Goal: Task Accomplishment & Management: Manage account settings

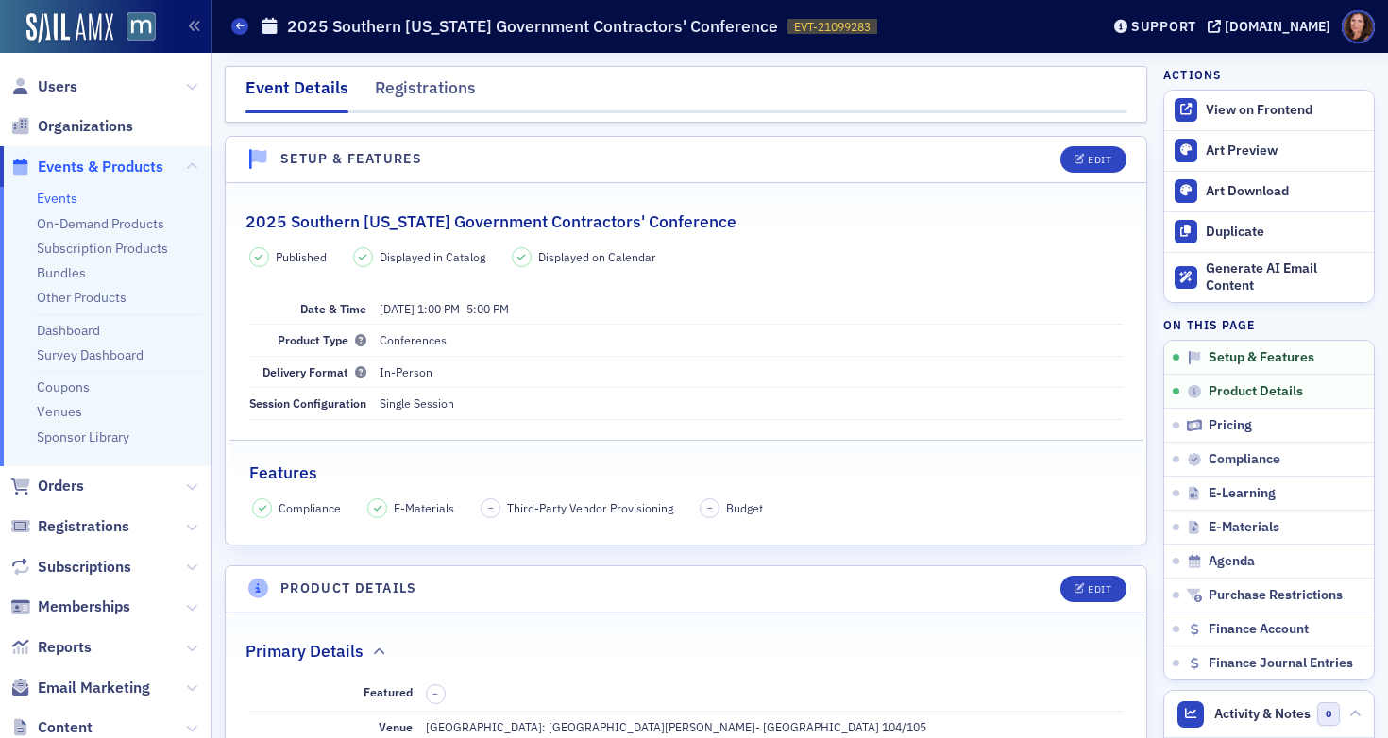
click at [65, 202] on link "Events" at bounding box center [57, 198] width 41 height 17
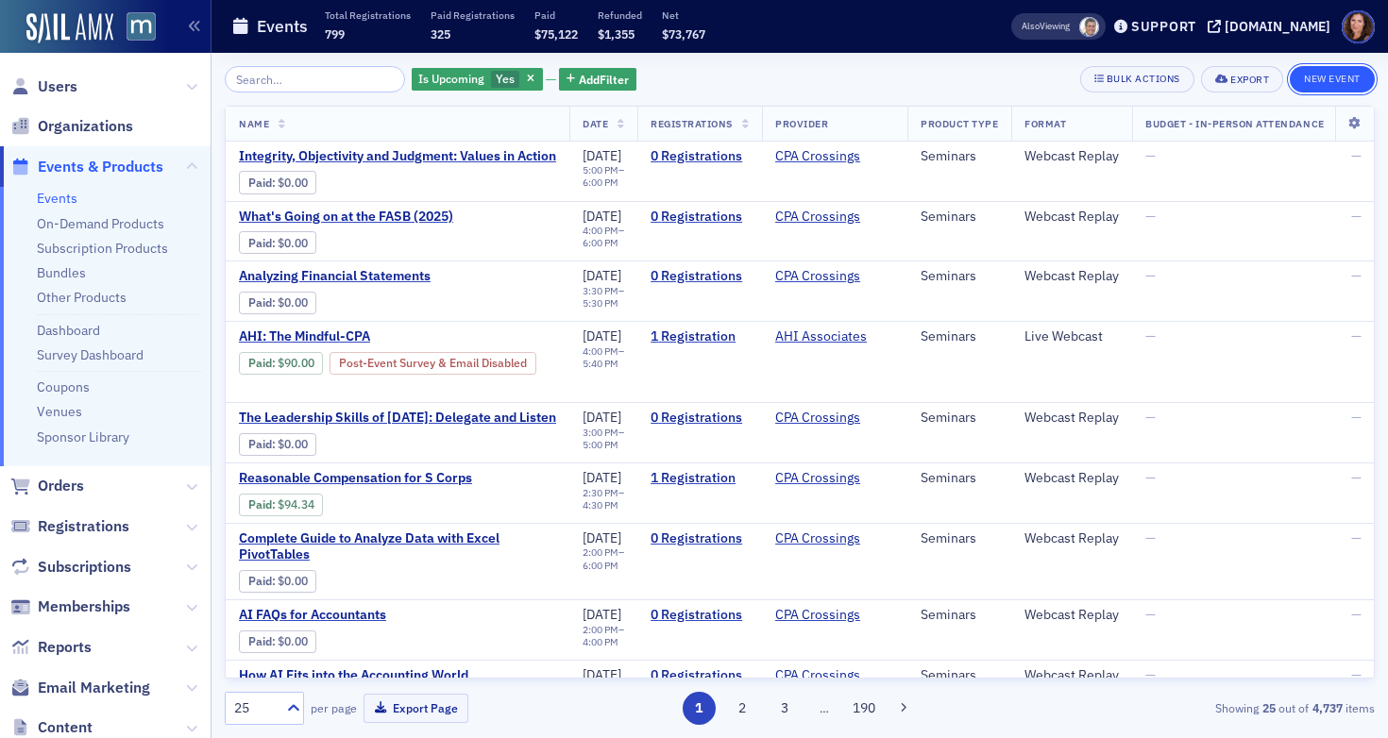
click at [1331, 76] on button "New Event" at bounding box center [1332, 79] width 85 height 26
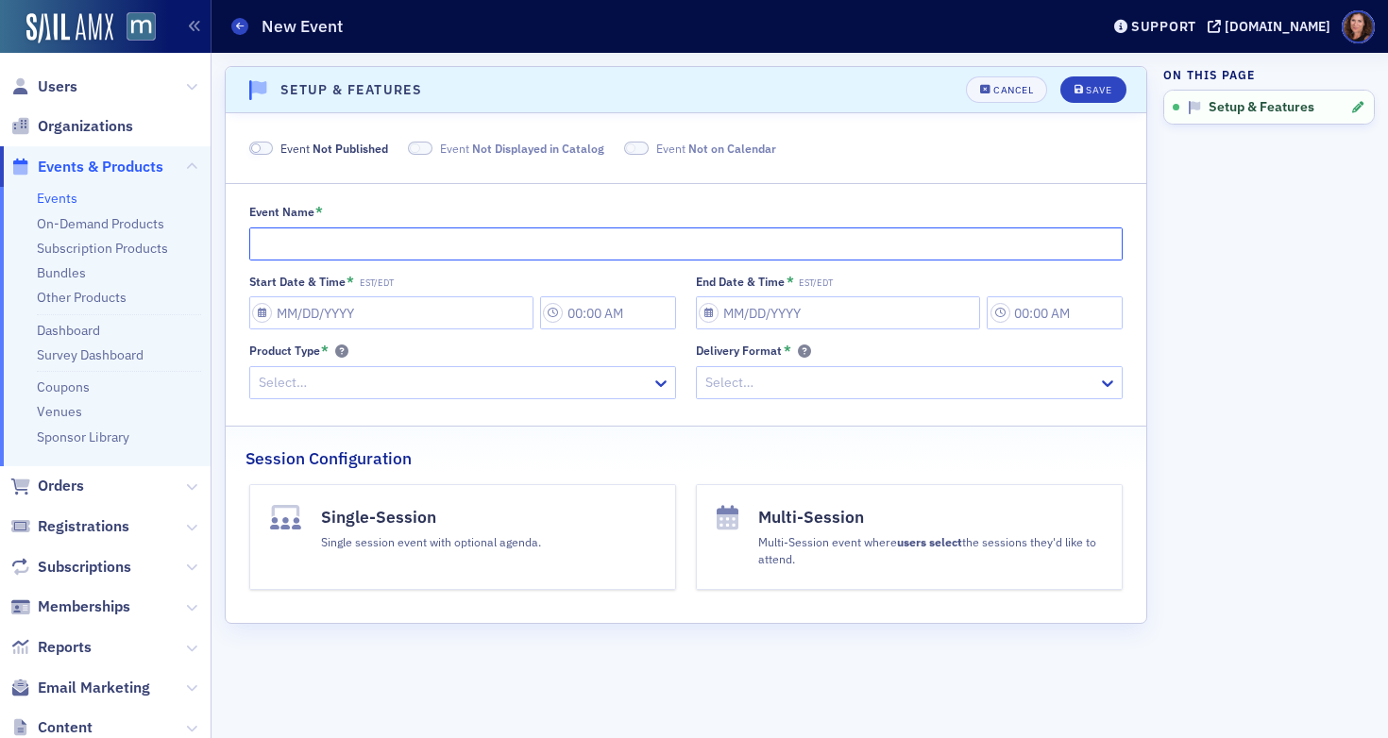
click at [285, 240] on input "Event Name *" at bounding box center [686, 244] width 874 height 33
type input "MACPA Study Group: Non-Competes"
select select "7"
select select "2025"
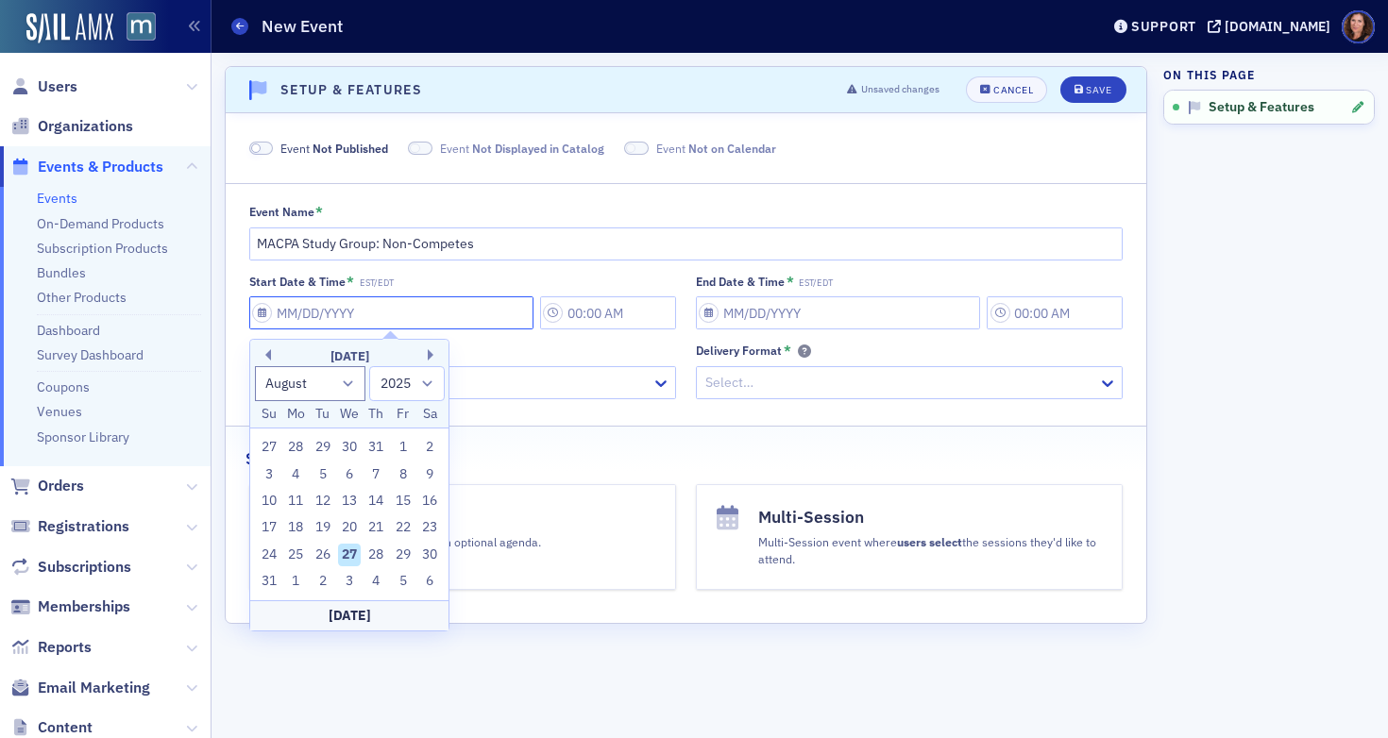
click at [342, 317] on input "Start Date & Time * EST/EDT" at bounding box center [391, 313] width 284 height 33
click at [430, 357] on button "Next Month" at bounding box center [433, 354] width 11 height 11
click at [270, 350] on button "Previous Month" at bounding box center [265, 354] width 11 height 11
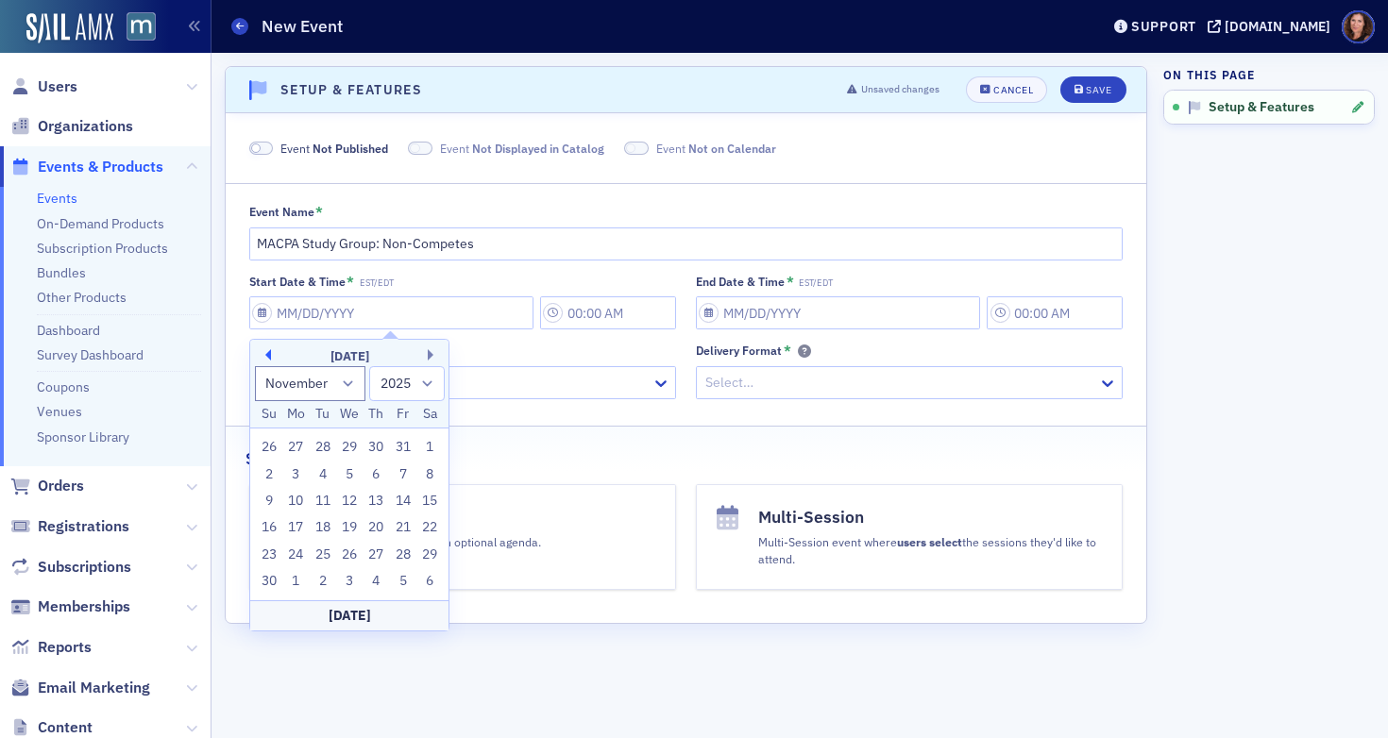
select select "9"
click at [405, 474] on div "10" at bounding box center [403, 475] width 23 height 23
type input "10/10/2025"
type input "8:00 AM"
type input "10/10/2025"
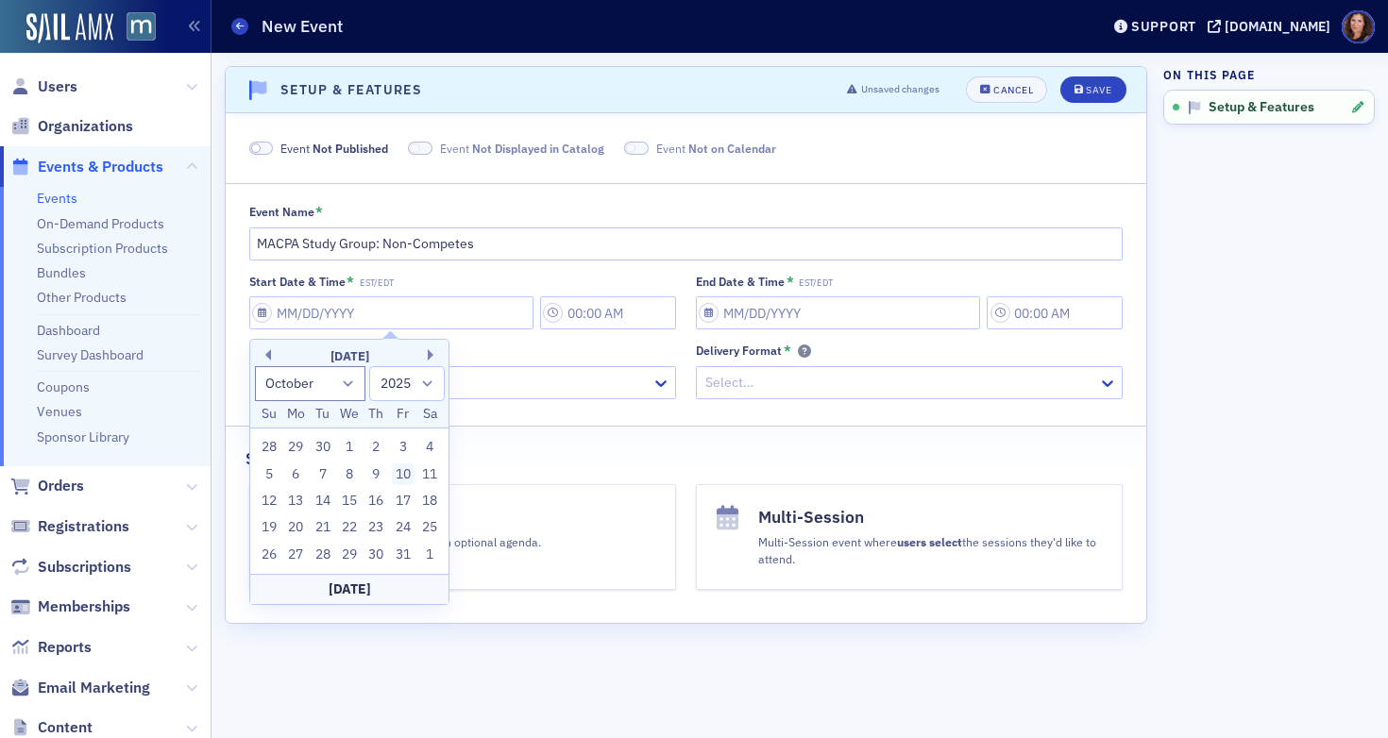
type input "9:00 AM"
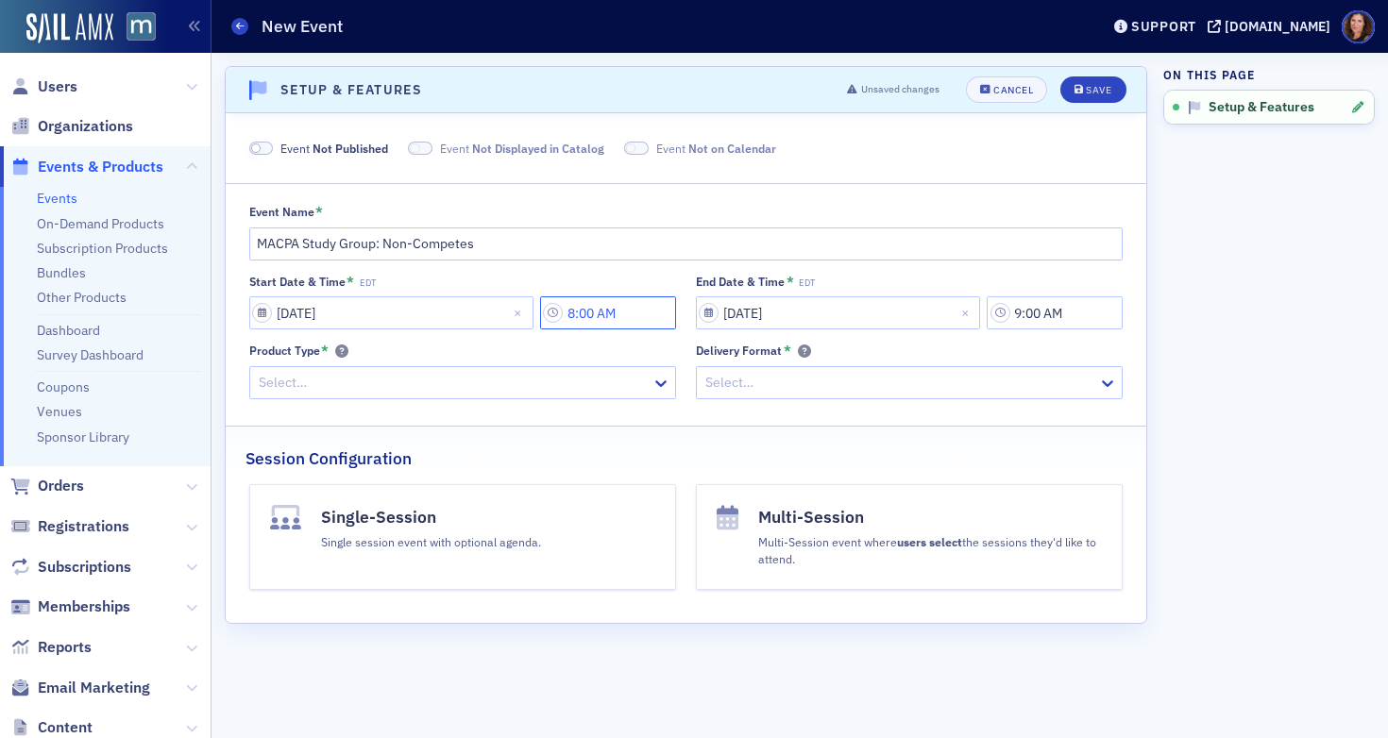
click at [621, 313] on input "8:00 AM" at bounding box center [608, 313] width 136 height 33
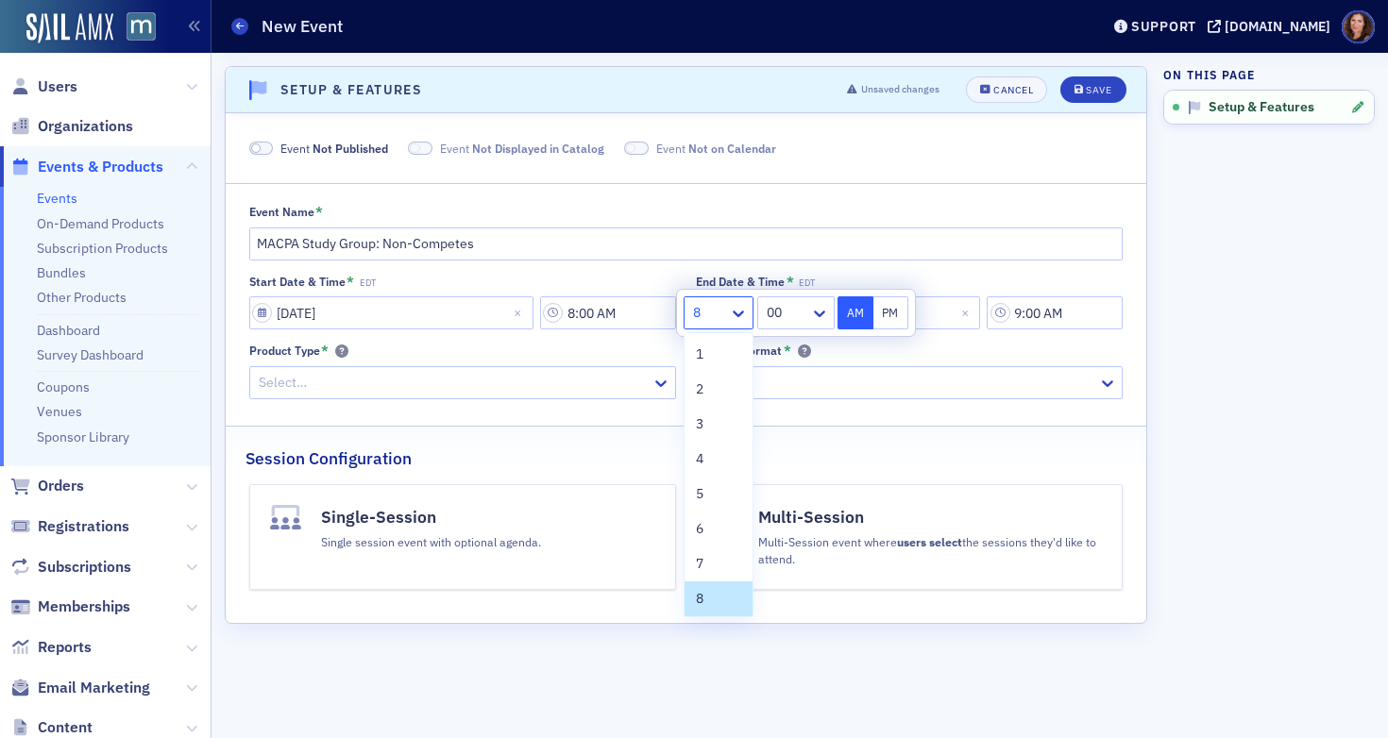
click at [714, 313] on div at bounding box center [709, 313] width 36 height 24
click at [709, 528] on div "9" at bounding box center [718, 528] width 45 height 20
type input "9:00 AM"
click at [861, 441] on div "Session Configuration" at bounding box center [686, 449] width 881 height 44
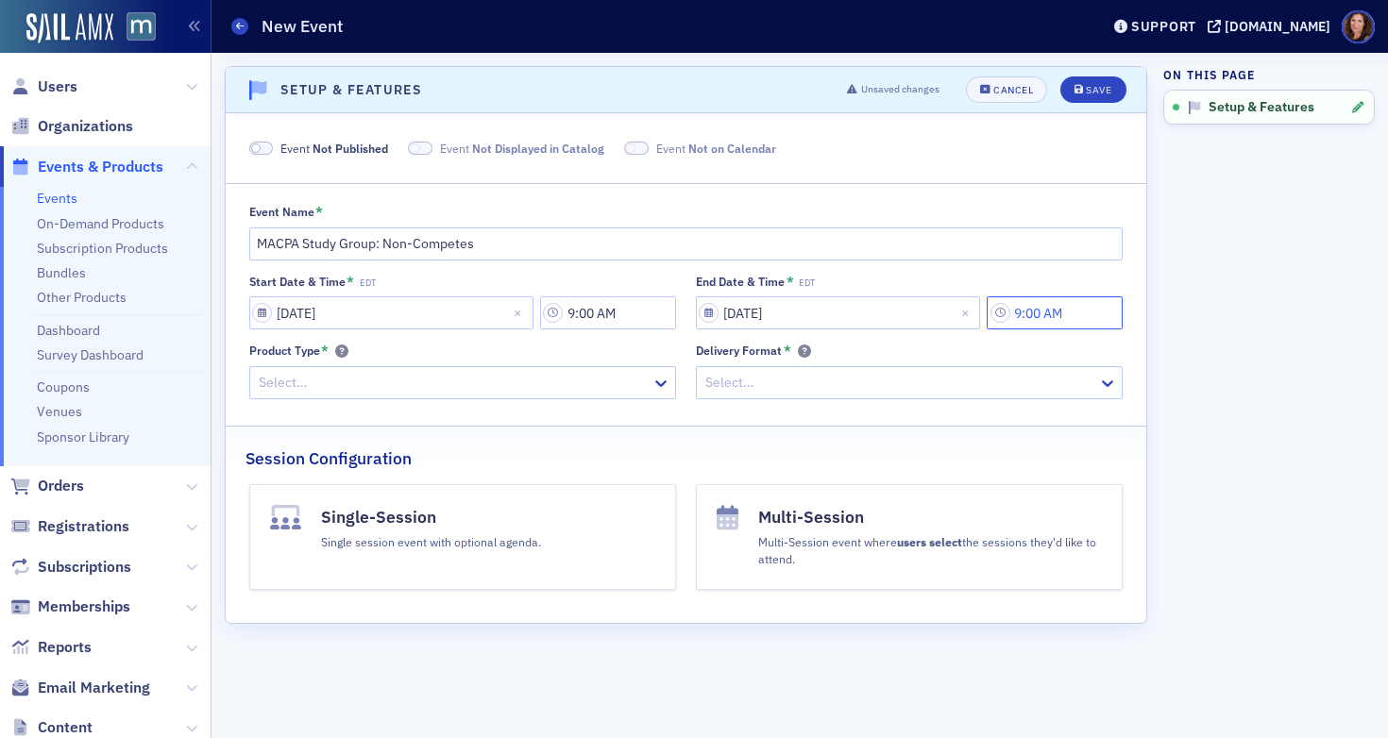
click at [1046, 316] on input "9:00 AM" at bounding box center [1055, 313] width 136 height 33
click at [819, 313] on icon at bounding box center [822, 314] width 11 height 7
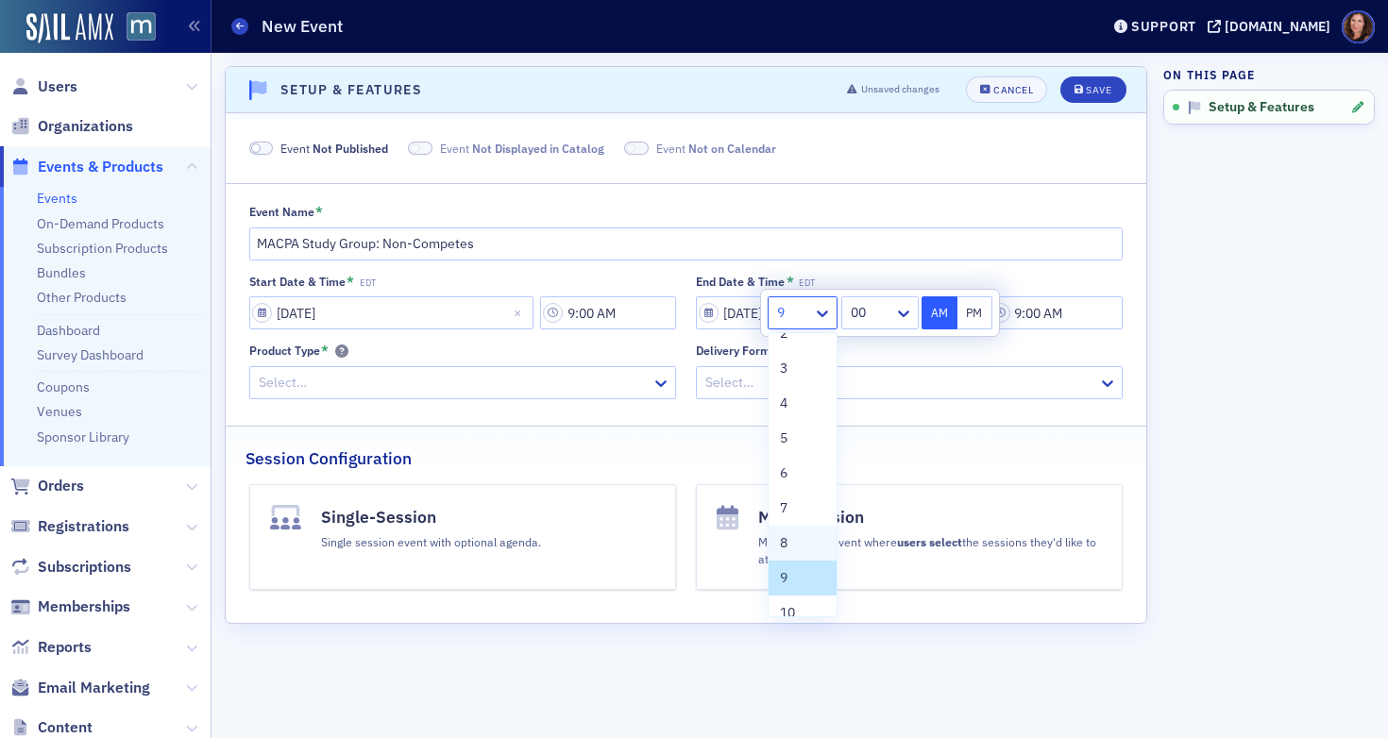
scroll to position [144, 0]
click at [800, 520] on div "10" at bounding box center [802, 526] width 45 height 20
type input "10:00 AM"
click at [848, 411] on fieldset "Event Name * MACPA Study Group: Non-Competes Start Date & Time * EDT 10/10/2025…" at bounding box center [686, 297] width 921 height 229
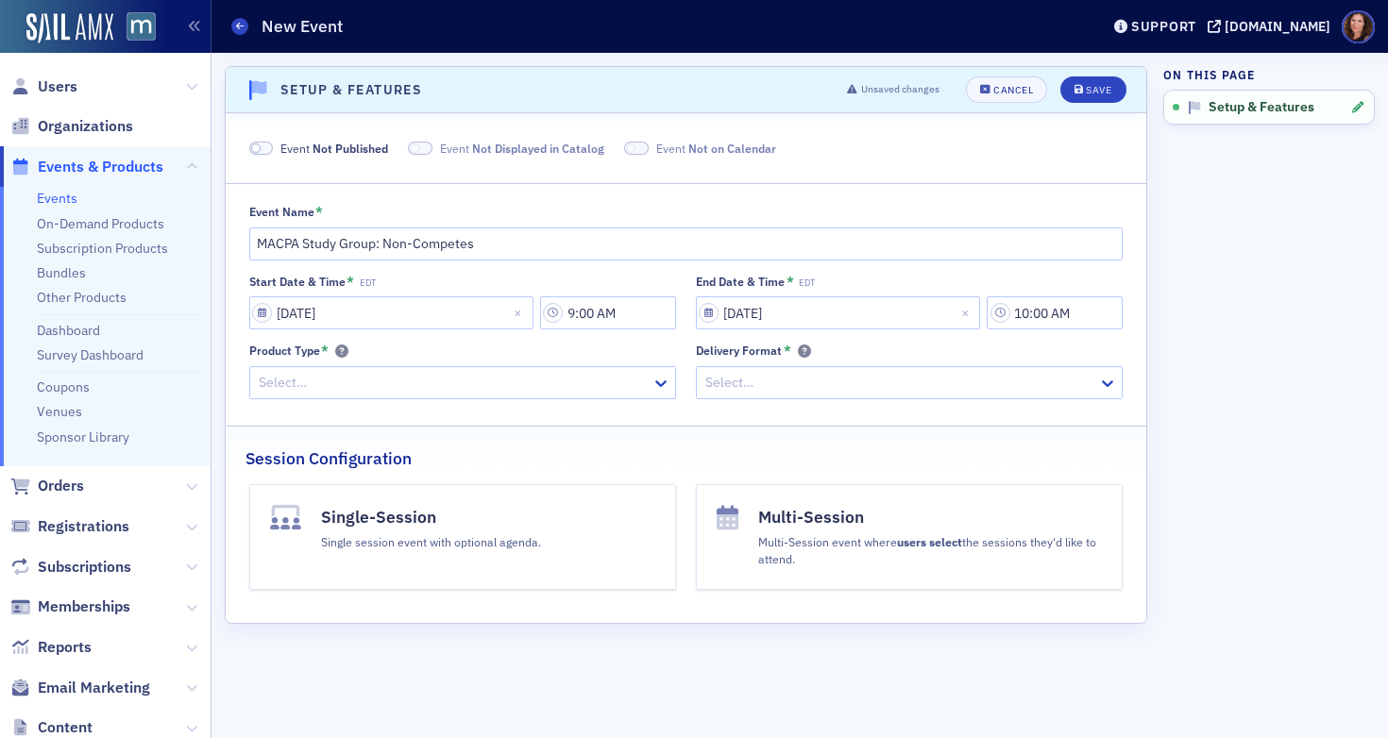
click at [789, 382] on div at bounding box center [900, 383] width 393 height 24
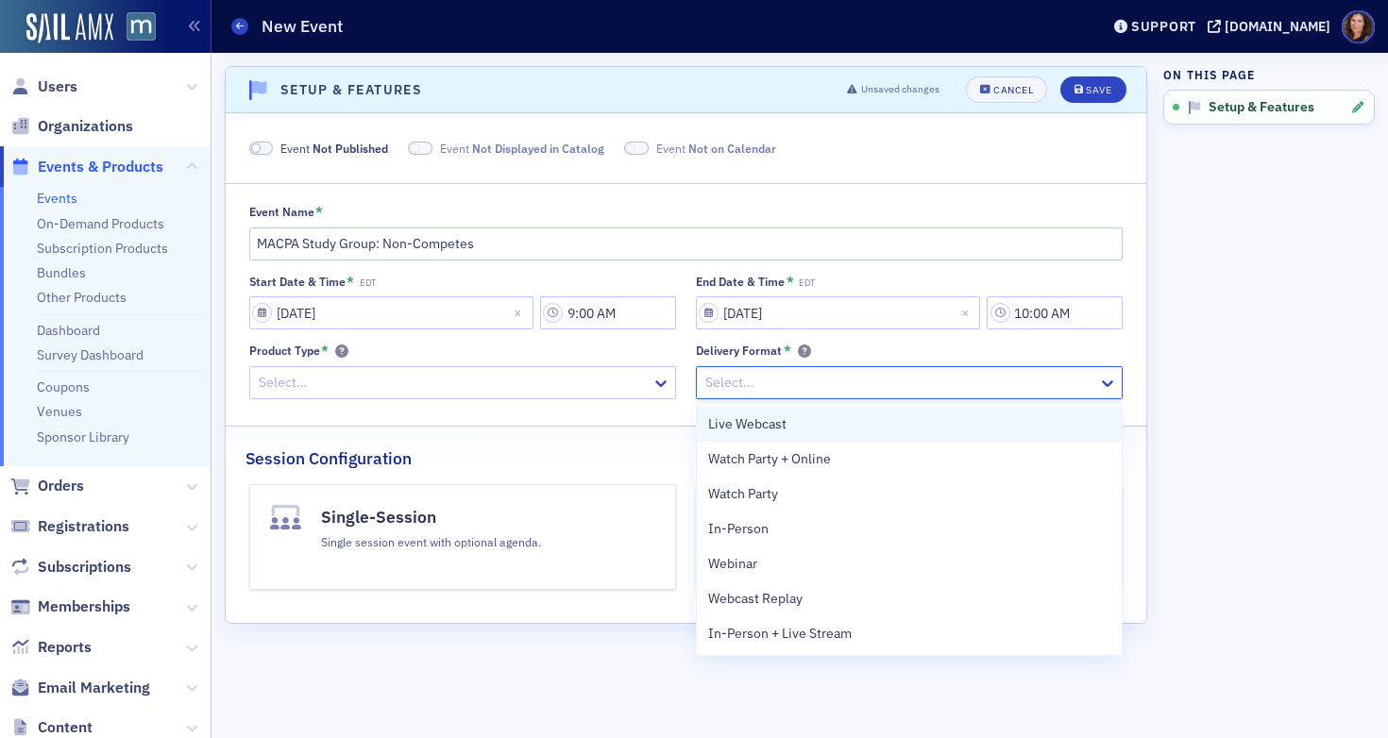
click at [788, 427] on div "Live Webcast" at bounding box center [909, 425] width 402 height 20
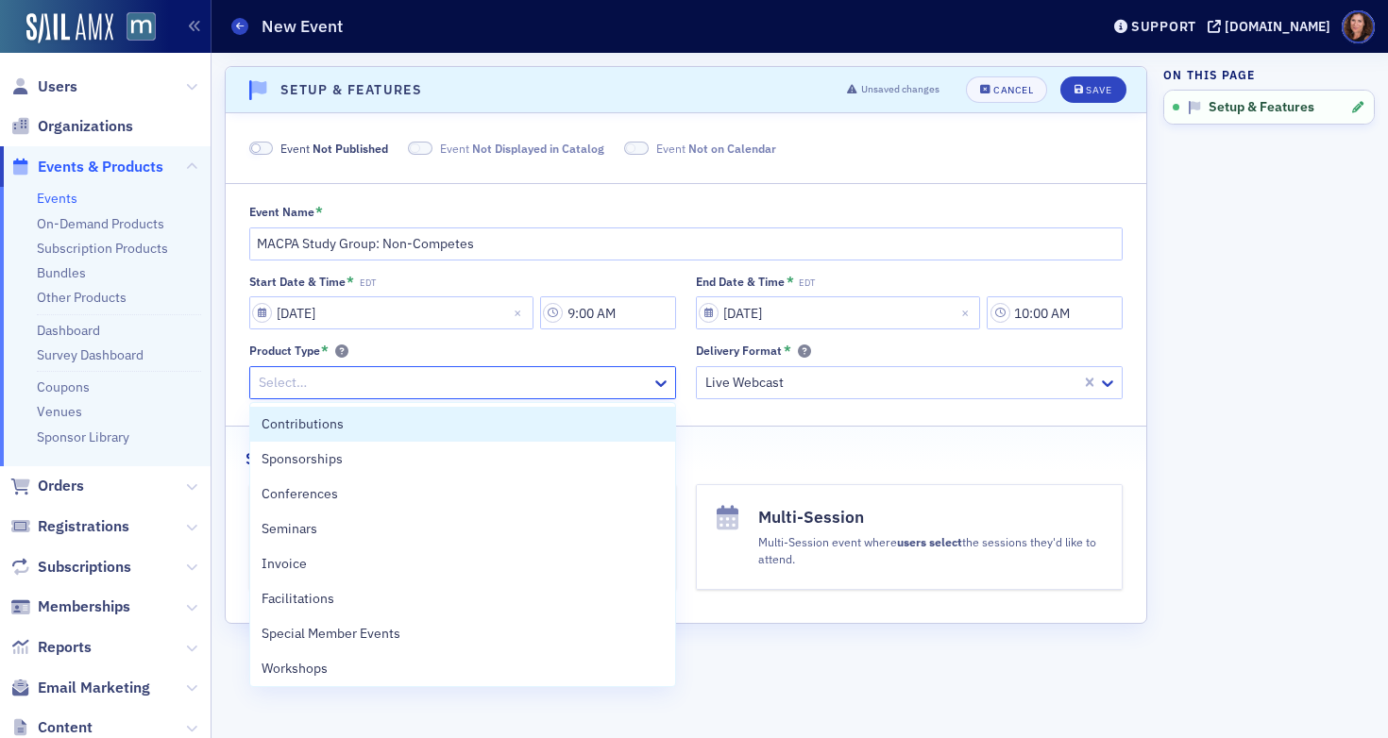
click at [475, 384] on div at bounding box center [453, 383] width 393 height 24
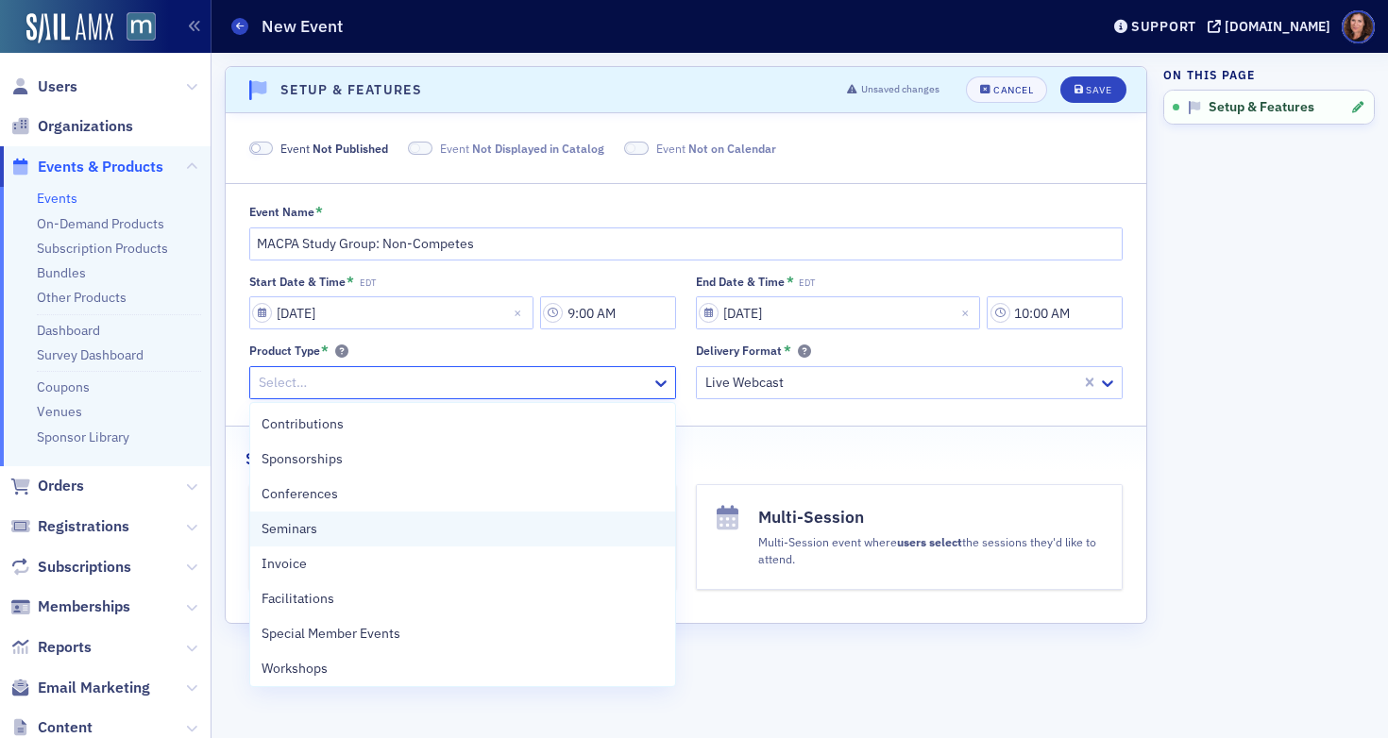
click at [468, 524] on div "Seminars" at bounding box center [463, 529] width 402 height 20
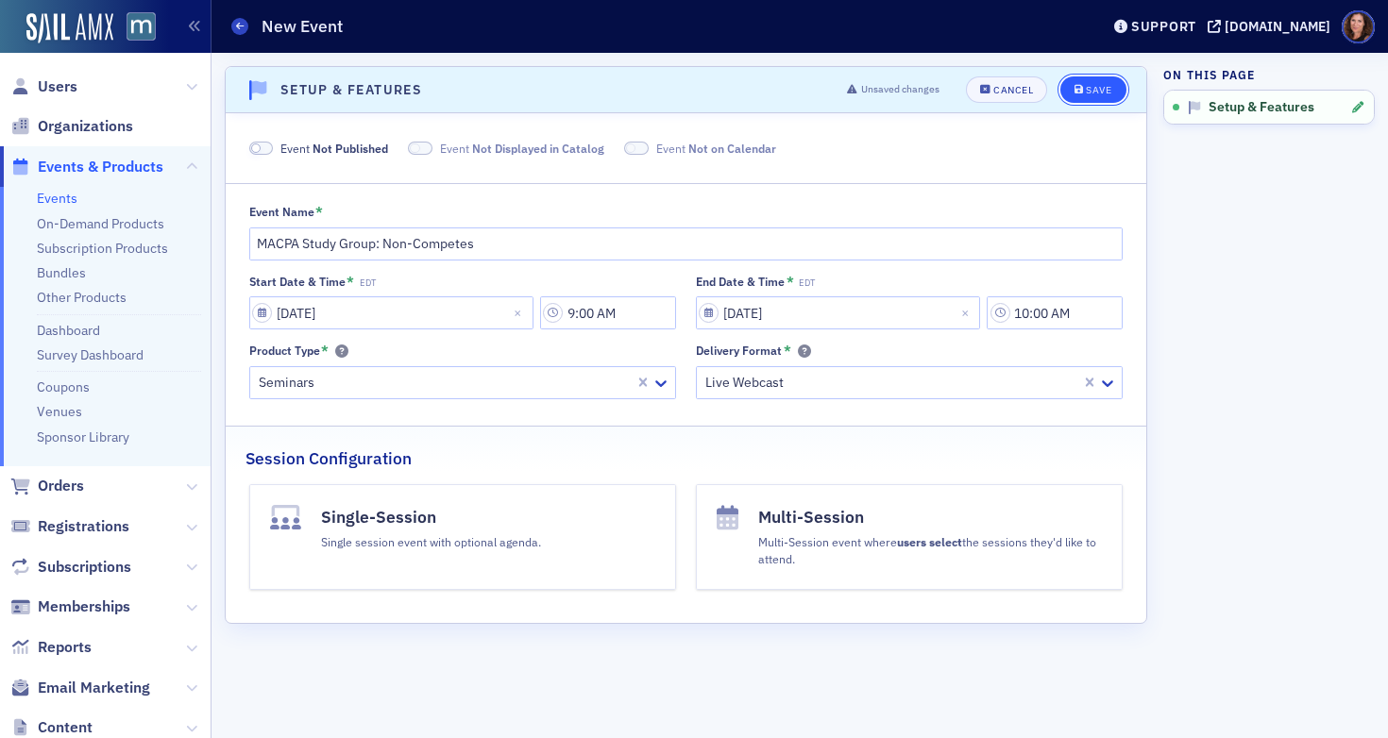
click at [1094, 87] on div "Save" at bounding box center [1098, 90] width 25 height 10
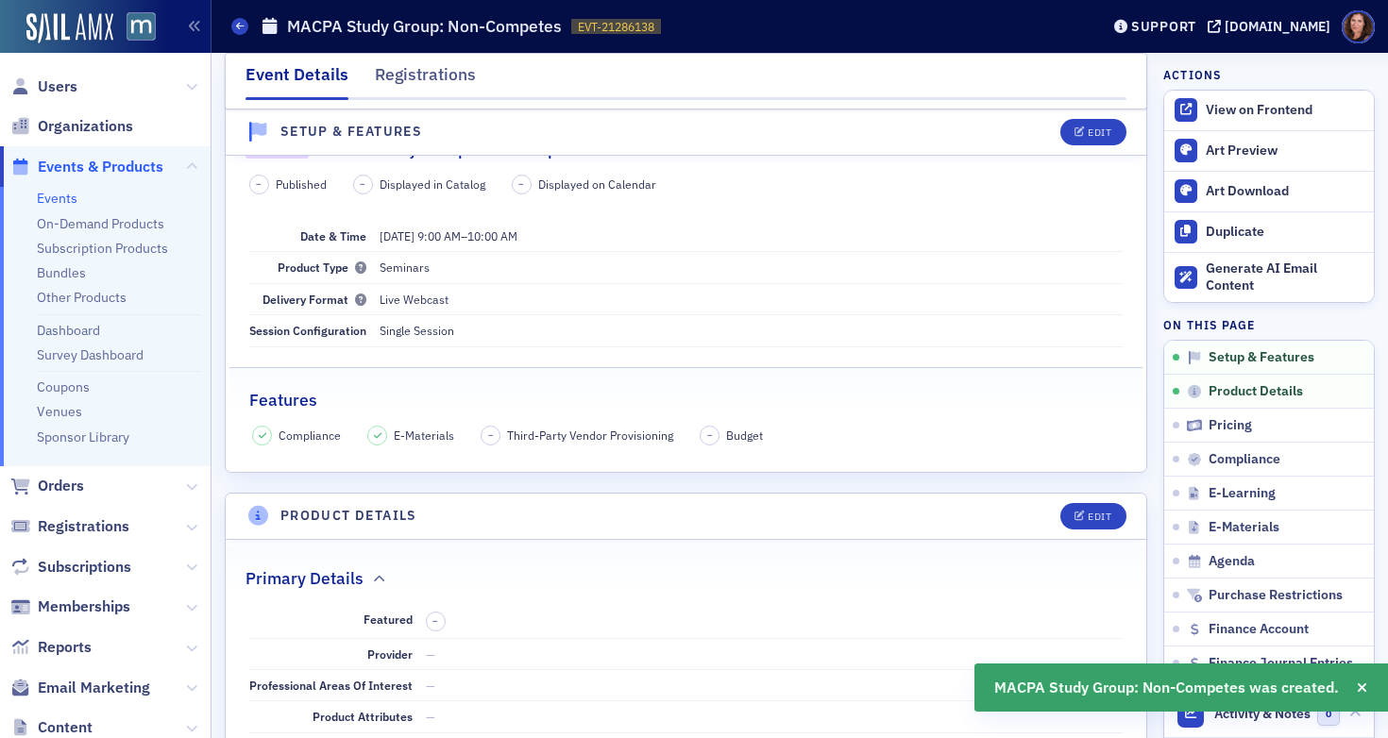
scroll to position [379, 0]
click at [55, 197] on link "Events" at bounding box center [57, 198] width 41 height 17
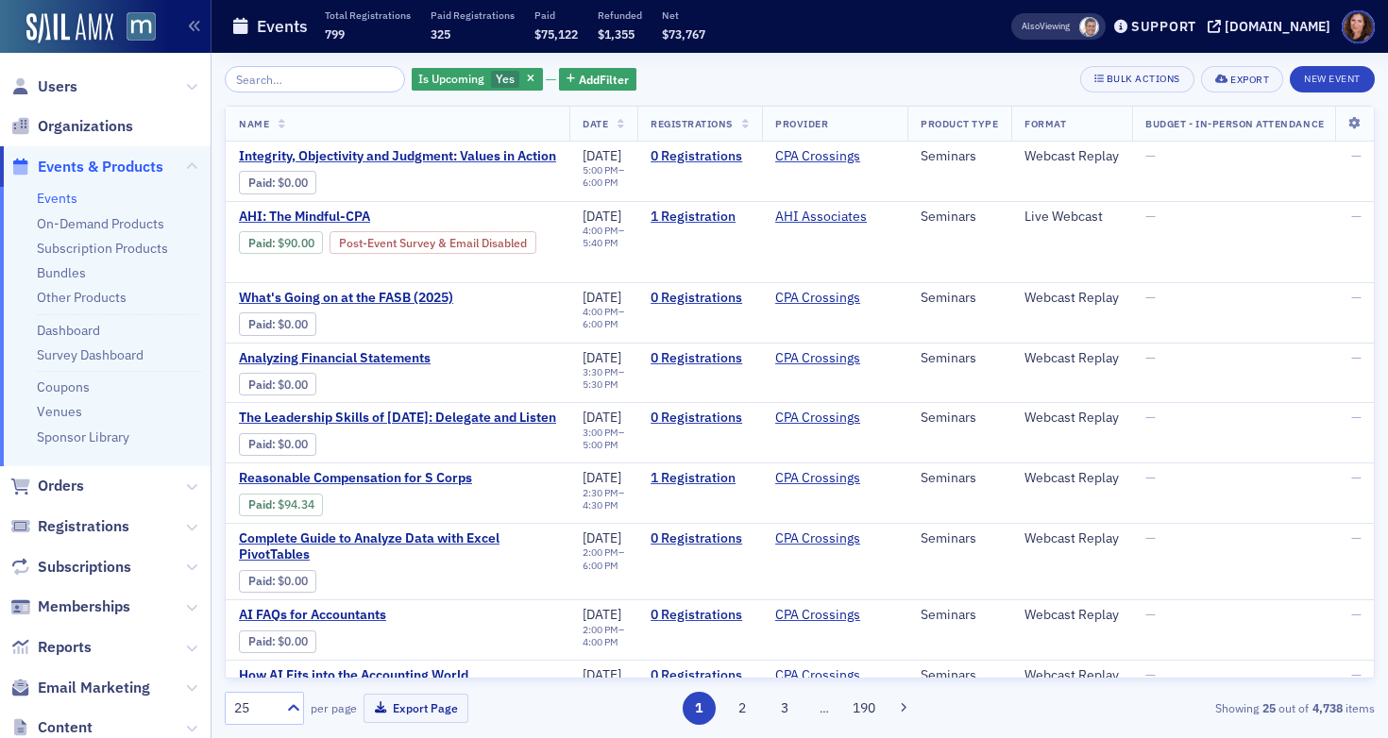
click at [296, 78] on input "search" at bounding box center [315, 79] width 180 height 26
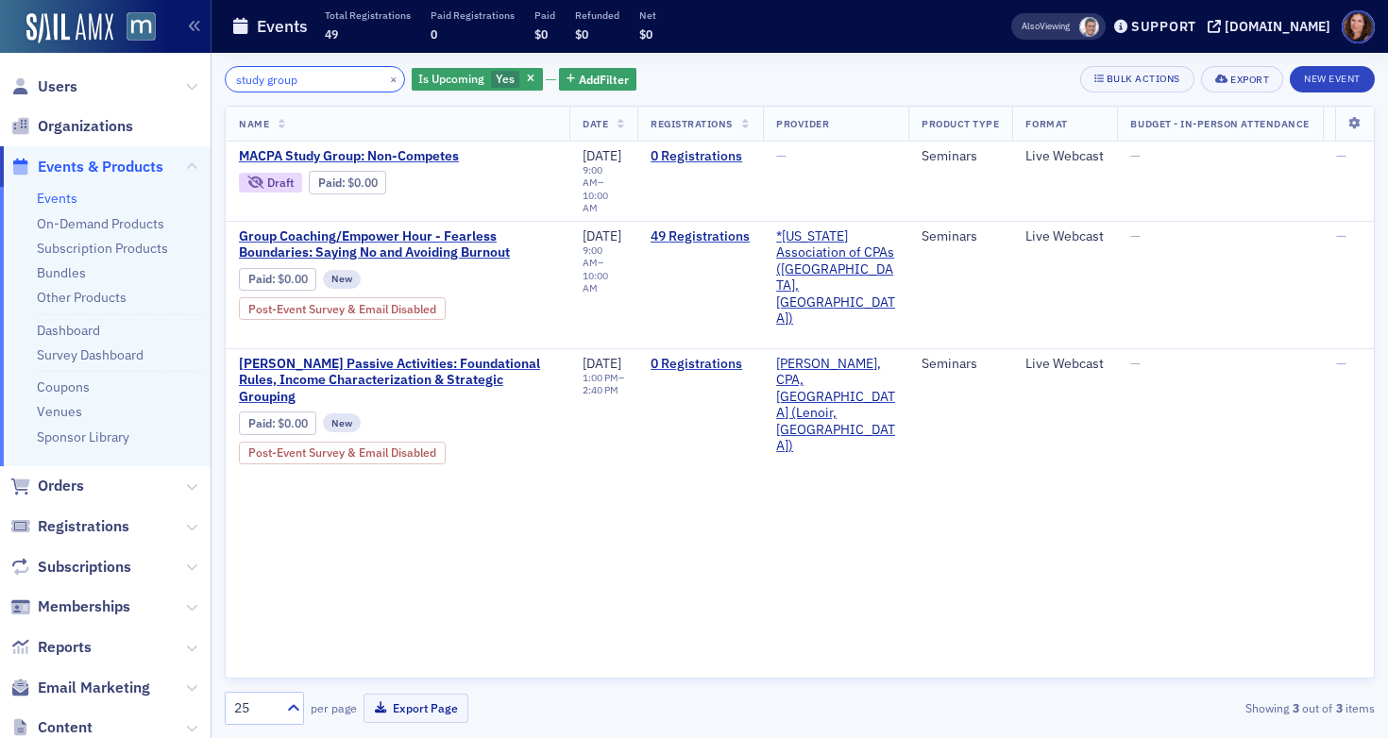
click at [284, 82] on input "study group" at bounding box center [315, 79] width 180 height 26
drag, startPoint x: 506, startPoint y: 78, endPoint x: 358, endPoint y: 84, distance: 148.4
click at [527, 78] on icon "button" at bounding box center [531, 80] width 8 height 10
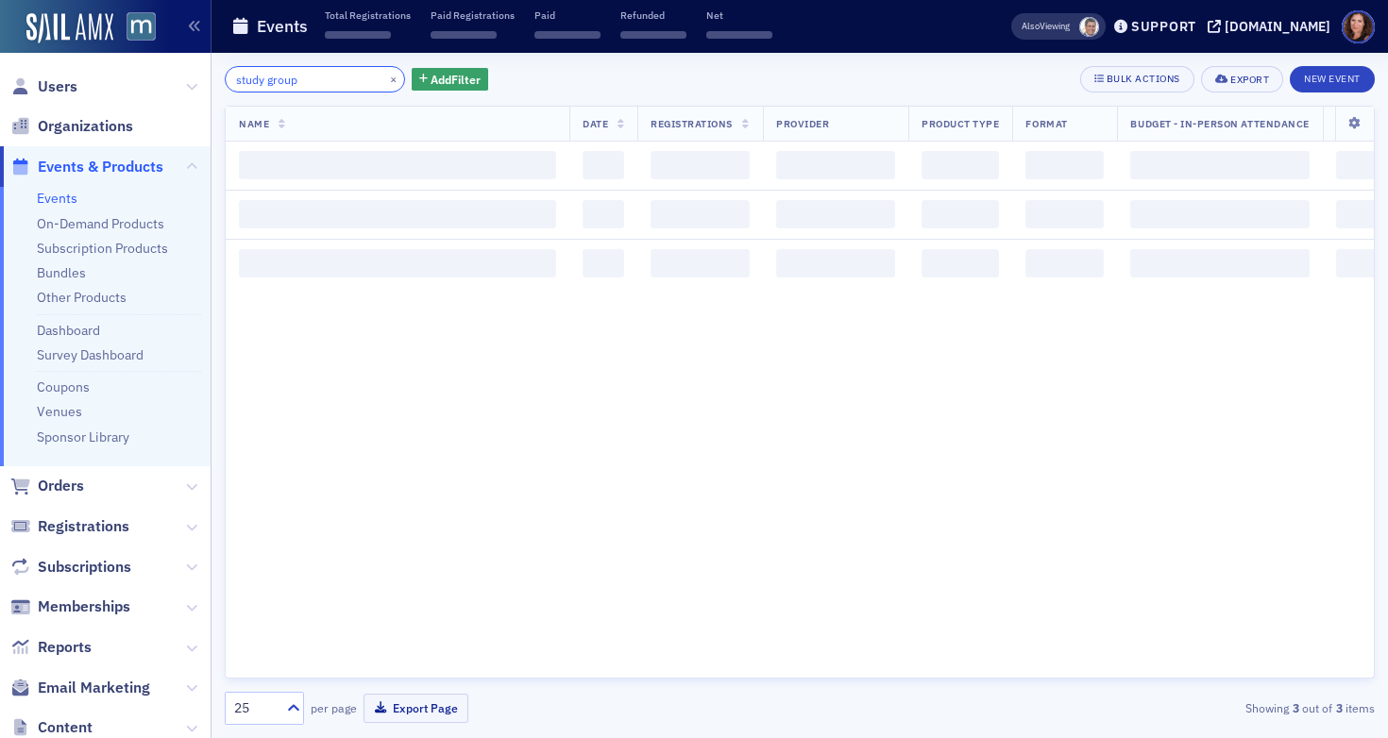
click at [263, 88] on input "study group" at bounding box center [315, 79] width 180 height 26
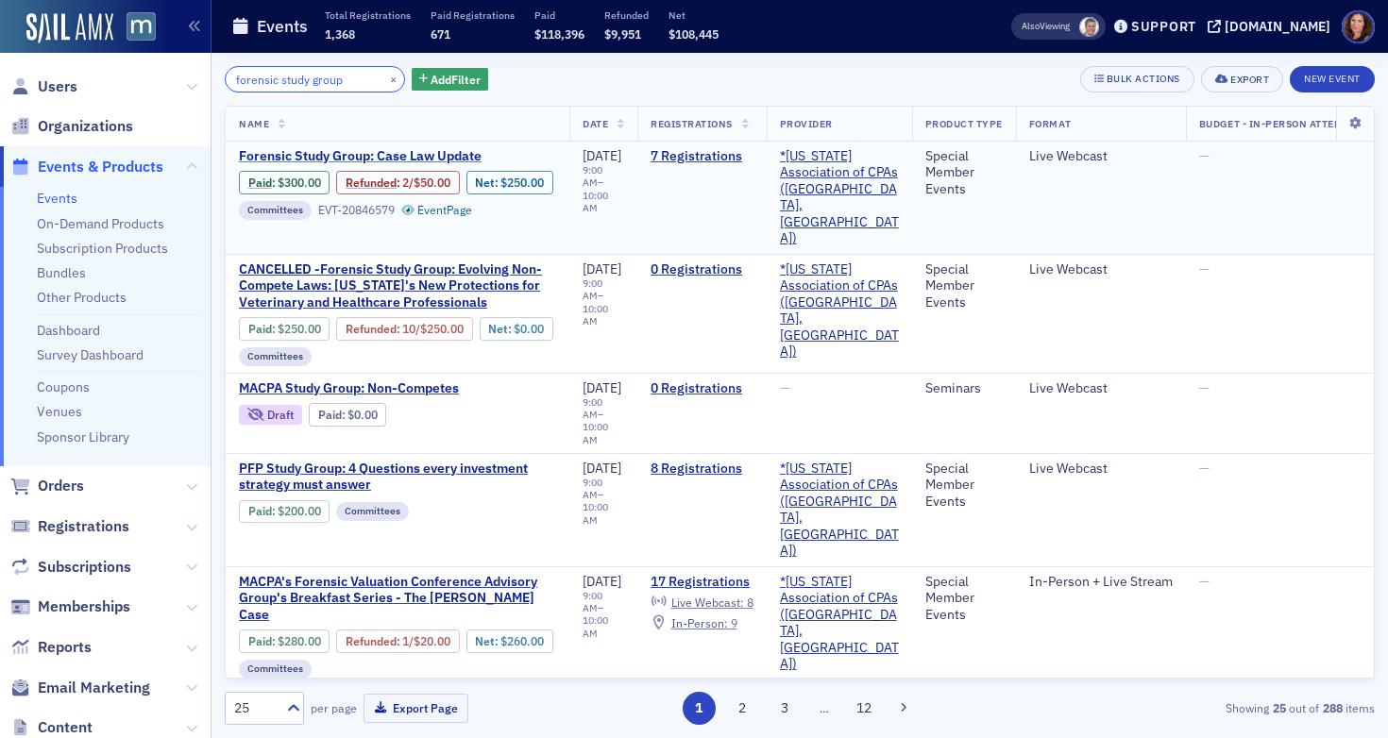
type input "forensic study group"
click at [354, 154] on span "Forensic Study Group: Case Law Update" at bounding box center [397, 156] width 317 height 17
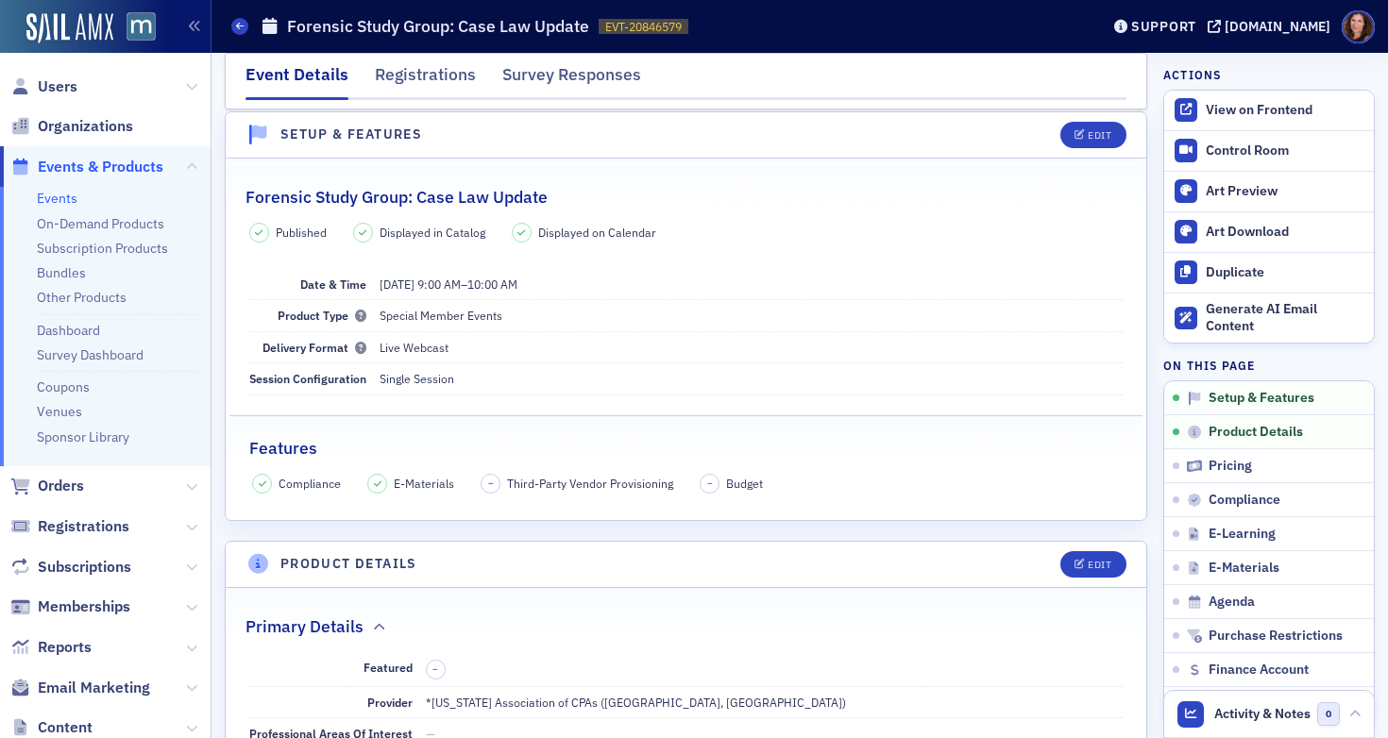
scroll to position [32, 0]
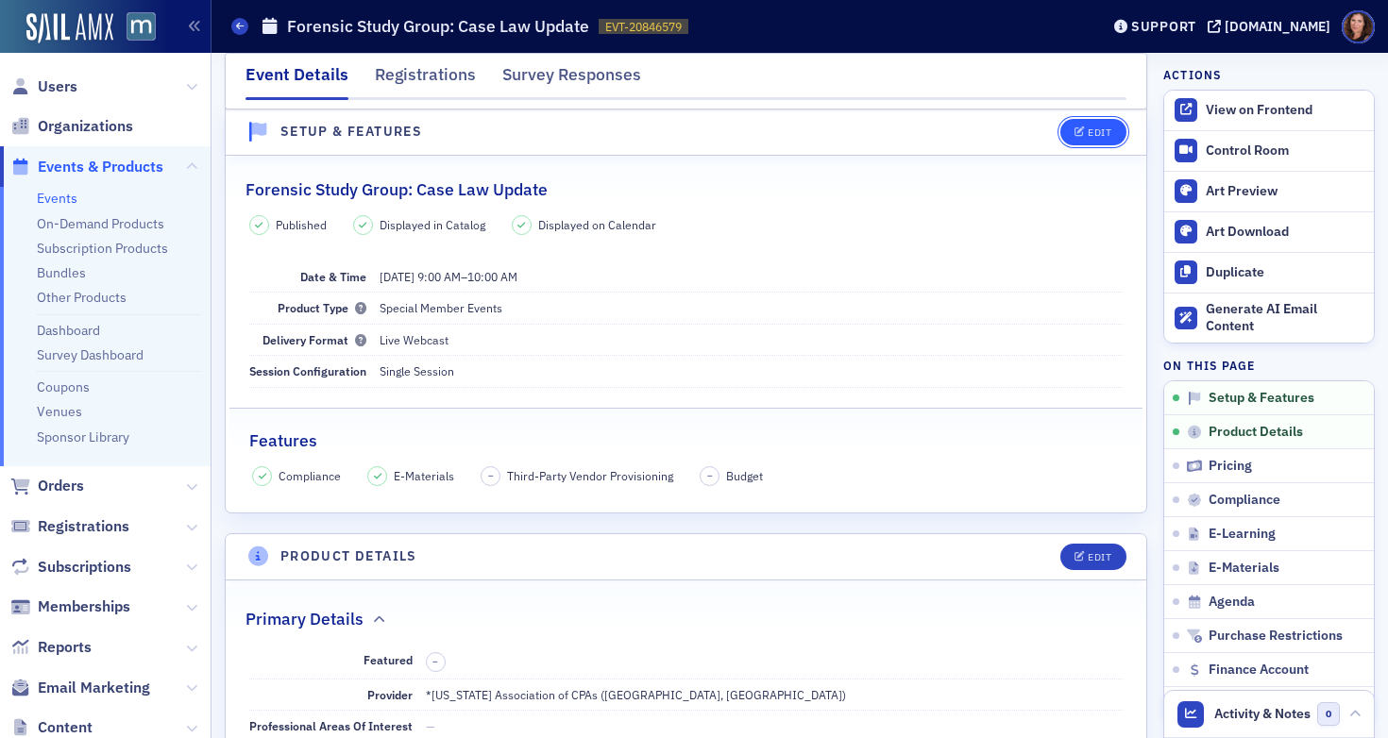
click at [1088, 132] on div "Edit" at bounding box center [1100, 132] width 24 height 10
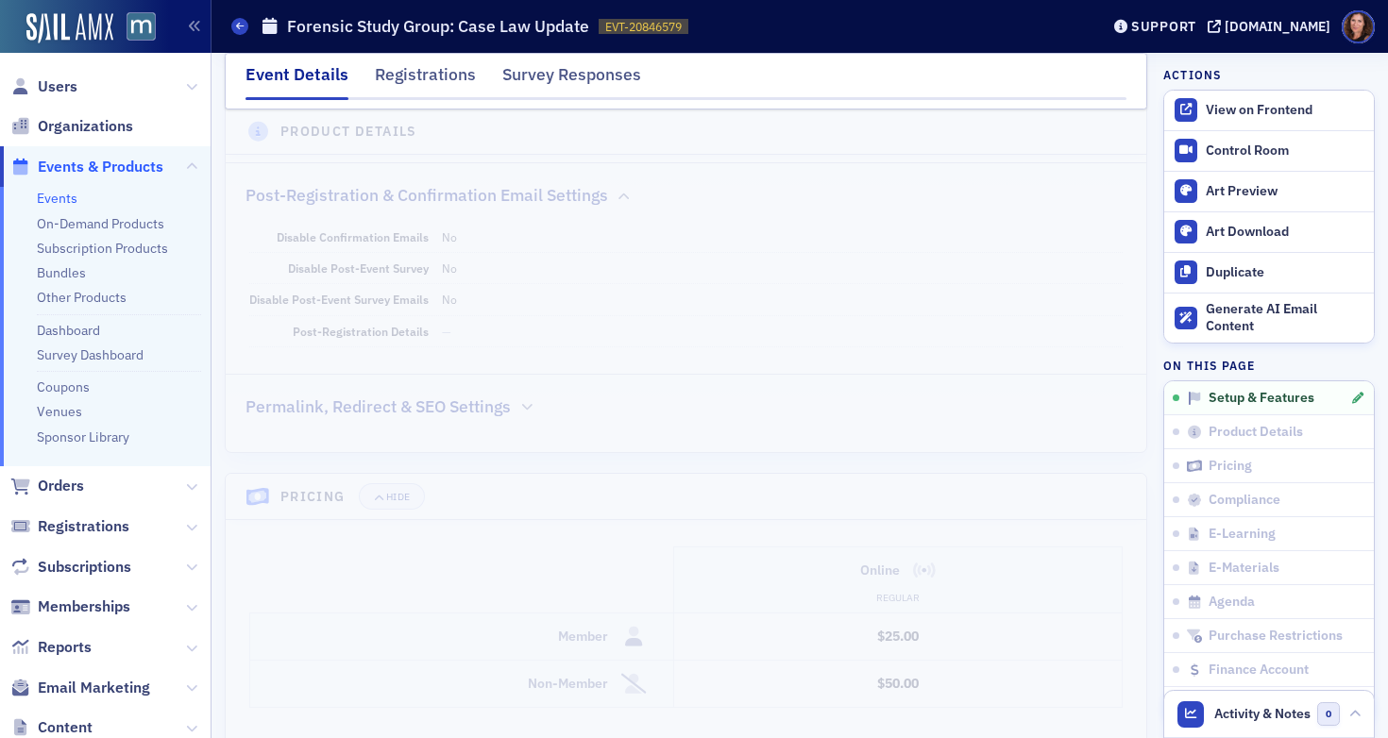
scroll to position [1549, 0]
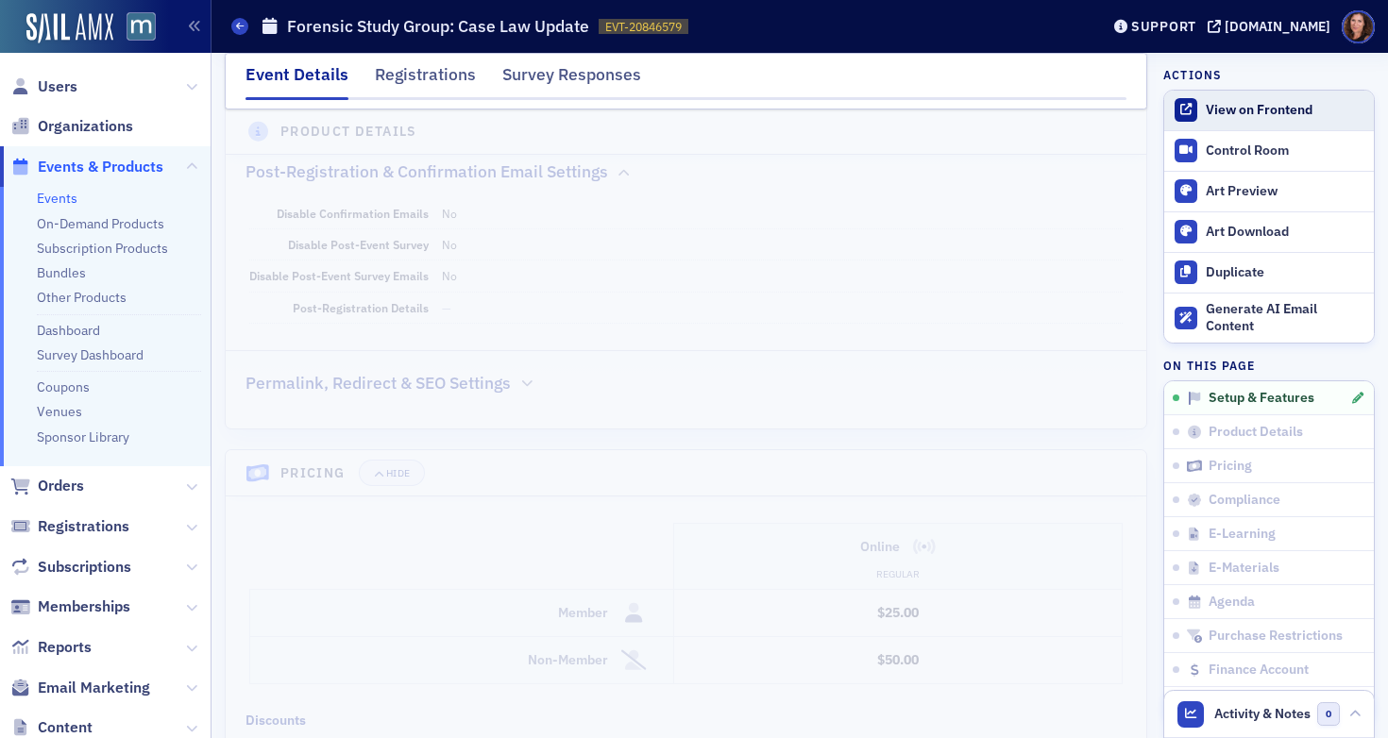
click at [1249, 110] on div "View on Frontend" at bounding box center [1285, 110] width 159 height 17
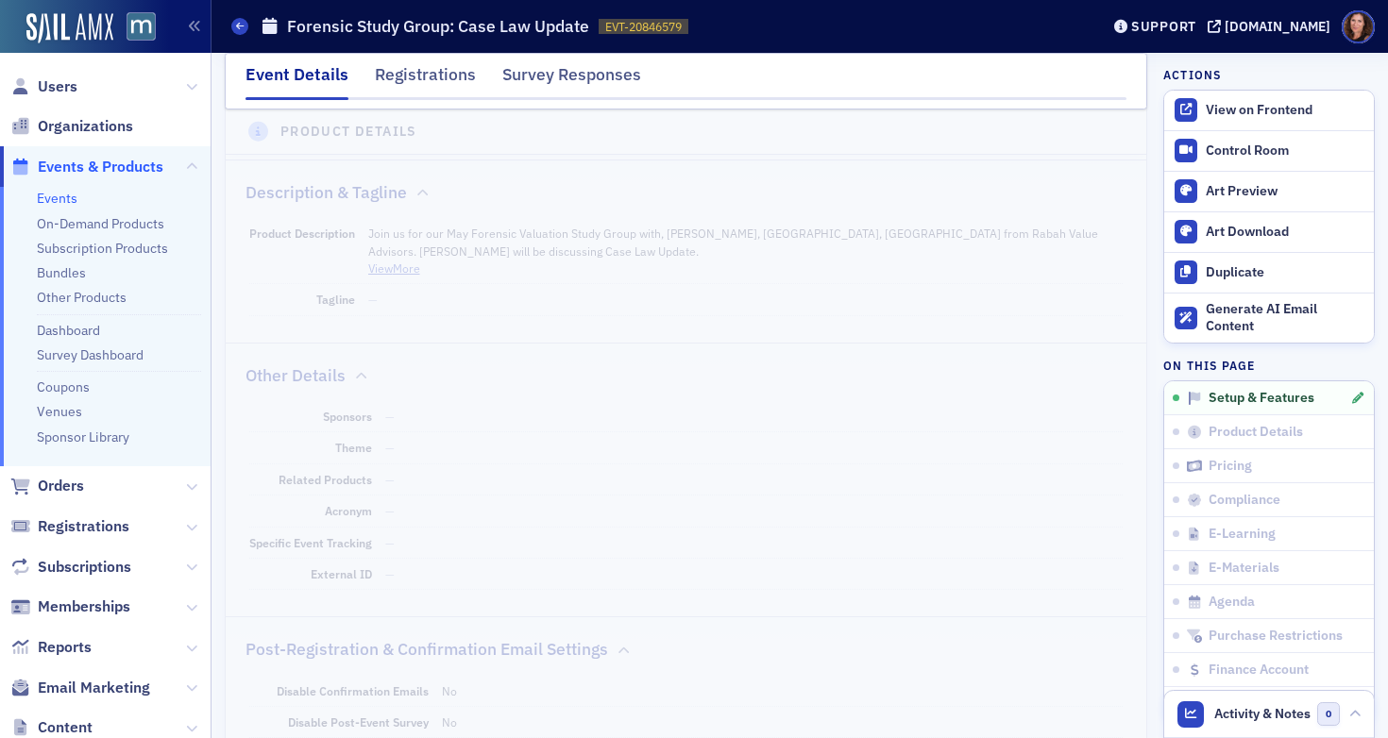
scroll to position [0, 0]
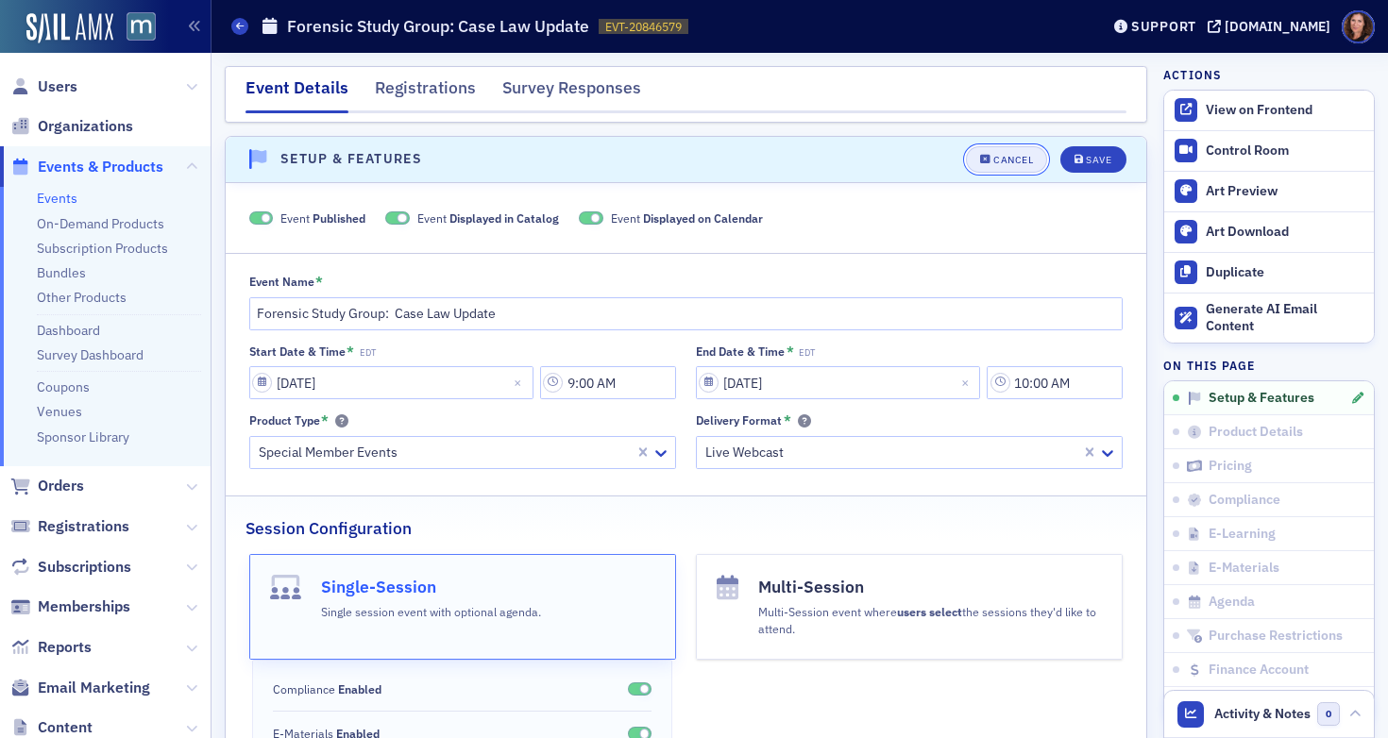
click at [980, 159] on icon "button" at bounding box center [985, 160] width 11 height 10
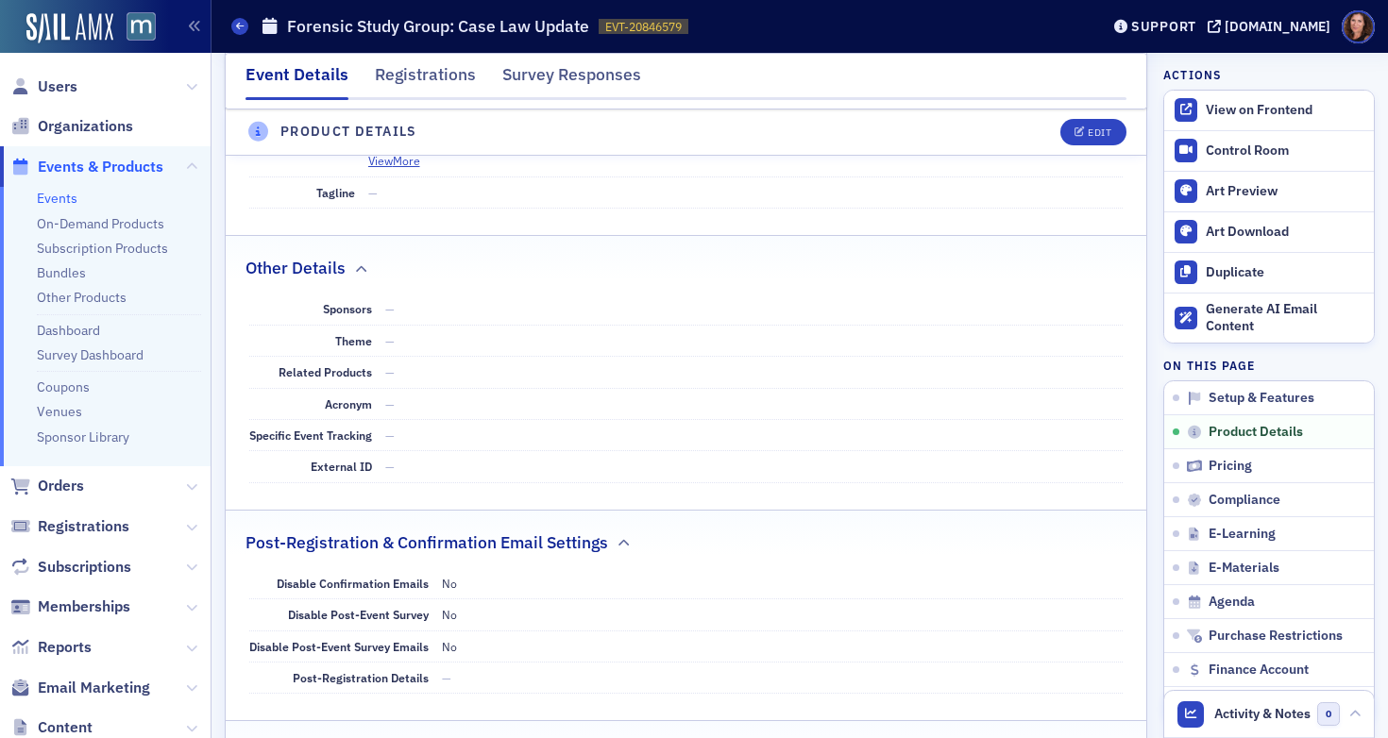
scroll to position [835, 0]
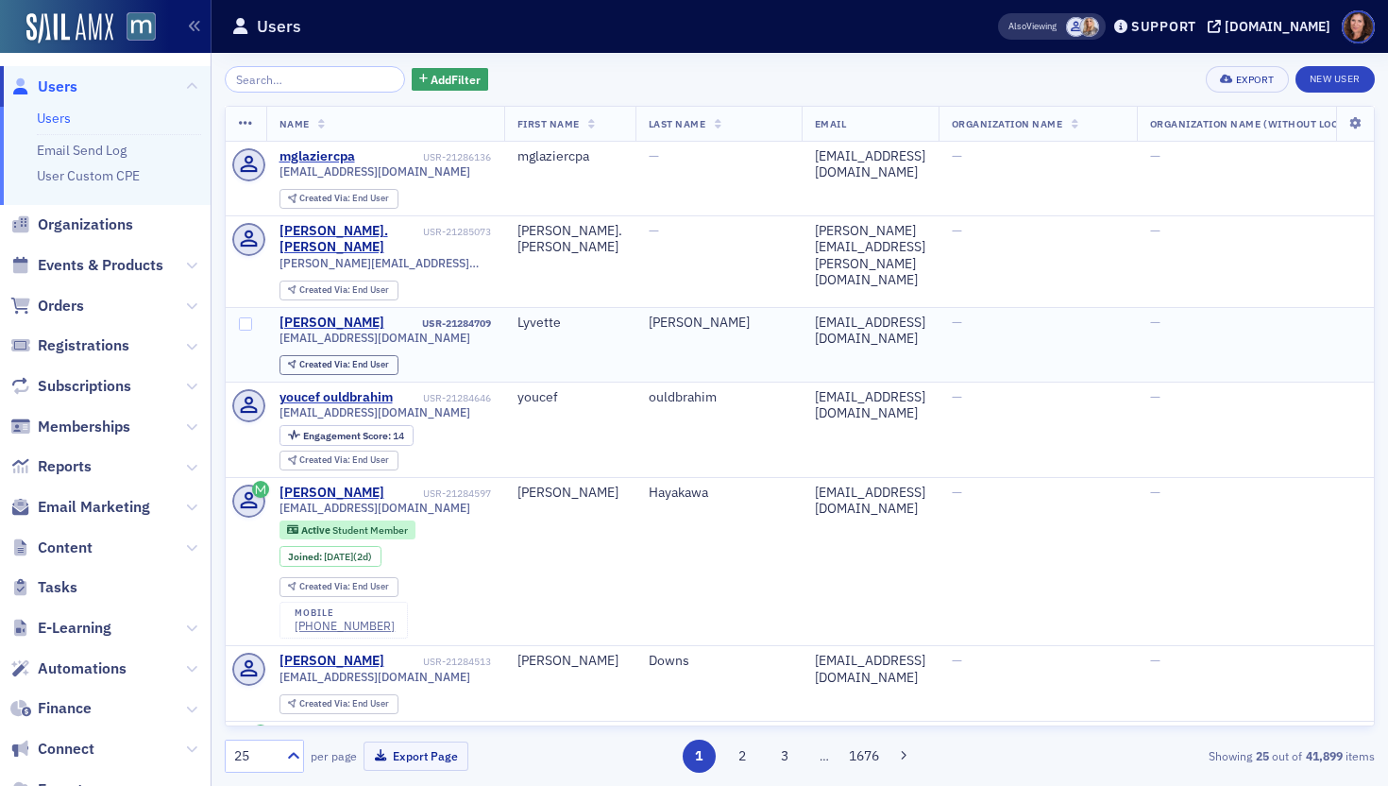
scroll to position [1, 29]
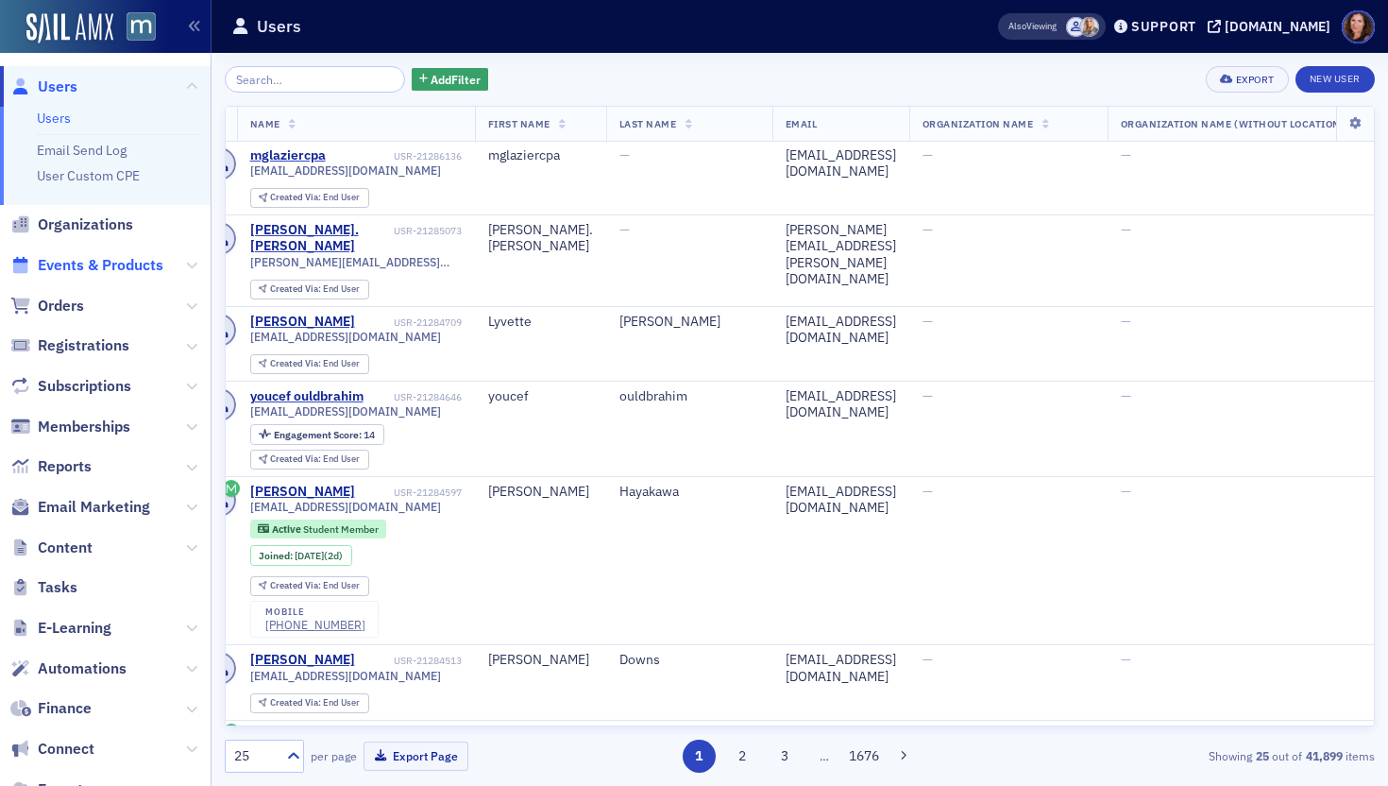
click at [125, 263] on span "Events & Products" at bounding box center [101, 265] width 126 height 21
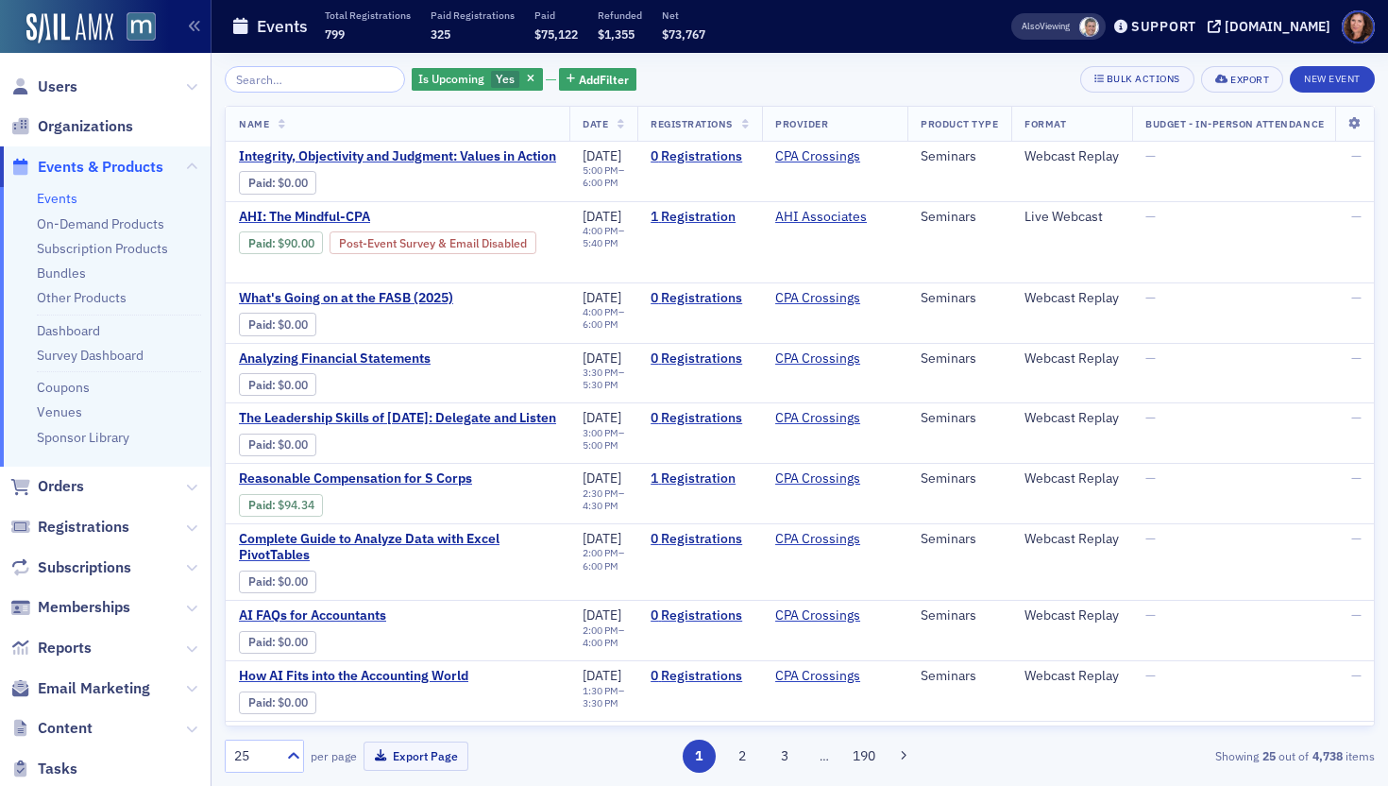
click at [65, 200] on link "Events" at bounding box center [57, 198] width 41 height 17
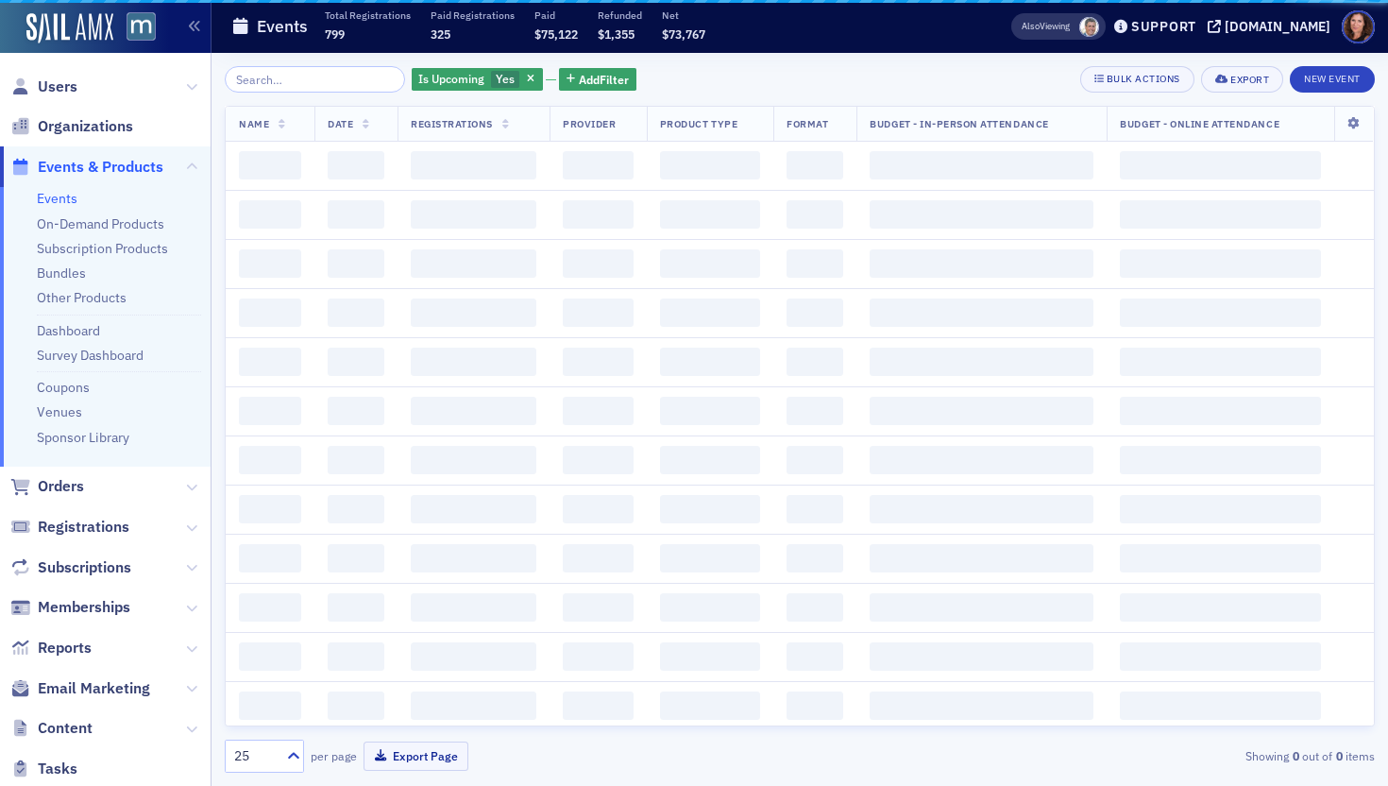
click at [299, 80] on input "search" at bounding box center [315, 79] width 180 height 26
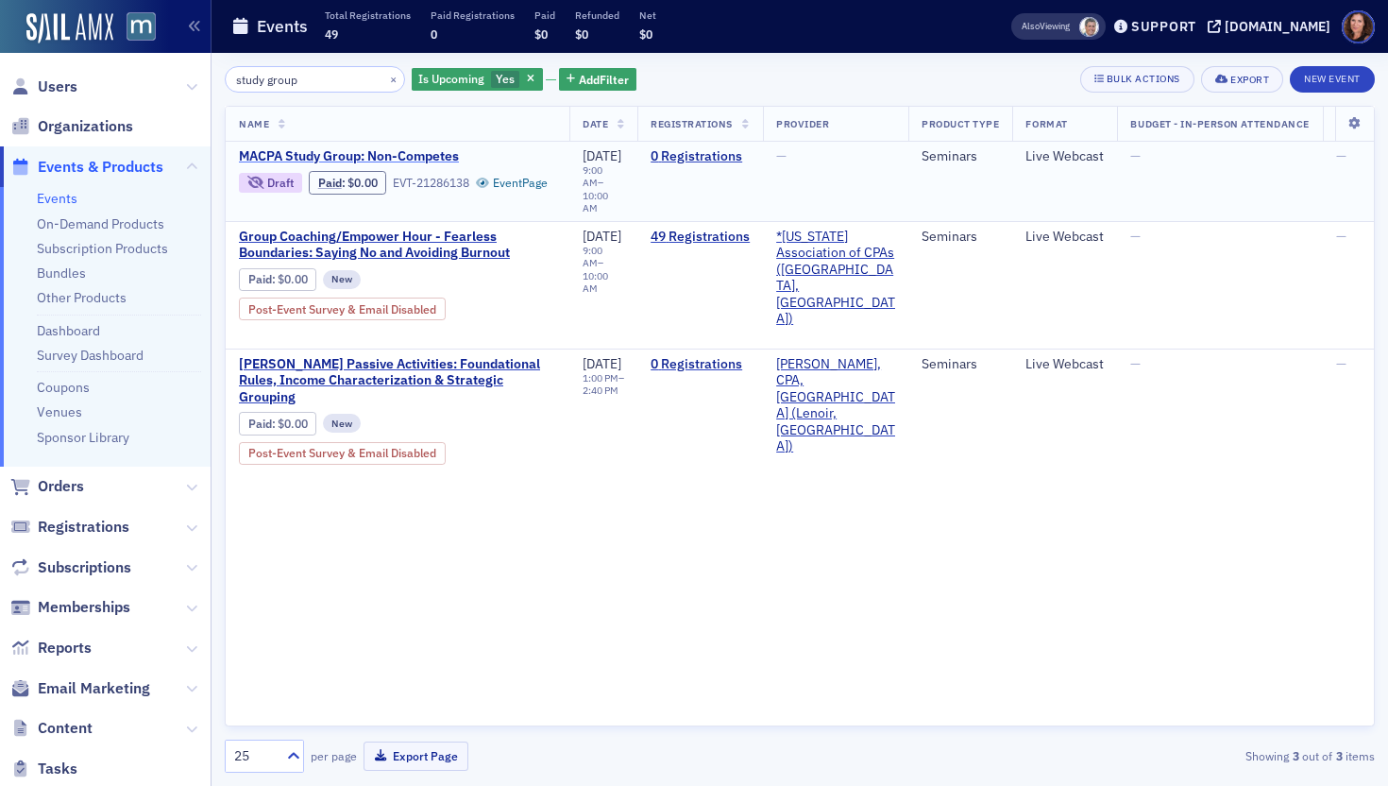
type input "study group"
click at [329, 161] on span "MACPA Study Group: Non-Competes" at bounding box center [397, 156] width 317 height 17
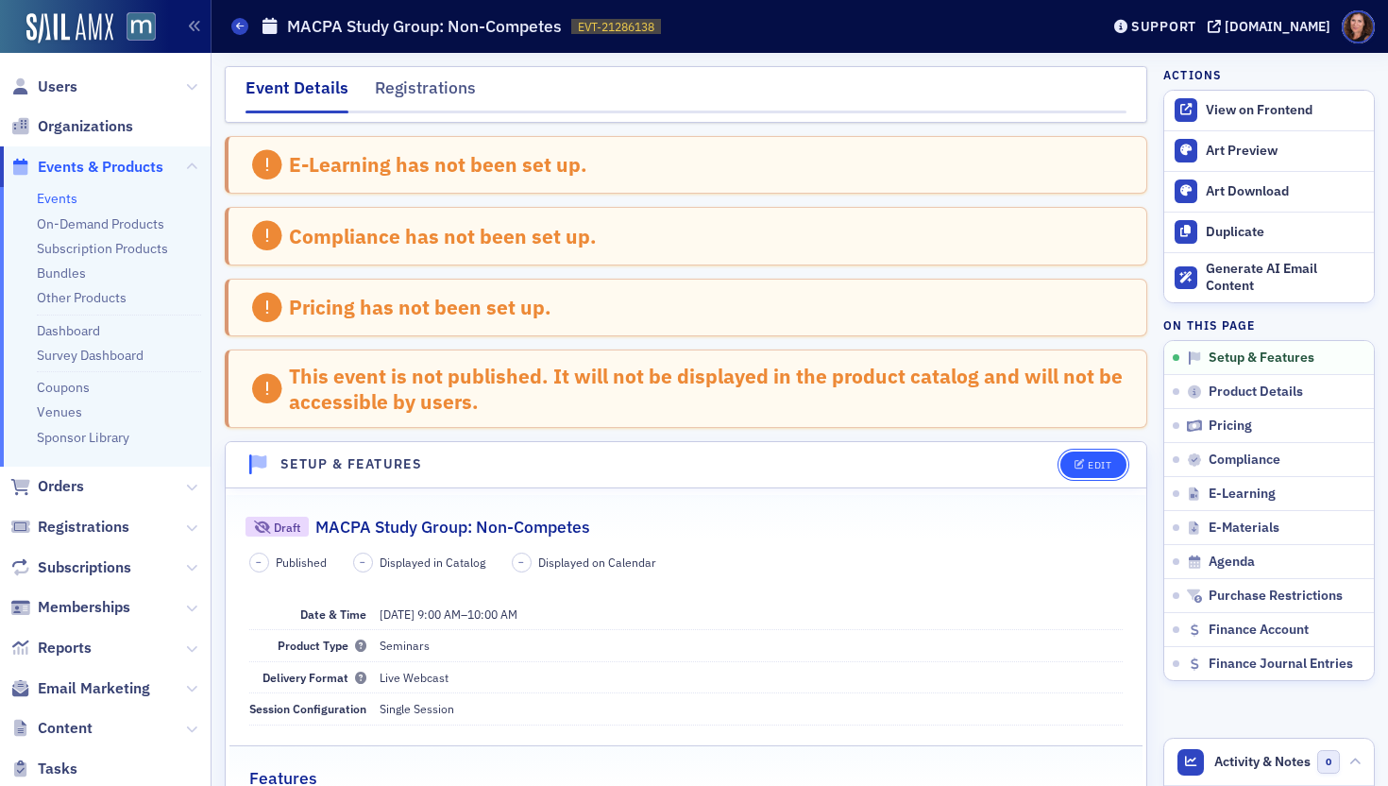
click at [1088, 464] on div "Edit" at bounding box center [1100, 465] width 24 height 10
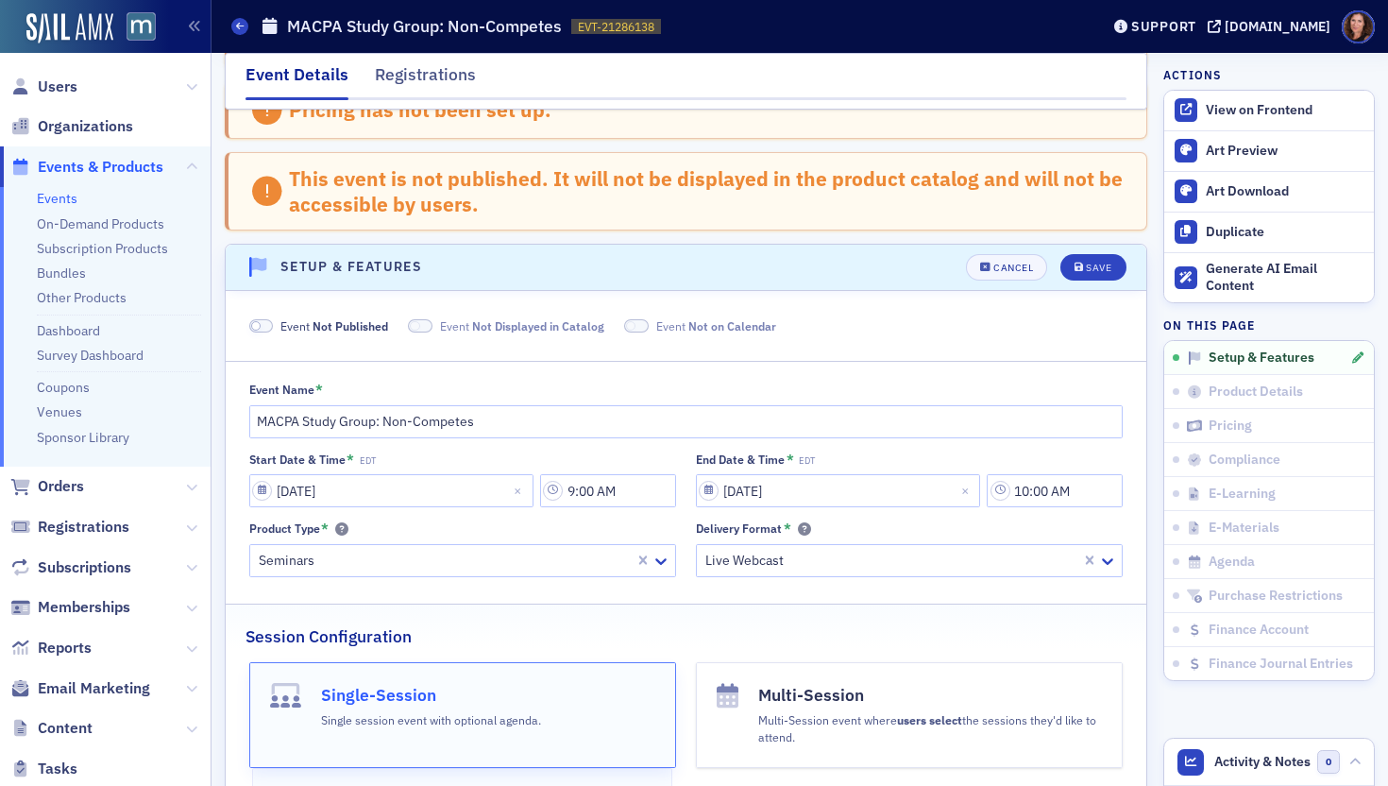
scroll to position [331, 0]
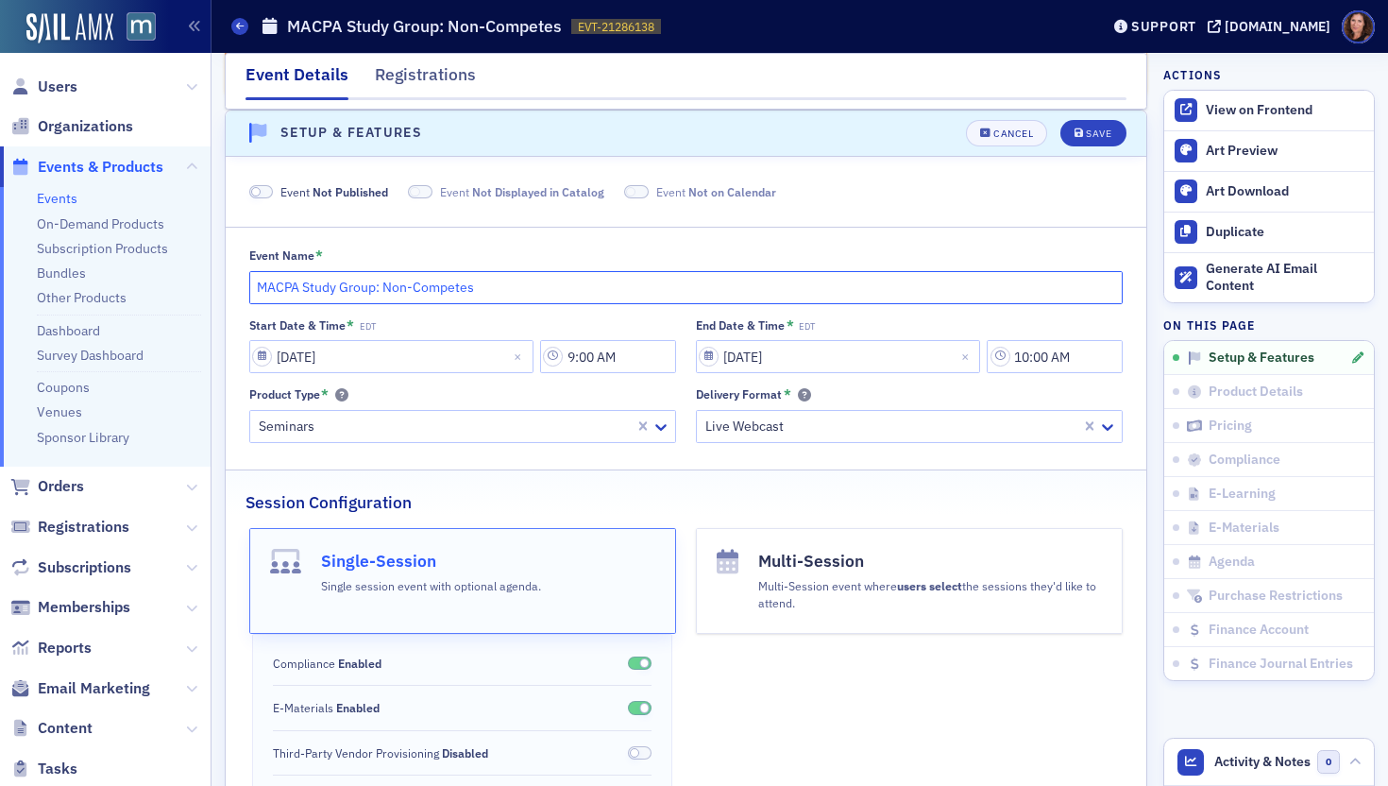
click at [285, 291] on input "MACPA Study Group: Non-Competes" at bounding box center [686, 287] width 874 height 33
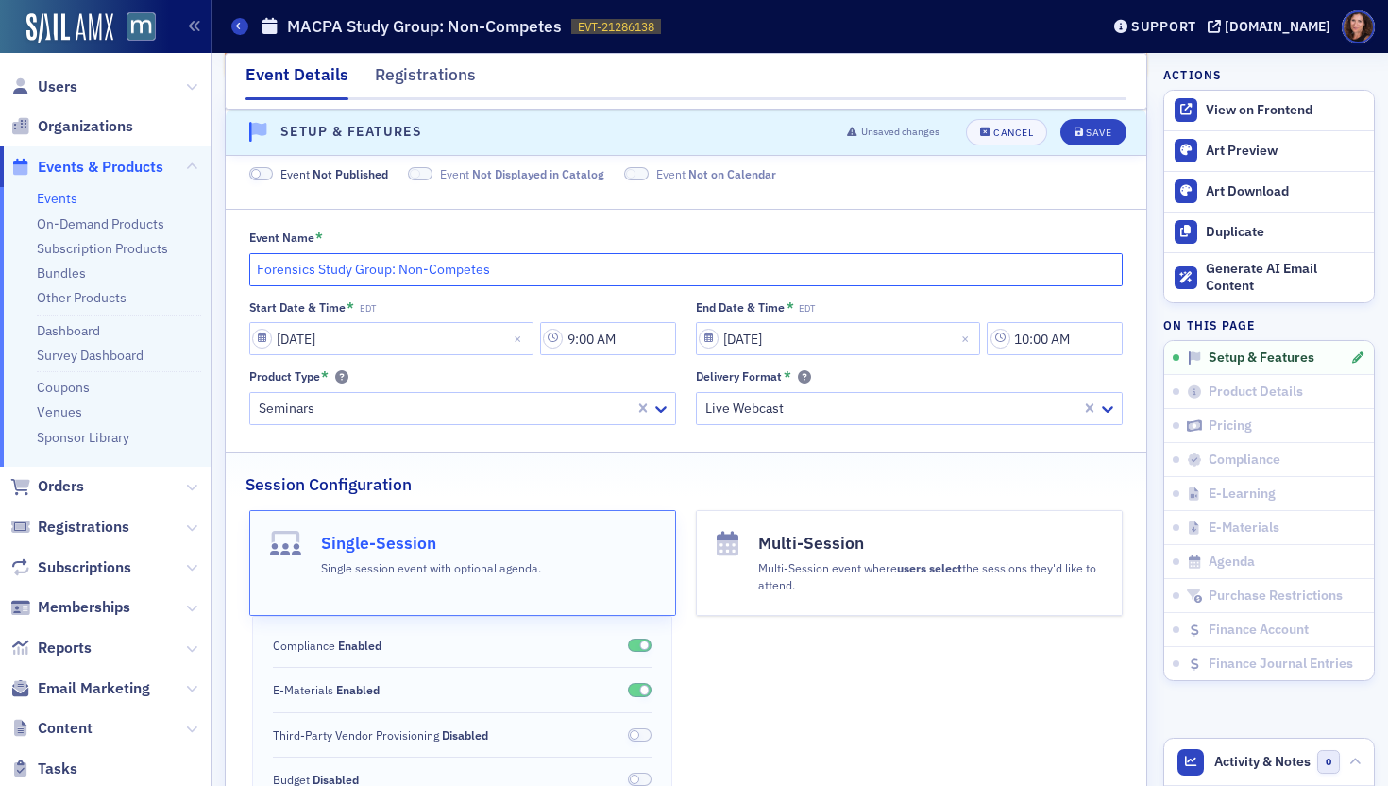
scroll to position [359, 0]
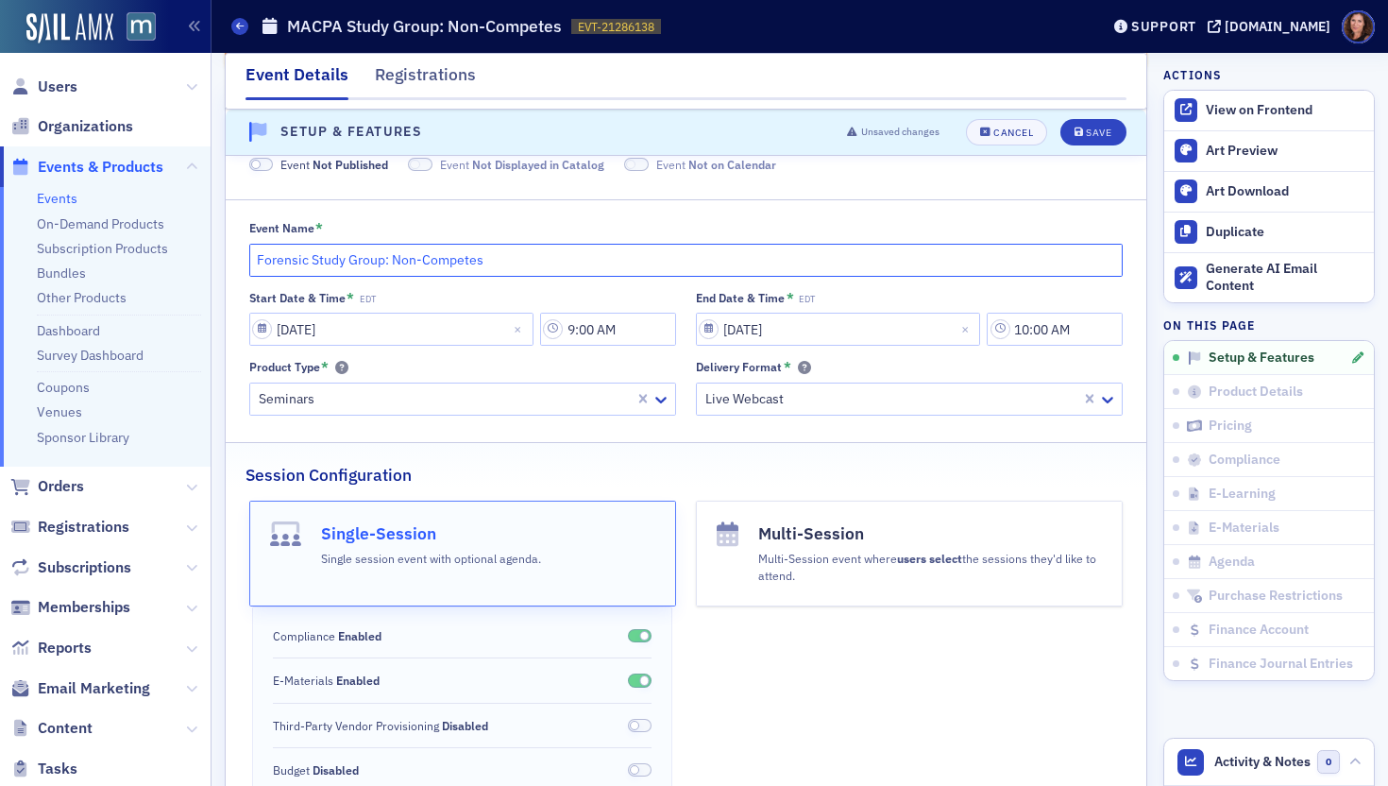
type input "Forensic Study Group: Non-Competes"
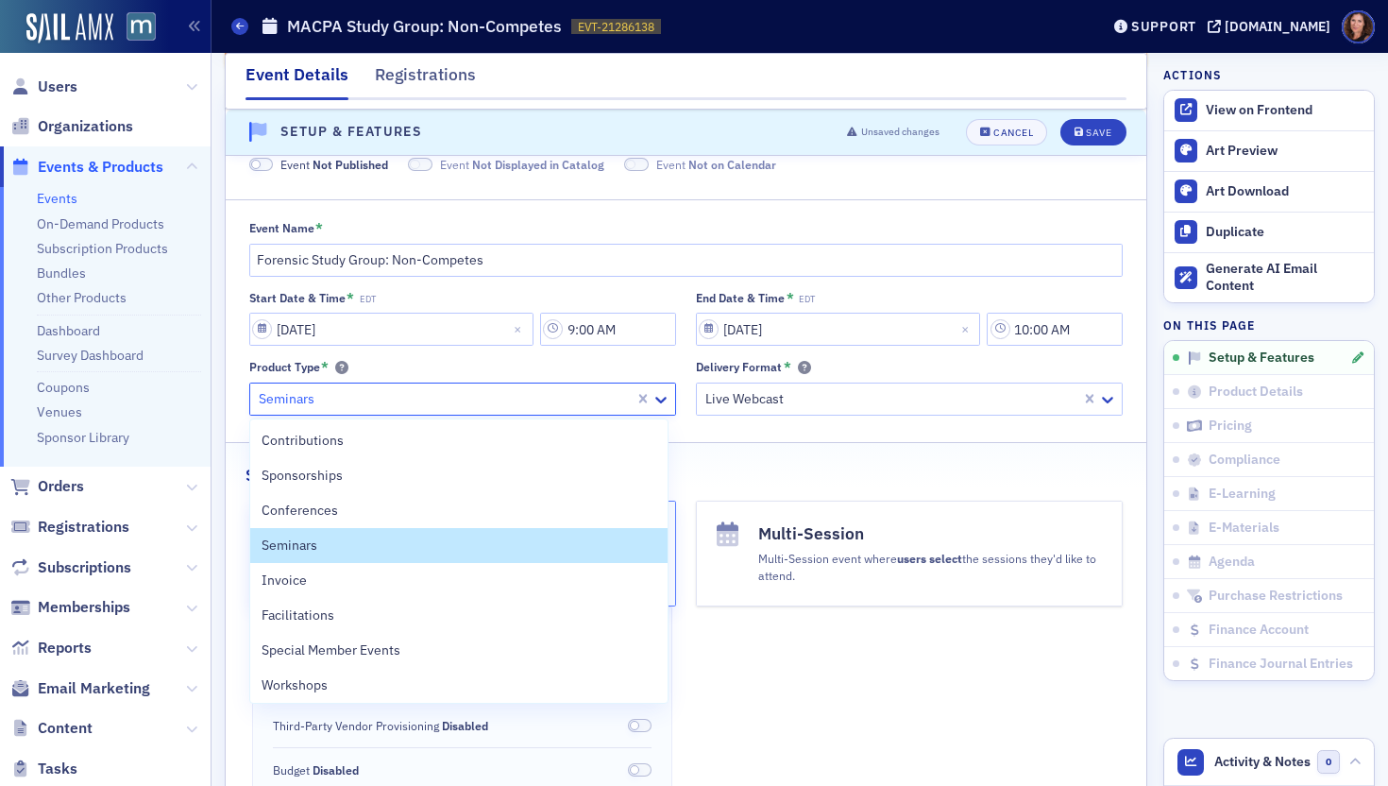
click at [563, 406] on div at bounding box center [445, 399] width 376 height 24
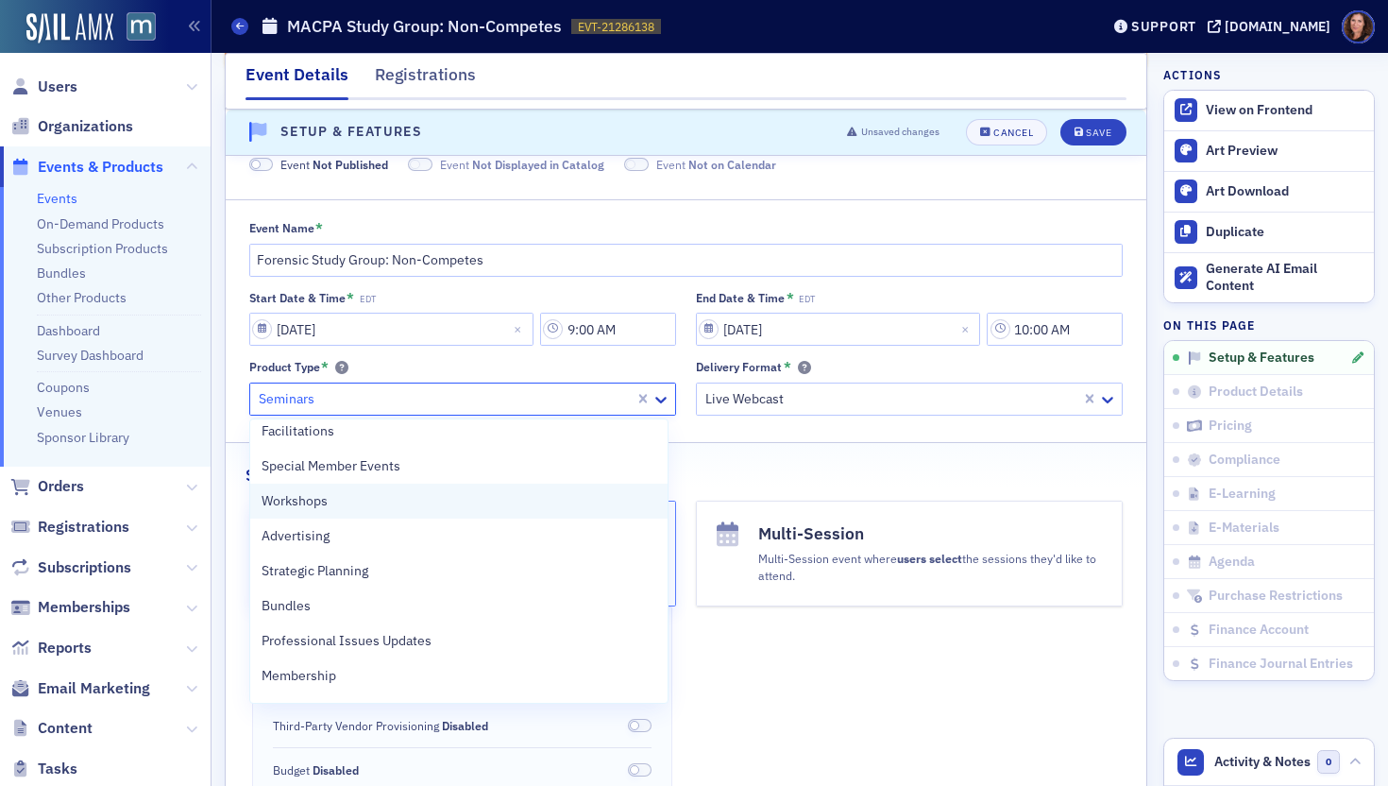
scroll to position [174, 0]
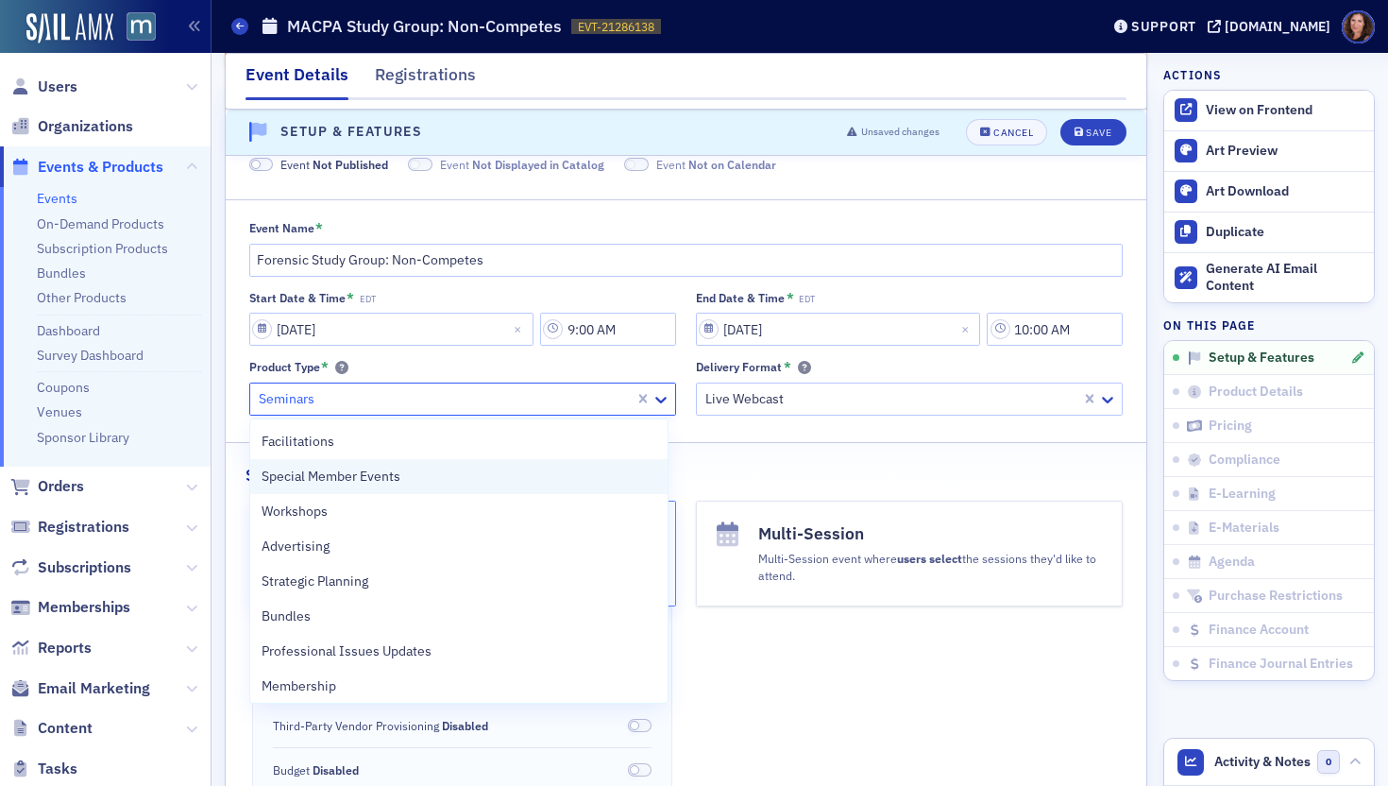
click at [433, 482] on div "Special Member Events" at bounding box center [460, 477] width 396 height 20
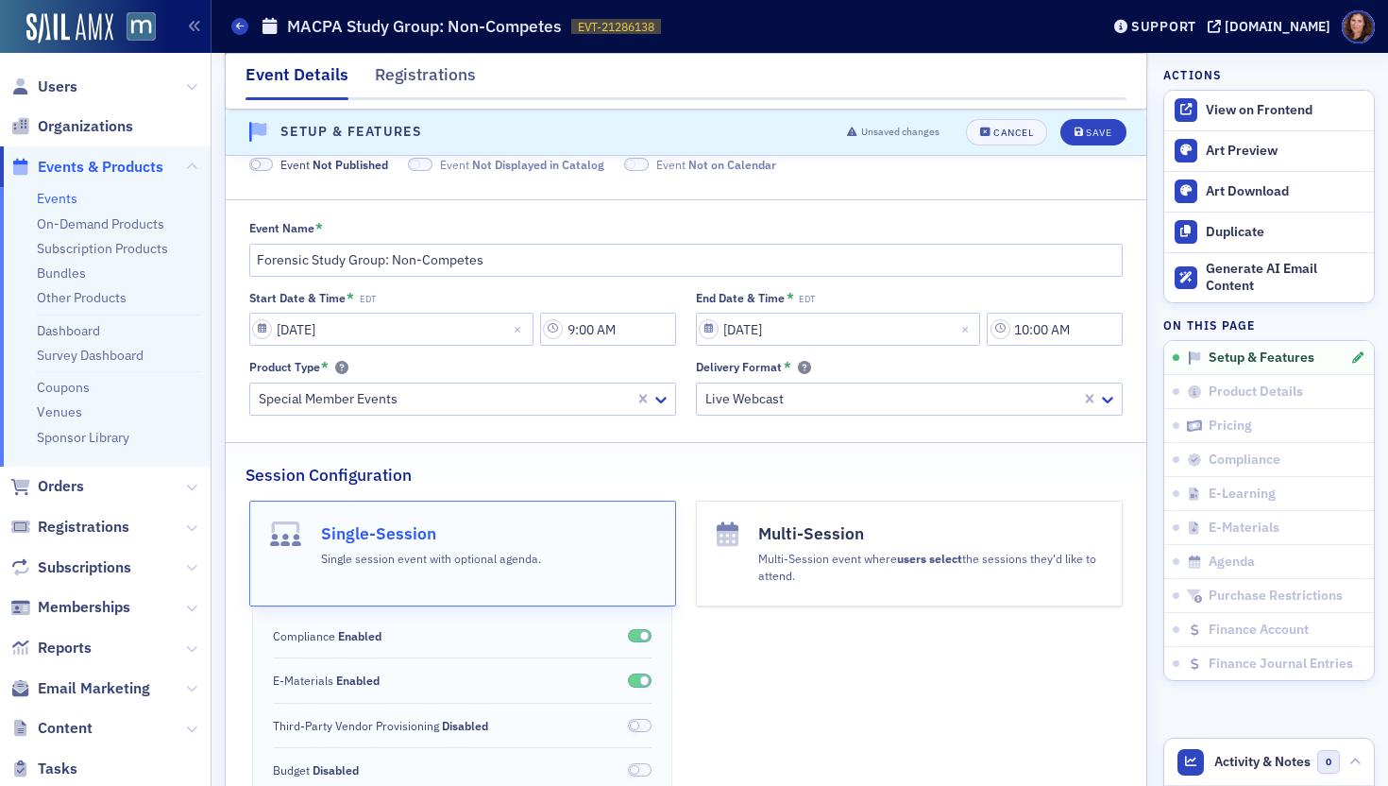
click at [872, 449] on div "Session Configuration" at bounding box center [686, 465] width 881 height 44
click at [1086, 137] on div "Save" at bounding box center [1098, 132] width 25 height 10
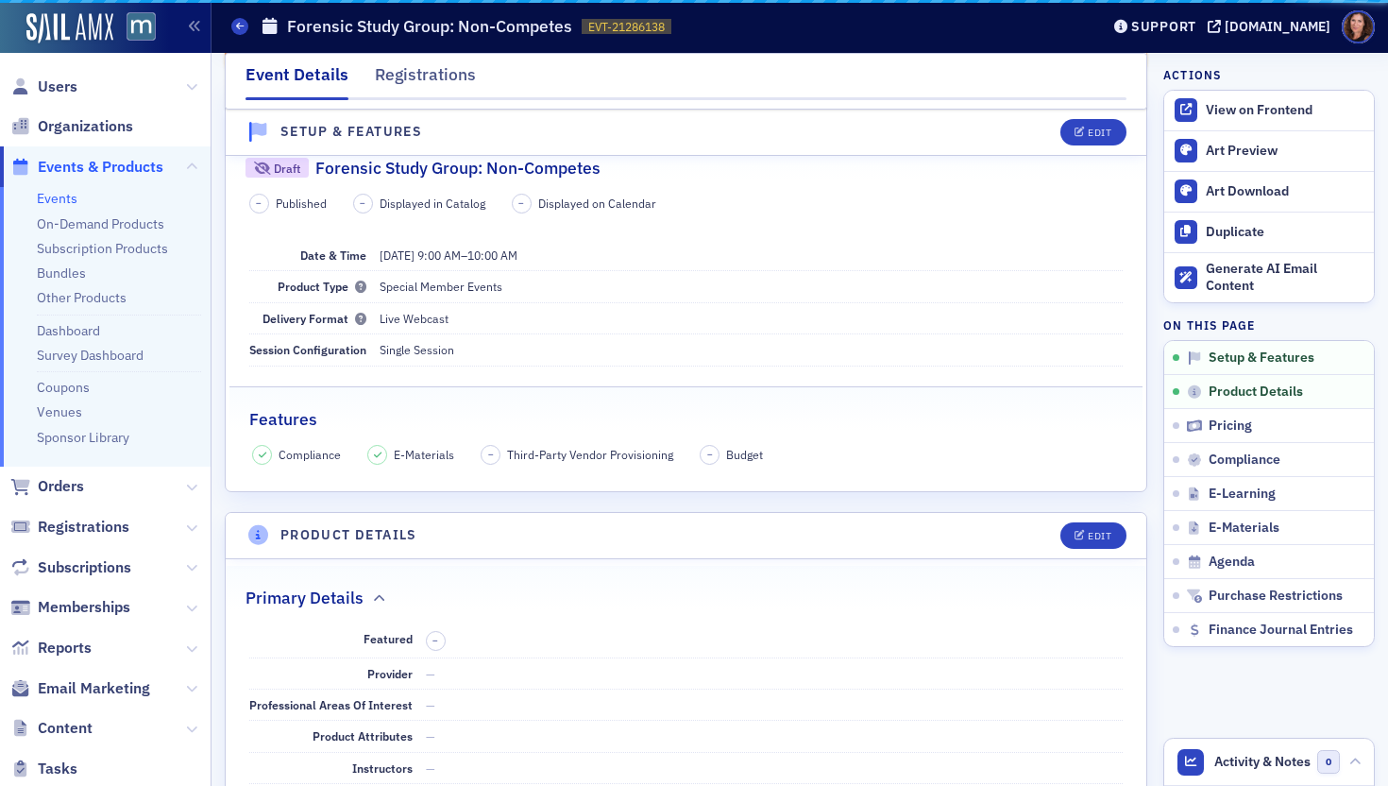
scroll to position [331, 0]
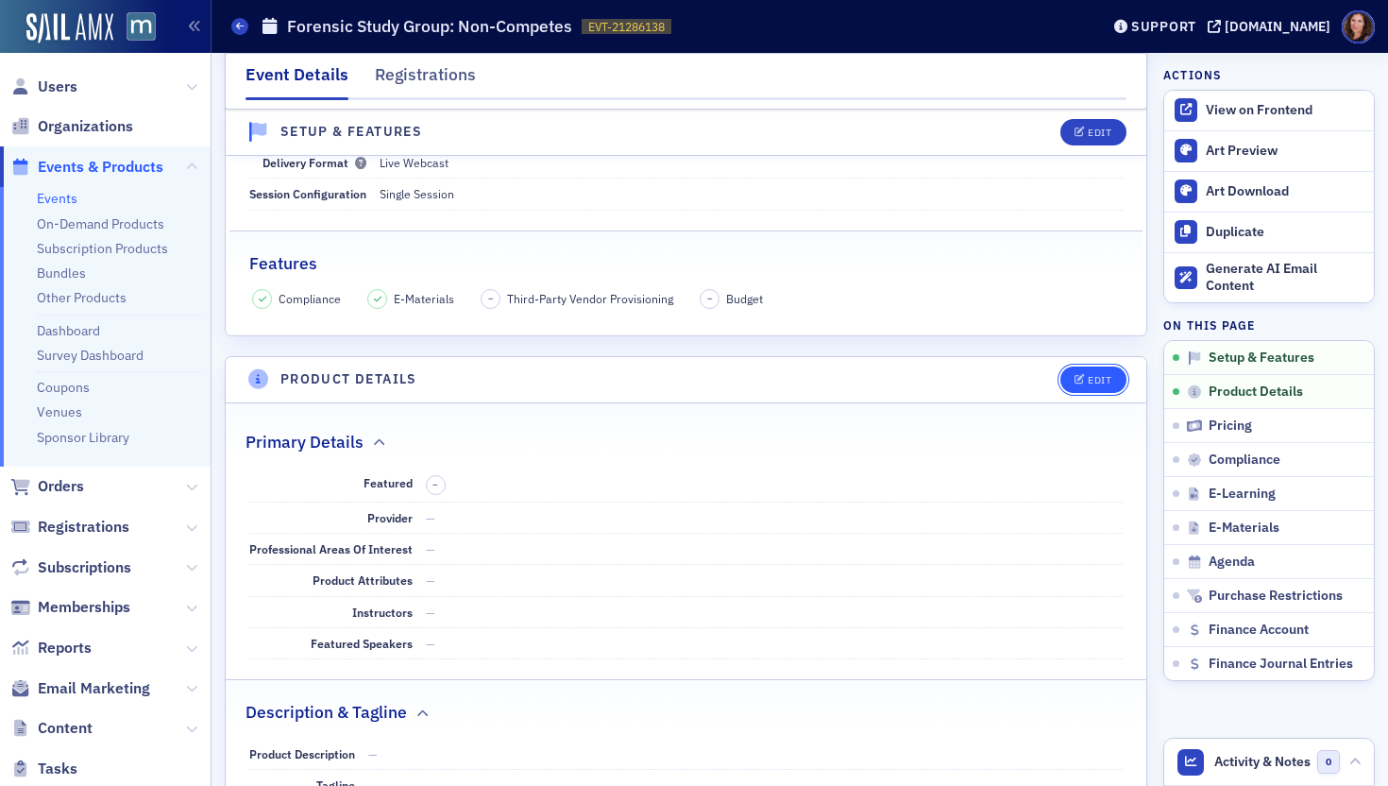
click at [1088, 375] on div "Edit" at bounding box center [1100, 380] width 24 height 10
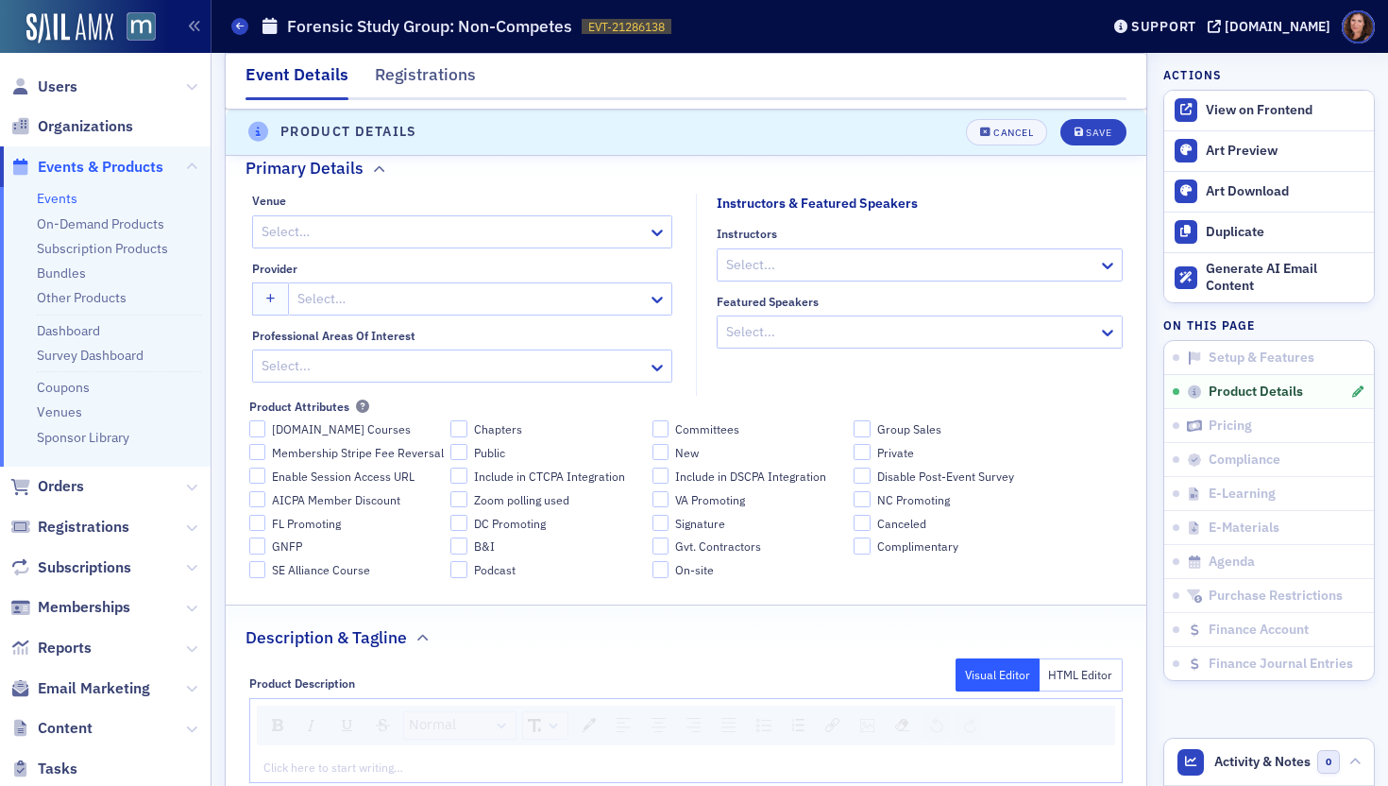
scroll to position [858, 0]
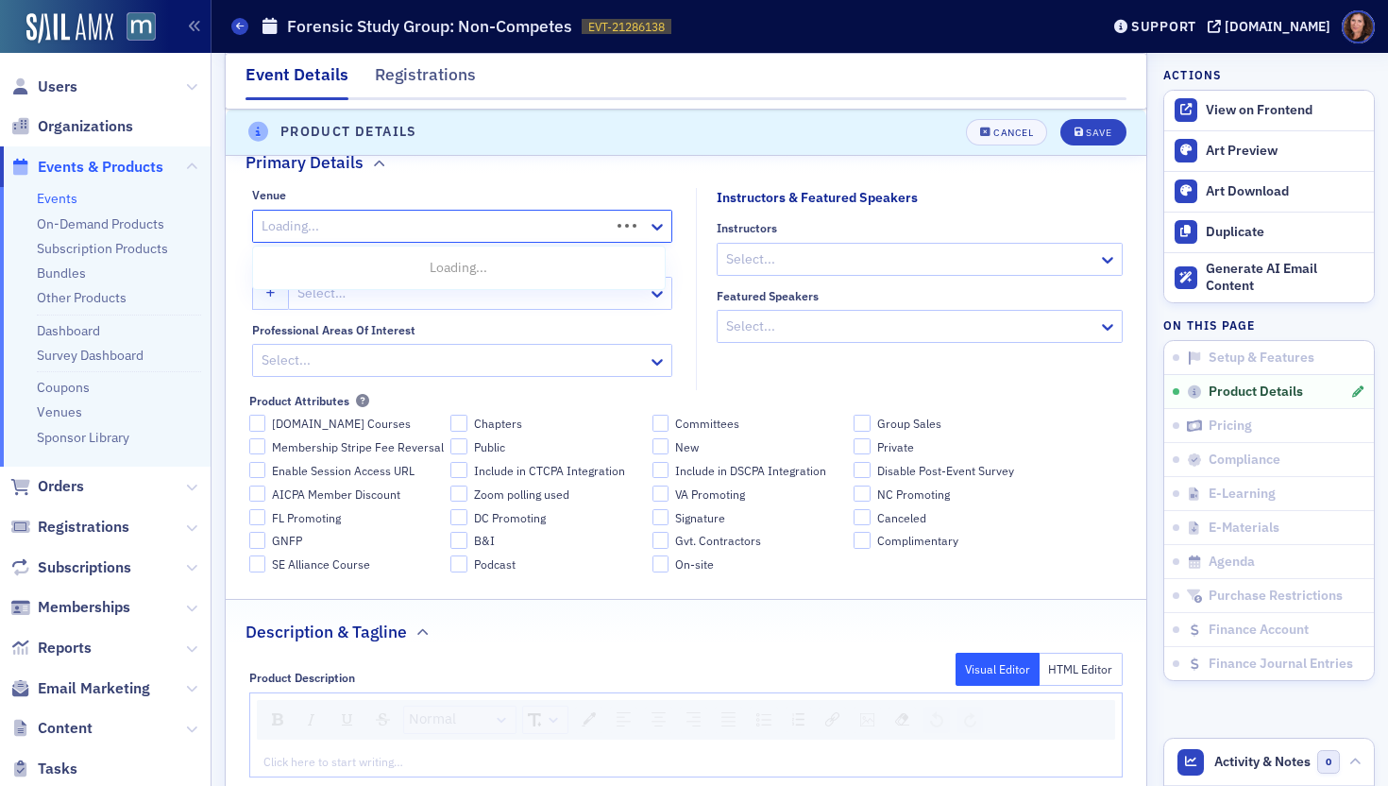
click at [508, 230] on div at bounding box center [434, 226] width 348 height 24
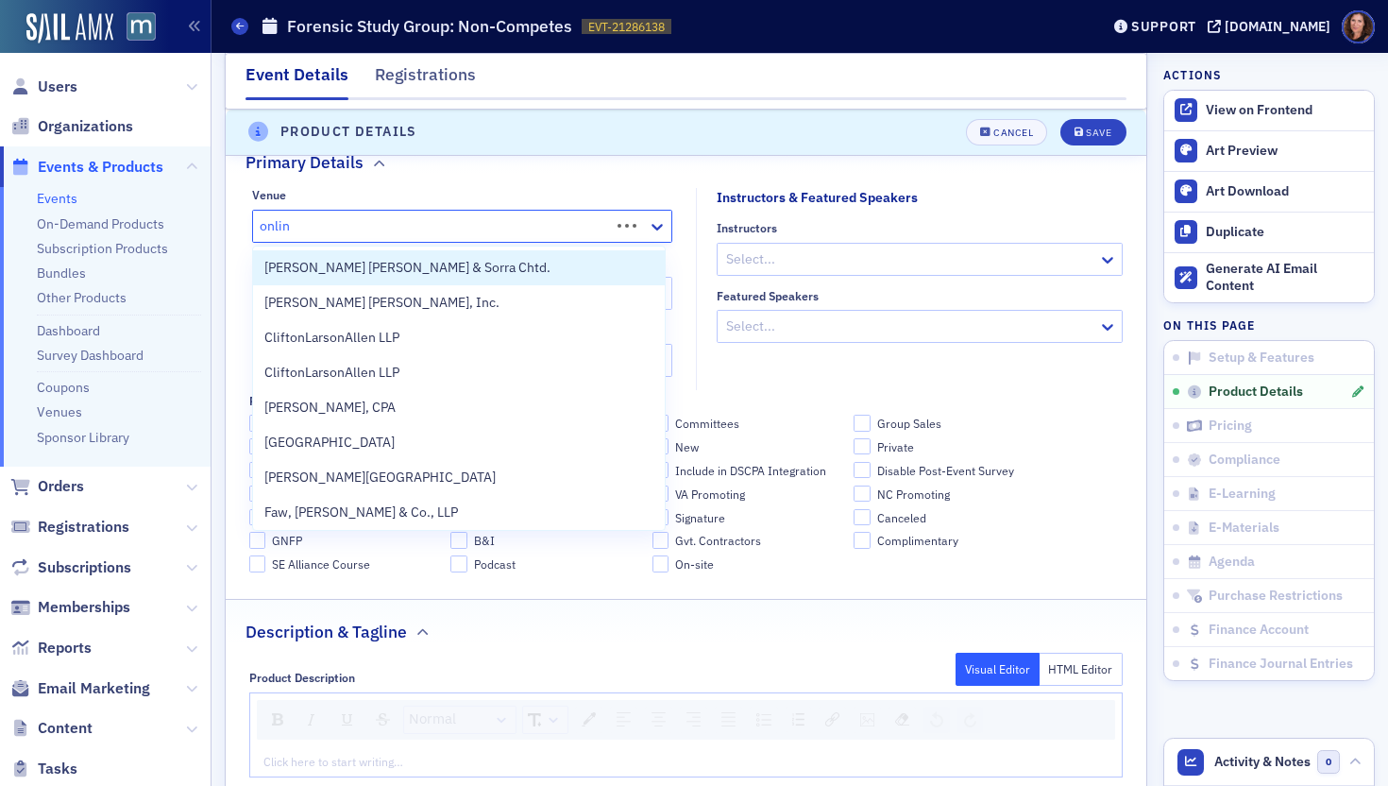
type input "online"
drag, startPoint x: 536, startPoint y: 264, endPoint x: 570, endPoint y: 265, distance: 34.0
click at [536, 264] on div "Online" at bounding box center [458, 268] width 389 height 20
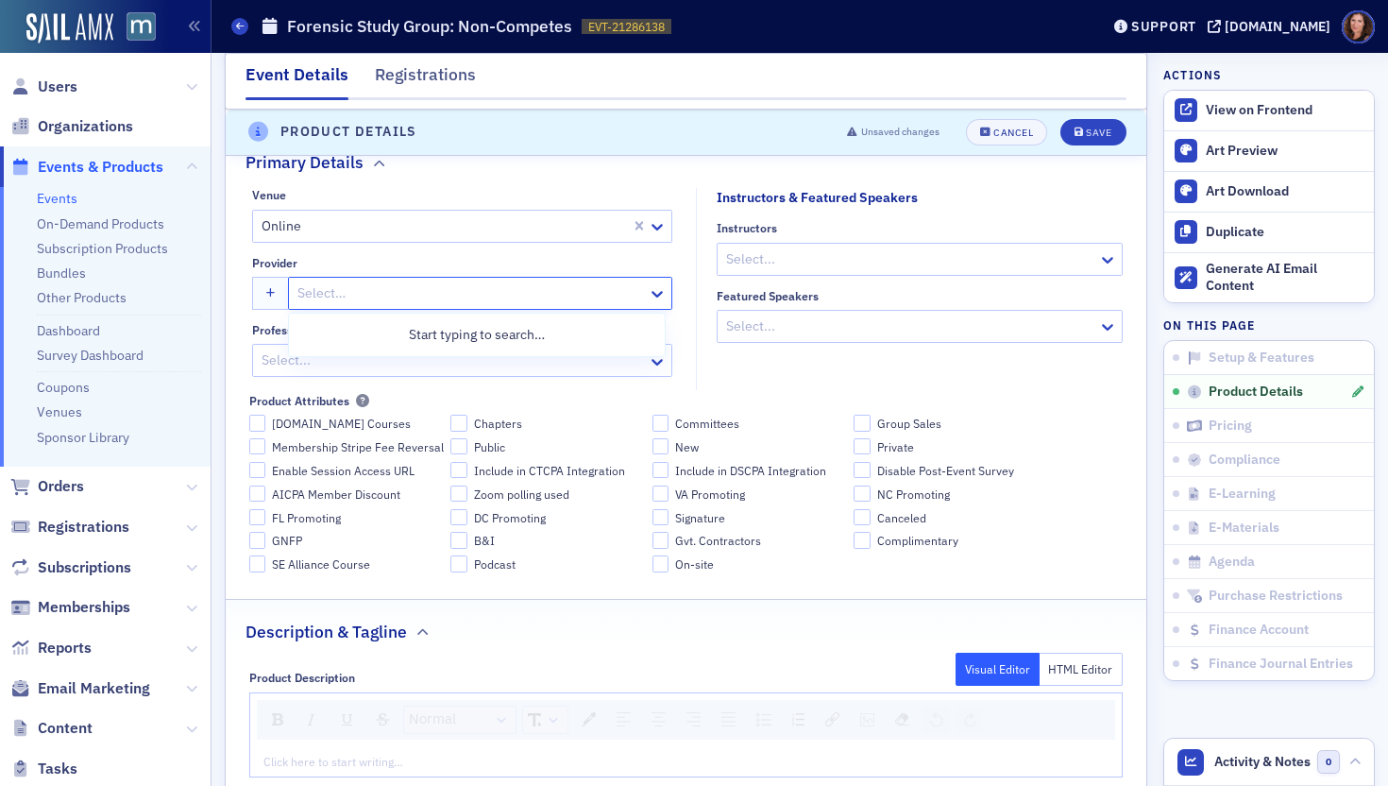
click at [386, 303] on div at bounding box center [471, 293] width 351 height 24
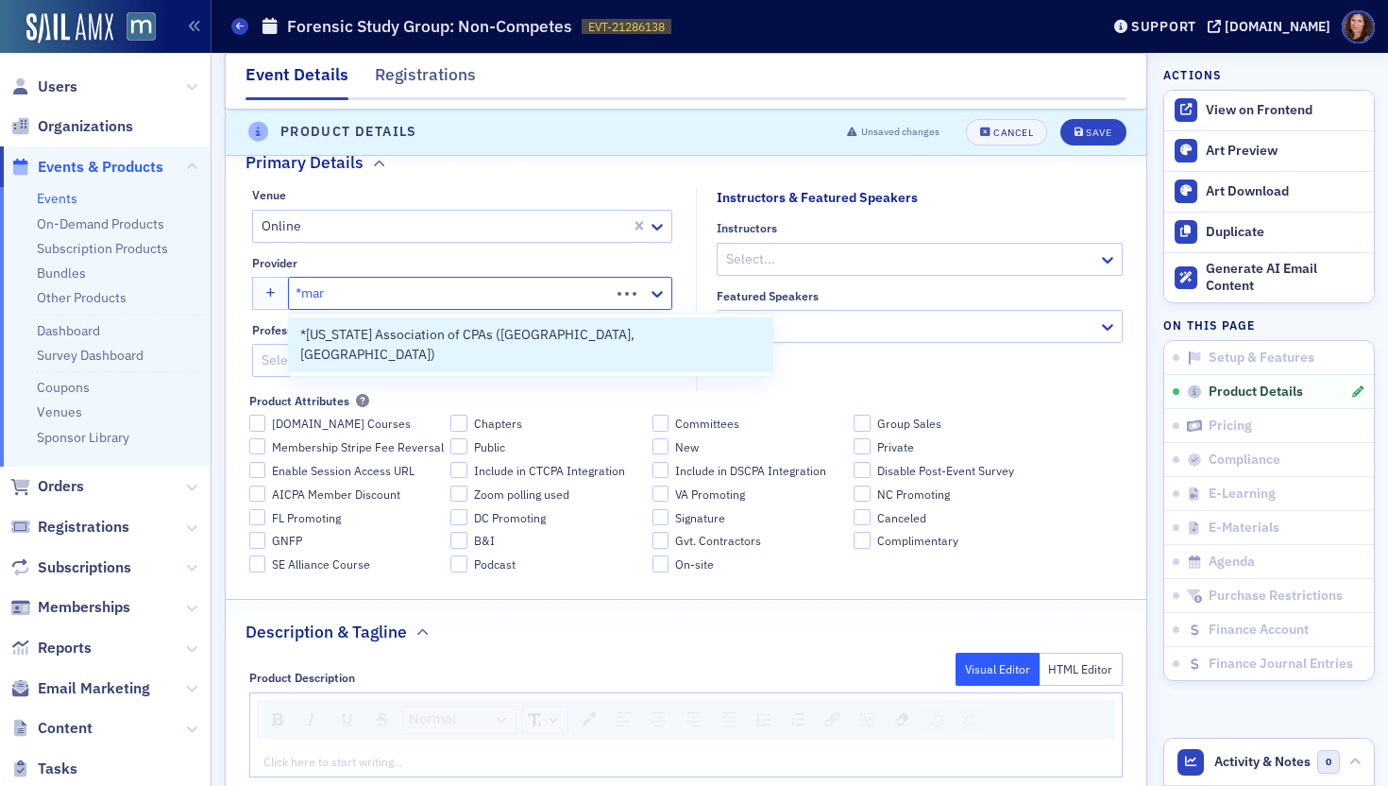
type input "*mary"
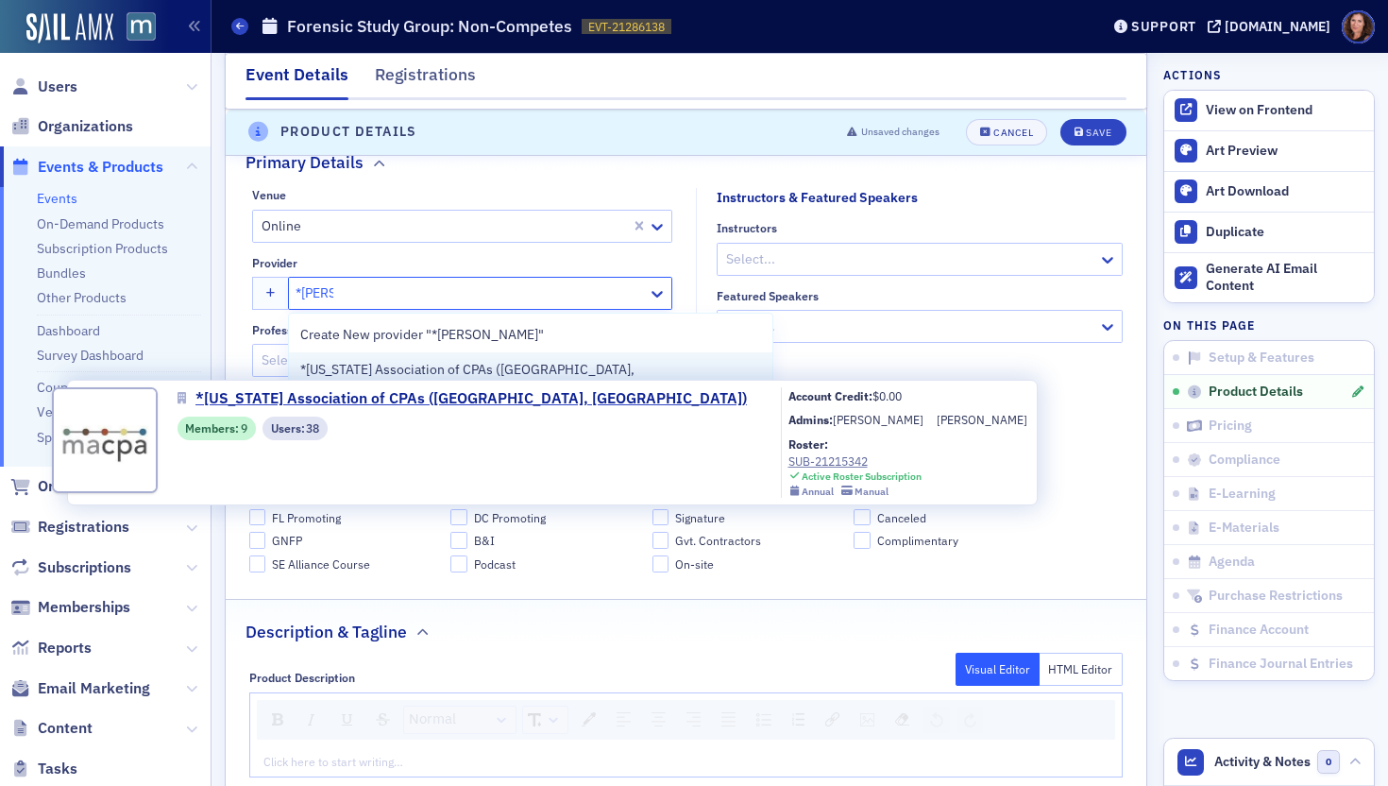
click at [392, 368] on span "*[US_STATE] Association of CPAs ([GEOGRAPHIC_DATA], [GEOGRAPHIC_DATA])" at bounding box center [531, 380] width 462 height 40
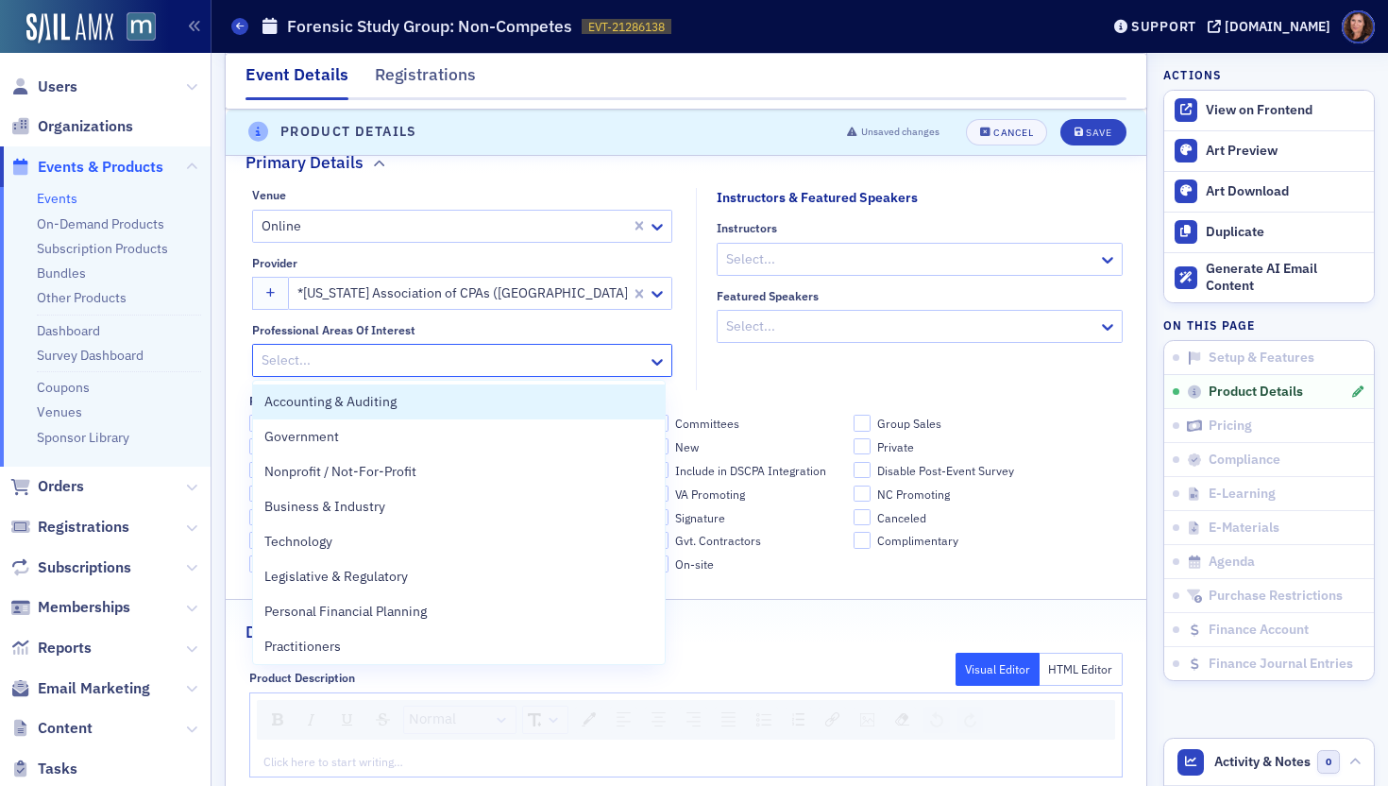
click at [392, 365] on div at bounding box center [453, 360] width 386 height 24
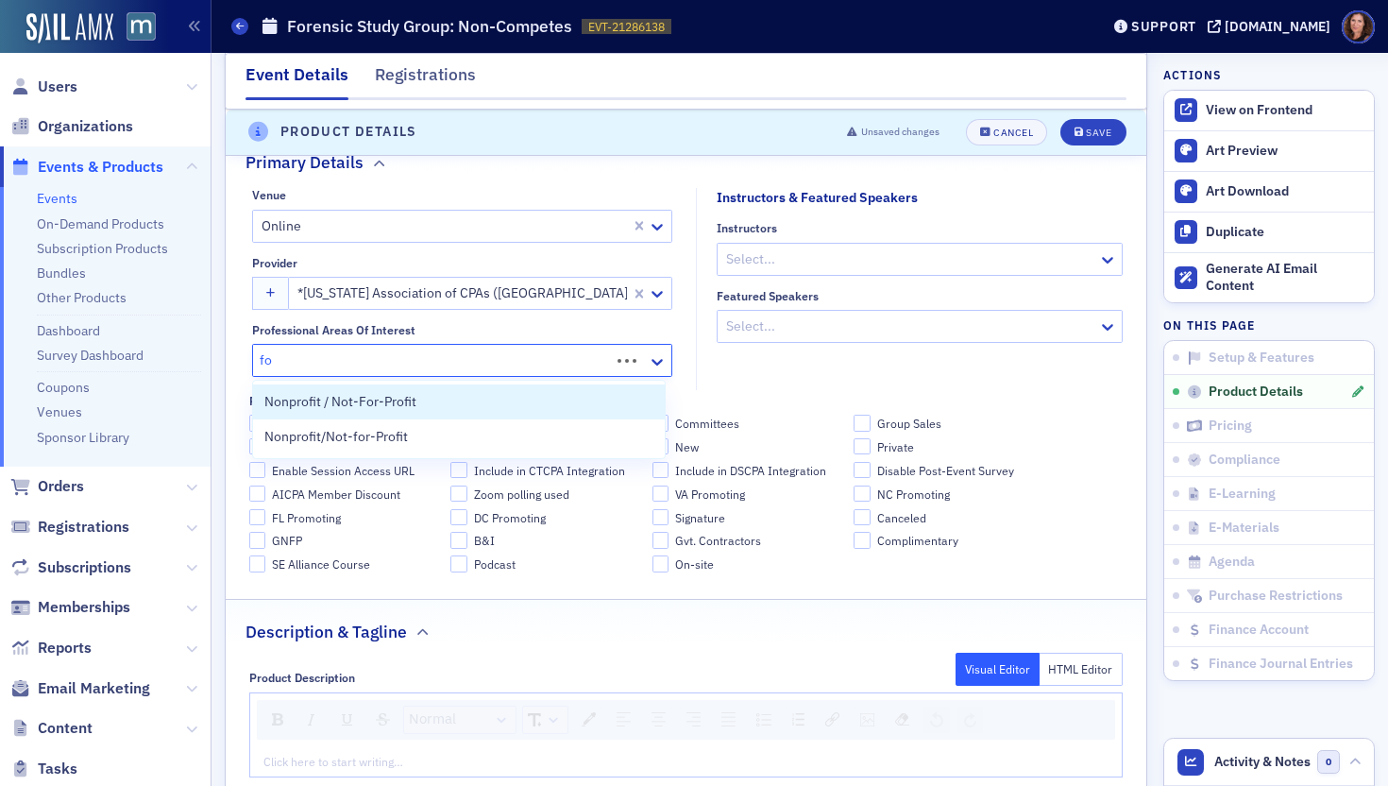
type input "f"
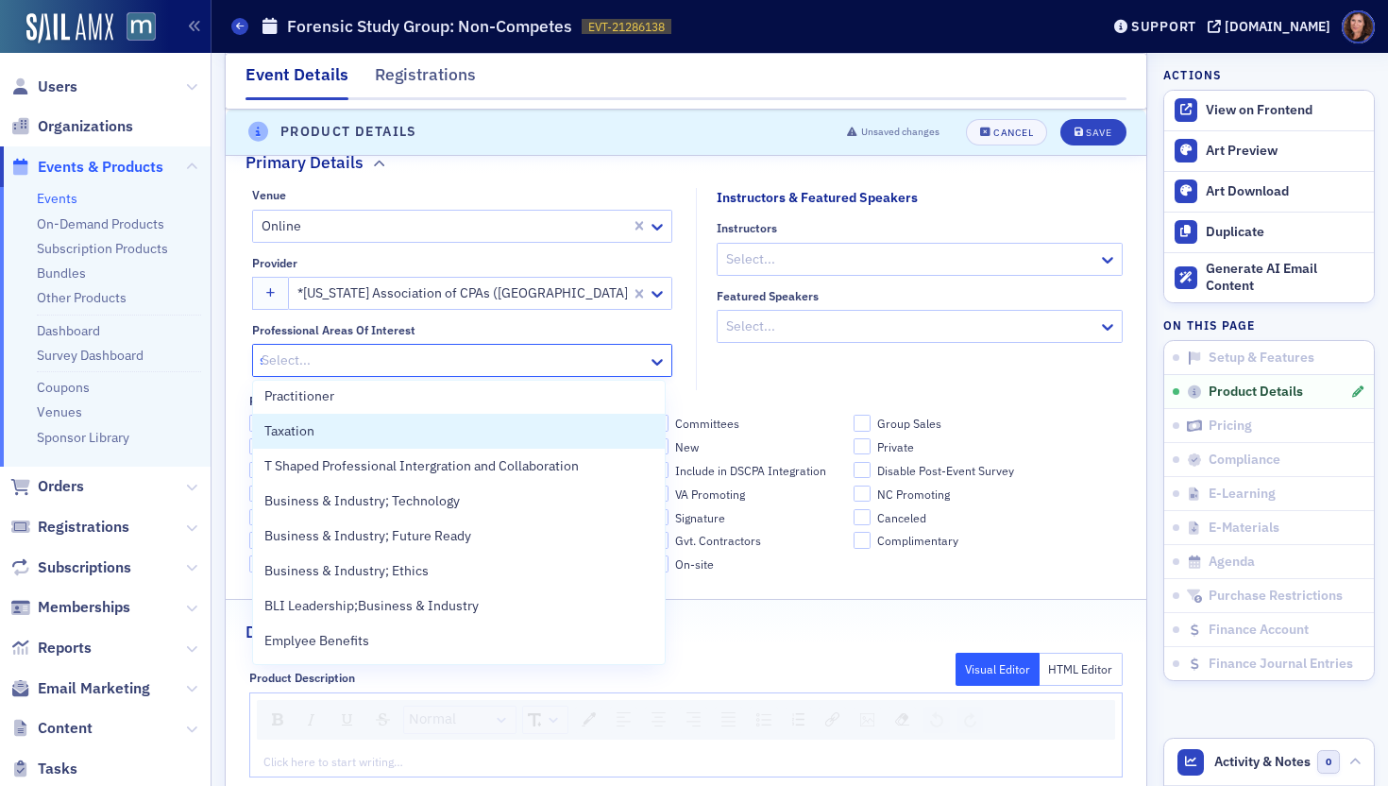
scroll to position [0, 0]
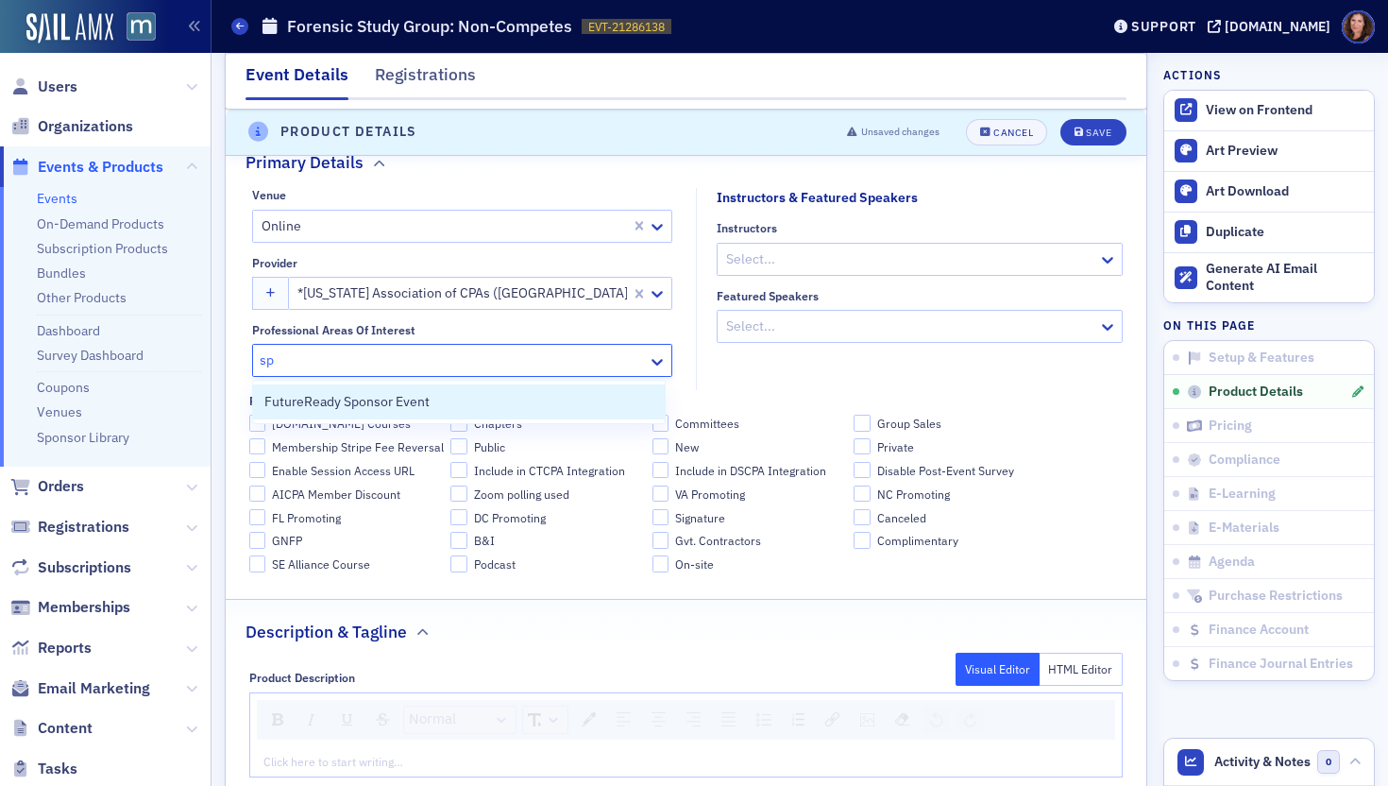
type input "sp"
click at [805, 390] on div "Venue Online Provider *Maryland Association of CPAs (Timonium, MD) Professional…" at bounding box center [686, 380] width 921 height 384
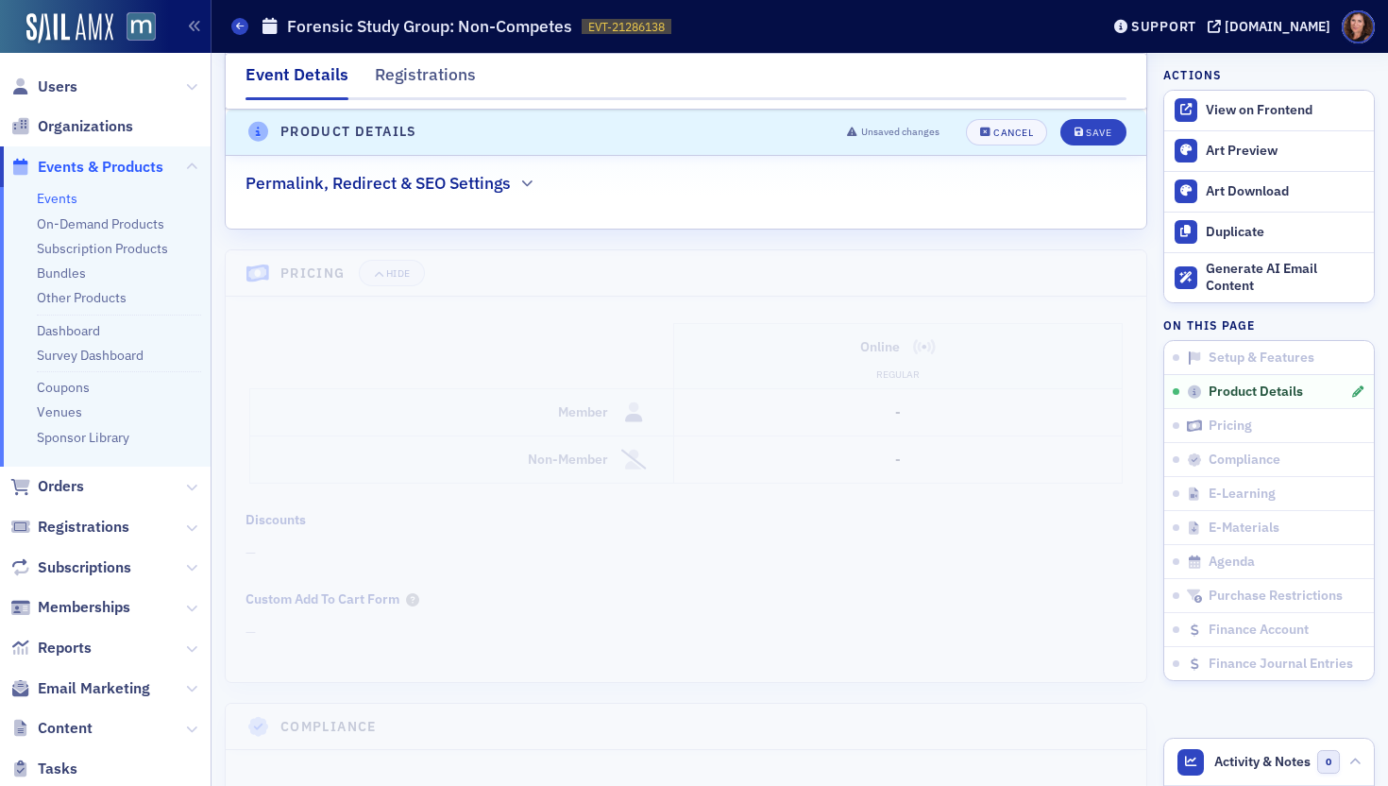
scroll to position [2308, 0]
click at [1075, 129] on icon "submit" at bounding box center [1079, 132] width 9 height 10
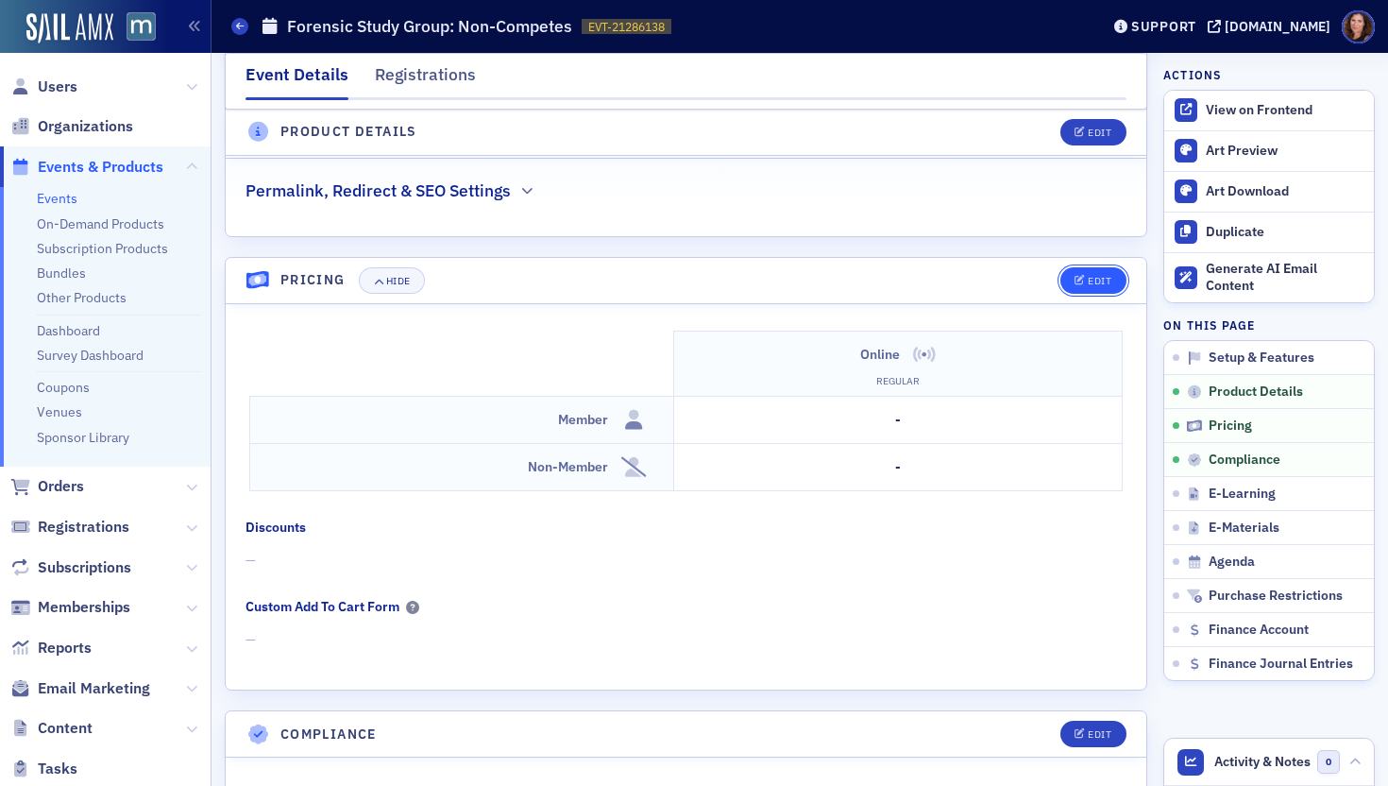
click at [1093, 276] on div "Edit" at bounding box center [1100, 281] width 24 height 10
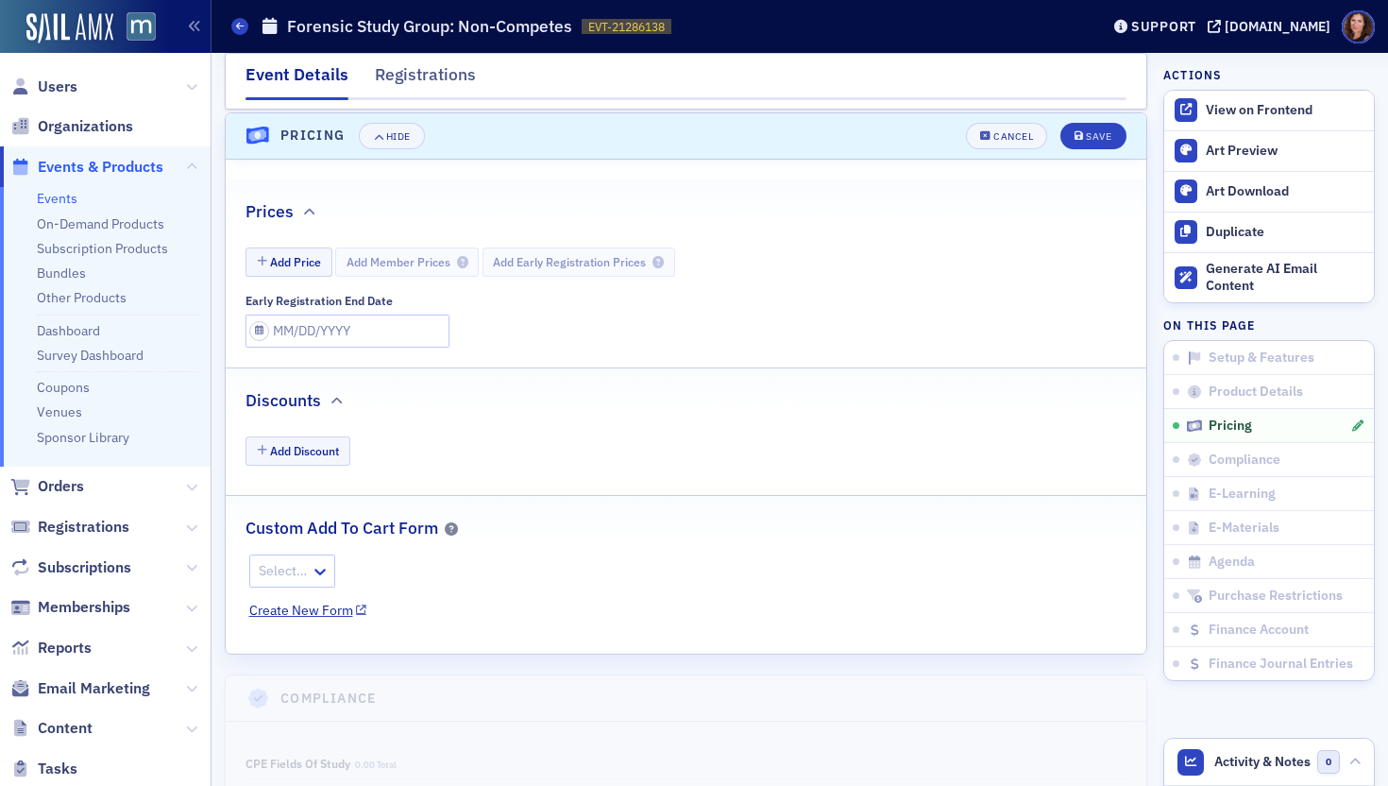
scroll to position [1818, 0]
click at [302, 262] on button "Add Price" at bounding box center [289, 259] width 87 height 29
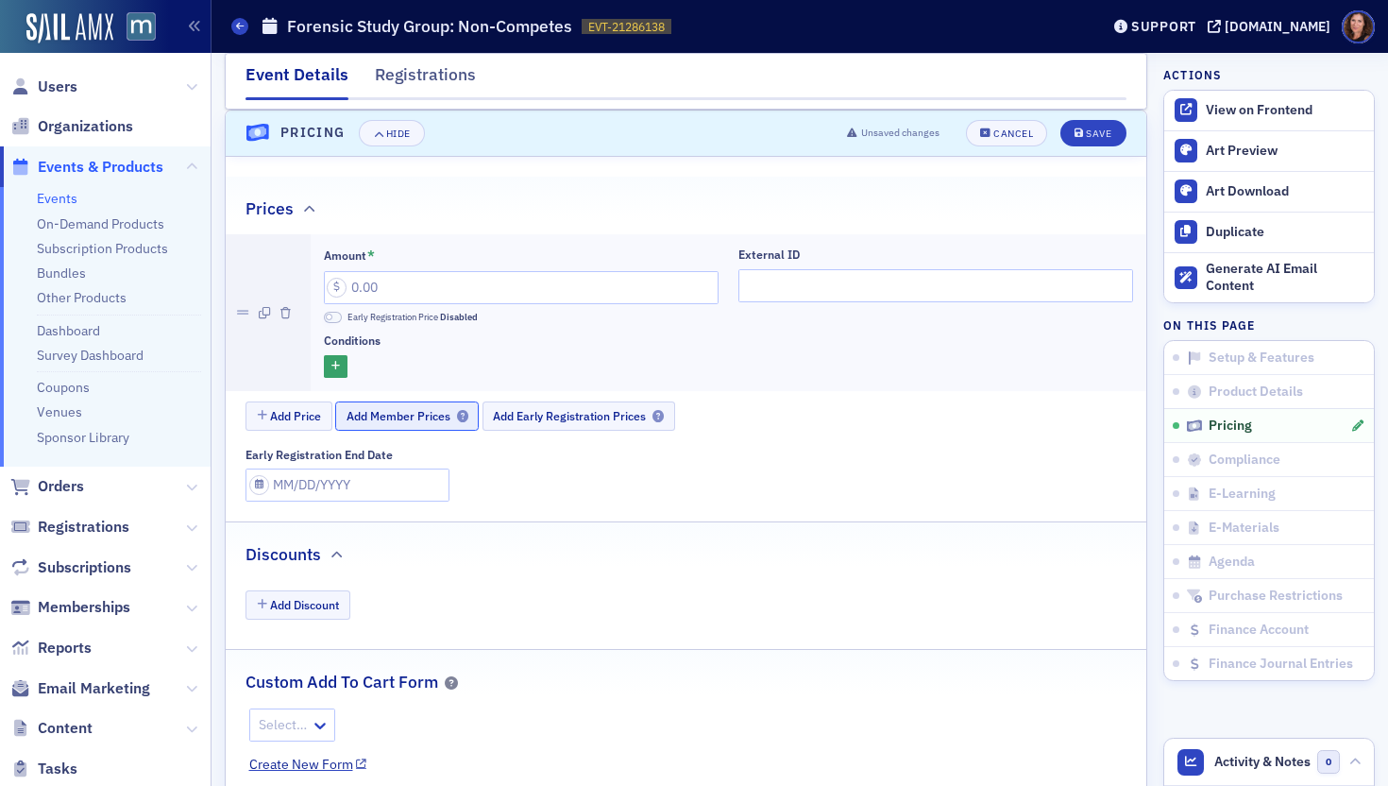
click at [363, 413] on span "Add Member Prices" at bounding box center [408, 416] width 122 height 14
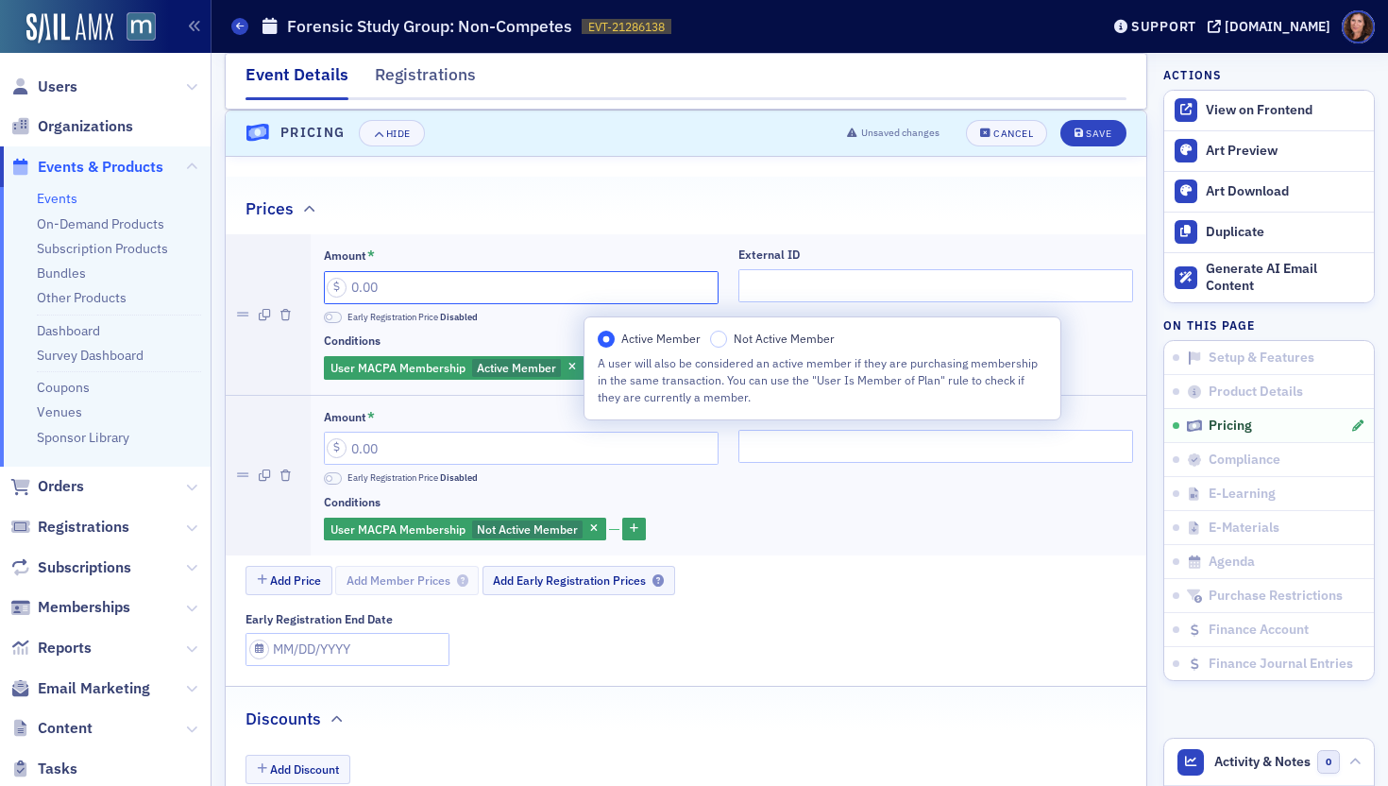
drag, startPoint x: 402, startPoint y: 291, endPoint x: 305, endPoint y: 290, distance: 97.3
click at [305, 290] on li "Amount * Early Registration Price Disabled External ID Conditions User MACPA Me…" at bounding box center [686, 314] width 921 height 160
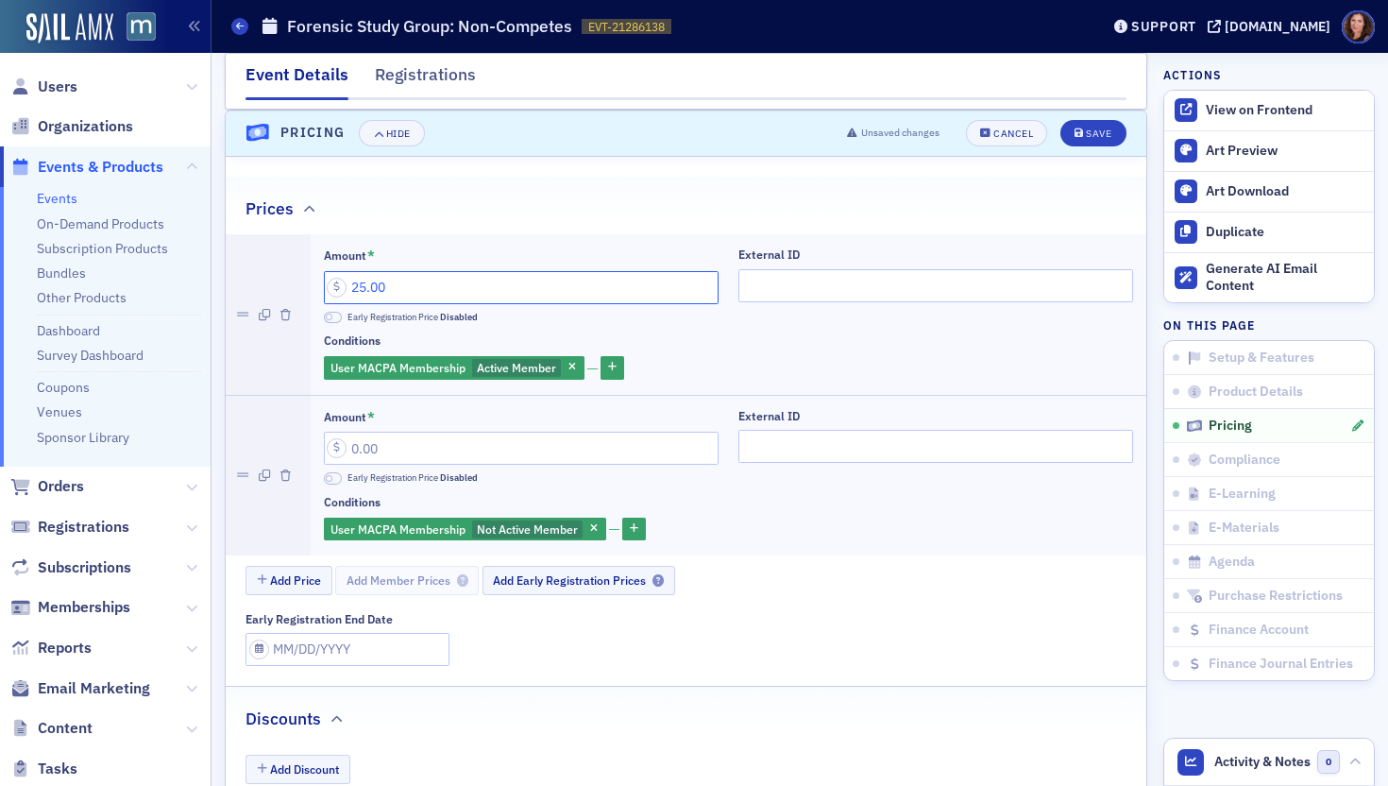
type input "25.00"
click at [435, 450] on input "Amount *" at bounding box center [521, 448] width 395 height 33
drag, startPoint x: 392, startPoint y: 446, endPoint x: 348, endPoint y: 444, distance: 43.5
click at [348, 444] on input "Amount *" at bounding box center [521, 448] width 395 height 33
type input "50.00"
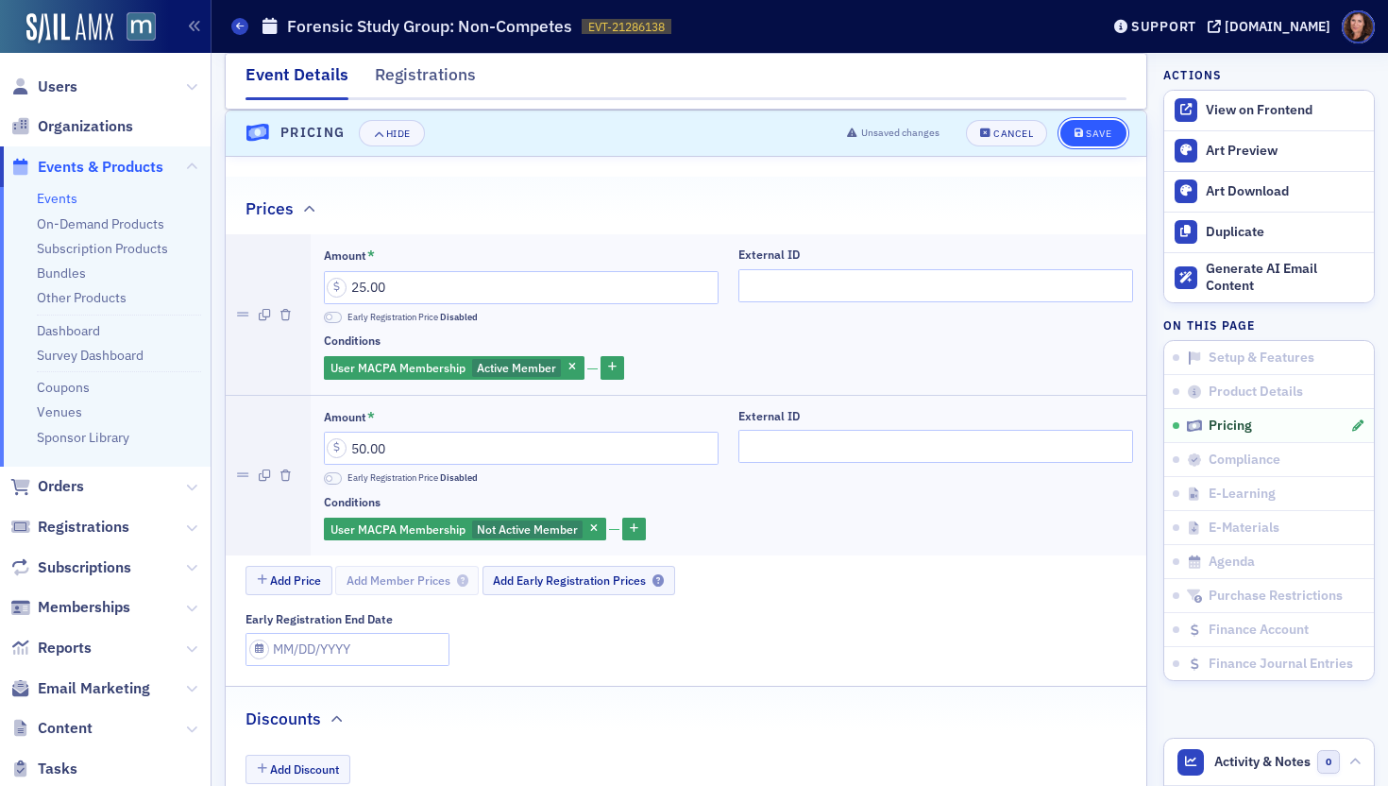
click at [1087, 133] on div "Save" at bounding box center [1098, 133] width 25 height 10
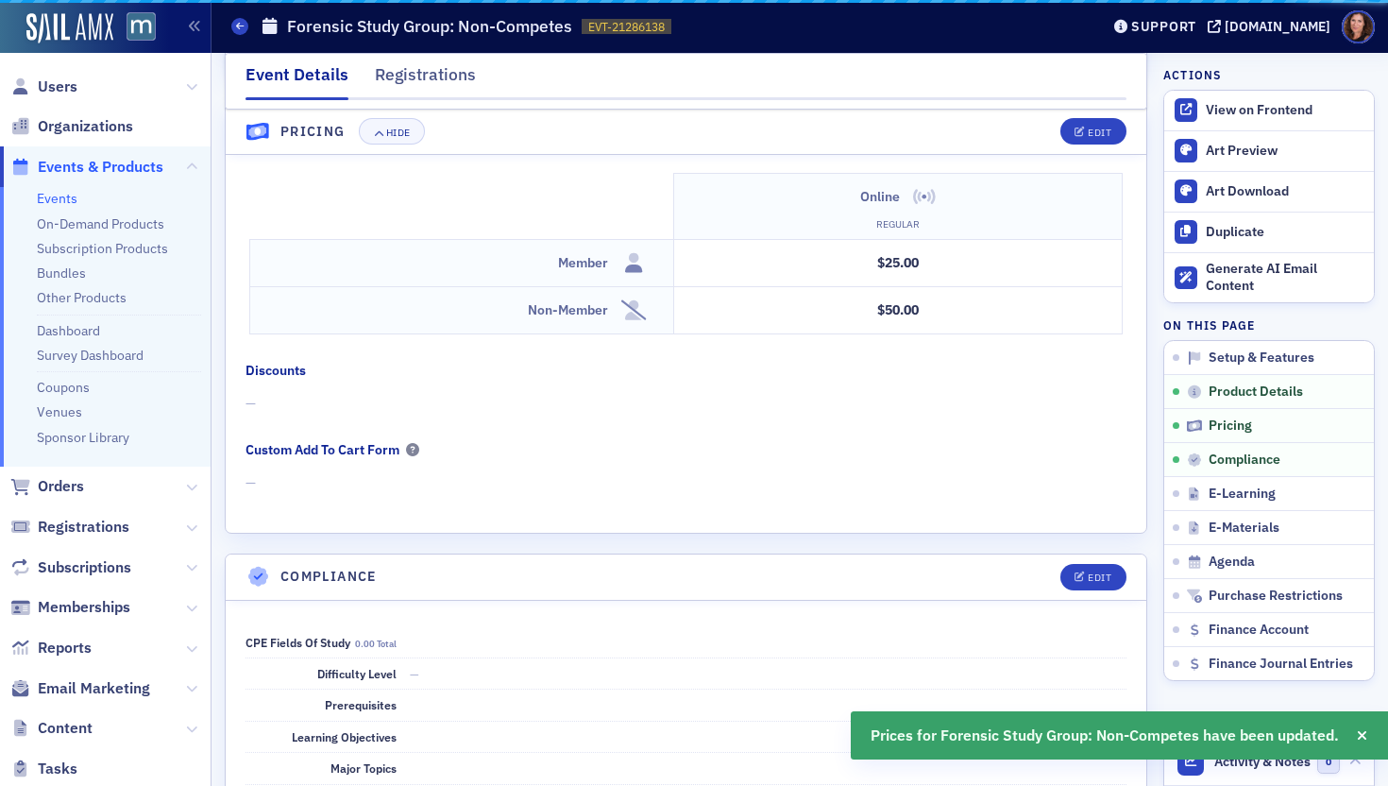
scroll to position [1746, 0]
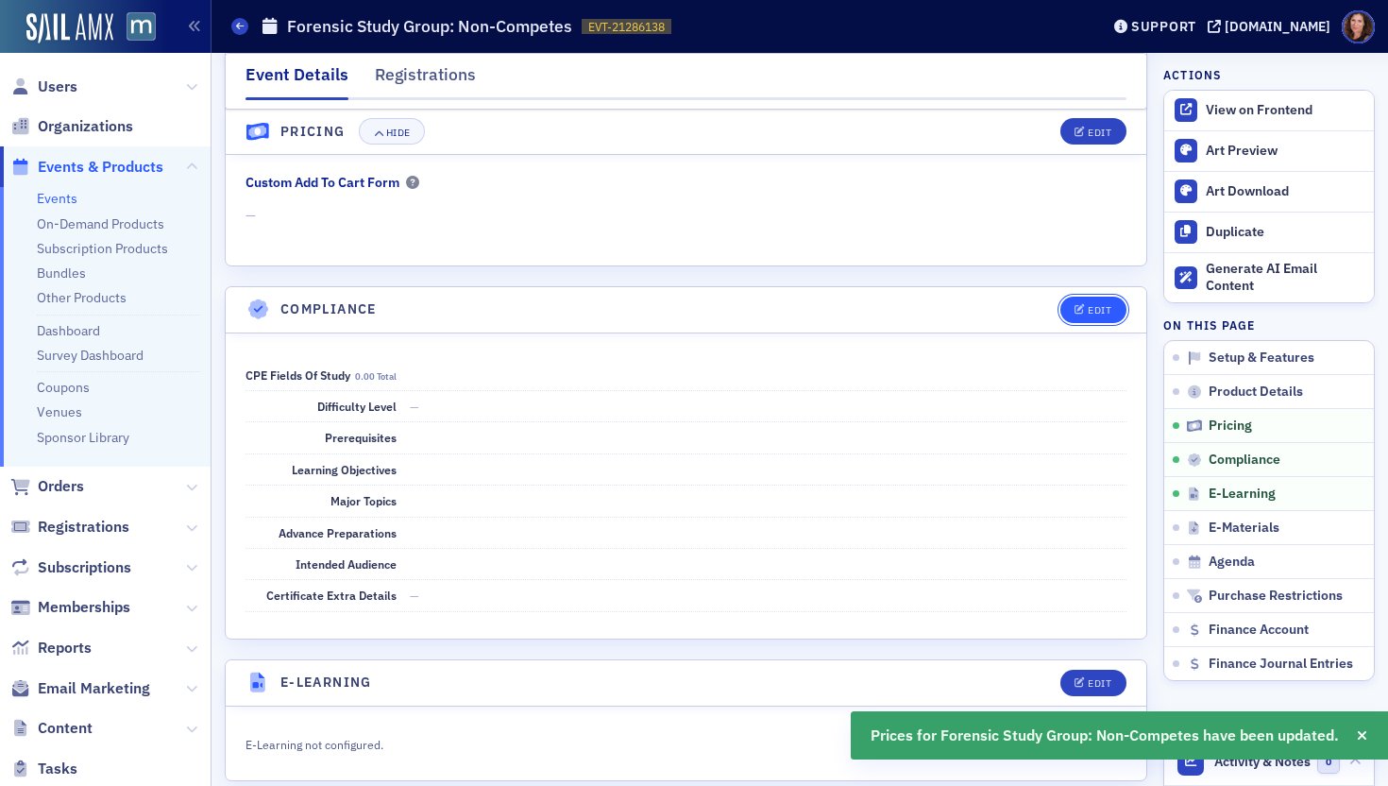
click at [1088, 312] on div "Edit" at bounding box center [1100, 310] width 24 height 10
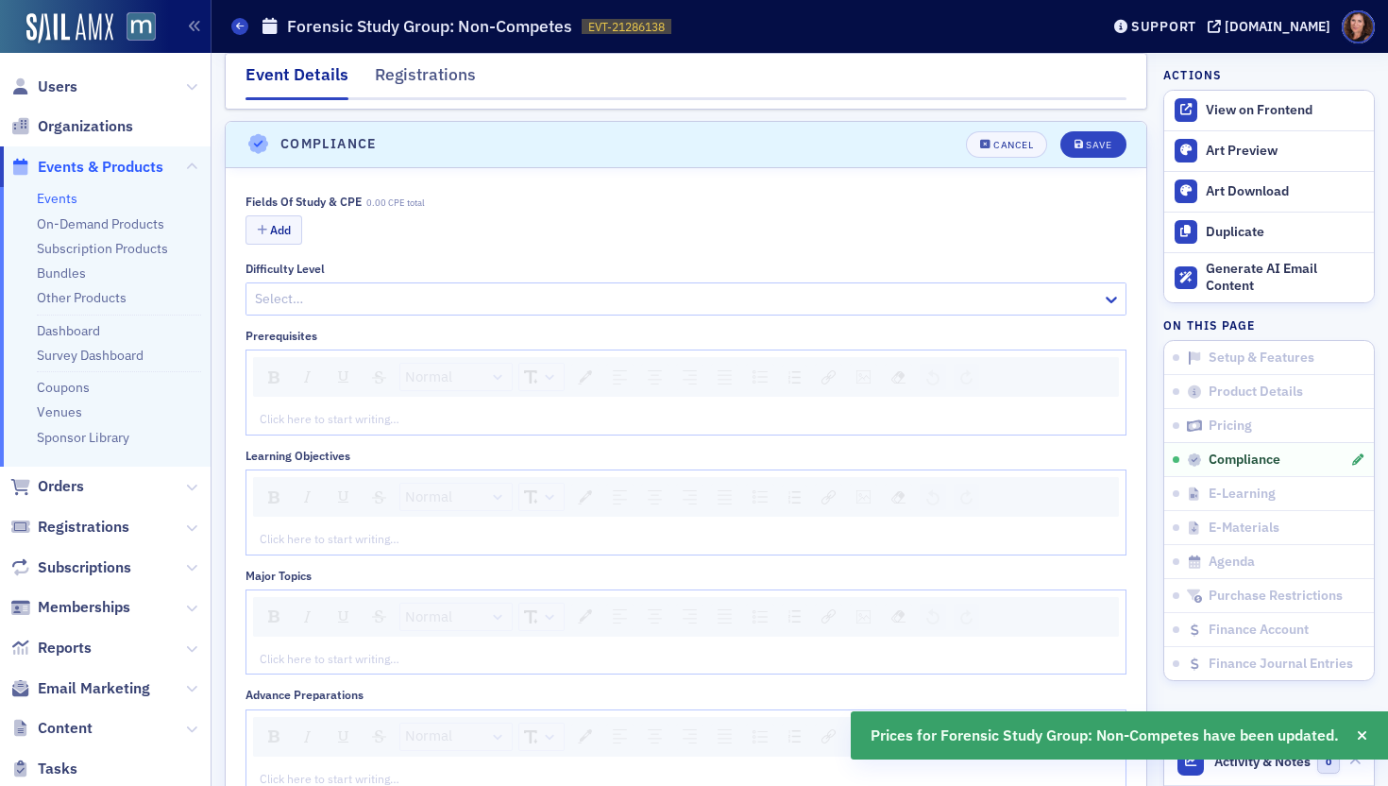
scroll to position [2200, 0]
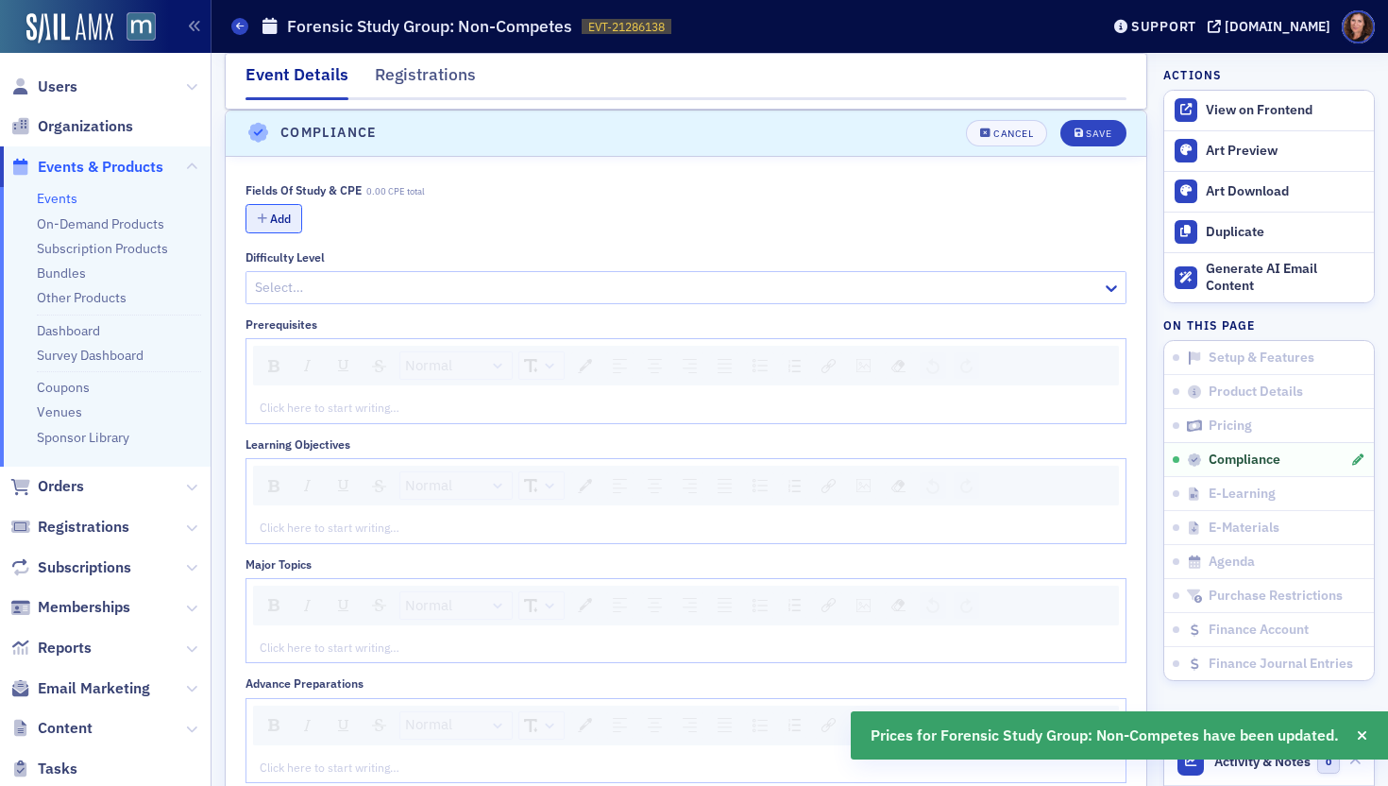
click at [286, 215] on button "Add" at bounding box center [274, 218] width 57 height 29
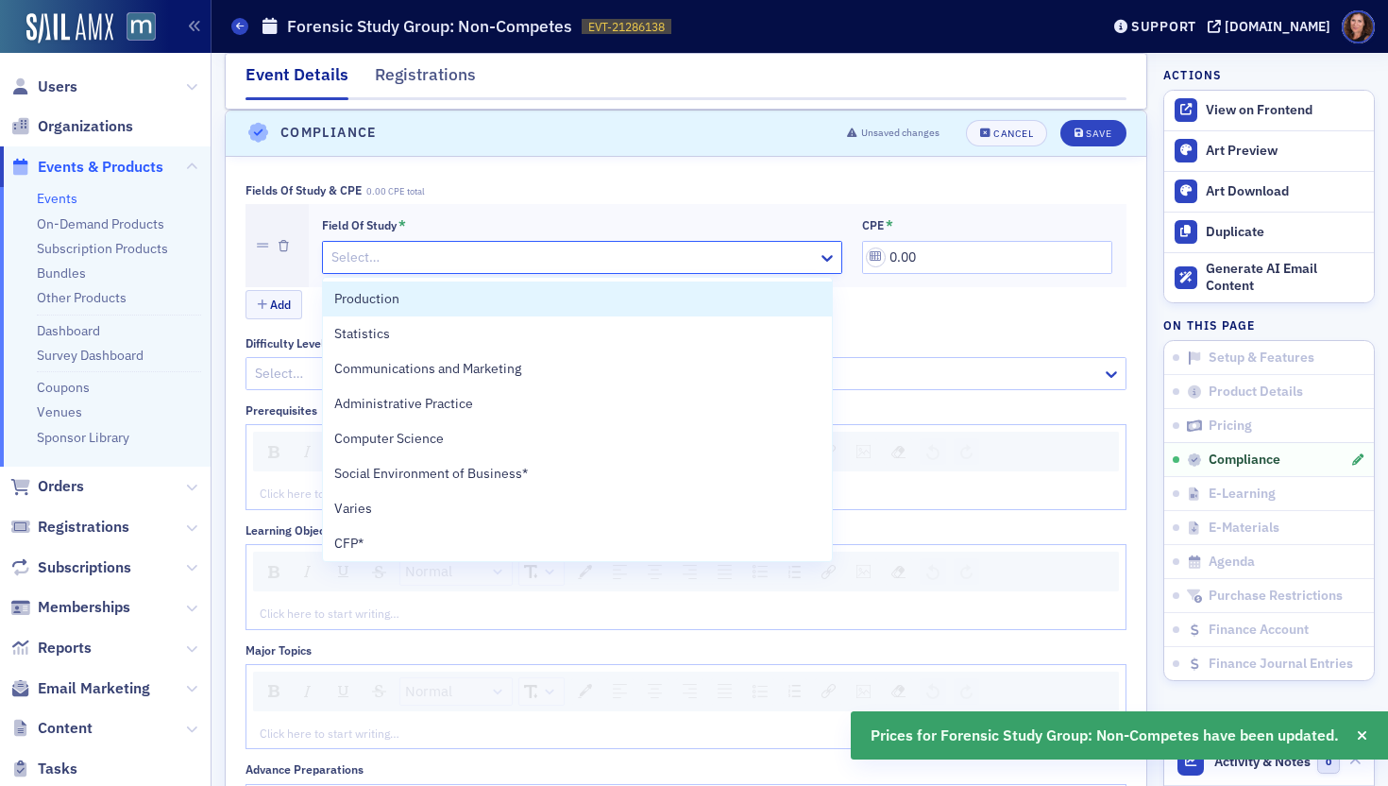
click at [416, 260] on div at bounding box center [573, 258] width 486 height 24
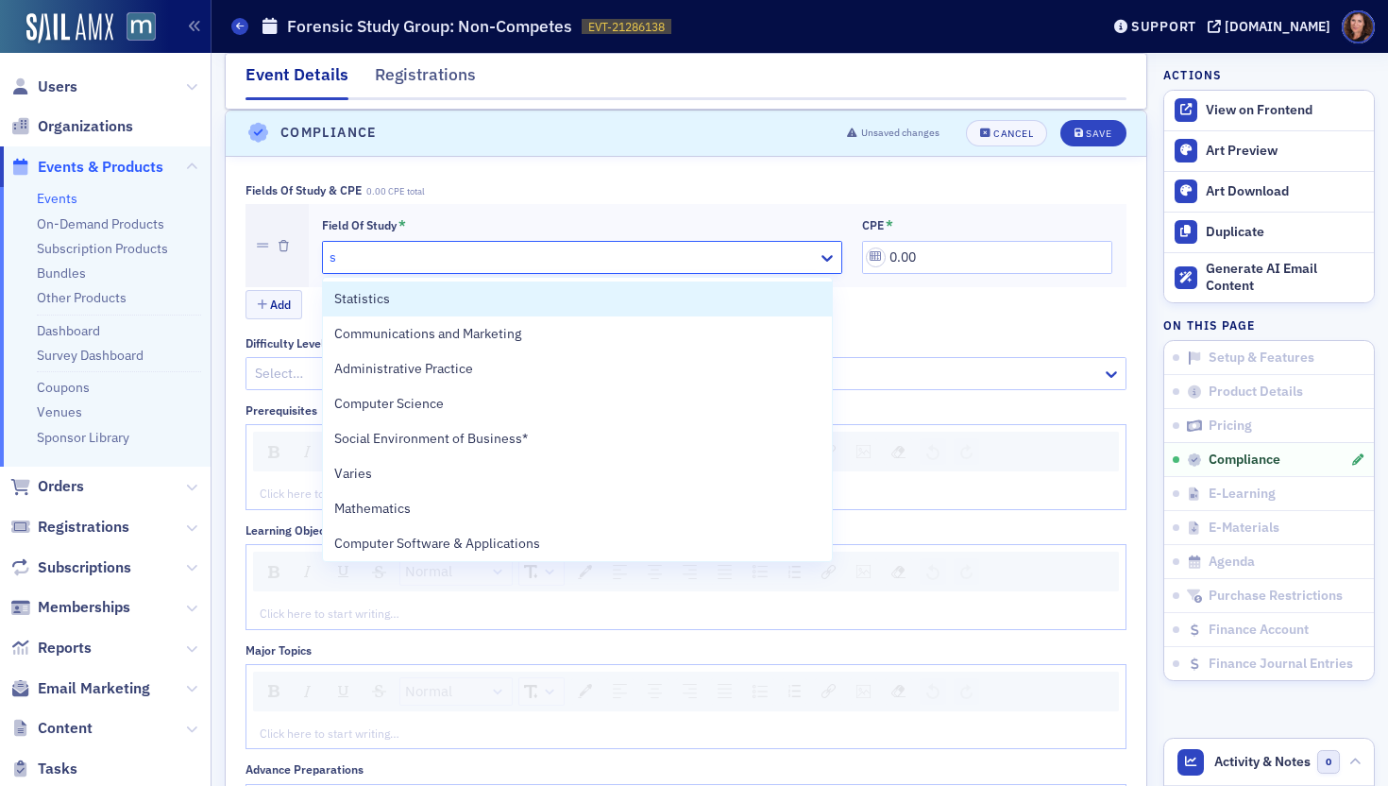
type input "sp"
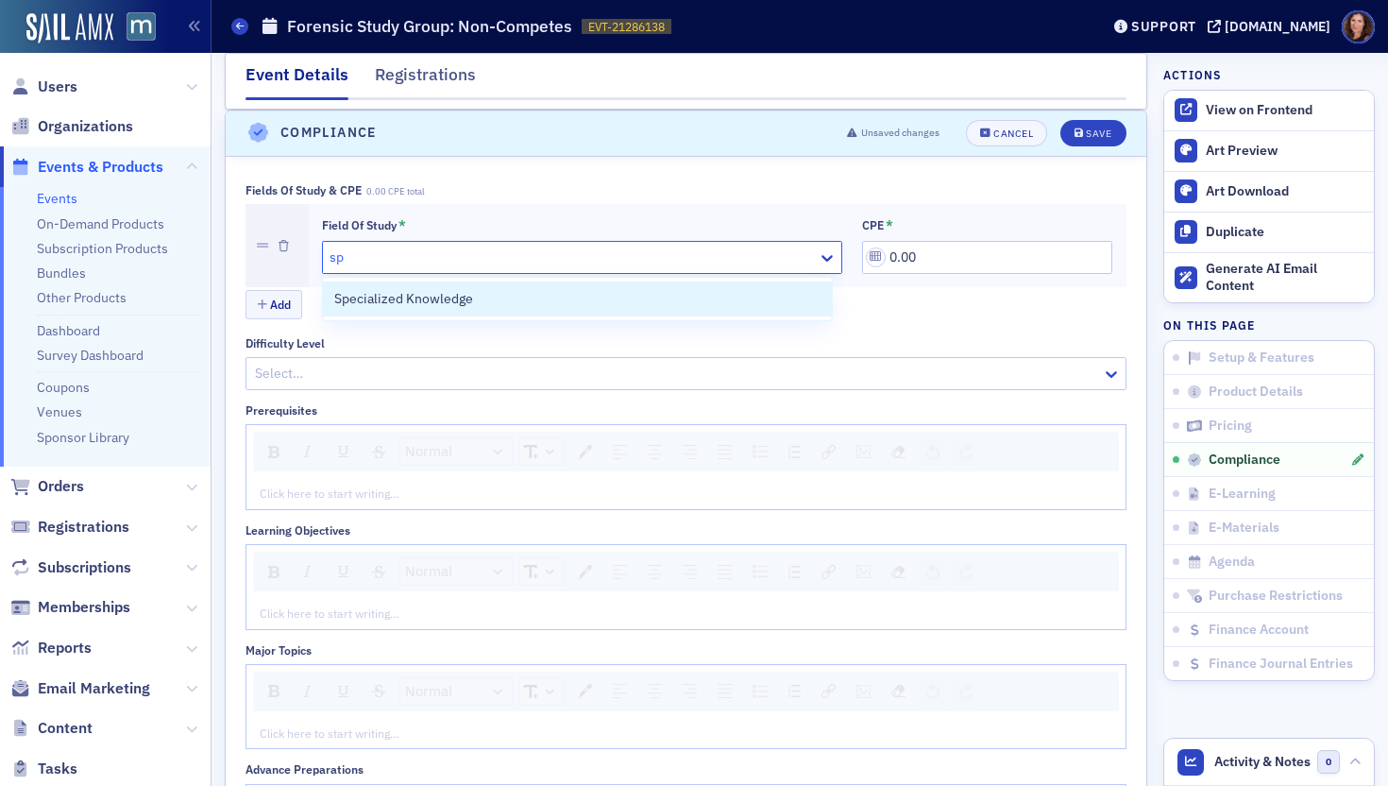
click at [436, 305] on span "Specialized Knowledge" at bounding box center [403, 299] width 139 height 20
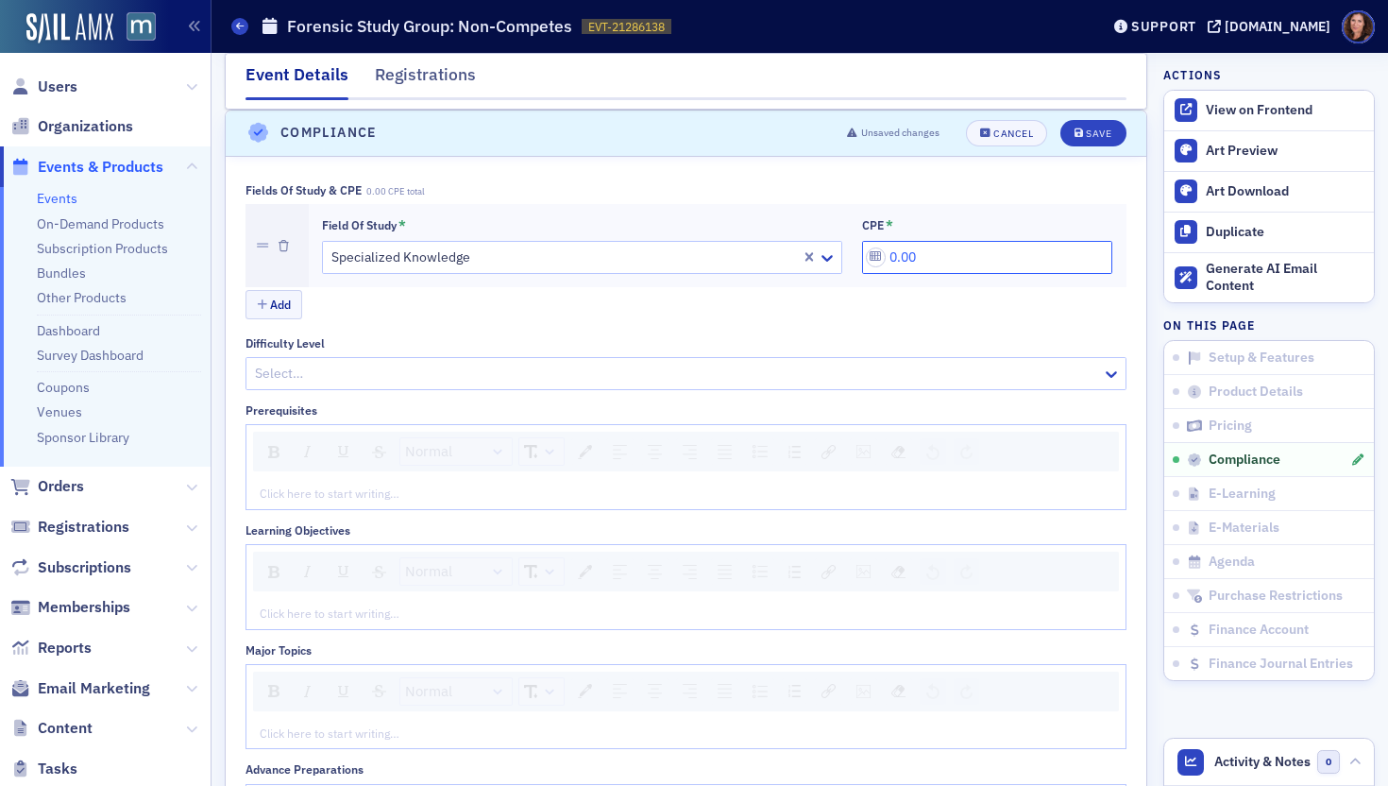
drag, startPoint x: 924, startPoint y: 264, endPoint x: 792, endPoint y: 255, distance: 131.6
click at [792, 255] on div "Field of Study * Specialized Knowledge CPE * 0.00" at bounding box center [717, 245] width 791 height 57
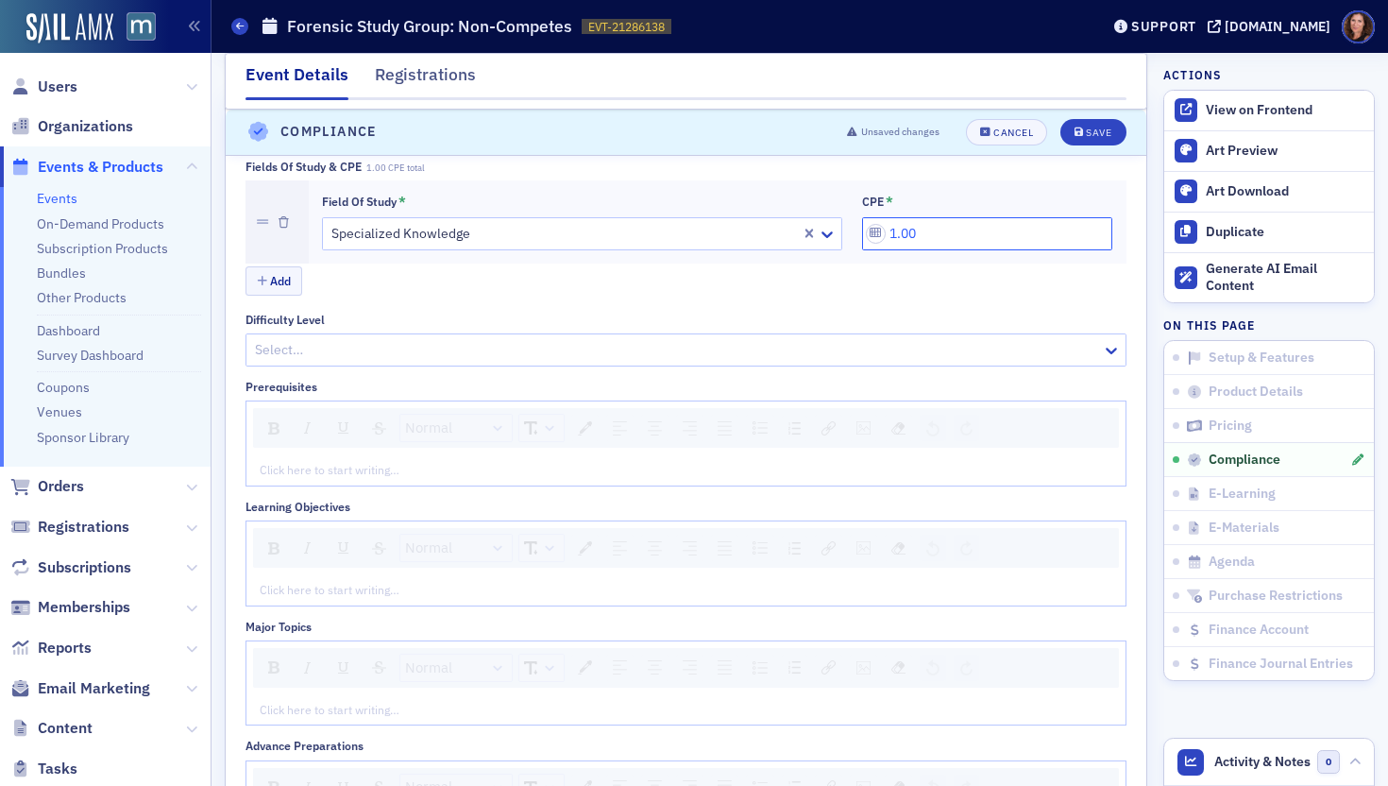
scroll to position [2232, 0]
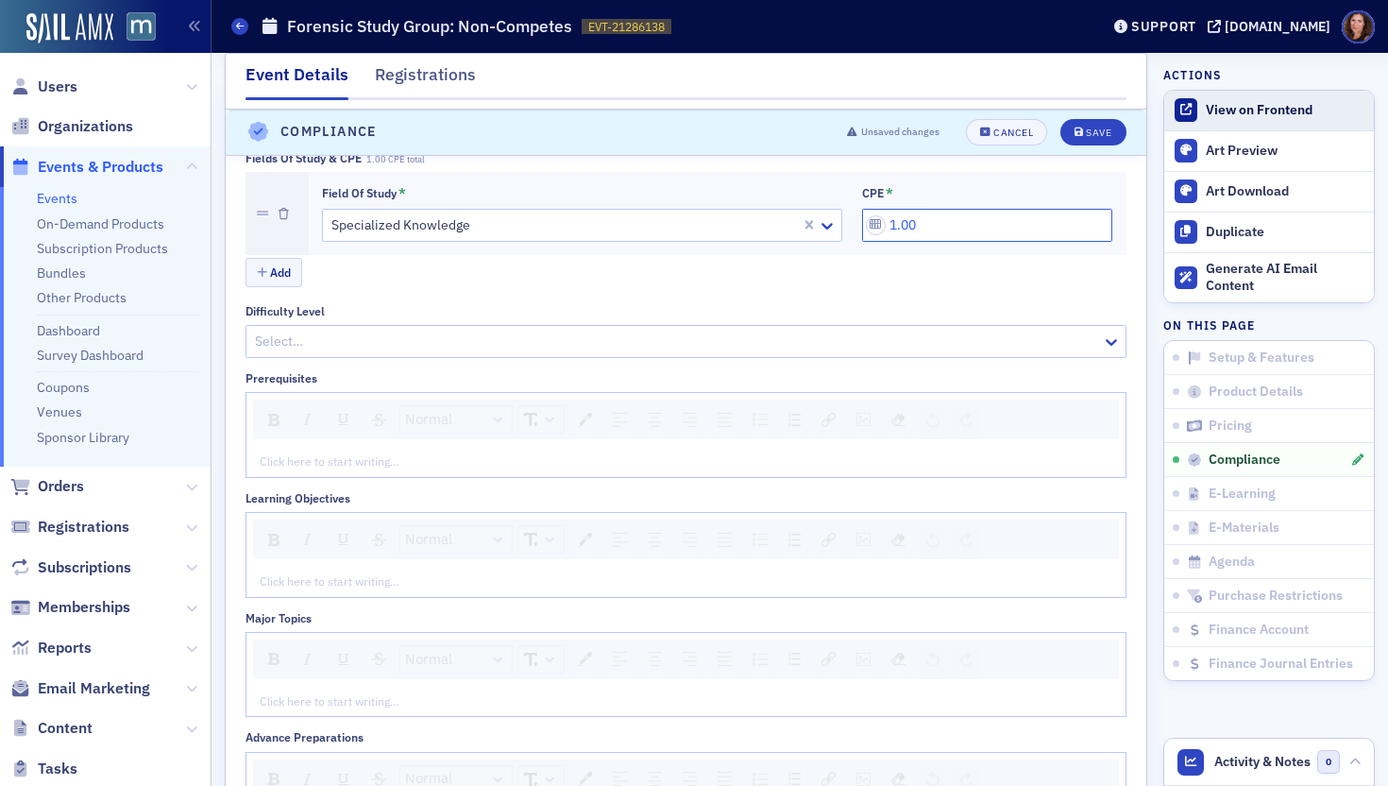
type input "1.00"
click at [1245, 102] on div "View on Frontend" at bounding box center [1285, 110] width 159 height 17
click at [1098, 131] on button "Save" at bounding box center [1092, 132] width 65 height 26
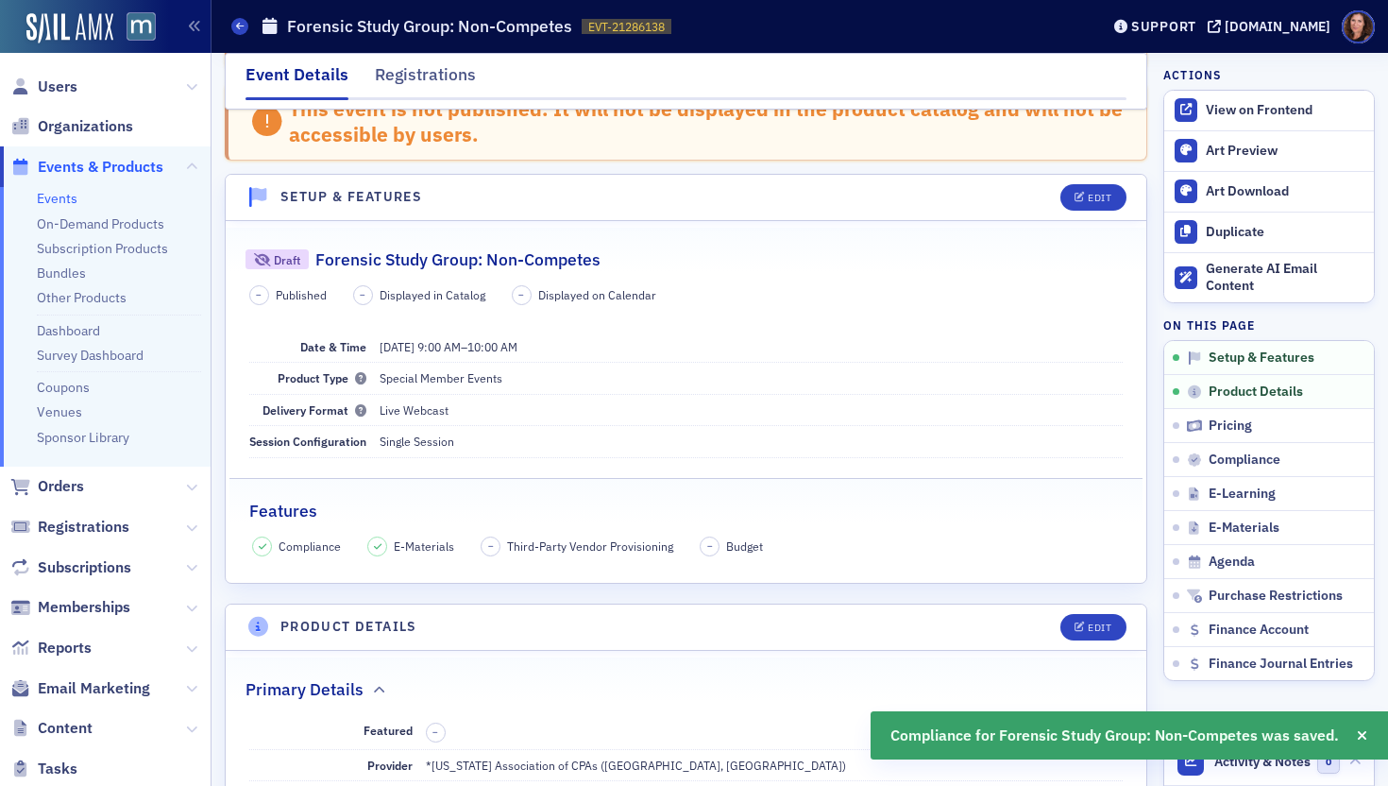
scroll to position [0, 0]
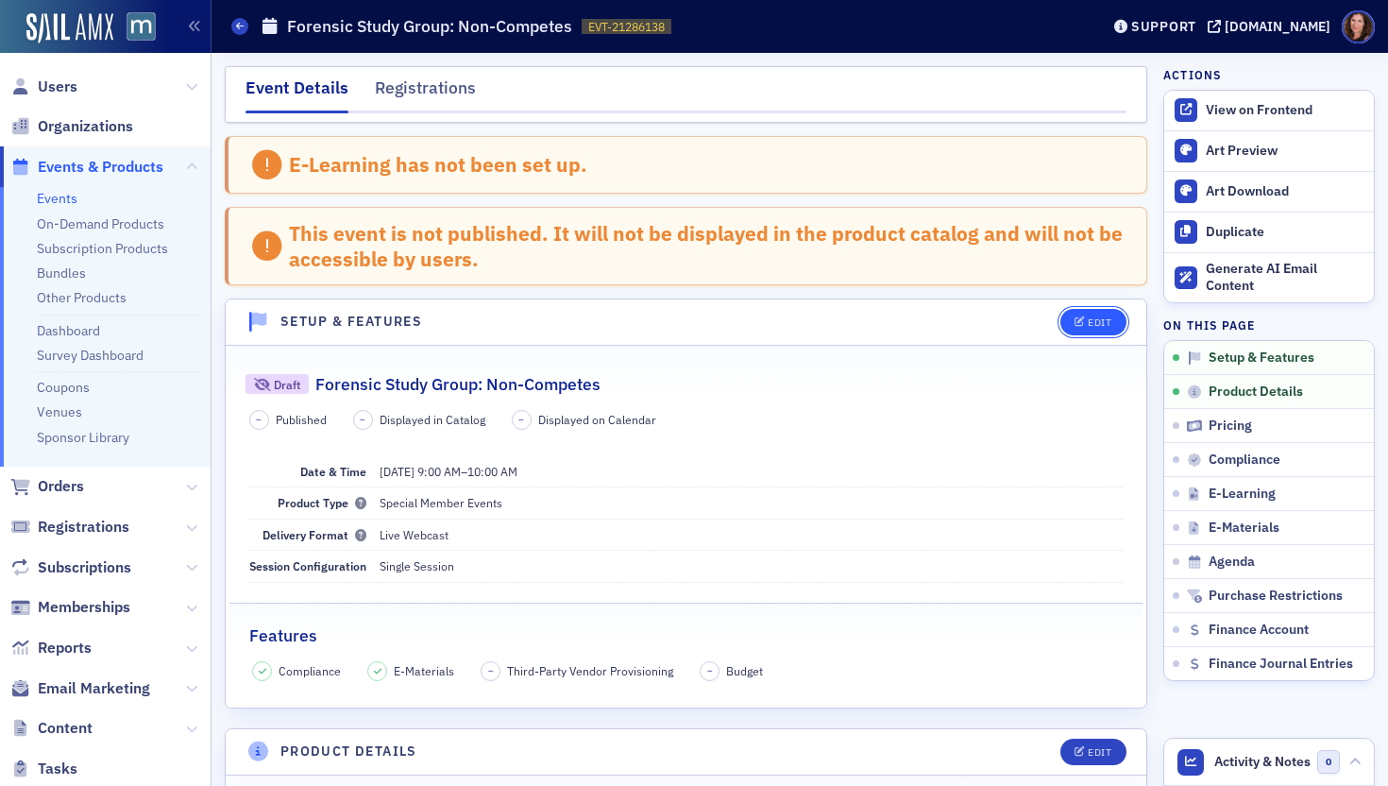
click at [1088, 319] on div "Edit" at bounding box center [1100, 322] width 24 height 10
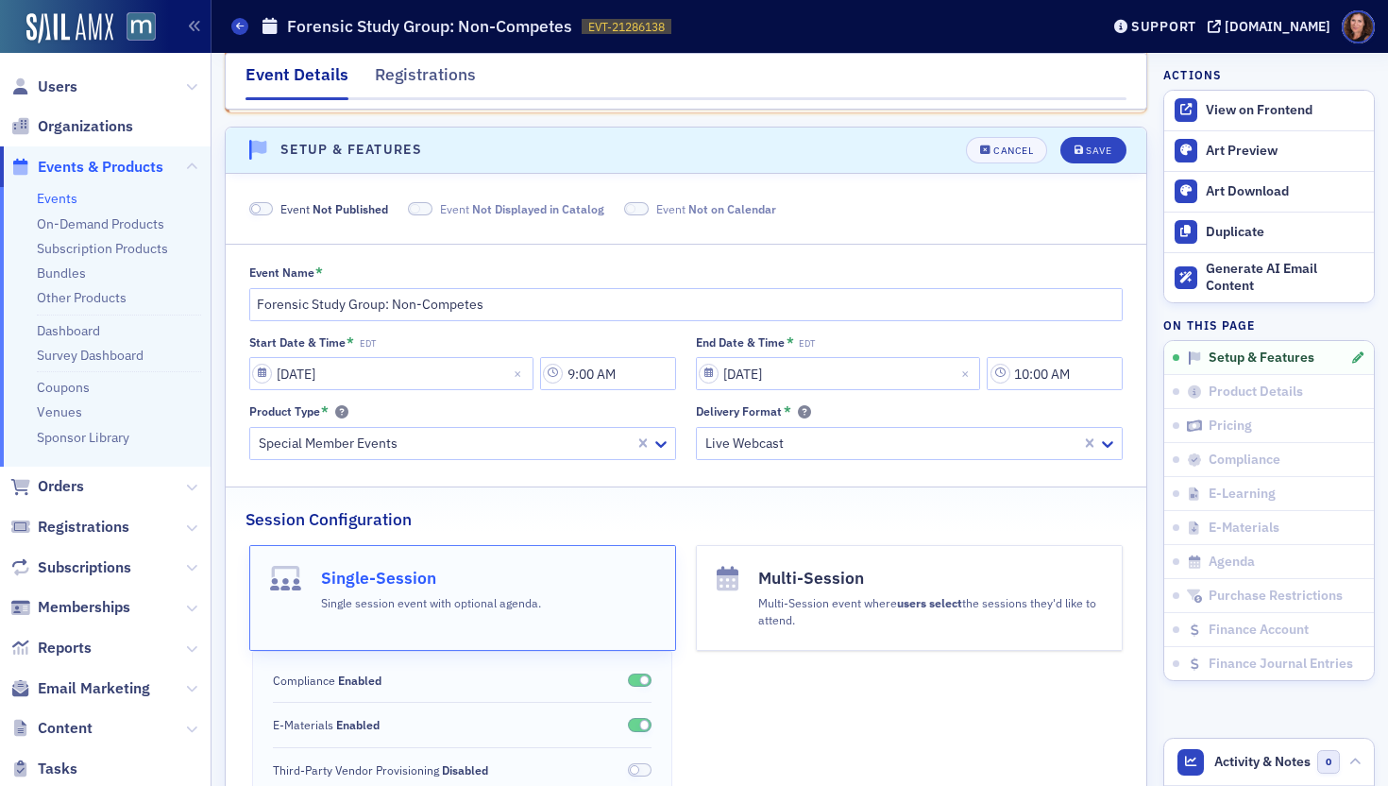
scroll to position [189, 0]
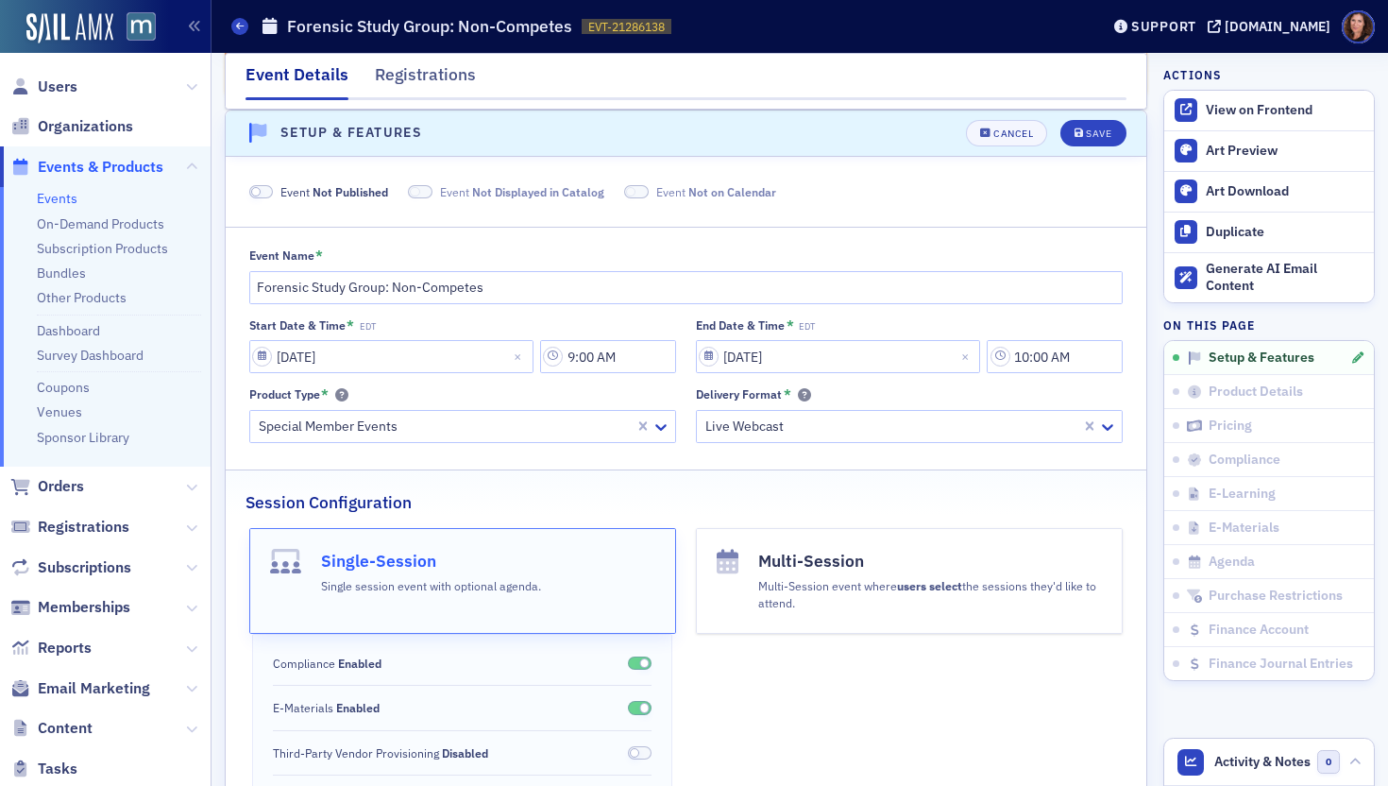
drag, startPoint x: 260, startPoint y: 188, endPoint x: 382, endPoint y: 191, distance: 122.8
click at [261, 188] on span at bounding box center [261, 192] width 25 height 14
click at [1098, 129] on button "Save" at bounding box center [1092, 133] width 65 height 26
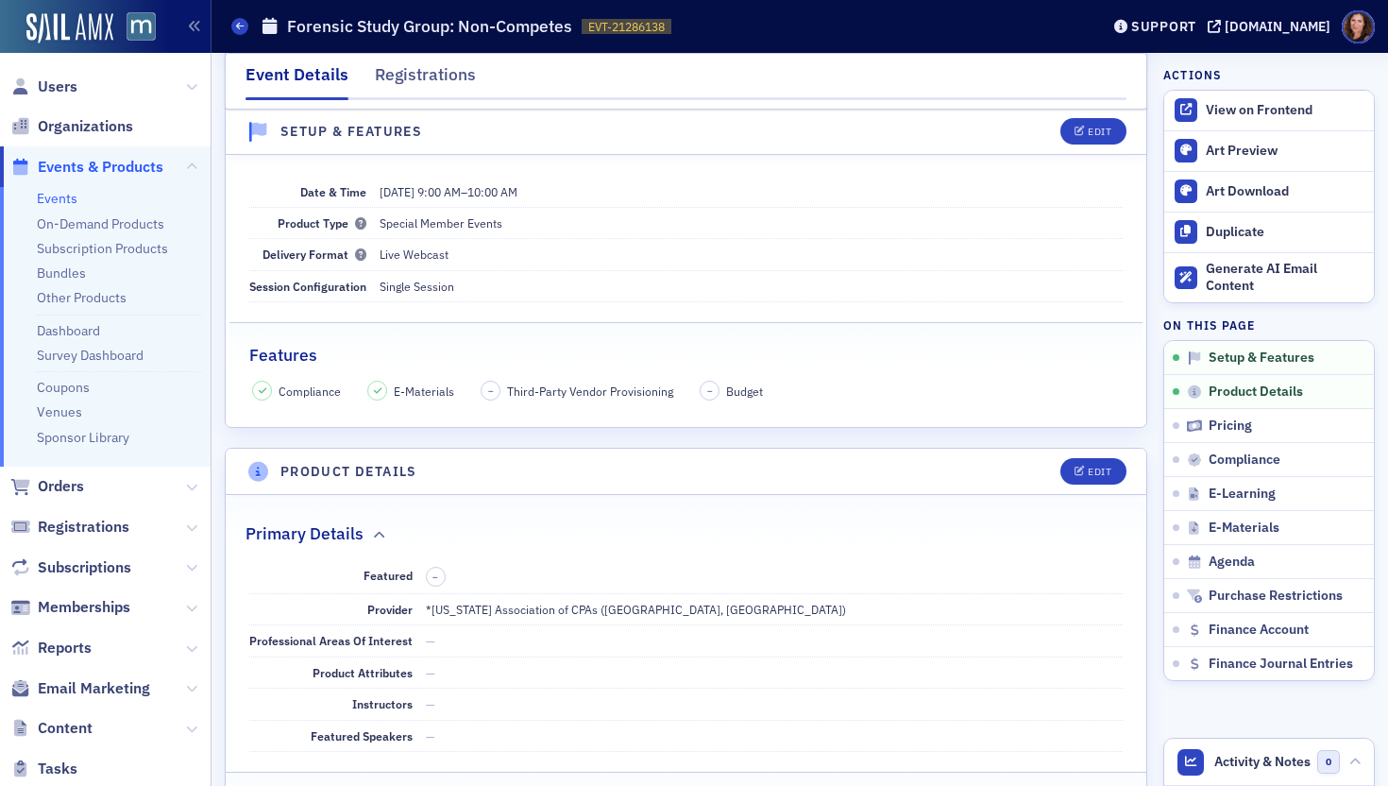
scroll to position [97, 0]
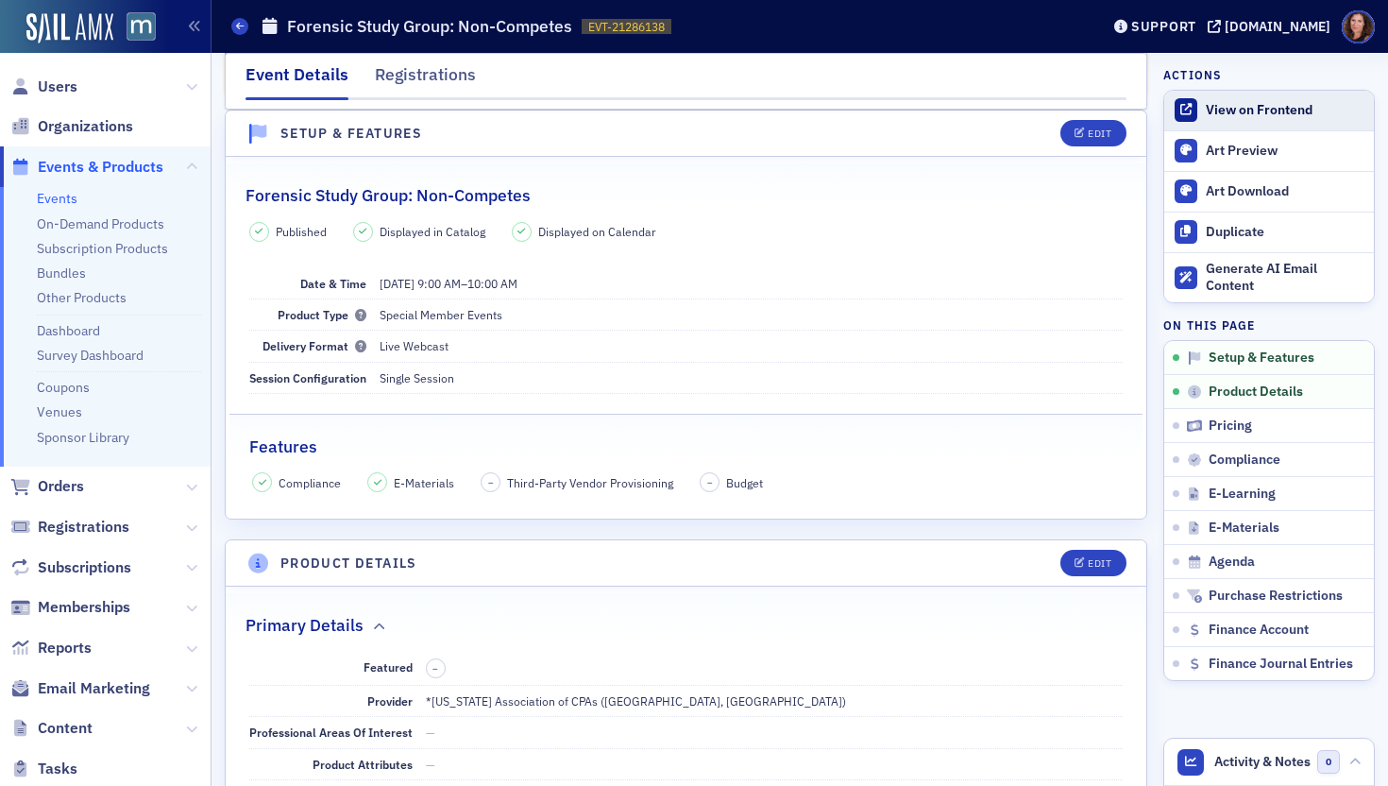
click at [1233, 110] on div "View on Frontend" at bounding box center [1285, 110] width 159 height 17
click at [46, 97] on span "Users" at bounding box center [105, 86] width 211 height 41
click at [49, 88] on span "Users" at bounding box center [58, 86] width 40 height 21
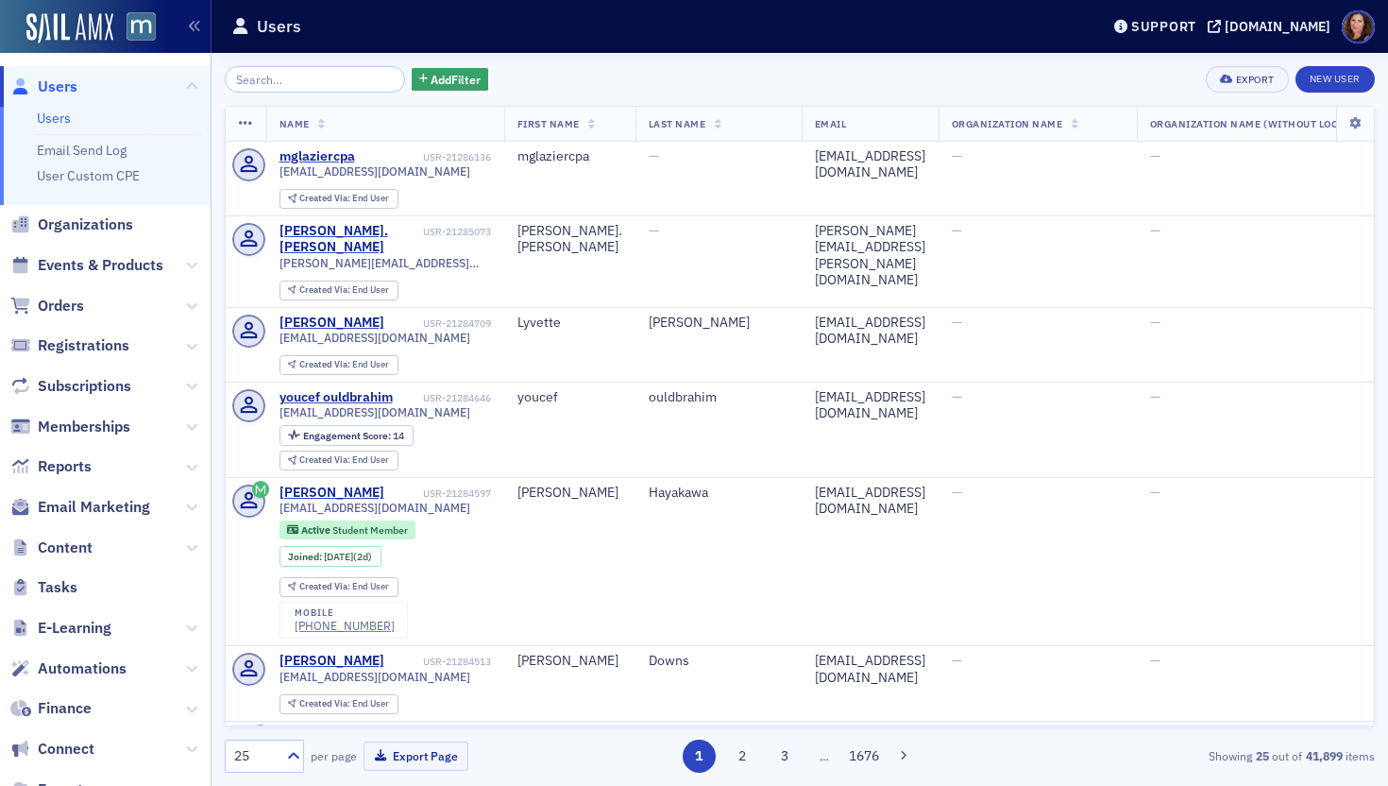
click at [297, 85] on input "search" at bounding box center [315, 79] width 180 height 26
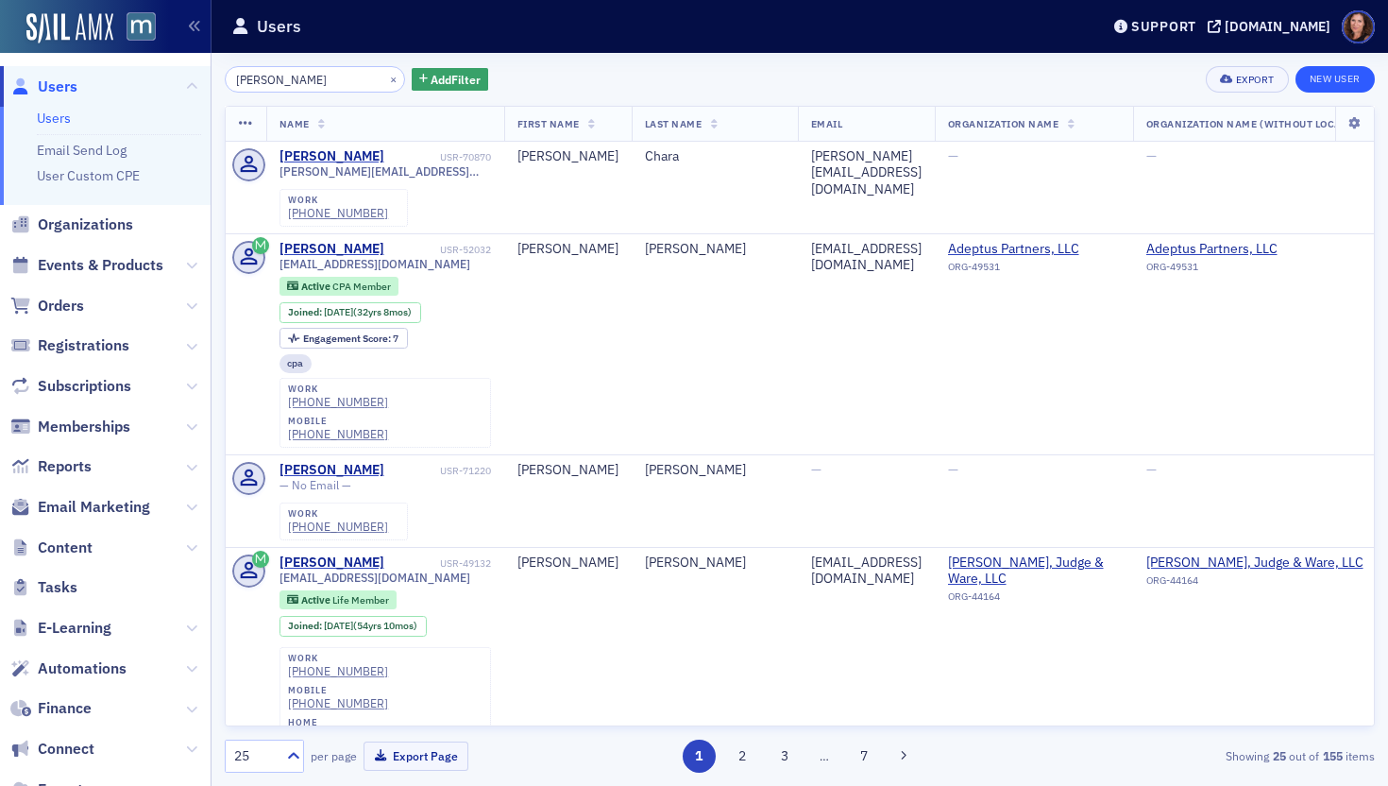
type input "anthony herman"
click at [1347, 79] on link "New User" at bounding box center [1335, 79] width 79 height 26
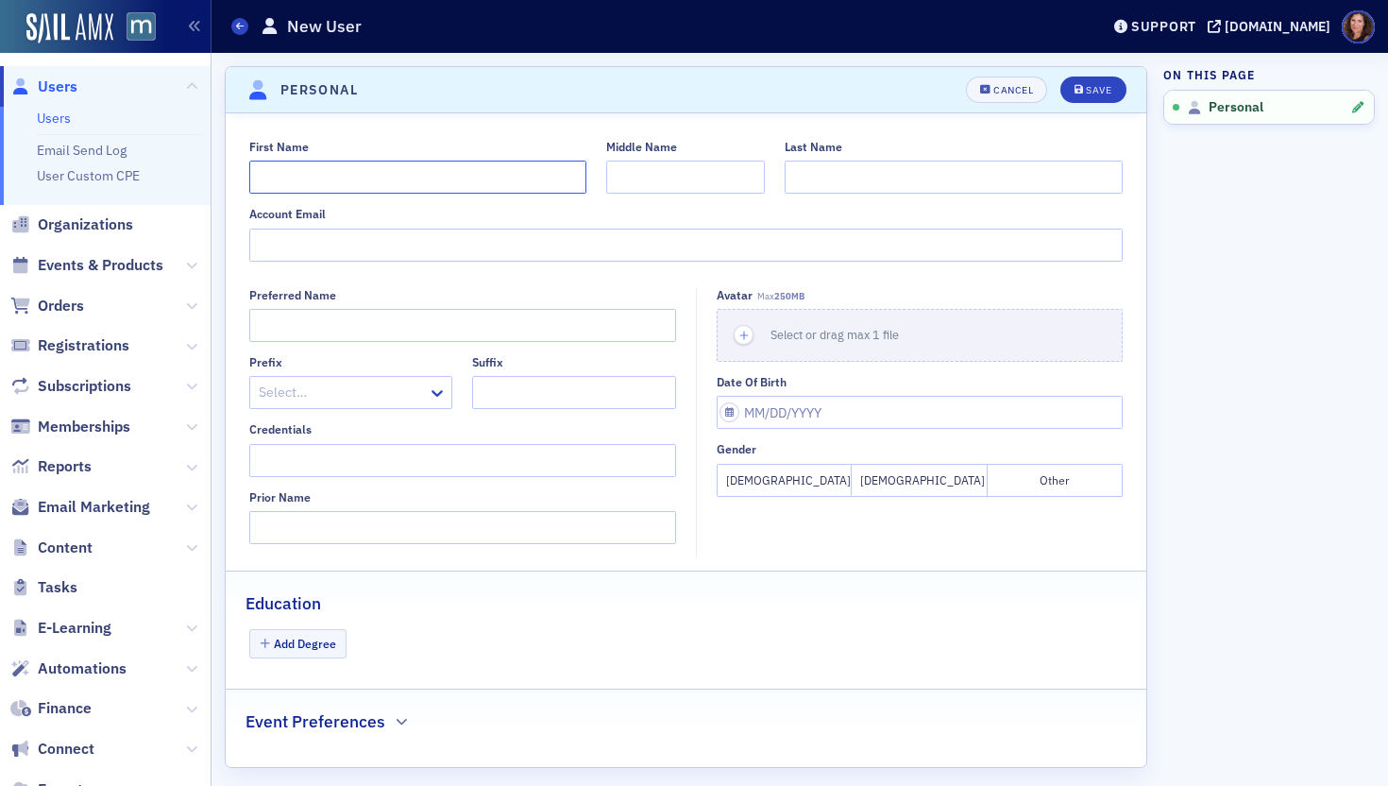
click at [391, 178] on input "First Name" at bounding box center [418, 177] width 338 height 33
type input "a"
type input "Anthony"
type input "Herman"
click at [439, 241] on input "Account Email" at bounding box center [686, 245] width 874 height 33
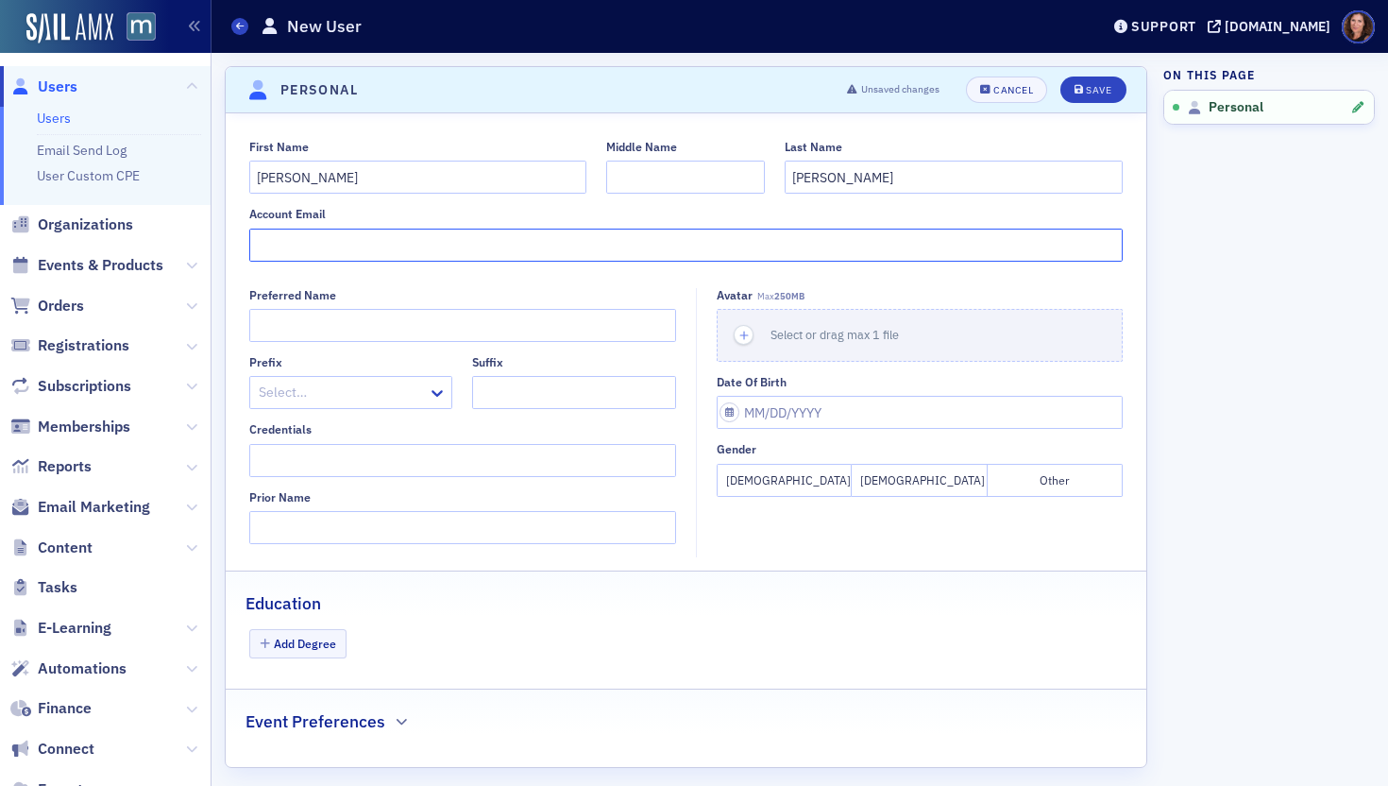
paste input "aherman@rkwlawgroup.com"
type input "aherman@rkwlawgroup.com"
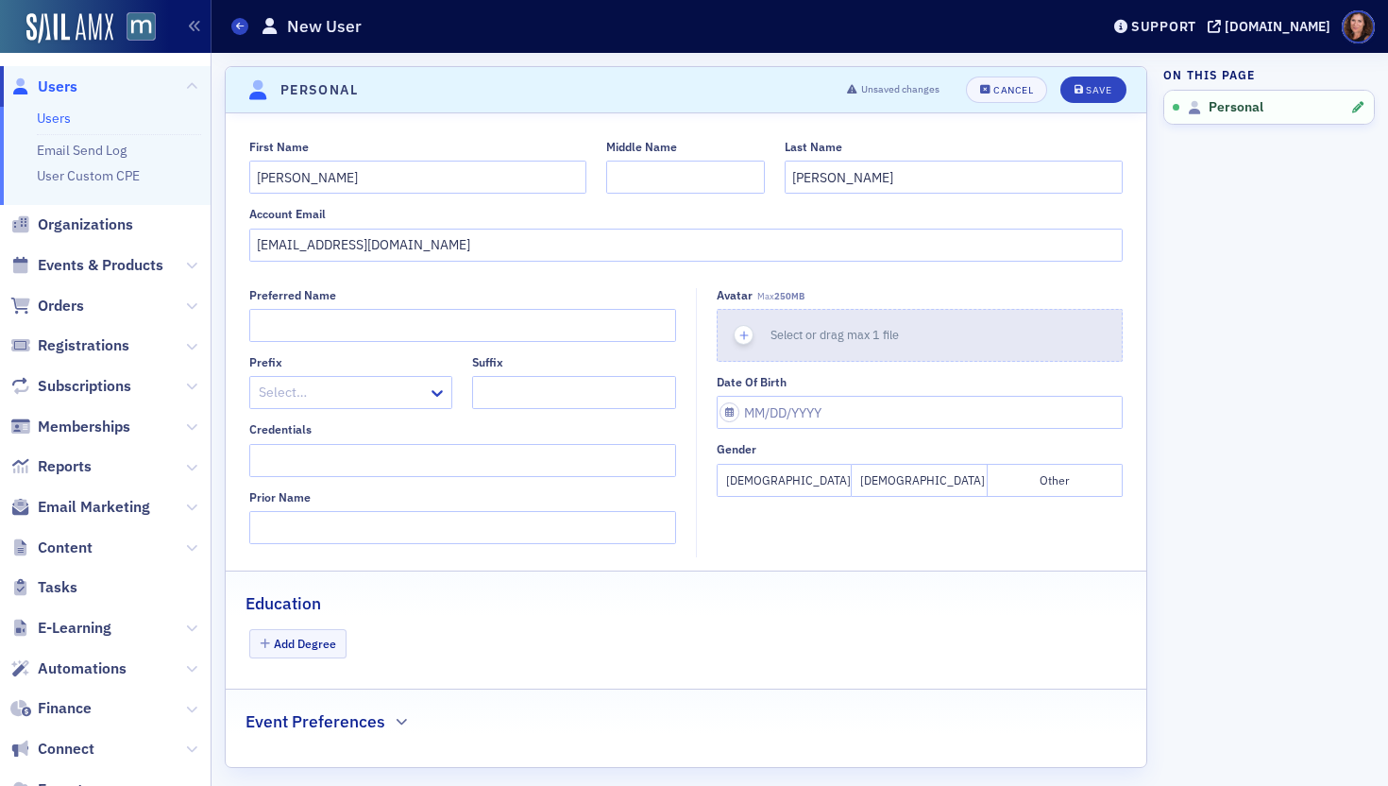
click at [815, 333] on span "Select or drag max 1 file" at bounding box center [835, 334] width 128 height 15
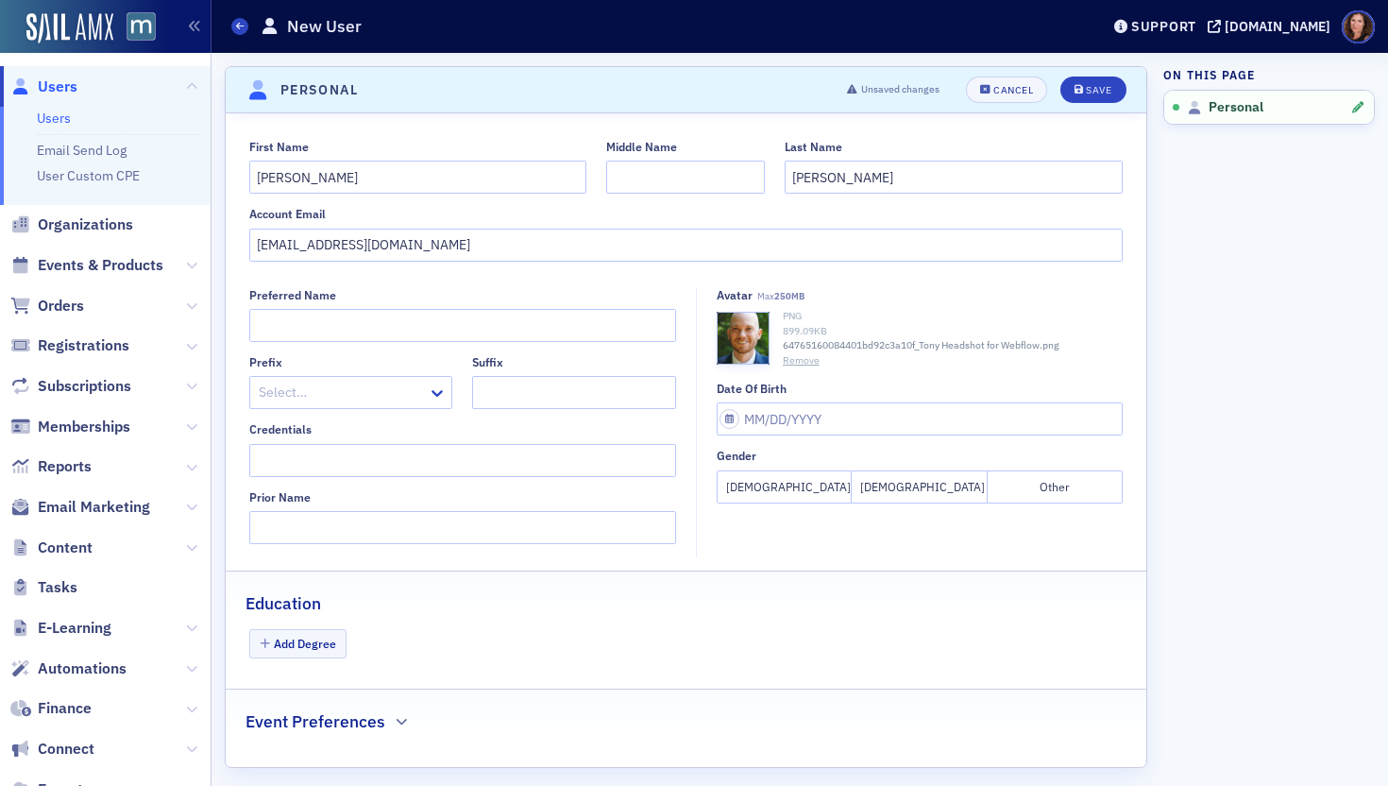
scroll to position [15, 0]
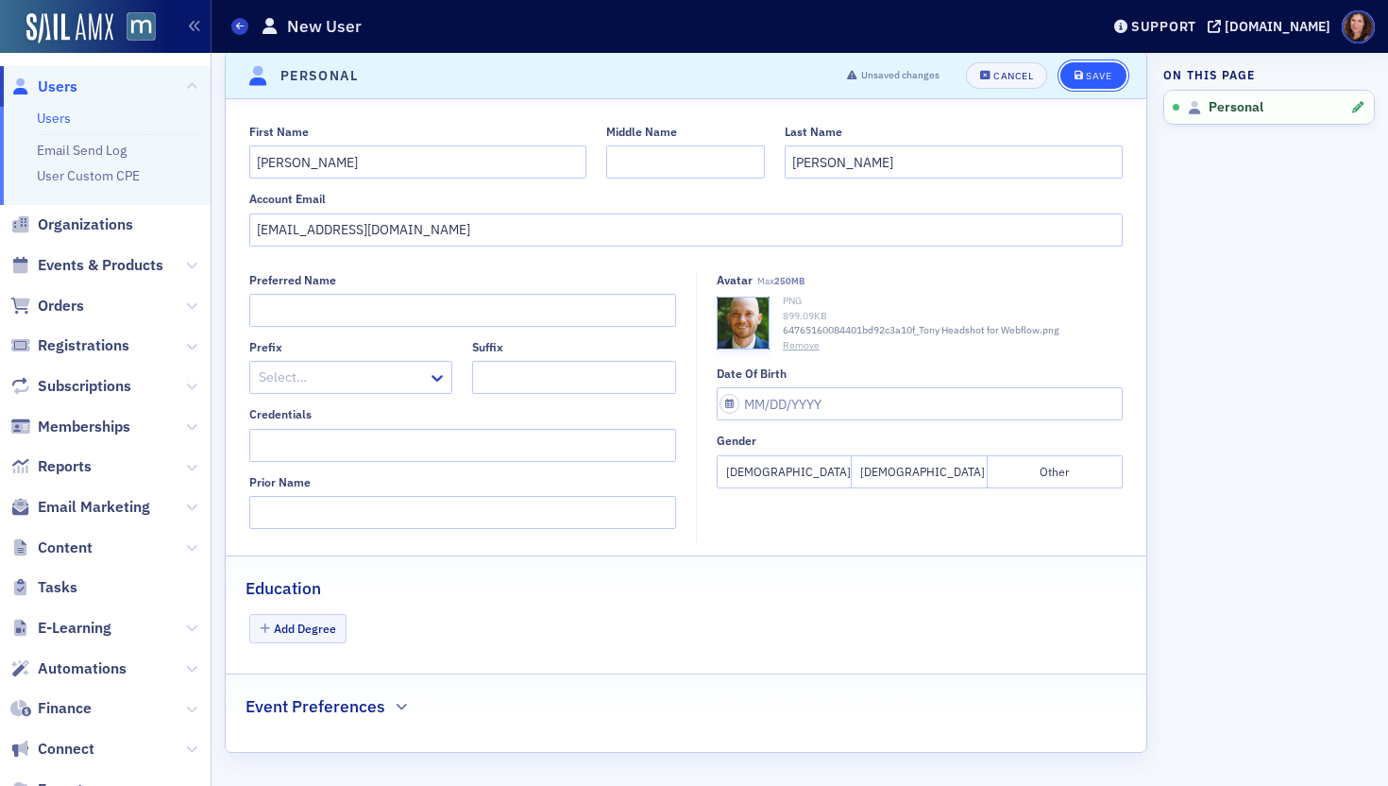
click at [1096, 71] on div "Save" at bounding box center [1098, 76] width 25 height 10
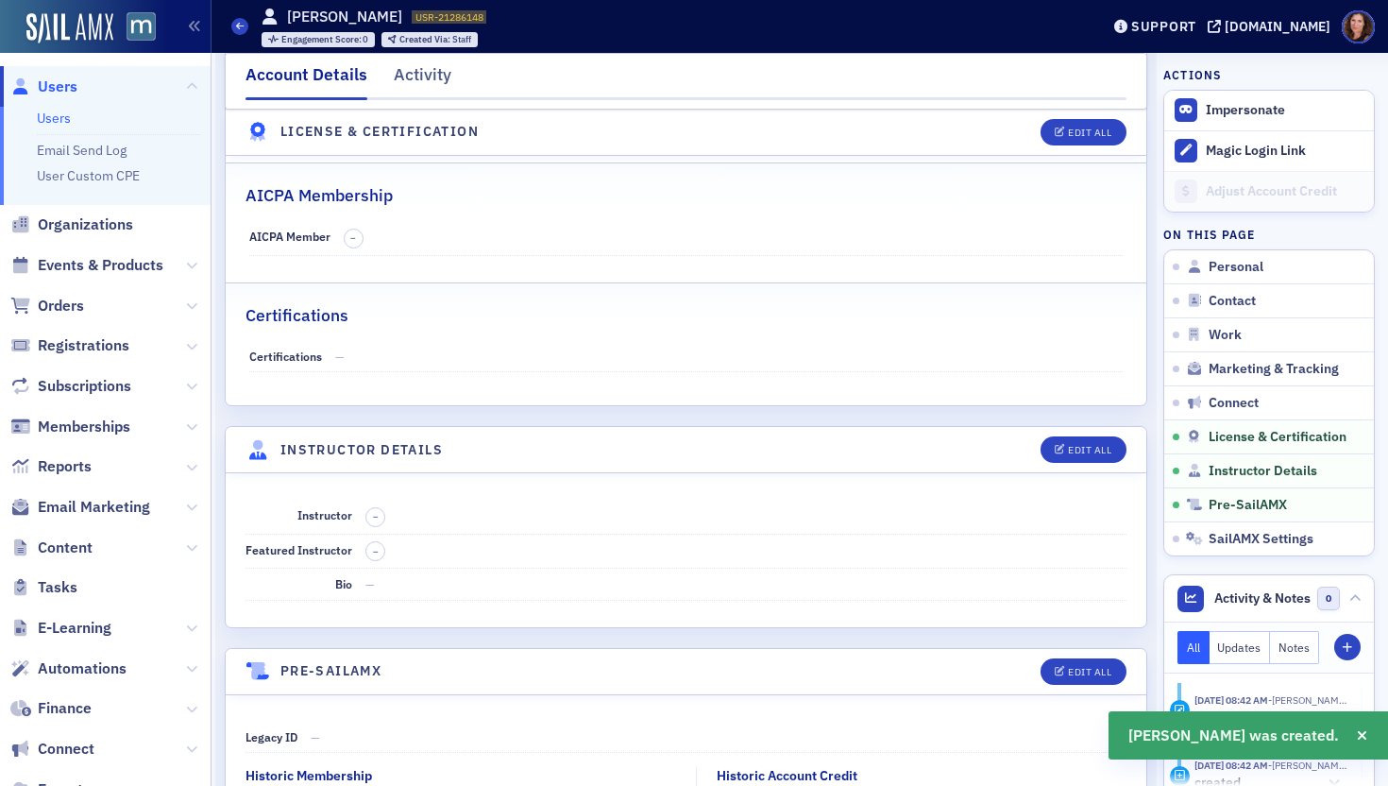
scroll to position [3077, 0]
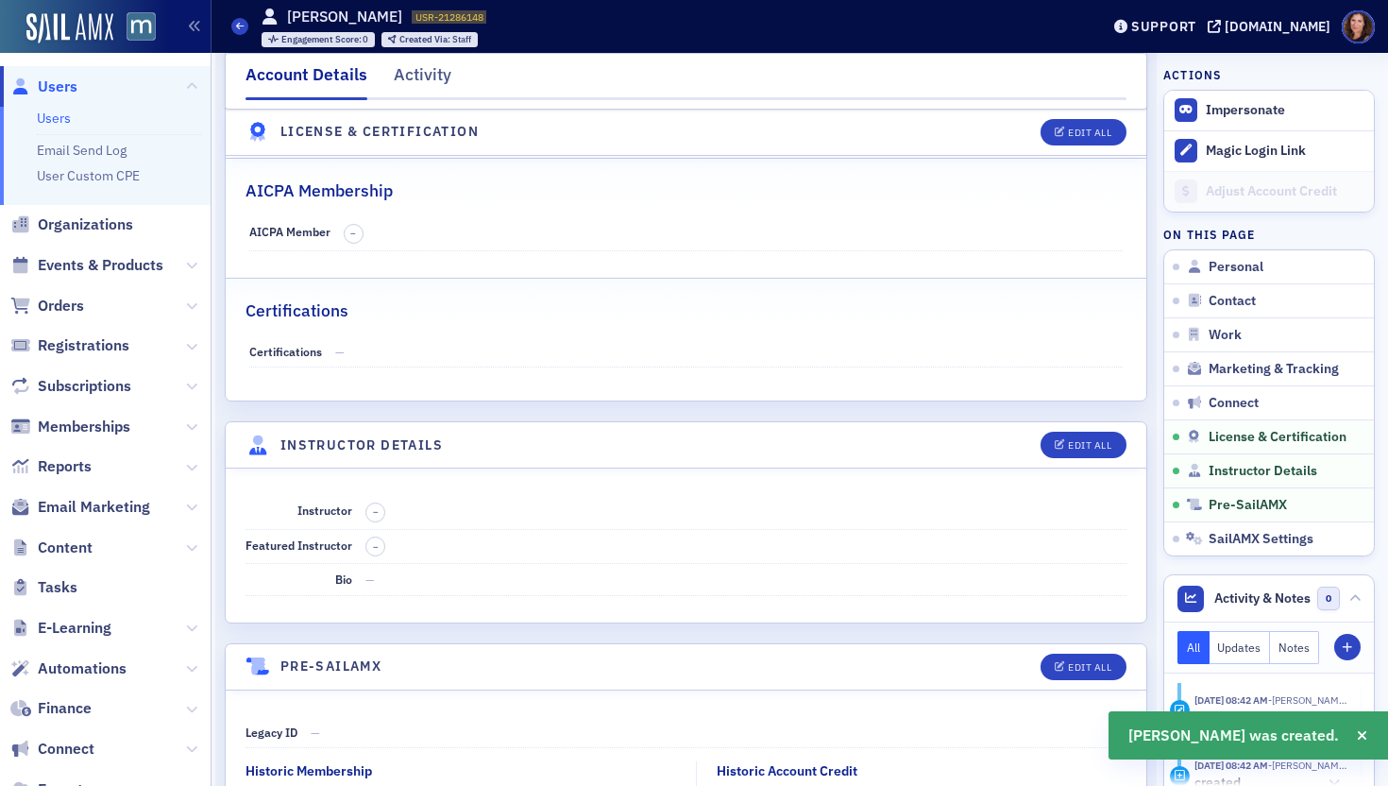
click at [1070, 429] on header "Instructor Details Edit All" at bounding box center [686, 445] width 921 height 46
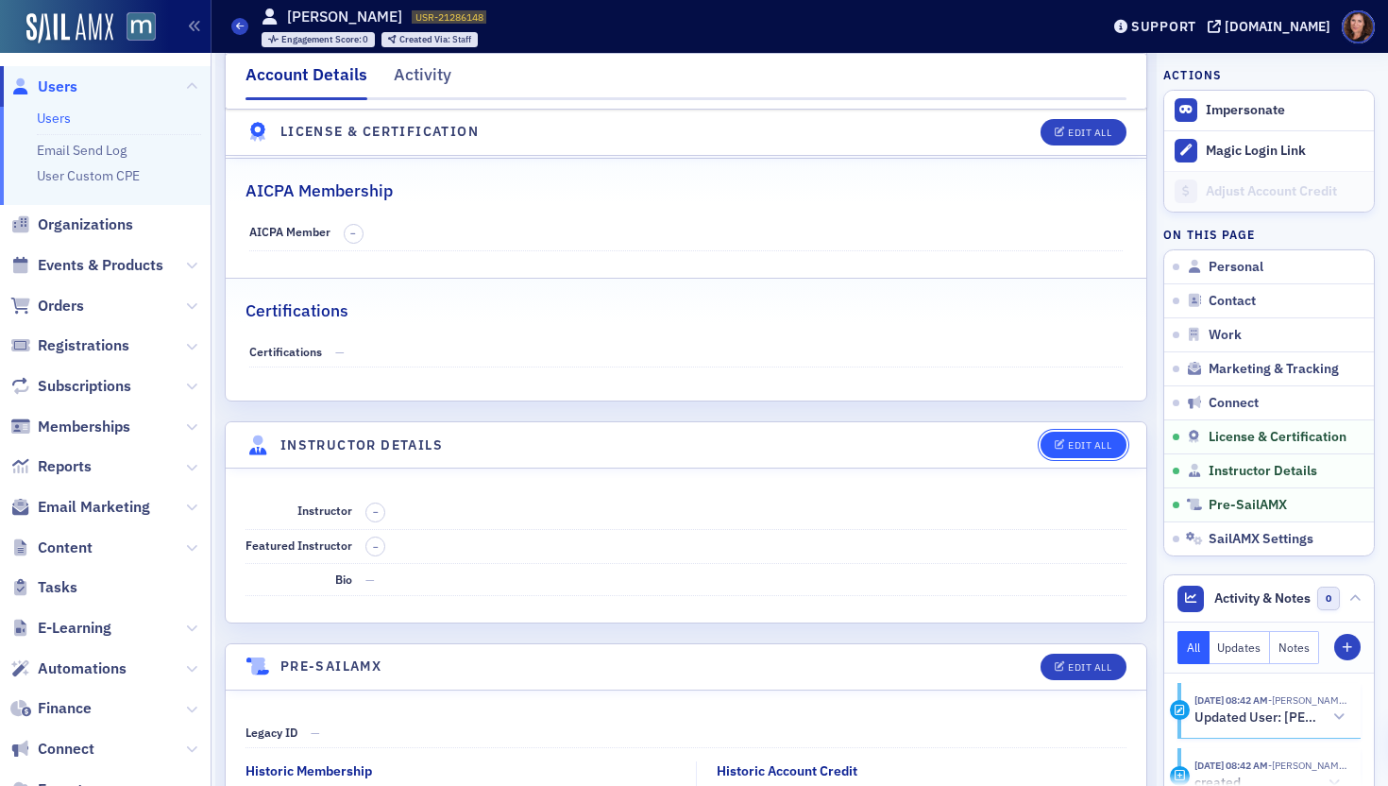
click at [1069, 440] on div "Edit All" at bounding box center [1089, 445] width 43 height 10
select select "US"
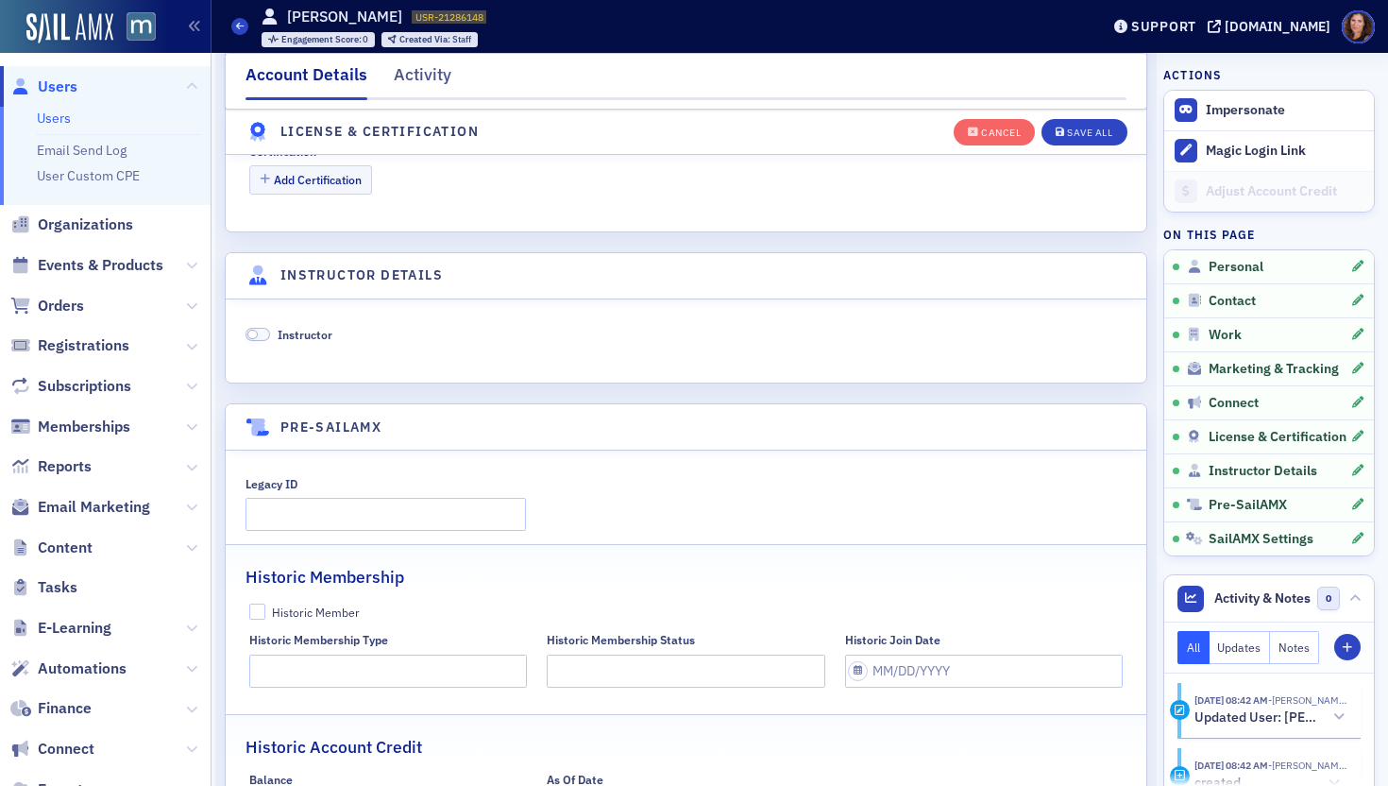
scroll to position [3545, 0]
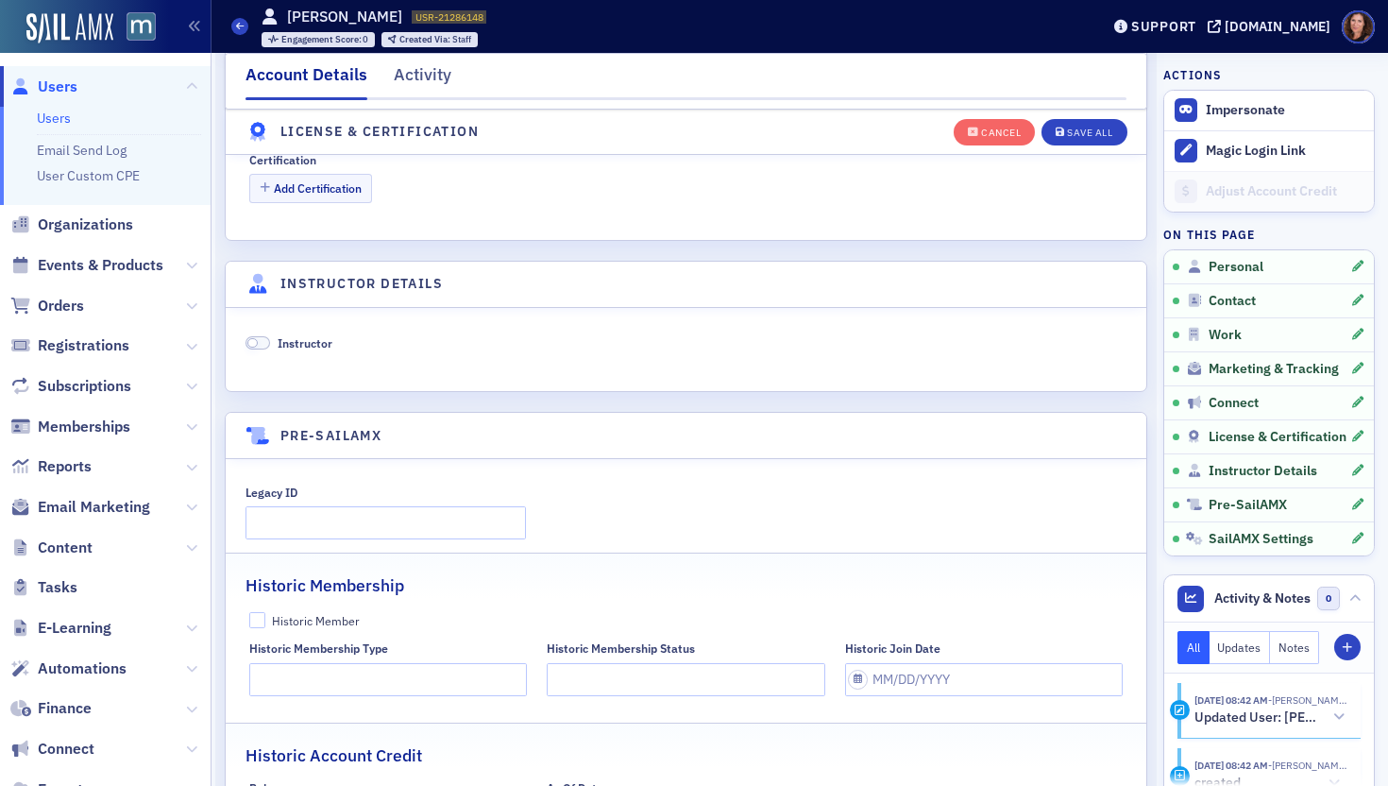
click at [264, 345] on span at bounding box center [258, 343] width 25 height 14
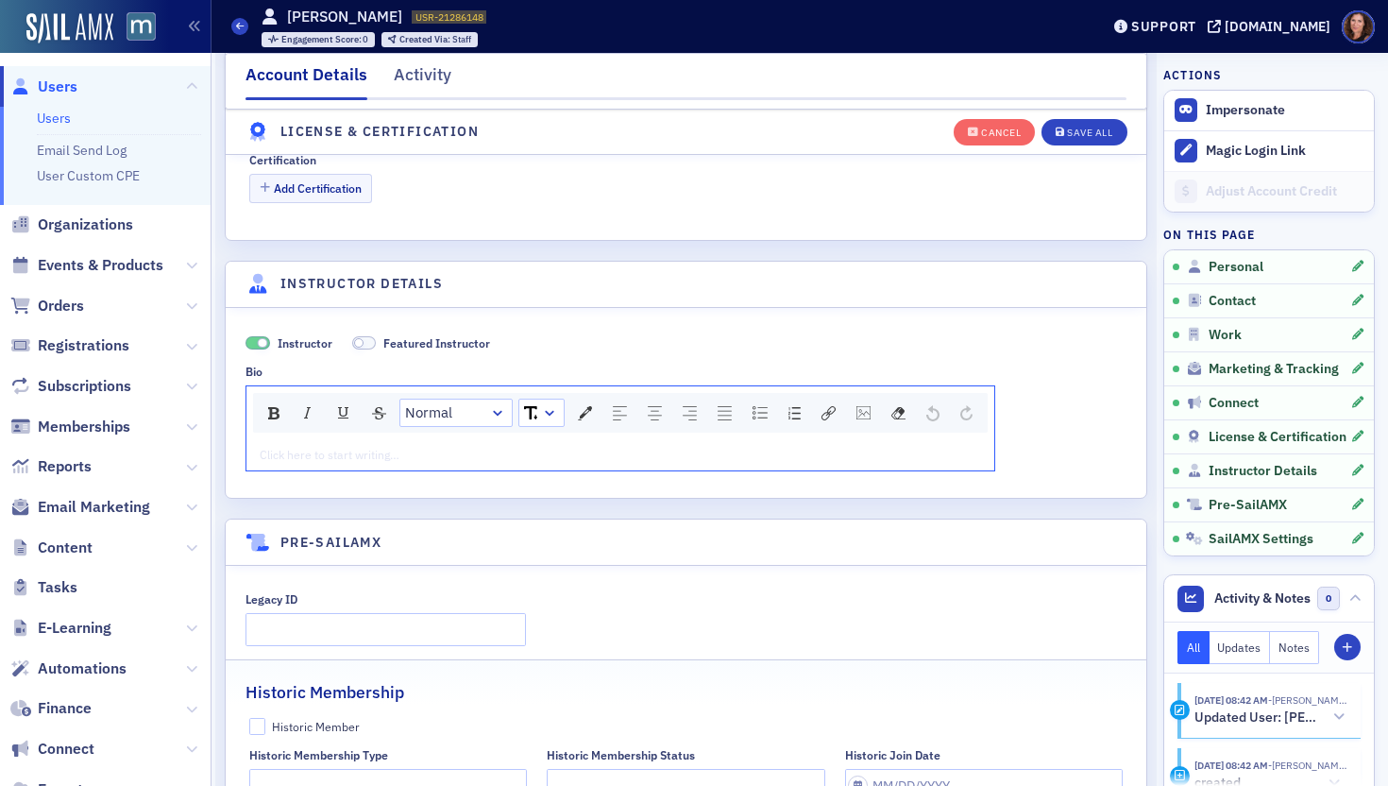
click at [479, 449] on div "rdw-editor" at bounding box center [621, 454] width 721 height 17
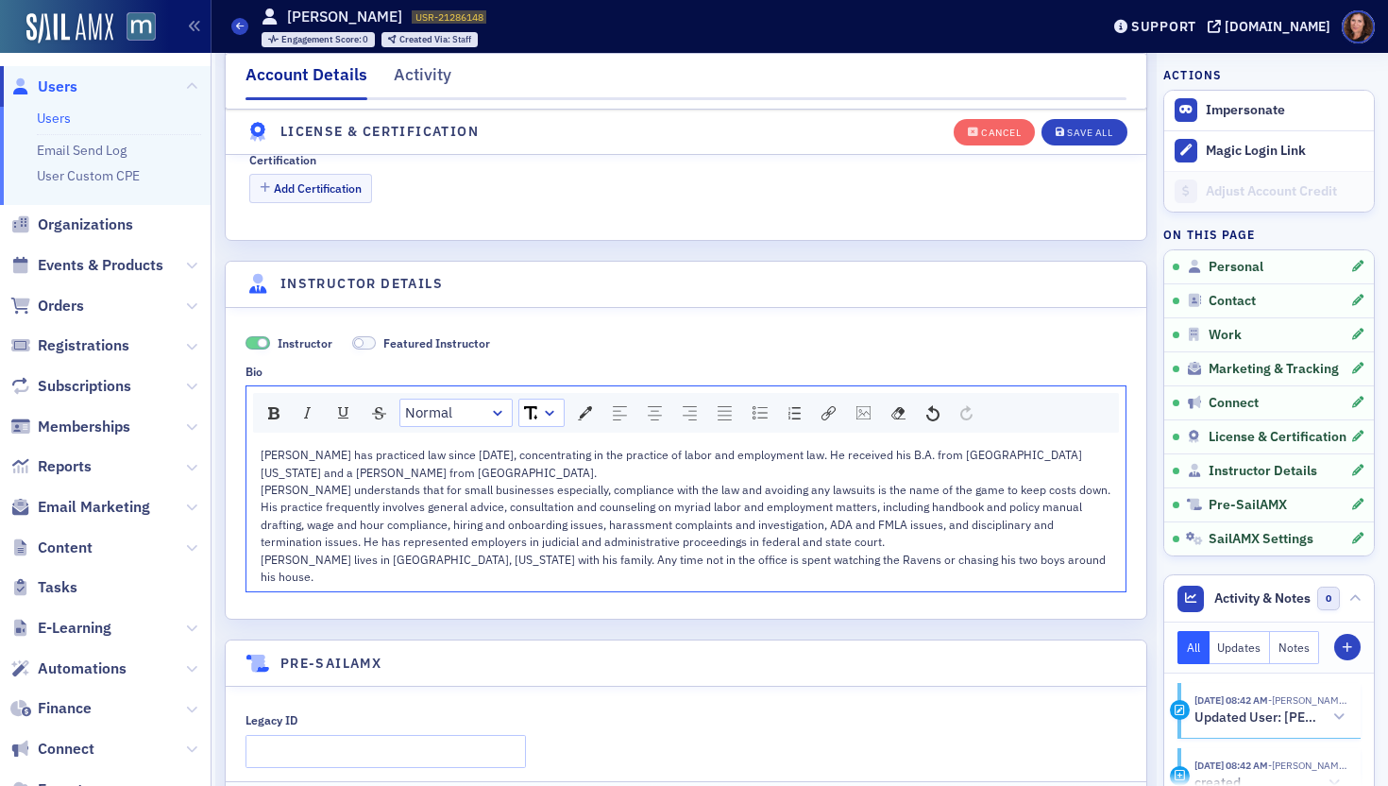
click at [468, 475] on div "Anthony Herman has practiced law since 2014, concentrating in the practice of l…" at bounding box center [687, 463] width 852 height 35
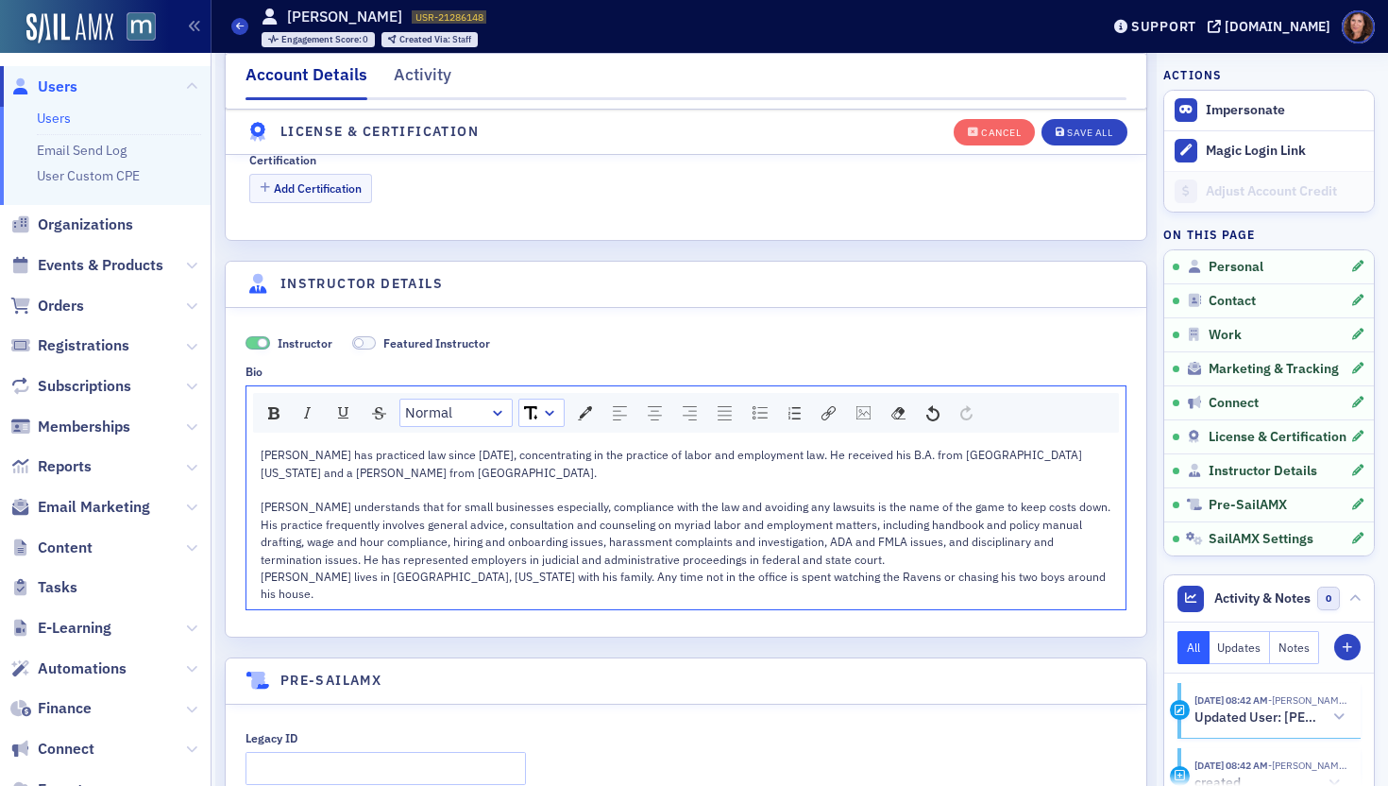
click at [925, 561] on div "Anthony understands that for small businesses especially, compliance with the l…" at bounding box center [687, 533] width 852 height 70
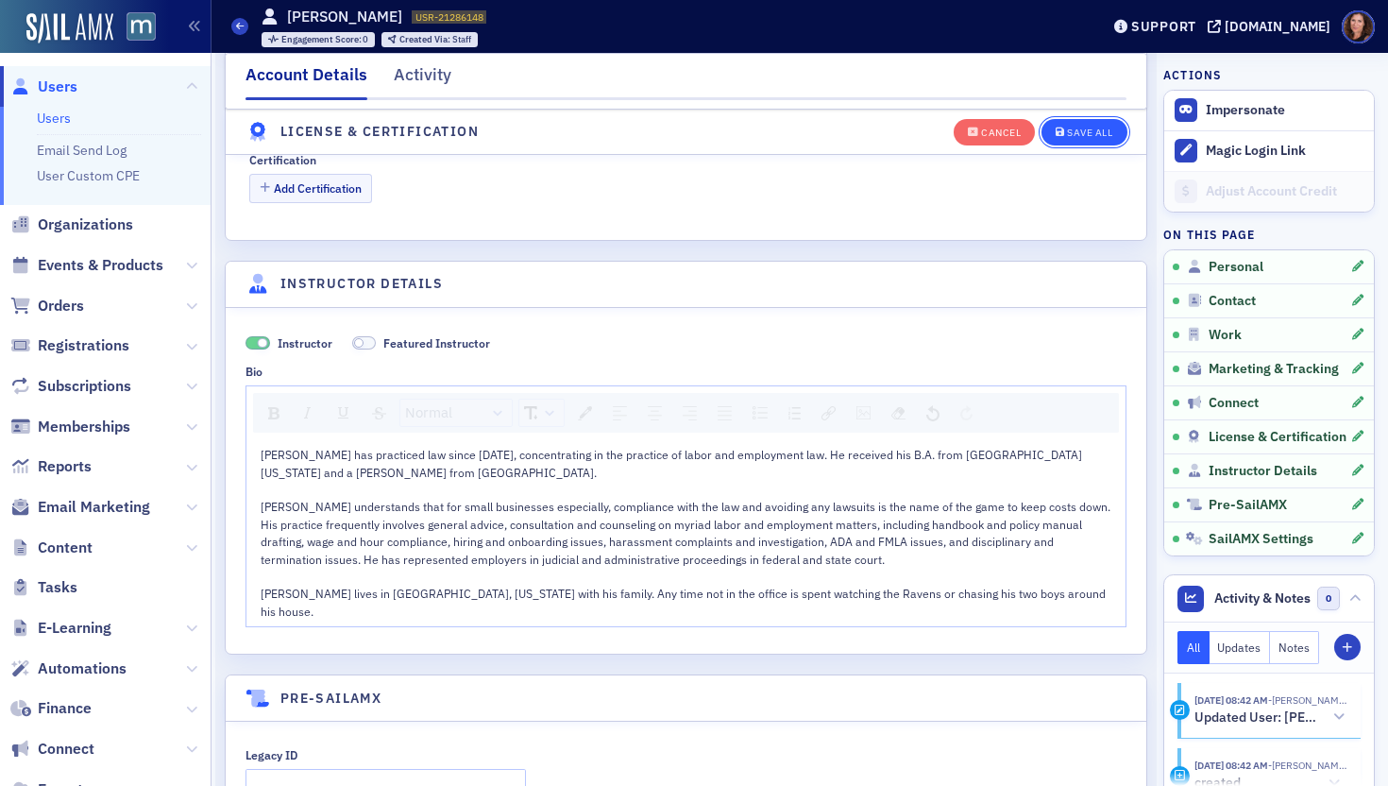
click at [1085, 117] on div "Cancel Save All" at bounding box center [1041, 131] width 174 height 40
click at [1056, 133] on icon "button" at bounding box center [1060, 132] width 9 height 10
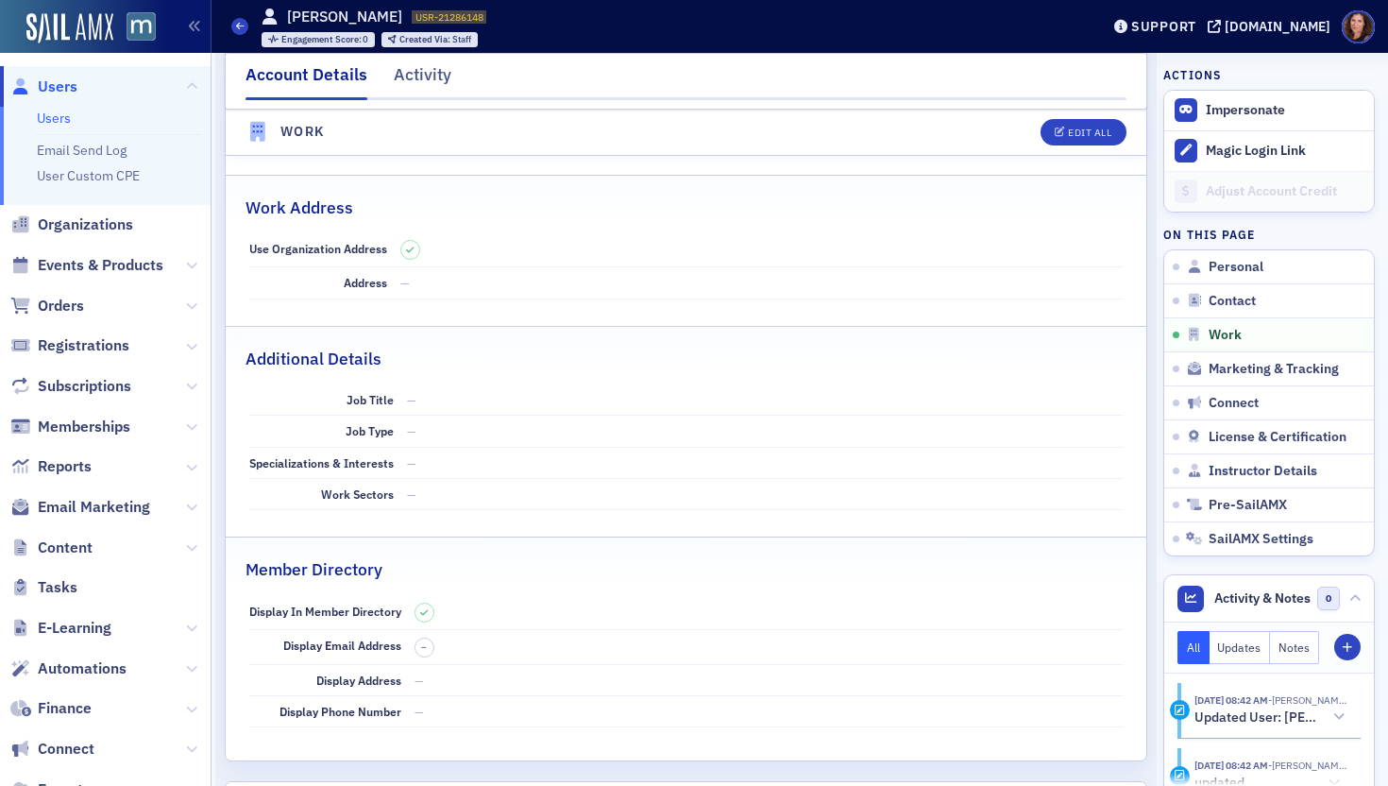
scroll to position [1140, 0]
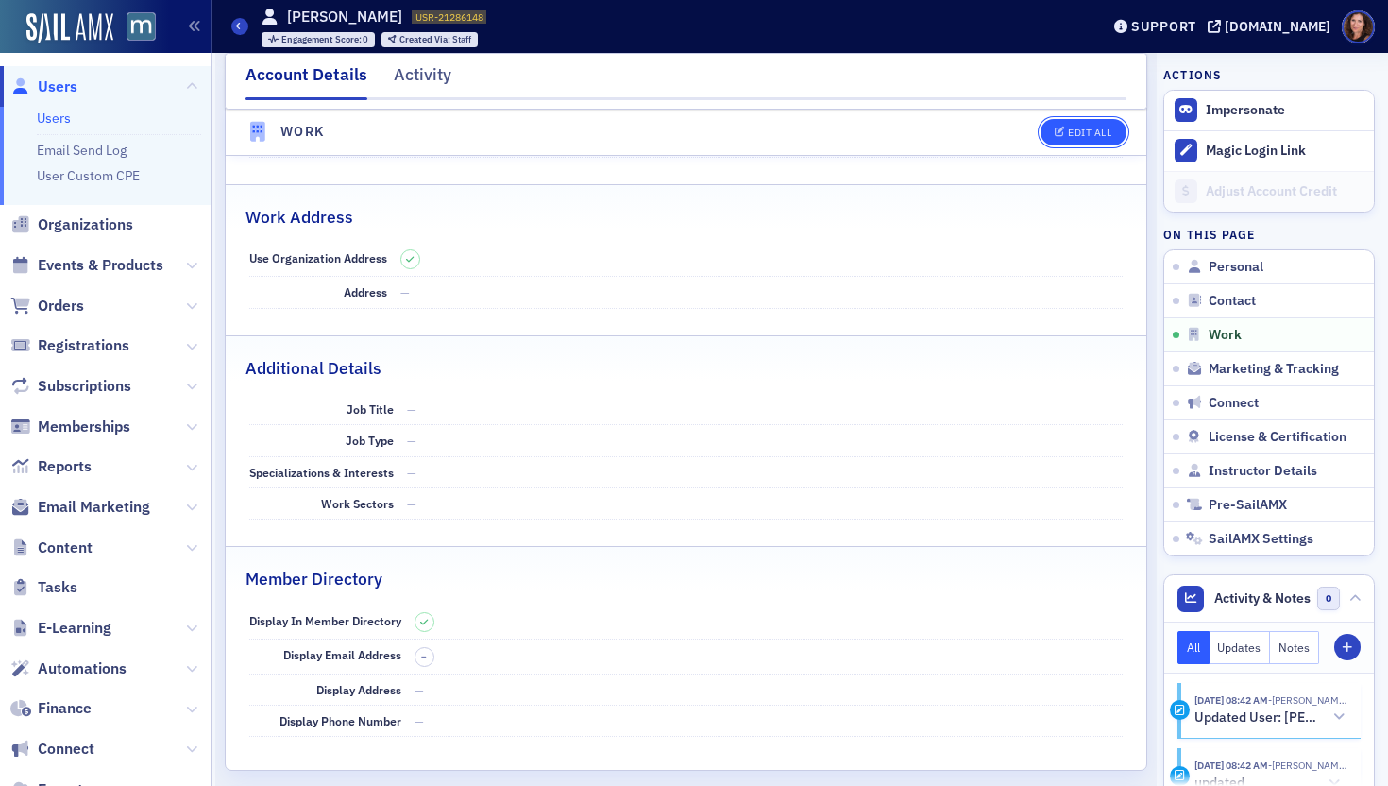
click at [1075, 143] on button "Edit All" at bounding box center [1083, 132] width 85 height 26
select select "US"
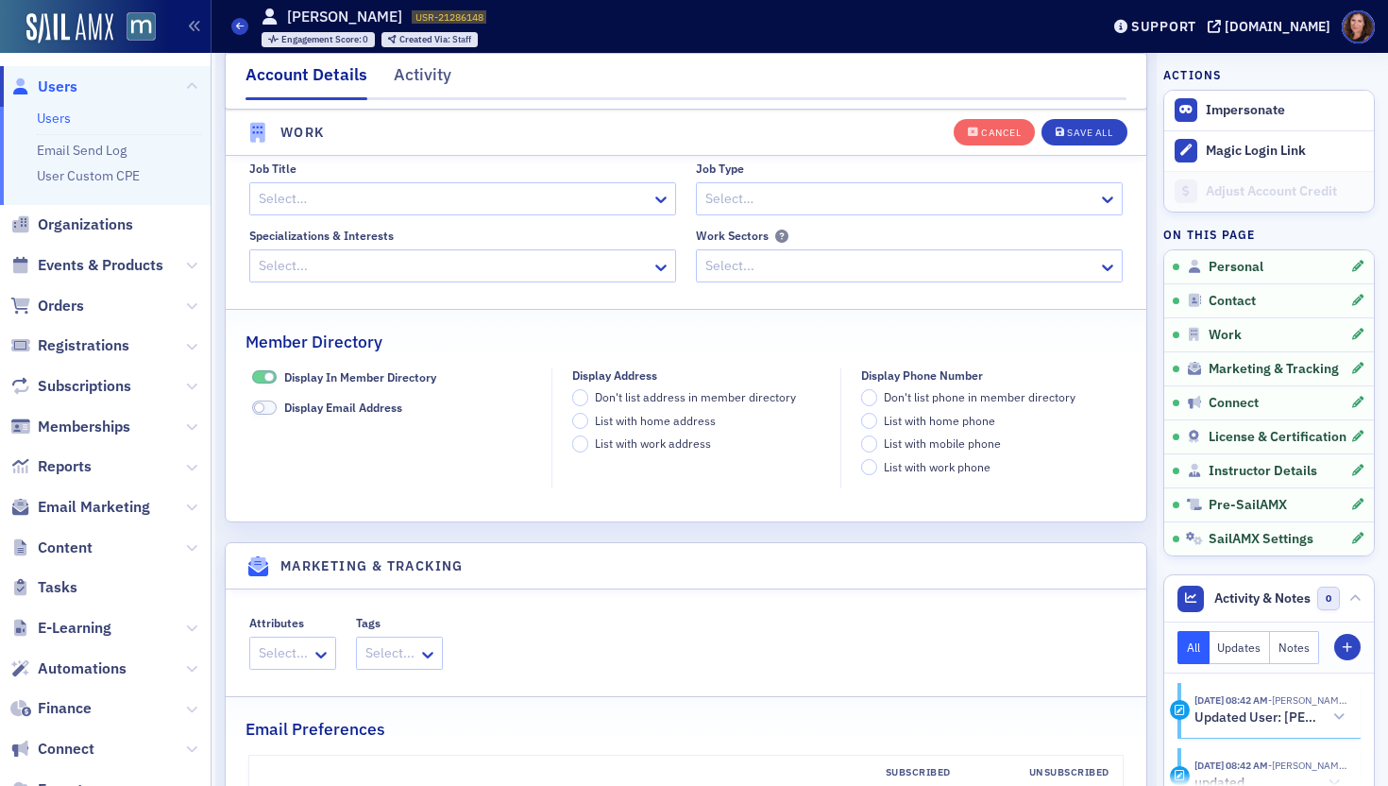
scroll to position [1788, 0]
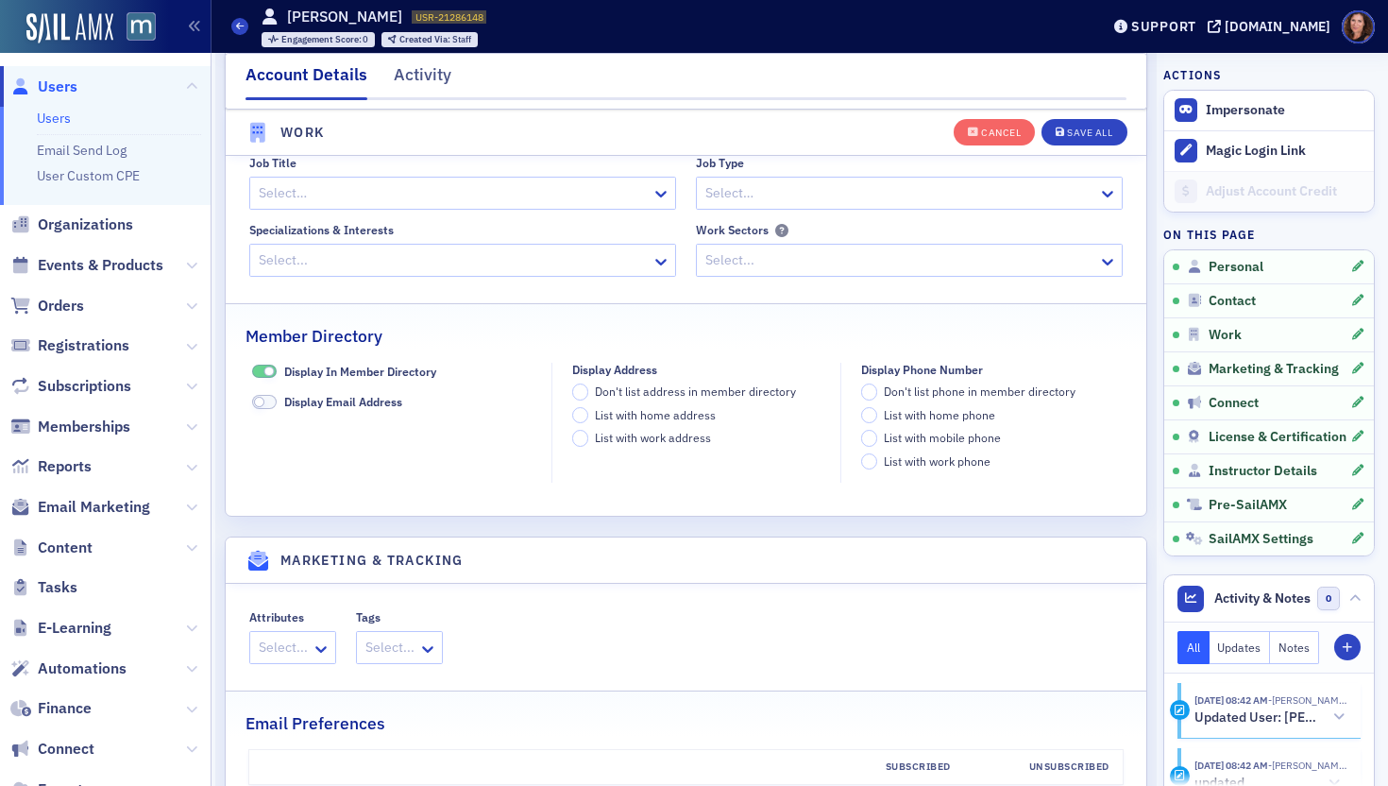
click at [258, 365] on span at bounding box center [264, 372] width 25 height 14
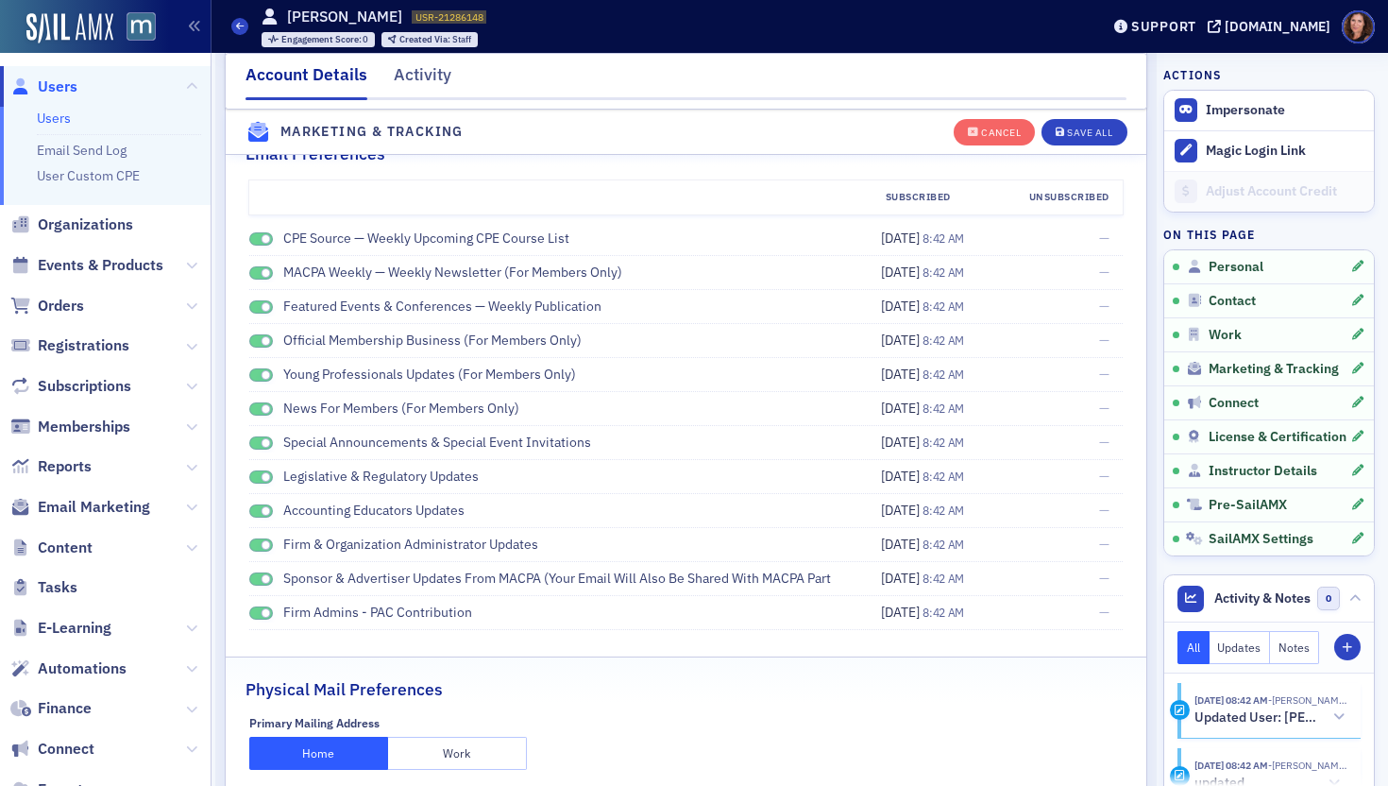
scroll to position [2281, 0]
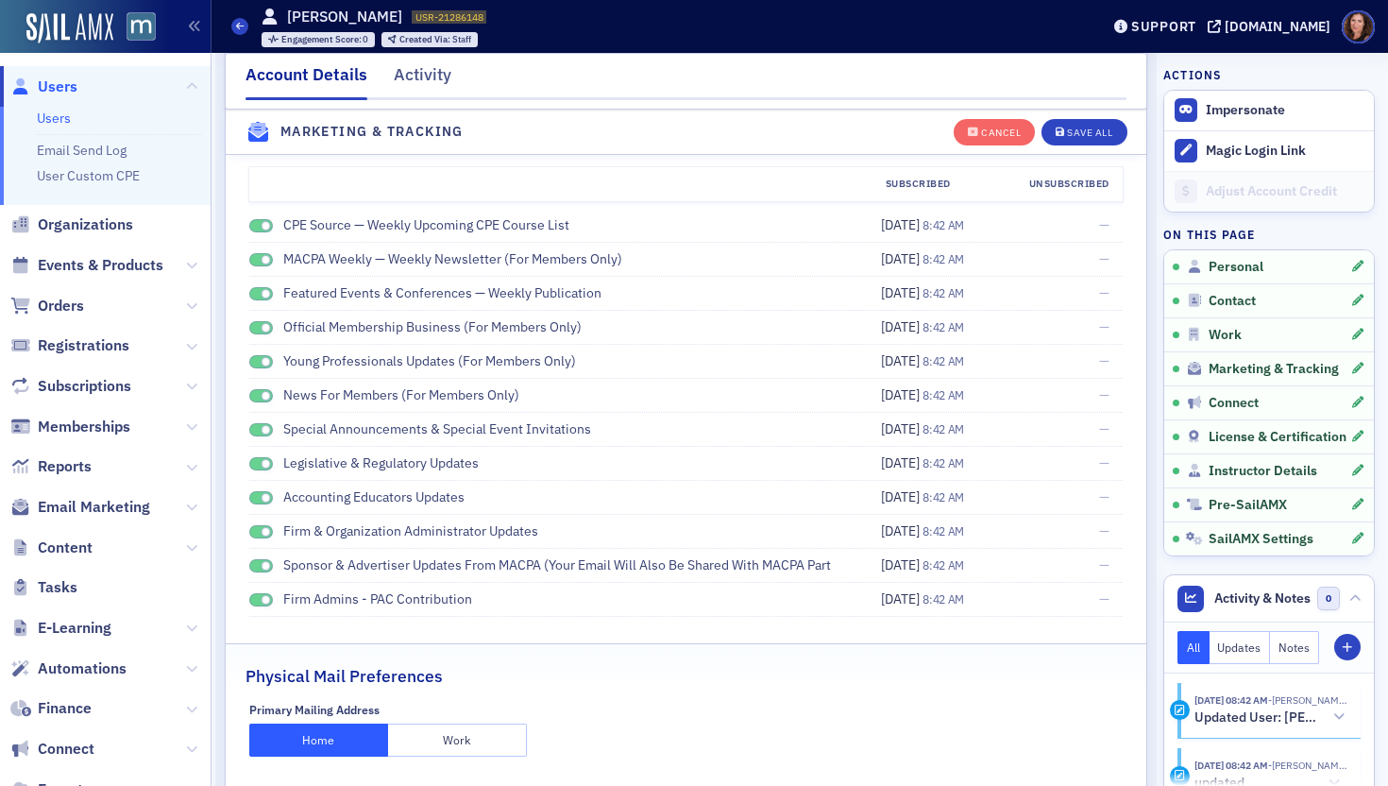
click at [254, 225] on span at bounding box center [261, 226] width 25 height 14
drag, startPoint x: 260, startPoint y: 255, endPoint x: 257, endPoint y: 277, distance: 21.9
click at [260, 255] on span at bounding box center [261, 260] width 25 height 14
click at [255, 280] on li "Featured Events & Conferences — Weekly Publication 8/27/2025 8:42 AM —" at bounding box center [686, 294] width 874 height 34
drag, startPoint x: 257, startPoint y: 295, endPoint x: 258, endPoint y: 324, distance: 29.3
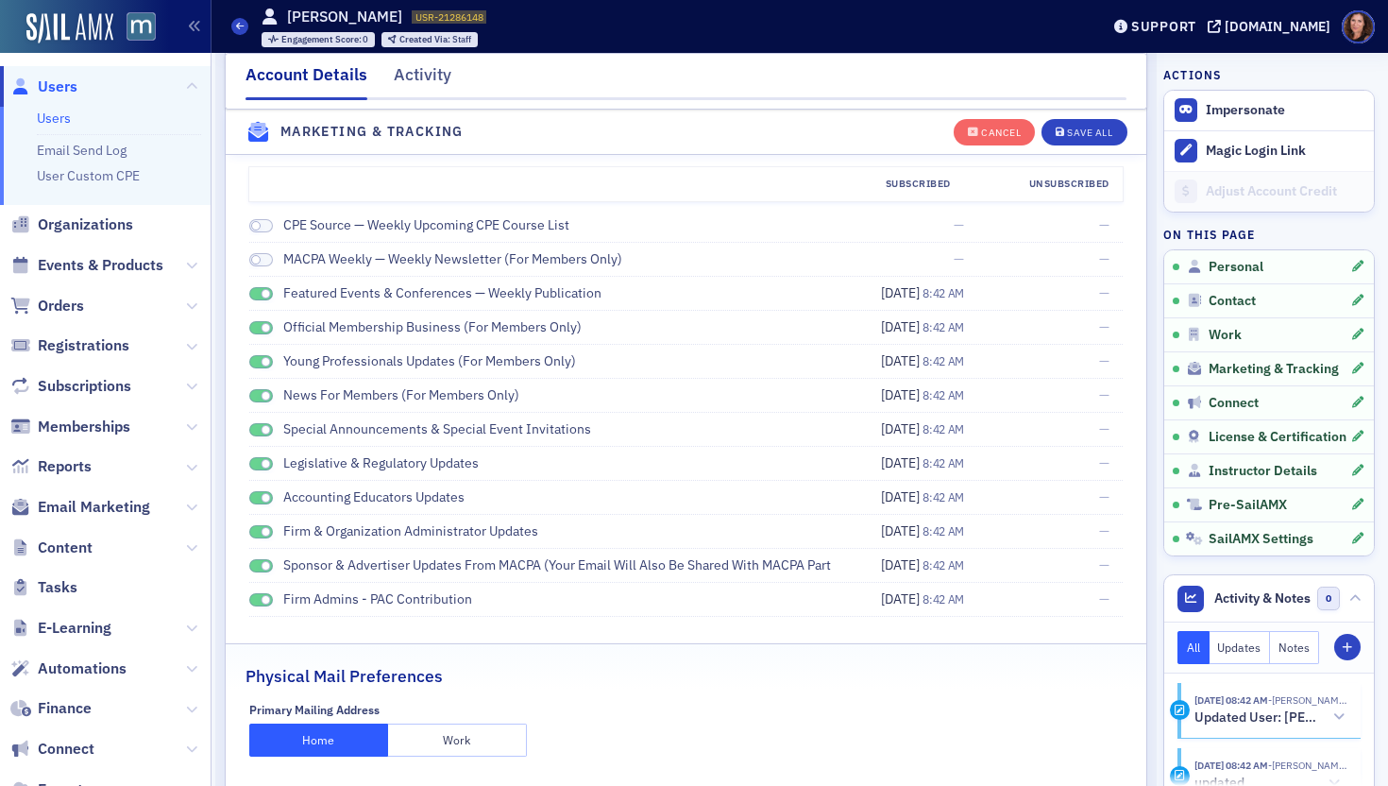
click at [257, 295] on span at bounding box center [261, 294] width 25 height 14
click at [258, 324] on span at bounding box center [261, 328] width 25 height 14
click at [254, 362] on span at bounding box center [261, 362] width 25 height 14
drag, startPoint x: 252, startPoint y: 397, endPoint x: 256, endPoint y: 434, distance: 38.0
click at [252, 397] on span at bounding box center [261, 396] width 25 height 14
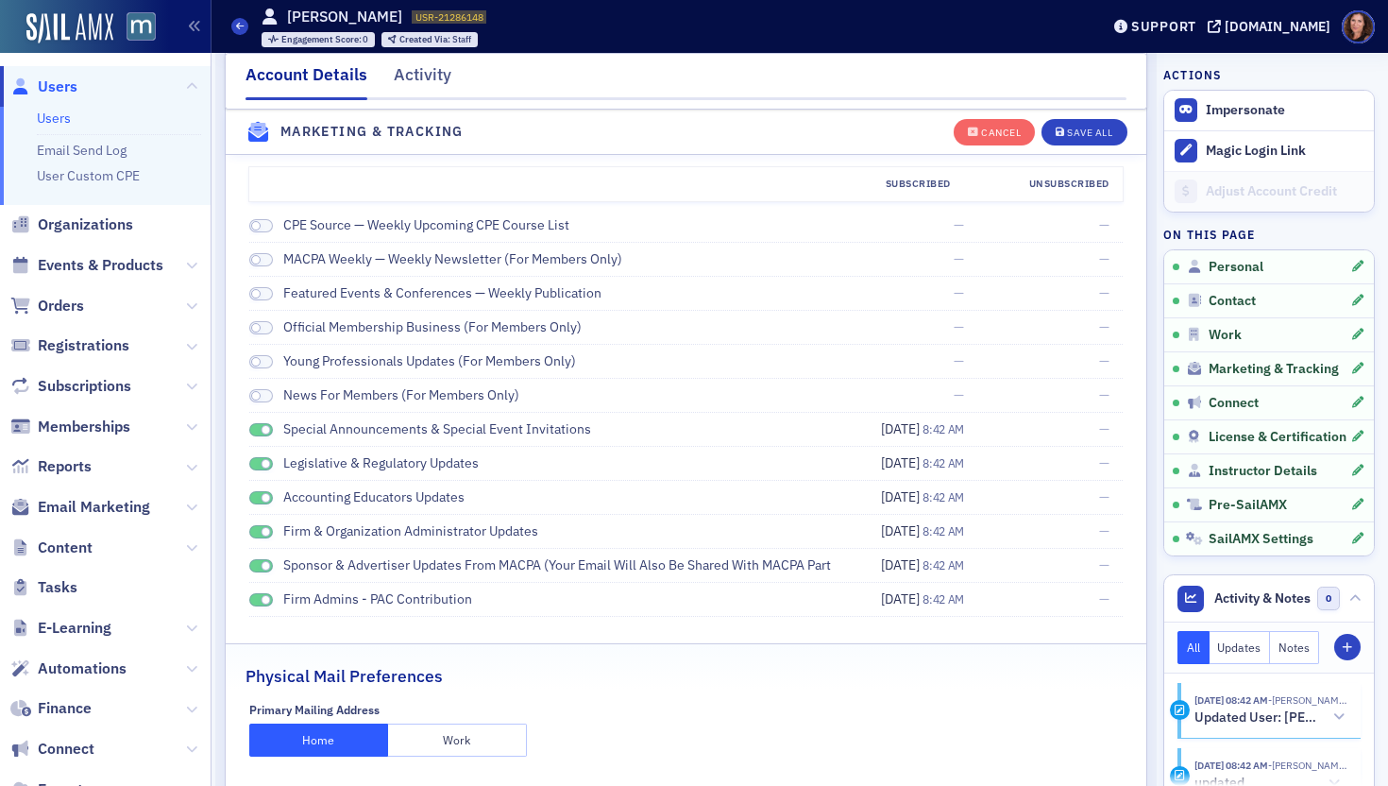
click at [256, 440] on li "Special Announcements & Special Event Invitations 8/27/2025 8:42 AM —" at bounding box center [686, 430] width 874 height 34
click at [255, 433] on span at bounding box center [261, 430] width 25 height 14
click at [251, 462] on span at bounding box center [261, 464] width 25 height 14
click at [258, 496] on span at bounding box center [261, 498] width 25 height 14
click at [255, 533] on span at bounding box center [261, 532] width 25 height 14
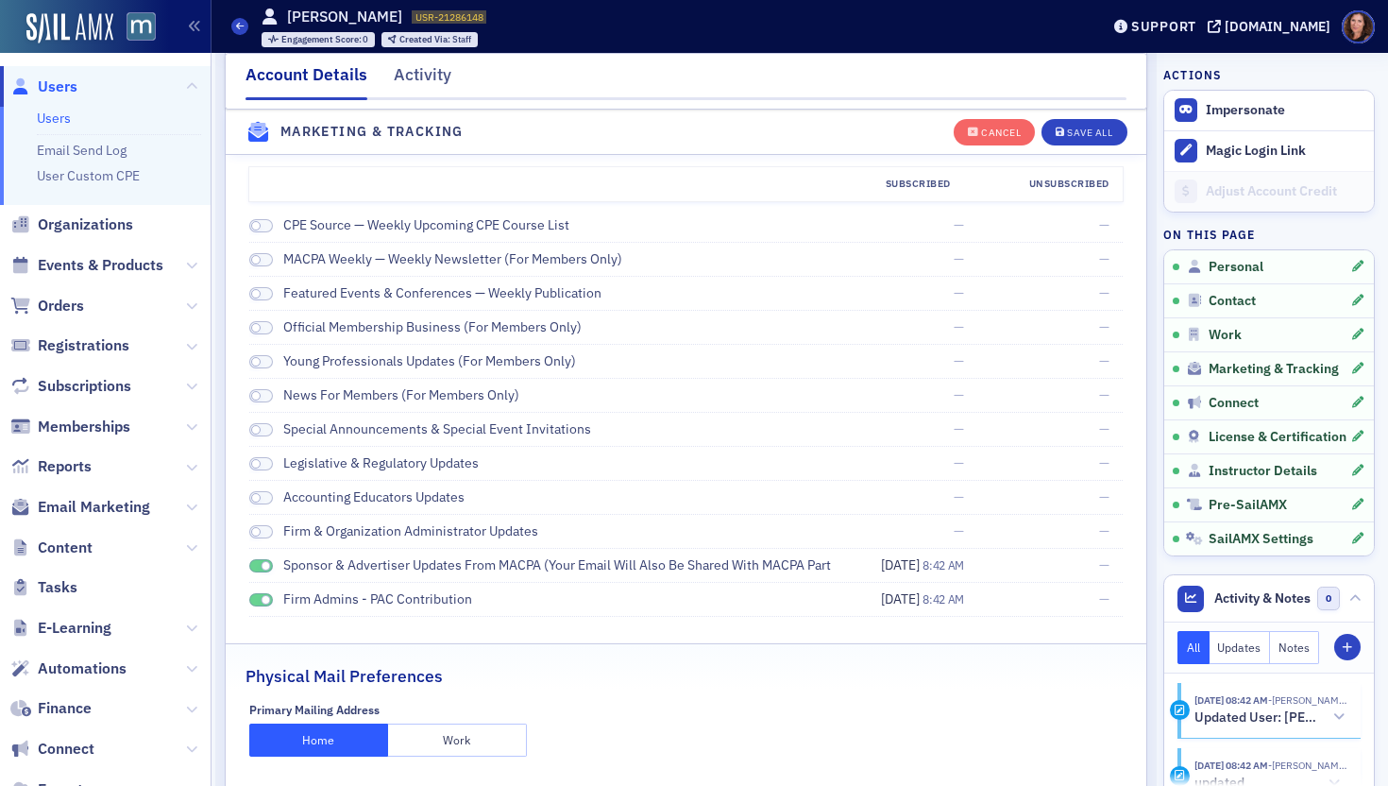
click at [260, 557] on div "Sponsor & Advertiser Updates from MACPA (Your email will also be shared with MA…" at bounding box center [541, 565] width 584 height 20
drag, startPoint x: 259, startPoint y: 567, endPoint x: 257, endPoint y: 576, distance: 9.6
click at [259, 567] on span at bounding box center [261, 566] width 25 height 14
click at [254, 599] on span at bounding box center [261, 600] width 25 height 14
click at [1067, 127] on div "Save All" at bounding box center [1089, 132] width 45 height 10
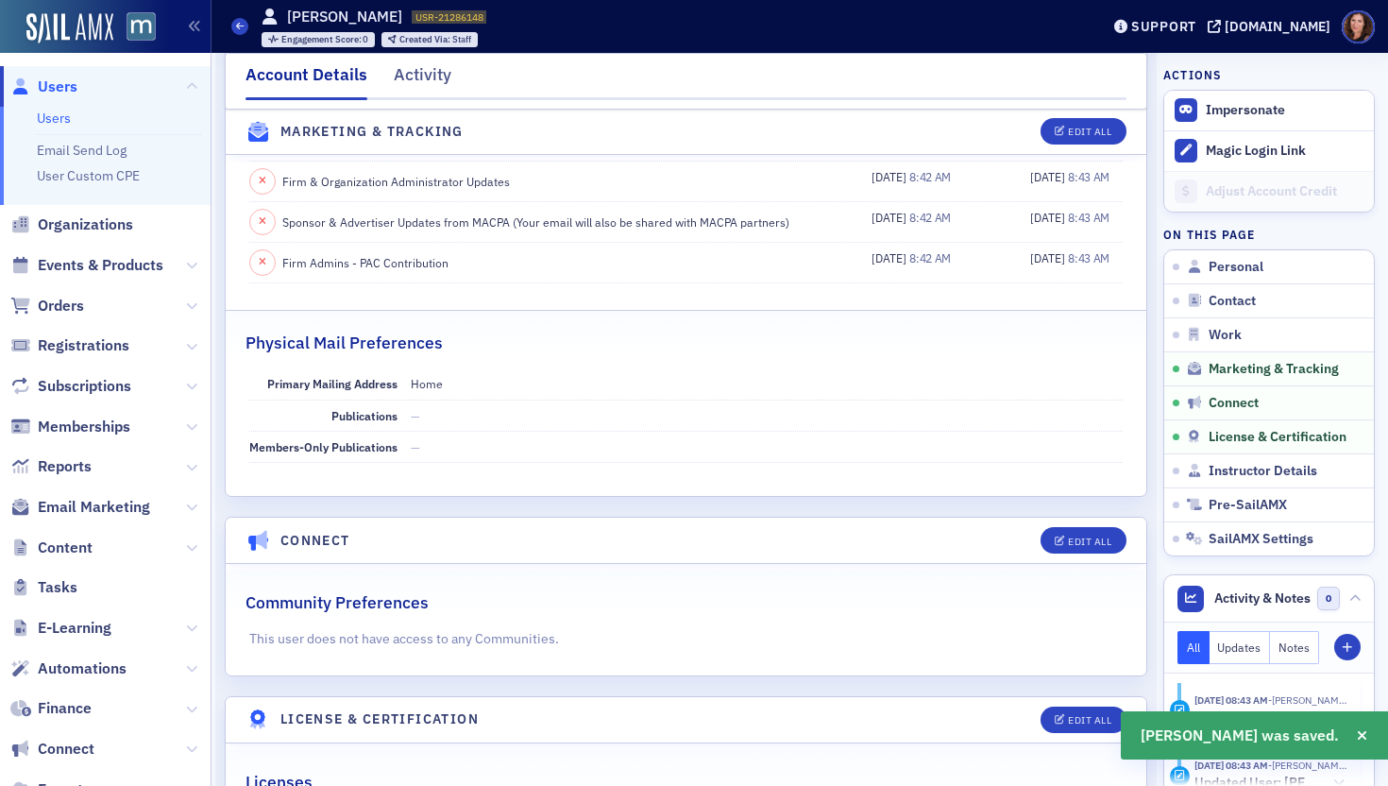
click at [57, 118] on link "Users" at bounding box center [54, 118] width 34 height 17
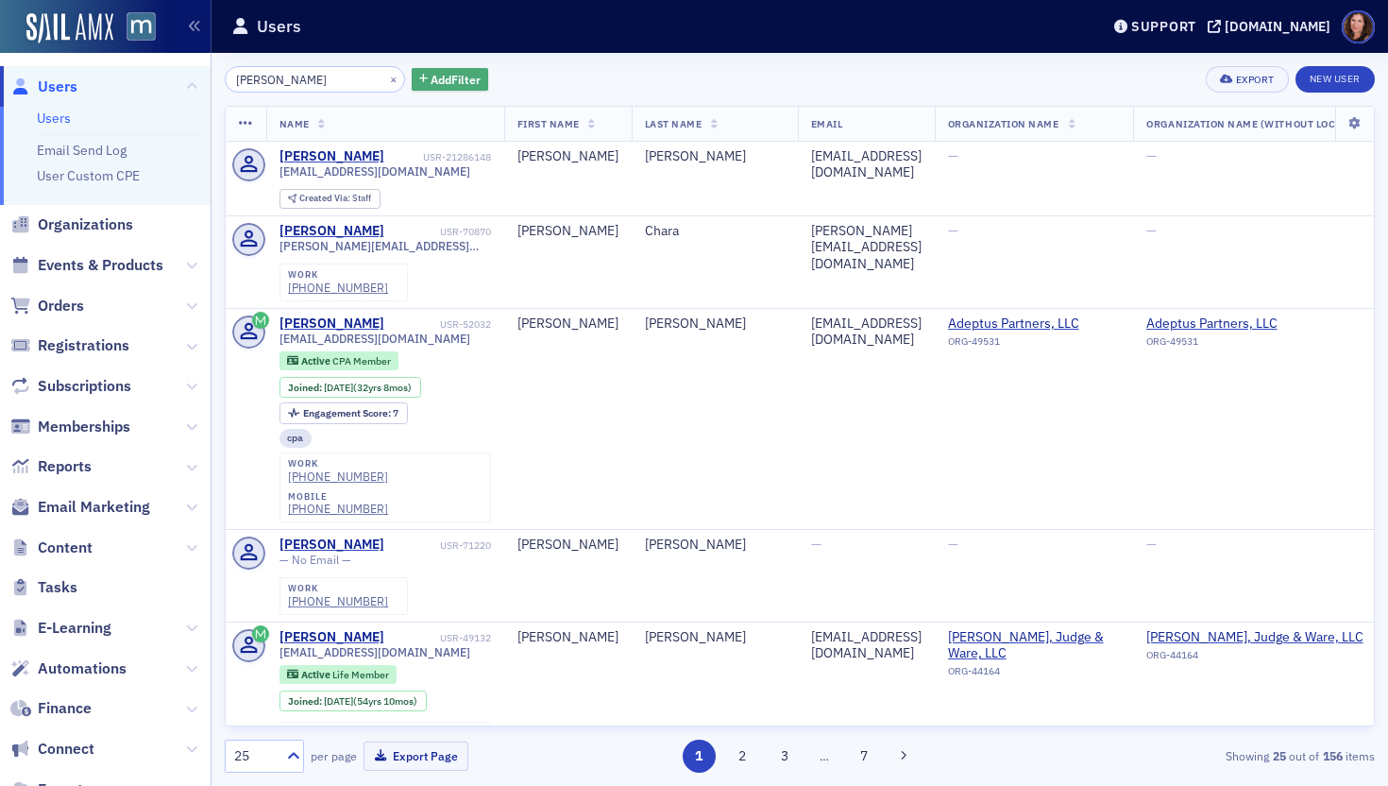
click at [412, 79] on button "Add Filter" at bounding box center [450, 80] width 77 height 24
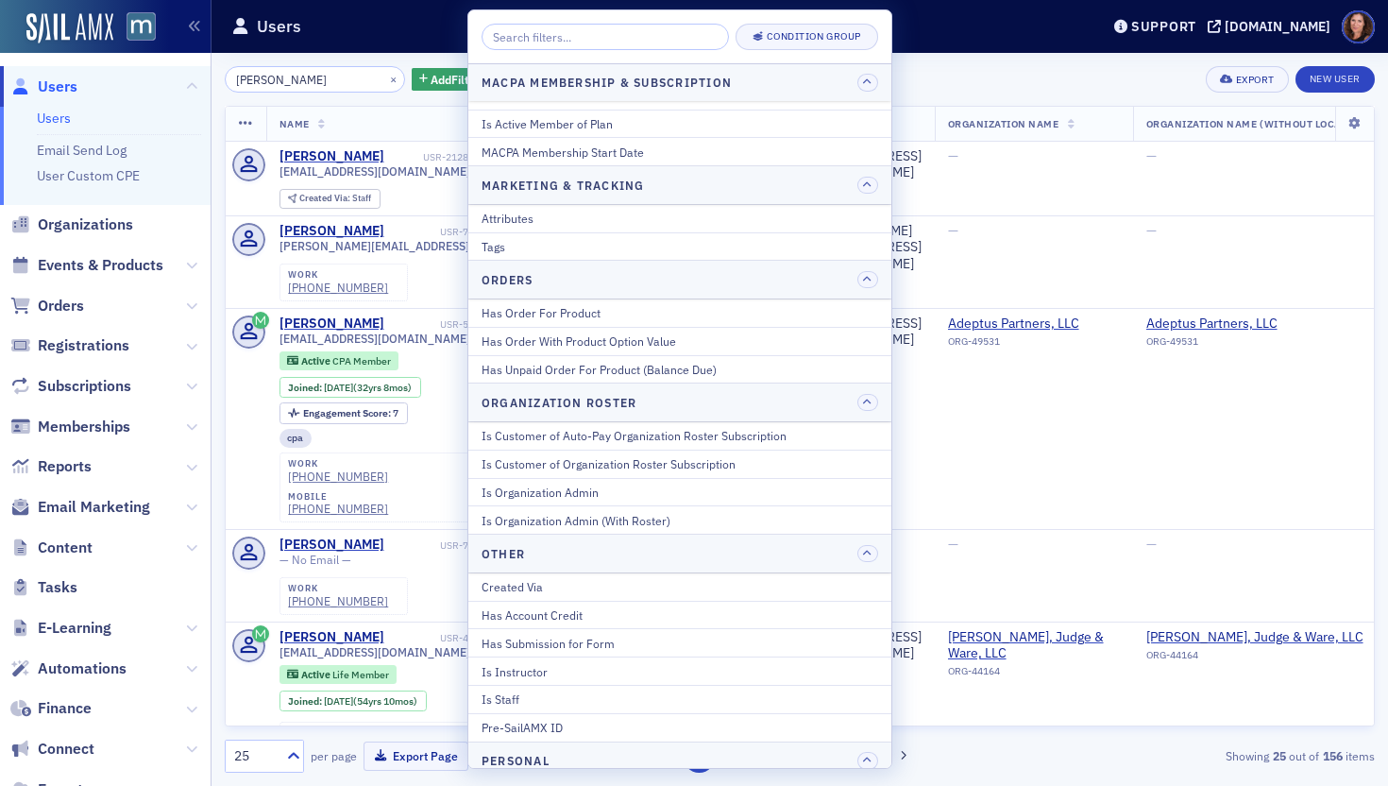
scroll to position [1244, 0]
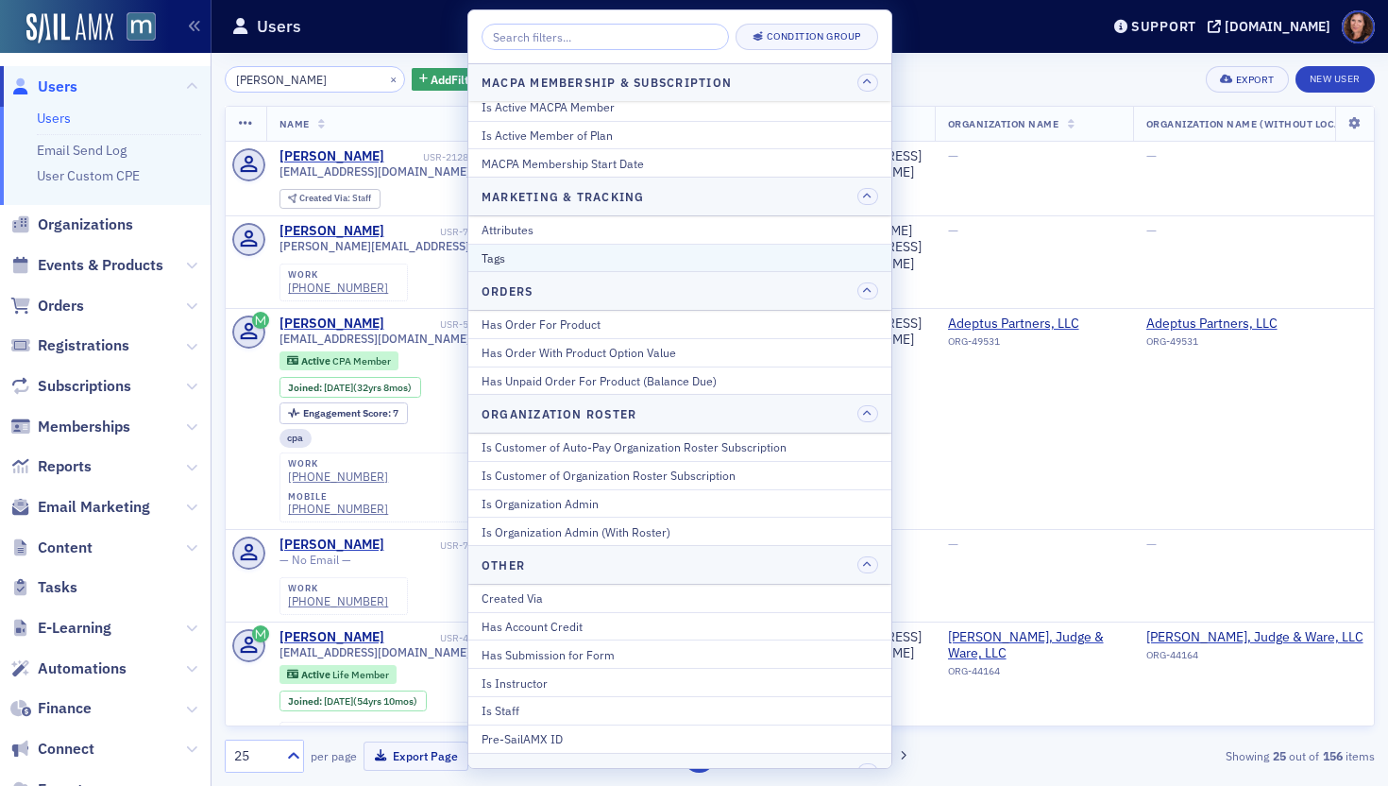
click at [617, 253] on div "Tags" at bounding box center [680, 257] width 397 height 17
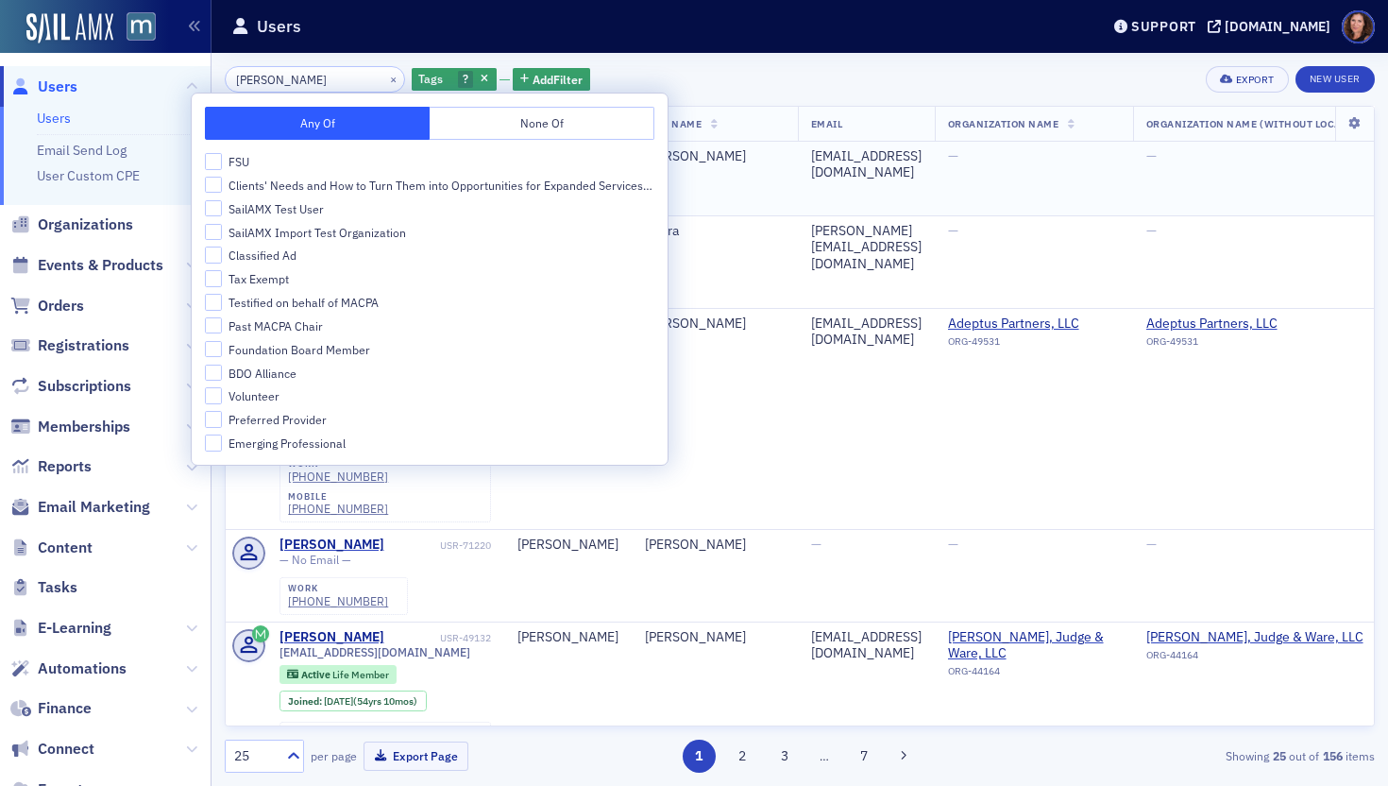
drag, startPoint x: 768, startPoint y: 195, endPoint x: 638, endPoint y: 179, distance: 130.3
click at [798, 195] on td "aherman@rkwlawgroup.com" at bounding box center [866, 179] width 137 height 75
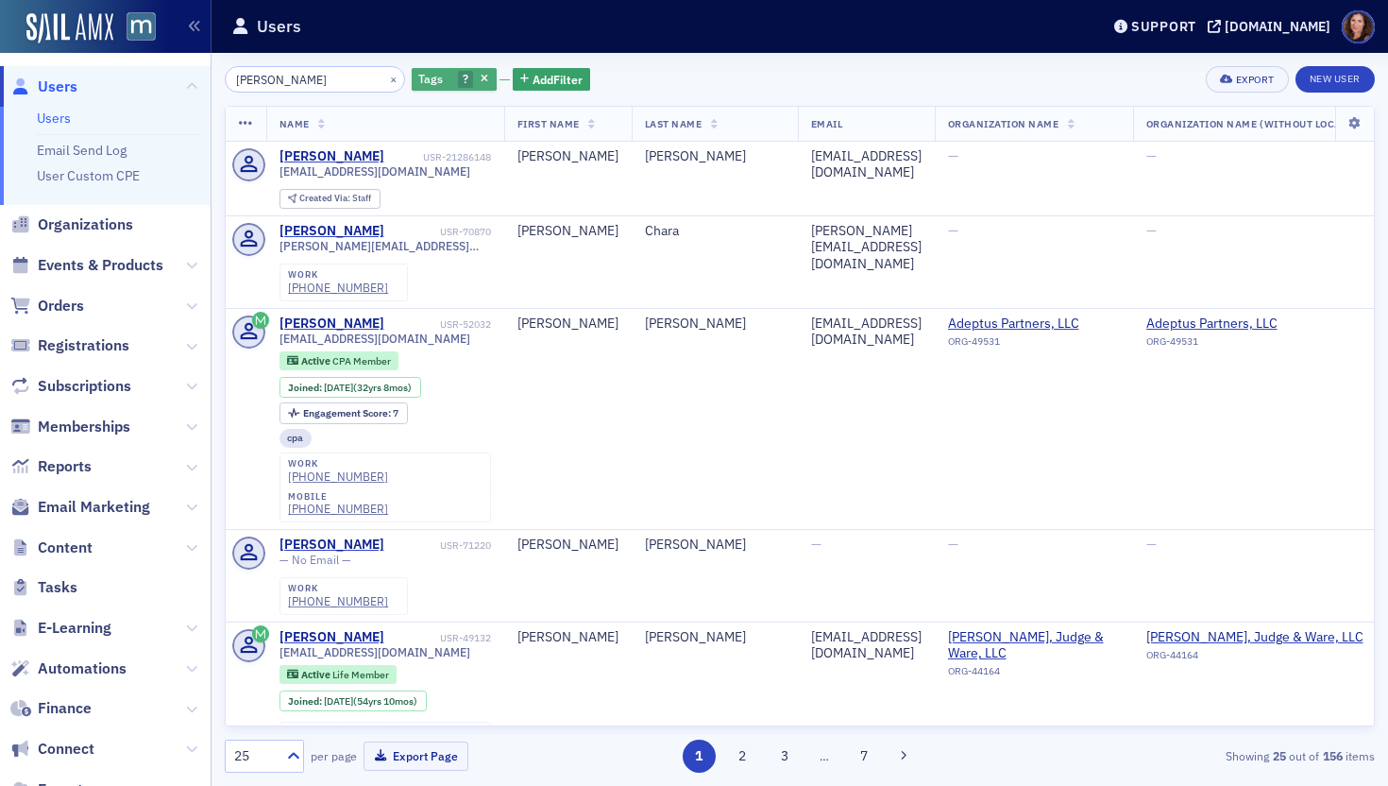
click at [458, 79] on span "?" at bounding box center [466, 80] width 16 height 18
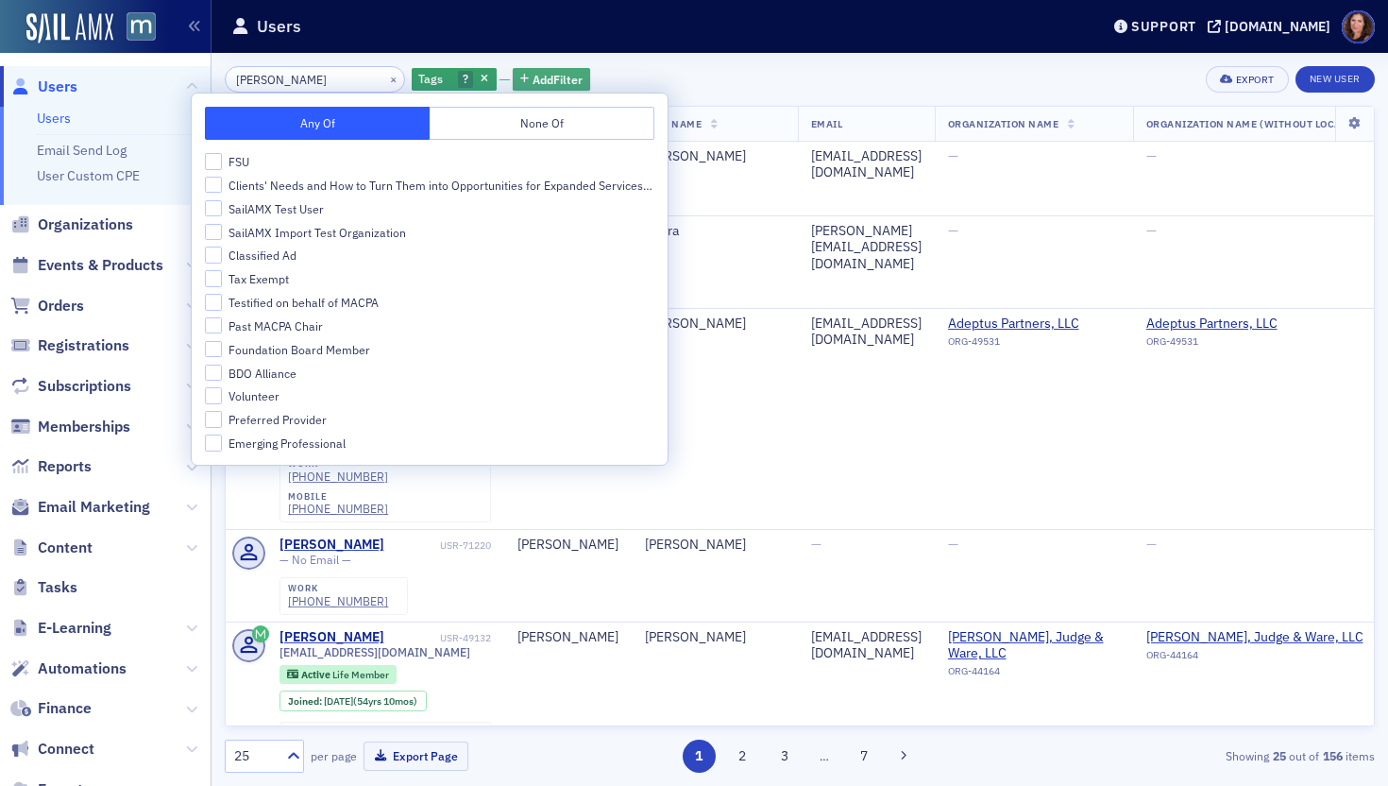
click at [477, 76] on span "button" at bounding box center [485, 79] width 17 height 17
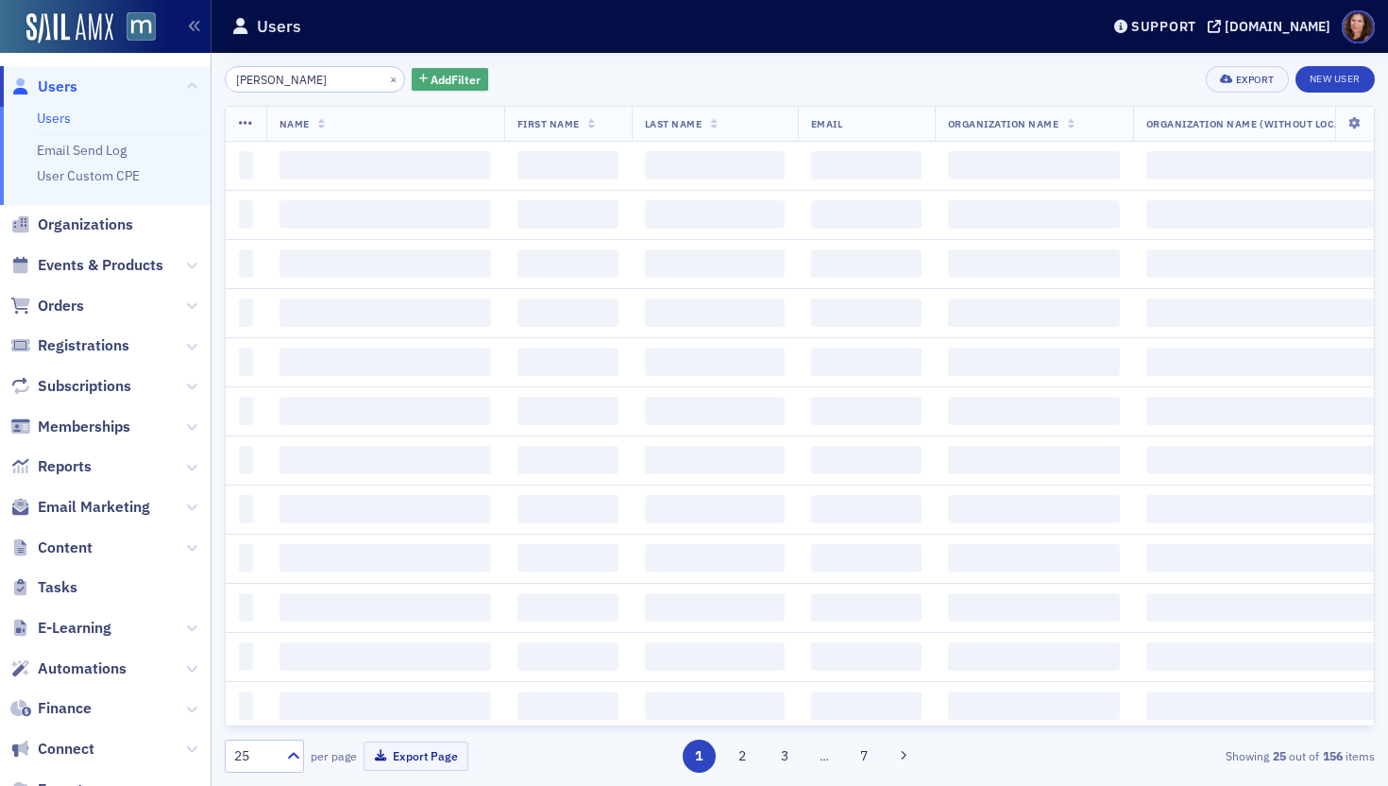
click at [449, 78] on span "Add Filter" at bounding box center [456, 79] width 50 height 17
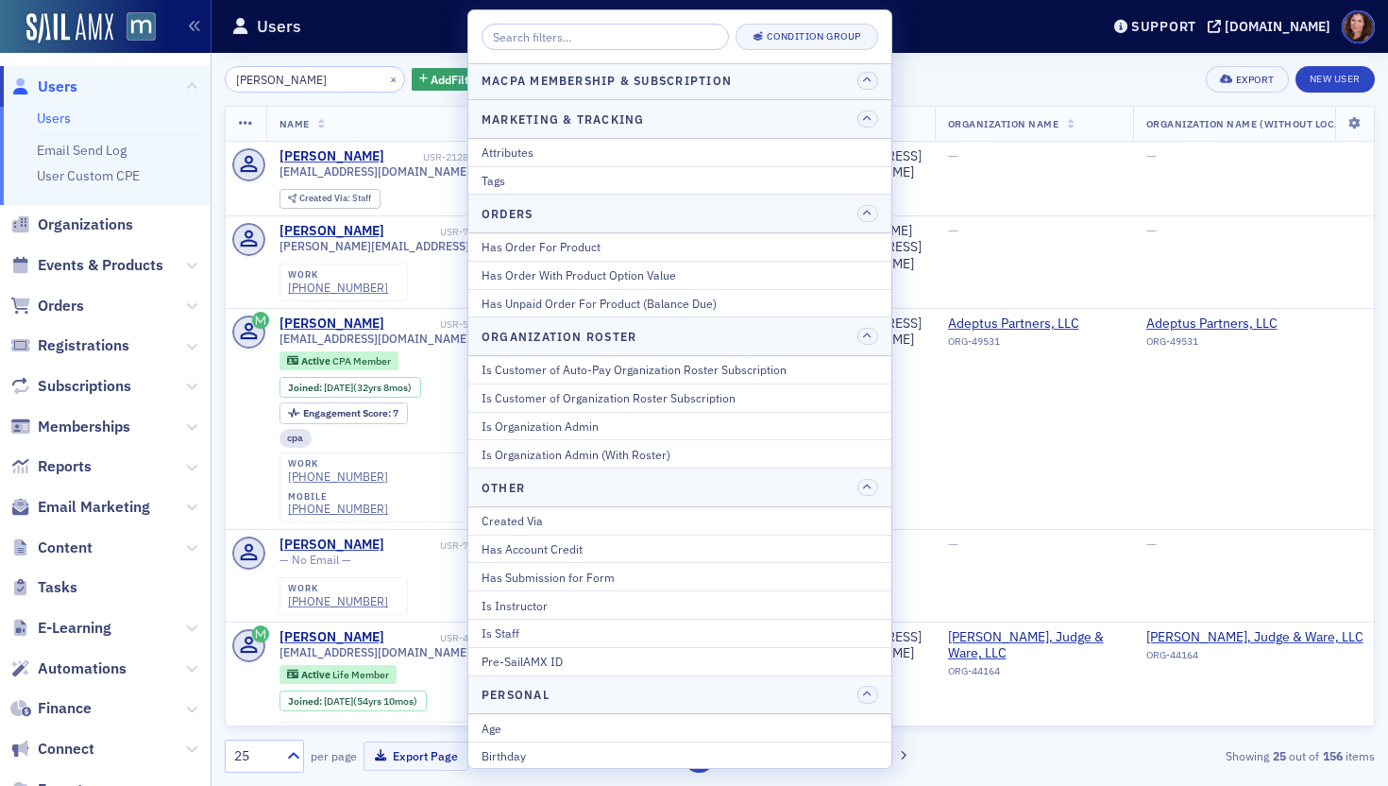
scroll to position [1318, 0]
click at [674, 160] on div "Attributes" at bounding box center [680, 154] width 397 height 17
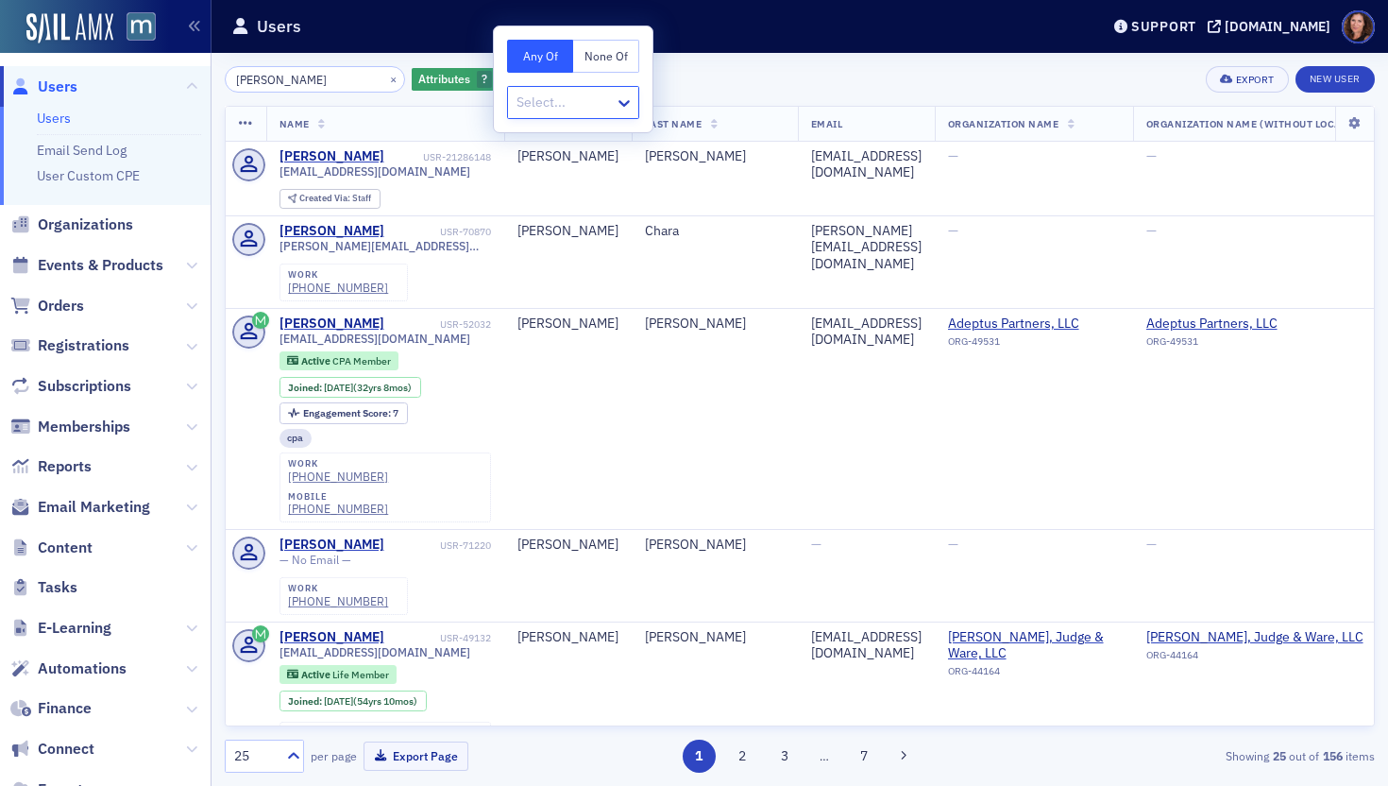
click at [563, 81] on div "Any Of None Of Select..." at bounding box center [573, 79] width 159 height 106
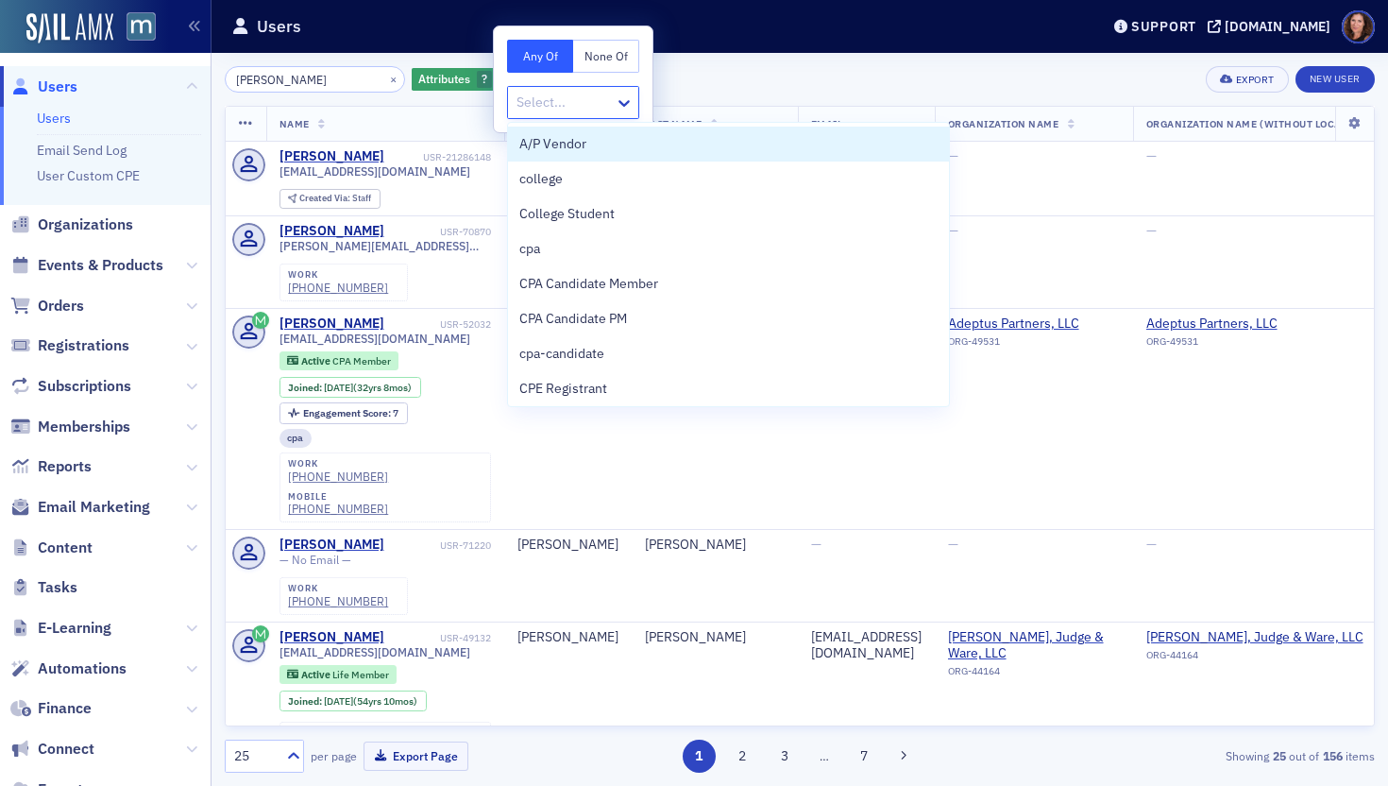
click at [565, 93] on div at bounding box center [564, 103] width 98 height 24
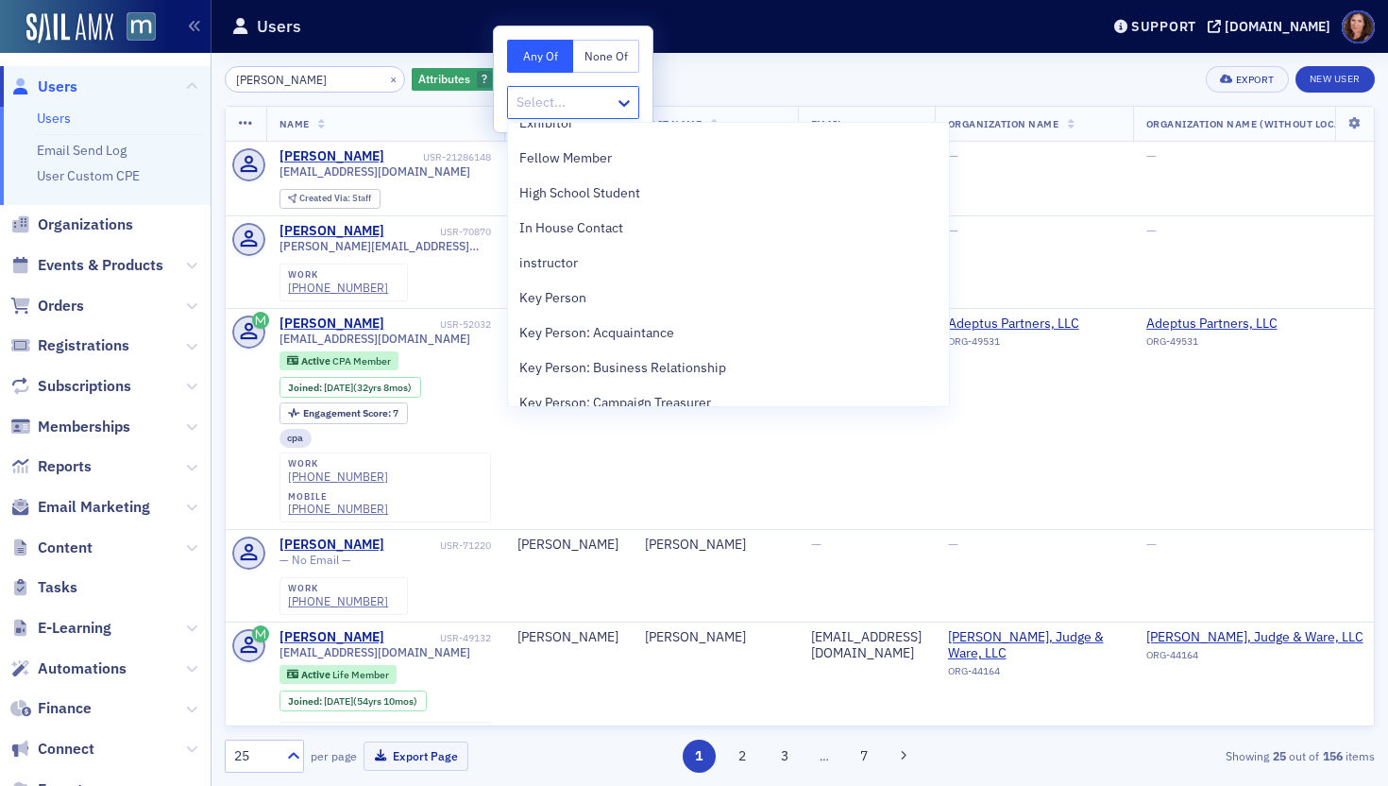
scroll to position [438, 0]
click at [615, 258] on div "instructor" at bounding box center [728, 265] width 418 height 20
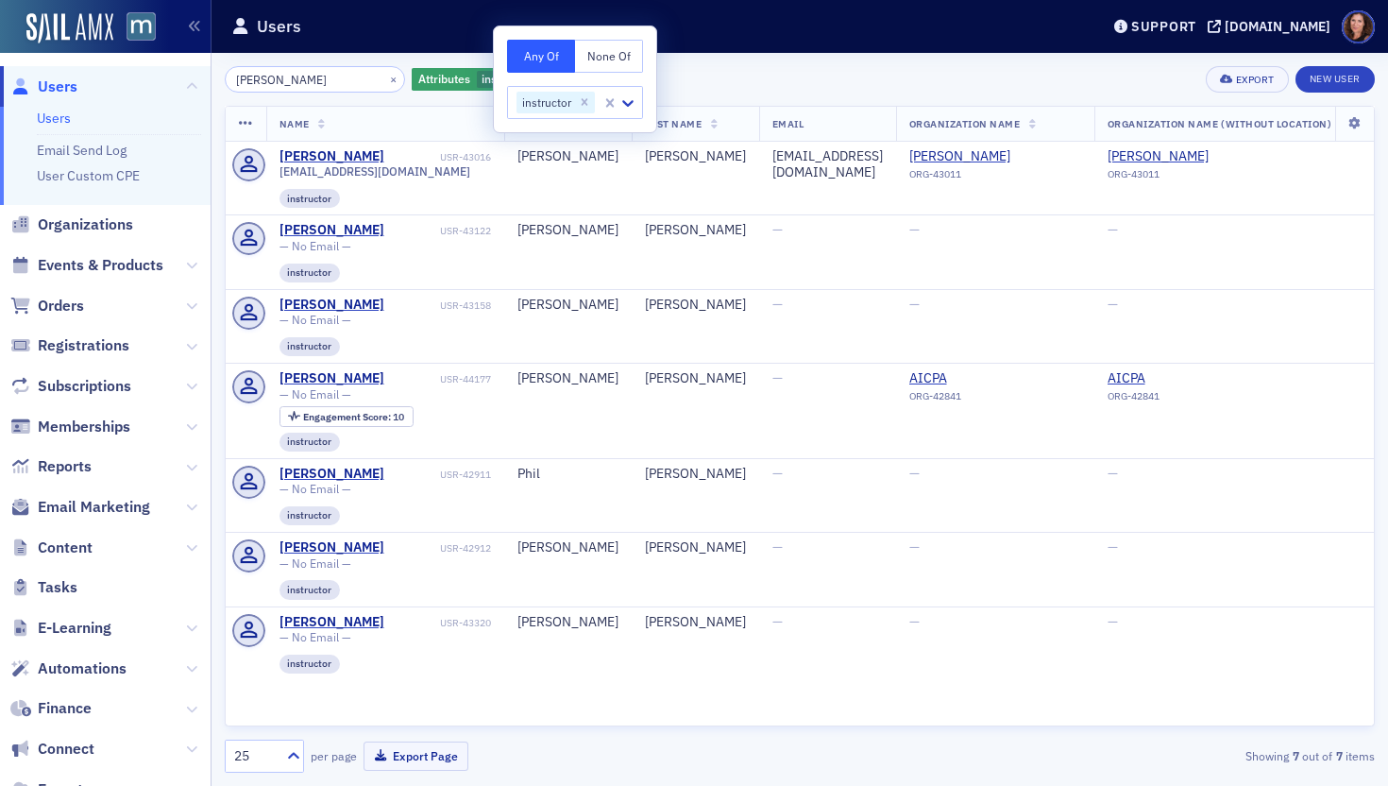
click at [748, 70] on div "anthony herman × Attributes instructor Add Filter Export New User" at bounding box center [800, 79] width 1150 height 26
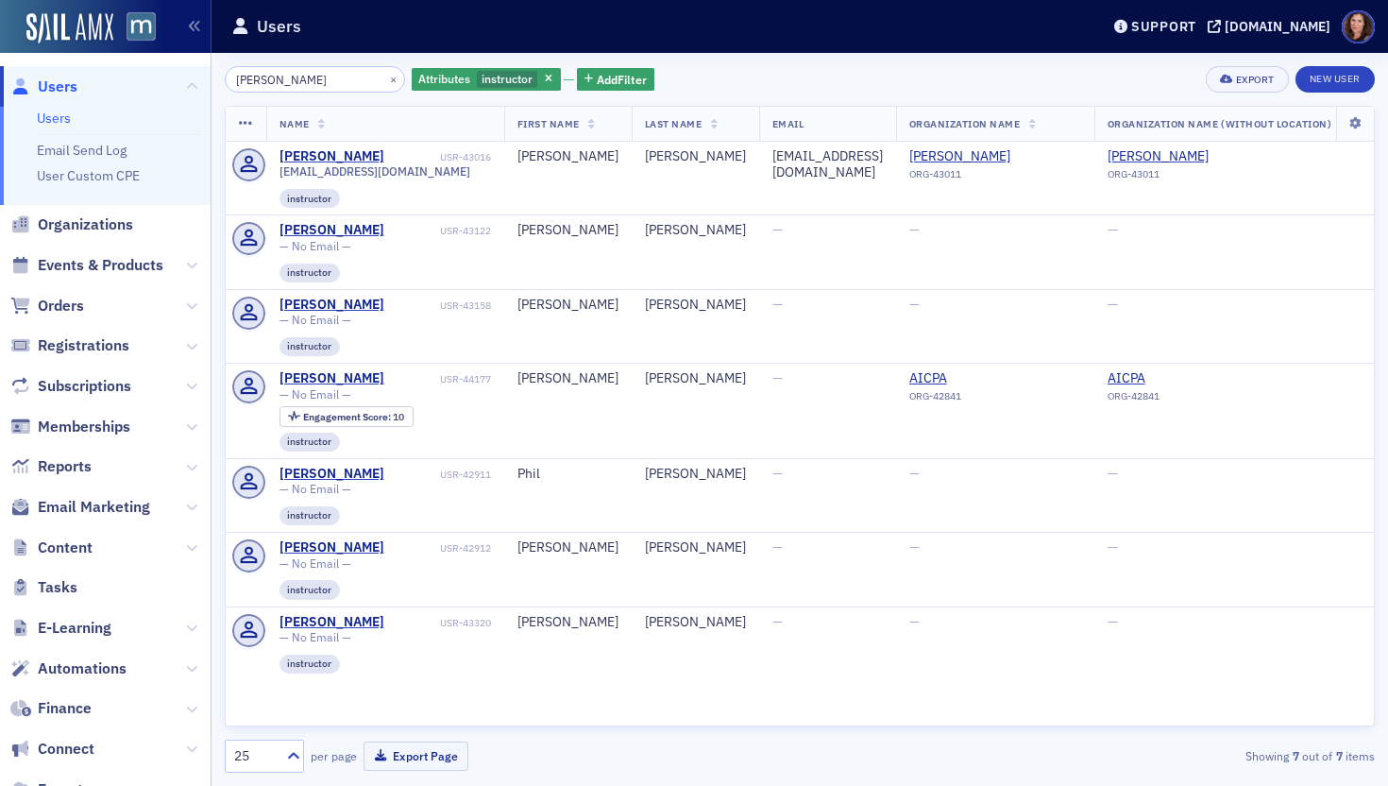
click at [282, 120] on span "Name" at bounding box center [295, 123] width 30 height 13
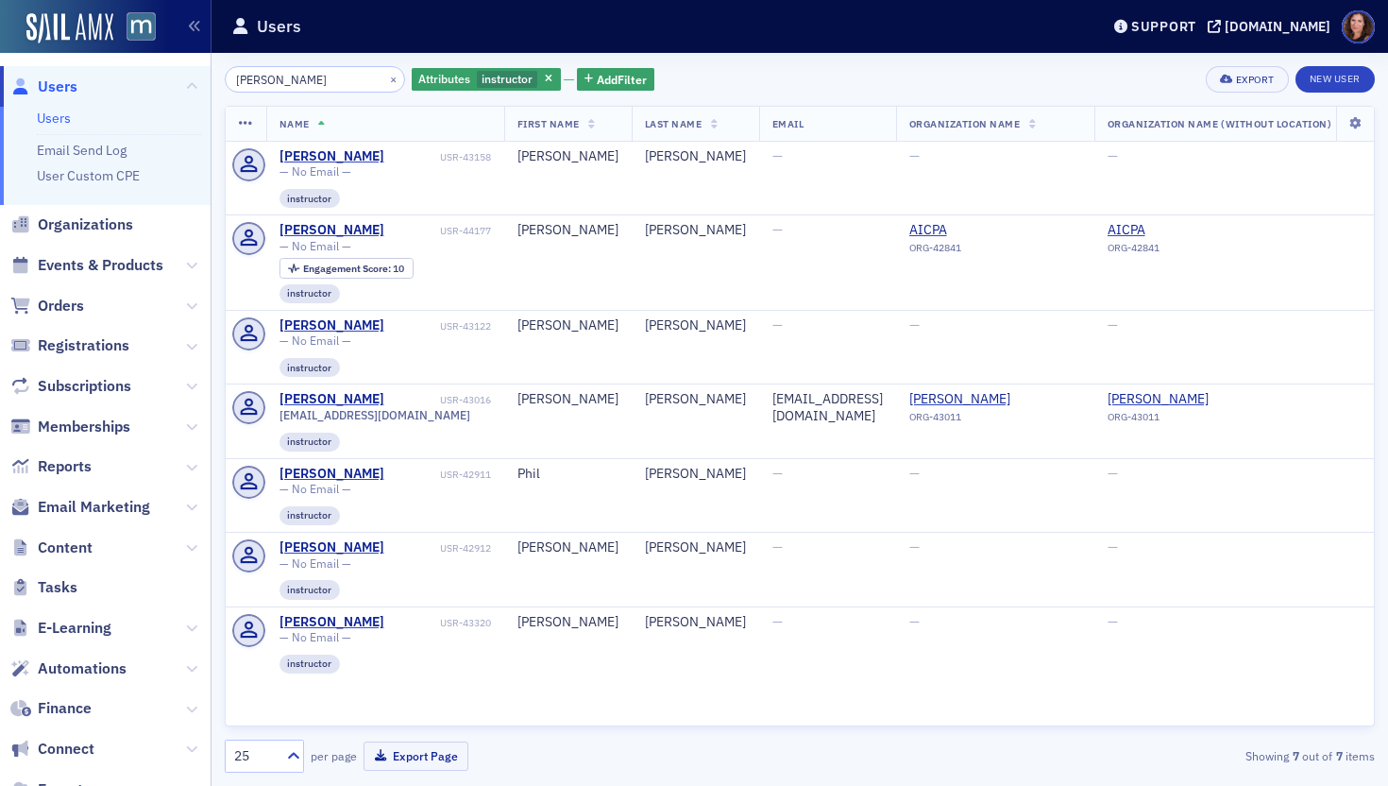
click at [282, 120] on span "Name" at bounding box center [295, 123] width 30 height 13
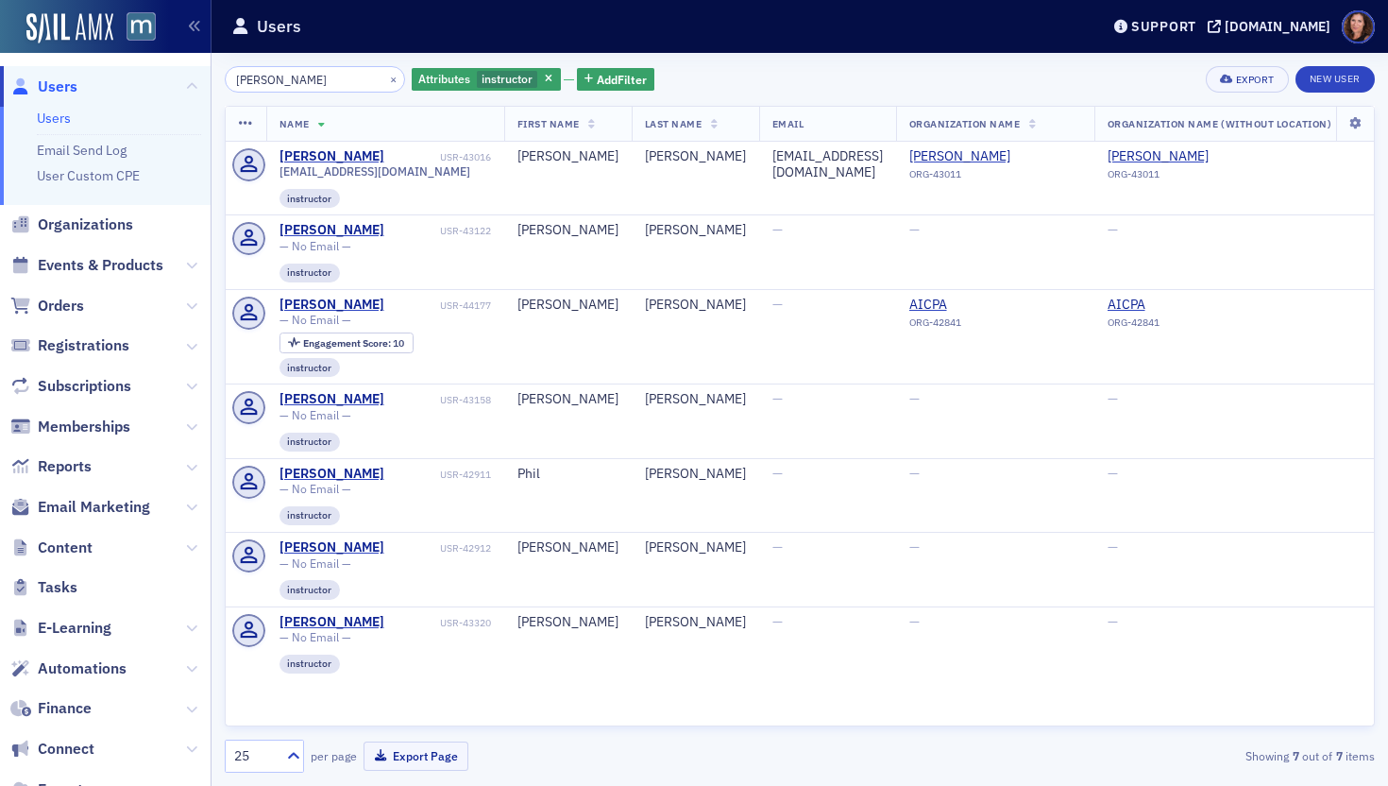
click at [245, 120] on icon at bounding box center [246, 123] width 14 height 15
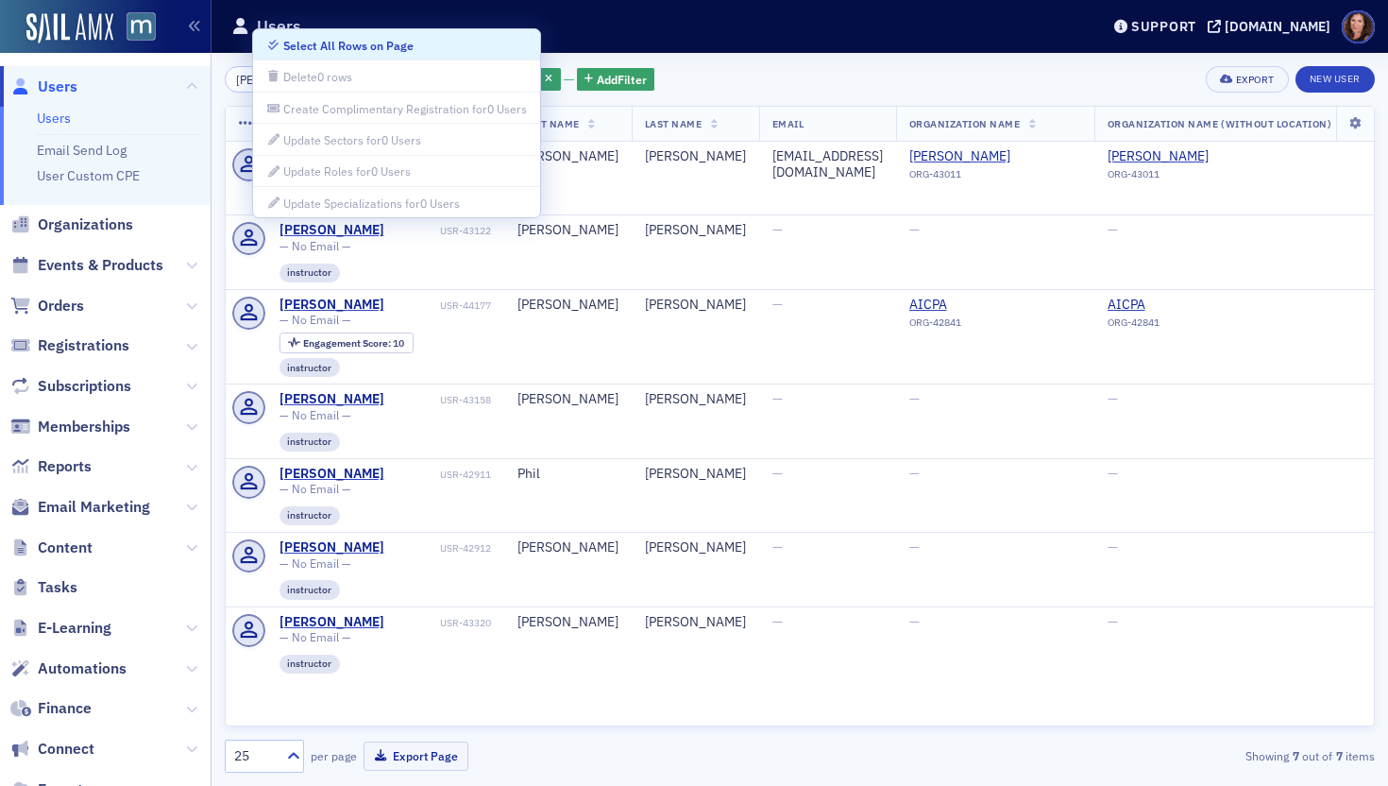
click at [245, 120] on icon at bounding box center [246, 123] width 14 height 15
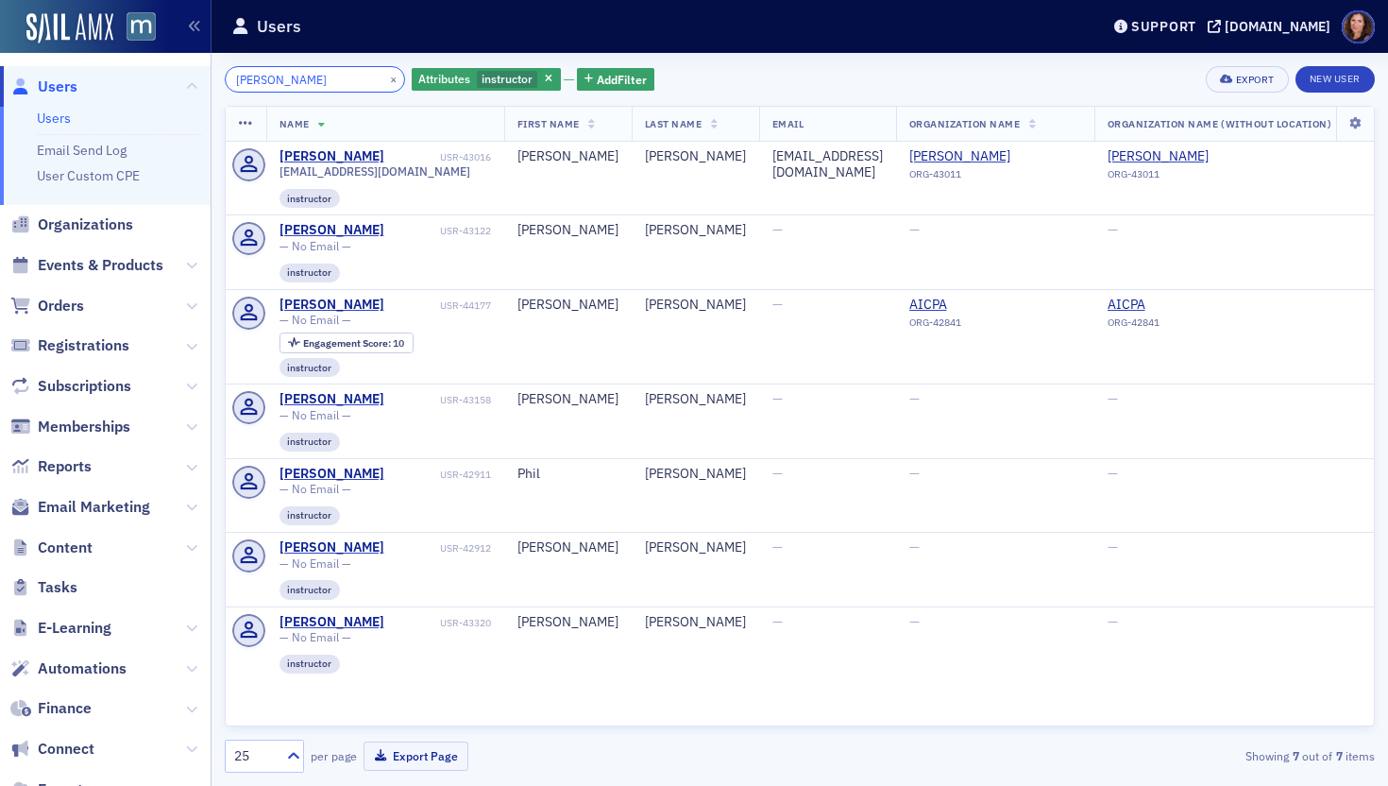
click at [314, 82] on input "anthony herman" at bounding box center [315, 79] width 180 height 26
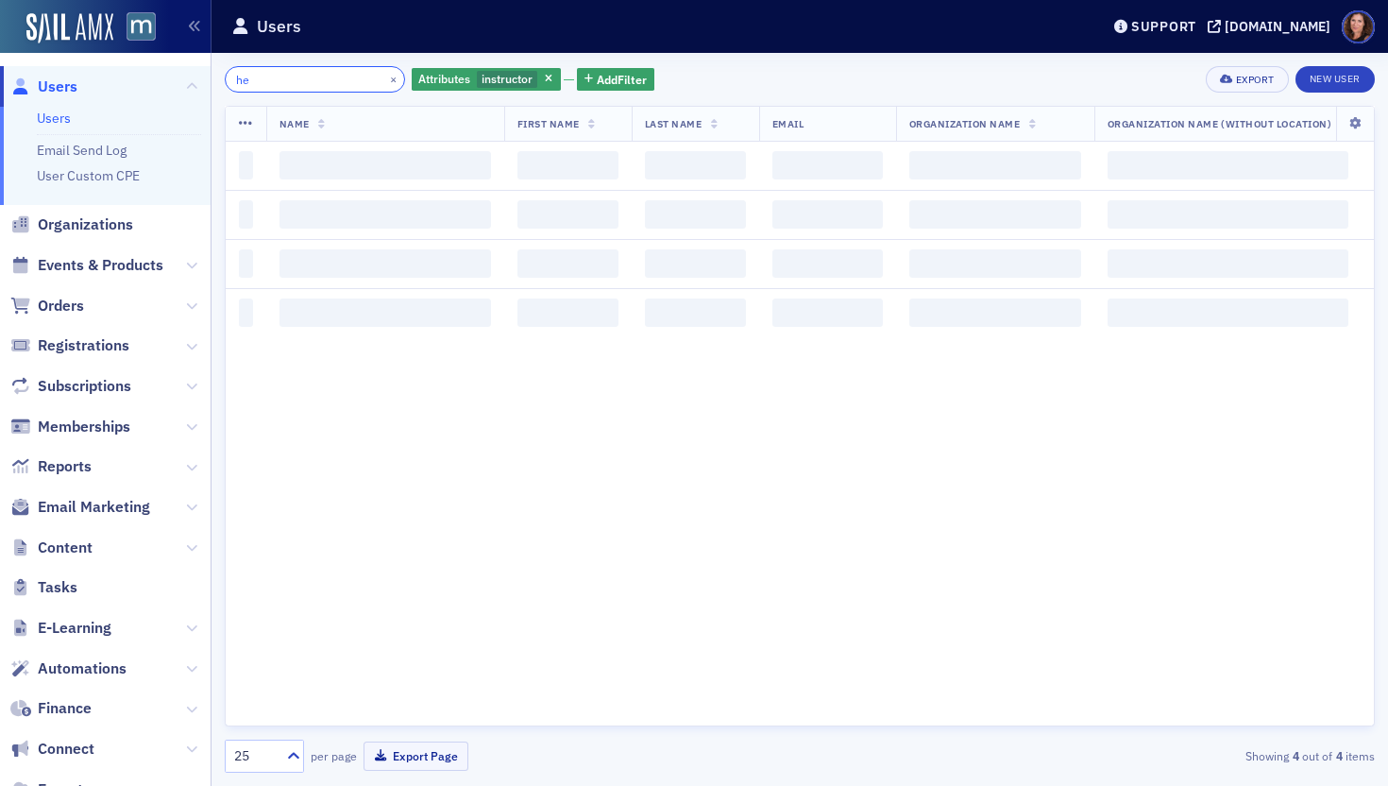
type input "h"
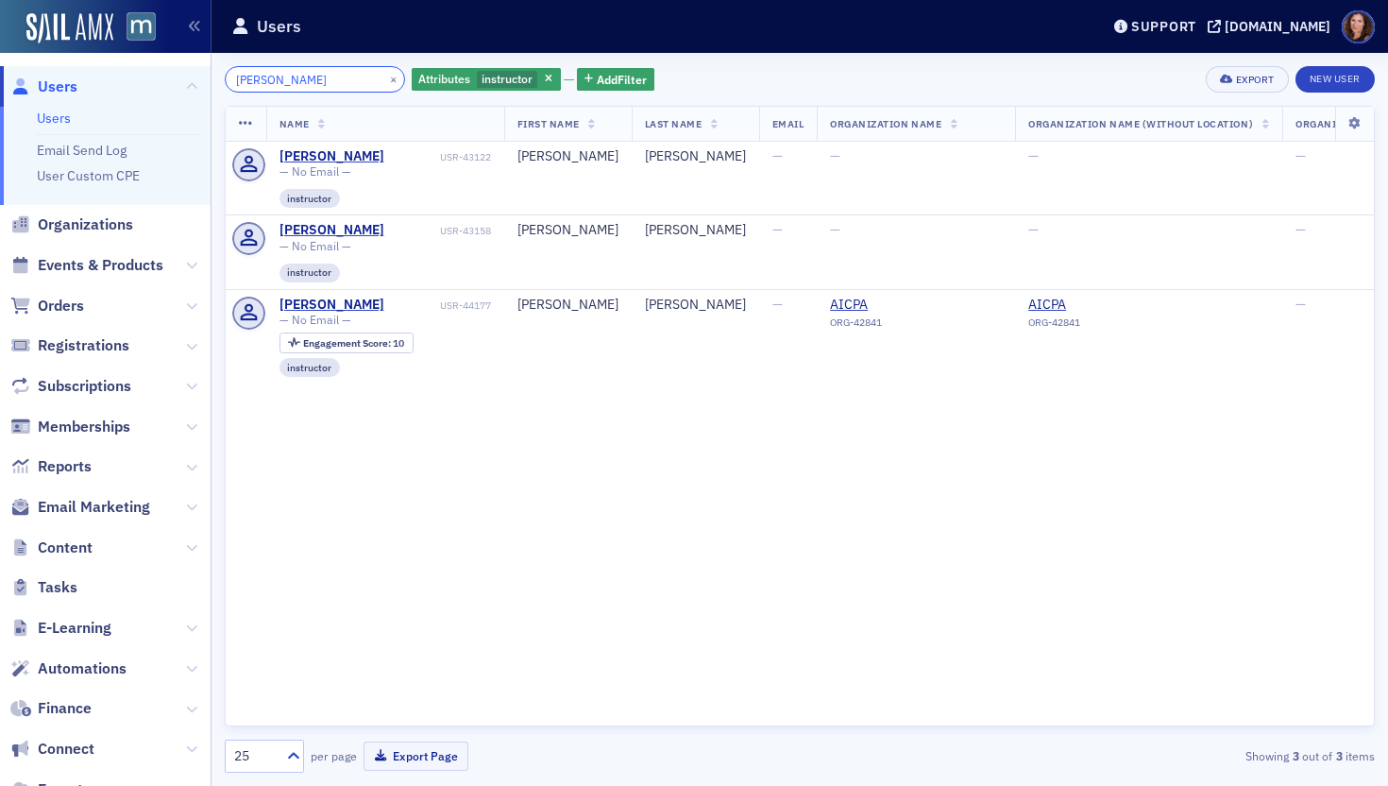
type input "anthony"
click at [70, 122] on link "Users" at bounding box center [54, 118] width 34 height 17
click at [385, 81] on button "×" at bounding box center [393, 78] width 17 height 17
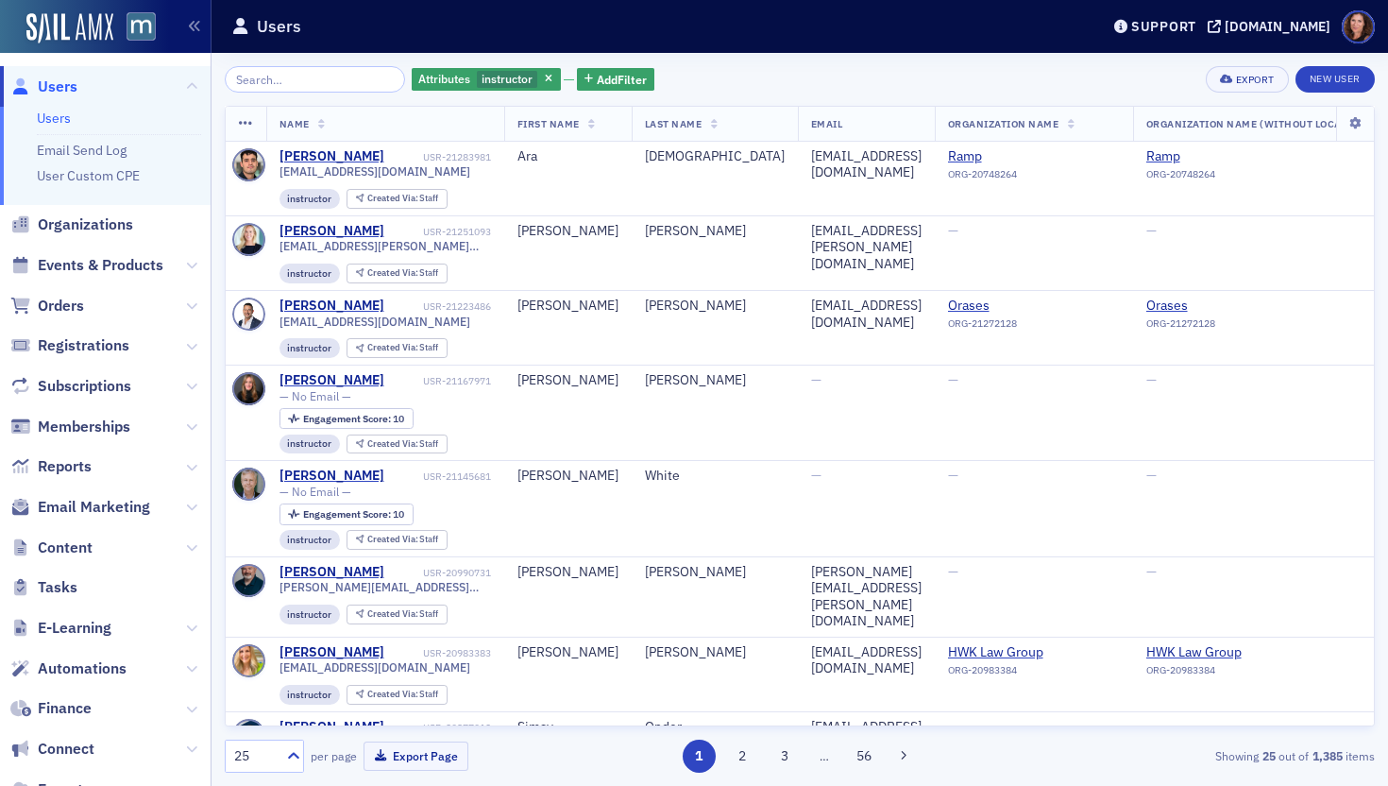
click at [545, 79] on icon "button" at bounding box center [549, 80] width 8 height 10
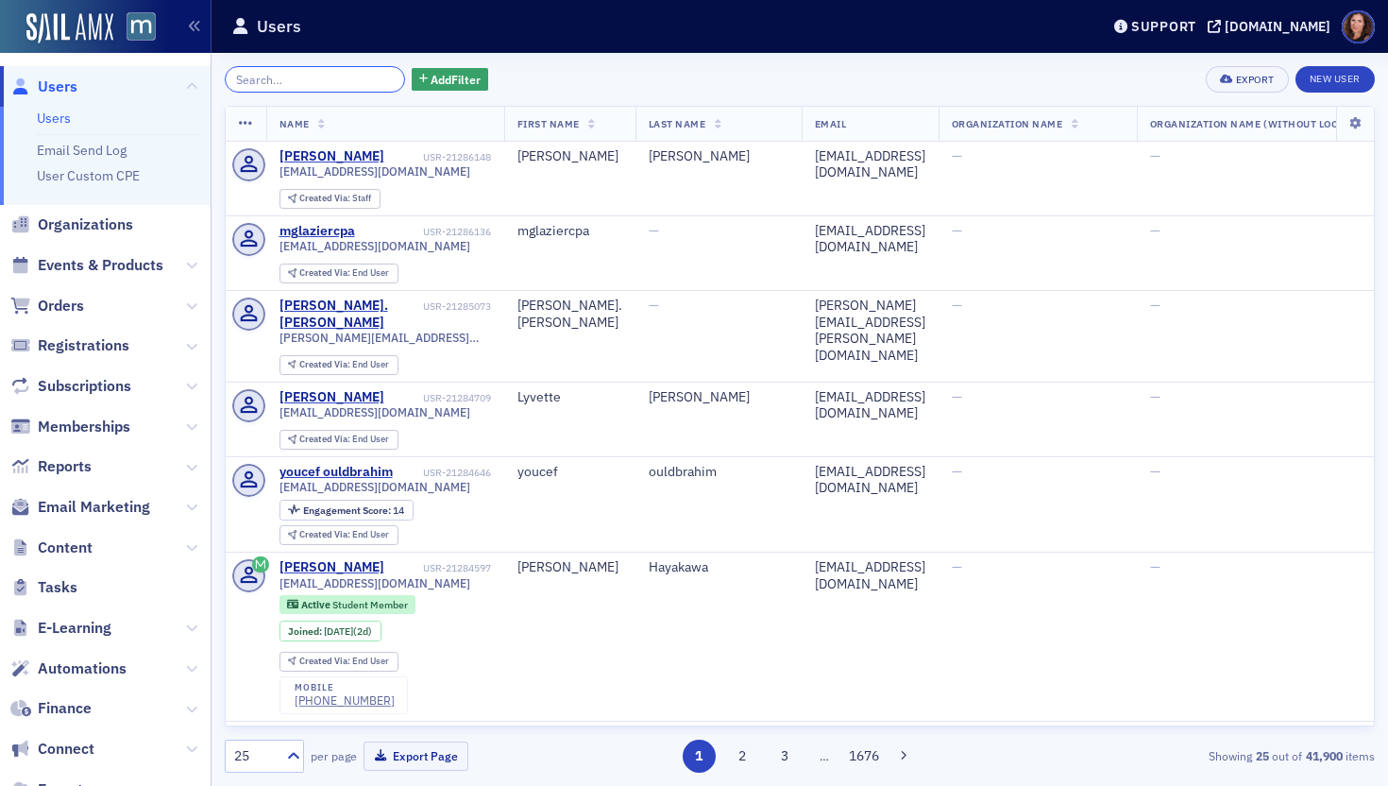
click at [314, 77] on input "search" at bounding box center [315, 79] width 180 height 26
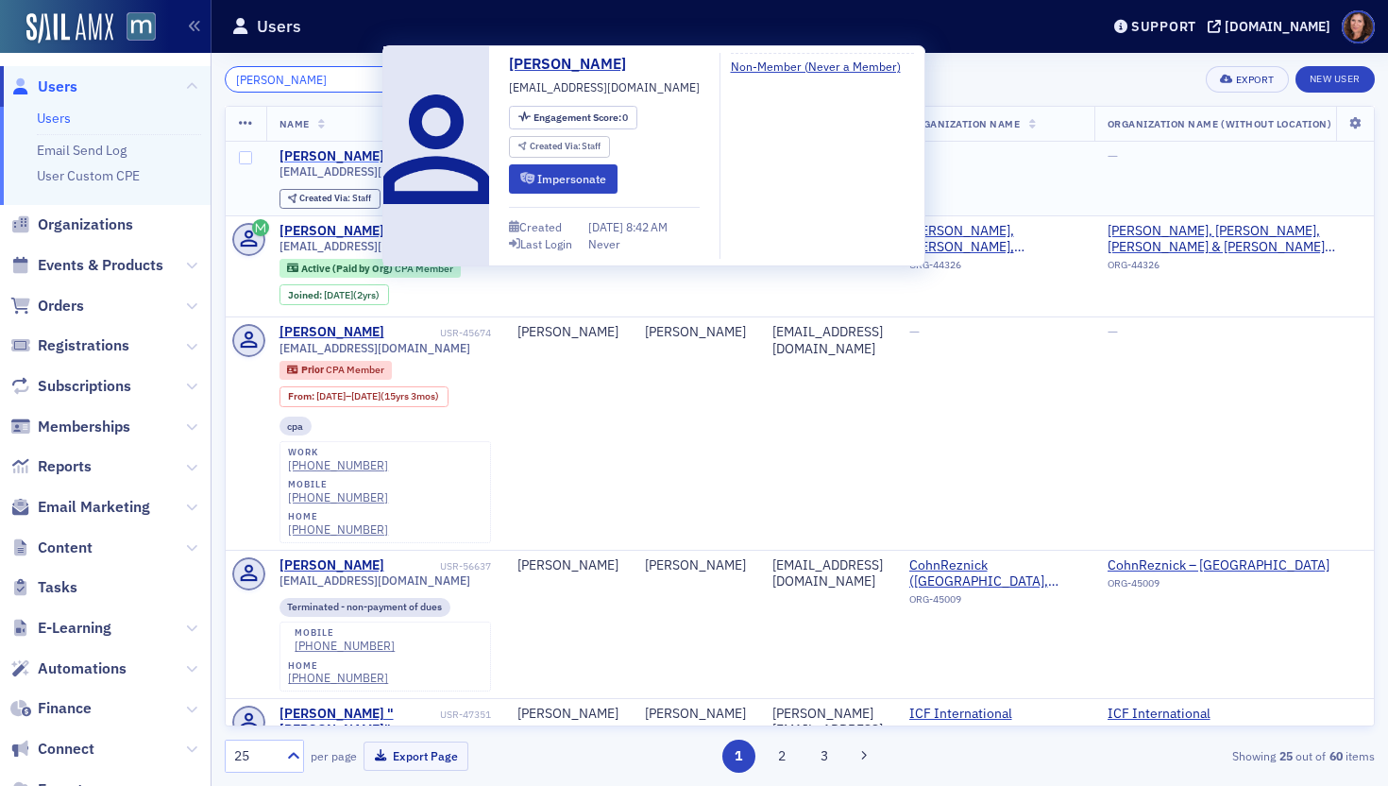
type input "herman"
click at [351, 161] on div "Anthony Herman" at bounding box center [332, 156] width 105 height 17
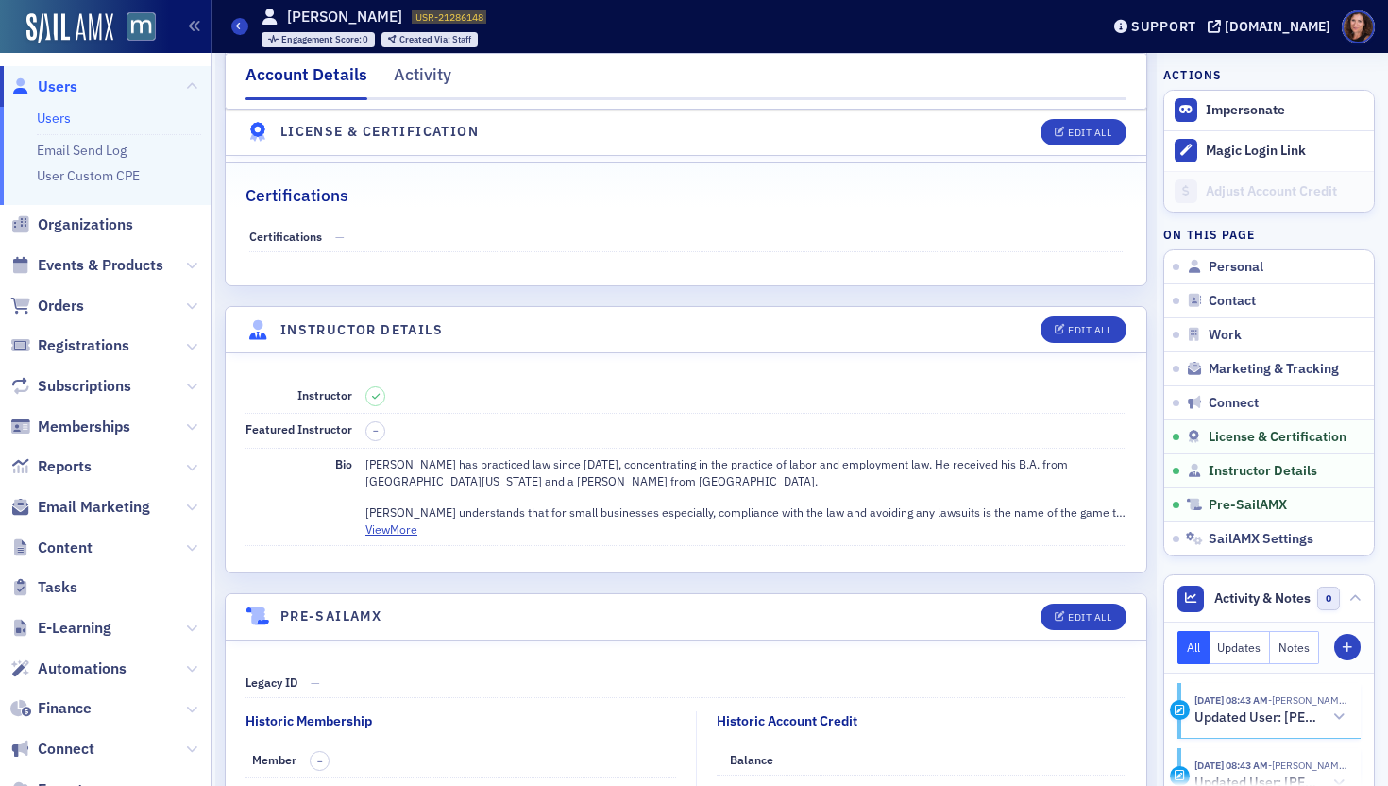
scroll to position [3086, 0]
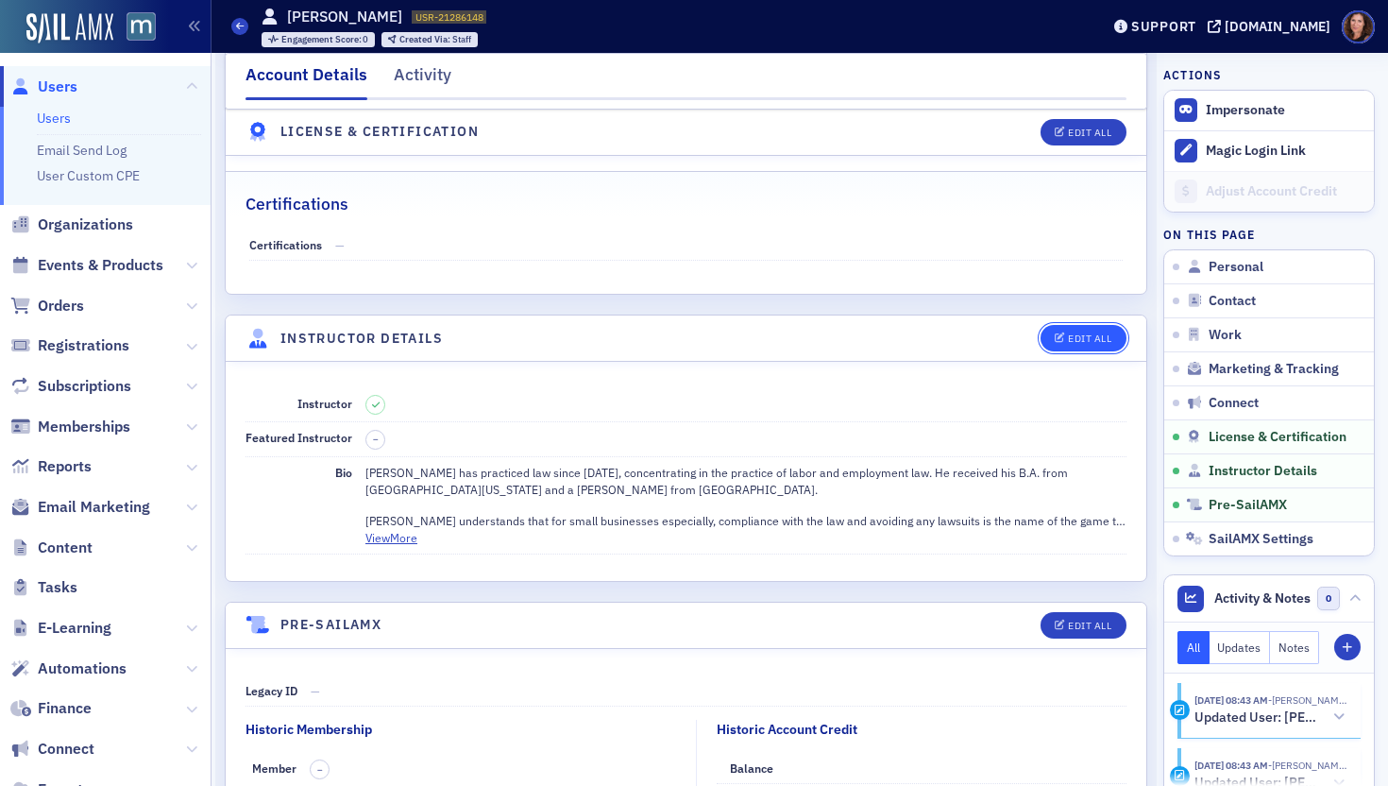
click at [1082, 338] on div "Edit All" at bounding box center [1089, 338] width 43 height 10
select select "US"
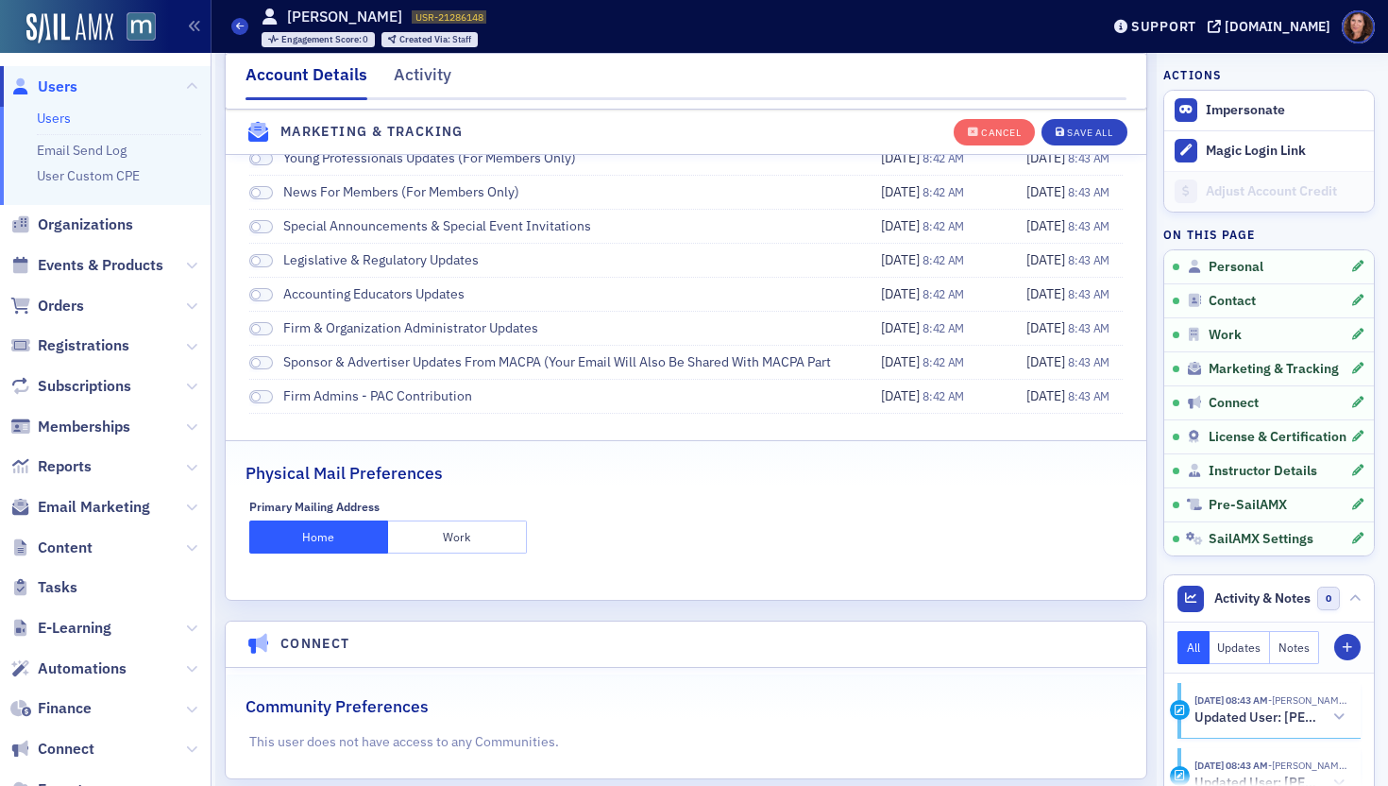
scroll to position [2473, 0]
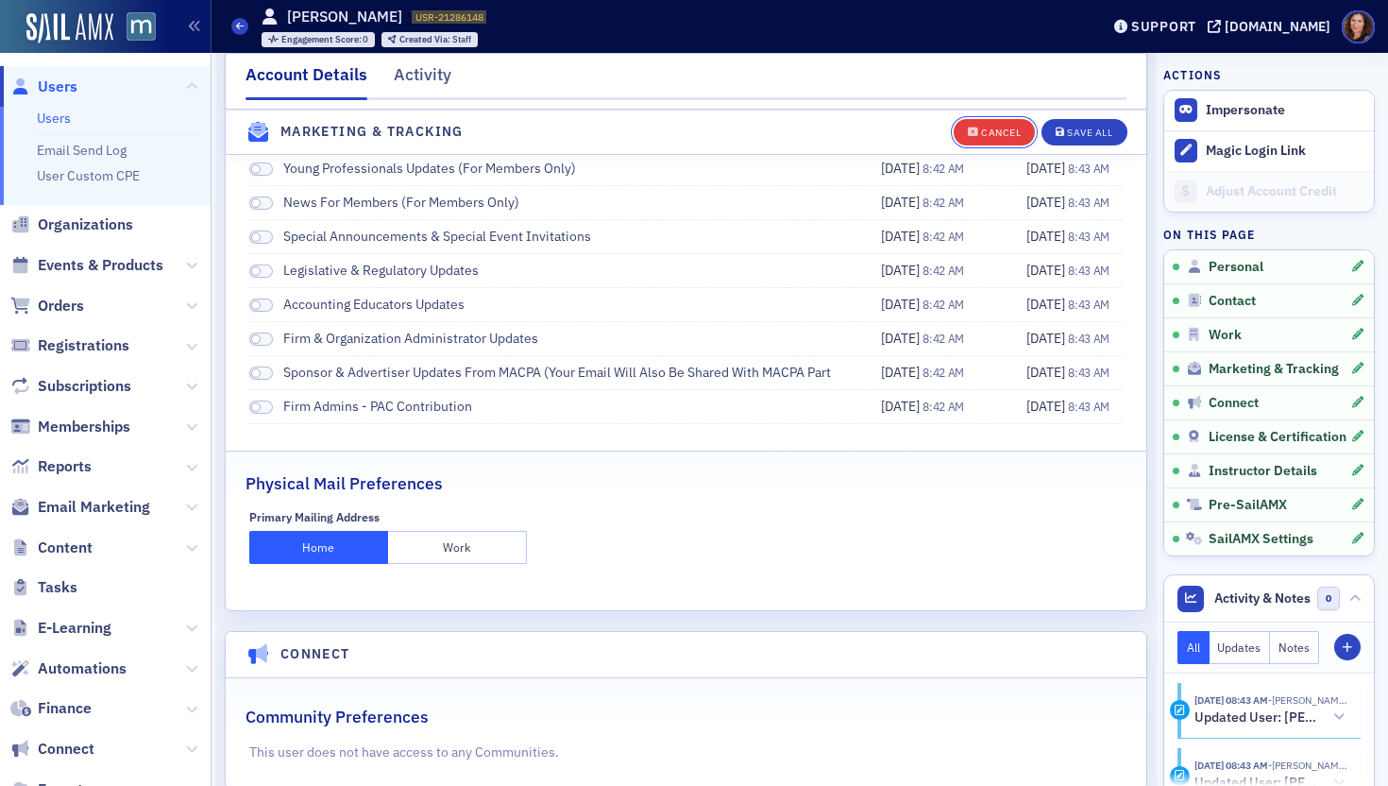
click at [998, 130] on div "Cancel" at bounding box center [1001, 132] width 40 height 10
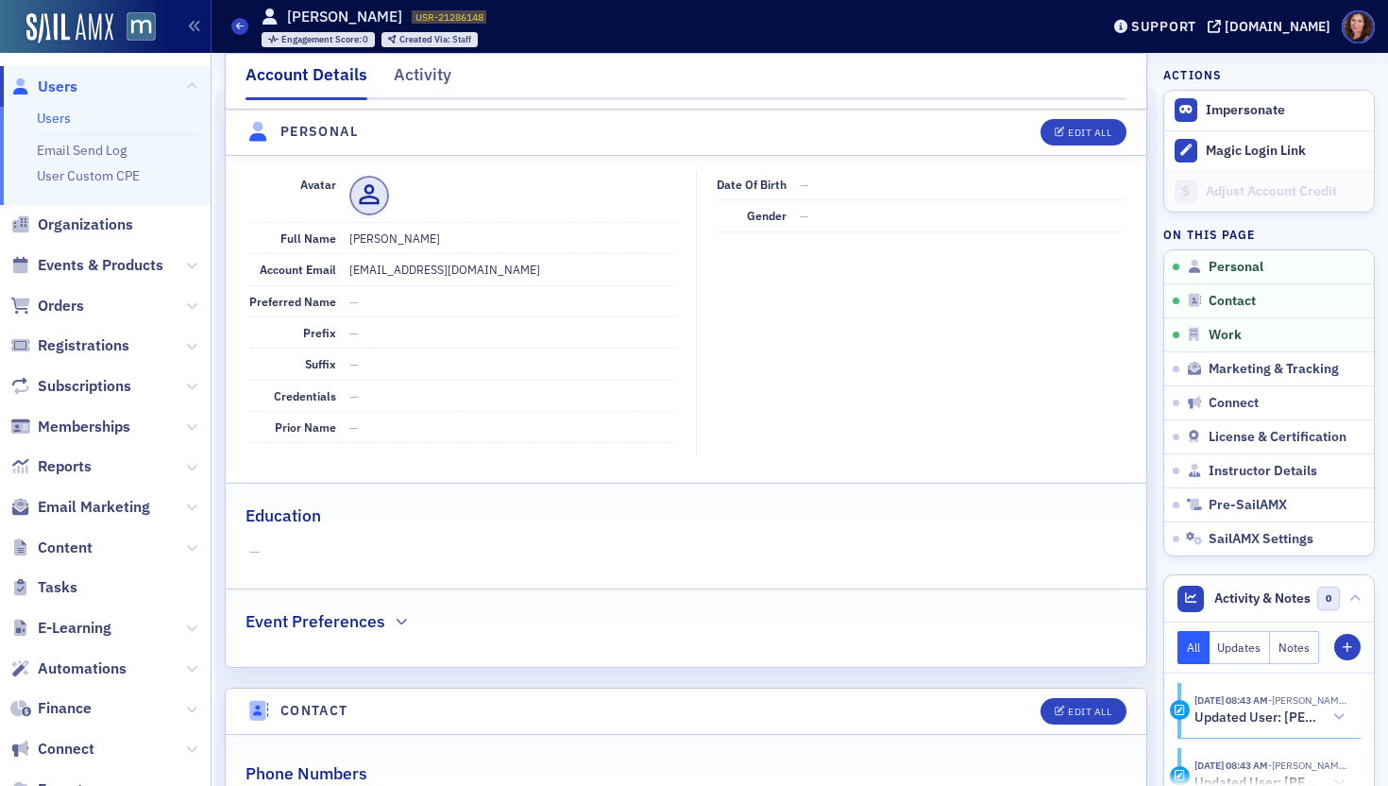
scroll to position [0, 0]
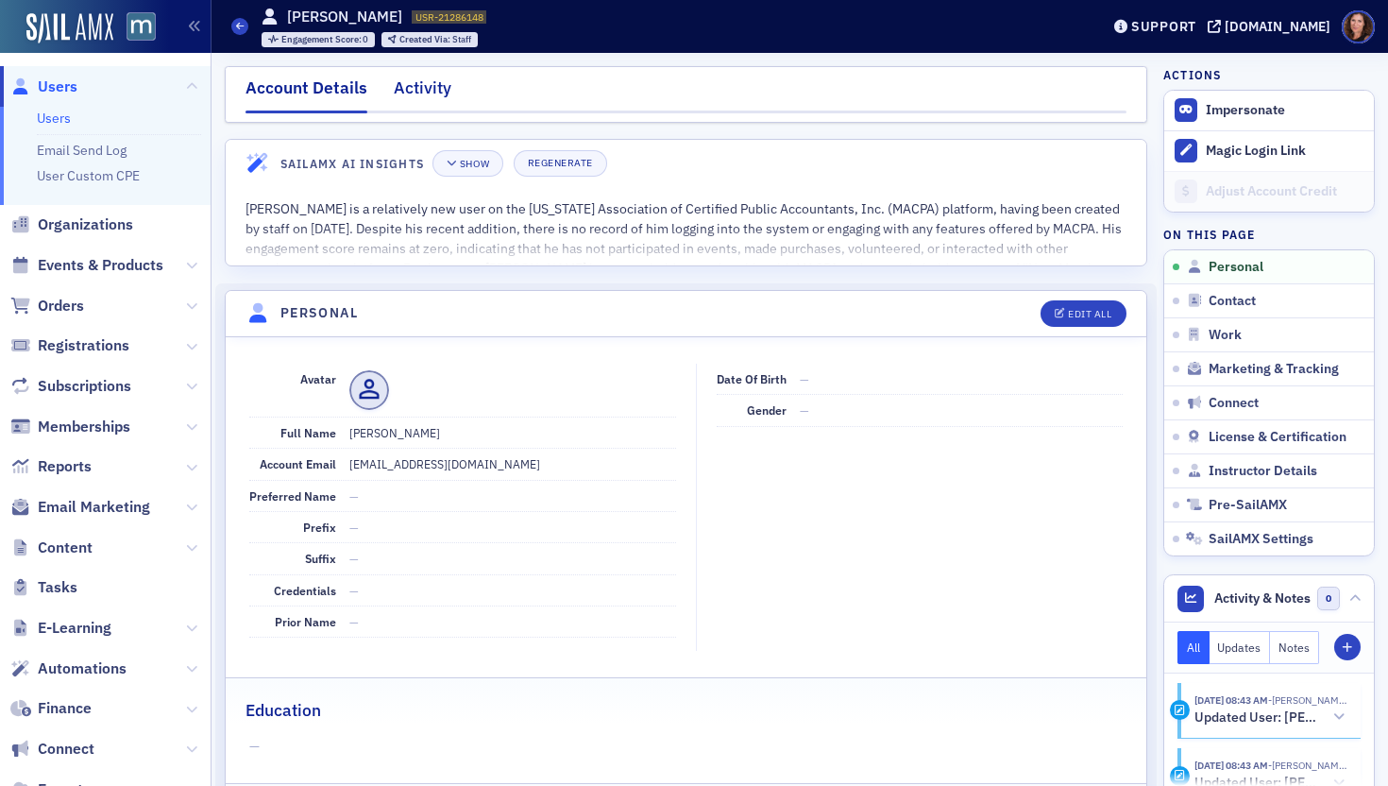
click at [430, 91] on div "Activity" at bounding box center [423, 93] width 58 height 35
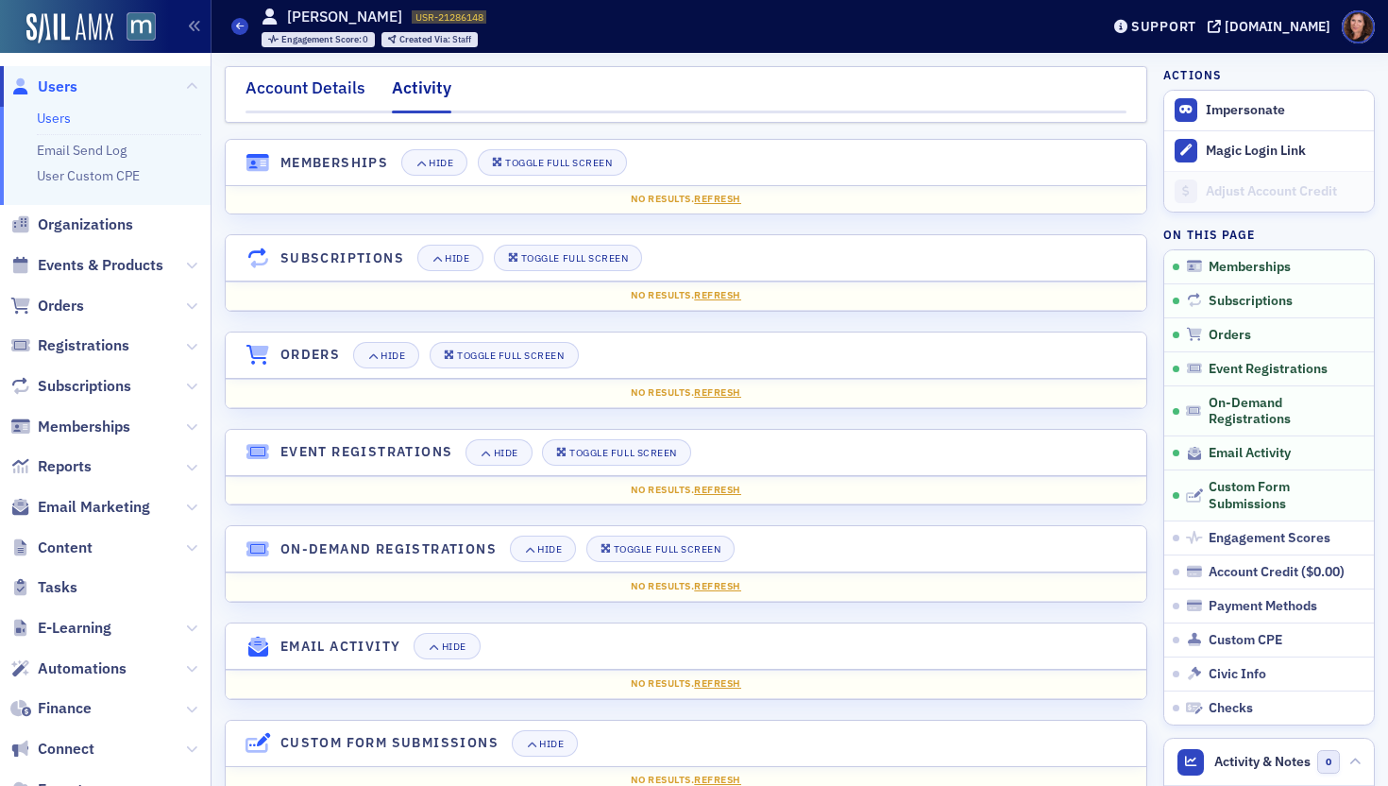
click at [322, 82] on div "Account Details" at bounding box center [306, 93] width 120 height 35
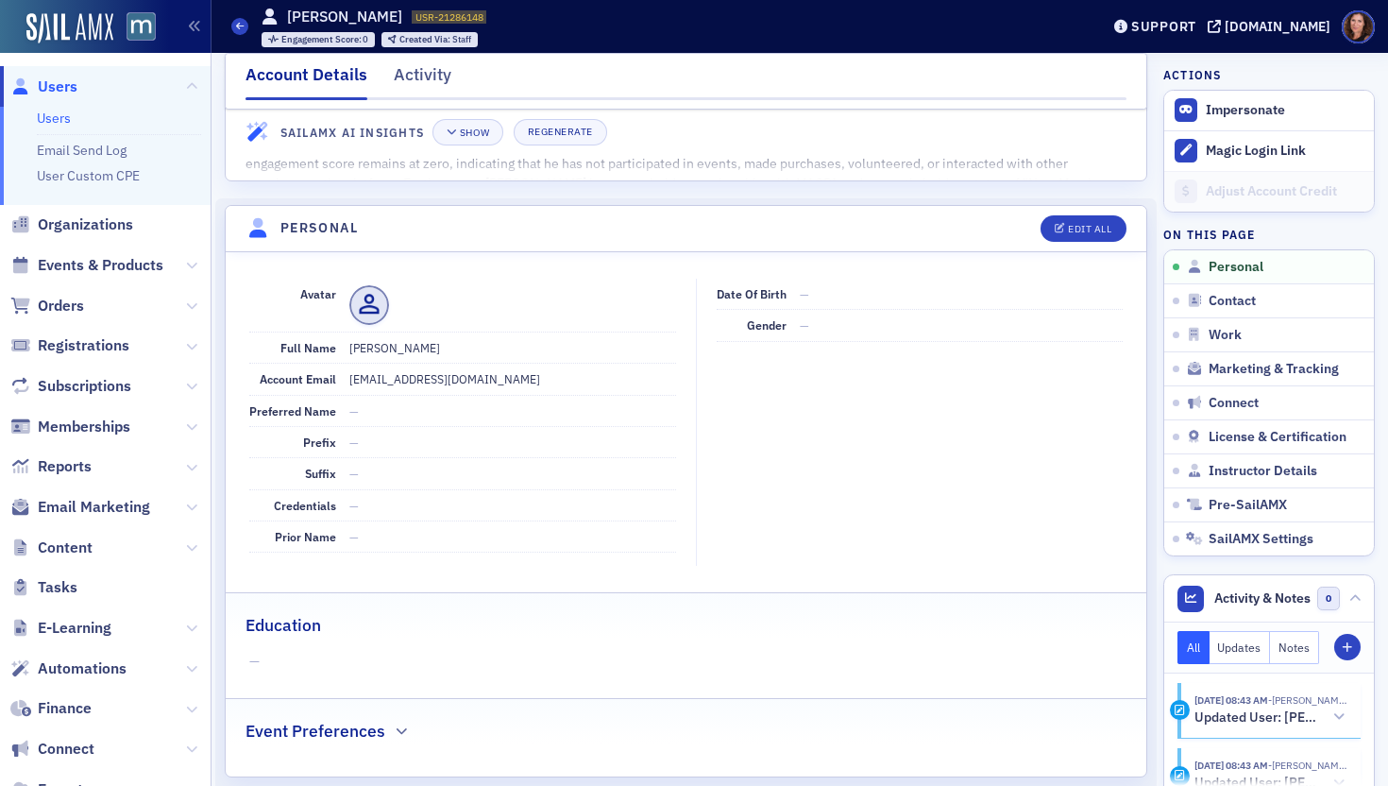
scroll to position [89, 0]
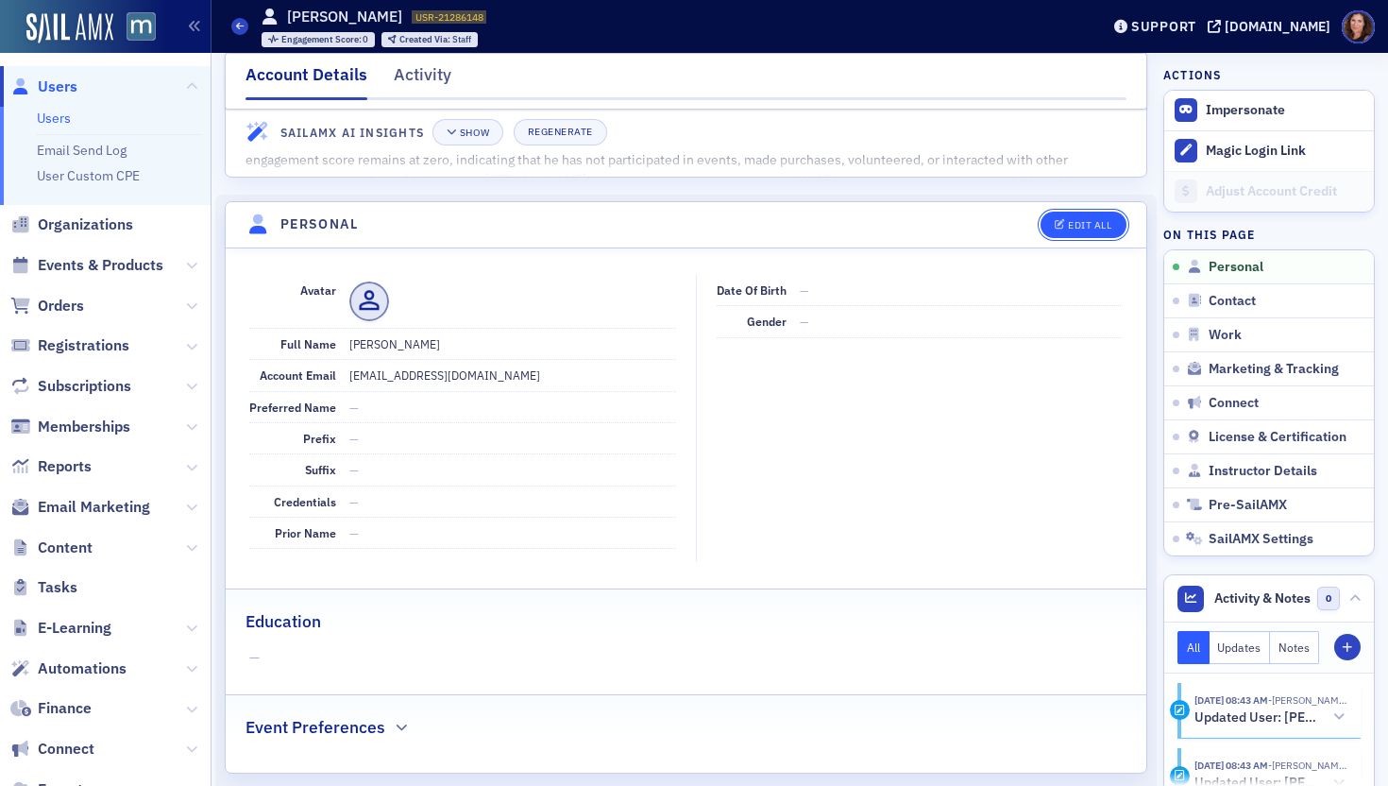
click at [1108, 221] on button "Edit All" at bounding box center [1083, 225] width 85 height 26
select select "US"
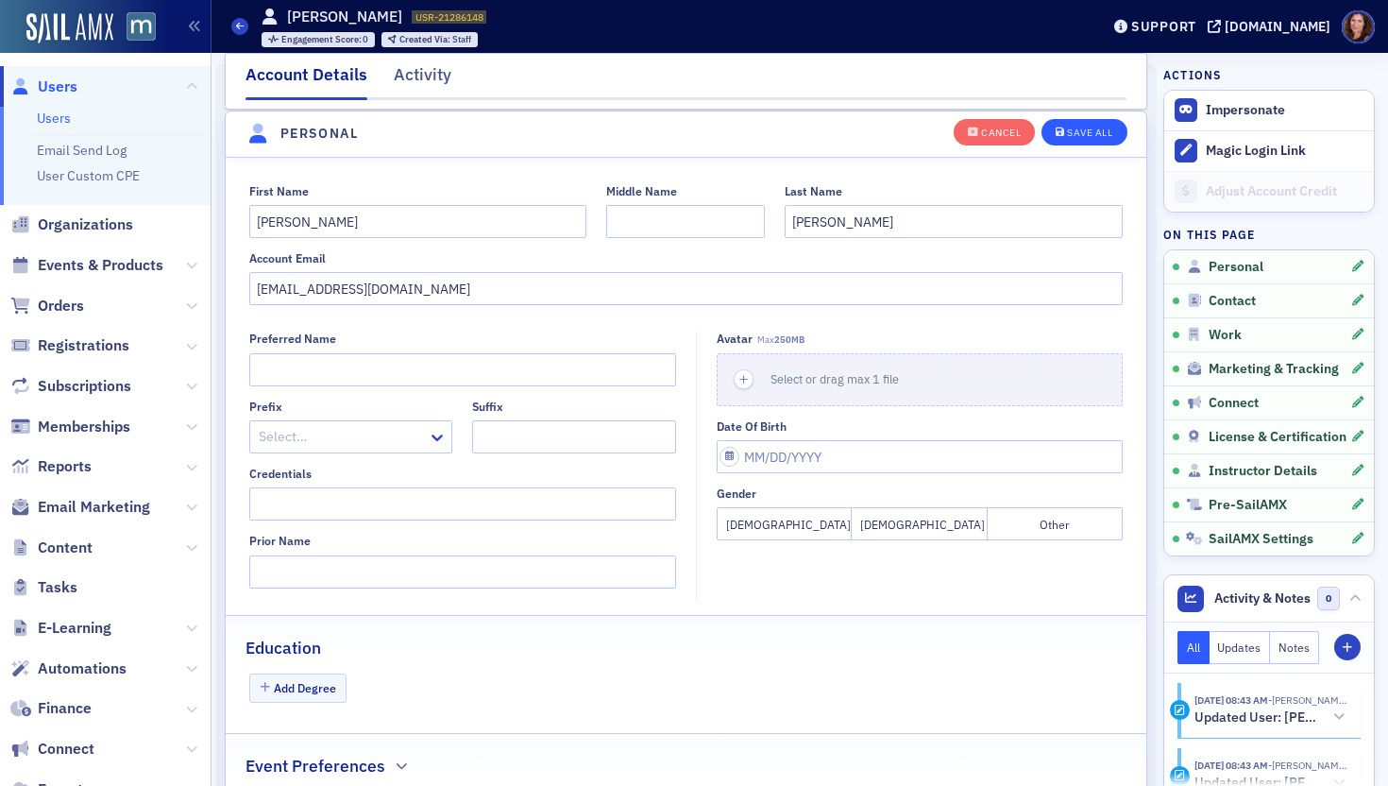
scroll to position [220, 0]
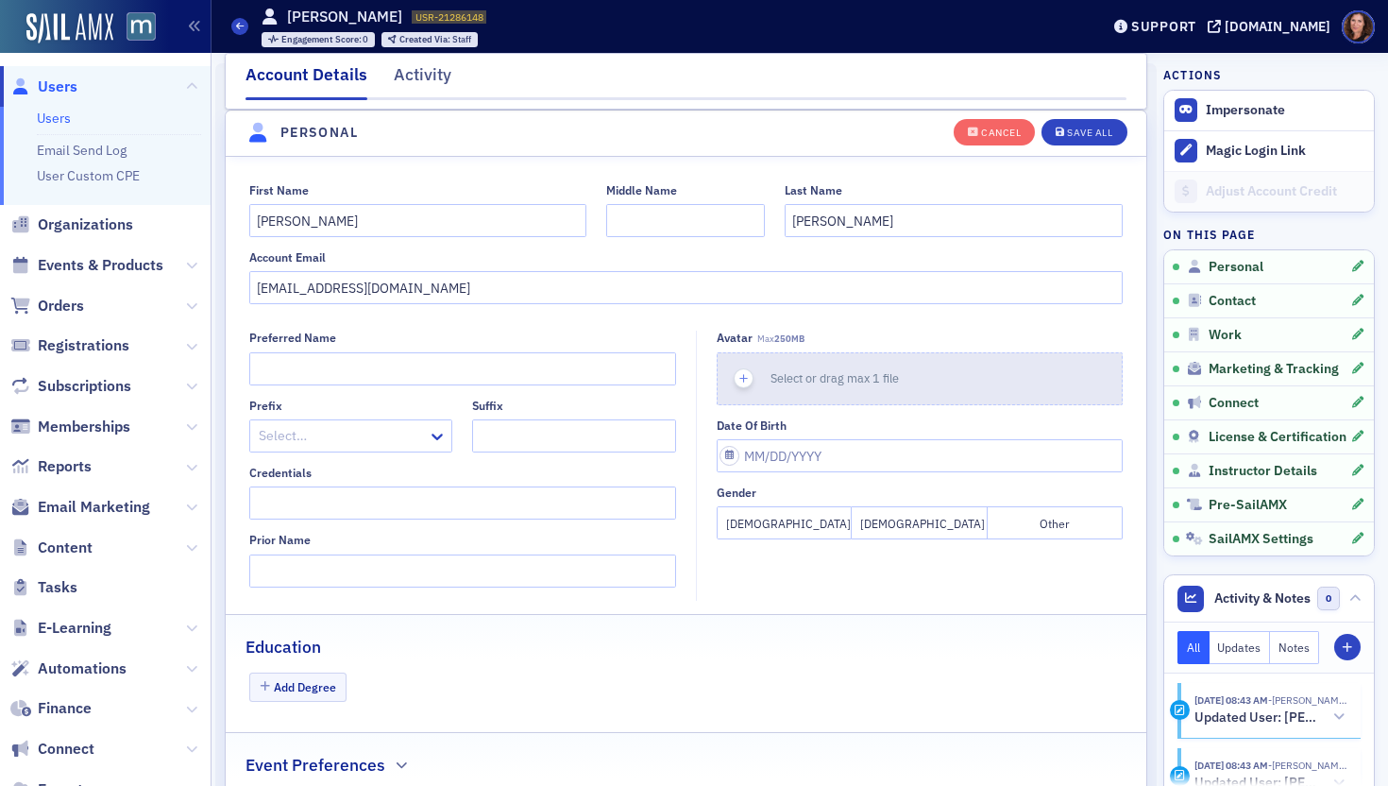
click at [825, 377] on span "Select or drag max 1 file" at bounding box center [835, 377] width 128 height 15
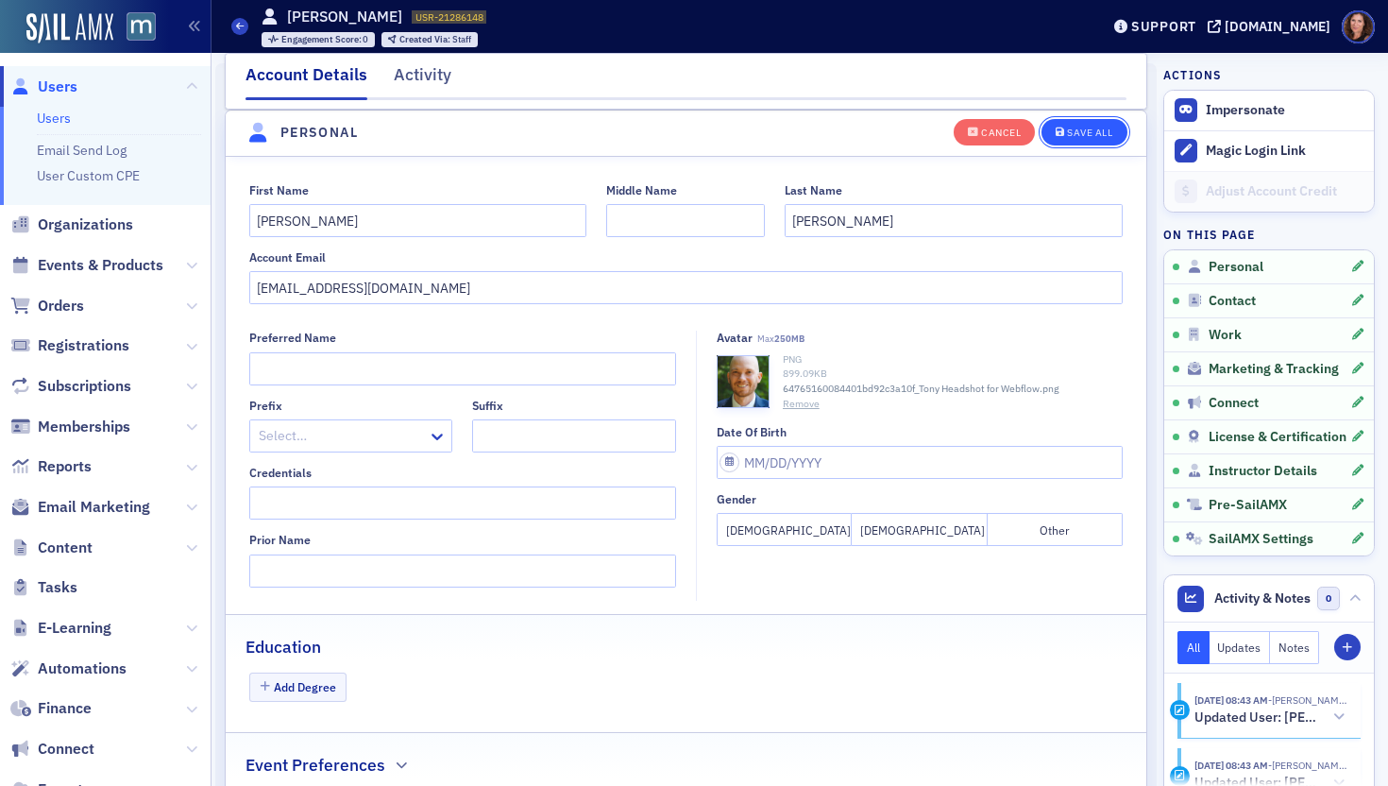
click at [1082, 135] on div "Save All" at bounding box center [1089, 132] width 45 height 10
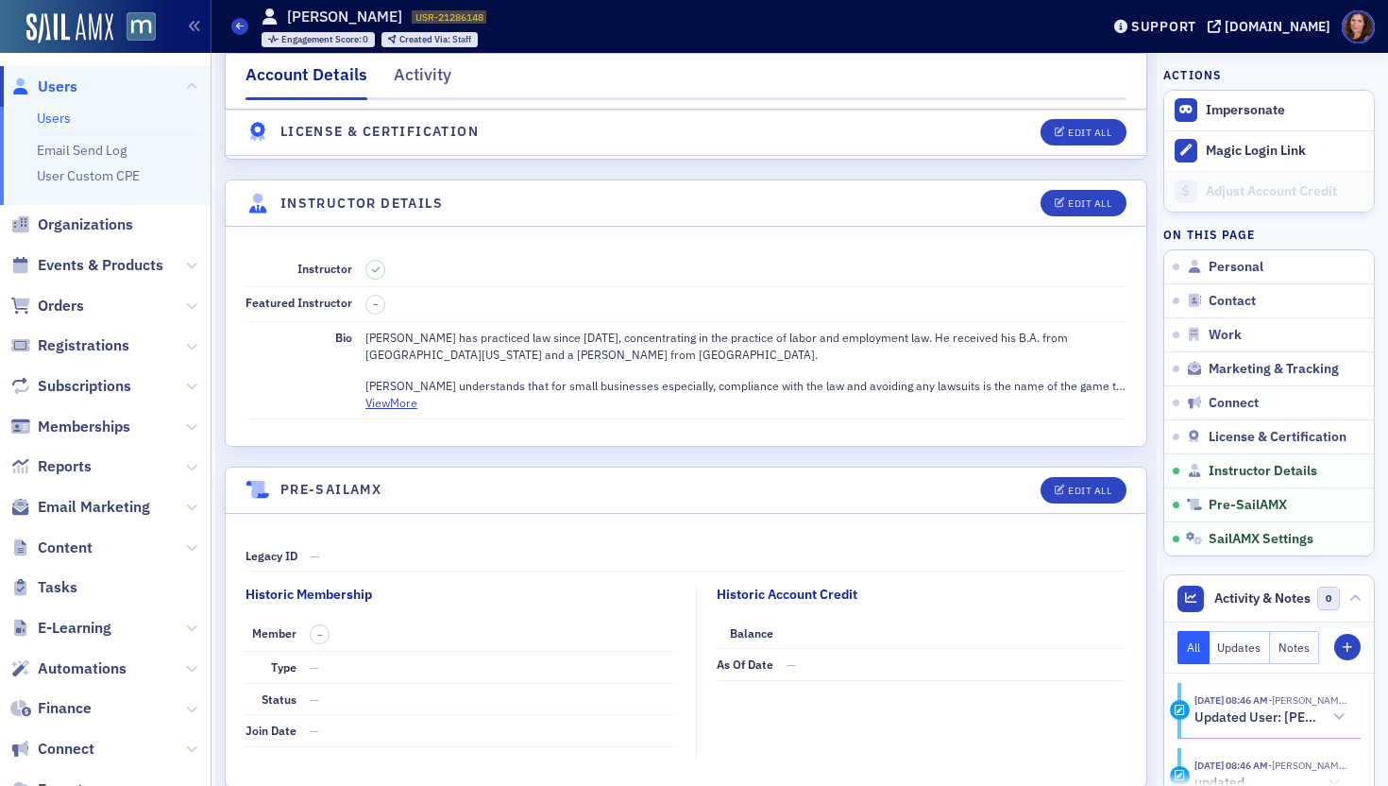
scroll to position [3418, 0]
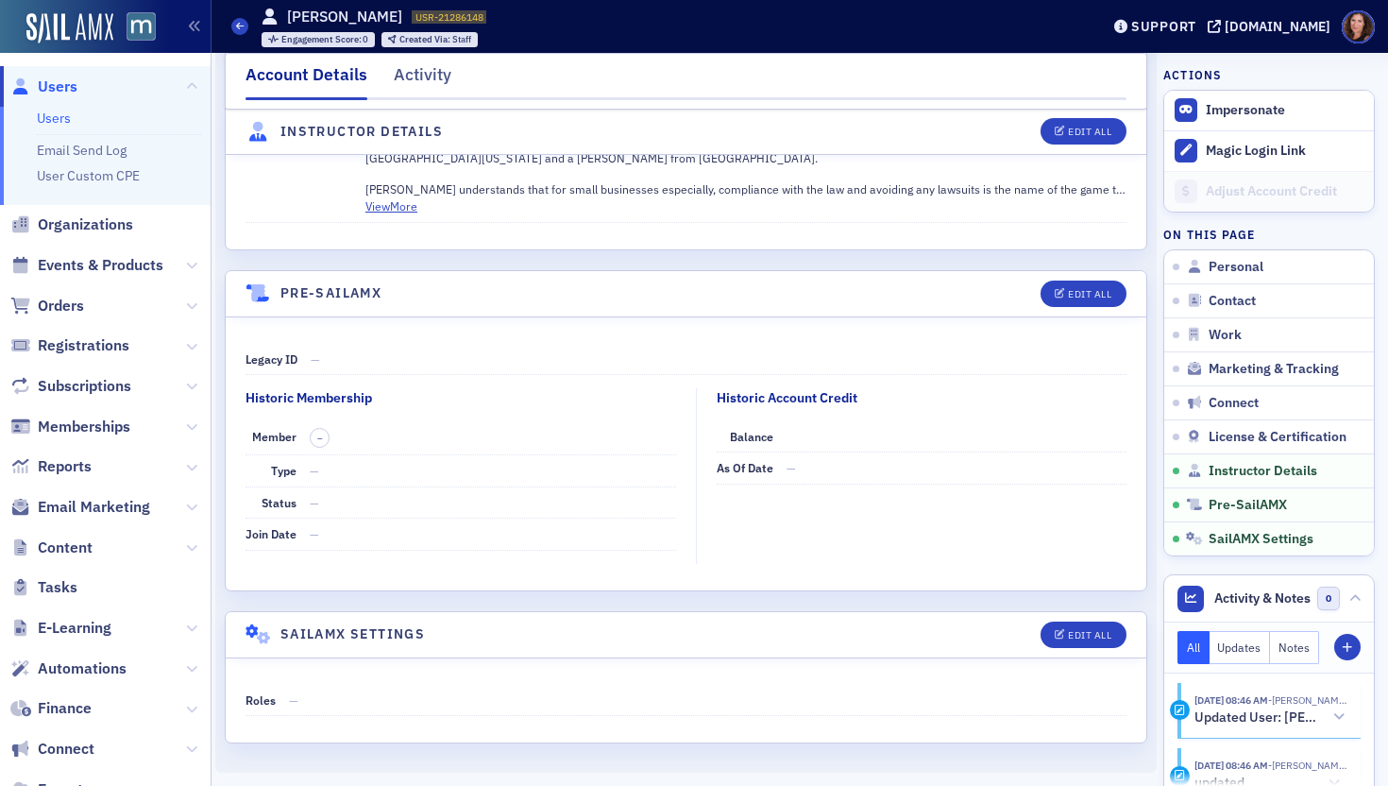
click at [51, 112] on link "Users" at bounding box center [54, 118] width 34 height 17
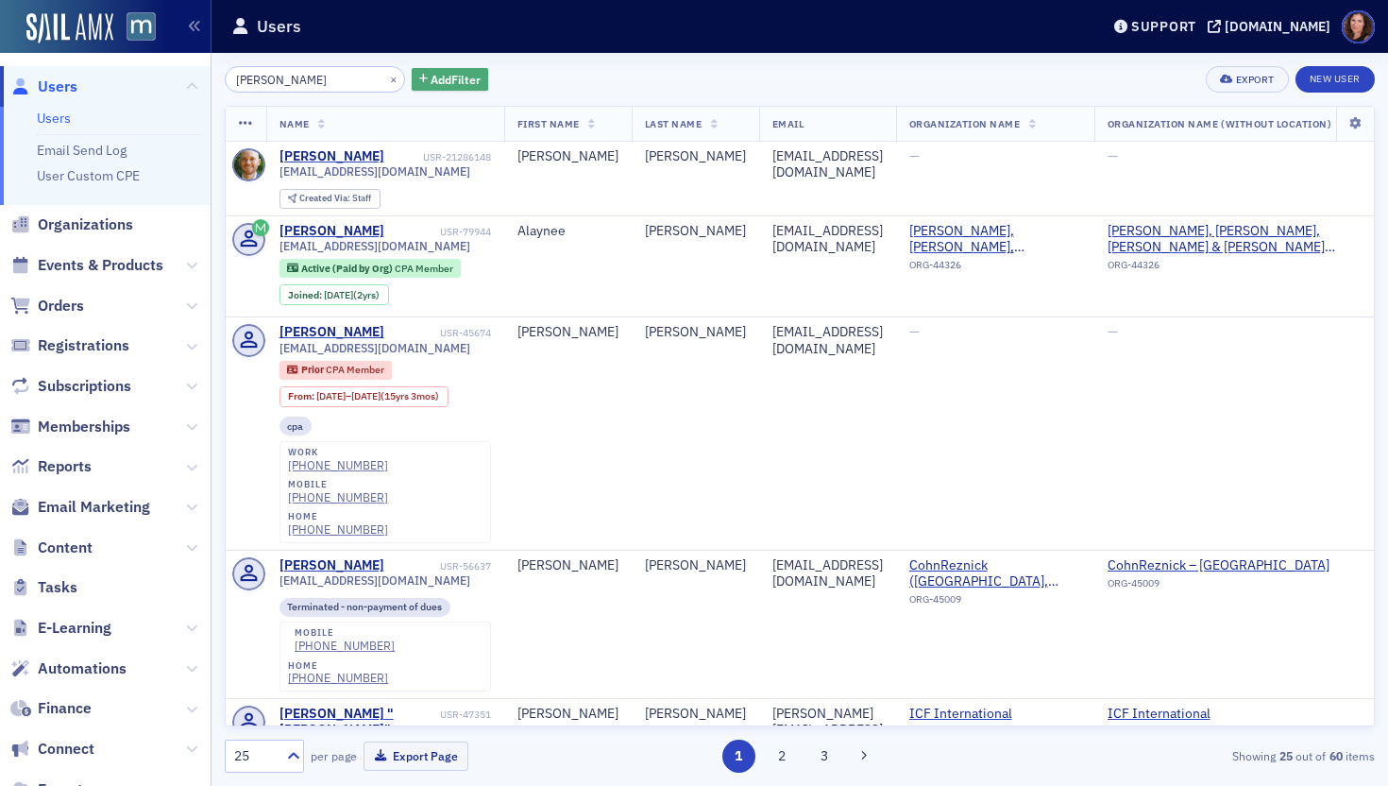
click at [431, 74] on span "Add Filter" at bounding box center [456, 79] width 50 height 17
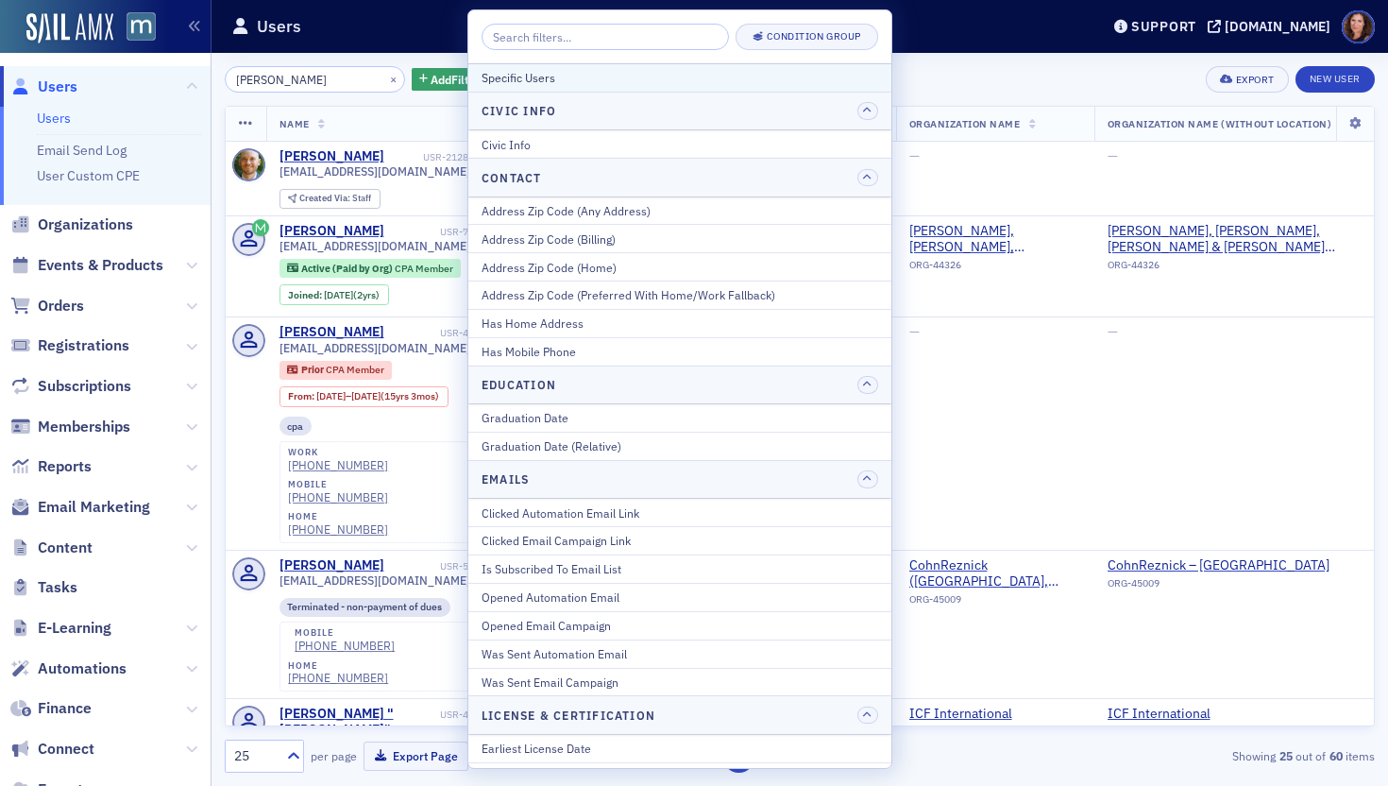
click at [631, 83] on div "Specific Users" at bounding box center [680, 77] width 397 height 17
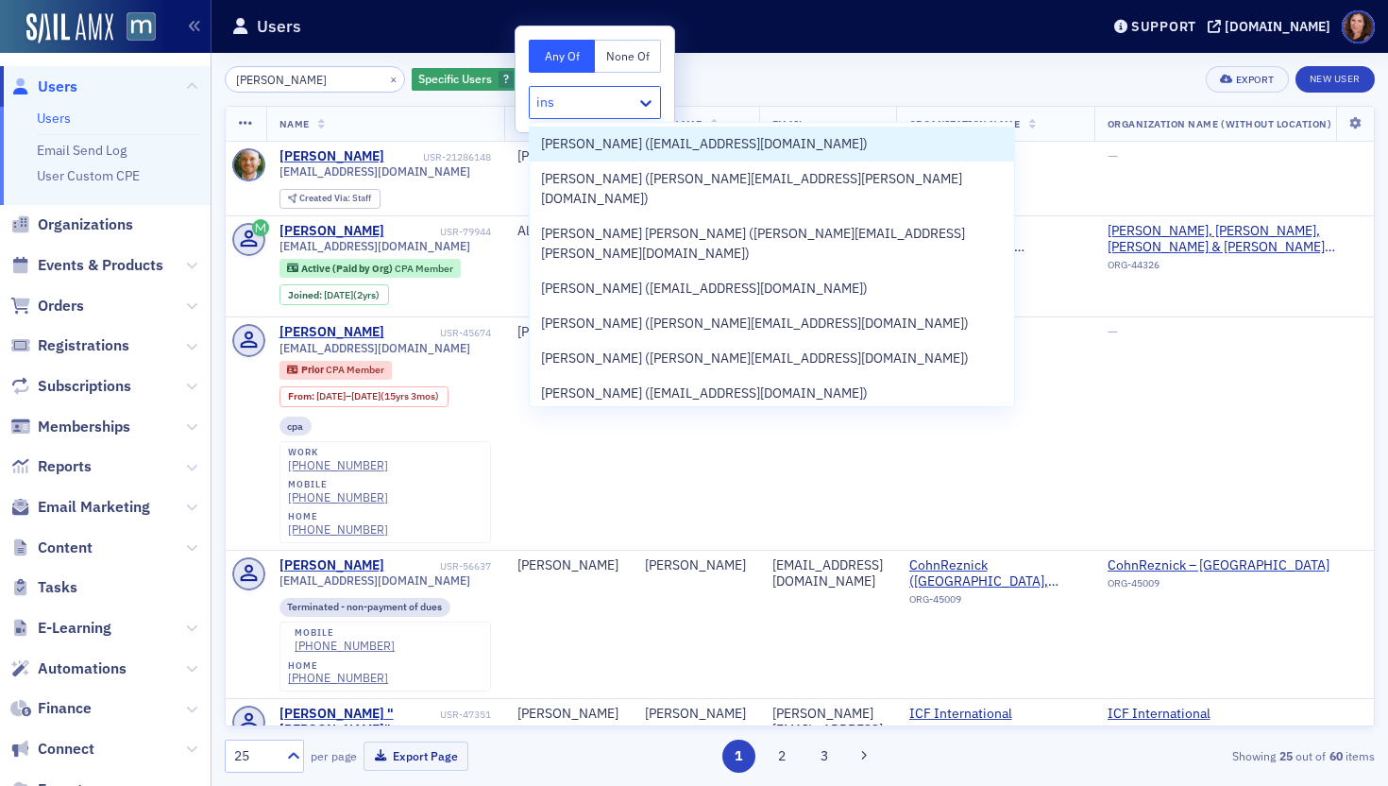
type input "ins"
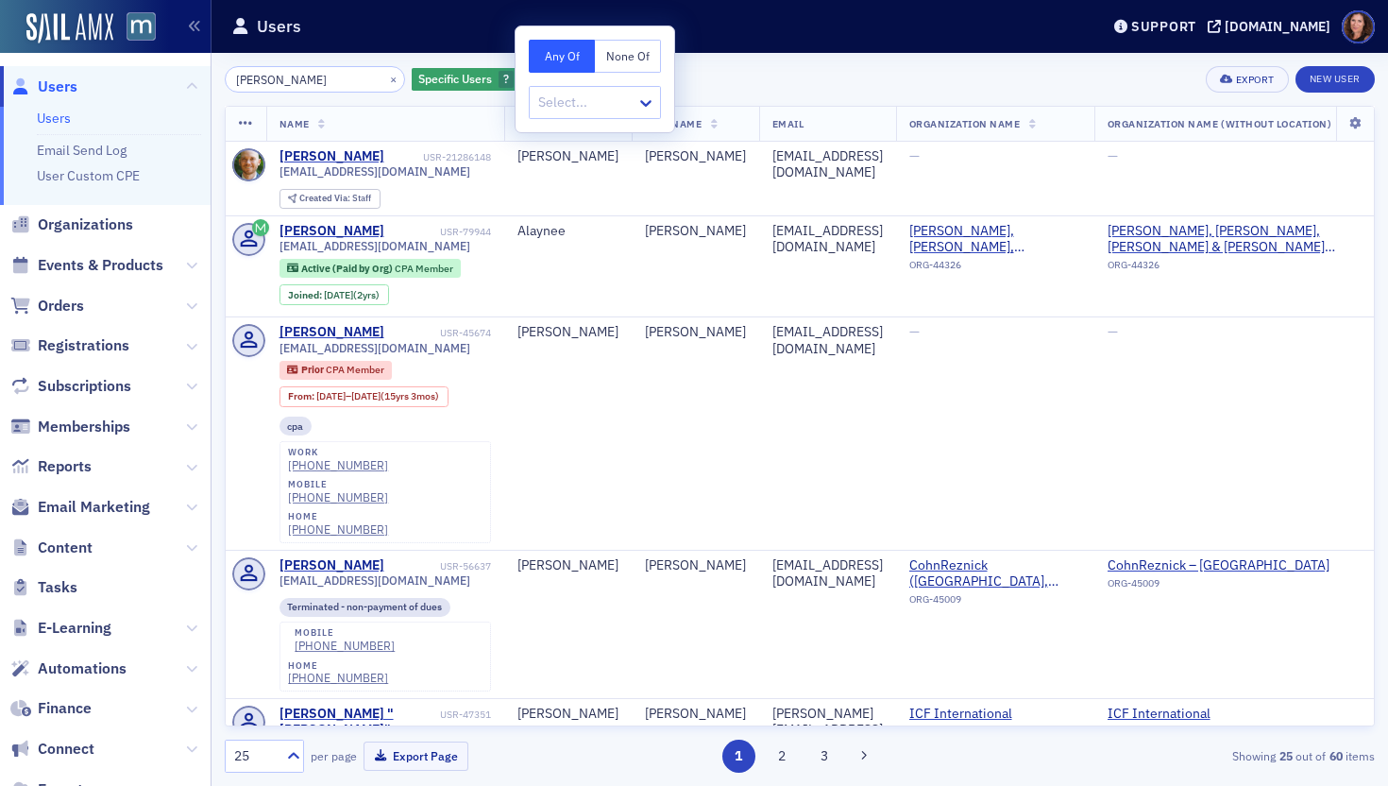
click at [869, 63] on div "herman × Specific Users ? Add Filter Export New User Name First Name Last Name …" at bounding box center [800, 419] width 1150 height 733
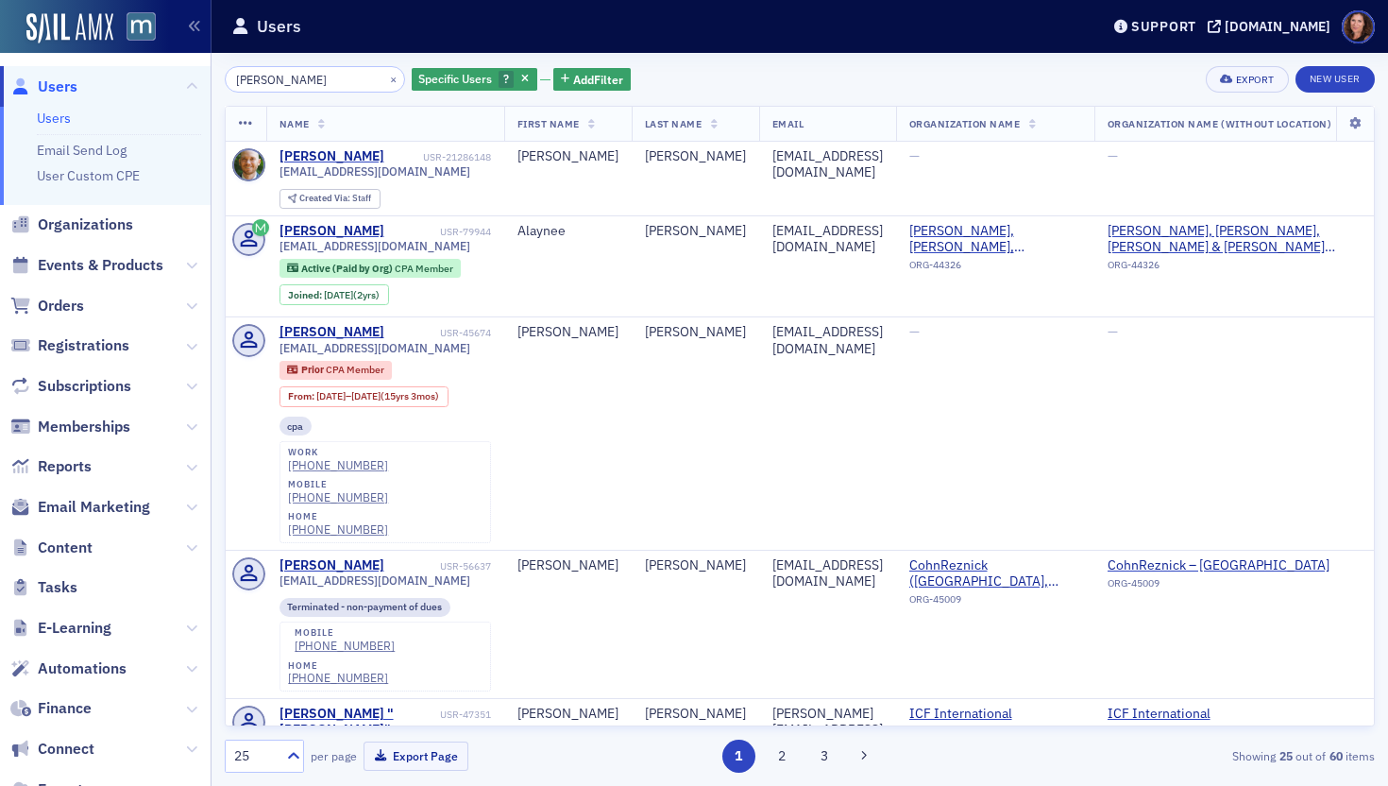
click at [521, 83] on icon "button" at bounding box center [525, 80] width 8 height 10
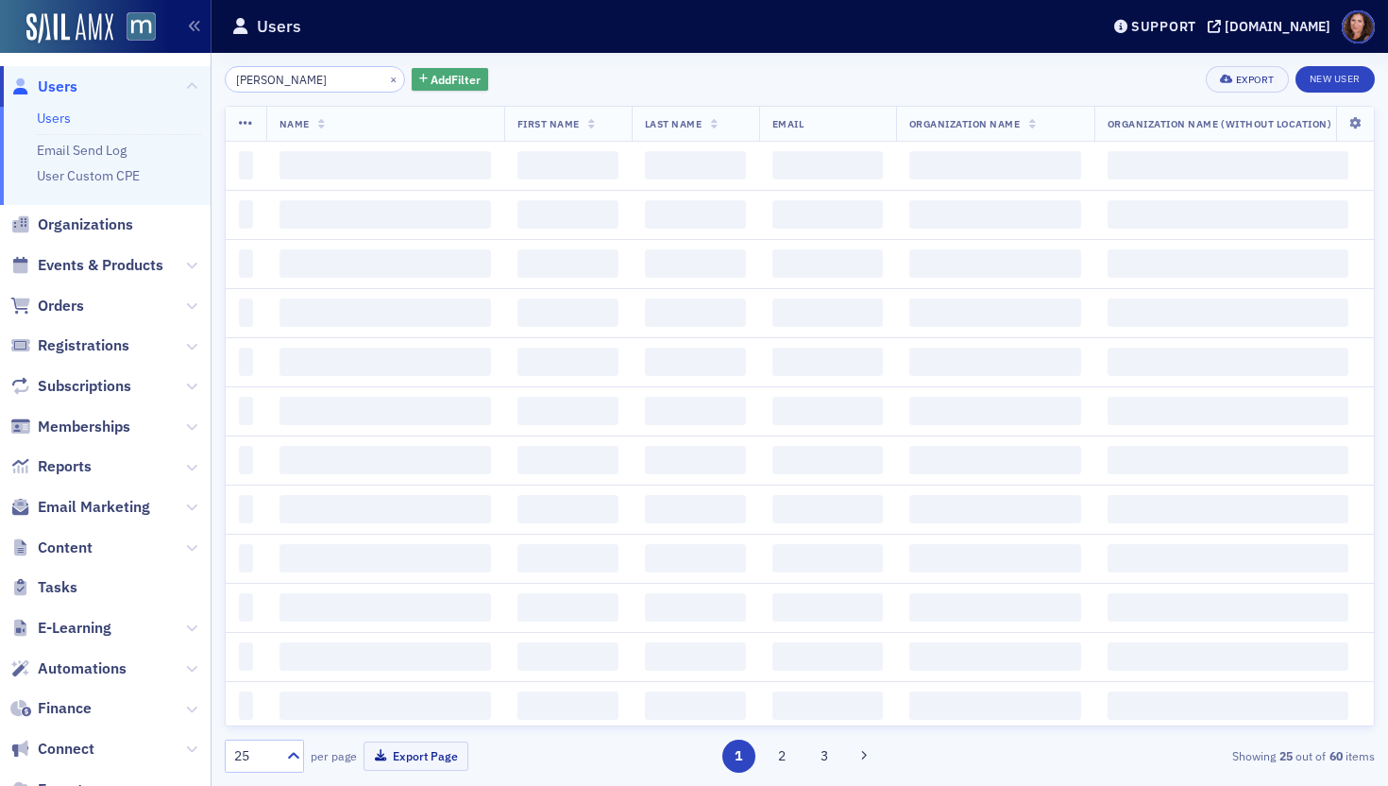
click at [431, 81] on span "Add Filter" at bounding box center [456, 79] width 50 height 17
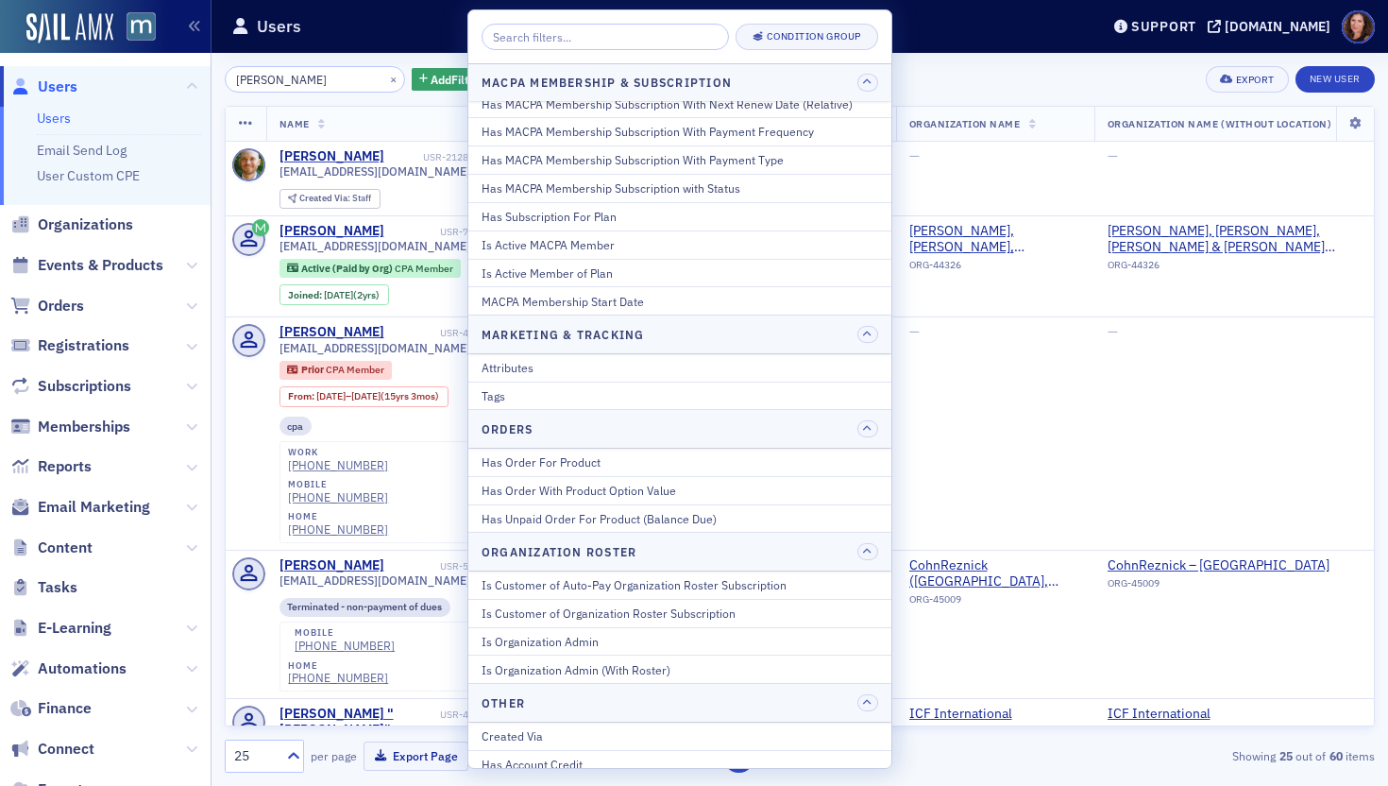
scroll to position [1127, 0]
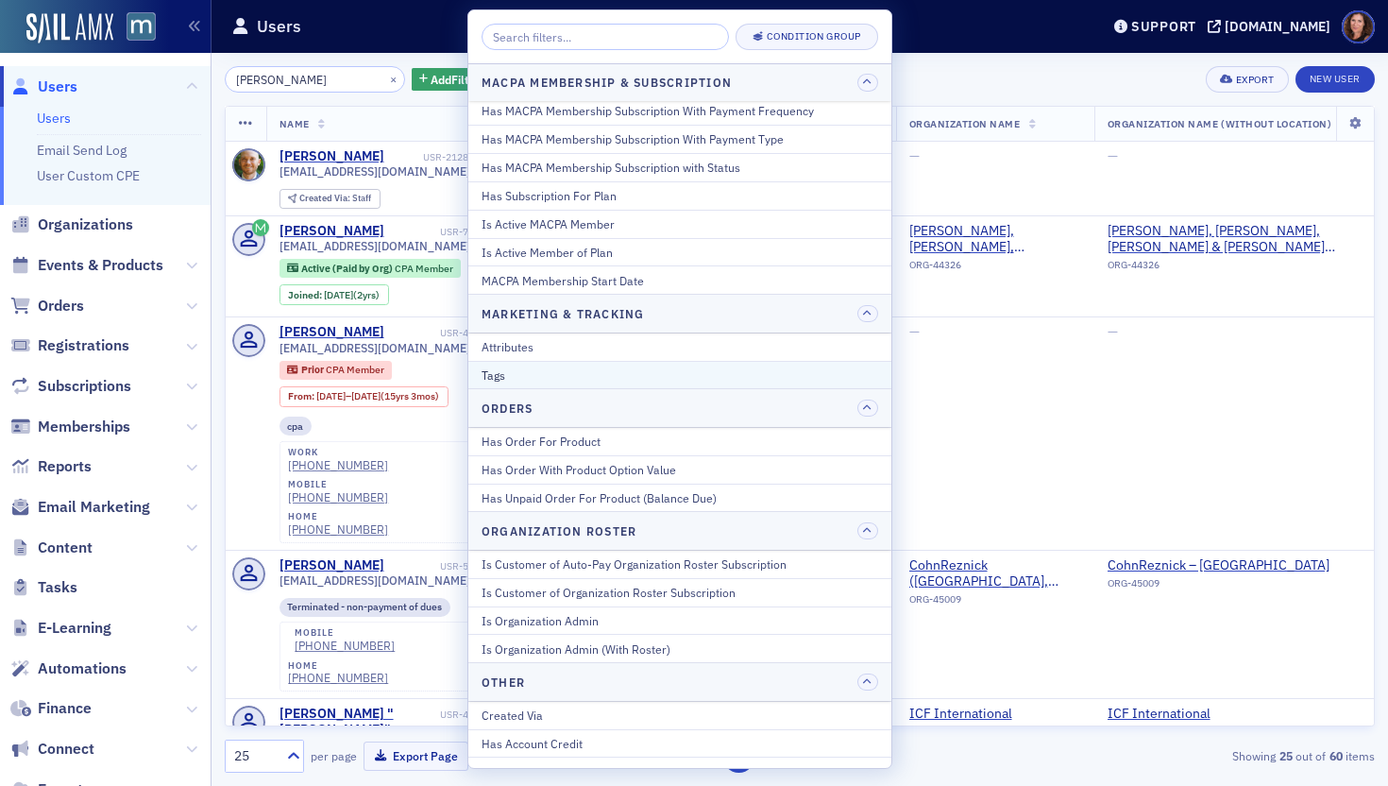
click at [721, 374] on div "Tags" at bounding box center [680, 374] width 397 height 17
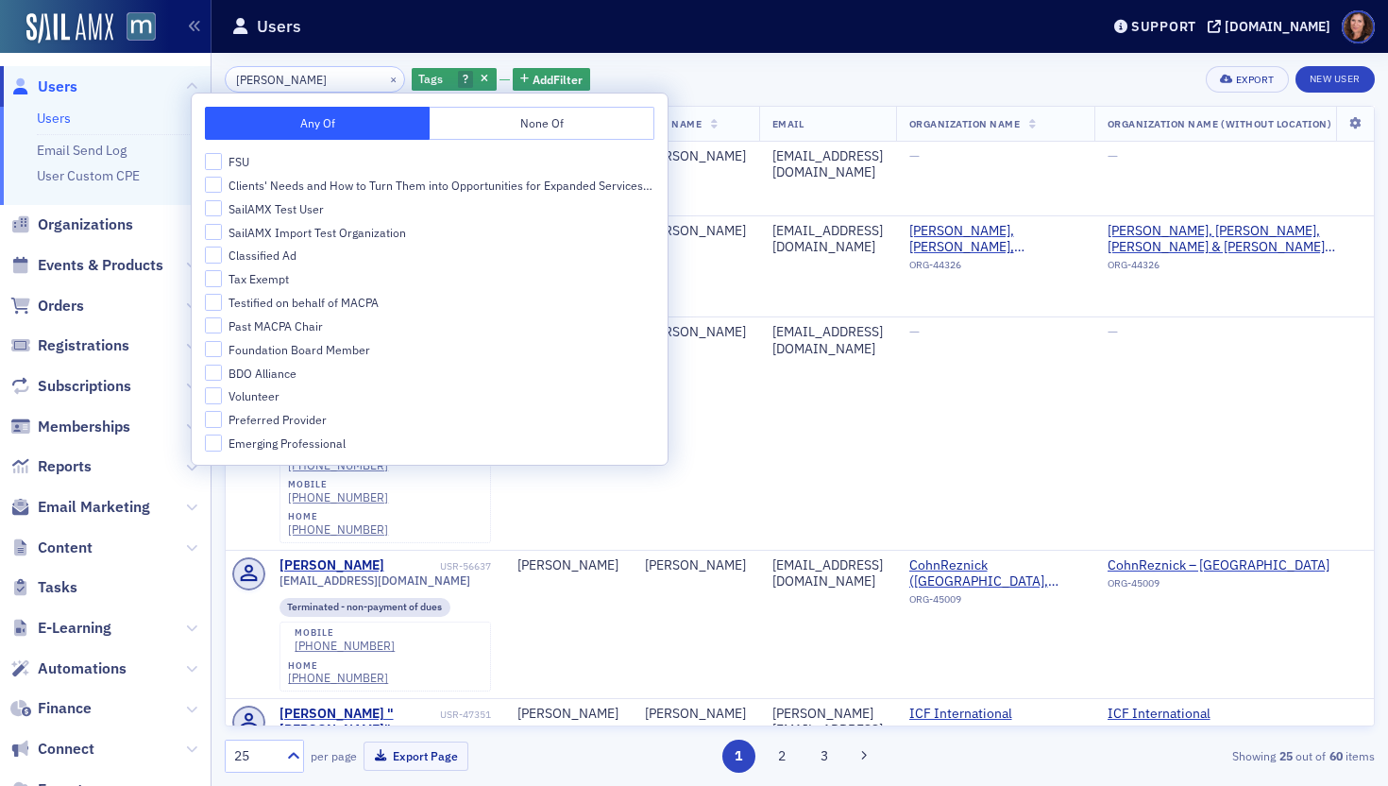
click at [548, 125] on button "None Of" at bounding box center [542, 123] width 225 height 33
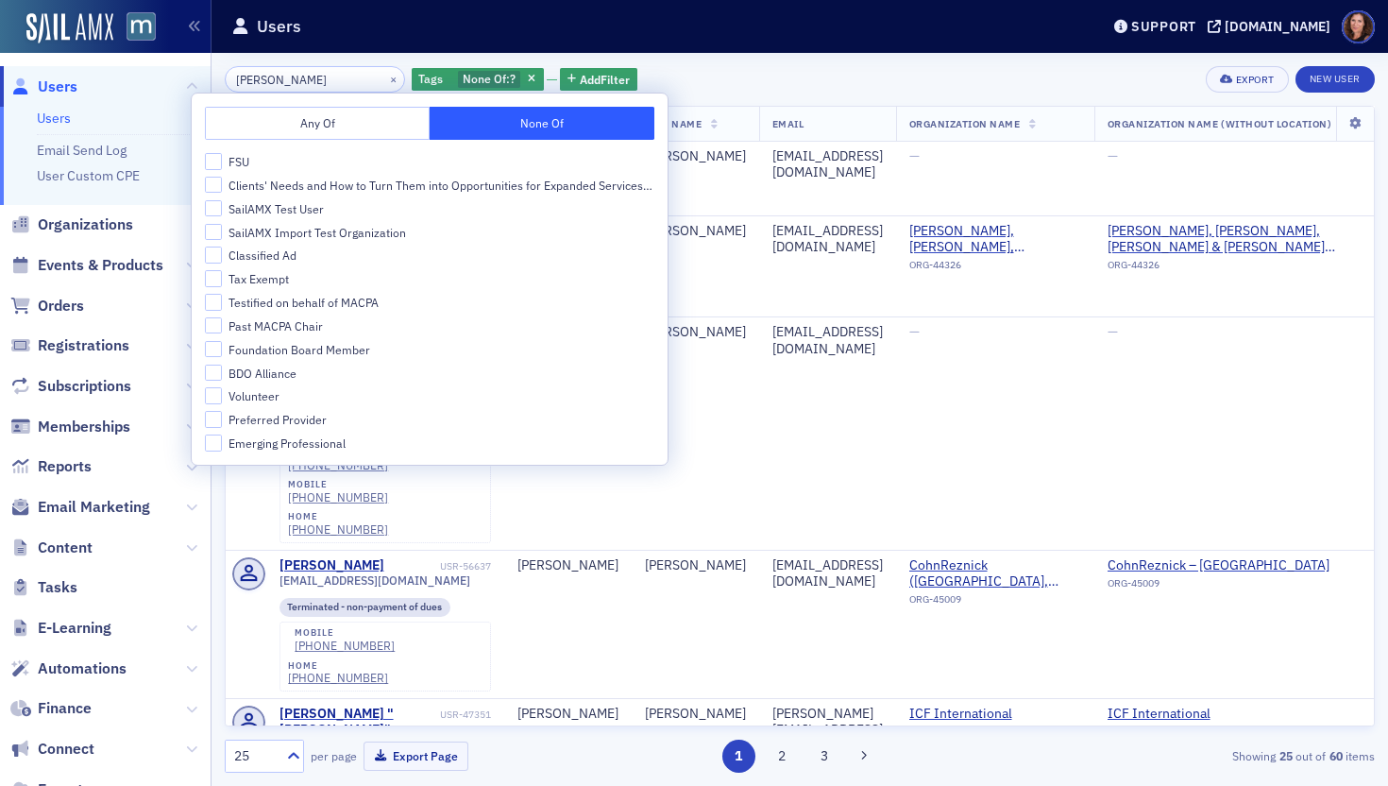
click at [368, 118] on button "Any Of" at bounding box center [317, 123] width 225 height 33
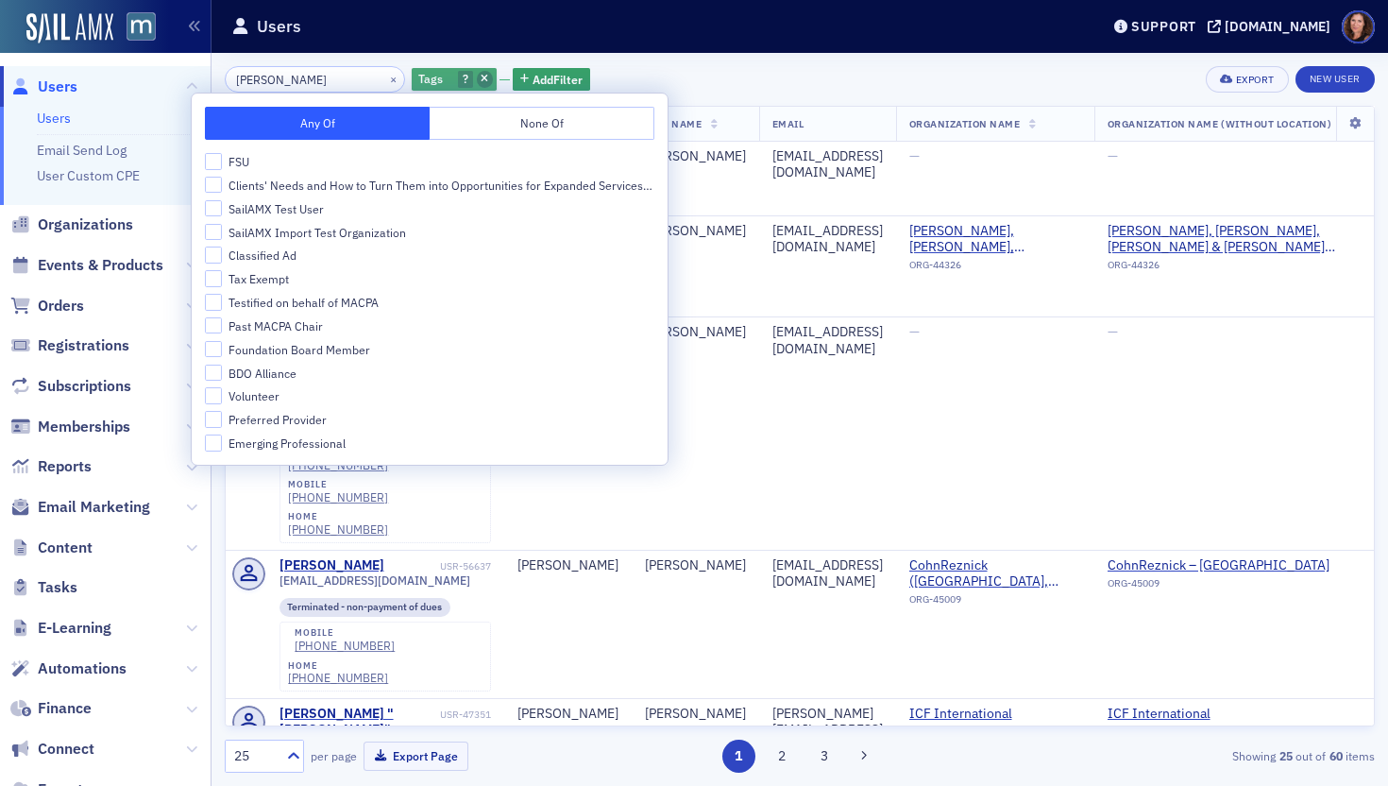
click at [481, 76] on icon "button" at bounding box center [485, 80] width 8 height 10
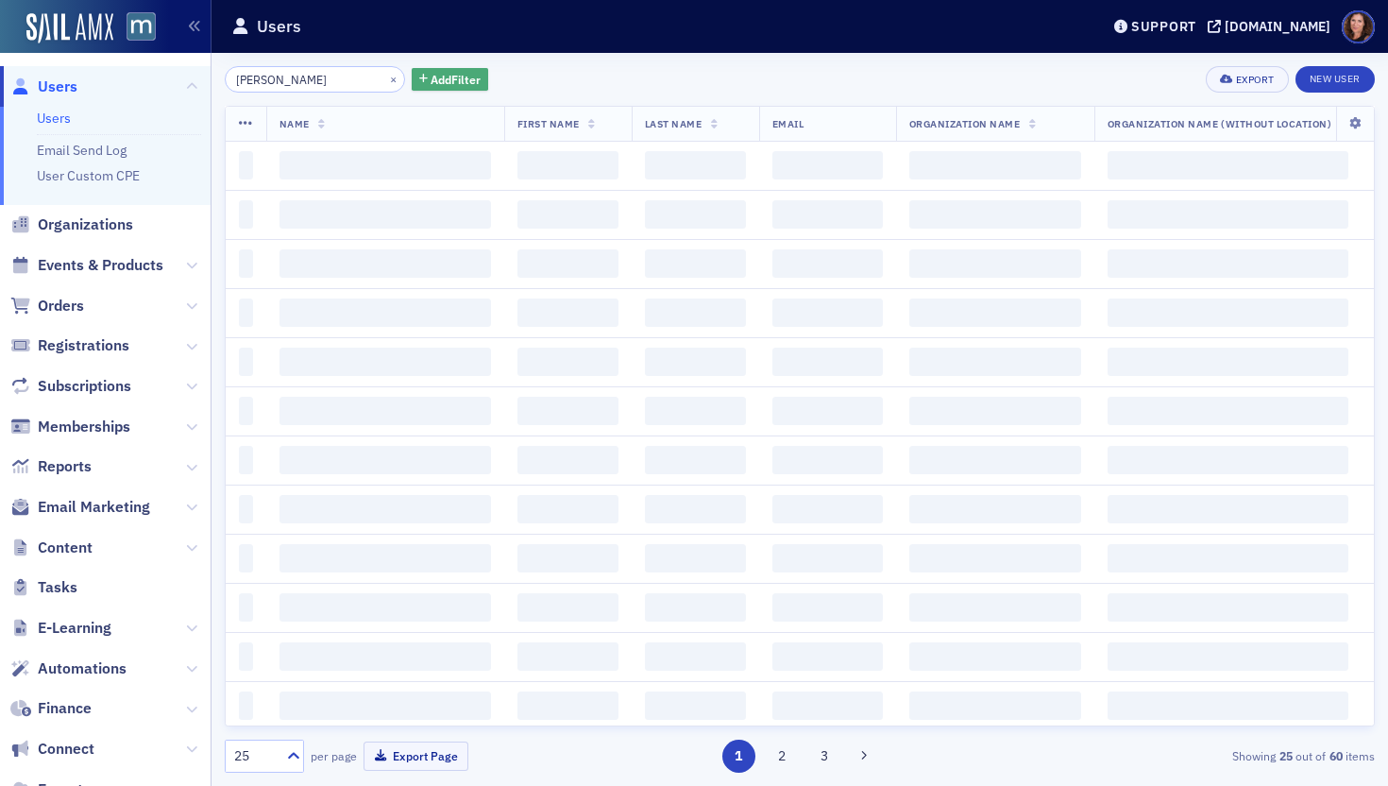
click at [437, 79] on span "Add Filter" at bounding box center [456, 79] width 50 height 17
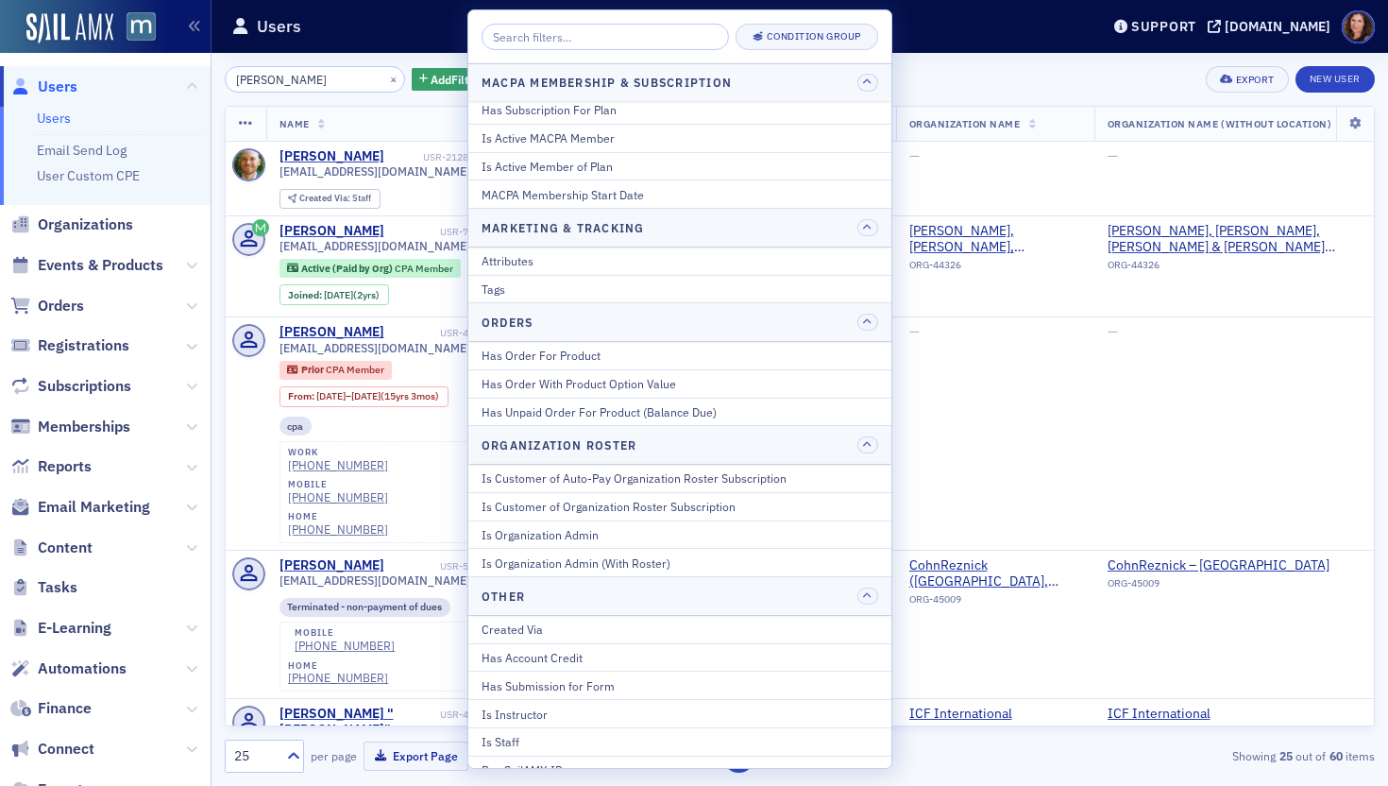
scroll to position [1224, 0]
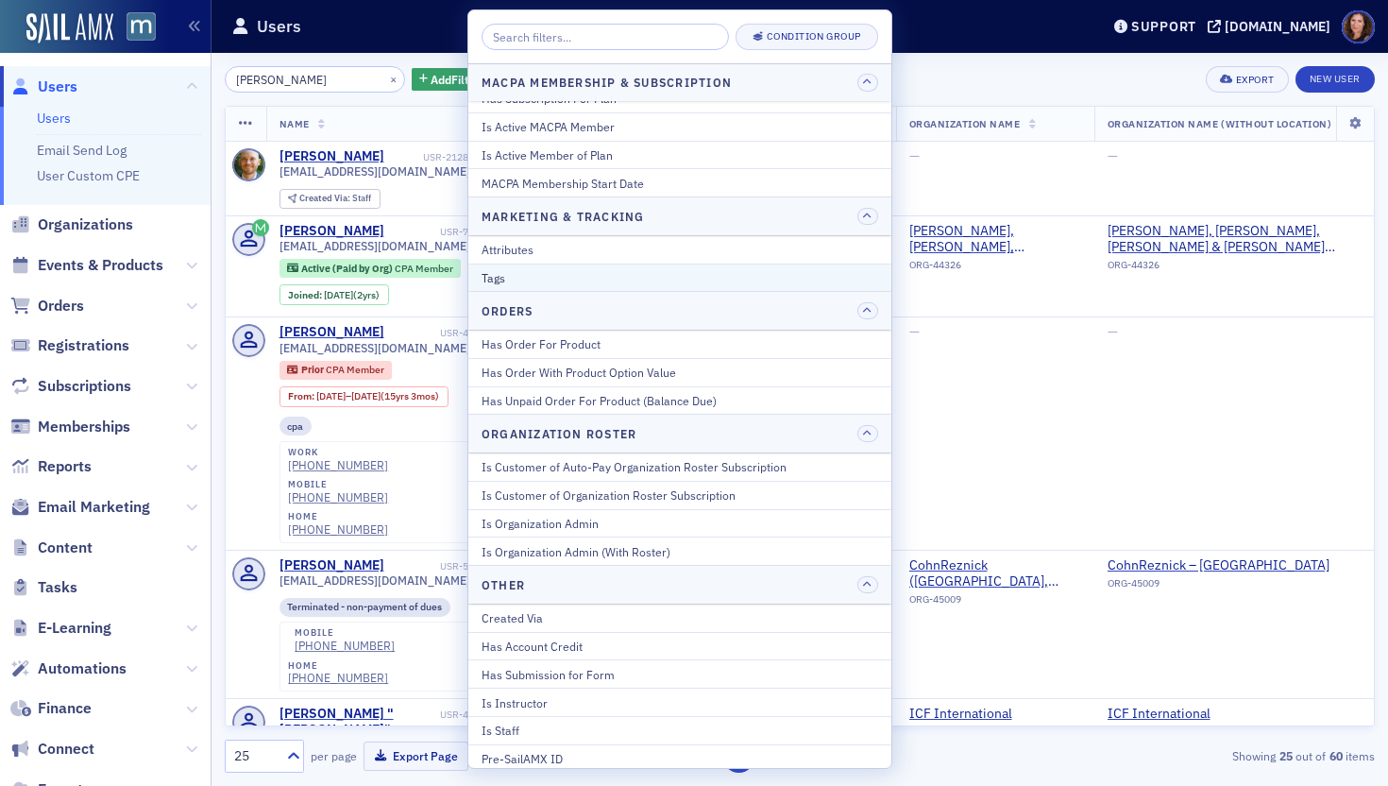
click at [656, 271] on div "Tags" at bounding box center [680, 277] width 397 height 17
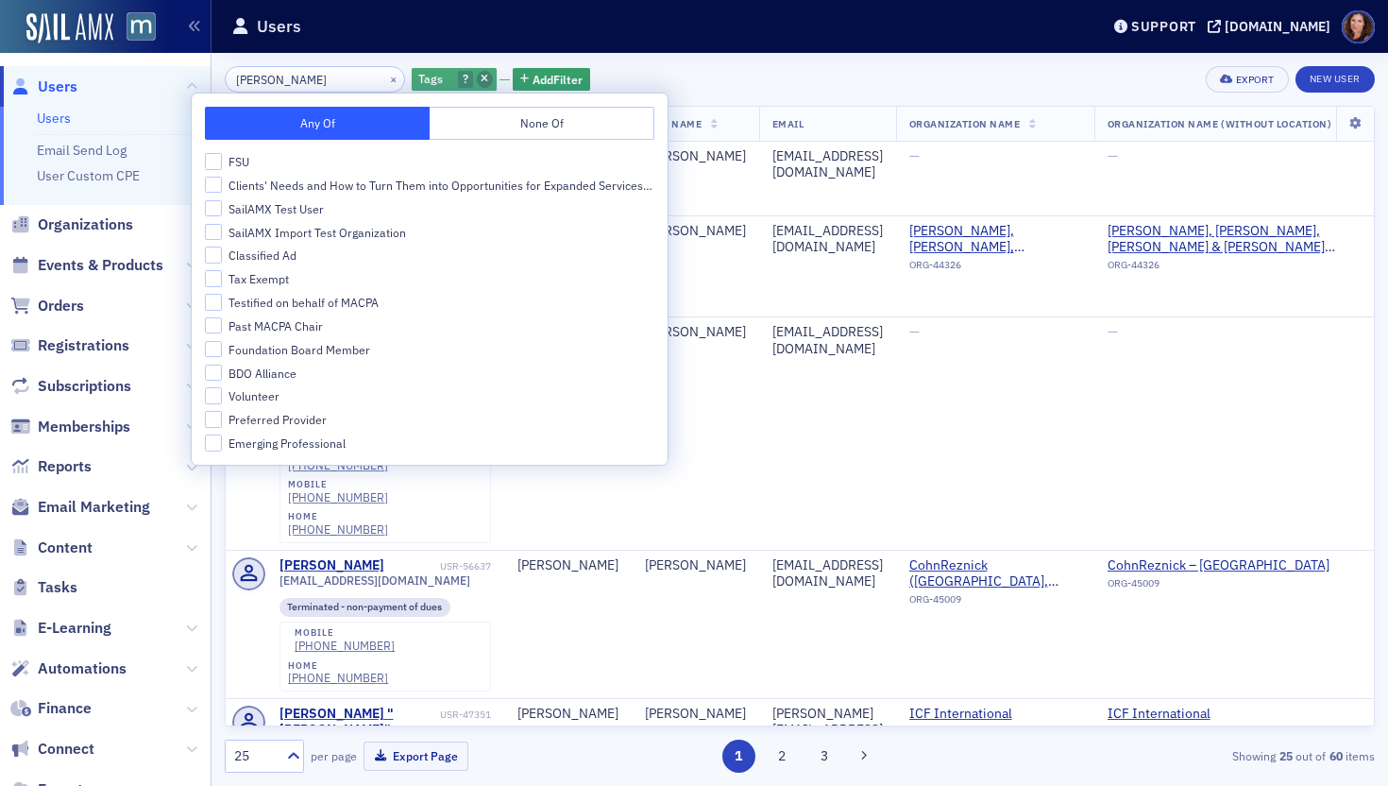
click at [481, 80] on icon "button" at bounding box center [485, 80] width 8 height 10
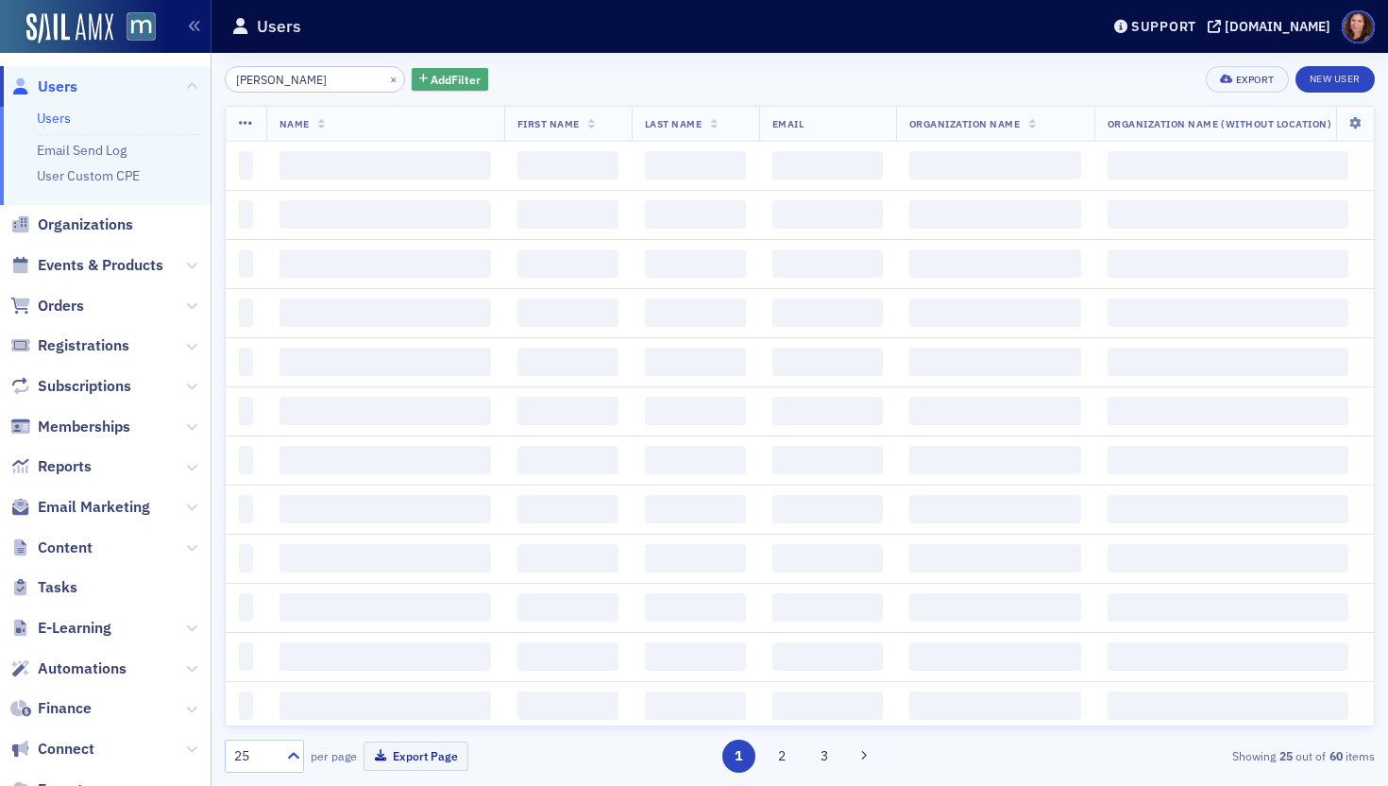
click at [451, 80] on span "Add Filter" at bounding box center [456, 79] width 50 height 17
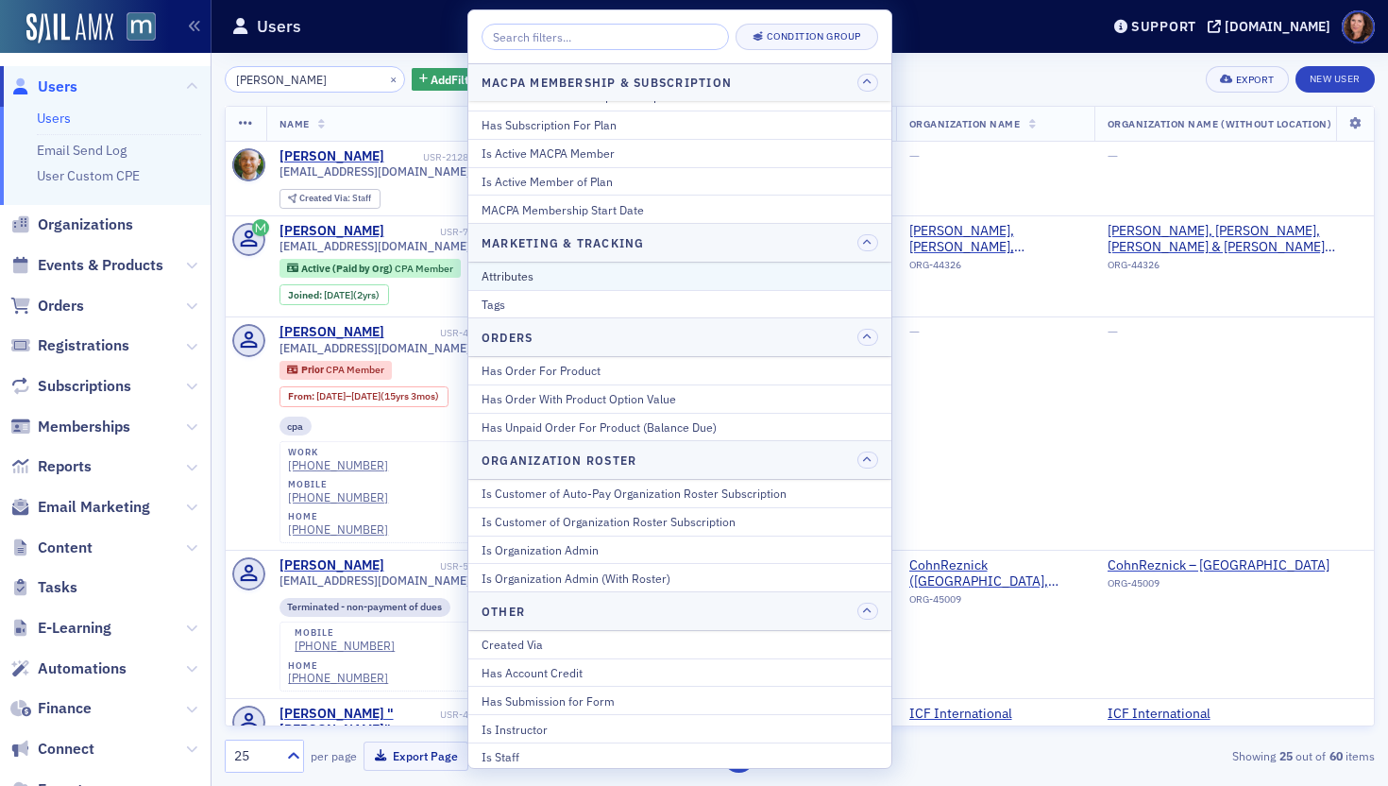
scroll to position [1200, 0]
click at [658, 281] on div "Attributes" at bounding box center [680, 272] width 397 height 17
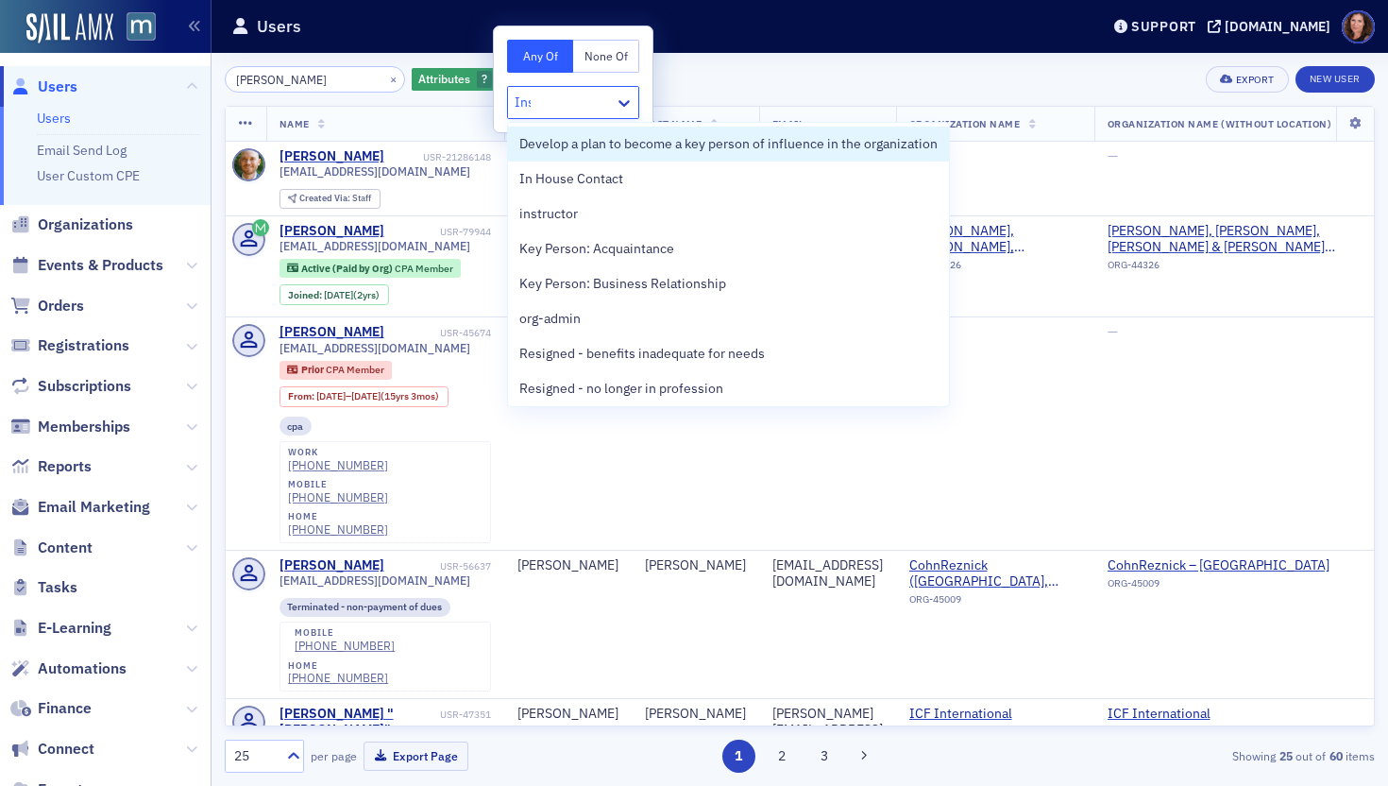
type input "Inst"
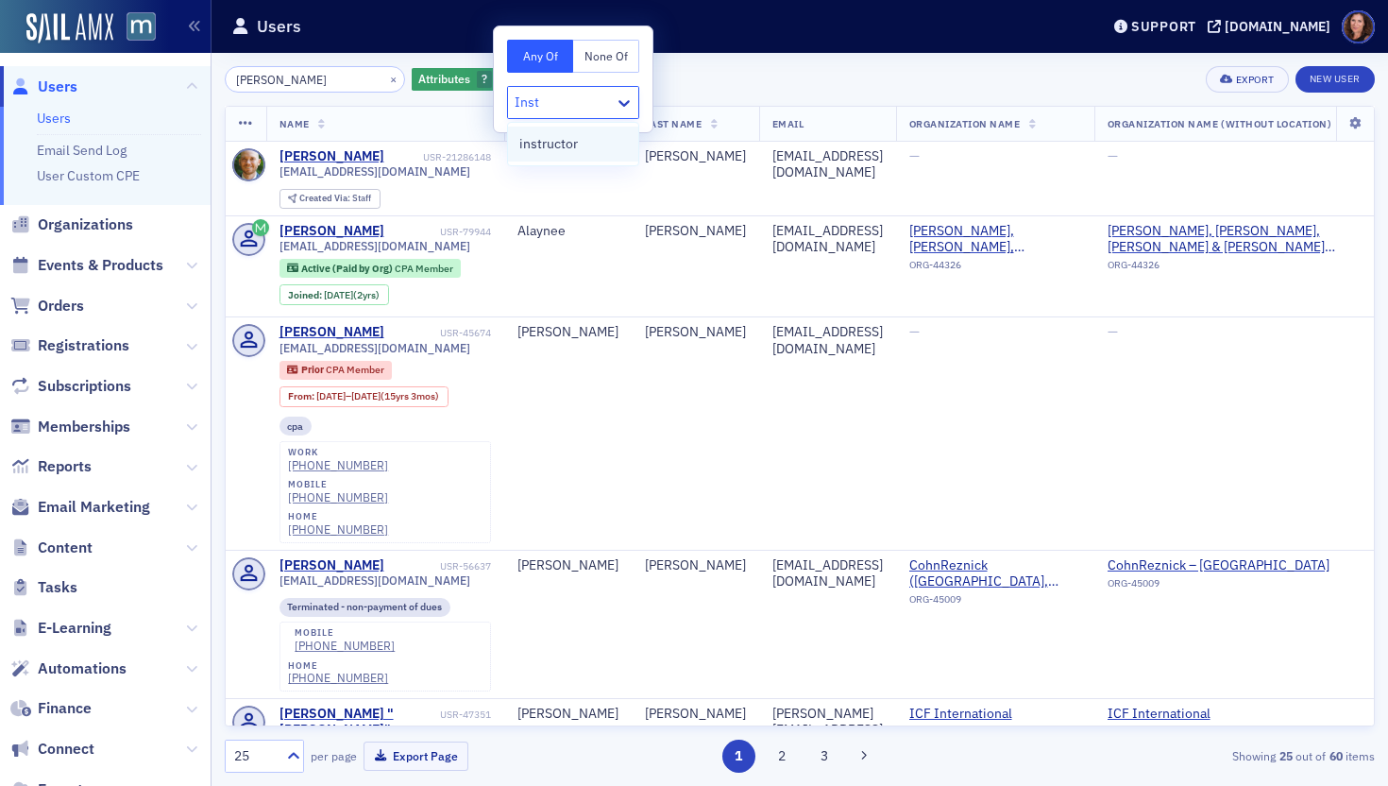
click at [600, 151] on div "instructor" at bounding box center [573, 144] width 108 height 20
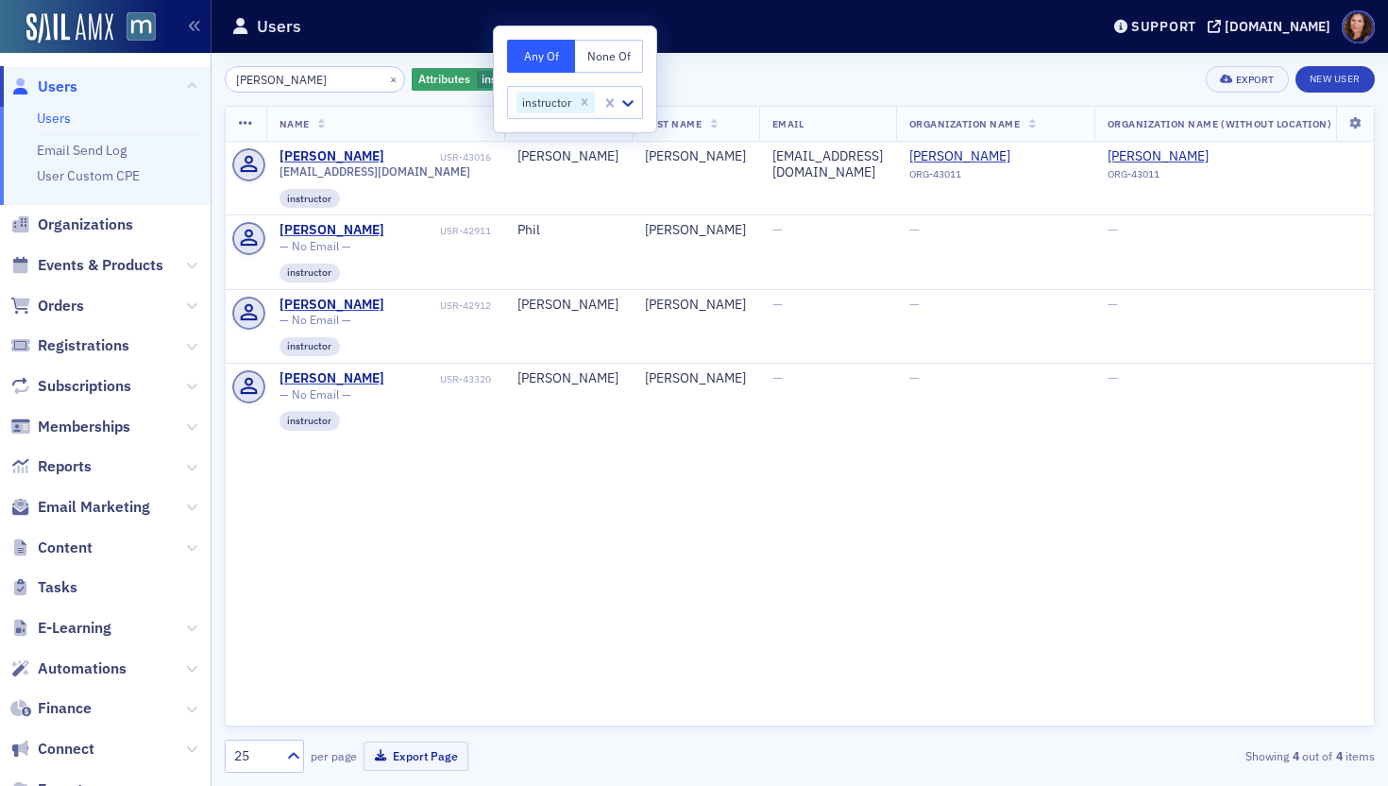
click at [745, 66] on div "herman × Attributes instructor Add Filter Export New User" at bounding box center [800, 79] width 1150 height 26
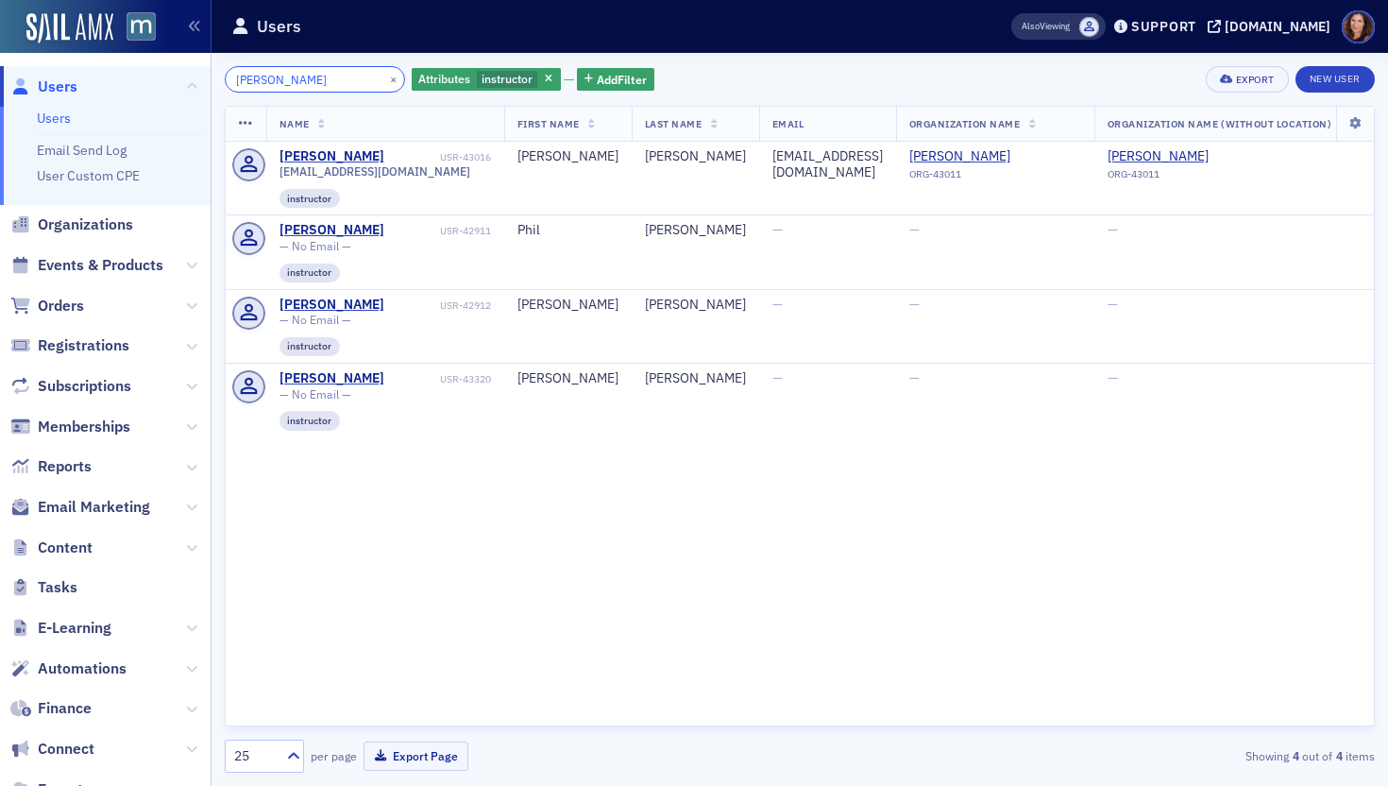
drag, startPoint x: 289, startPoint y: 76, endPoint x: 155, endPoint y: 77, distance: 134.1
click at [155, 77] on div "Users Users Email Send Log User Custom CPE Organizations Events & Products Orde…" at bounding box center [694, 393] width 1388 height 786
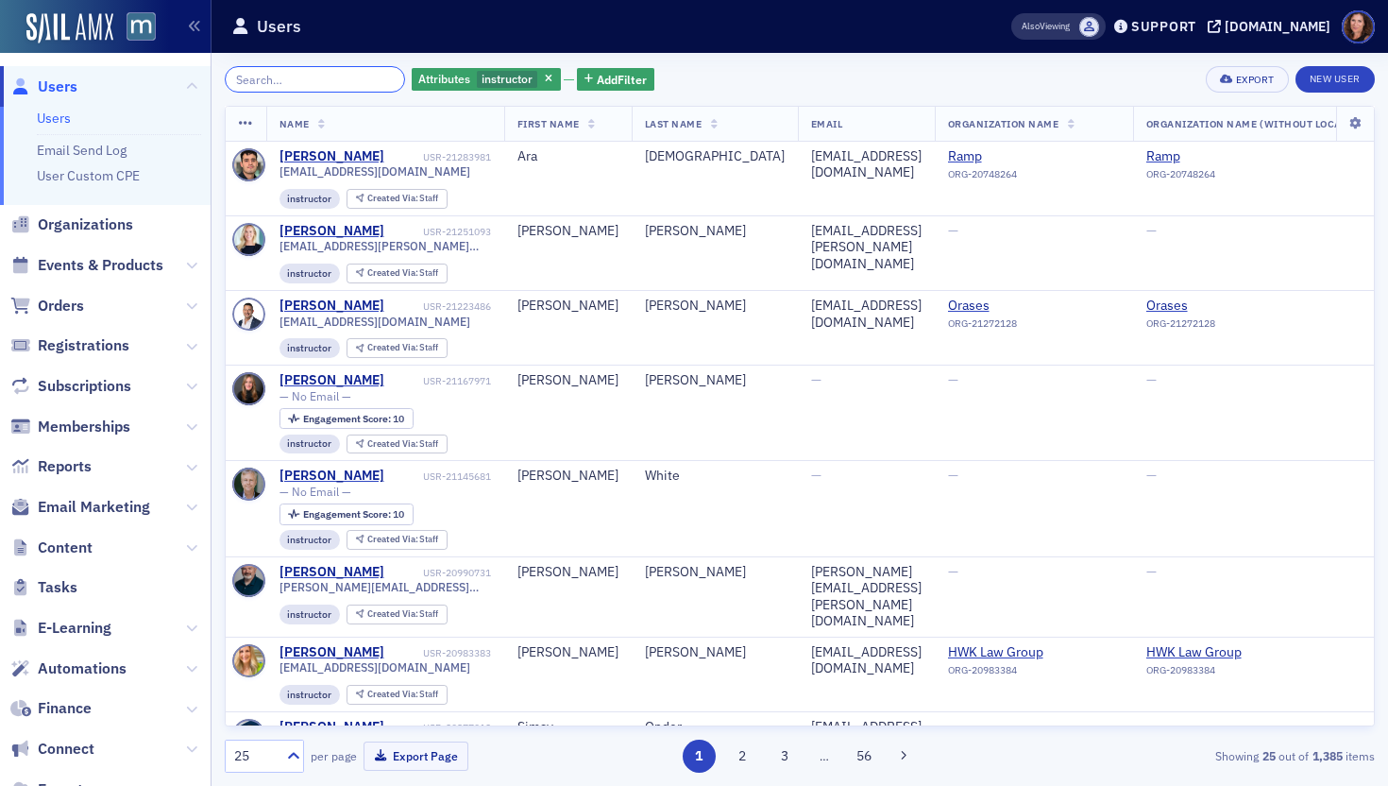
click at [288, 76] on input "search" at bounding box center [315, 79] width 180 height 26
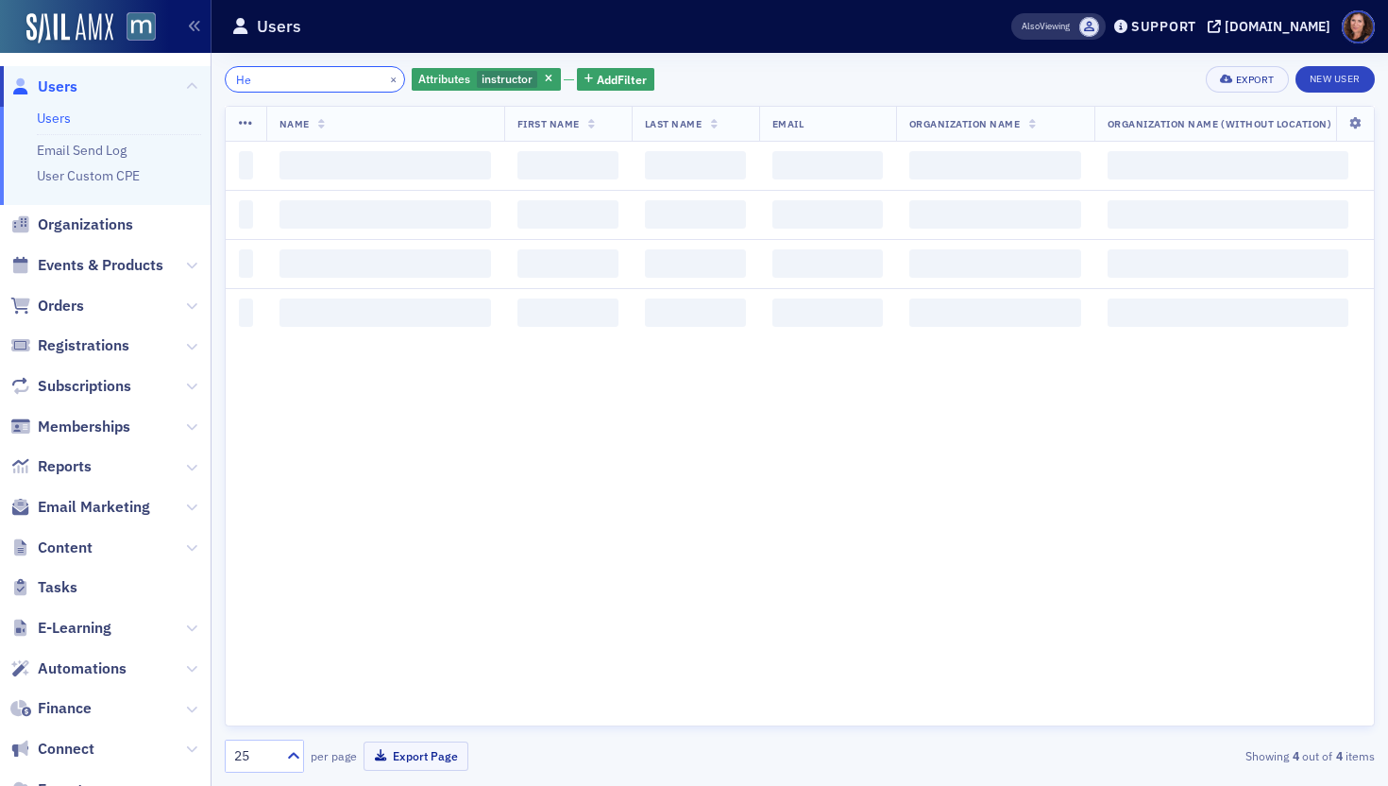
type input "H"
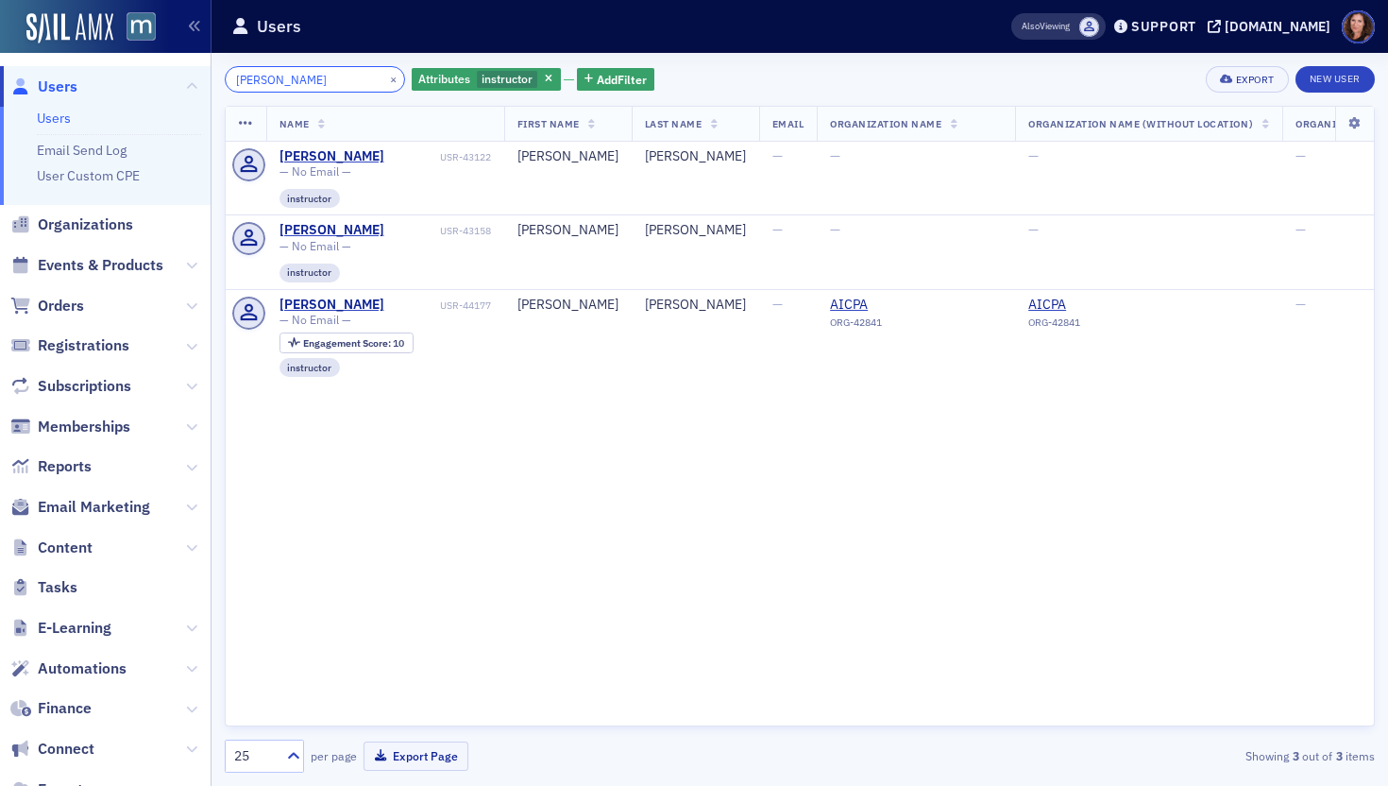
type input "anthony"
click at [98, 262] on span "Events & Products" at bounding box center [101, 265] width 126 height 21
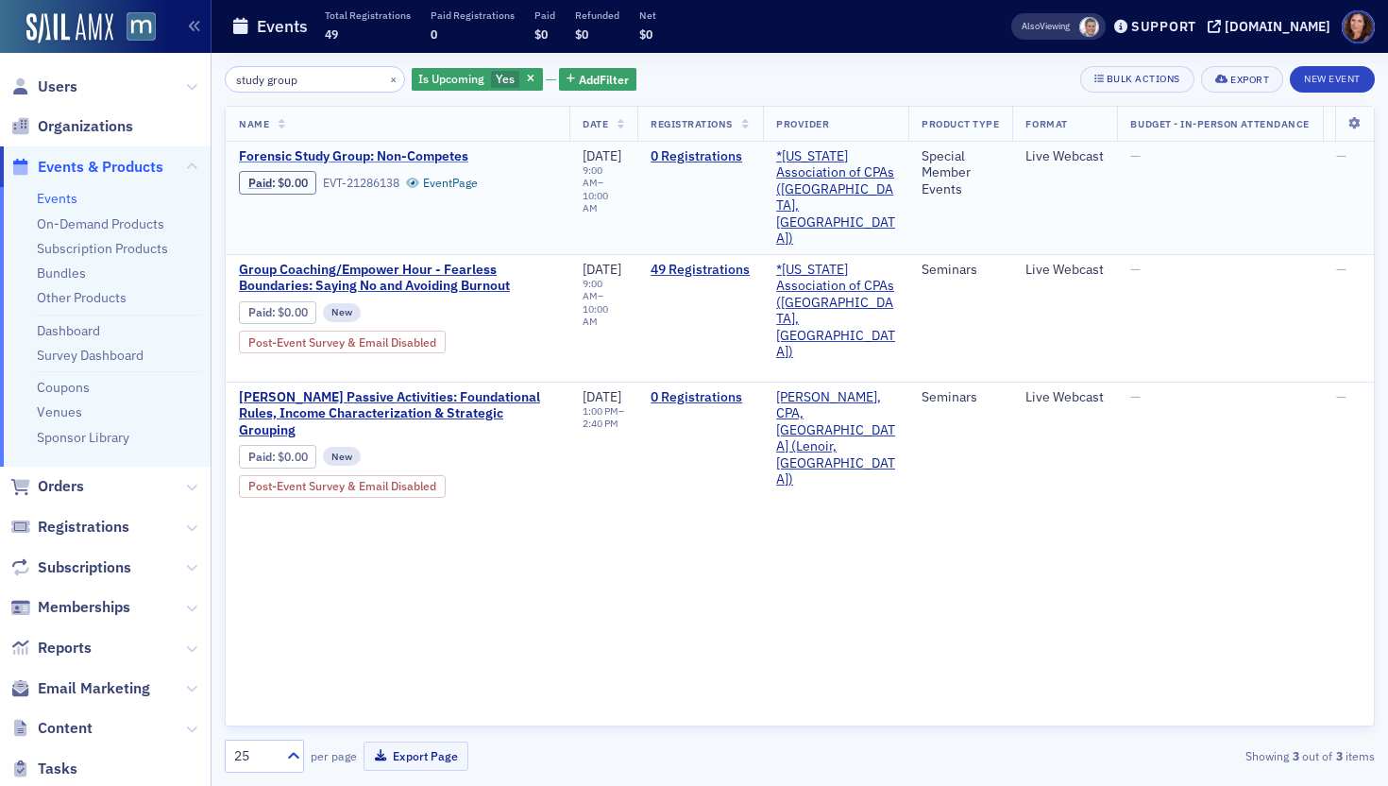
click at [328, 153] on span "Forensic Study Group: Non-Competes" at bounding box center [397, 156] width 317 height 17
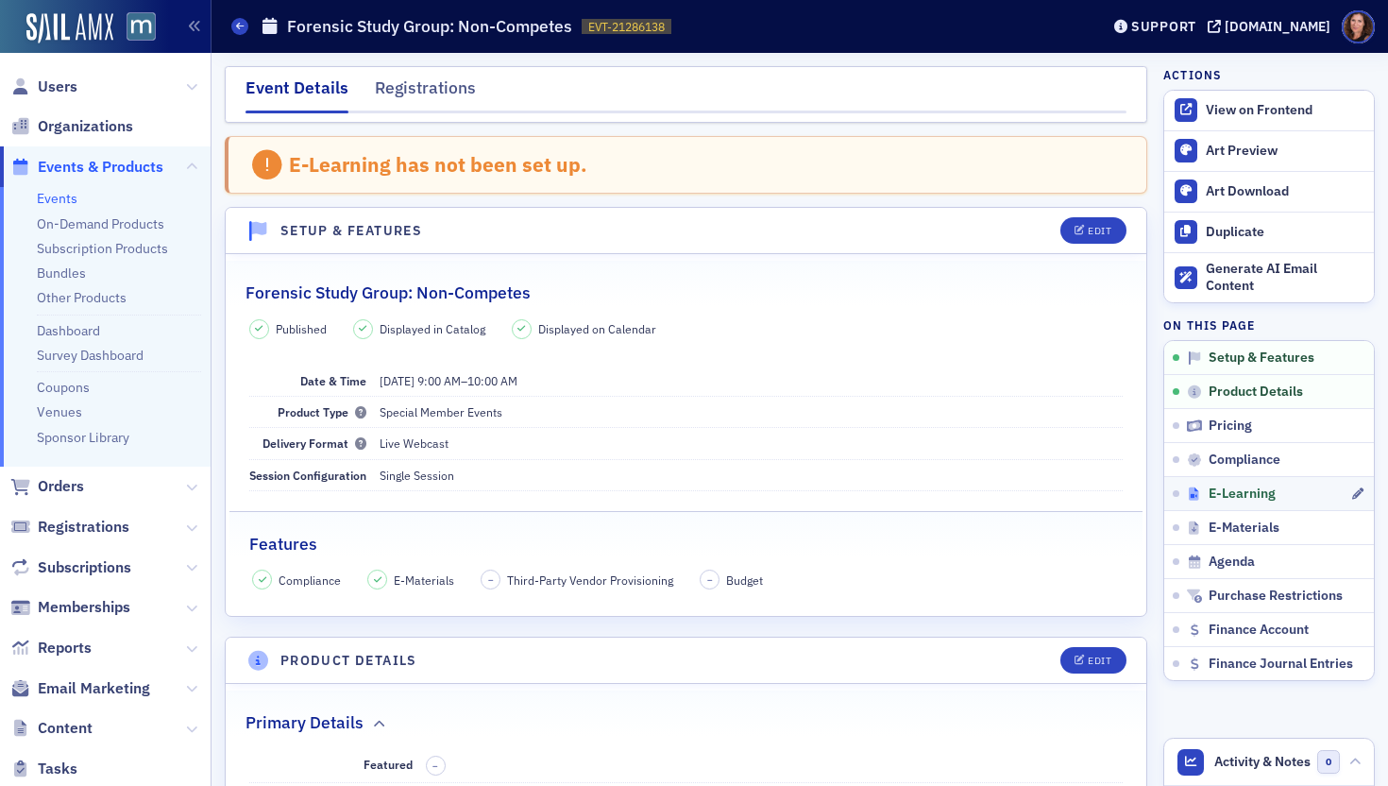
click at [1227, 497] on span "E-Learning" at bounding box center [1242, 493] width 67 height 17
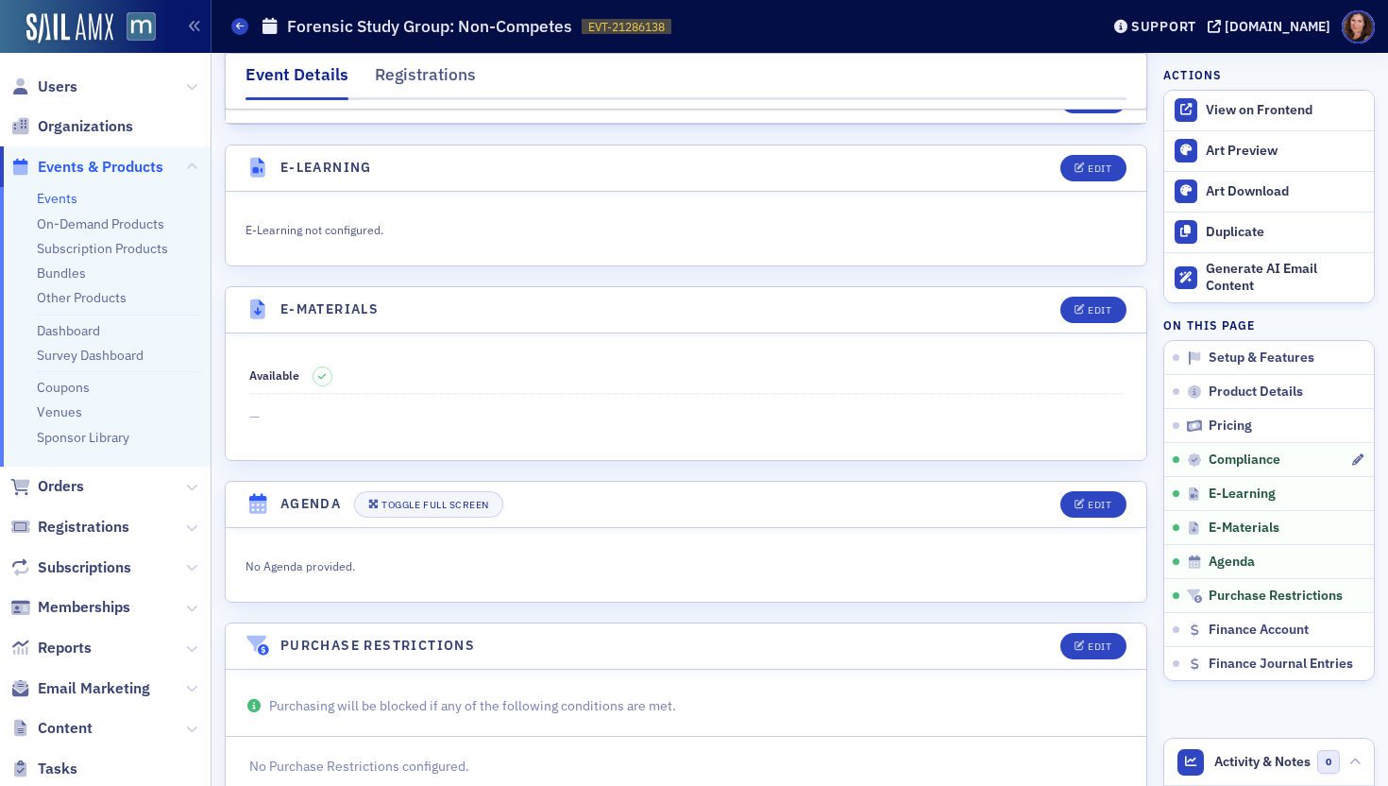
scroll to position [2417, 0]
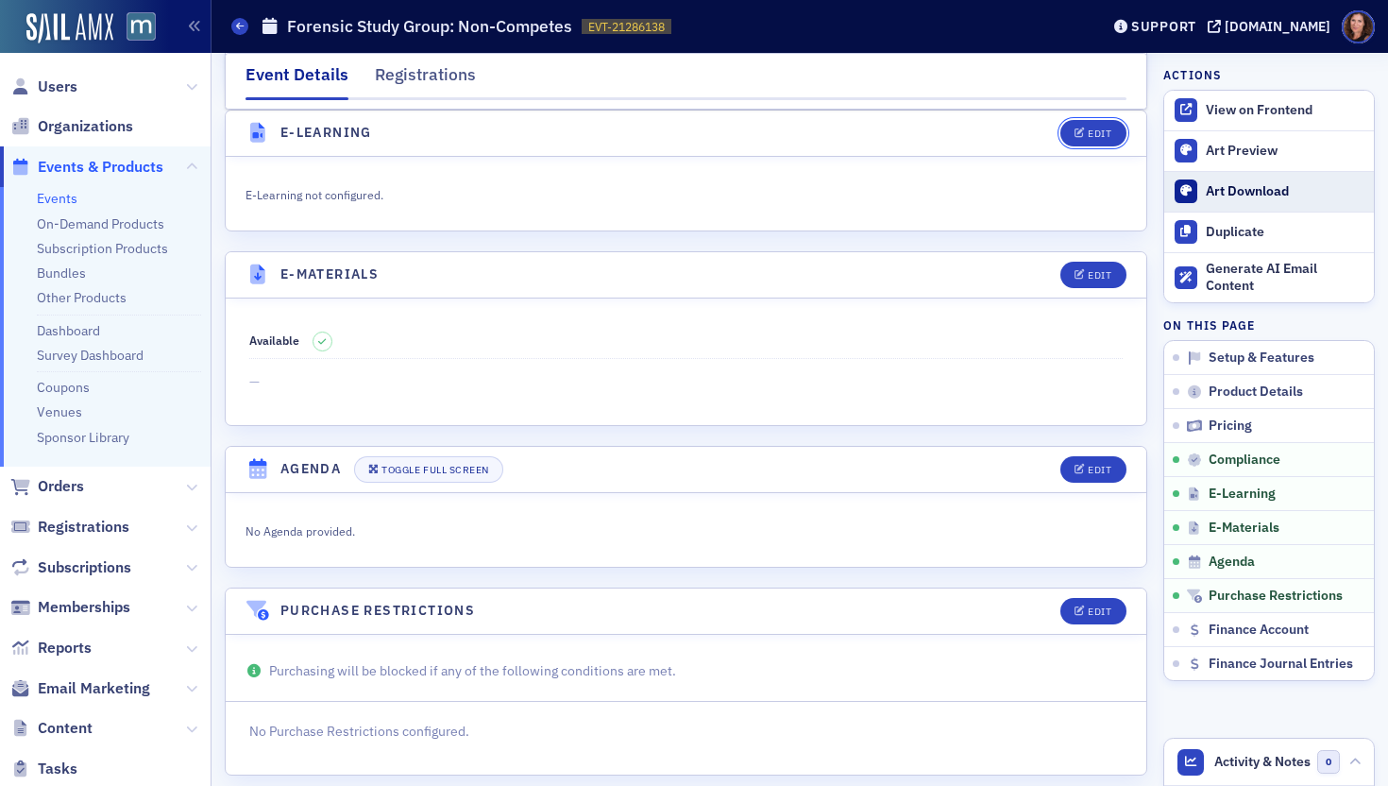
drag, startPoint x: 1075, startPoint y: 131, endPoint x: 1182, endPoint y: 187, distance: 121.2
click at [1088, 131] on div "Edit" at bounding box center [1100, 133] width 24 height 10
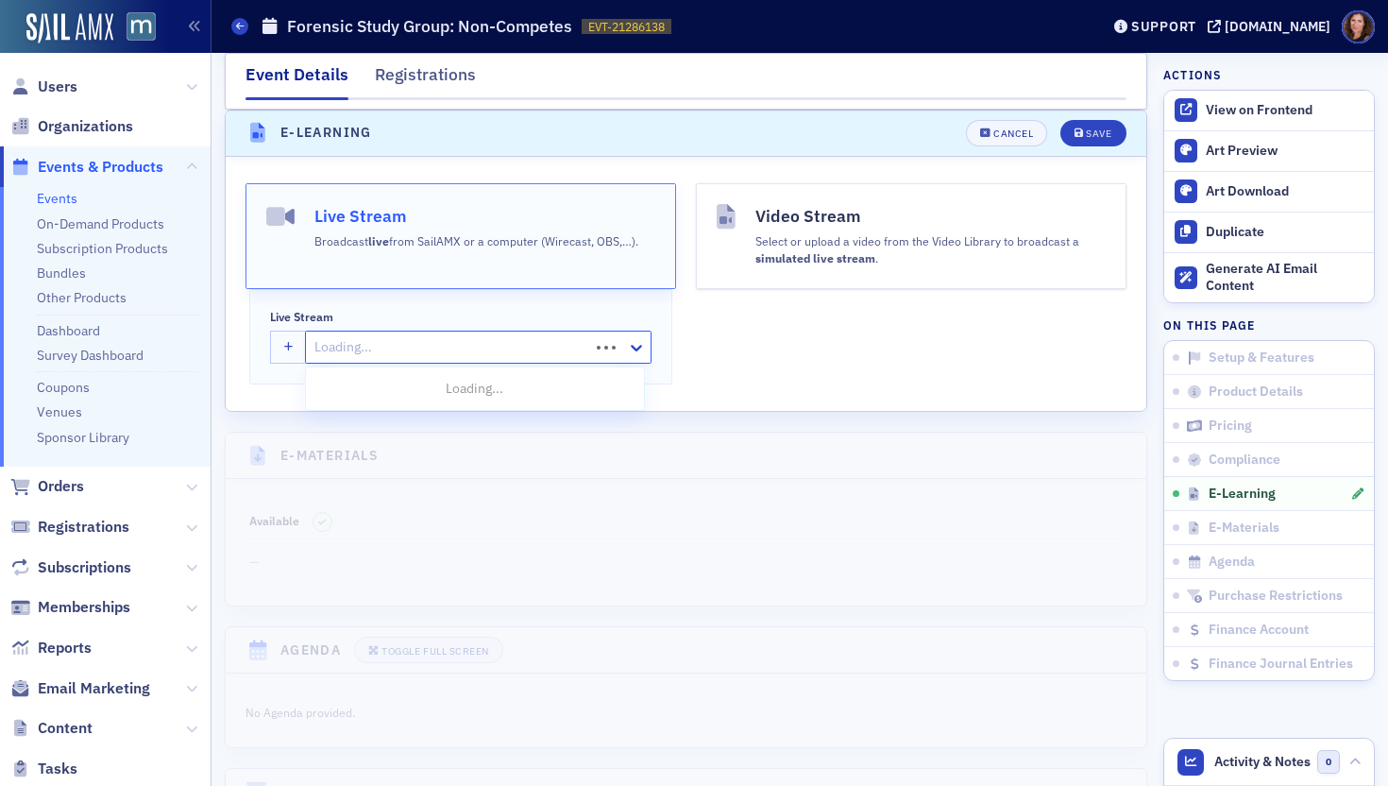
click at [382, 348] on div at bounding box center [450, 347] width 275 height 24
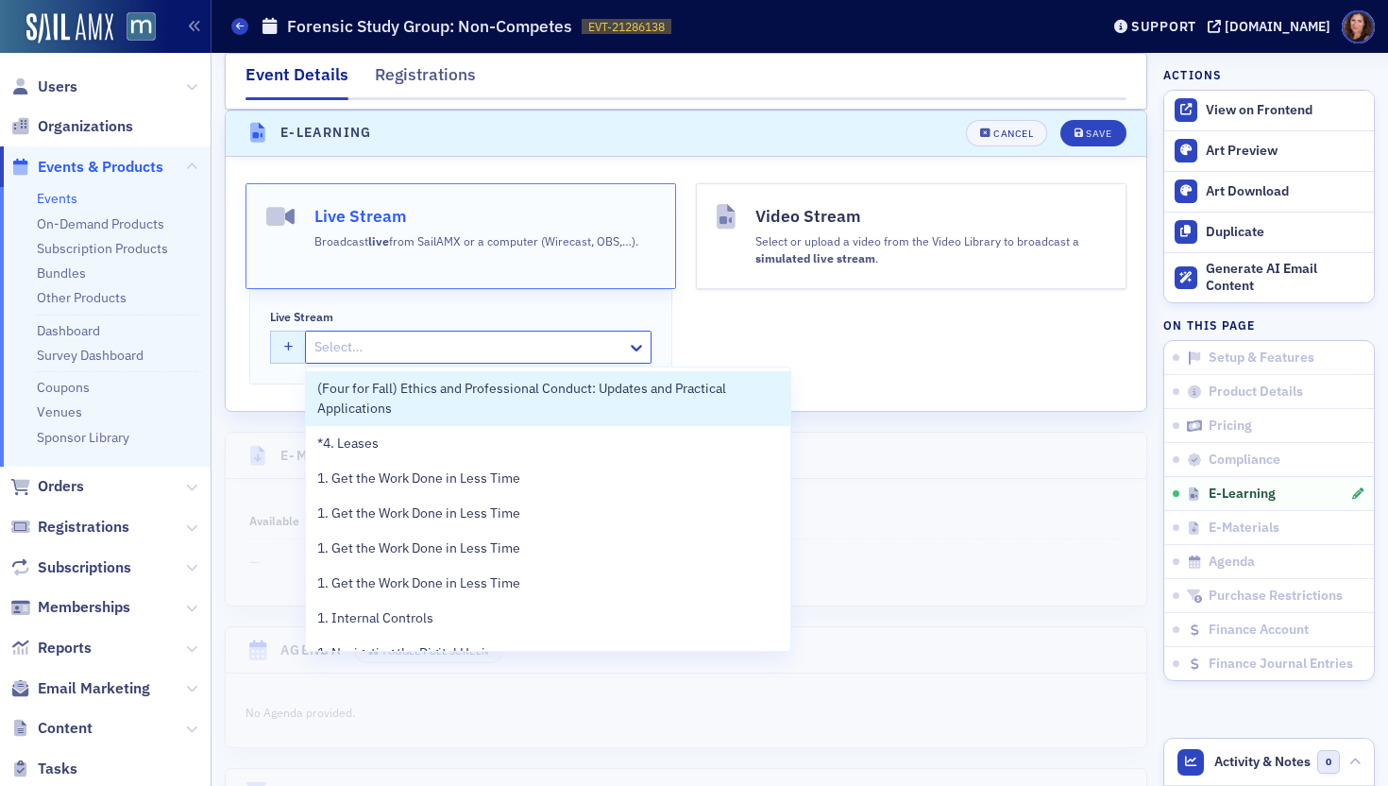
click at [291, 343] on icon "button" at bounding box center [288, 348] width 9 height 10
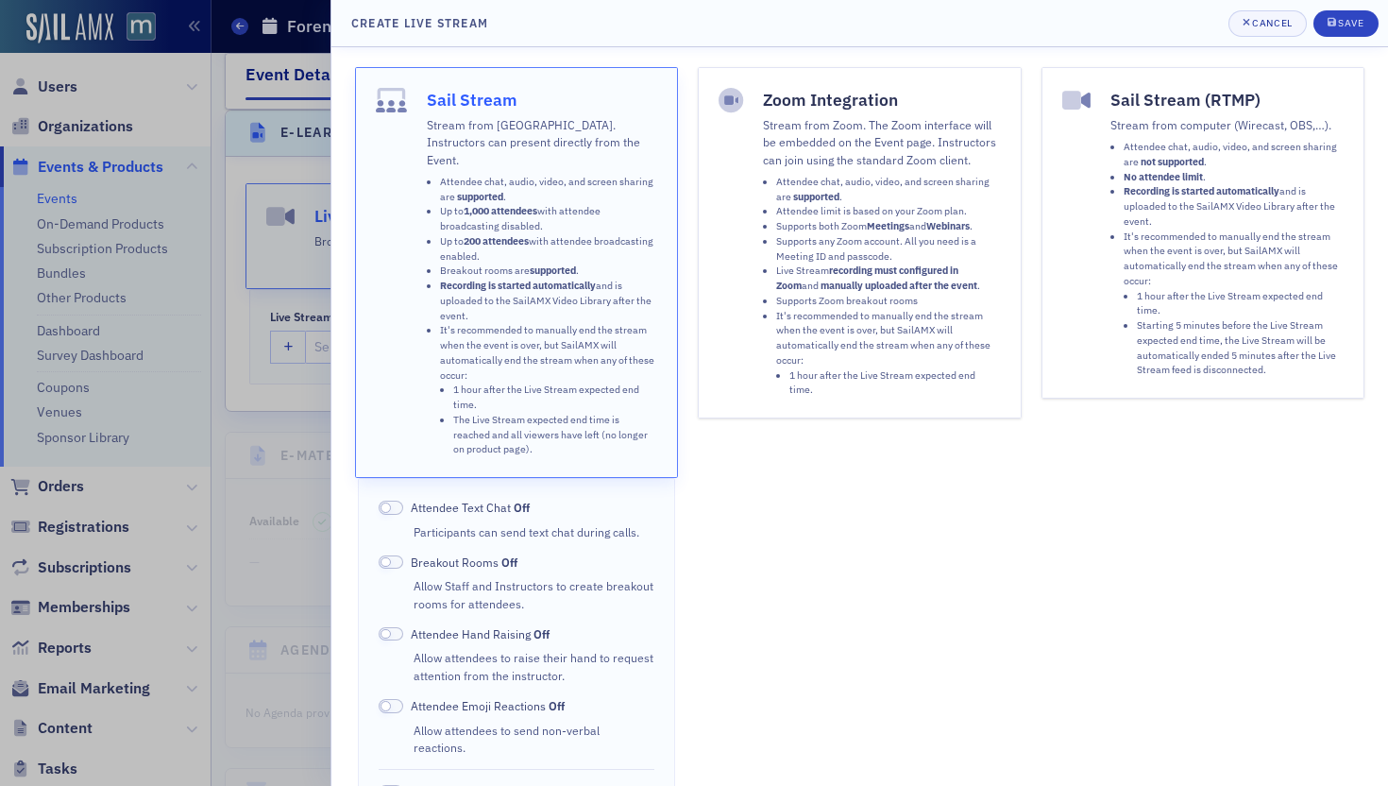
click at [766, 127] on p "Stream from Zoom. The Zoom interface will be embedded on the Event page. Instru…" at bounding box center [882, 142] width 238 height 52
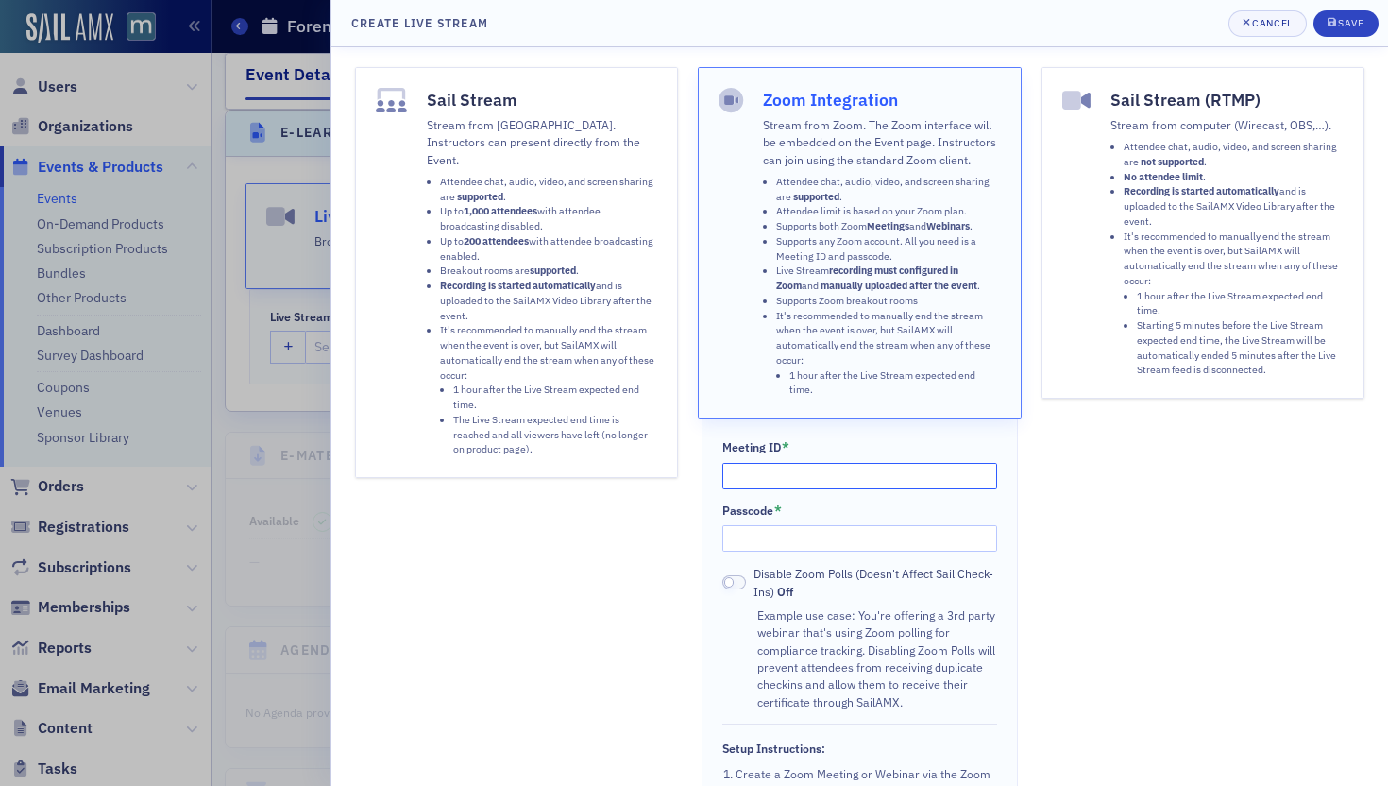
click at [824, 479] on input "Meeting ID *" at bounding box center [860, 476] width 276 height 26
paste input "868 0873 0909"
type input "868 0873 0909"
click at [823, 532] on input "Passcode *" at bounding box center [860, 538] width 276 height 26
paste input "092497"
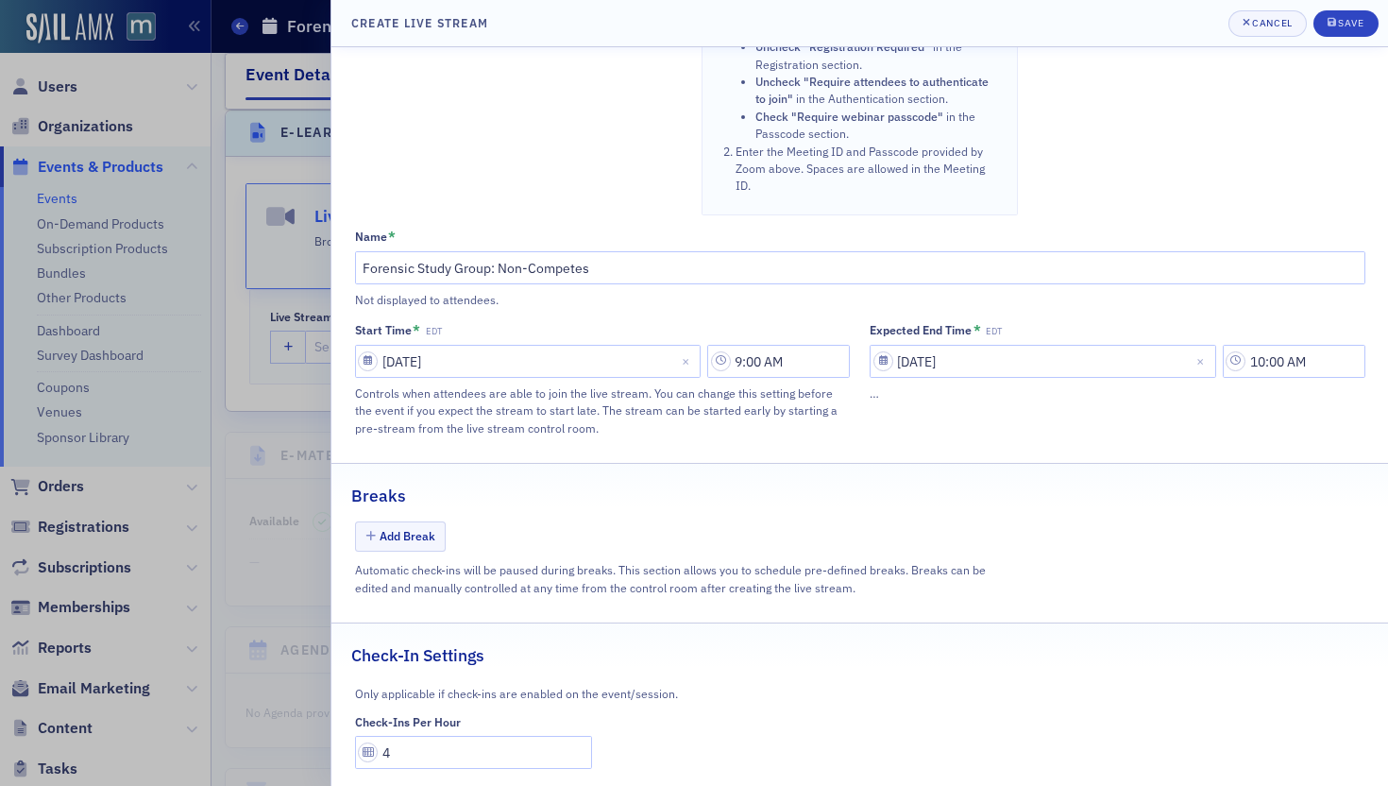
scroll to position [930, 0]
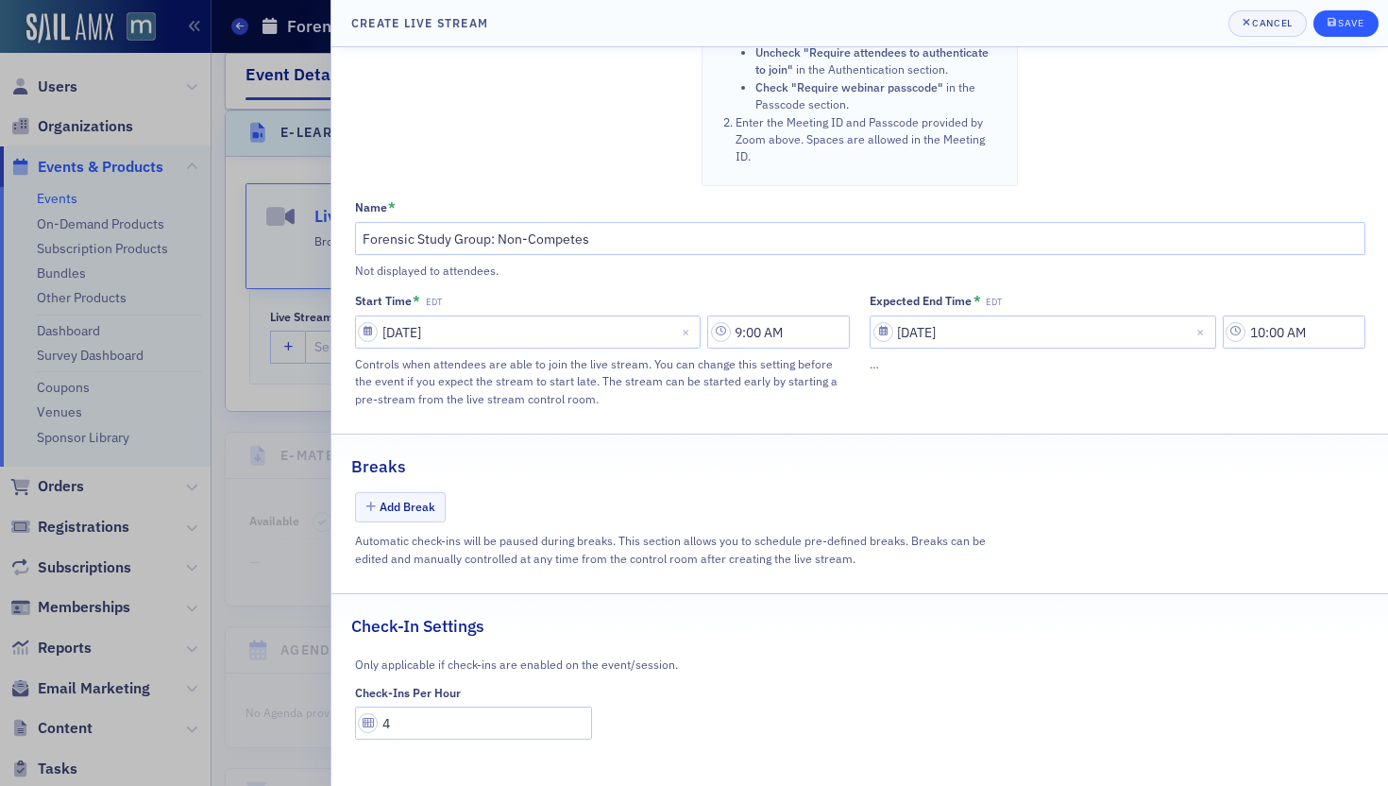
type input "092497"
click at [1341, 29] on span "Save" at bounding box center [1346, 23] width 37 height 15
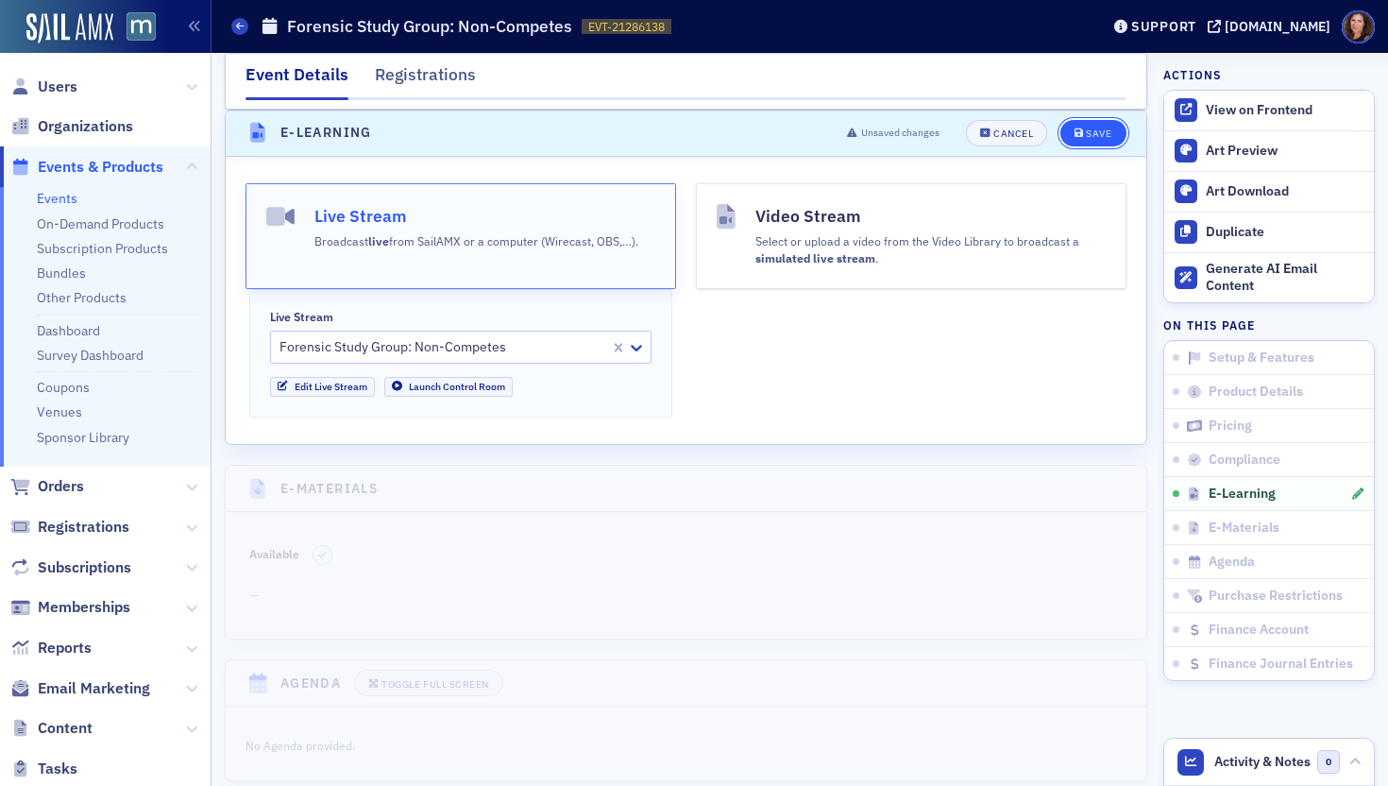
click at [1086, 136] on div "Save" at bounding box center [1098, 133] width 25 height 10
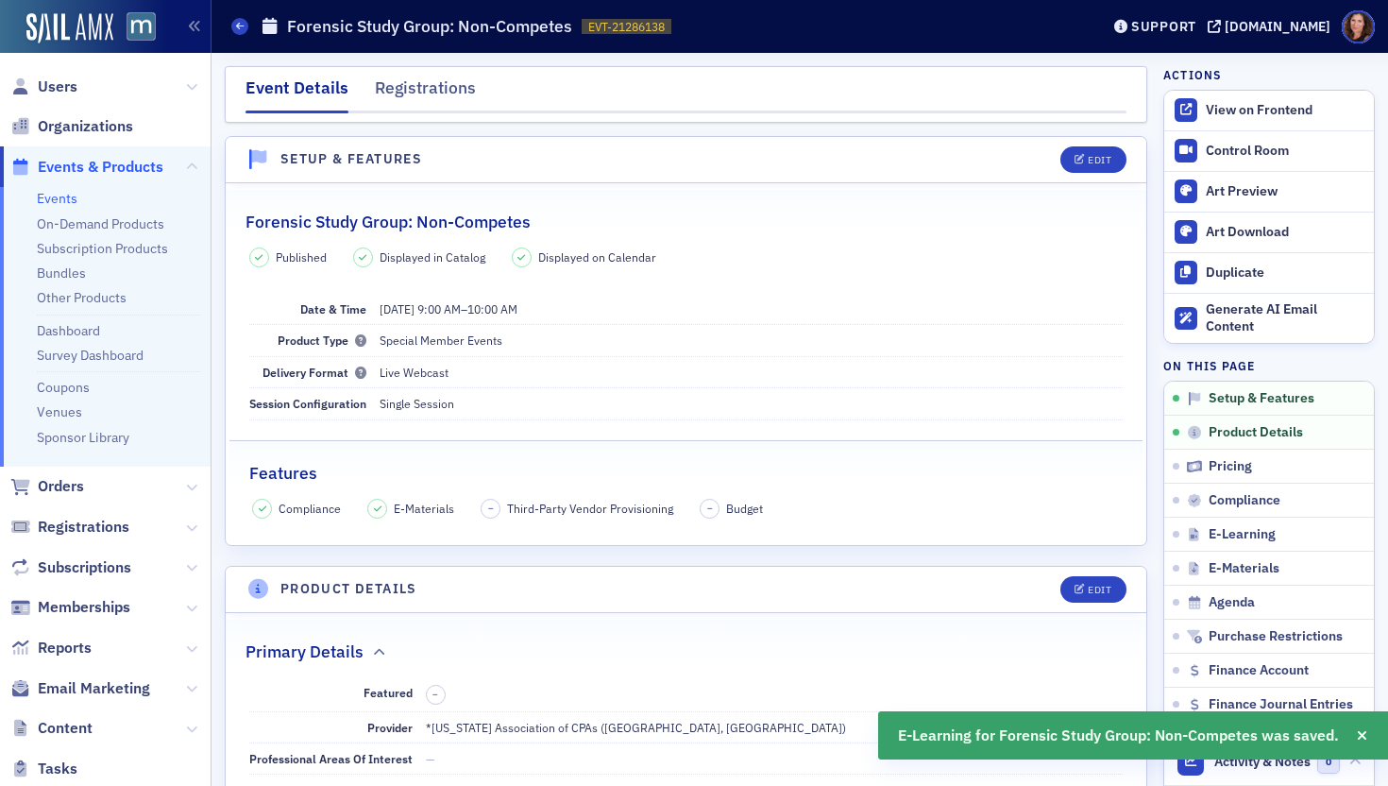
scroll to position [1, 0]
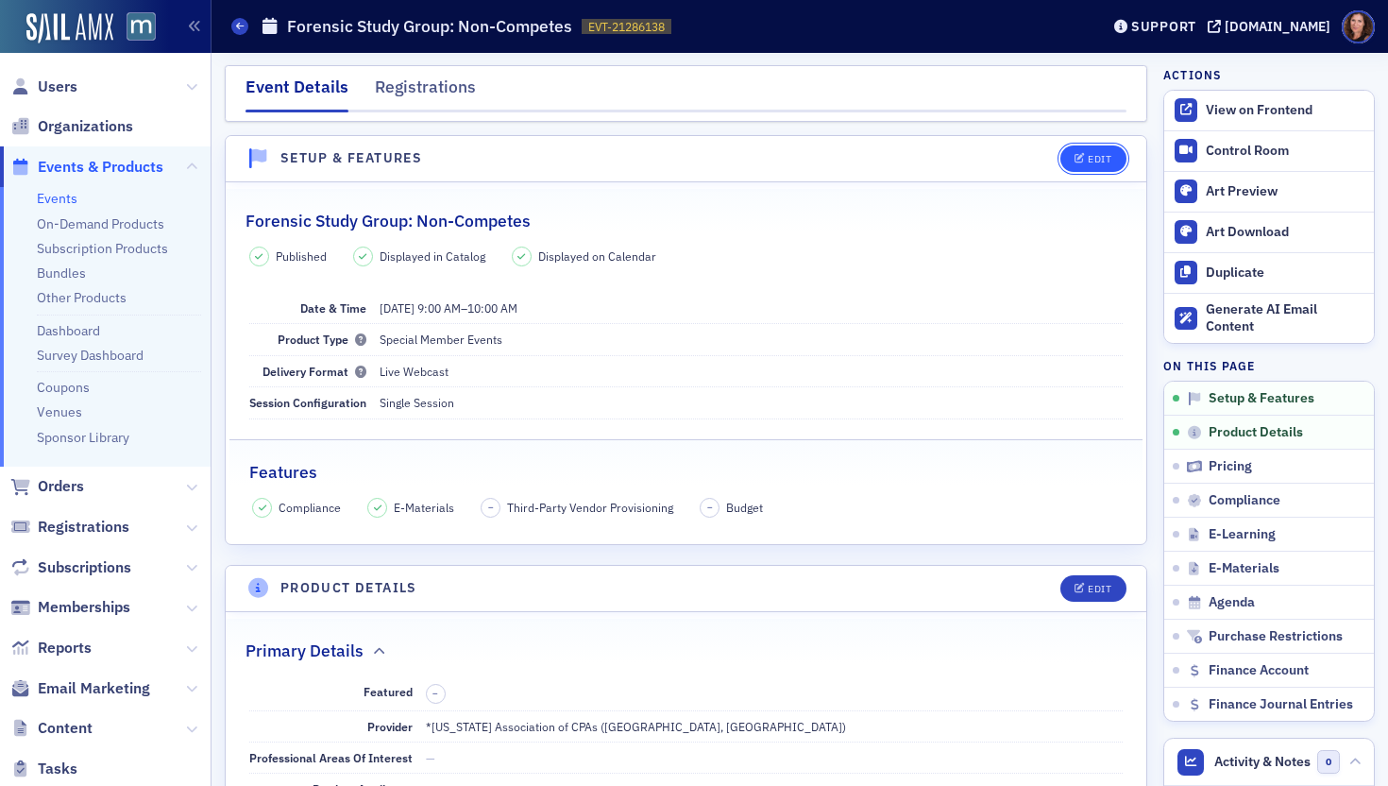
click at [1093, 150] on button "Edit" at bounding box center [1092, 158] width 65 height 26
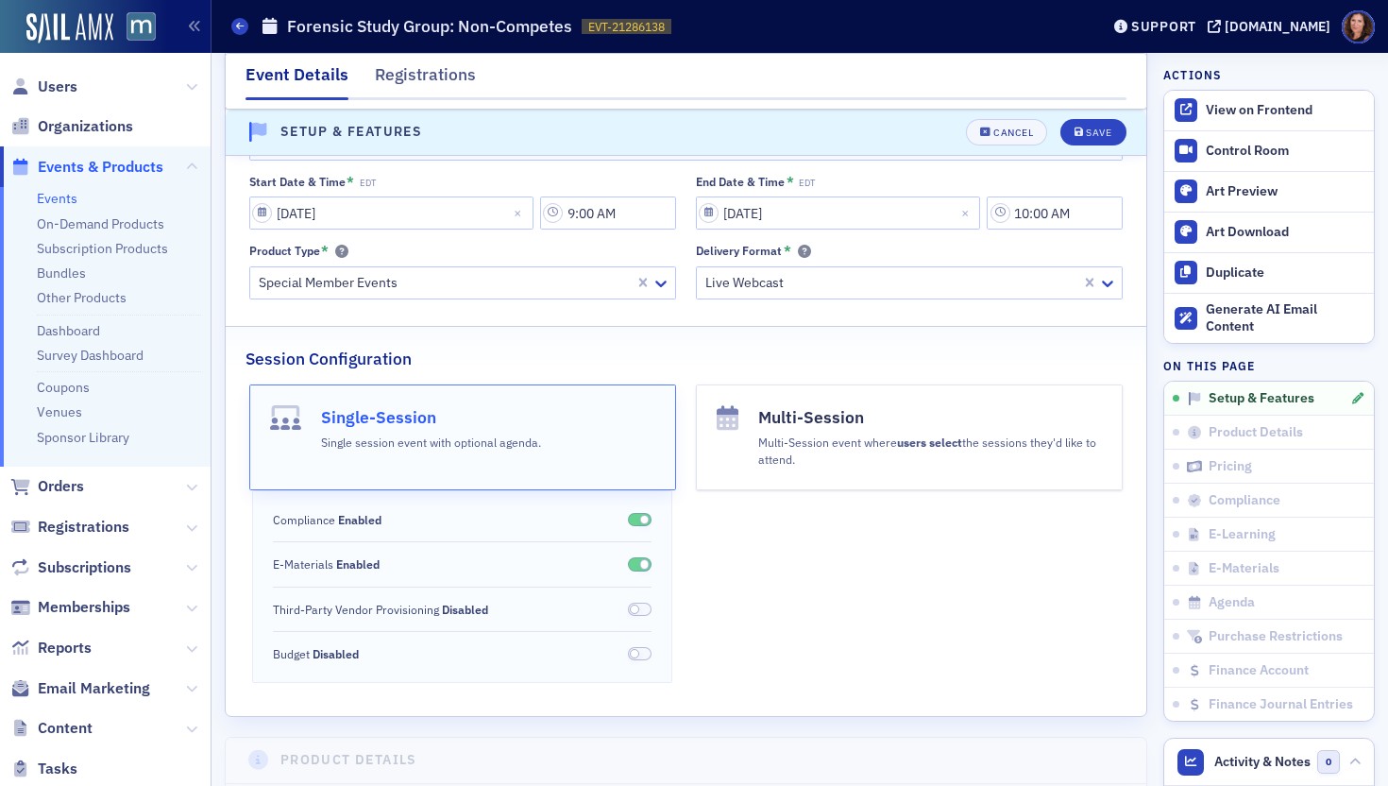
scroll to position [26, 0]
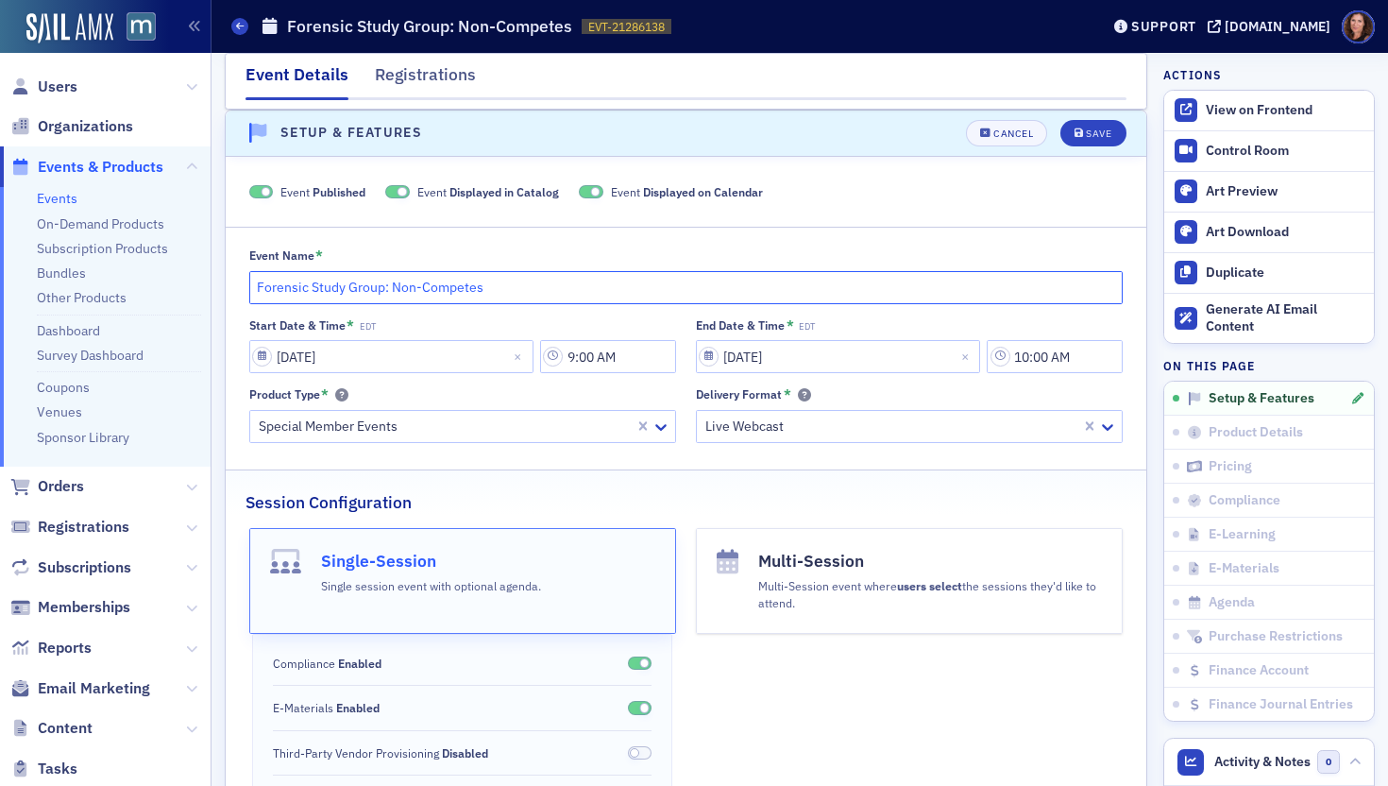
click at [505, 291] on input "Forensic Study Group: Non-Competes" at bounding box center [686, 287] width 874 height 33
paste input "Non-Competes – Legal Trends and Practical Issues"
type input "Forensic Study Group: Non-Competes – Legal Trends and Practical Issues"
click at [1086, 128] on div "Save" at bounding box center [1098, 133] width 25 height 10
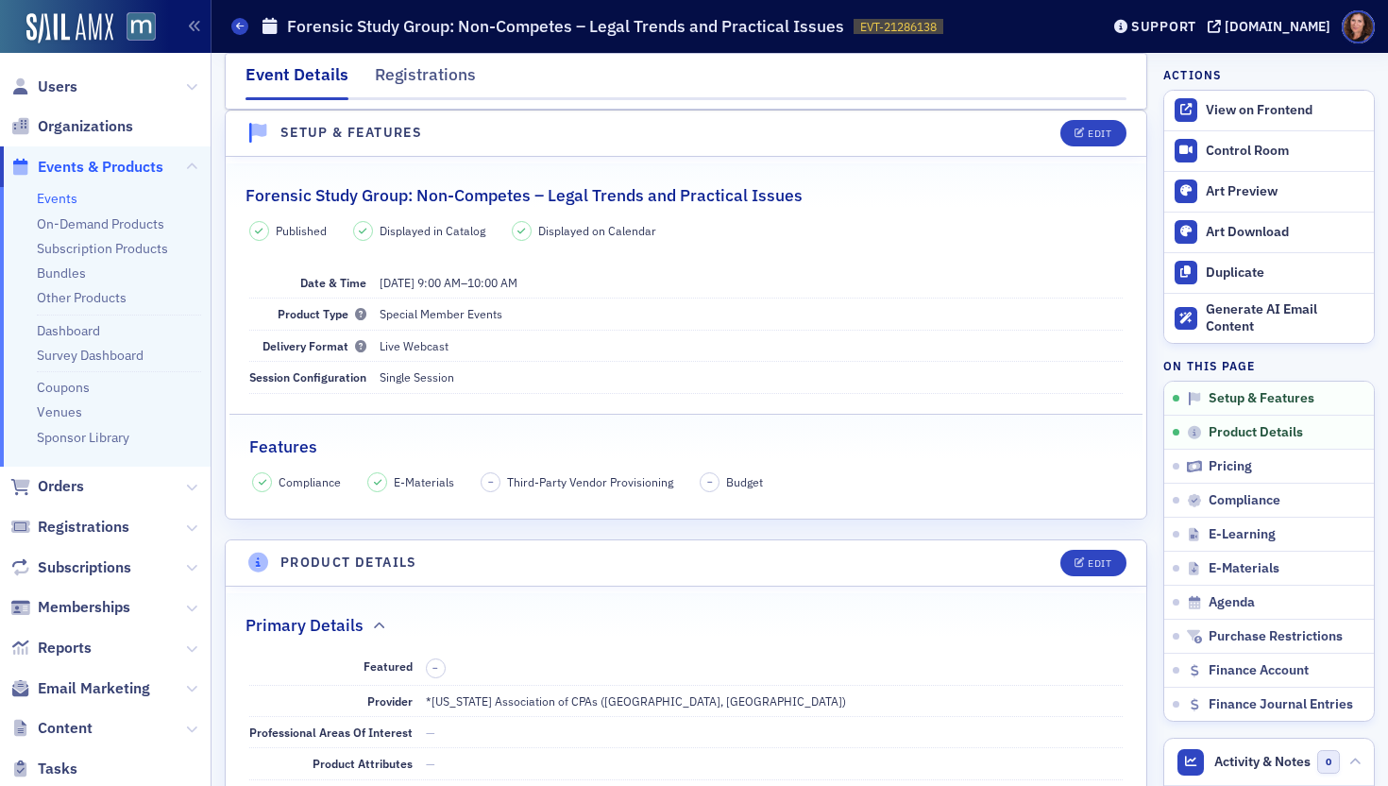
click at [65, 207] on link "Events" at bounding box center [57, 198] width 41 height 17
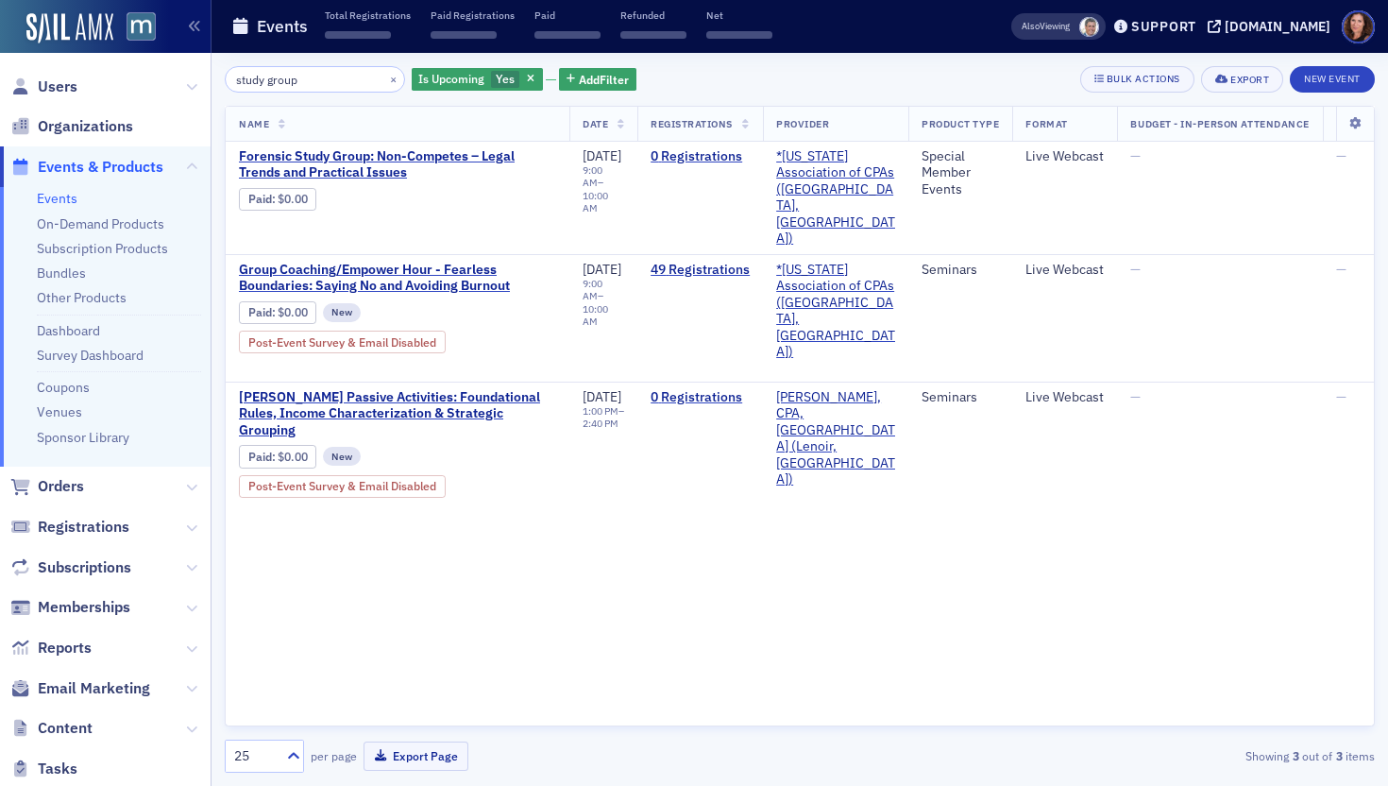
click at [280, 82] on input "study group" at bounding box center [315, 79] width 180 height 26
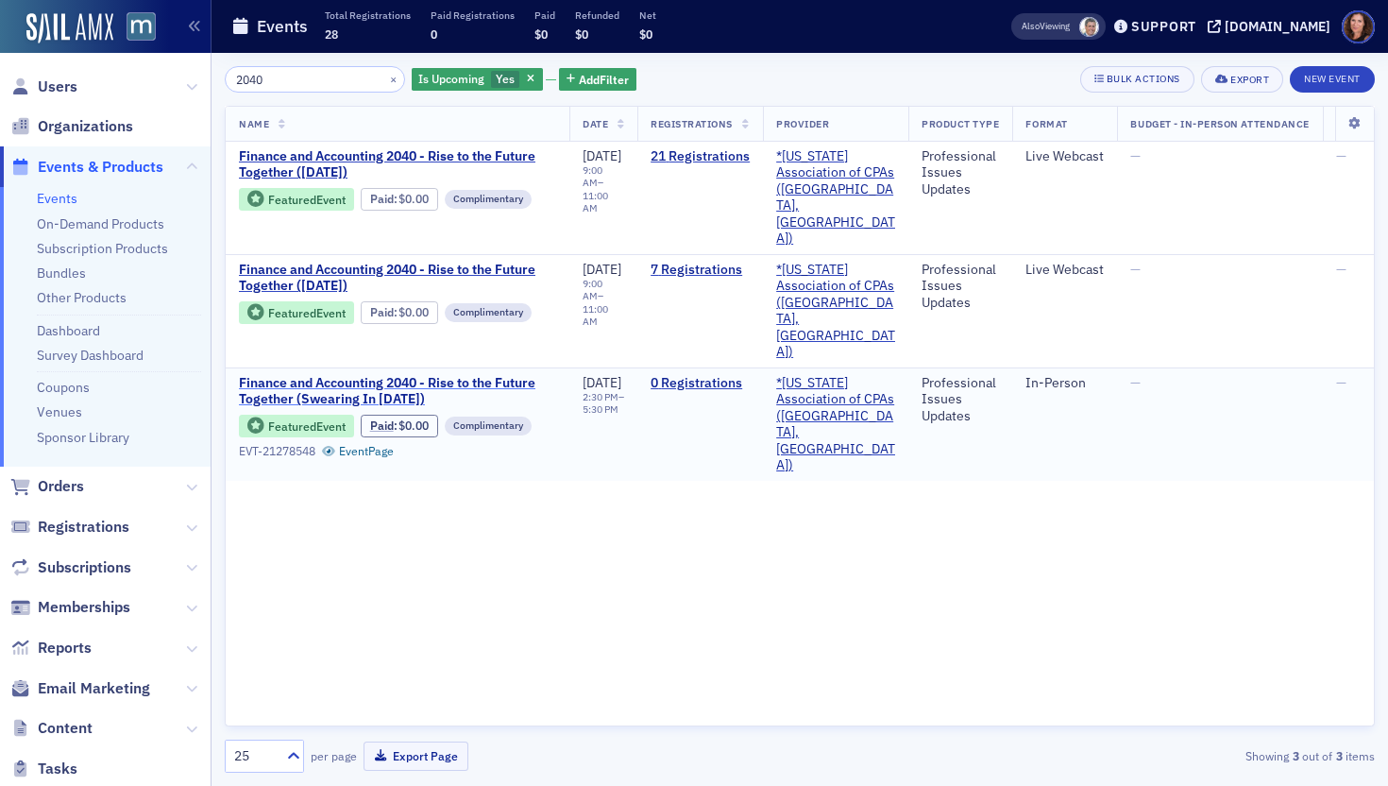
type input "2040"
click at [402, 375] on span "Finance and Accounting 2040 - Rise to the Future Together (Swearing In 2025)" at bounding box center [397, 391] width 317 height 33
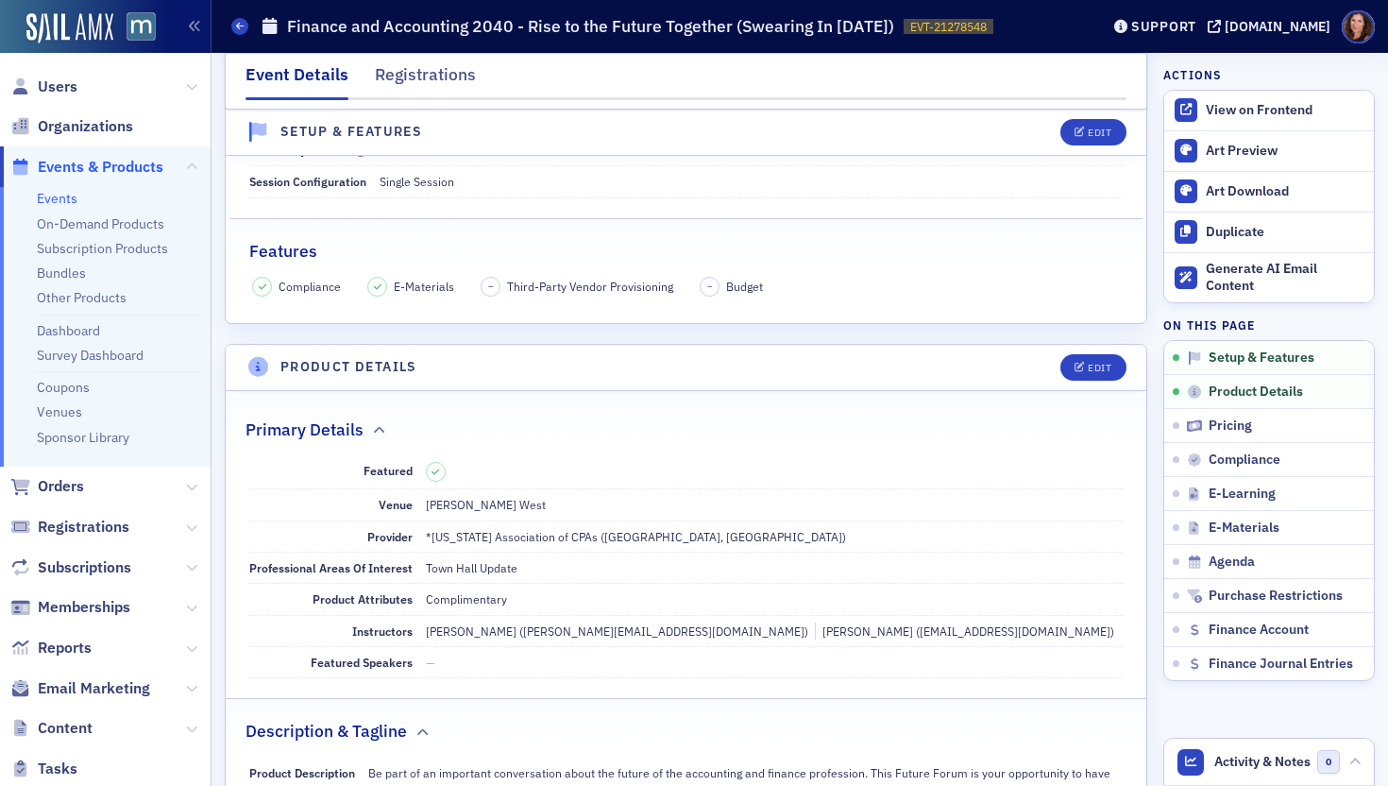
scroll to position [308, 0]
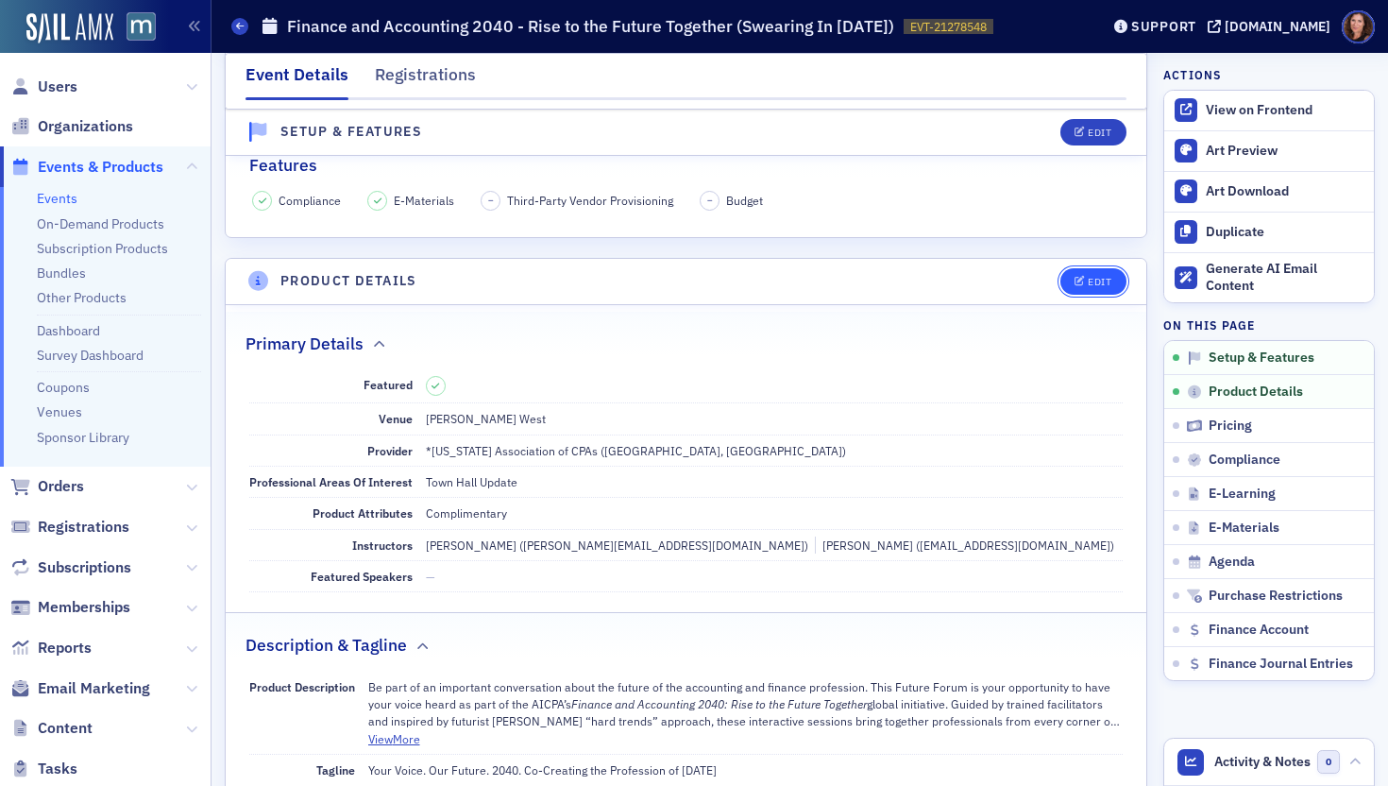
click at [1070, 274] on button "Edit" at bounding box center [1092, 281] width 65 height 26
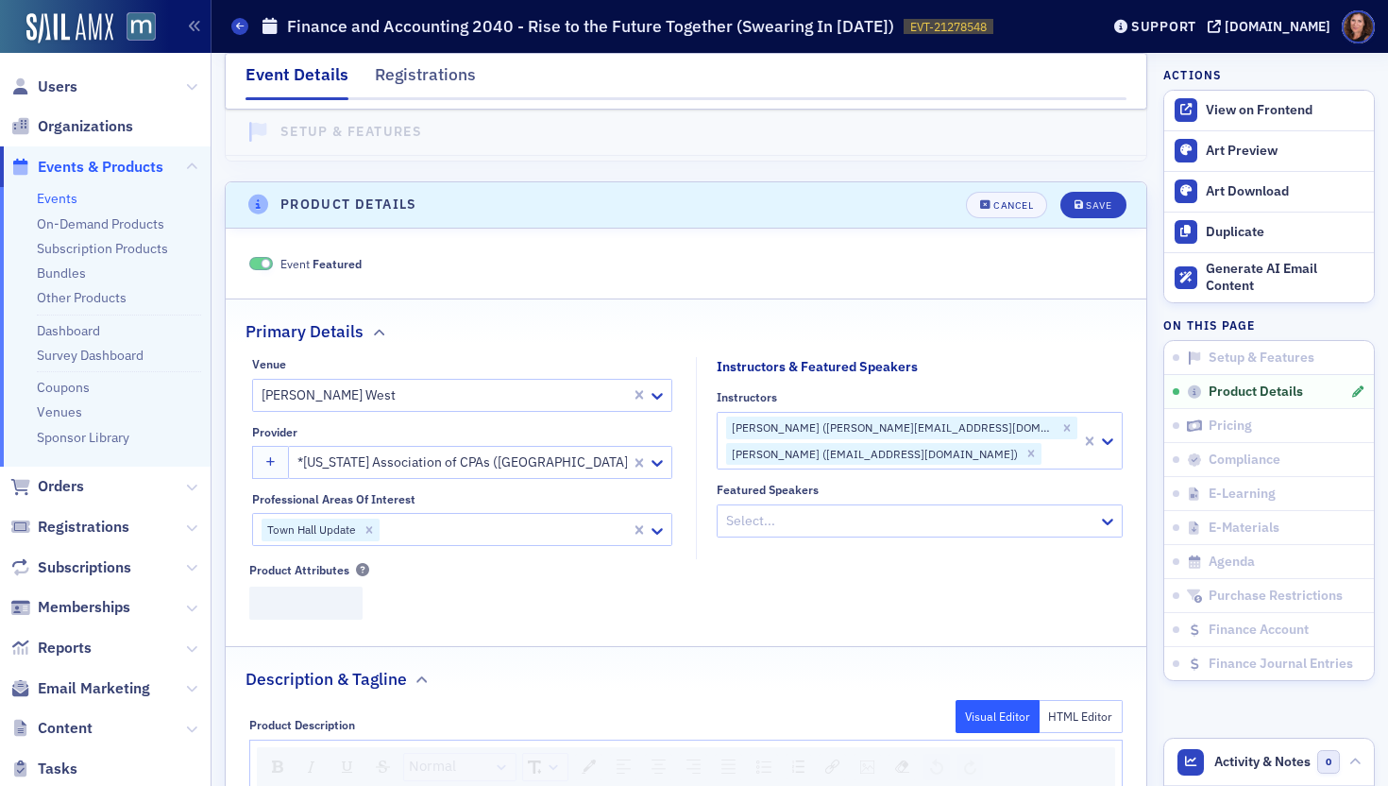
scroll to position [456, 0]
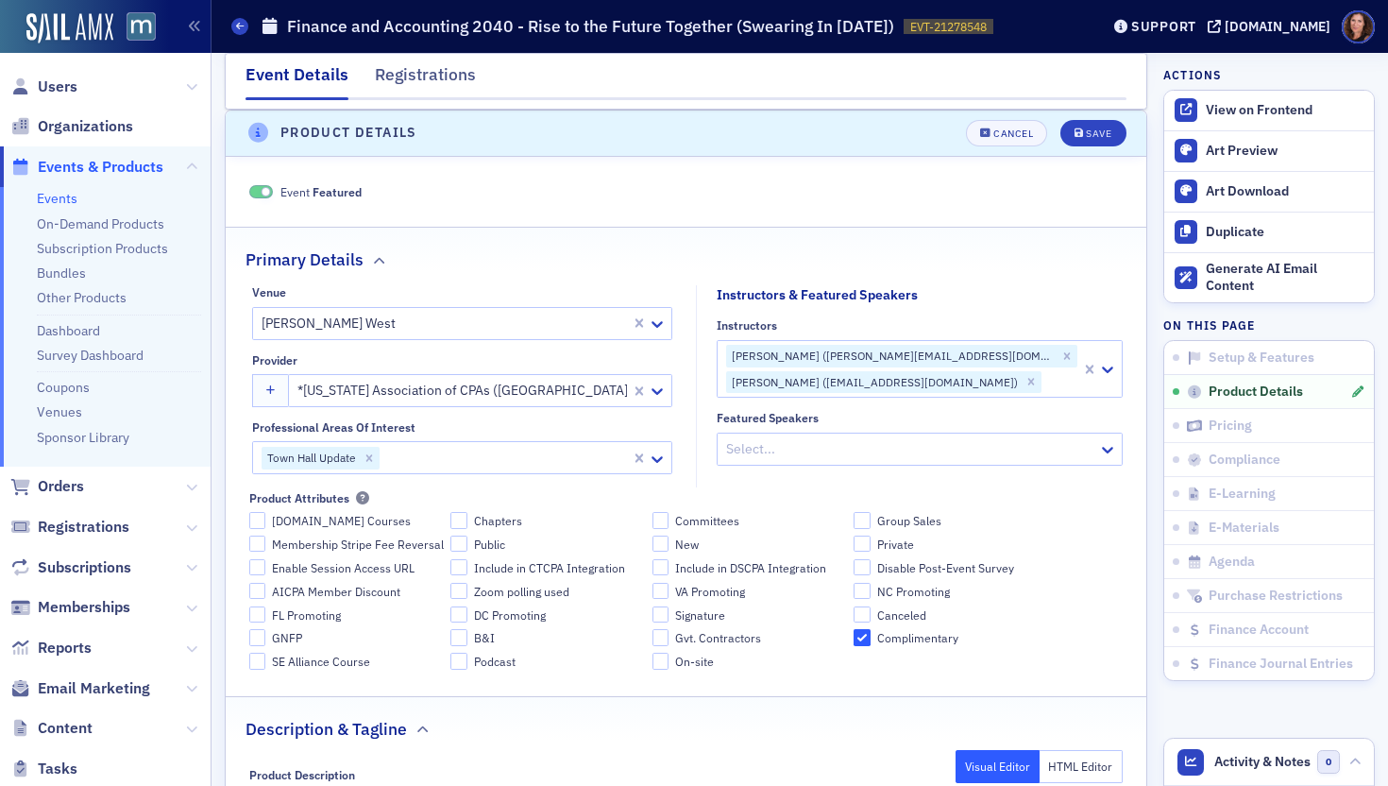
click at [1043, 378] on div at bounding box center [1061, 382] width 36 height 24
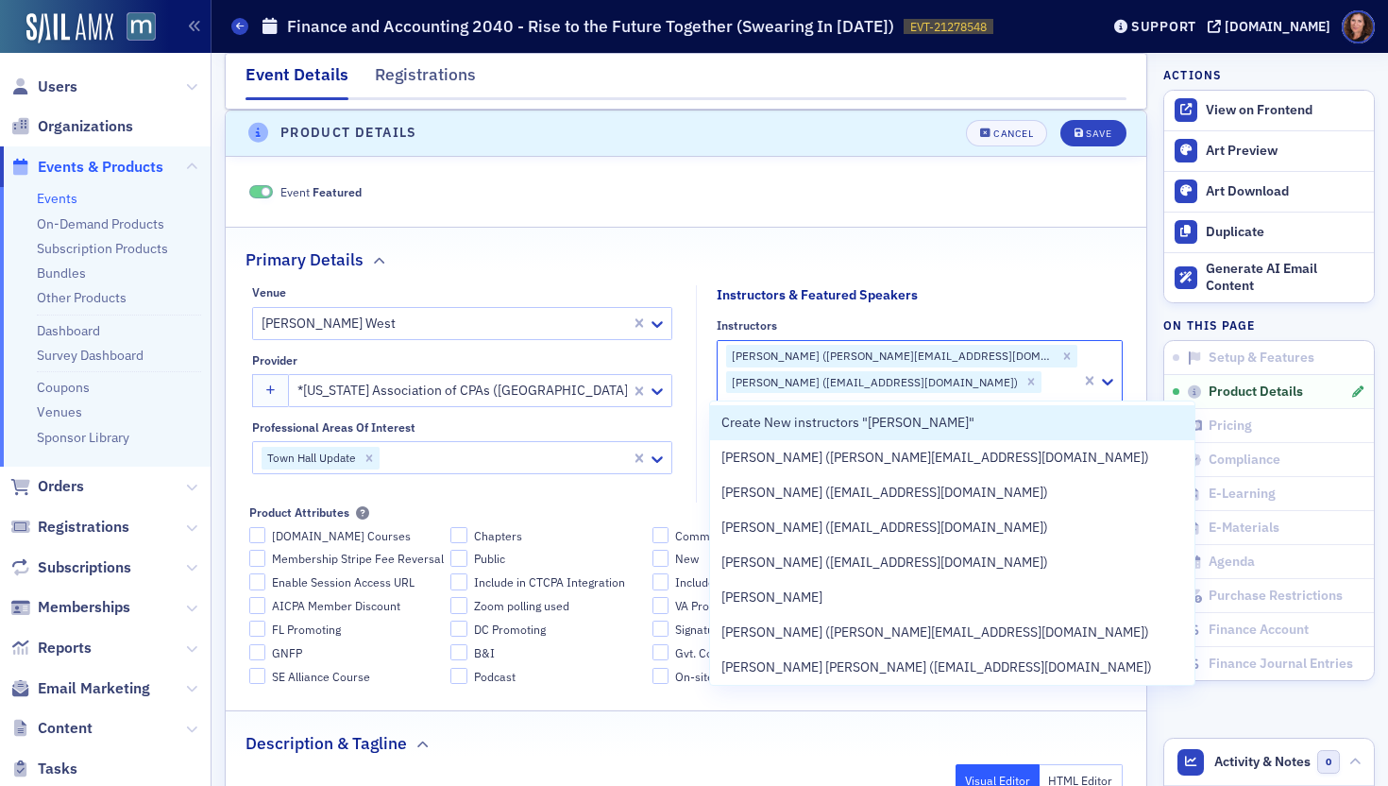
type input "Jessica"
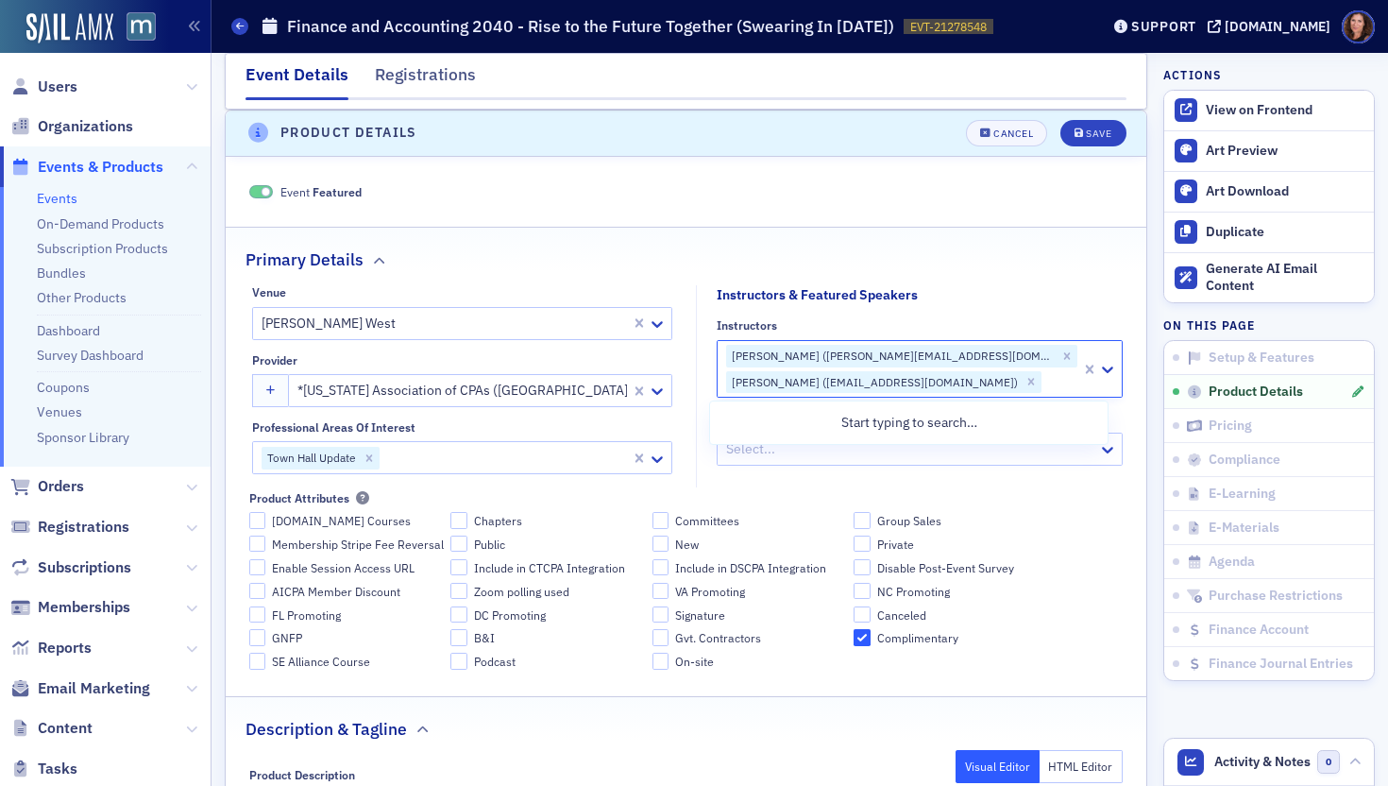
click at [1043, 384] on div at bounding box center [1061, 382] width 36 height 24
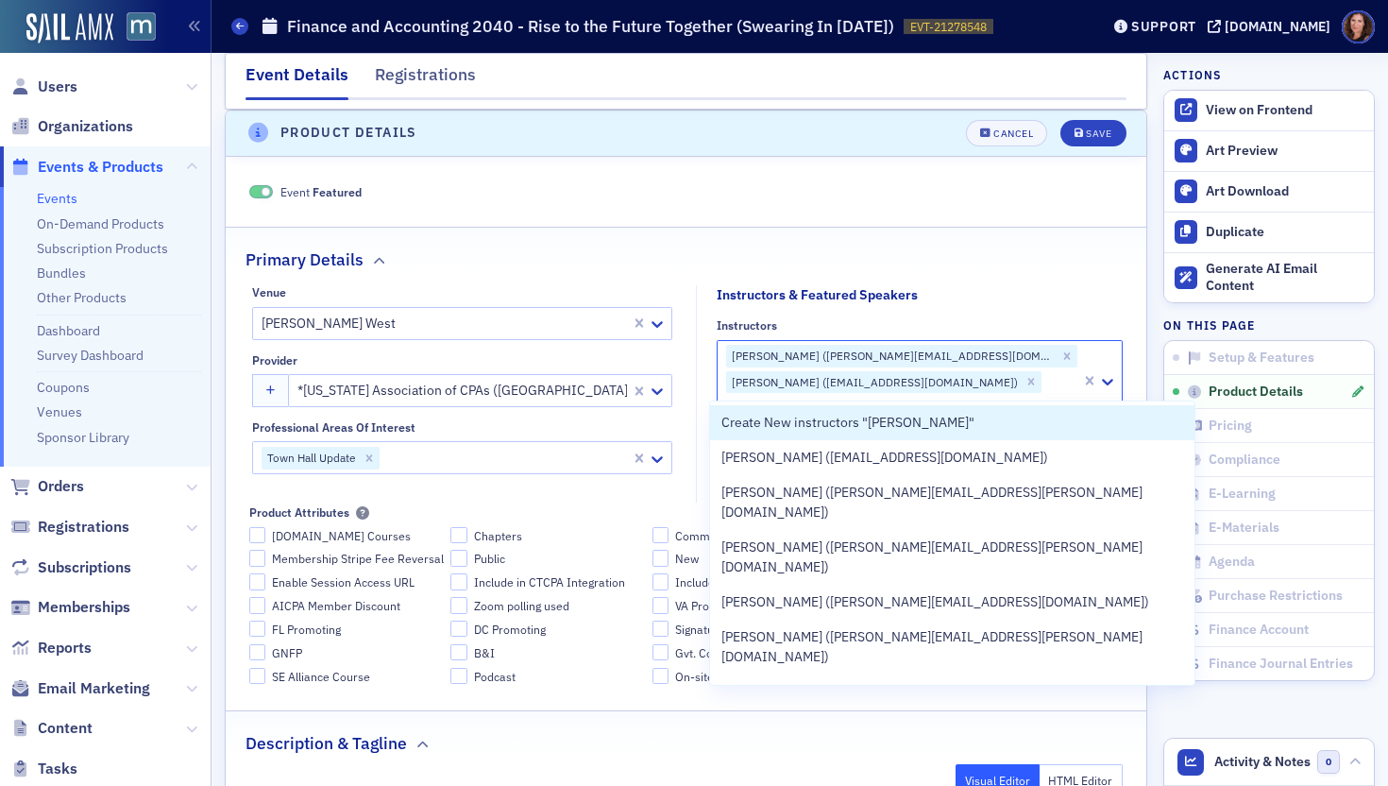
type input "jessica mc"
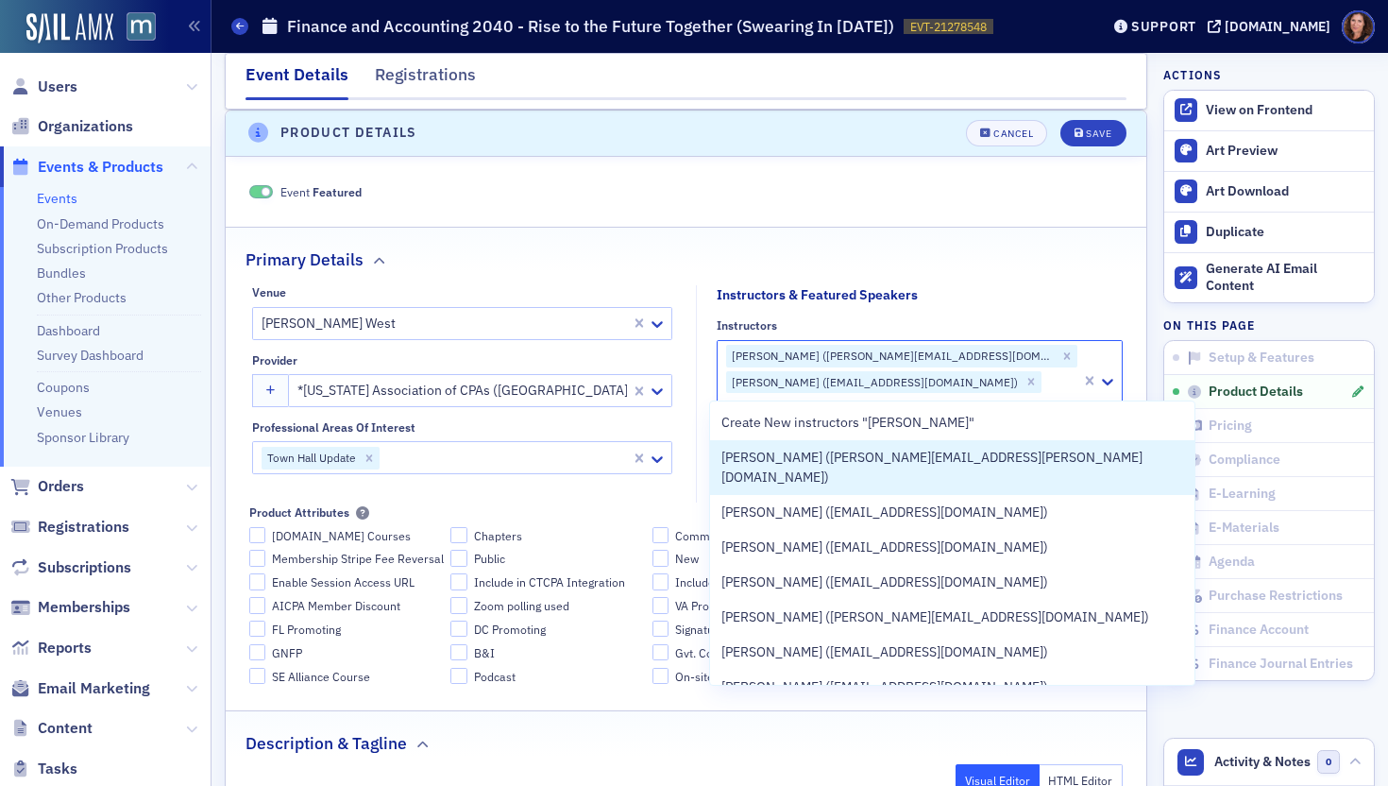
click at [889, 471] on div "Jessica McClain (jessica.e.mcclain@outlook.com)" at bounding box center [952, 467] width 484 height 55
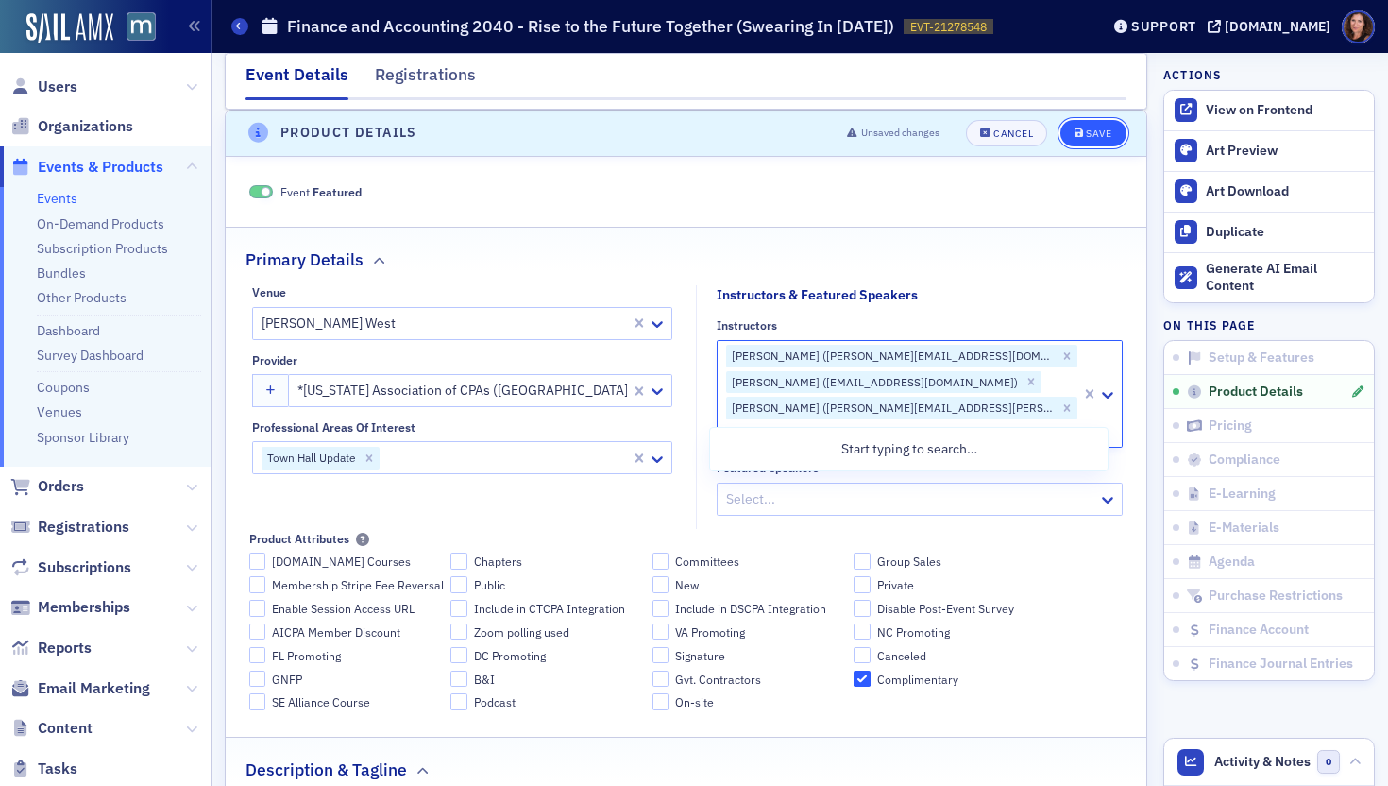
click at [1094, 137] on div "Save" at bounding box center [1098, 133] width 25 height 10
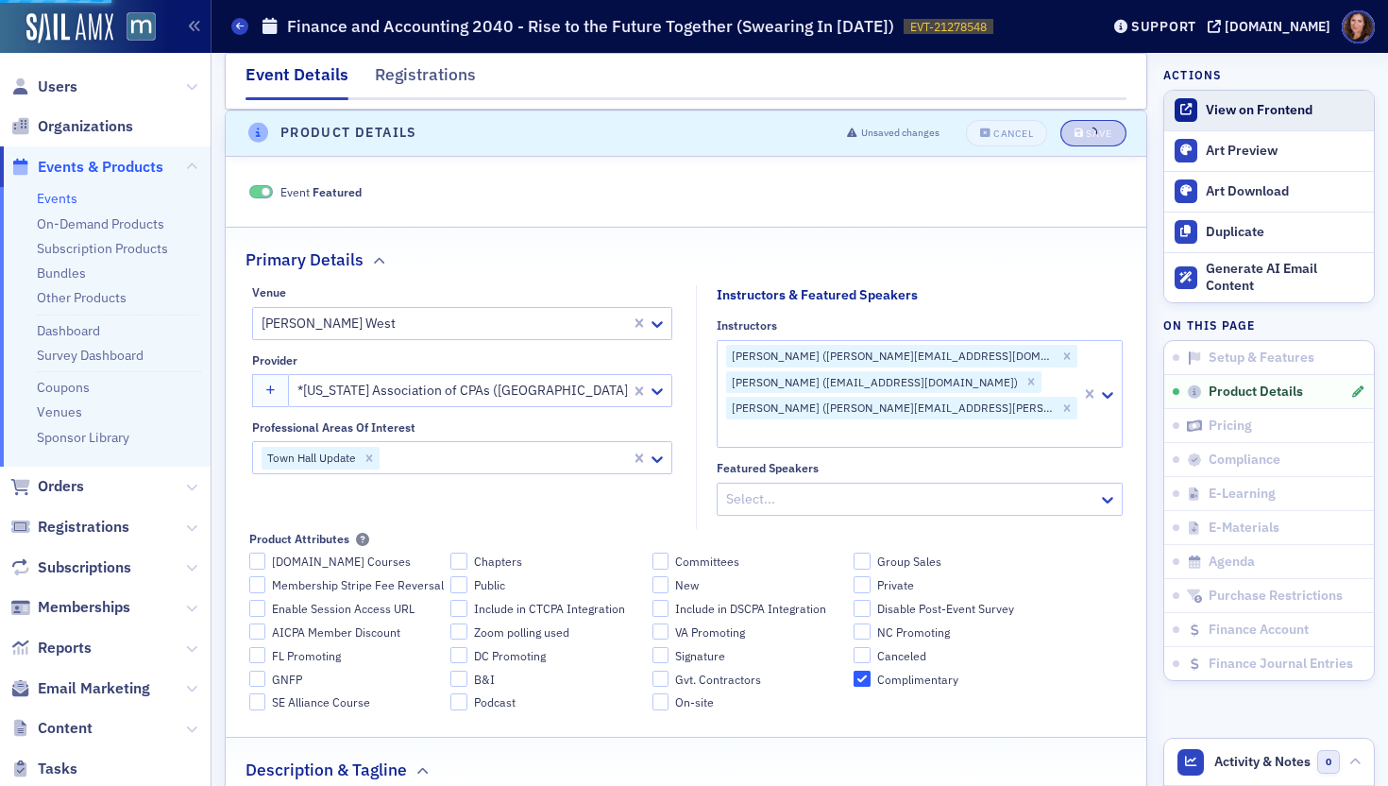
click at [1250, 106] on div "View on Frontend" at bounding box center [1285, 110] width 159 height 17
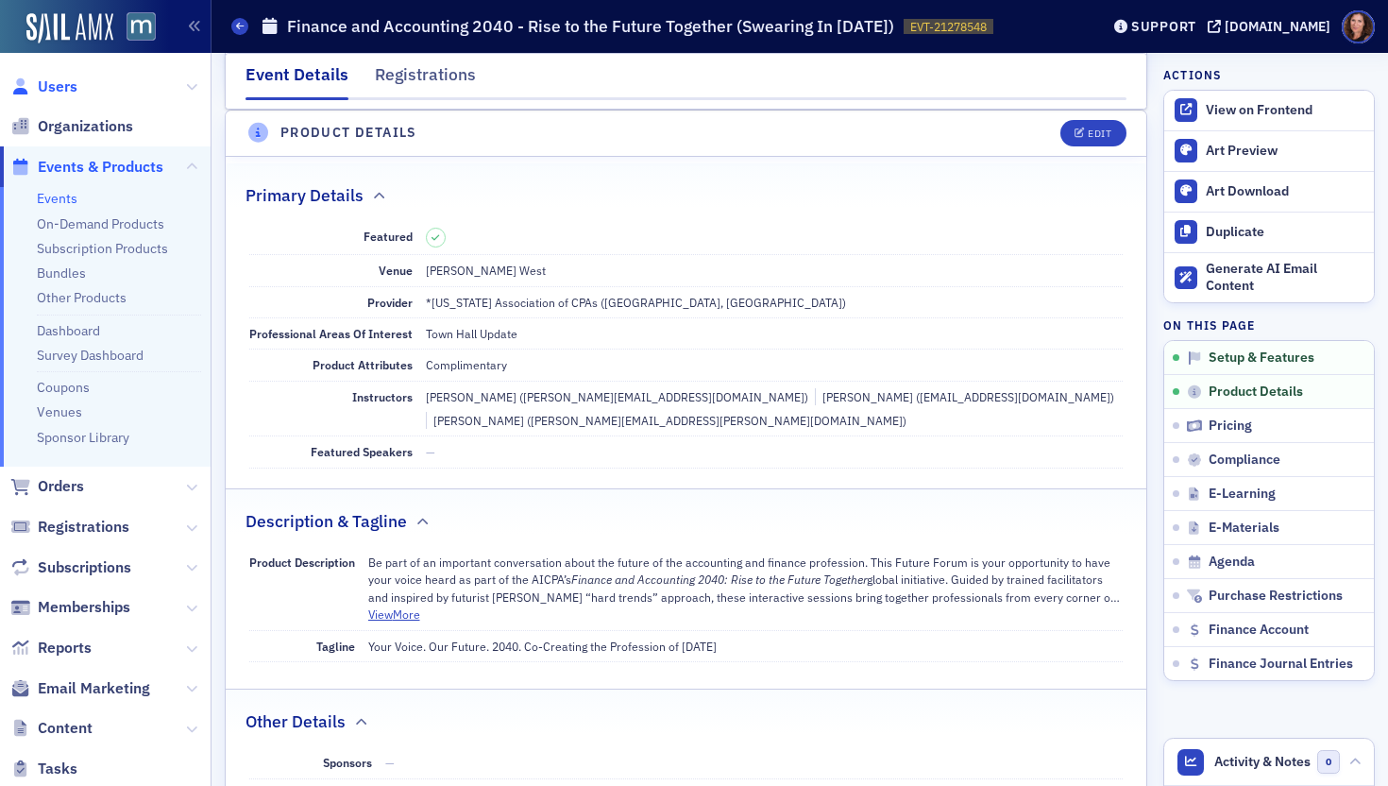
click at [51, 87] on span "Users" at bounding box center [58, 86] width 40 height 21
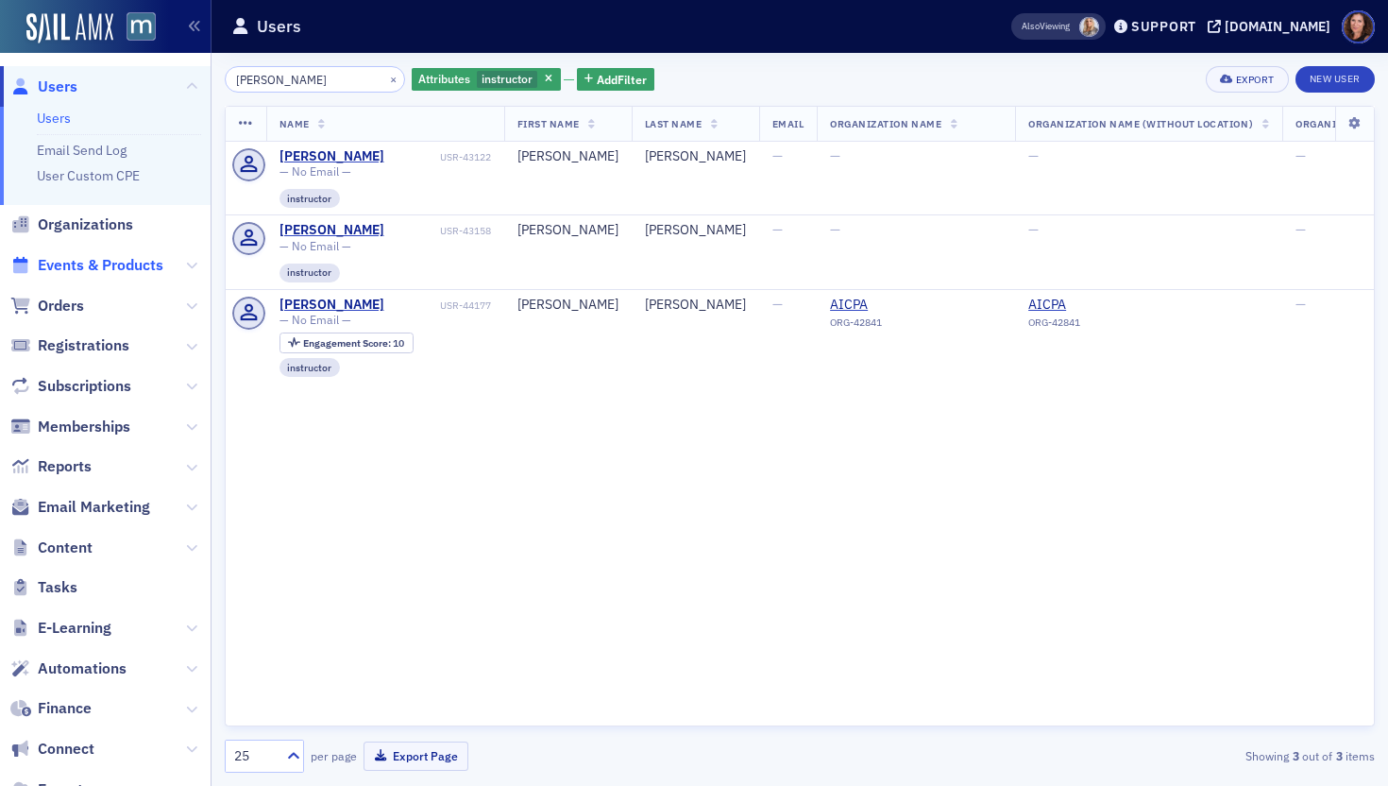
click at [117, 275] on span "Events & Products" at bounding box center [101, 265] width 126 height 21
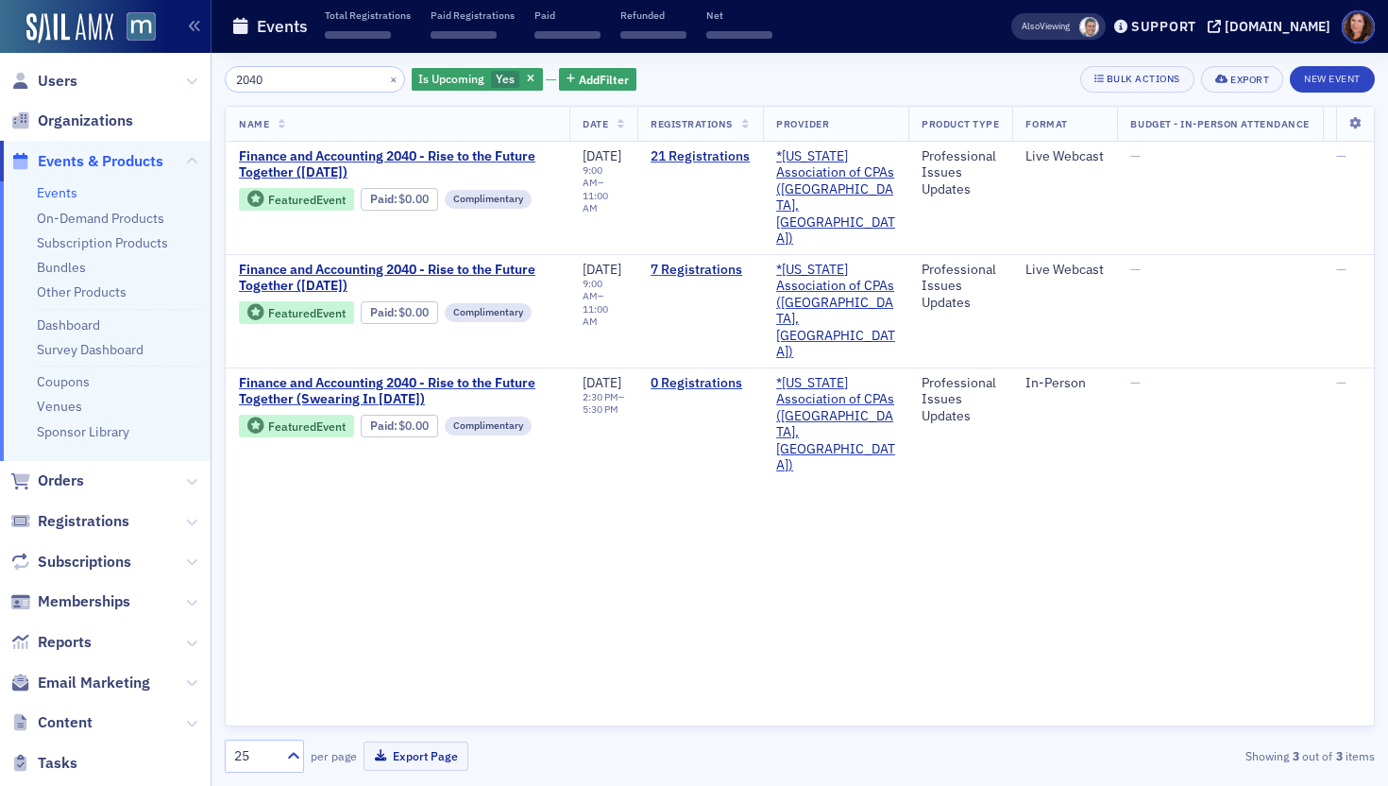
click at [281, 80] on input "2040" at bounding box center [315, 79] width 180 height 26
click at [280, 80] on input "2040" at bounding box center [315, 79] width 180 height 26
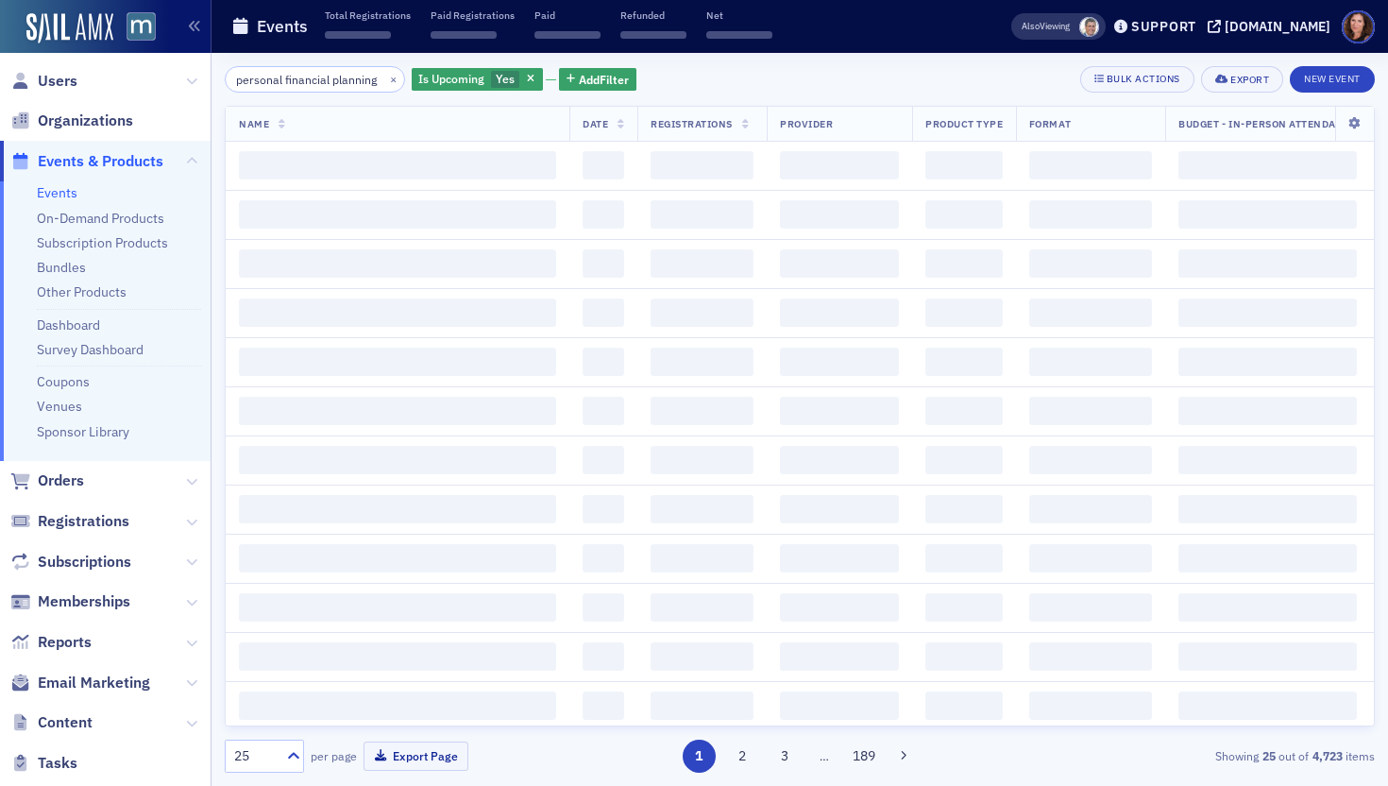
scroll to position [0, 18]
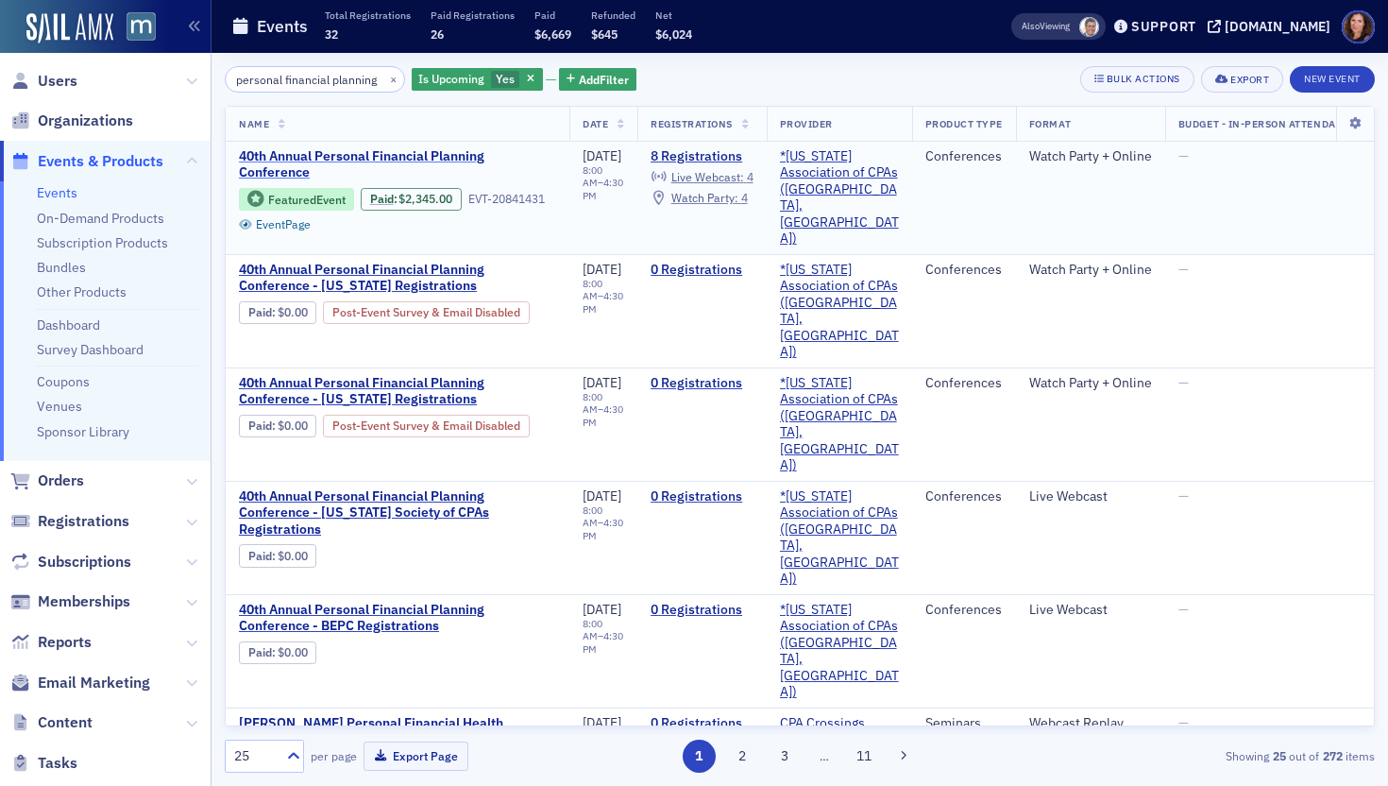
type input "personal financial planning"
click at [387, 161] on span "40th Annual Personal Financial Planning Conference" at bounding box center [397, 164] width 317 height 33
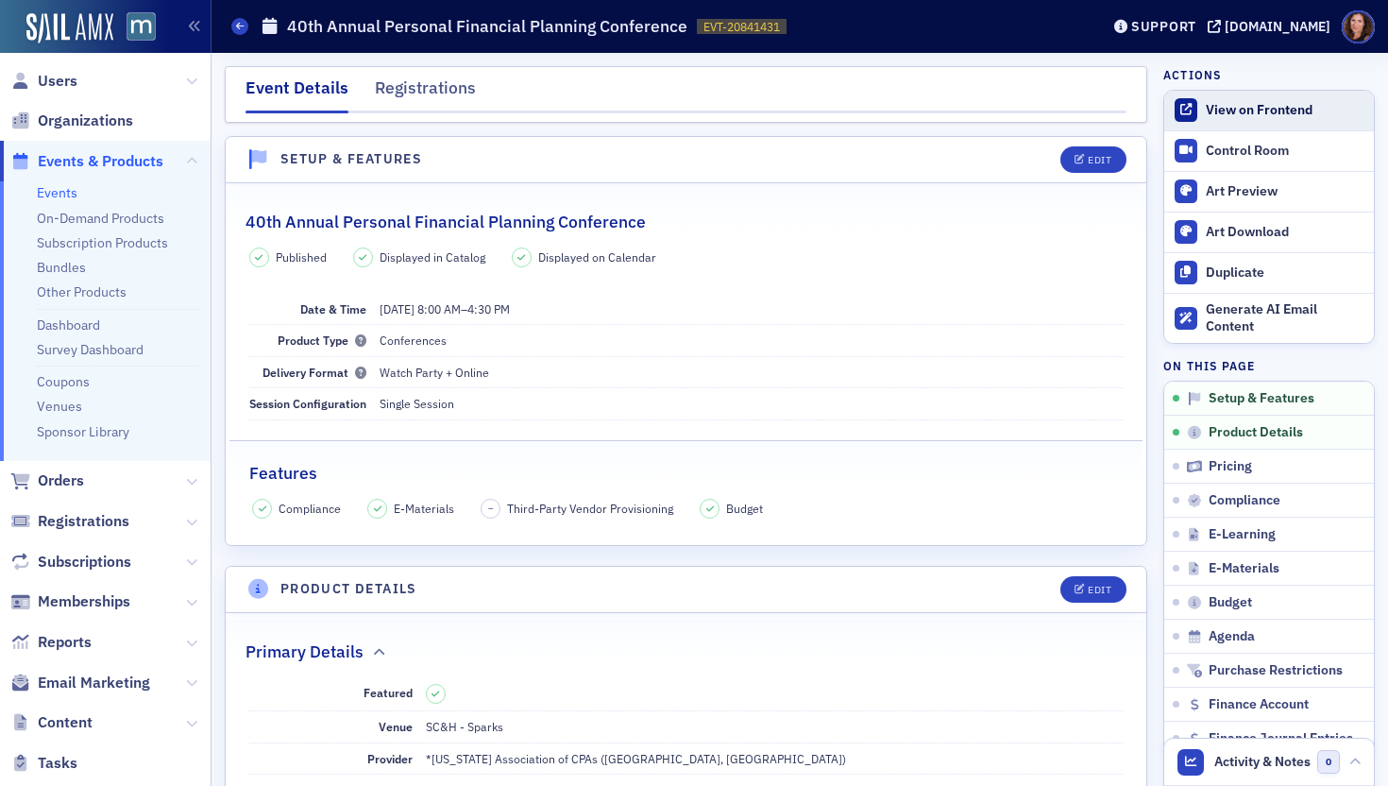
click at [1268, 110] on div "View on Frontend" at bounding box center [1285, 110] width 159 height 17
click at [59, 192] on link "Events" at bounding box center [57, 192] width 41 height 17
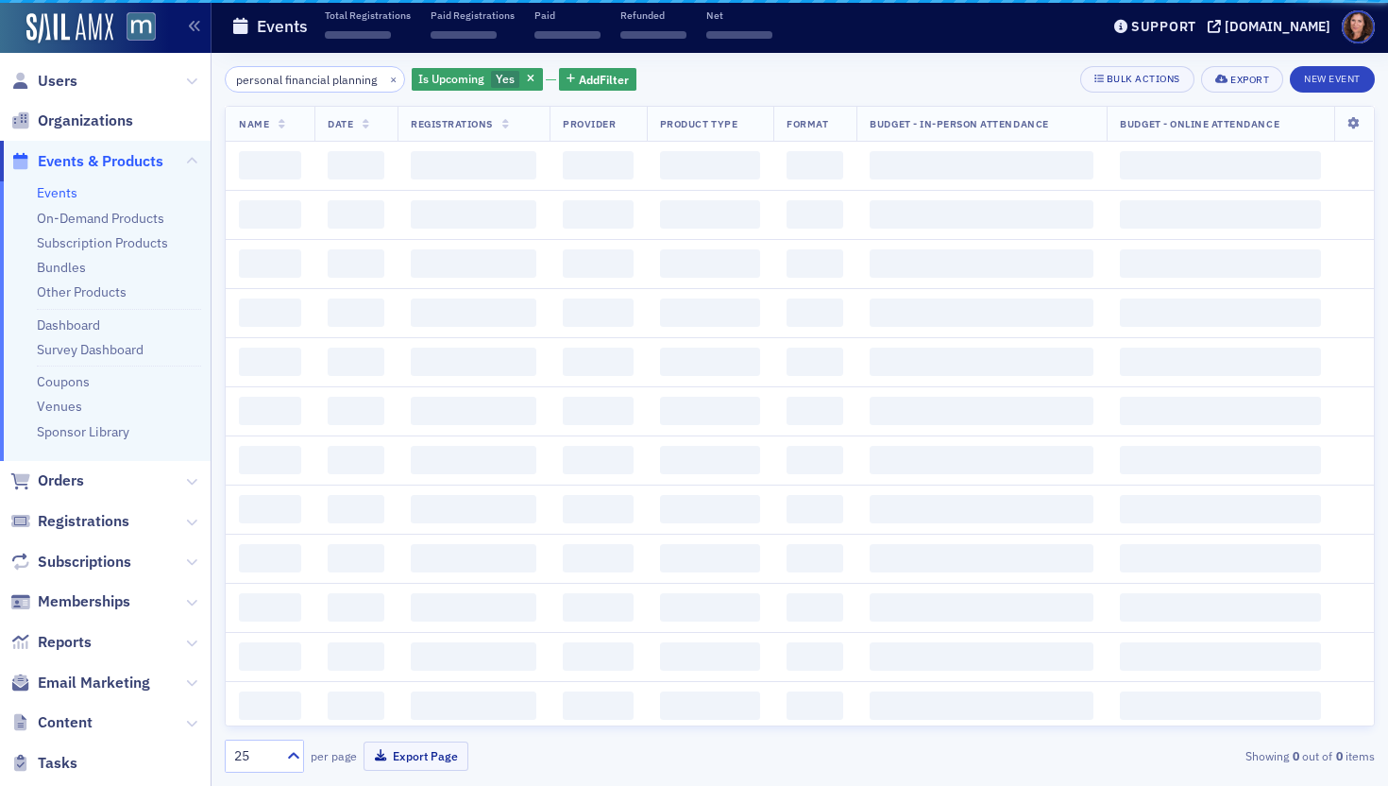
scroll to position [0, 18]
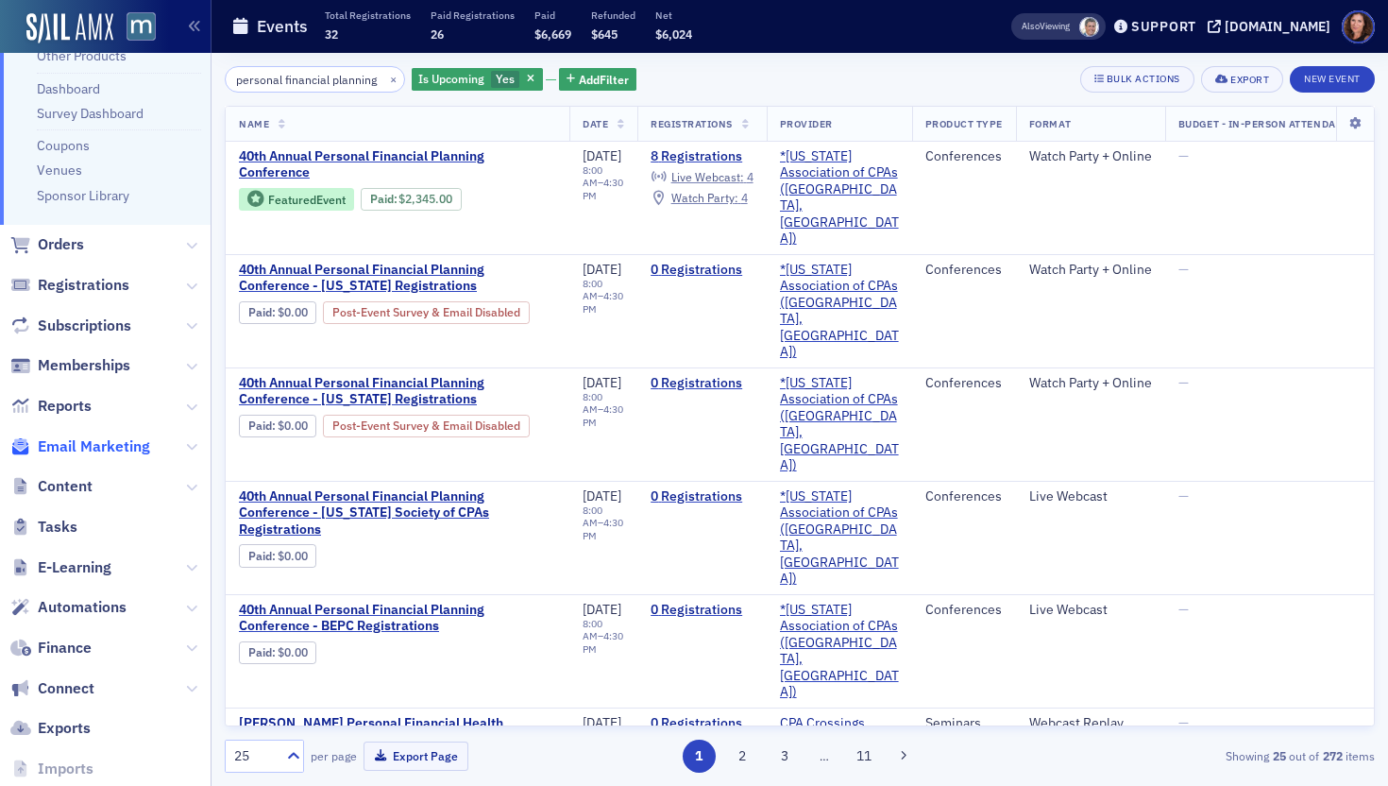
click at [99, 451] on span "Email Marketing" at bounding box center [94, 446] width 112 height 21
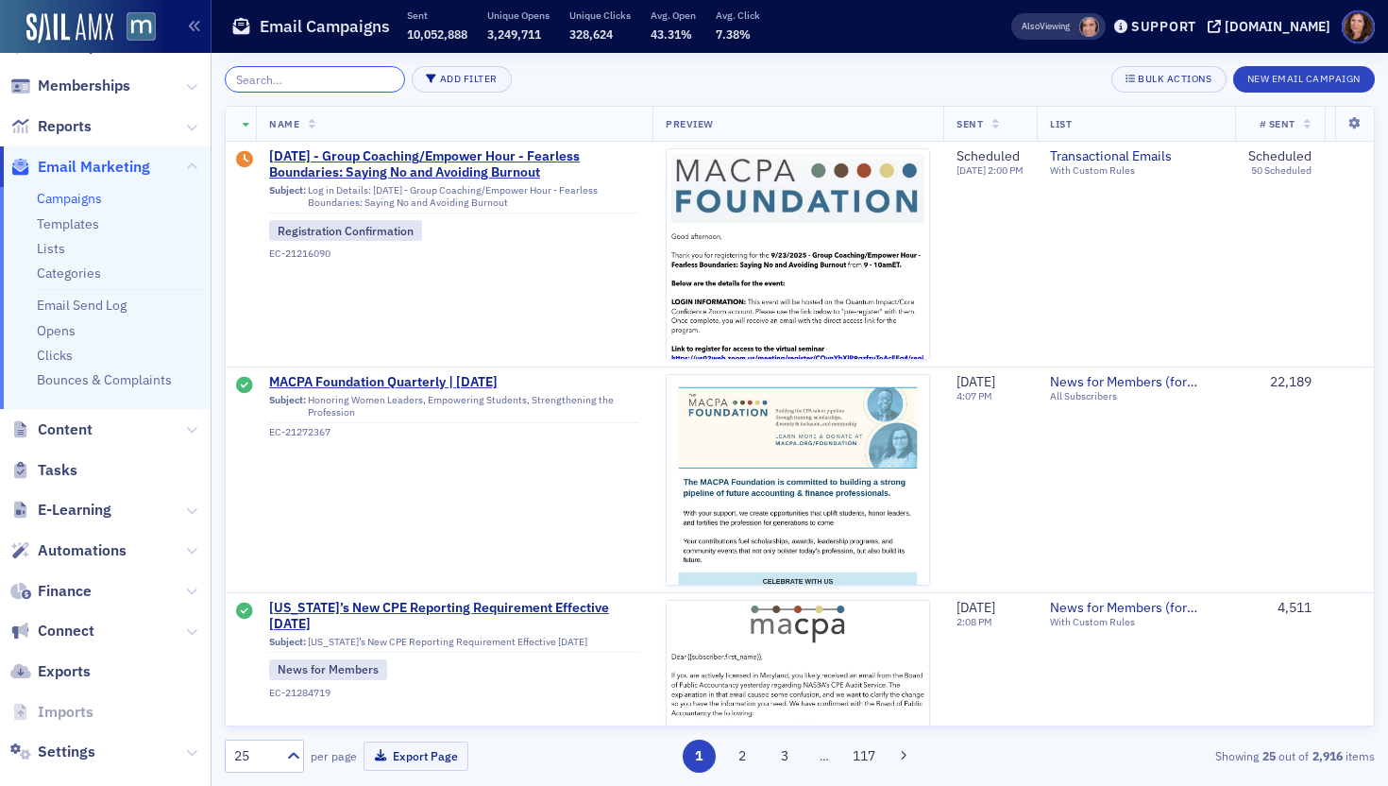
scroll to position [242, 0]
click at [342, 75] on input "search" at bounding box center [315, 79] width 180 height 26
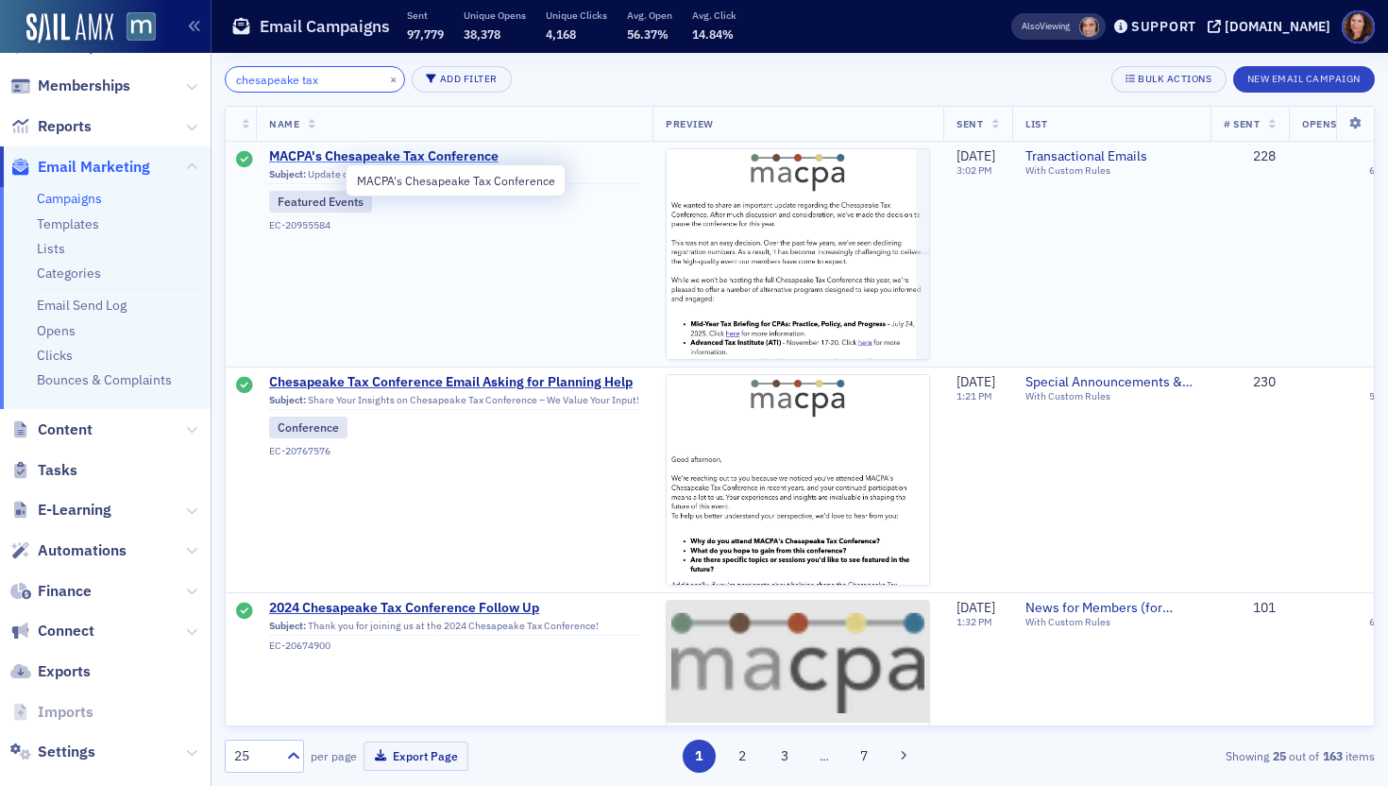
type input "chesapeake tax"
click at [436, 161] on span "MACPA's Chesapeake Tax Conference" at bounding box center [454, 156] width 370 height 17
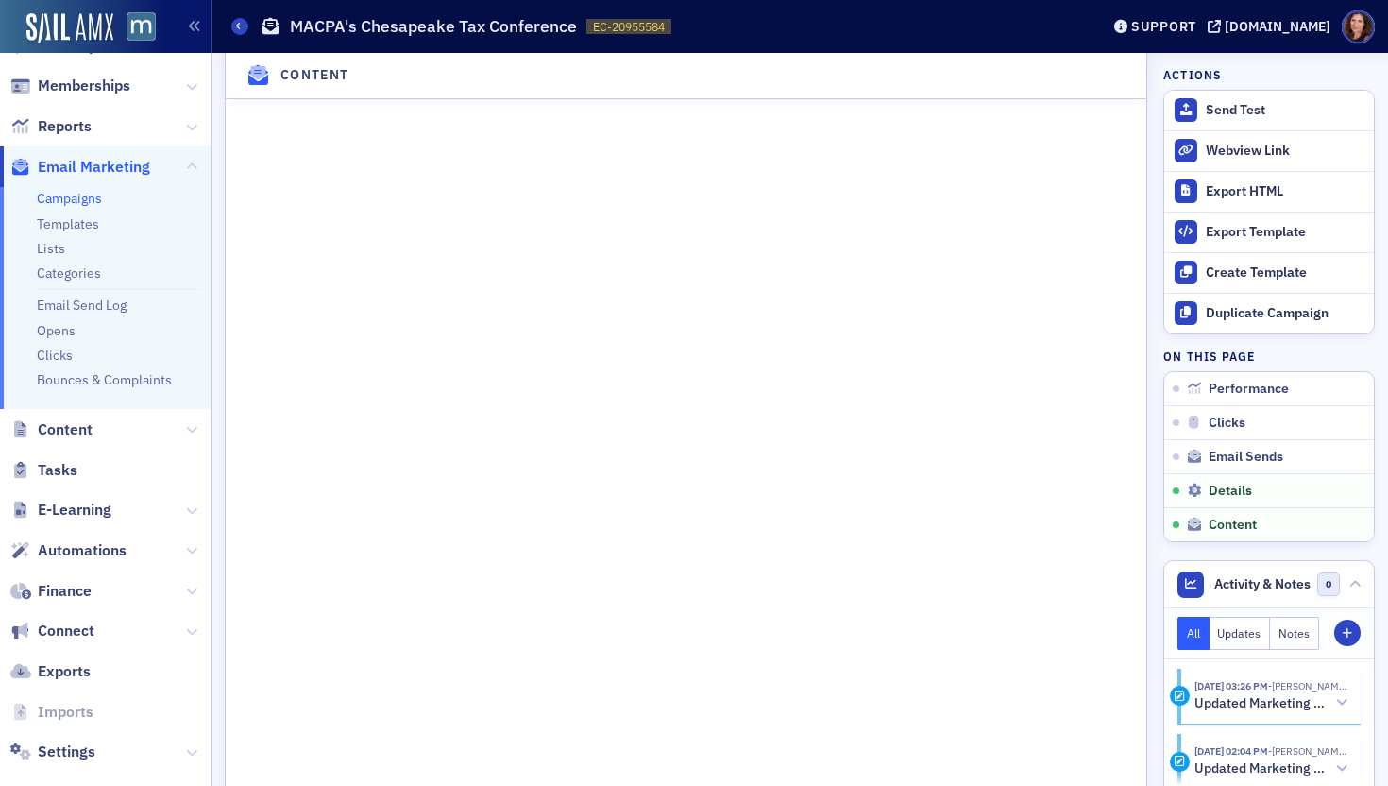
scroll to position [2262, 0]
click at [1246, 314] on div "Duplicate Campaign" at bounding box center [1285, 313] width 159 height 17
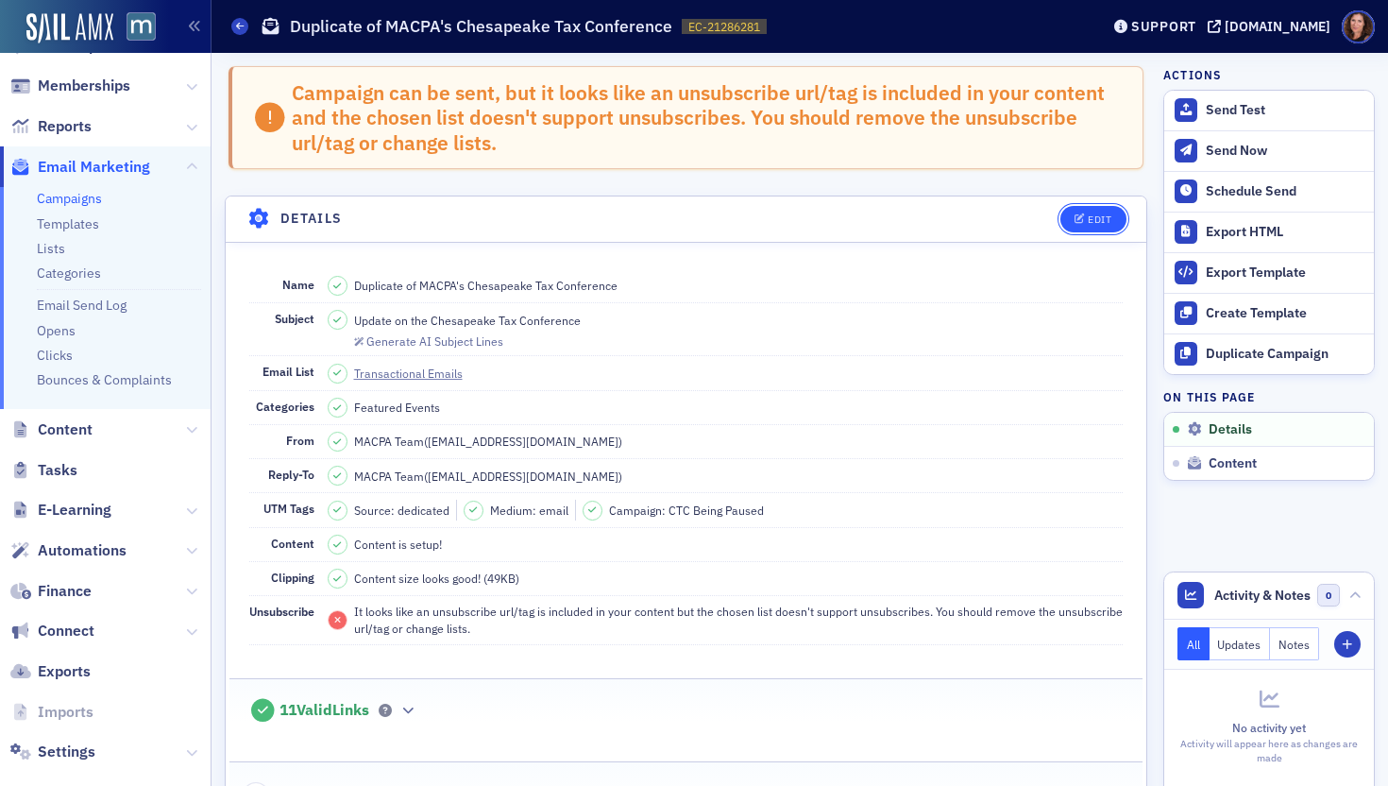
click at [1077, 226] on button "Edit" at bounding box center [1092, 219] width 65 height 26
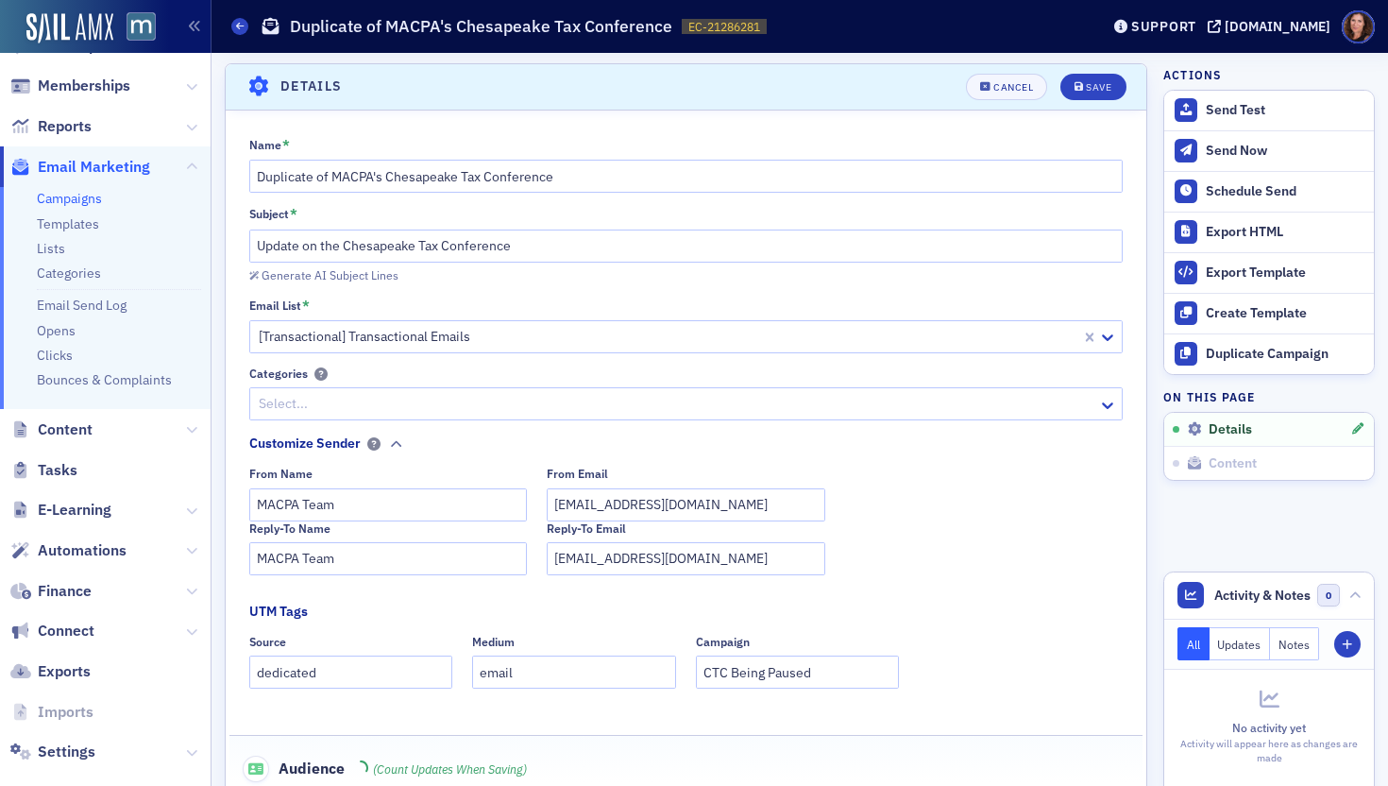
scroll to position [133, 0]
click at [528, 253] on input "Update on the Chesapeake Tax Conference" at bounding box center [686, 245] width 874 height 33
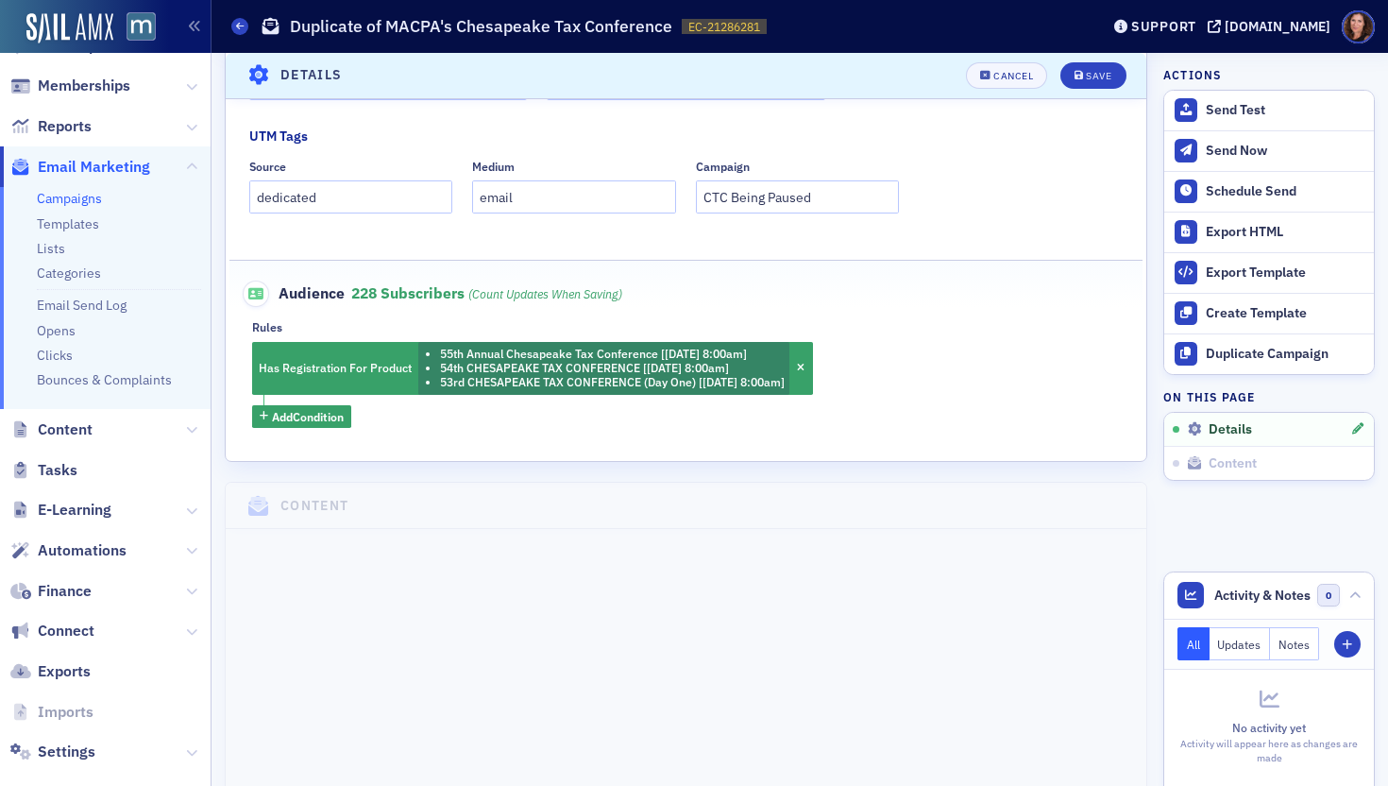
scroll to position [611, 0]
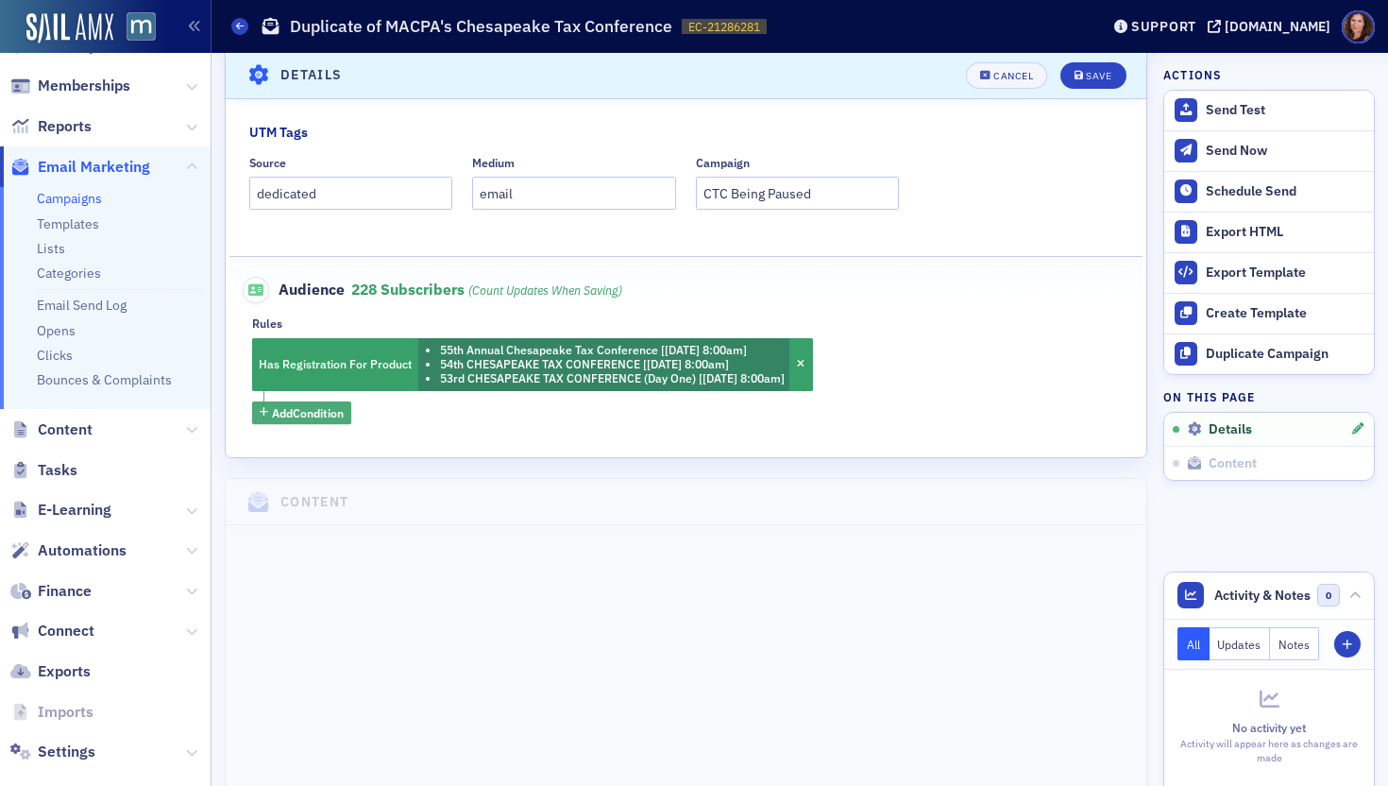
click at [285, 413] on span "Add Condition" at bounding box center [308, 412] width 72 height 17
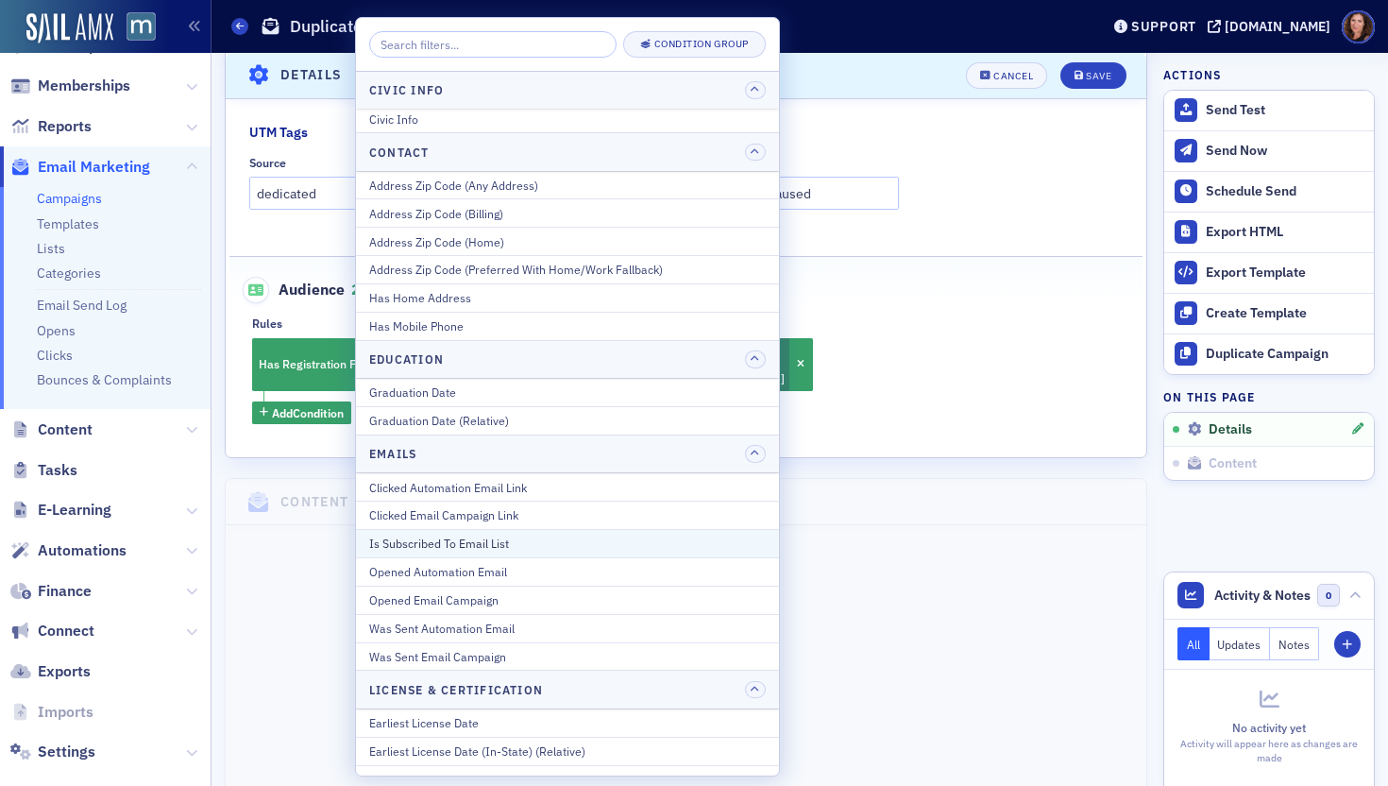
scroll to position [43, 0]
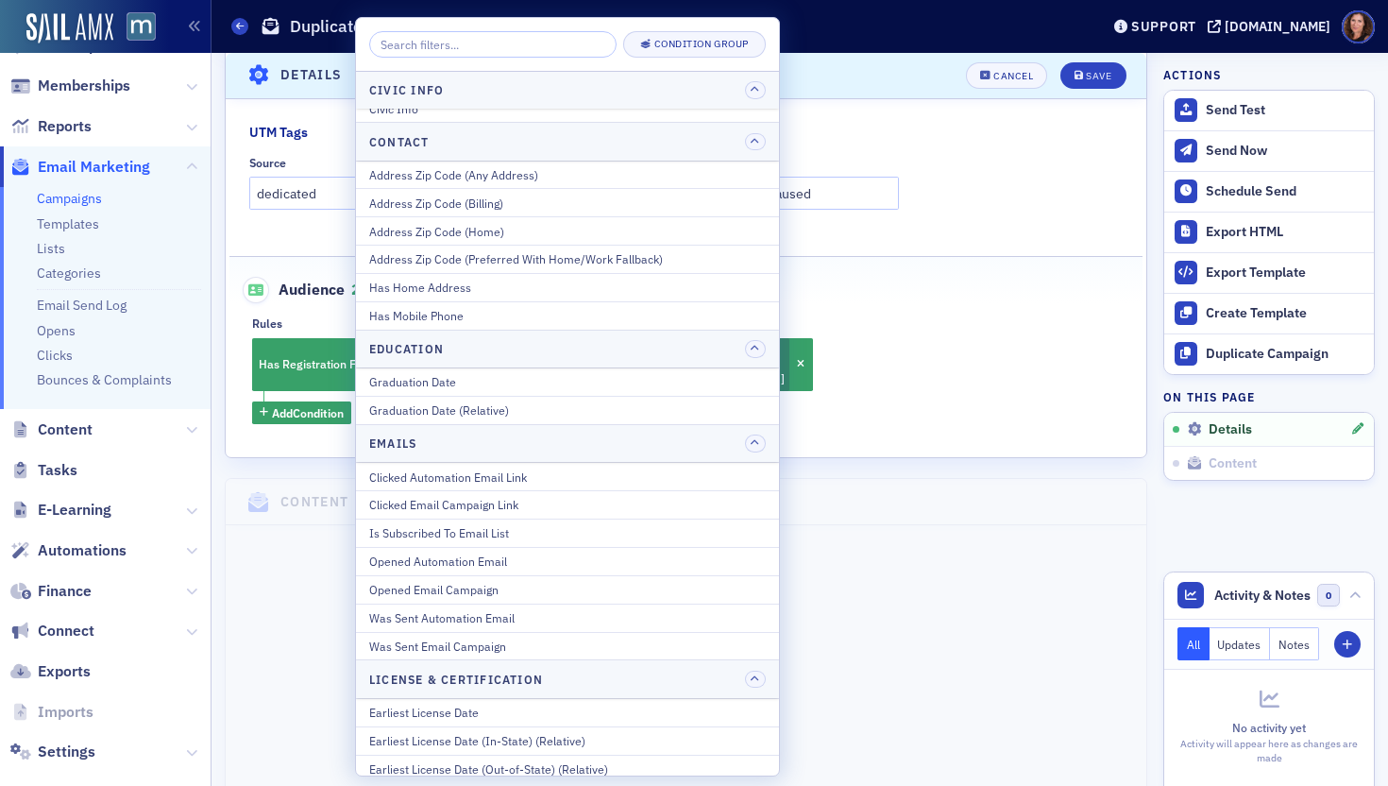
click at [992, 322] on div "Rules" at bounding box center [686, 323] width 868 height 14
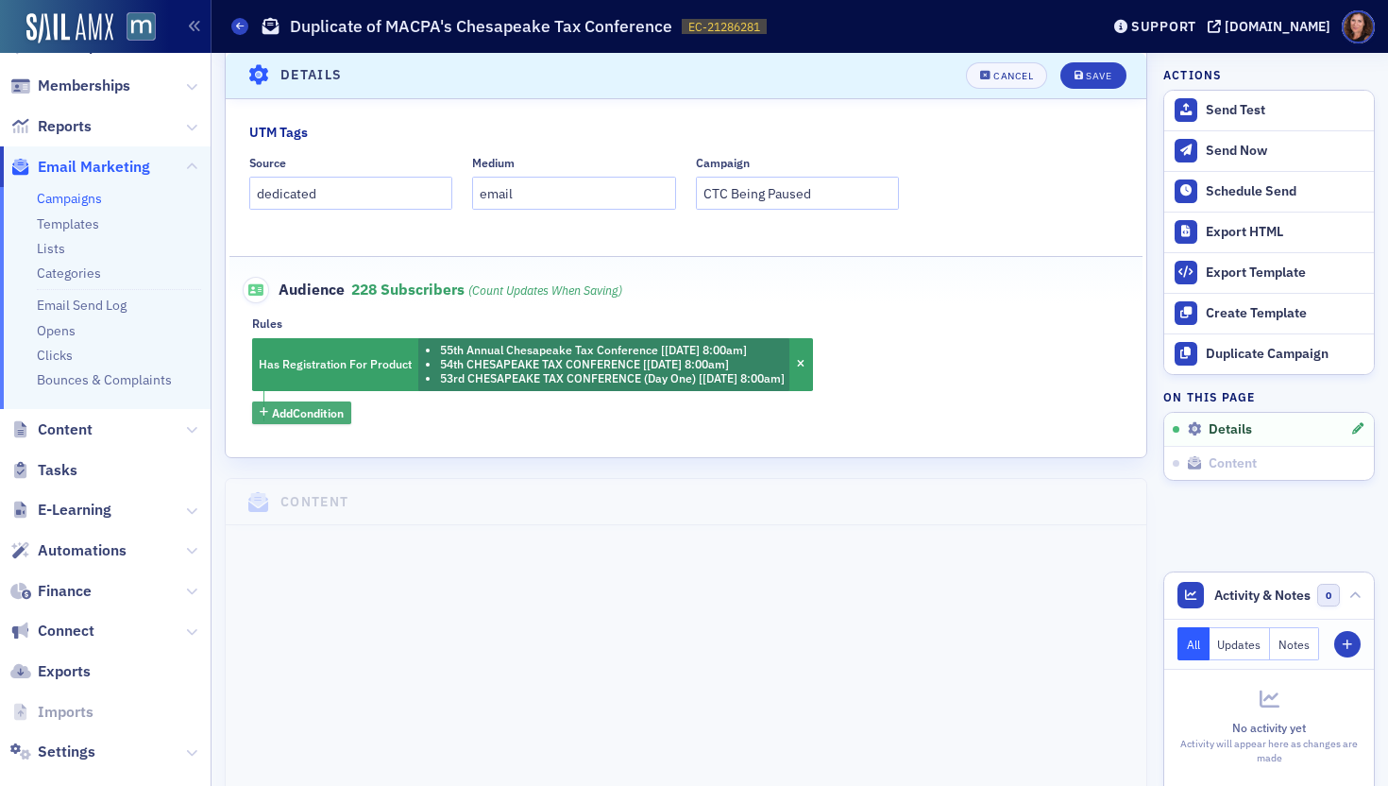
click at [330, 414] on span "Add Condition" at bounding box center [308, 412] width 72 height 17
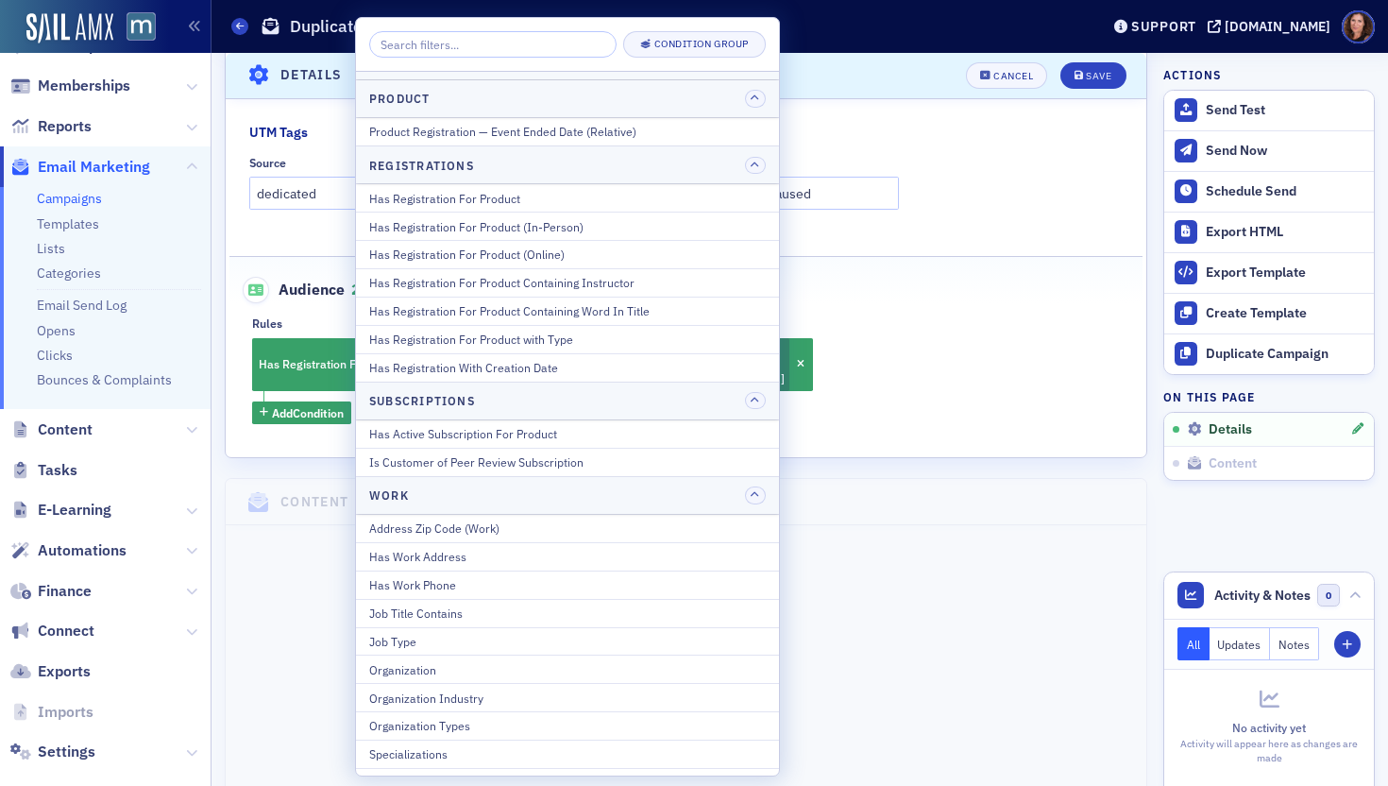
scroll to position [2302, 0]
click at [530, 198] on div "Has Registration For Product" at bounding box center [567, 197] width 397 height 17
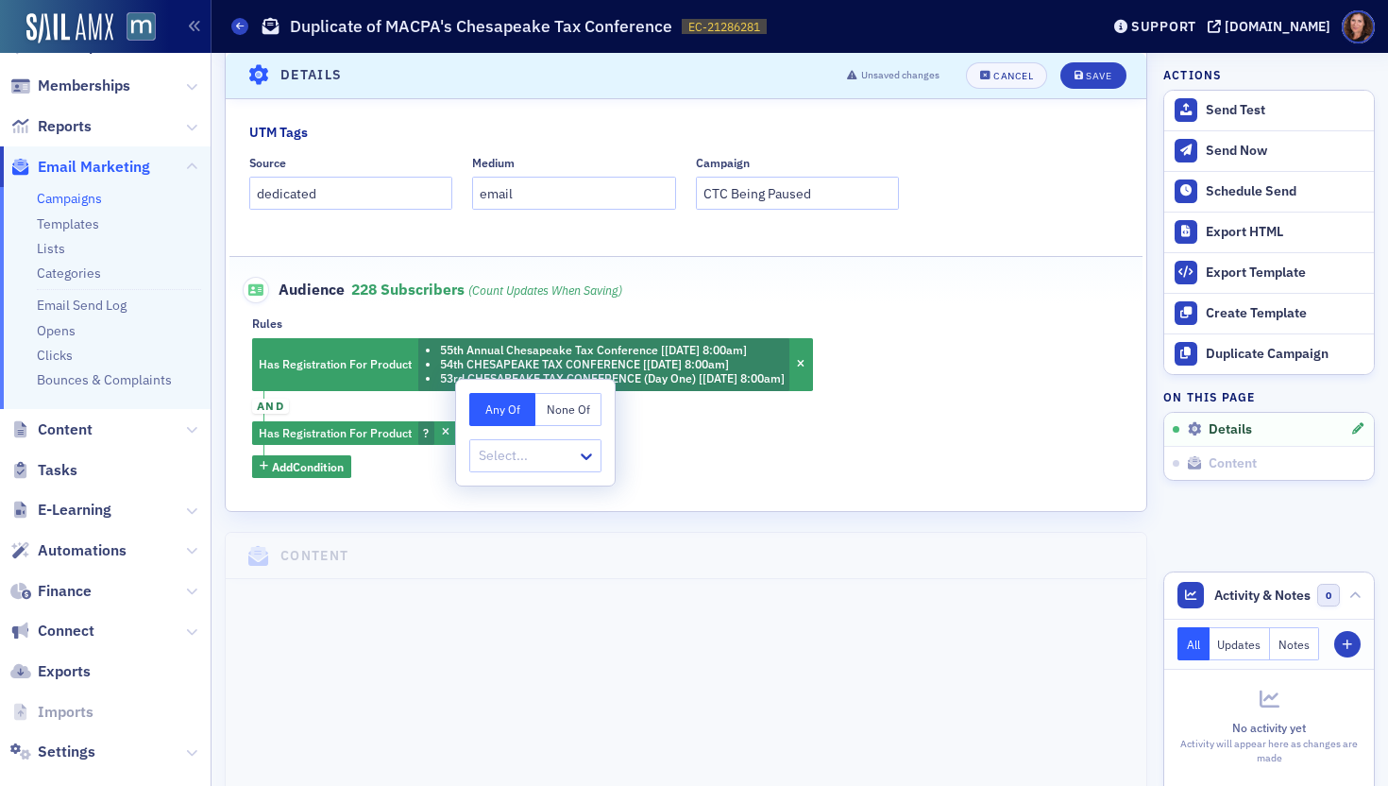
click at [581, 406] on button "None Of" at bounding box center [568, 409] width 66 height 33
click at [546, 453] on div at bounding box center [526, 456] width 98 height 24
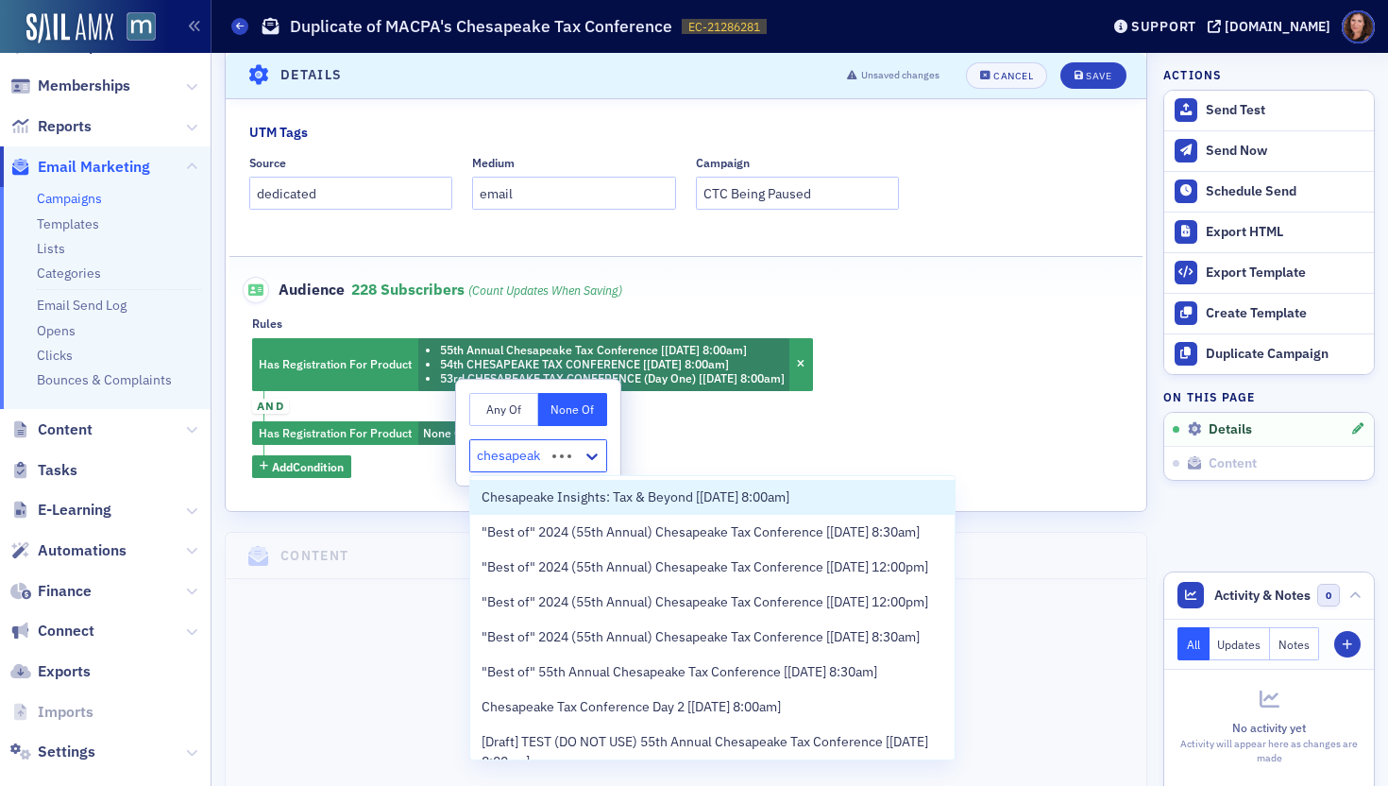
type input "chesapeake"
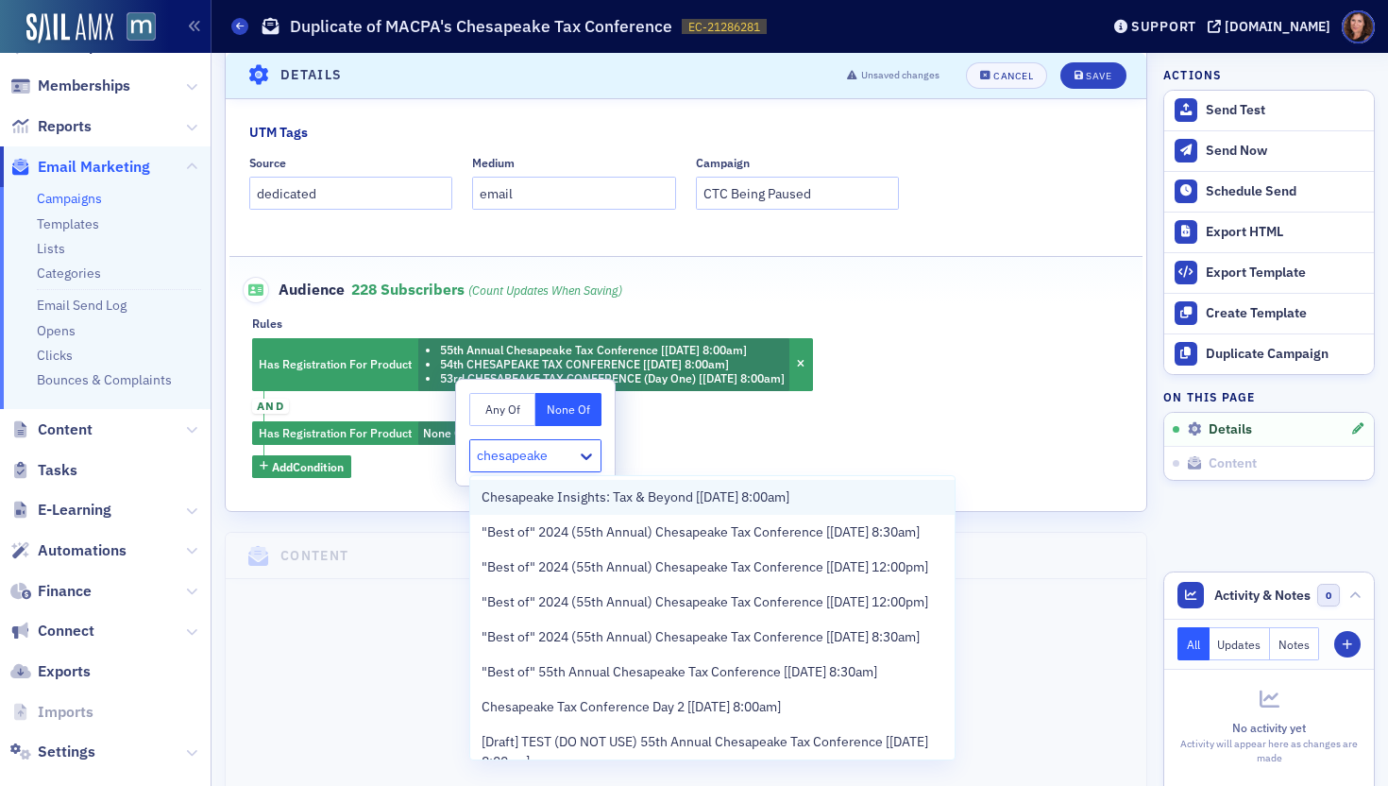
click at [634, 496] on span "Chesapeake Insights: Tax & Beyond [11/21/2025 8:00am]" at bounding box center [636, 497] width 308 height 20
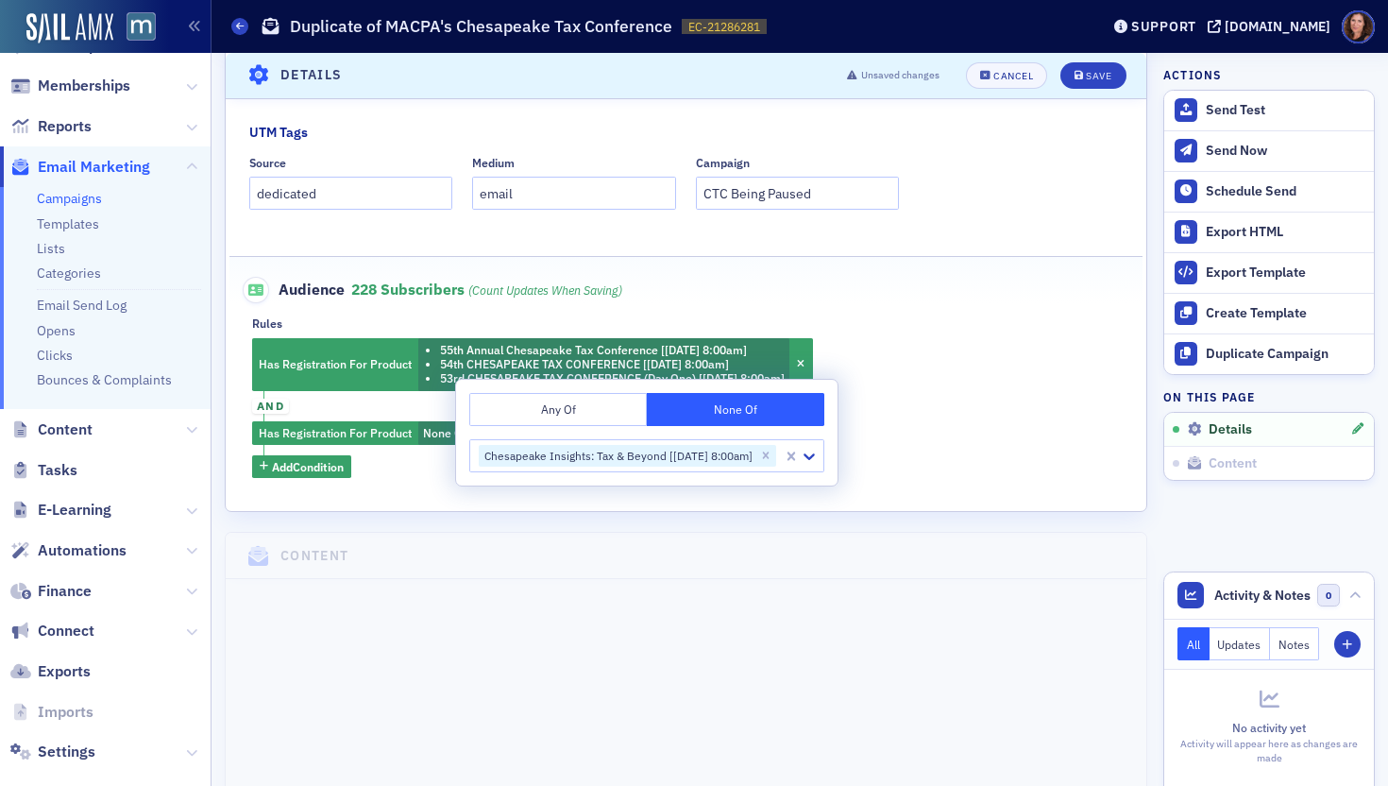
drag, startPoint x: 940, startPoint y: 448, endPoint x: 924, endPoint y: 465, distance: 23.4
click at [940, 448] on div "Has Registration For Product 55th Annual Chesapeake Tax Conference [9/18/2024 8…" at bounding box center [686, 408] width 868 height 141
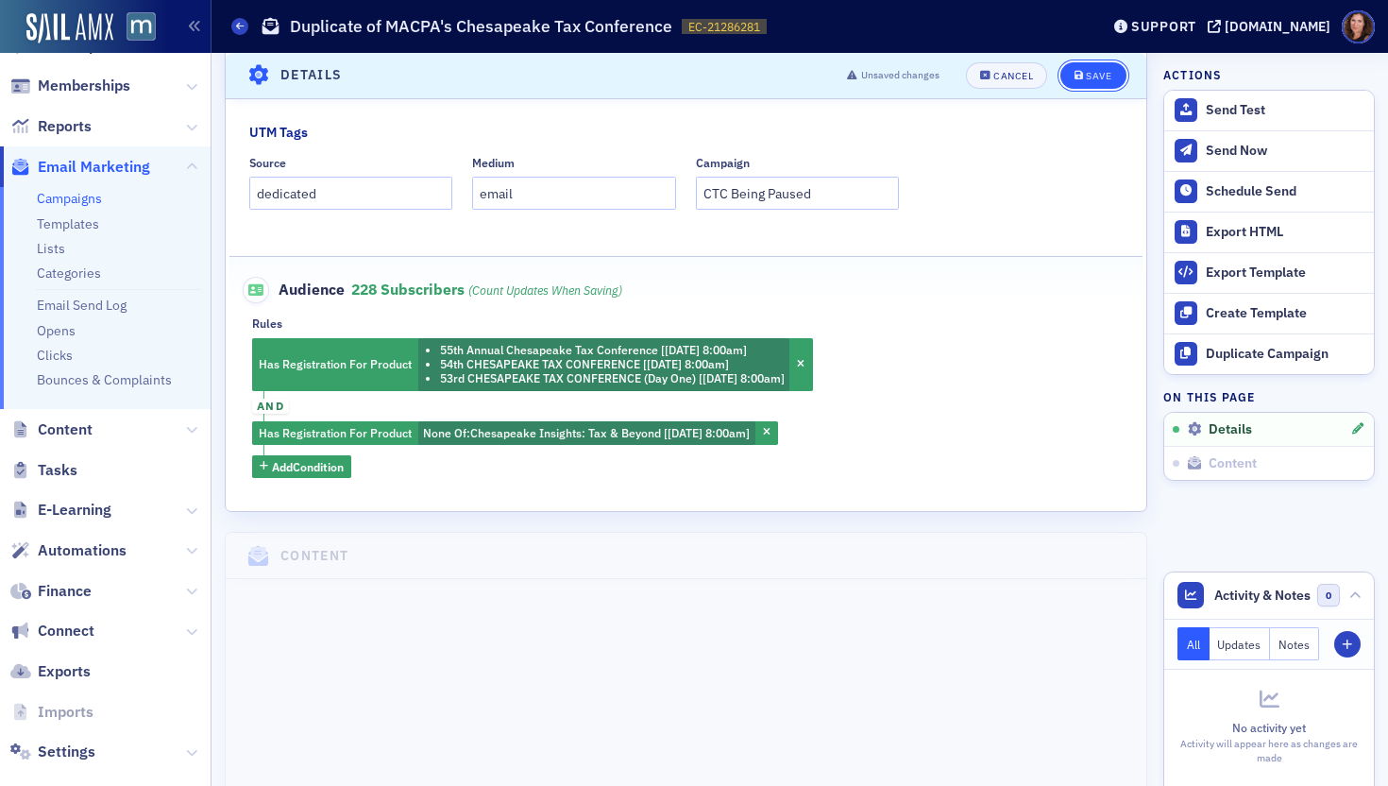
drag, startPoint x: 1077, startPoint y: 75, endPoint x: 1073, endPoint y: 83, distance: 9.7
click at [1086, 75] on div "Save" at bounding box center [1098, 76] width 25 height 10
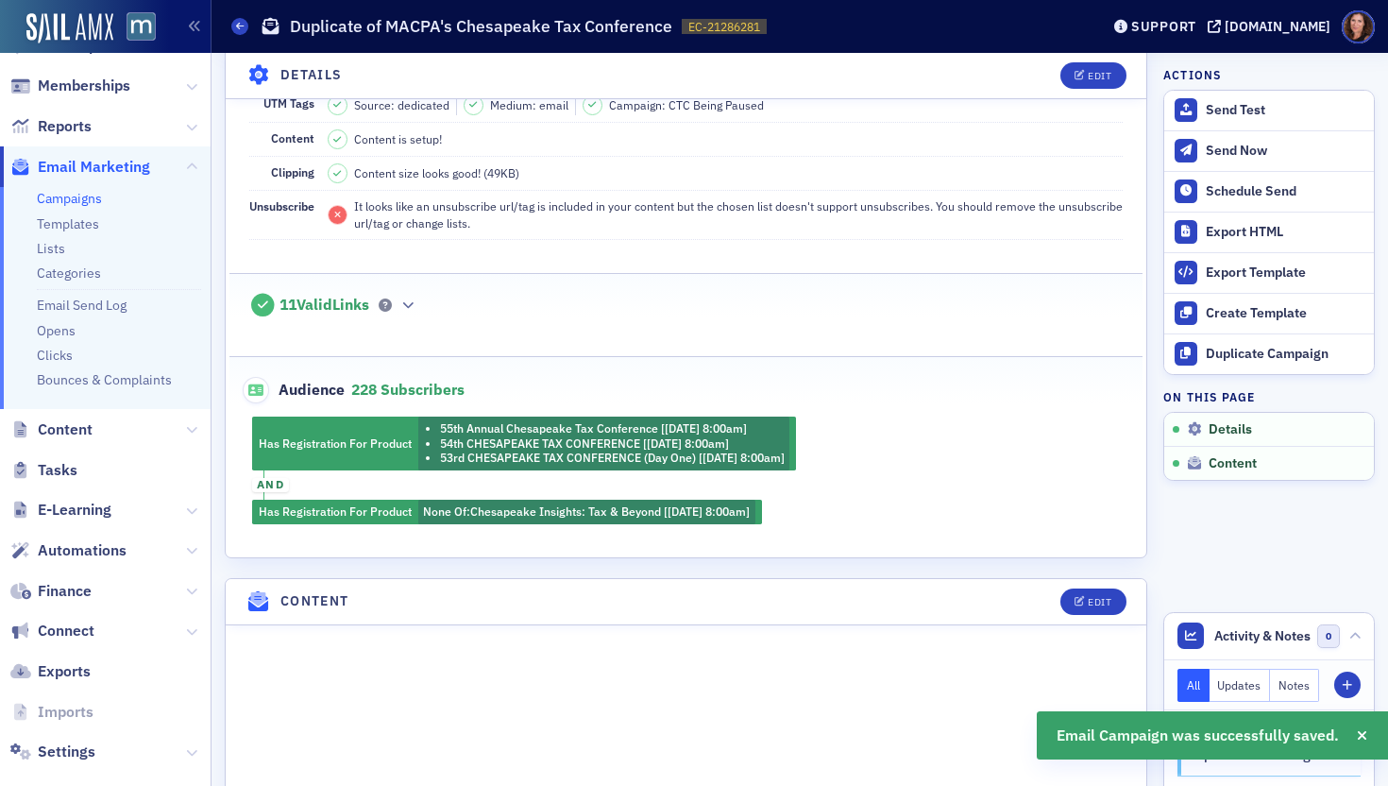
scroll to position [419, 0]
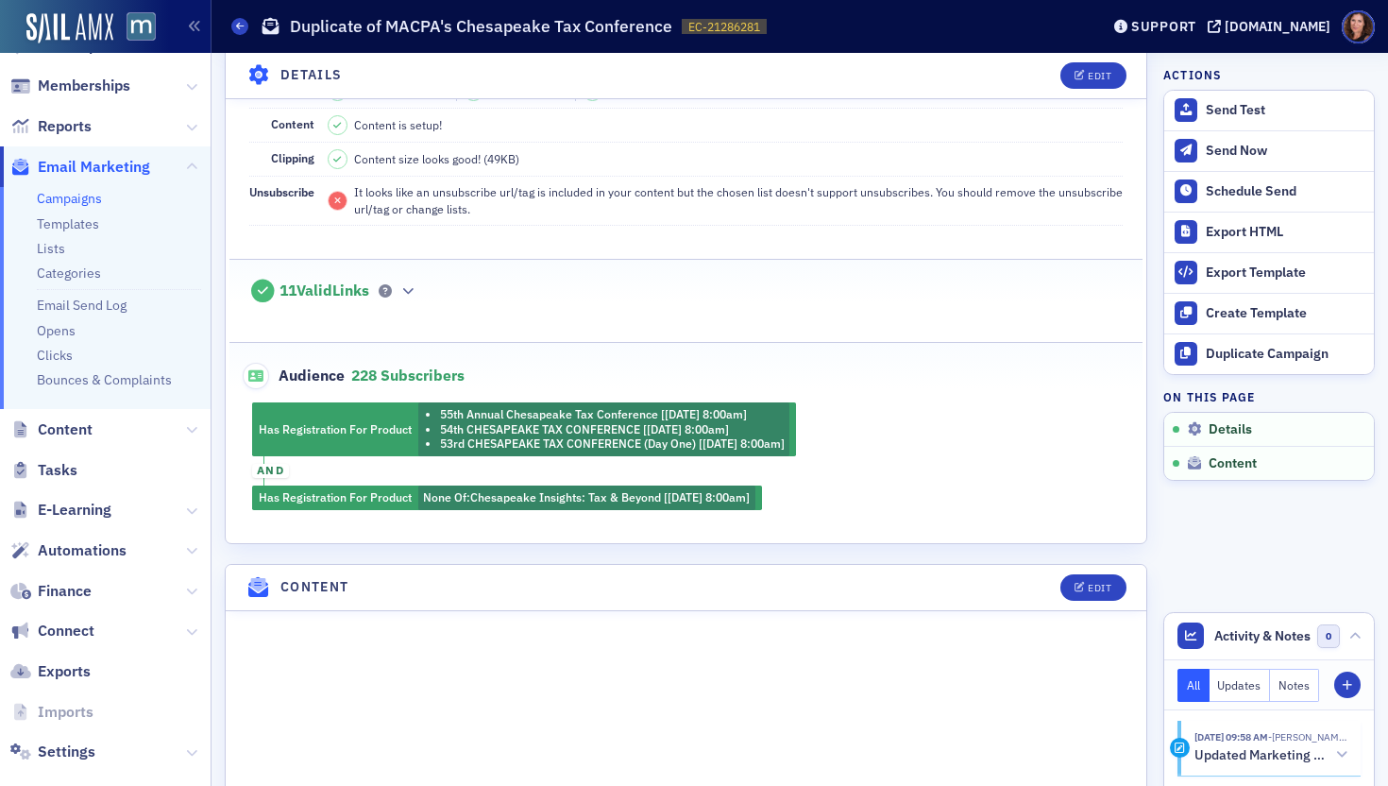
click at [371, 370] on span "228 Subscribers" at bounding box center [407, 374] width 113 height 19
click at [1096, 72] on div "Edit" at bounding box center [1100, 76] width 24 height 10
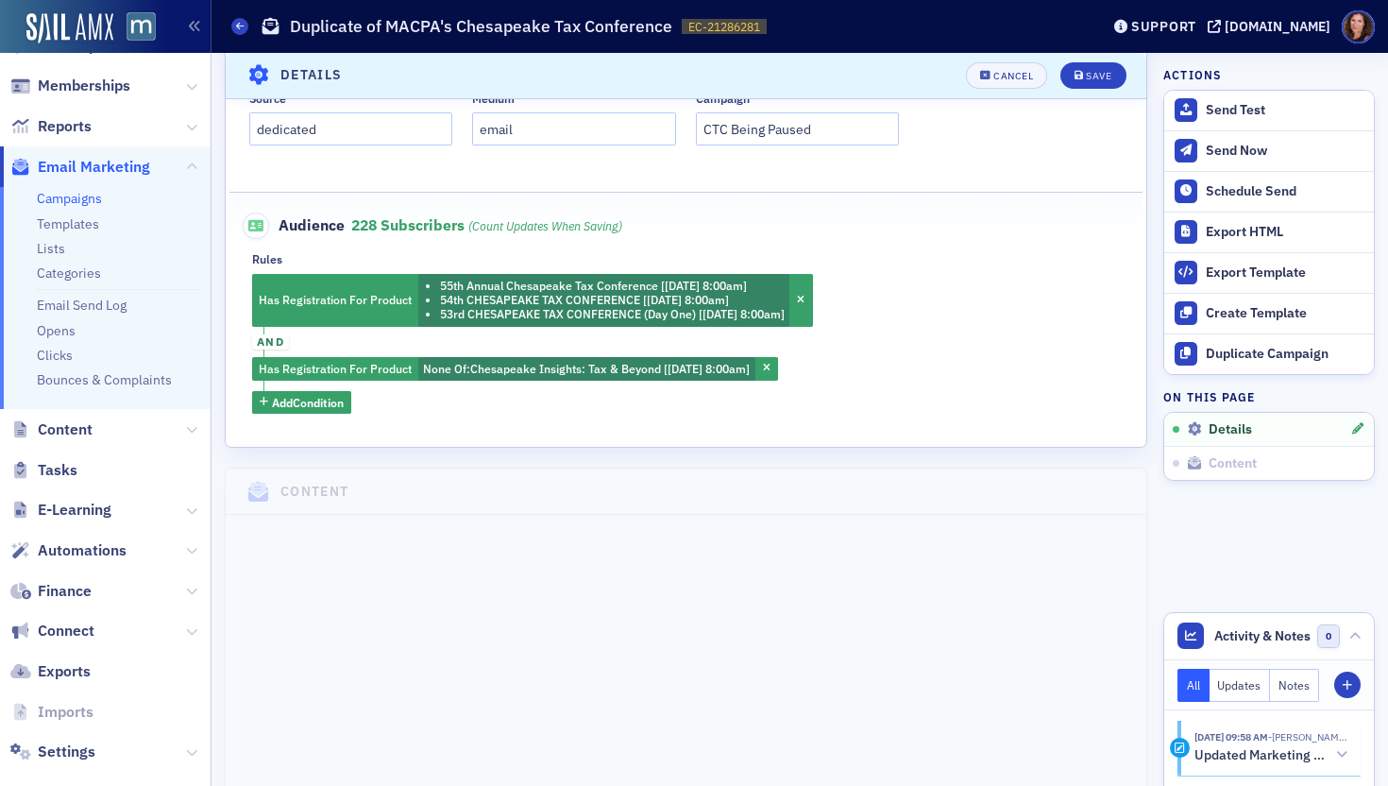
scroll to position [764, 0]
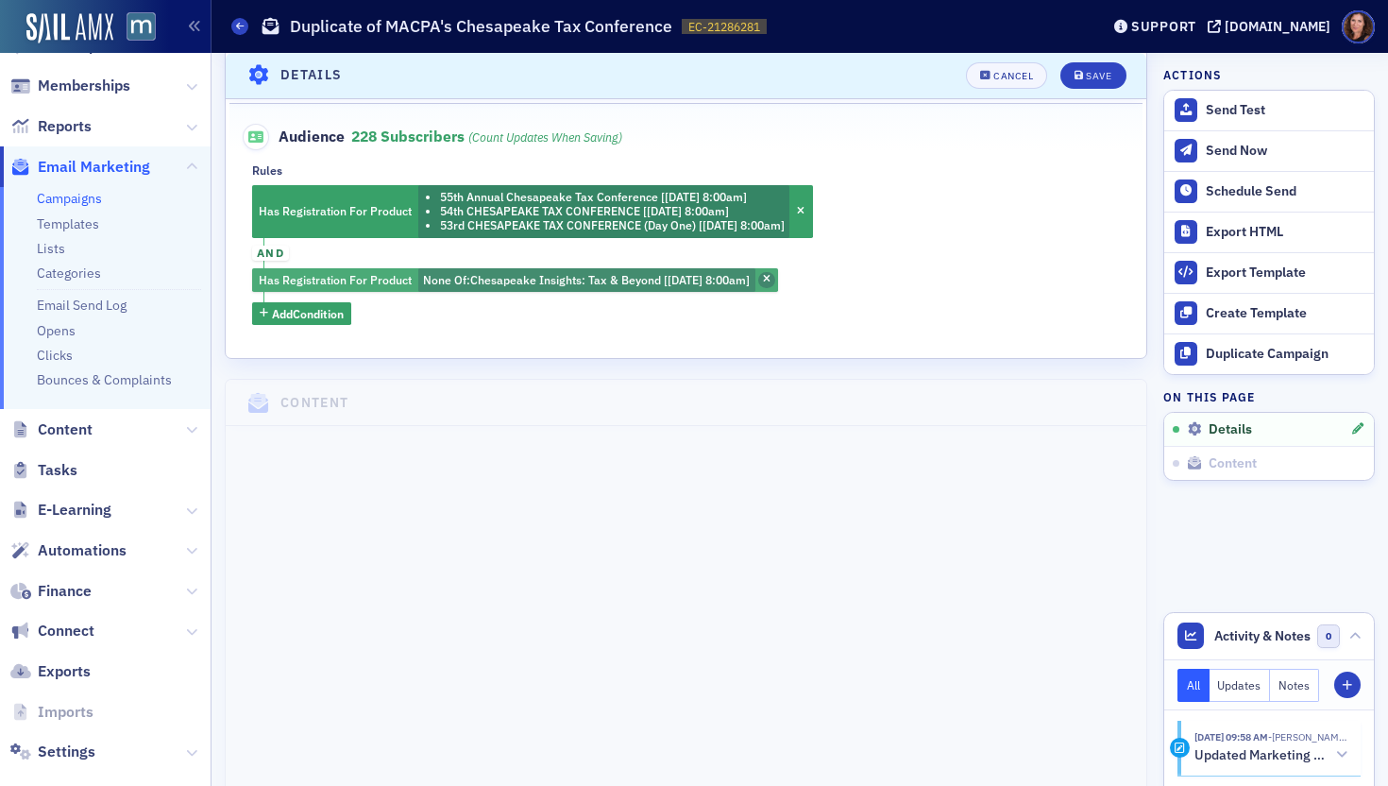
click at [771, 283] on icon "button" at bounding box center [767, 280] width 8 height 10
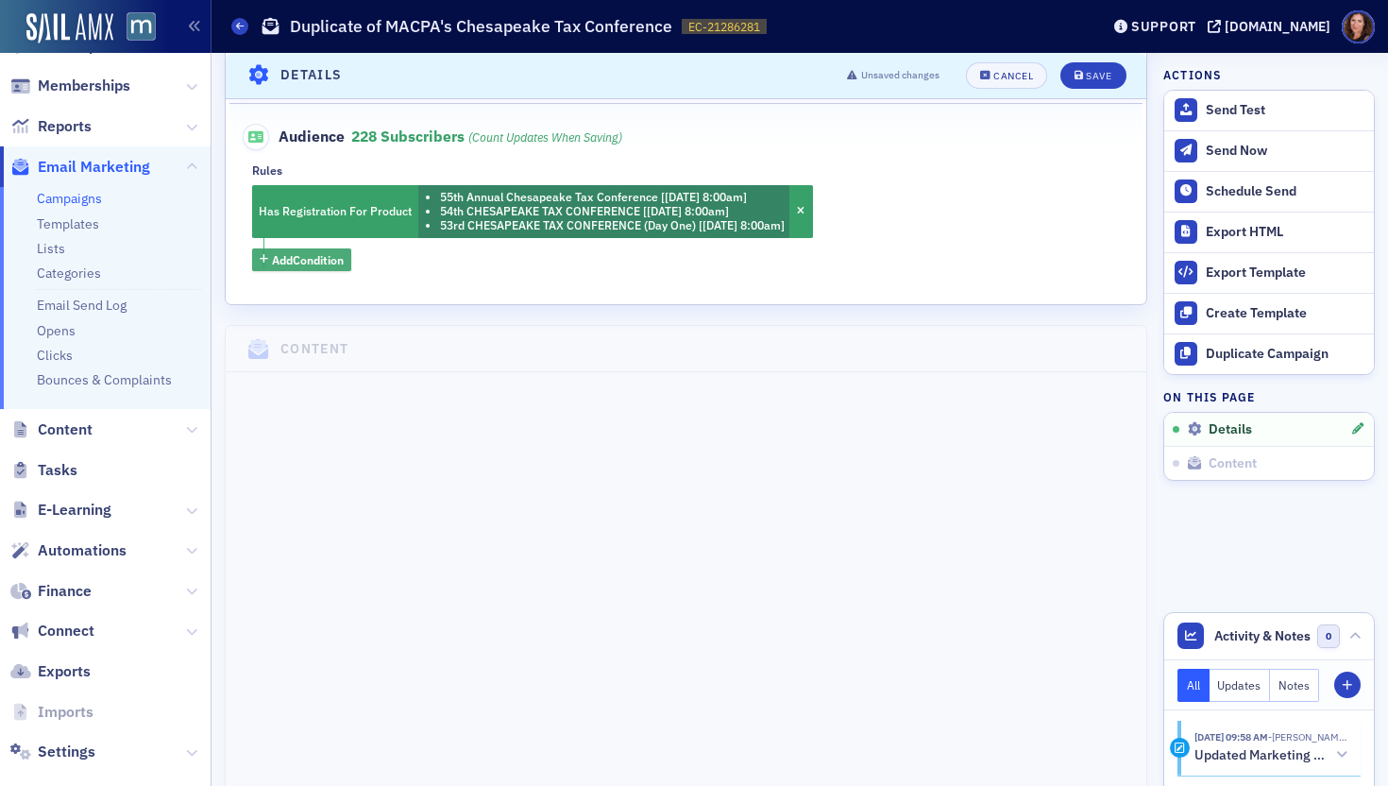
click at [332, 266] on span "Add Condition" at bounding box center [308, 259] width 72 height 17
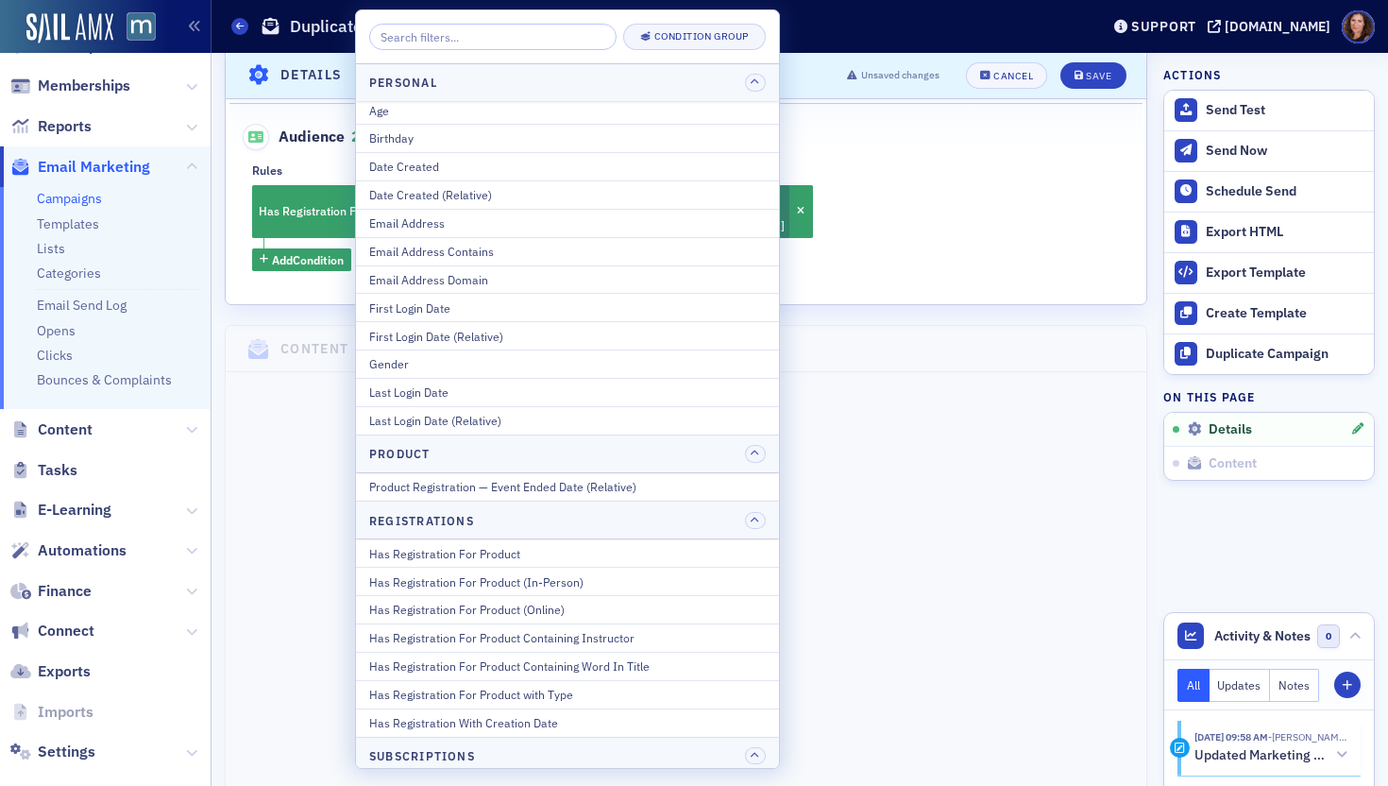
scroll to position [1942, 0]
click at [646, 547] on div "Has Registration For Product" at bounding box center [567, 550] width 397 height 17
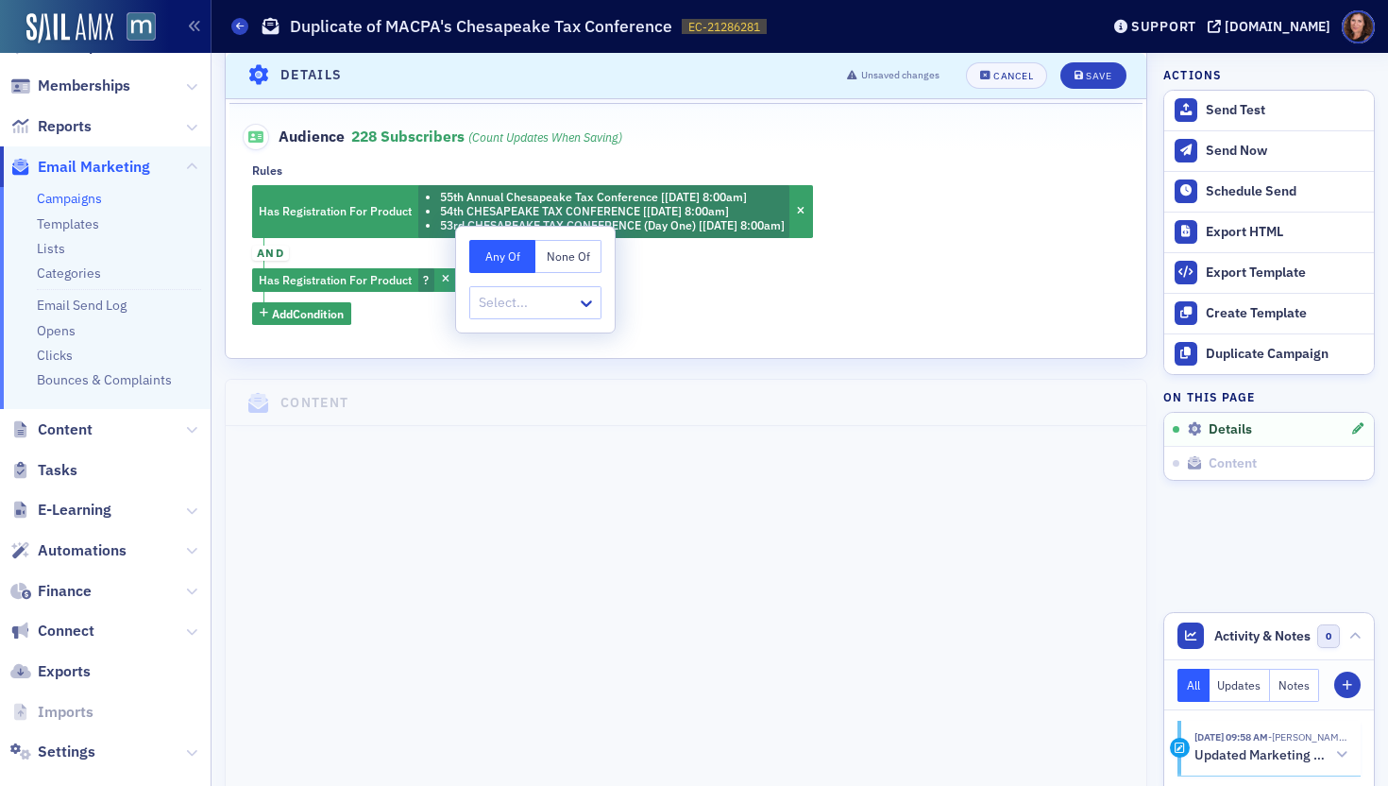
click at [579, 258] on button "None Of" at bounding box center [568, 256] width 66 height 33
click at [556, 311] on div at bounding box center [526, 303] width 98 height 24
type input "federal tax"
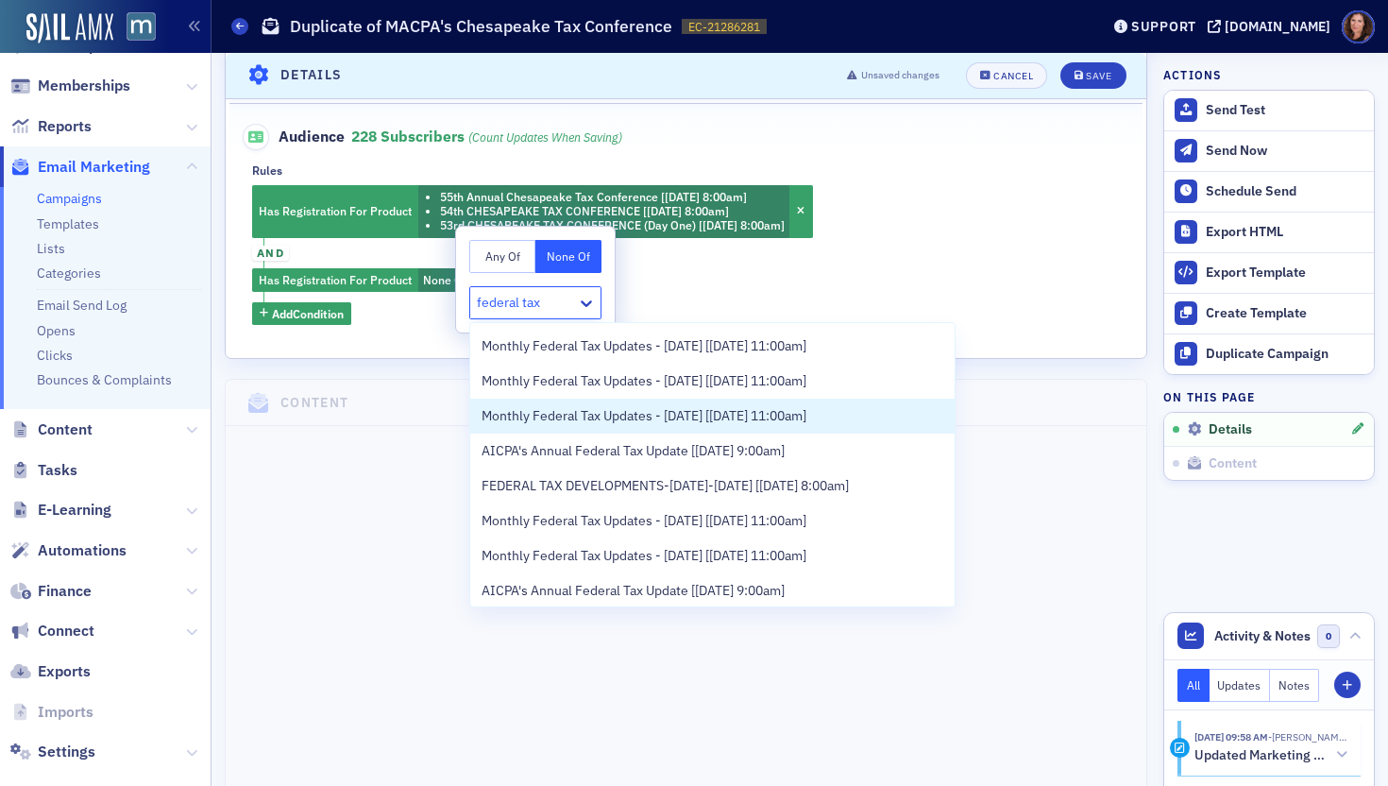
scroll to position [728, 0]
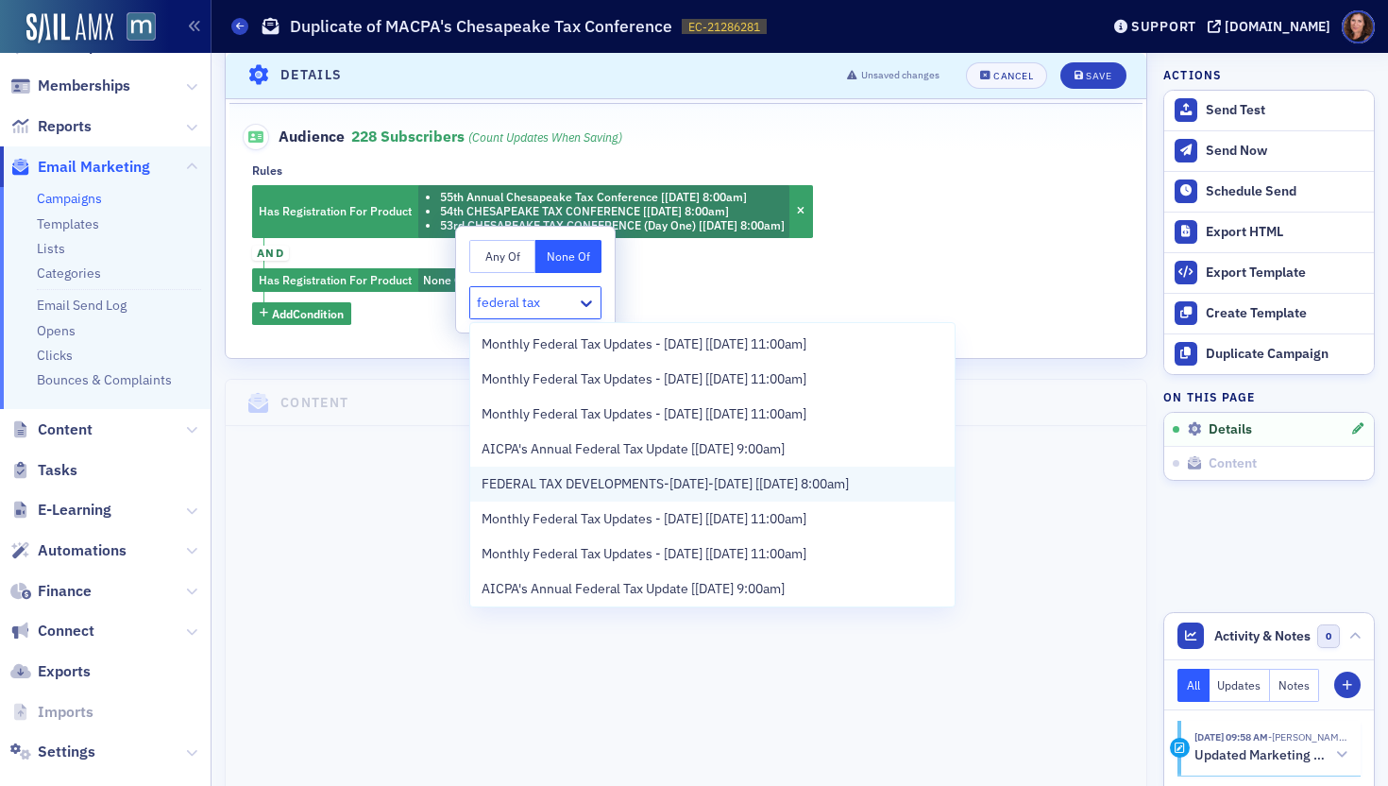
click at [731, 492] on span "FEDERAL TAX DEVELOPMENTS-[DATE]-[DATE] [[DATE] 8:00am]" at bounding box center [665, 484] width 367 height 20
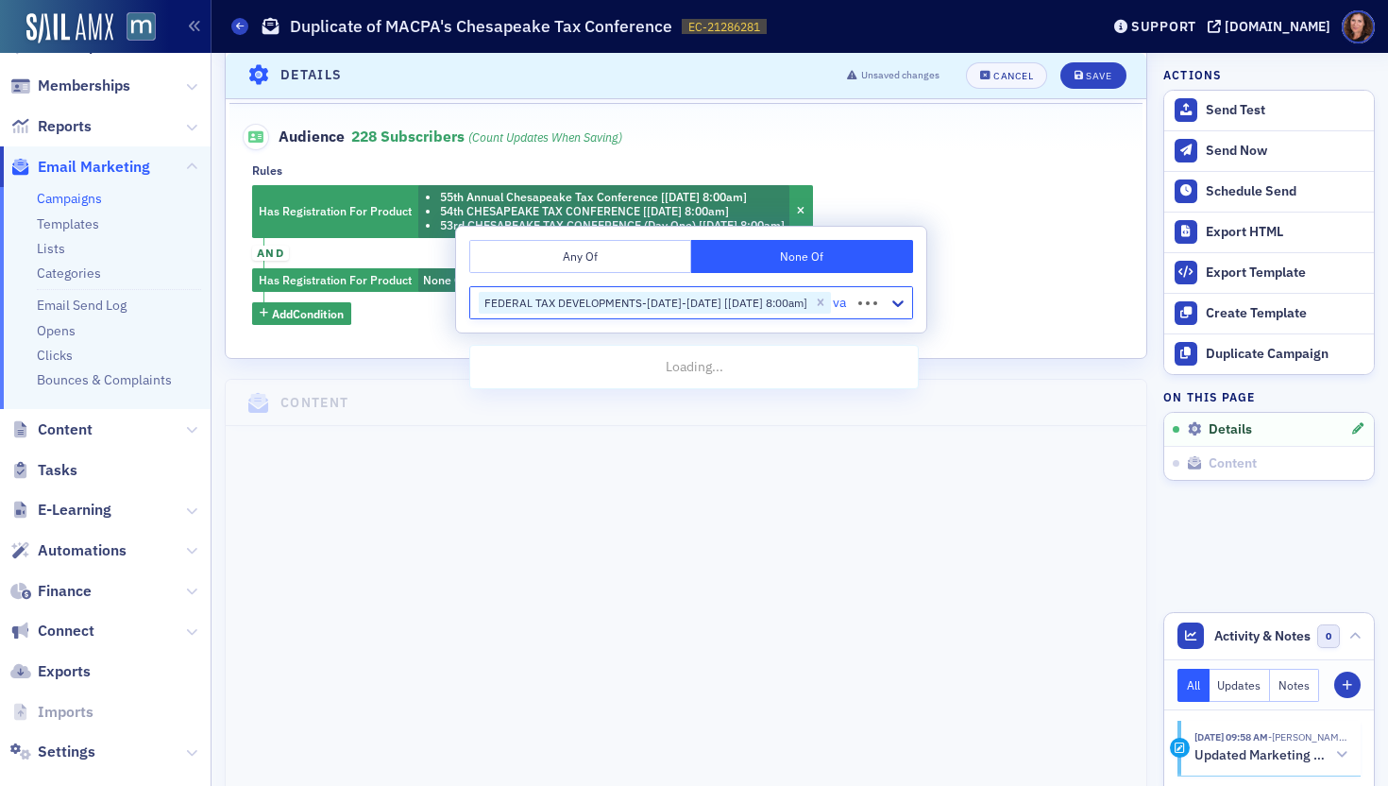
type input "v"
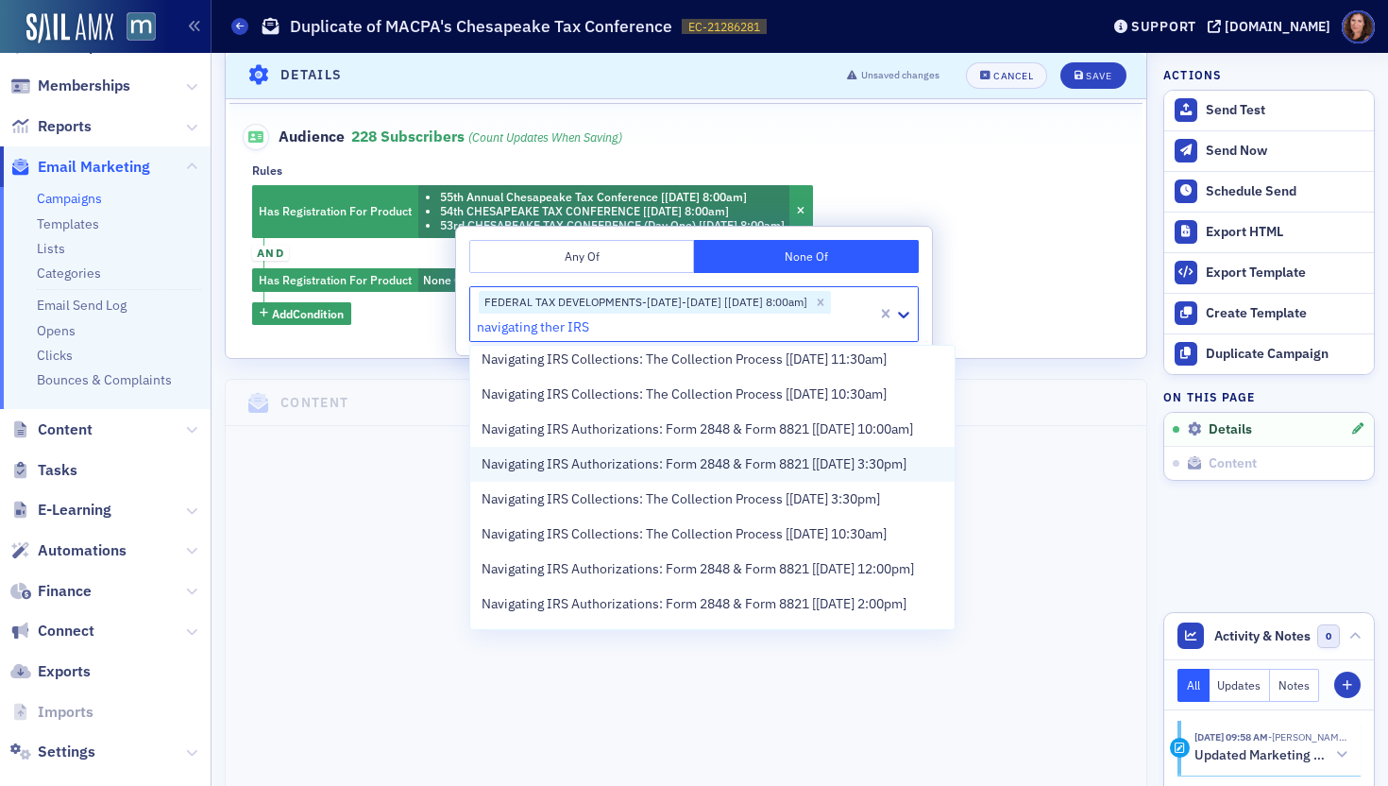
scroll to position [810, 0]
type input "navigating ther IRS"
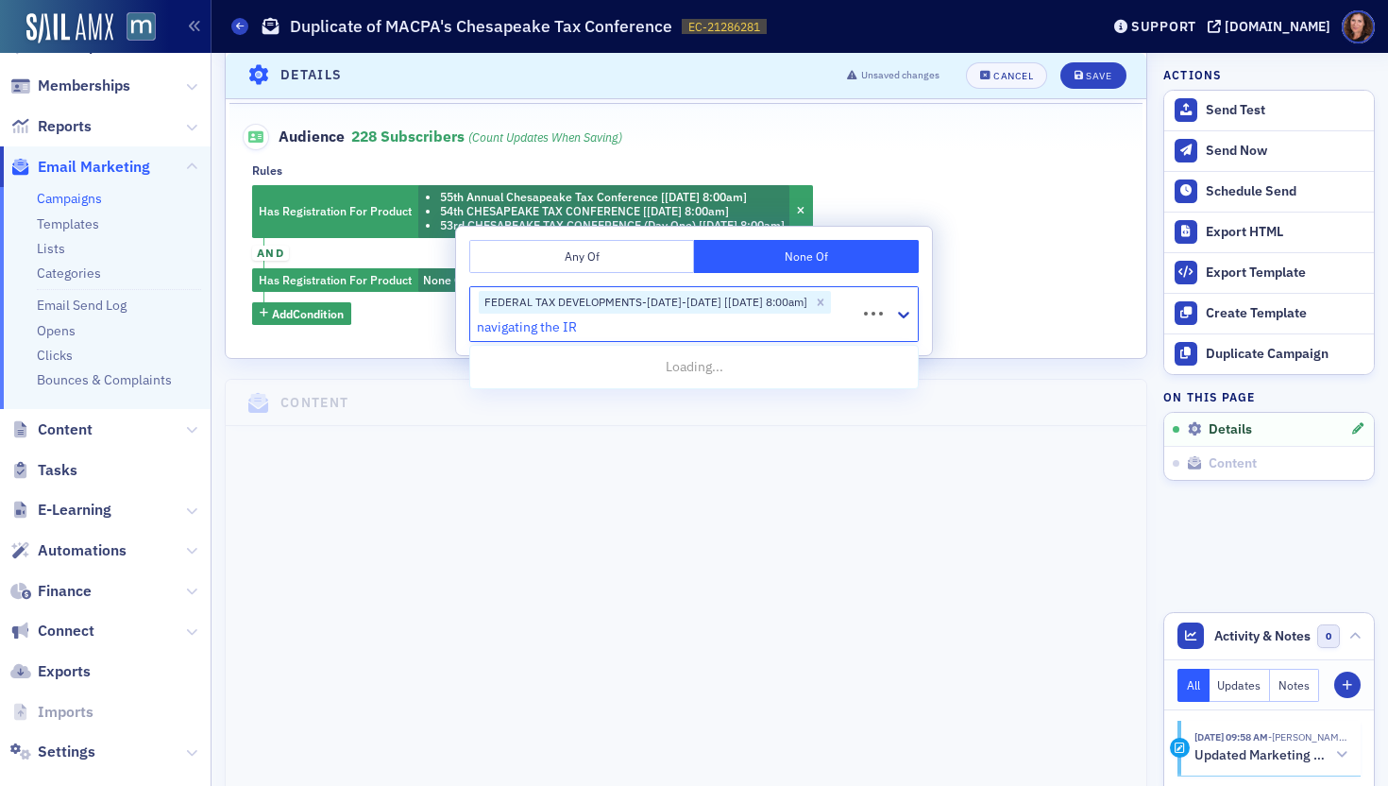
type input "navigating the IRS"
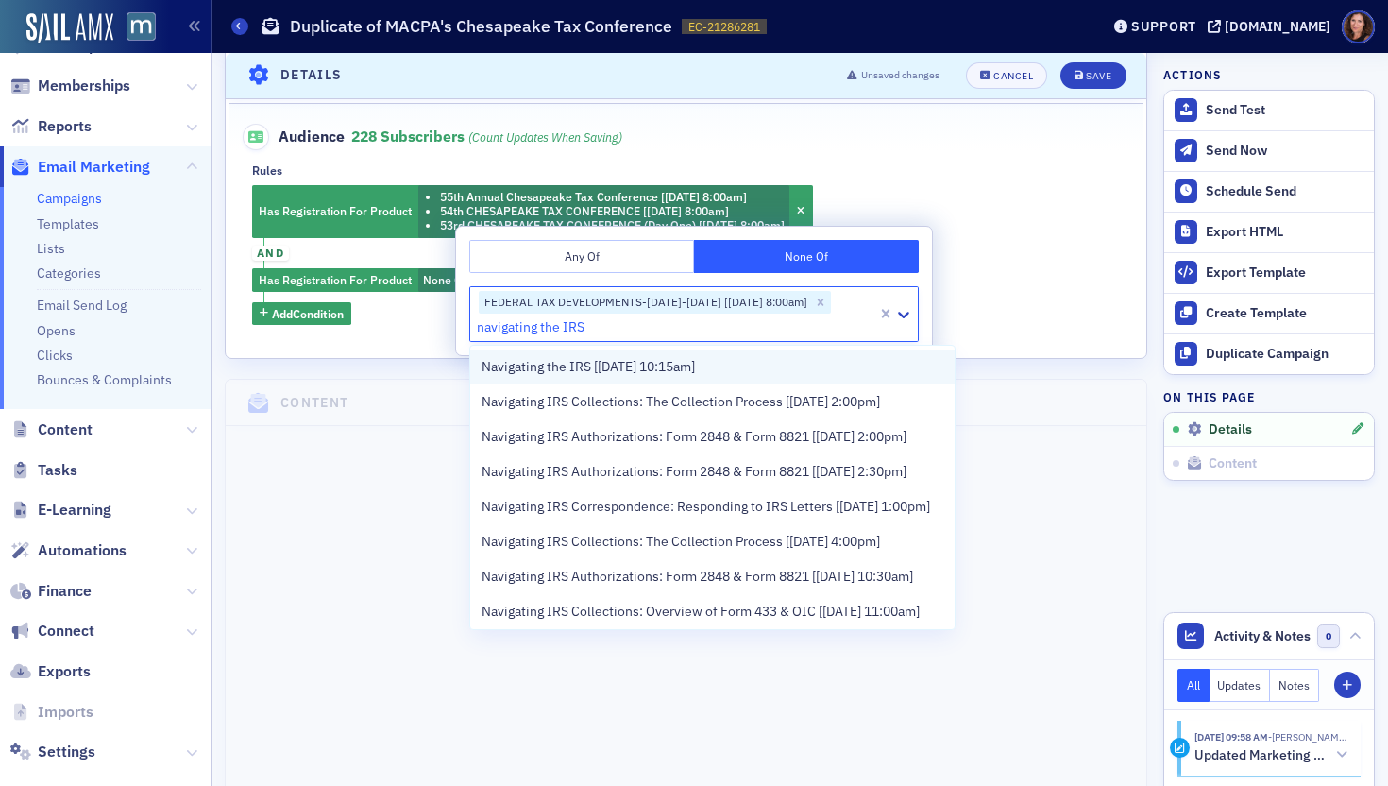
click at [665, 365] on span "Navigating the IRS [[DATE] 10:15am]" at bounding box center [588, 367] width 213 height 20
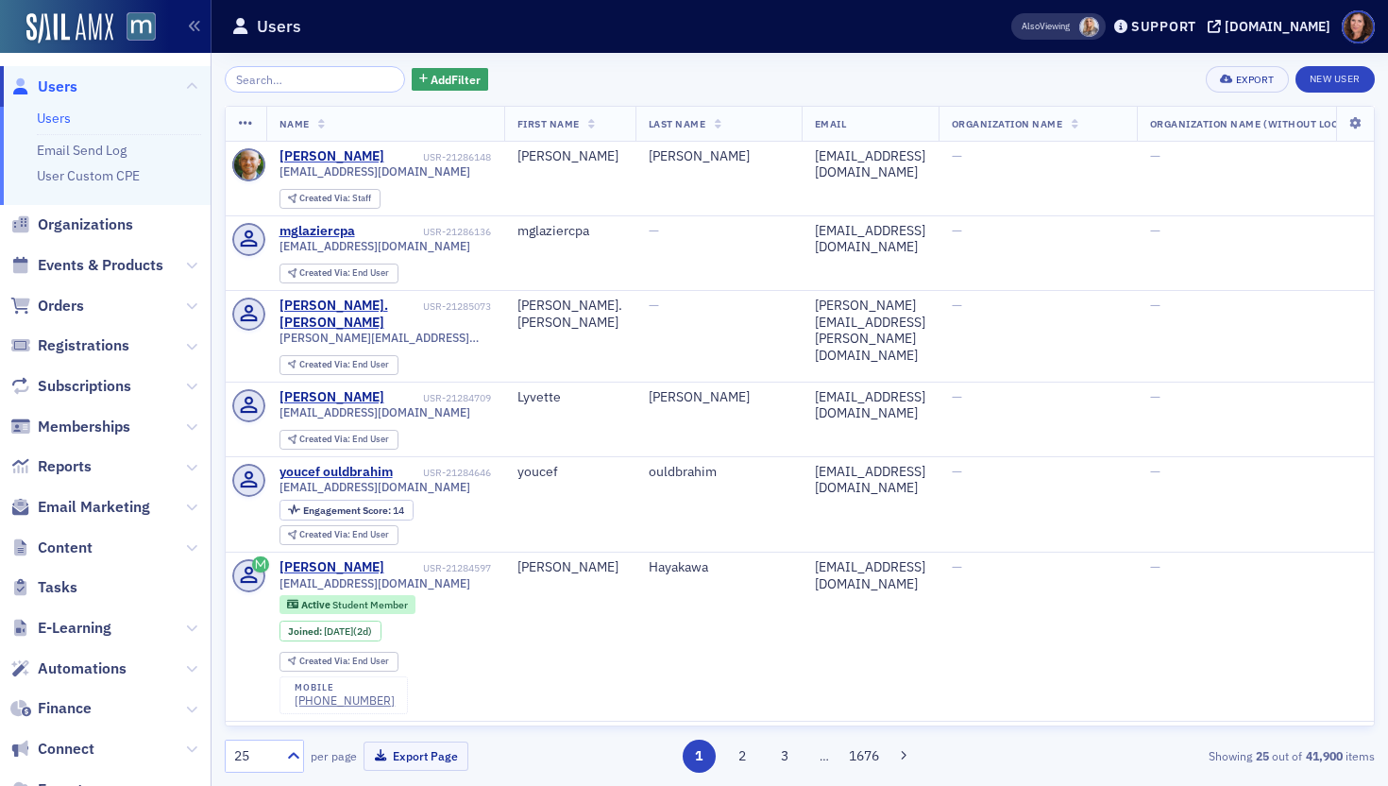
drag, startPoint x: 106, startPoint y: 242, endPoint x: 104, endPoint y: 267, distance: 25.6
click at [105, 242] on span "Organizations" at bounding box center [105, 225] width 211 height 41
click at [104, 267] on span "Events & Products" at bounding box center [101, 265] width 126 height 21
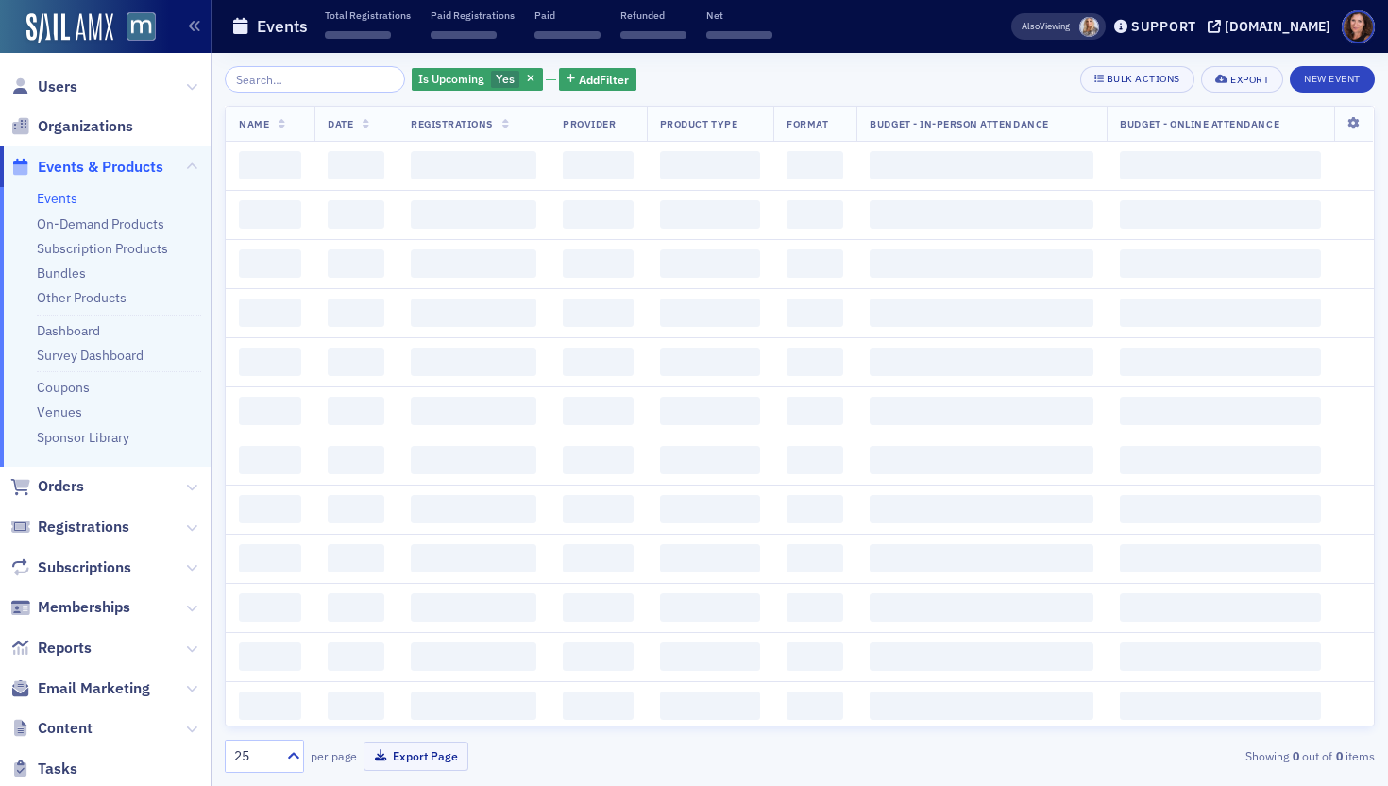
click at [273, 61] on div "Is Upcoming Yes Add Filter Bulk Actions Export New Event Name Date Registration…" at bounding box center [800, 419] width 1150 height 733
click at [270, 72] on input "search" at bounding box center [315, 79] width 180 height 26
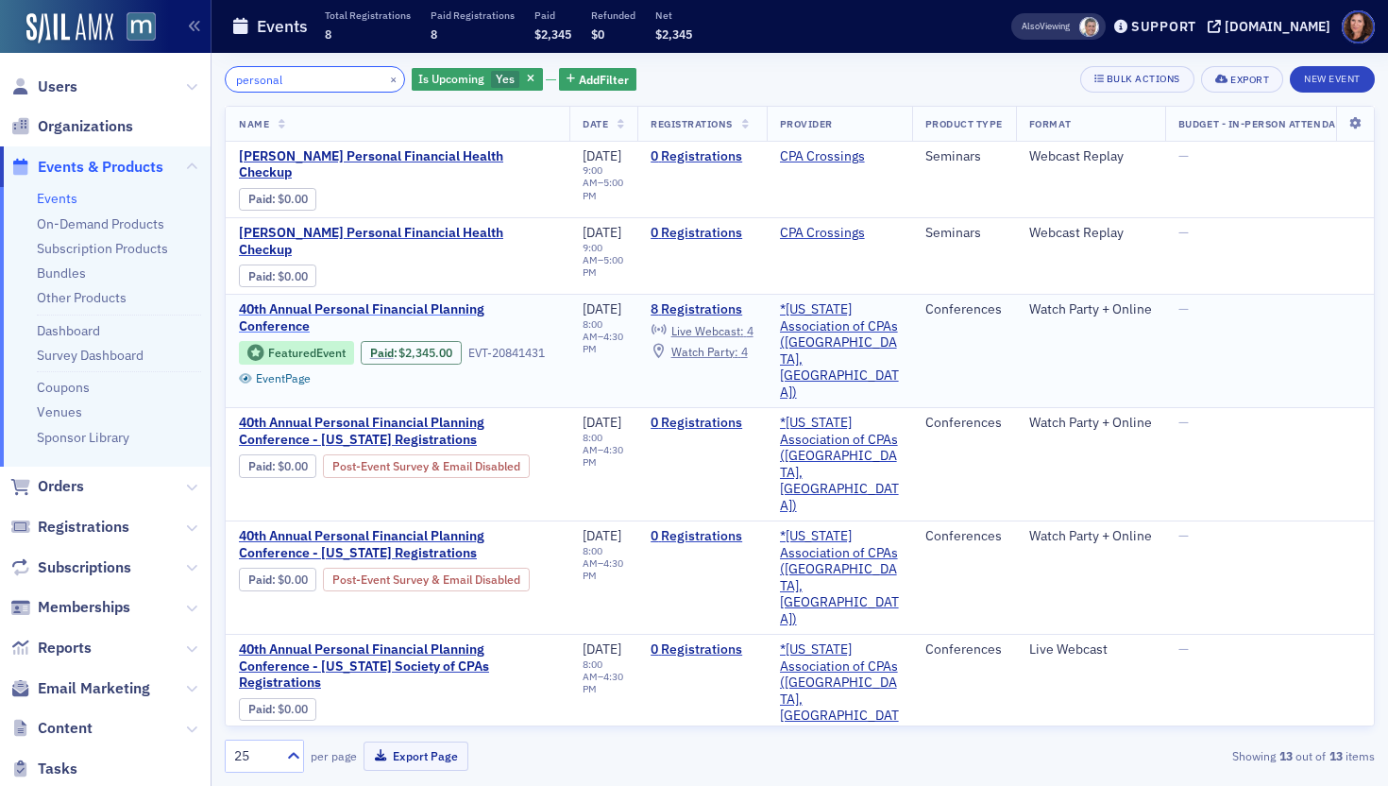
type input "personal"
click at [405, 301] on span "40th Annual Personal Financial Planning Conference" at bounding box center [397, 317] width 317 height 33
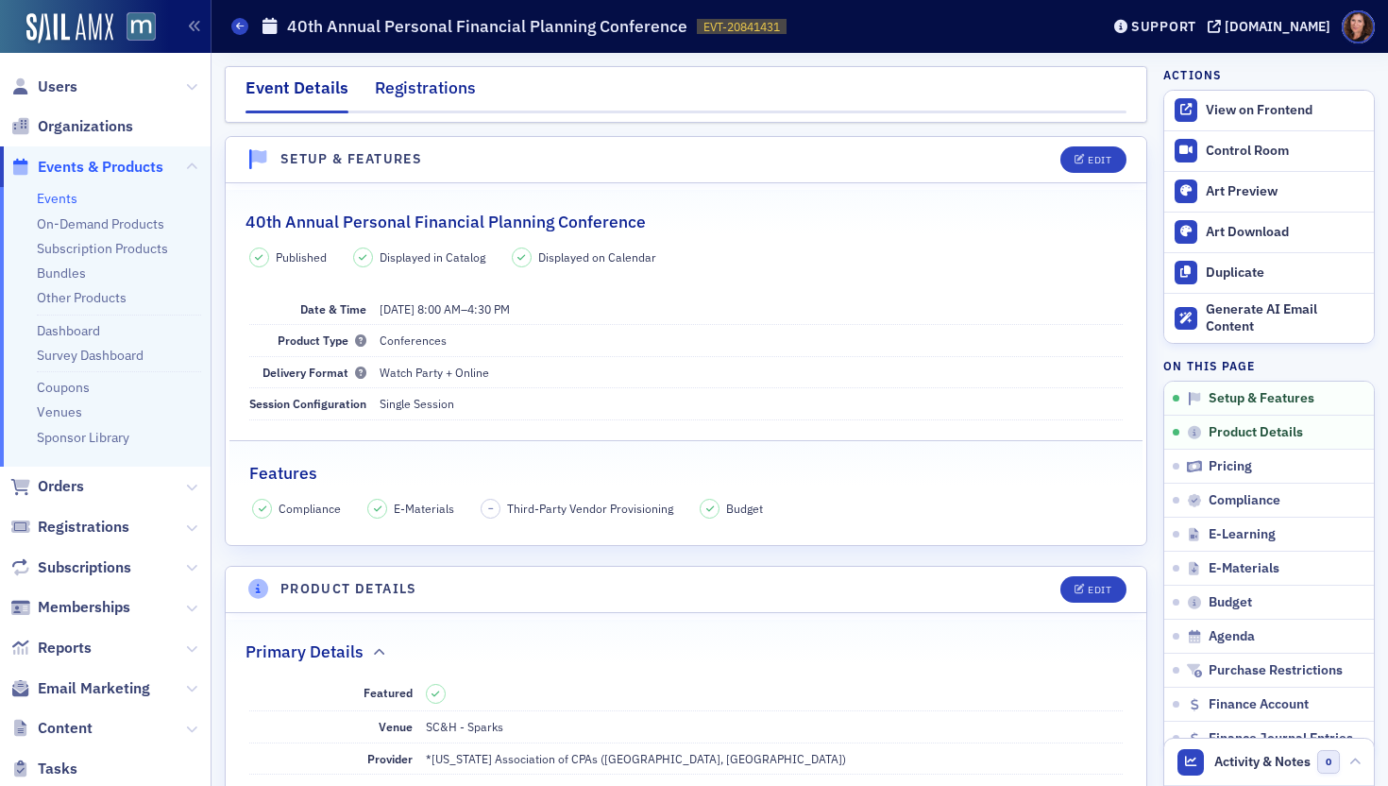
click at [444, 92] on div "Registrations" at bounding box center [425, 93] width 101 height 35
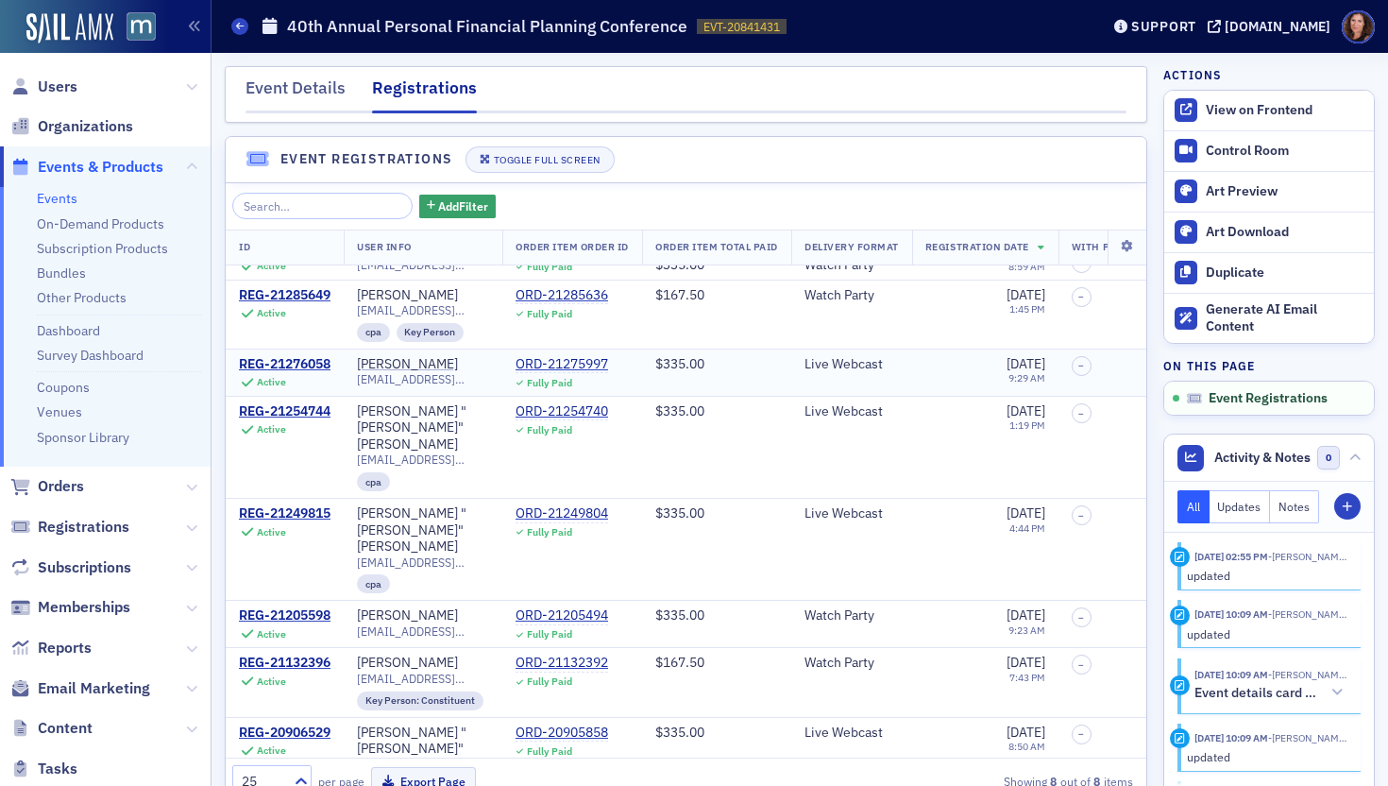
scroll to position [41, 0]
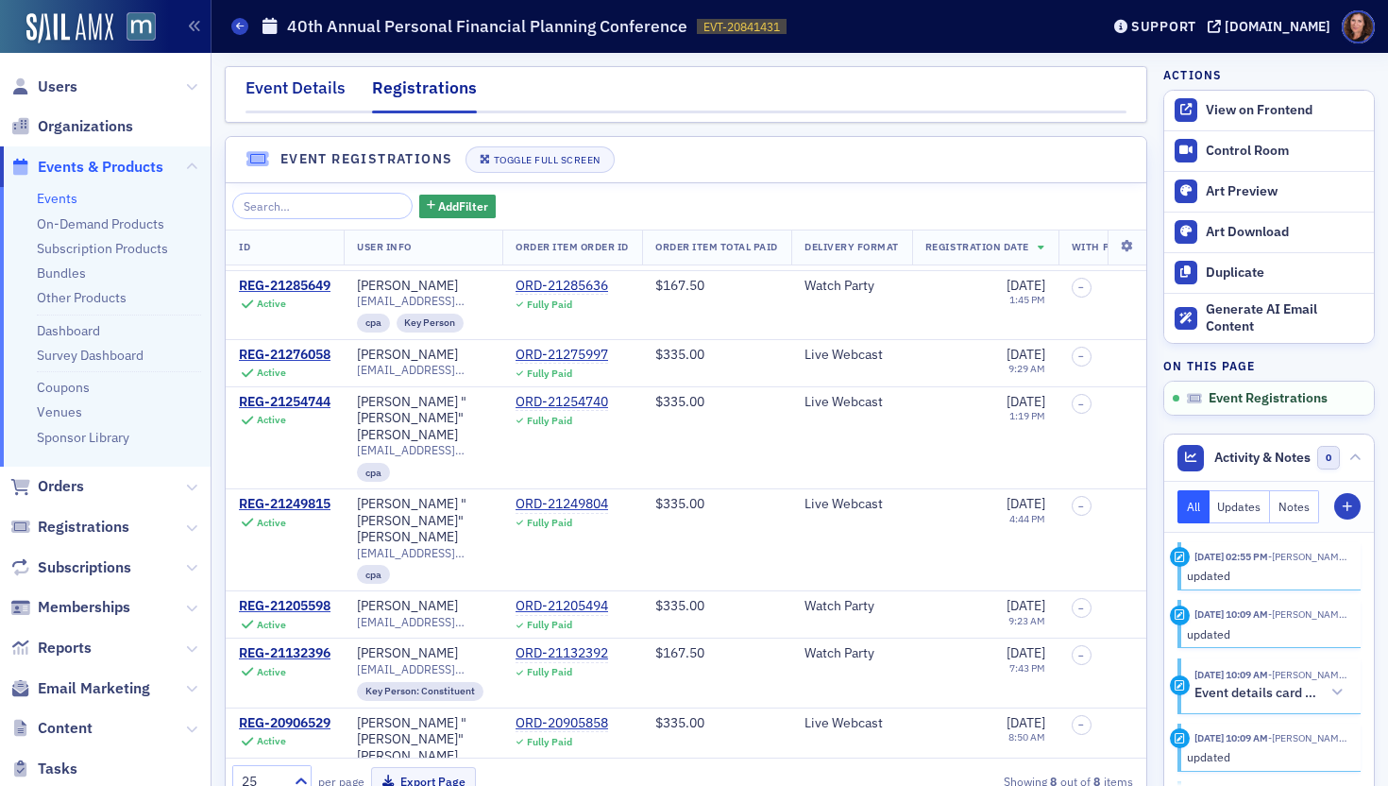
click at [320, 88] on div "Event Details" at bounding box center [296, 93] width 100 height 35
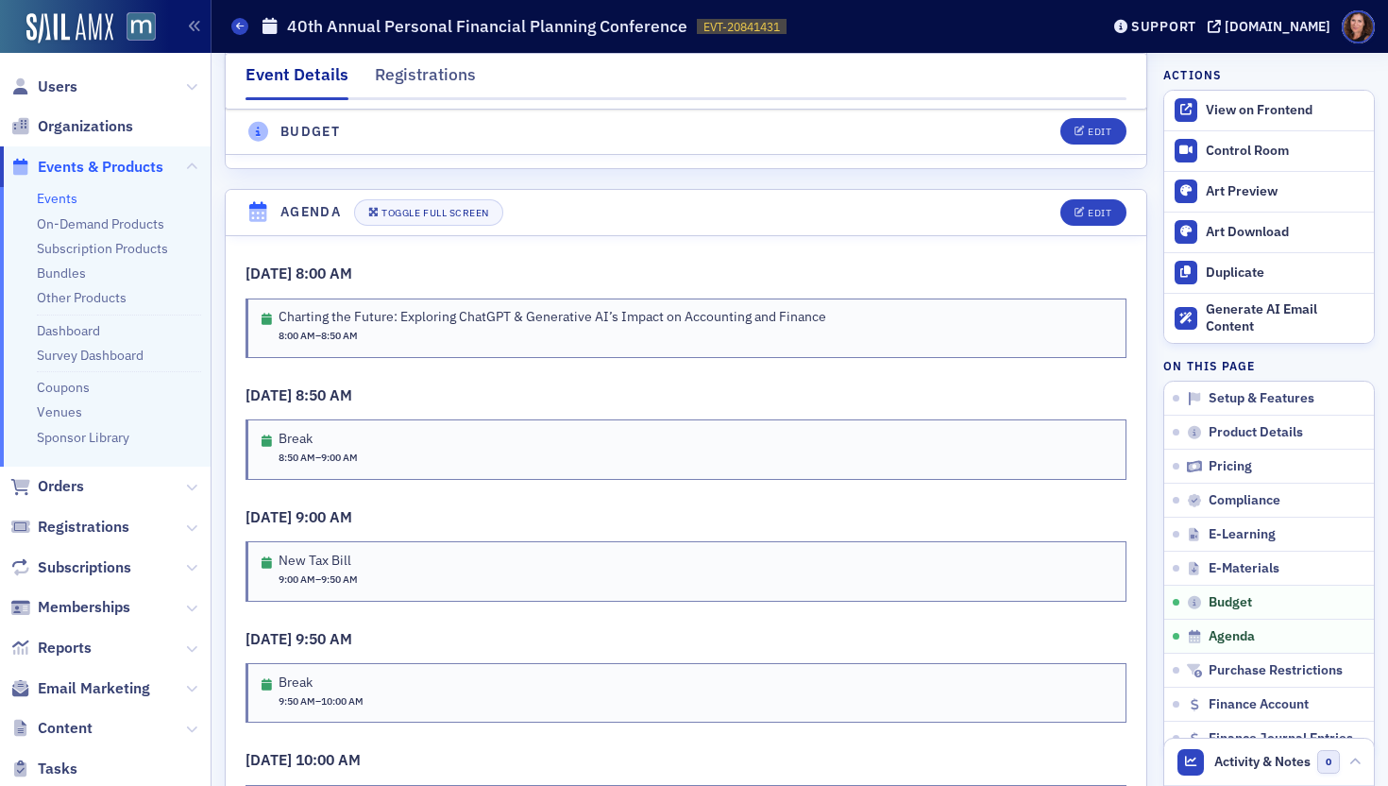
scroll to position [3213, 0]
click at [1088, 212] on div "Edit" at bounding box center [1100, 210] width 24 height 10
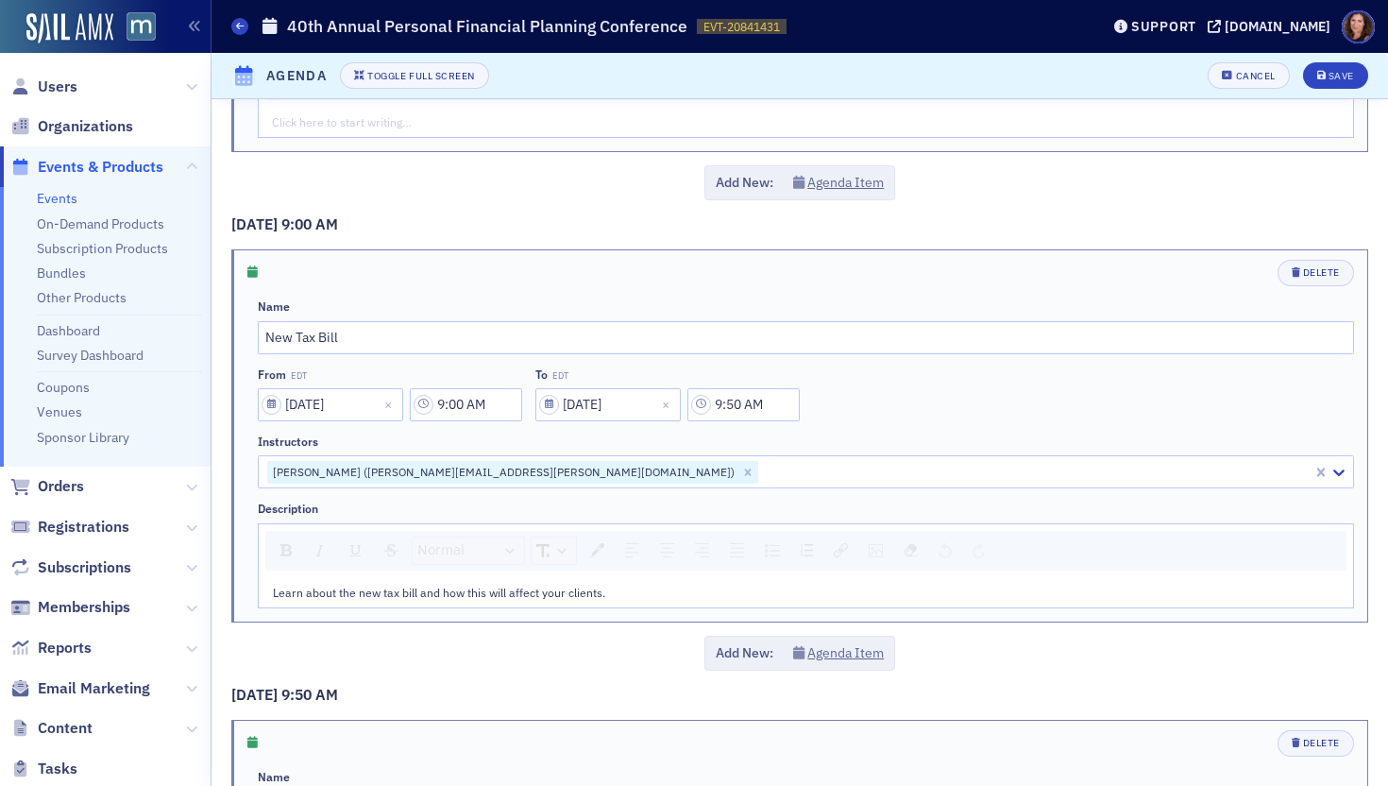
scroll to position [1090, 0]
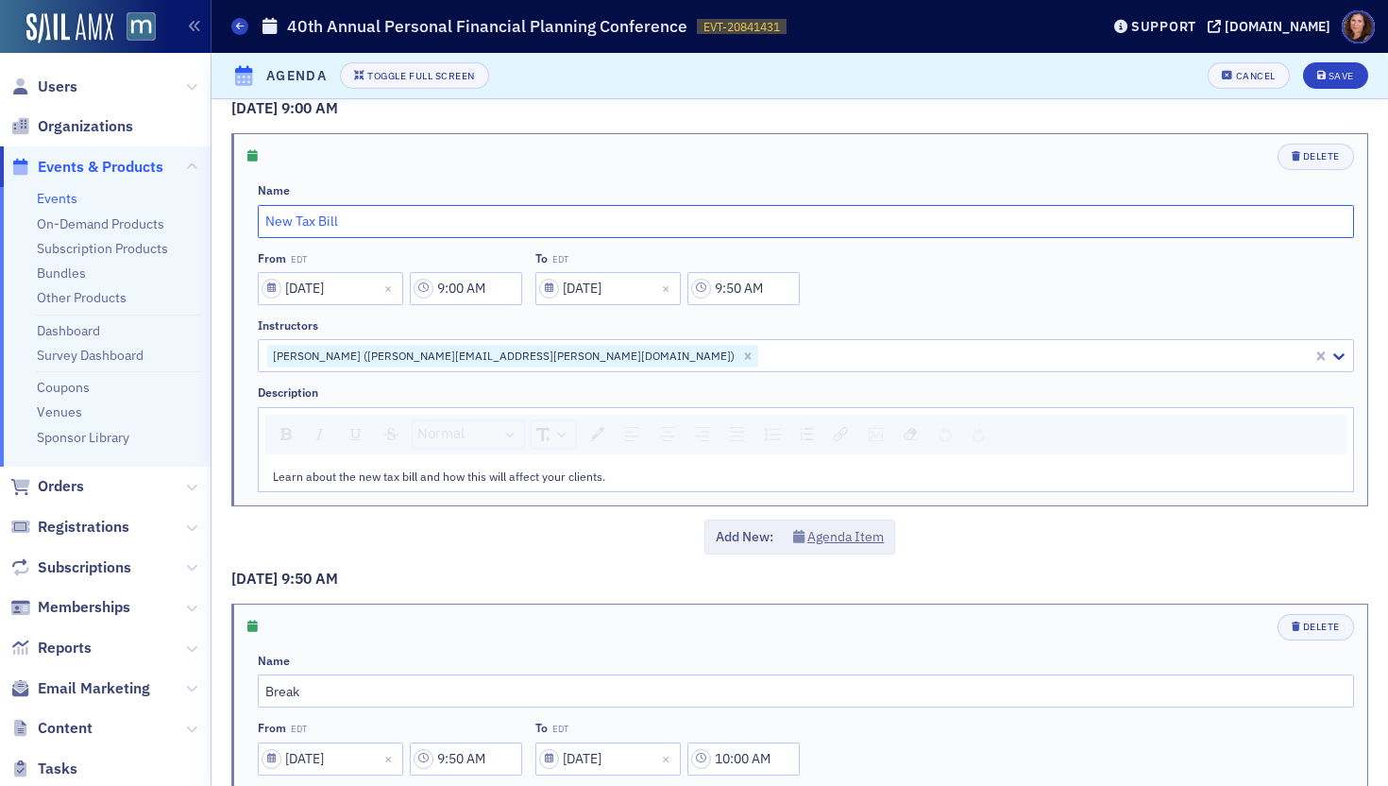
click at [333, 228] on input "New Tax Bill" at bounding box center [806, 221] width 1096 height 33
type input "H"
click at [308, 220] on input "The New Tax Bill" at bounding box center [806, 221] width 1096 height 33
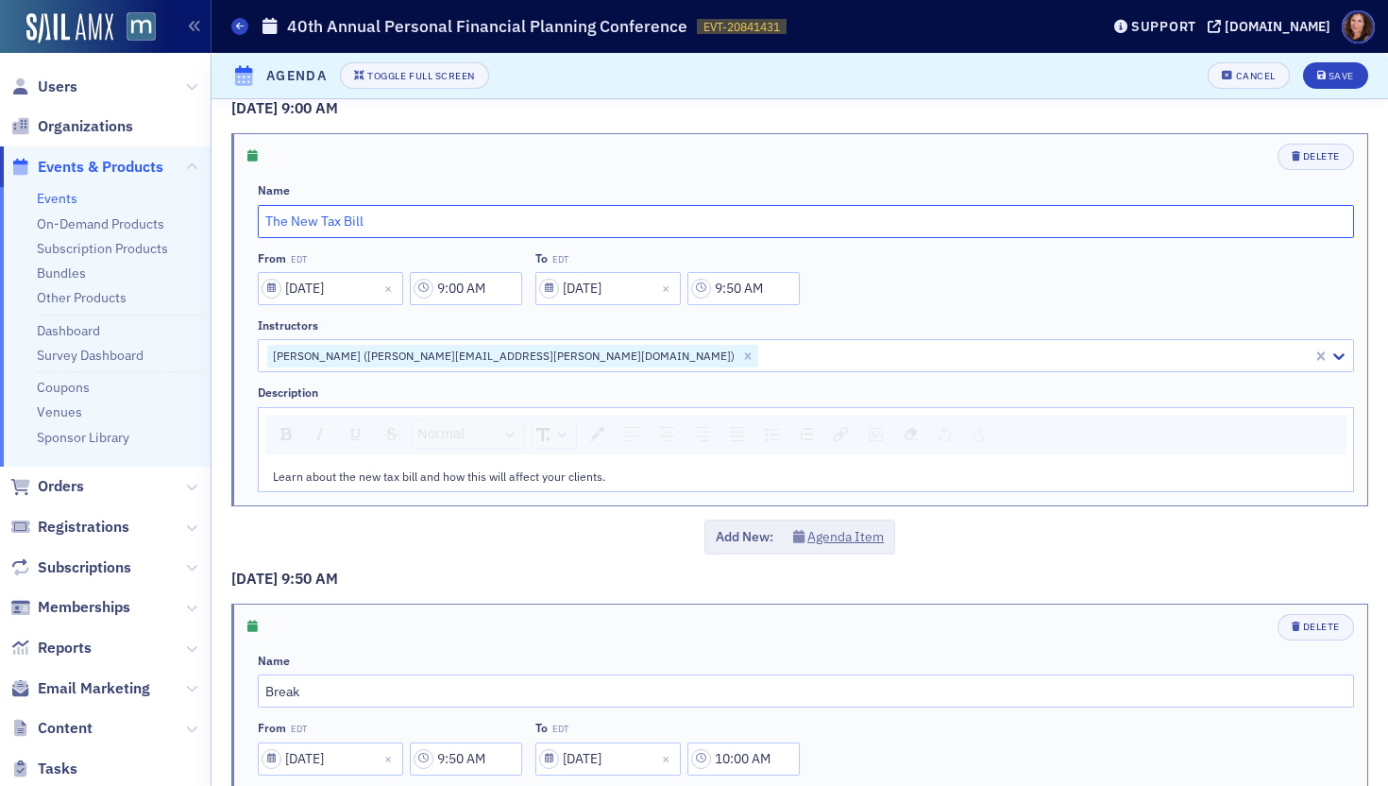
click at [308, 220] on input "The New Tax Bill" at bounding box center [806, 221] width 1096 height 33
click at [366, 223] on input "The Tax Bill" at bounding box center [806, 221] width 1096 height 33
type input "The Tax Bill and the Best Eight Ideas"
click at [544, 476] on span "Learn about the new tax bill and how this will affect your clients." at bounding box center [439, 475] width 332 height 15
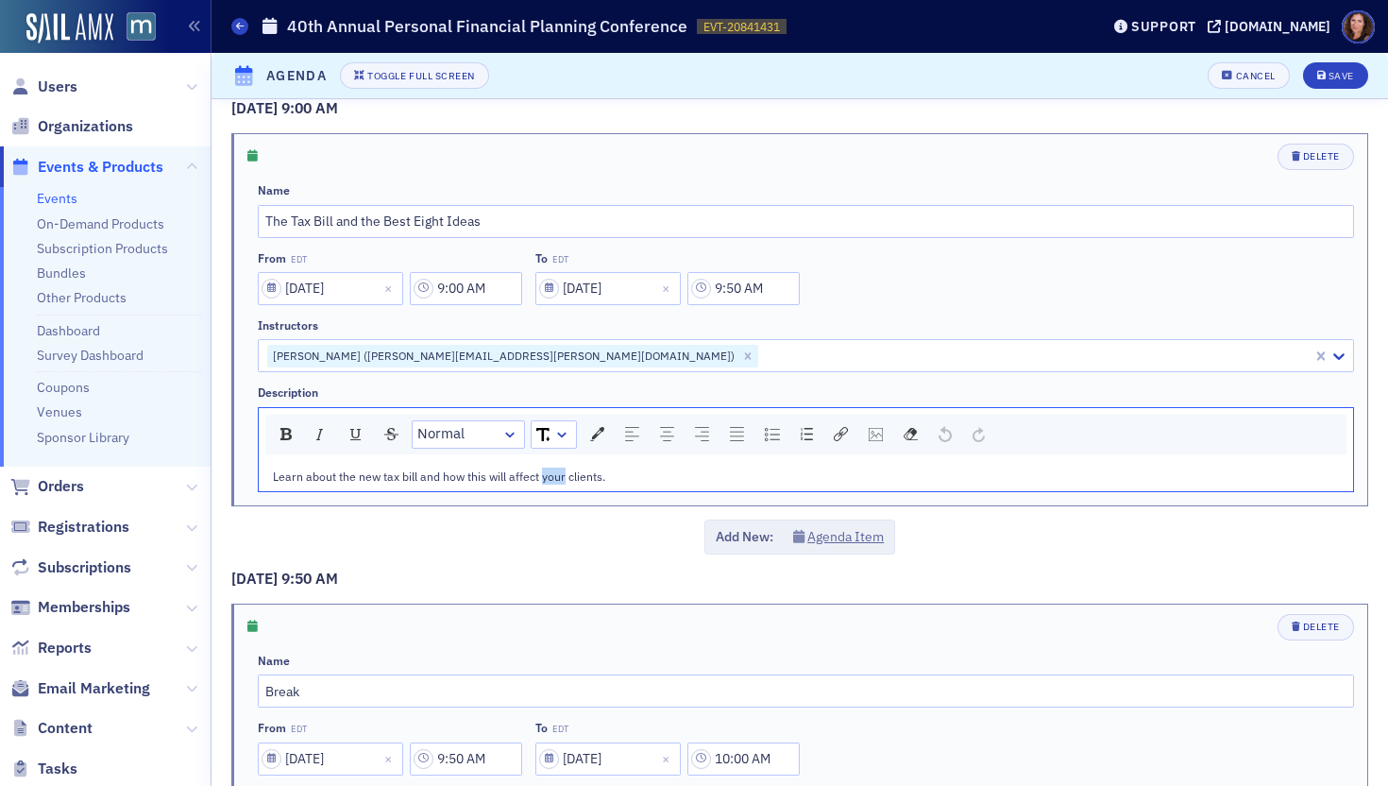
click at [544, 476] on span "Learn about the new tax bill and how this will affect your clients." at bounding box center [439, 475] width 332 height 15
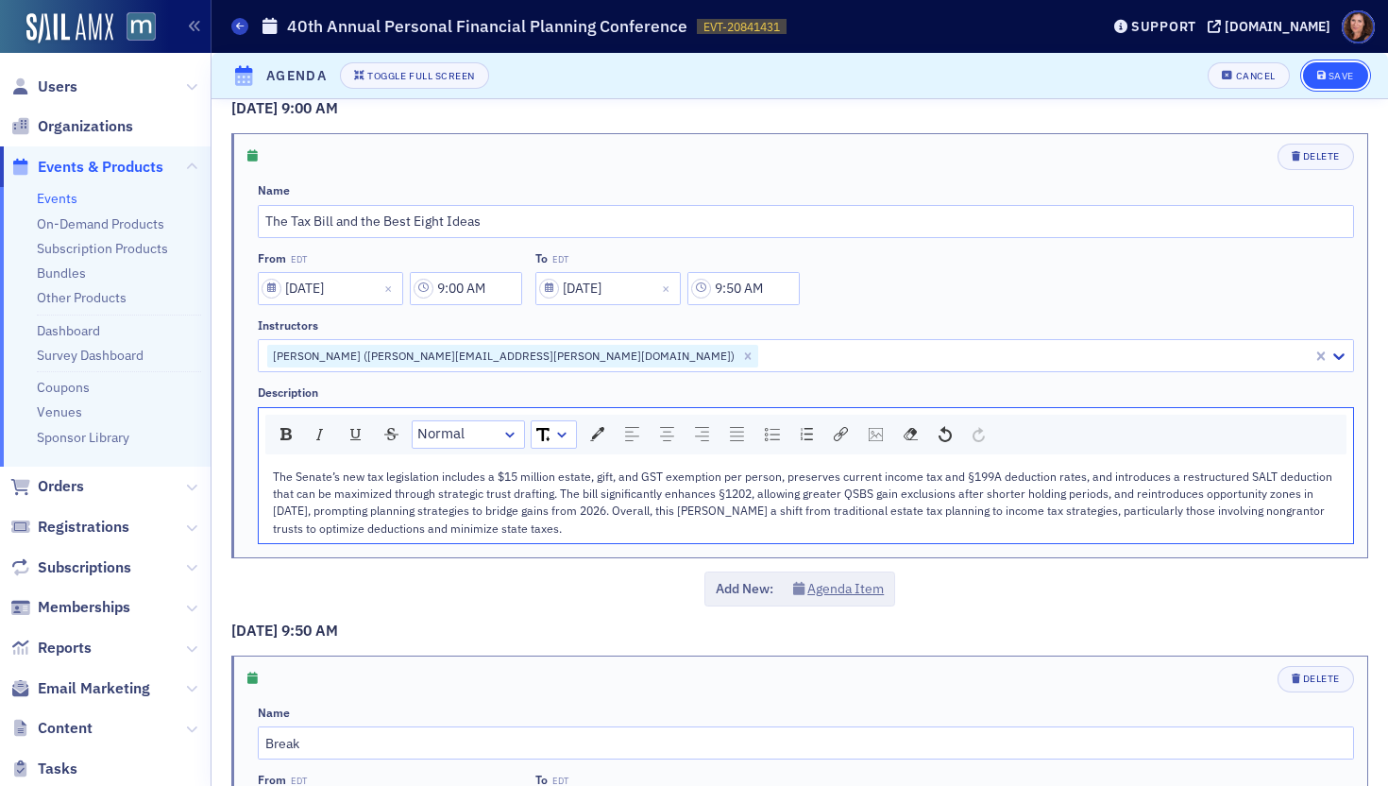
click at [1333, 78] on div "Save" at bounding box center [1341, 76] width 25 height 10
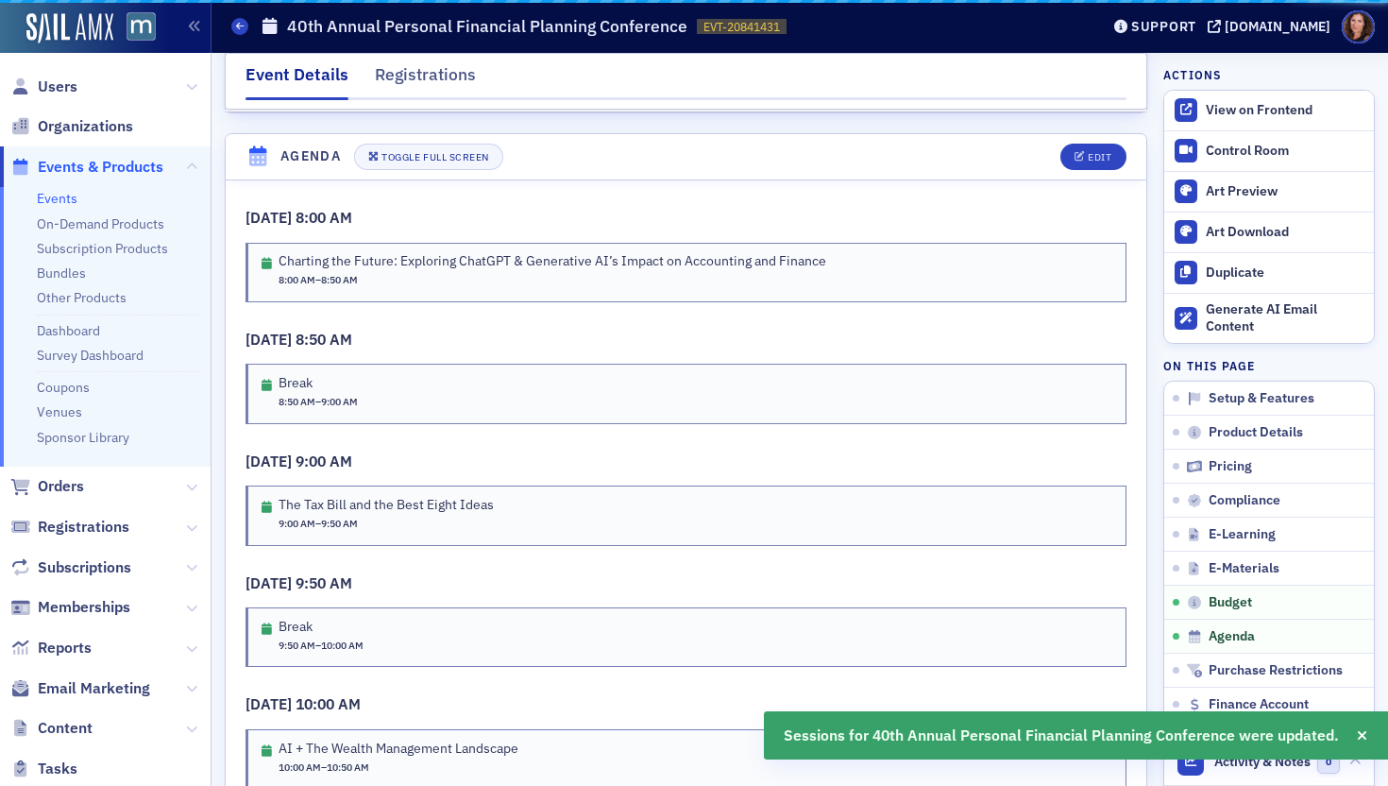
scroll to position [3289, 0]
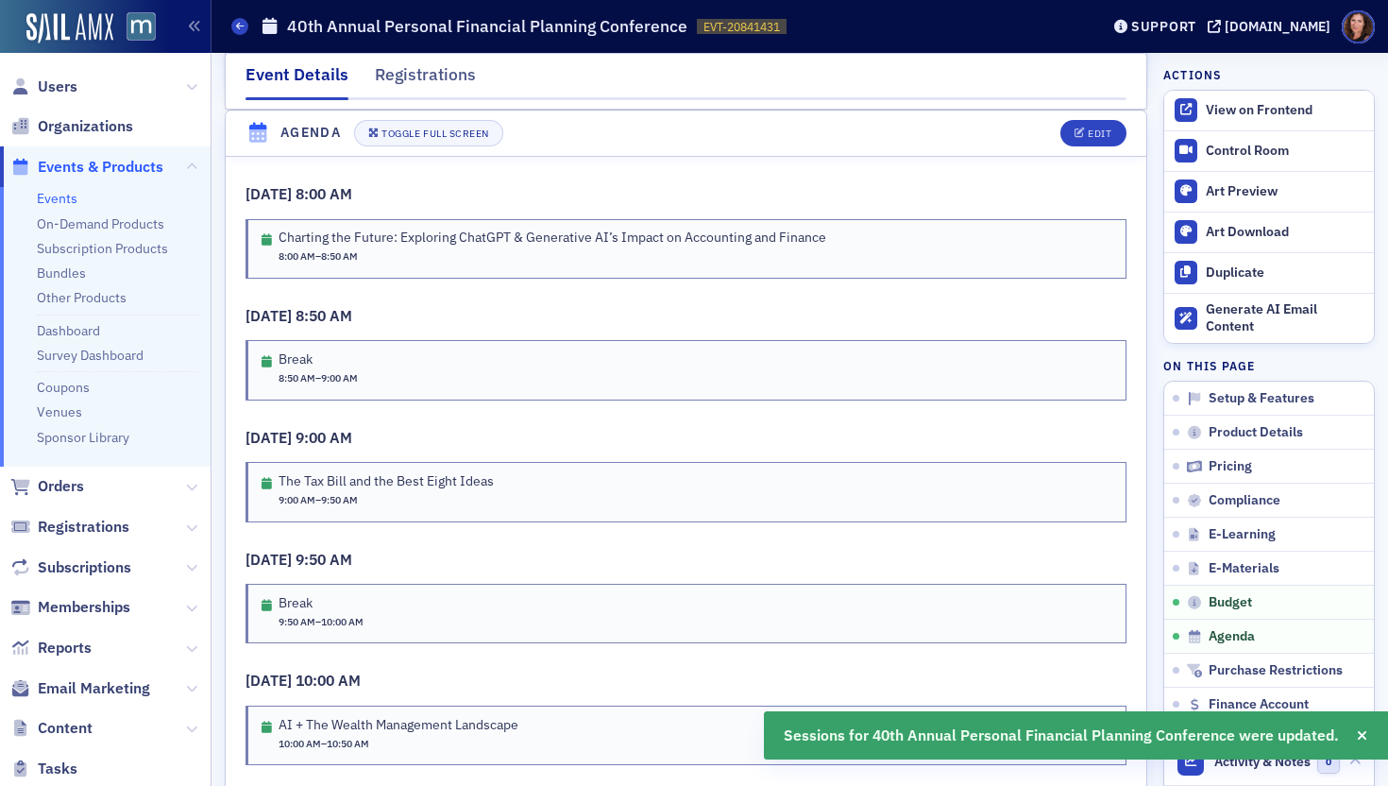
click at [68, 199] on link "Events" at bounding box center [57, 198] width 41 height 17
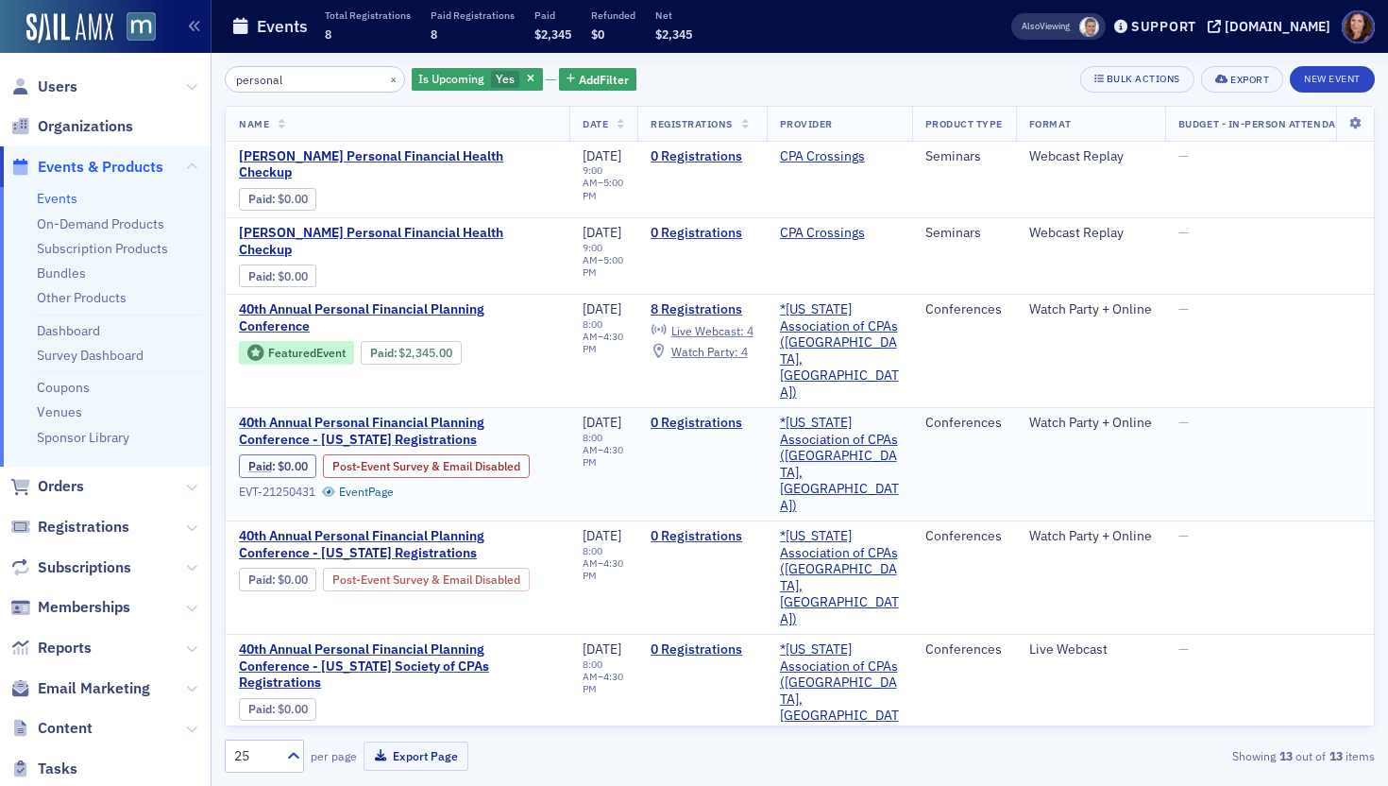
click at [410, 415] on span "40th Annual Personal Financial Planning Conference - Oklahoma Registrations" at bounding box center [397, 431] width 317 height 33
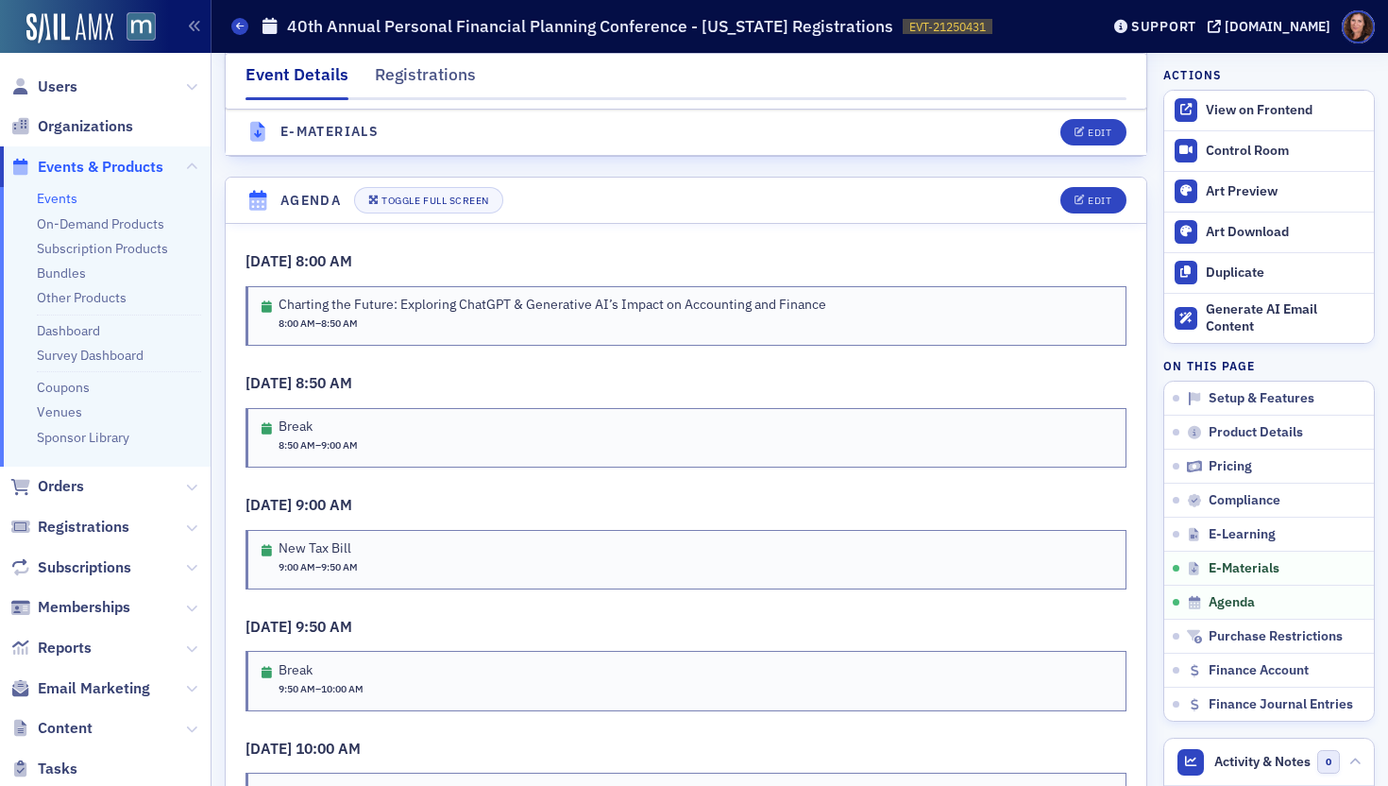
scroll to position [2913, 0]
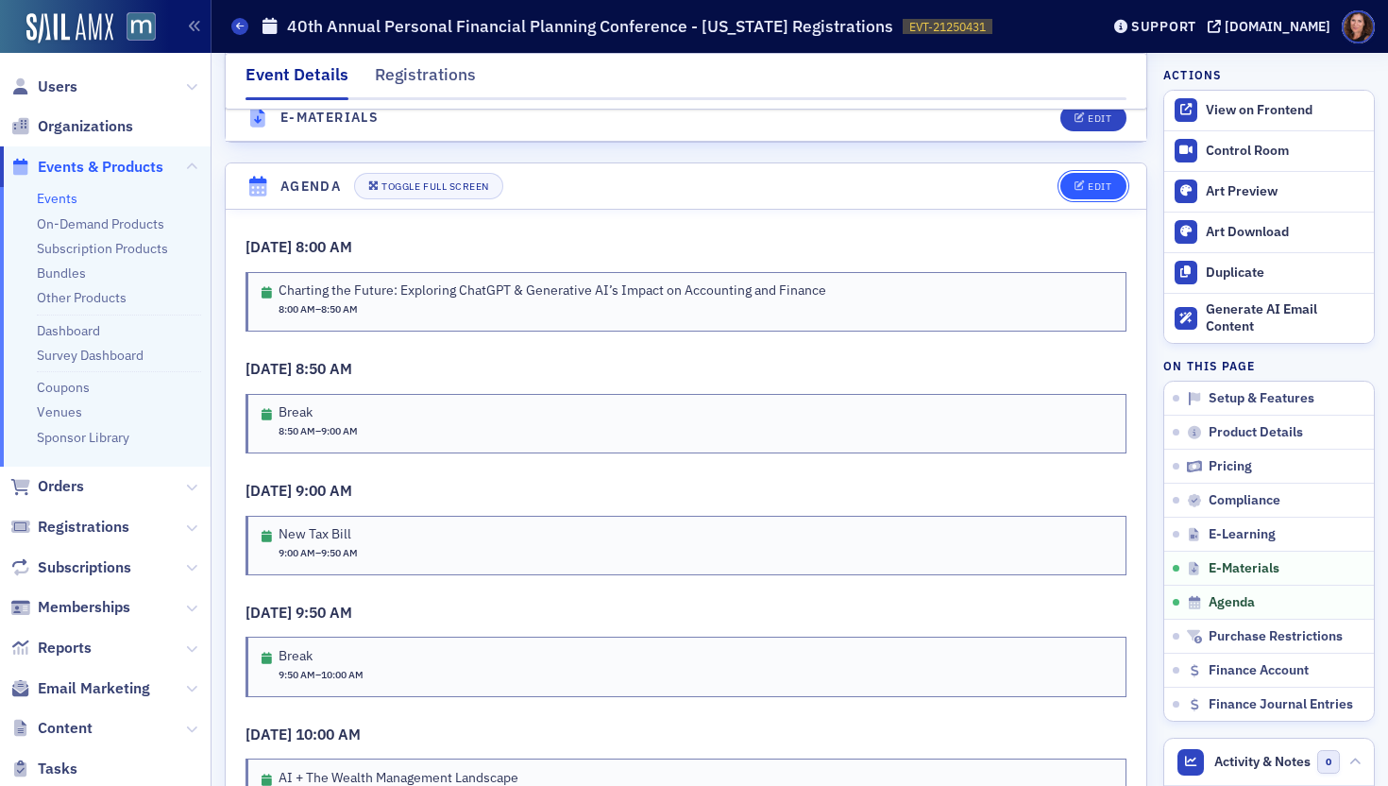
click at [1088, 189] on div "Edit" at bounding box center [1100, 186] width 24 height 10
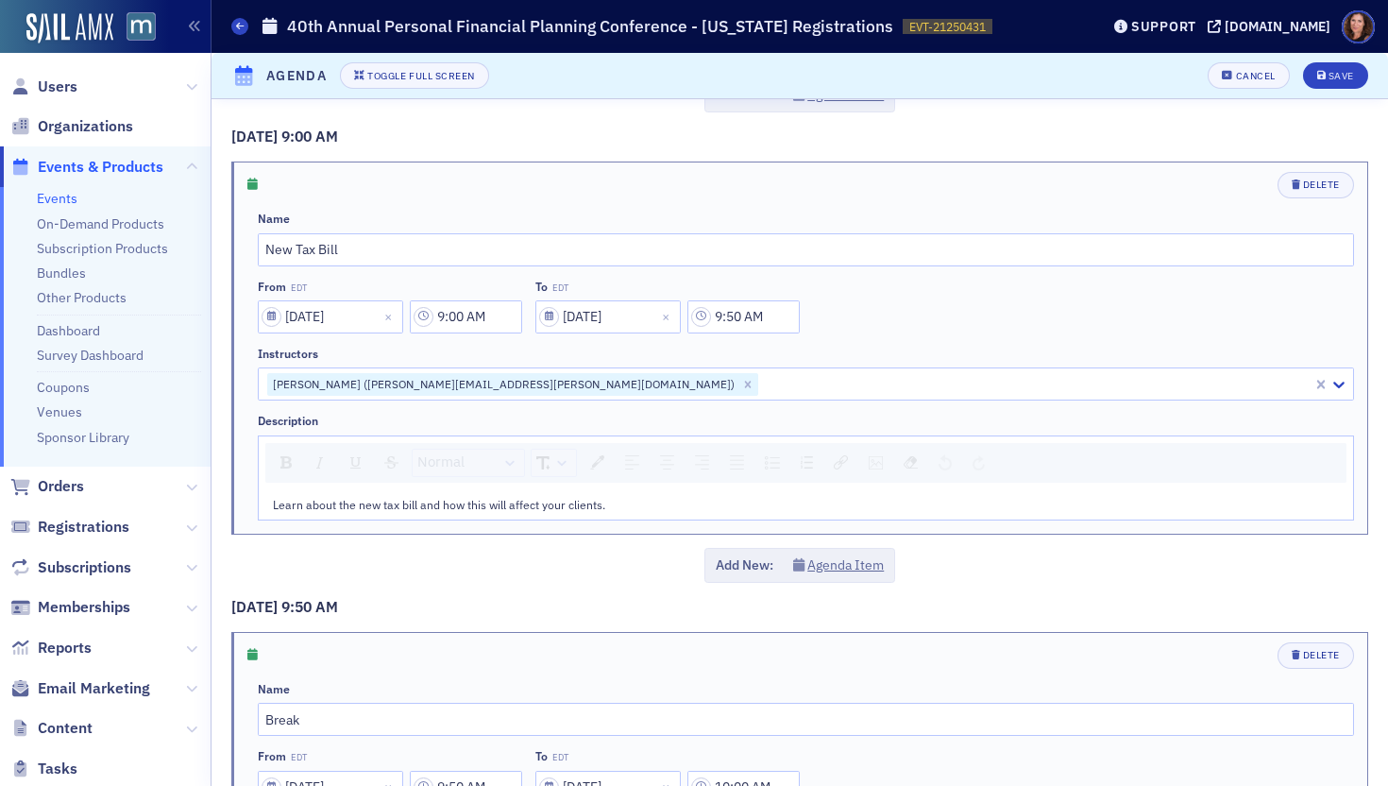
scroll to position [1136, 0]
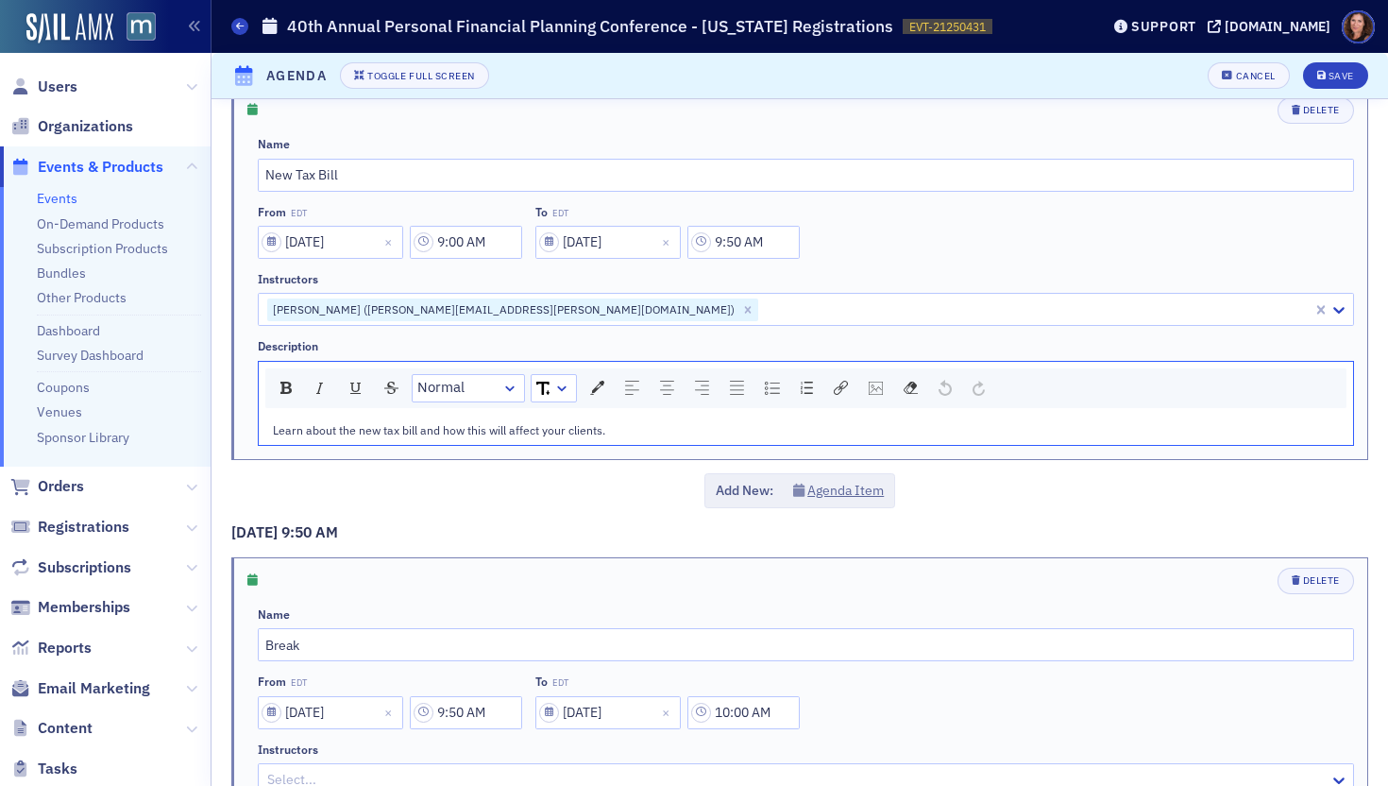
click at [503, 431] on span "Learn about the new tax bill and how this will affect your clients." at bounding box center [439, 429] width 332 height 15
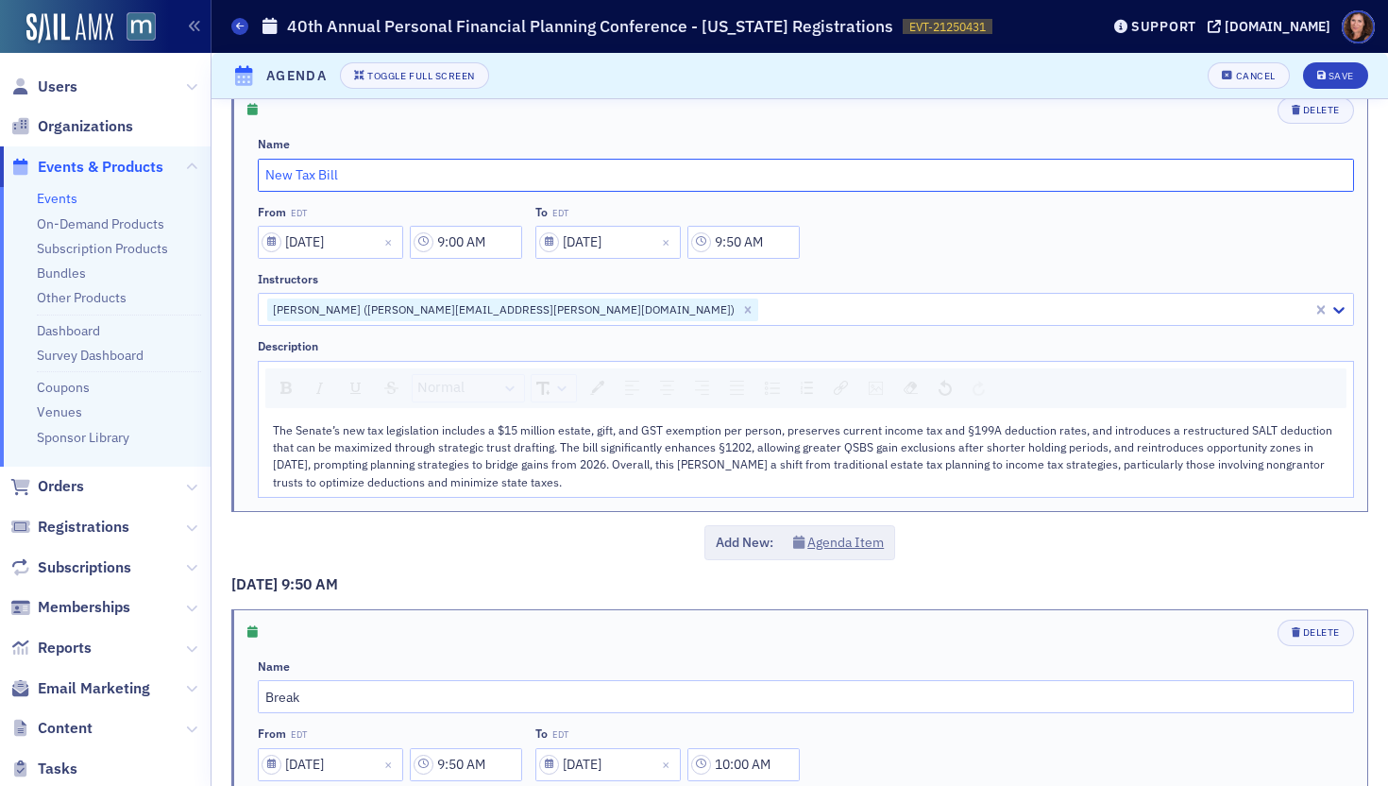
click at [393, 173] on input "New Tax Bill" at bounding box center [806, 175] width 1096 height 33
click at [308, 173] on input "New Tax Bill" at bounding box center [806, 175] width 1096 height 33
paste input "The Tax Bill and The Best Eight Ideas"
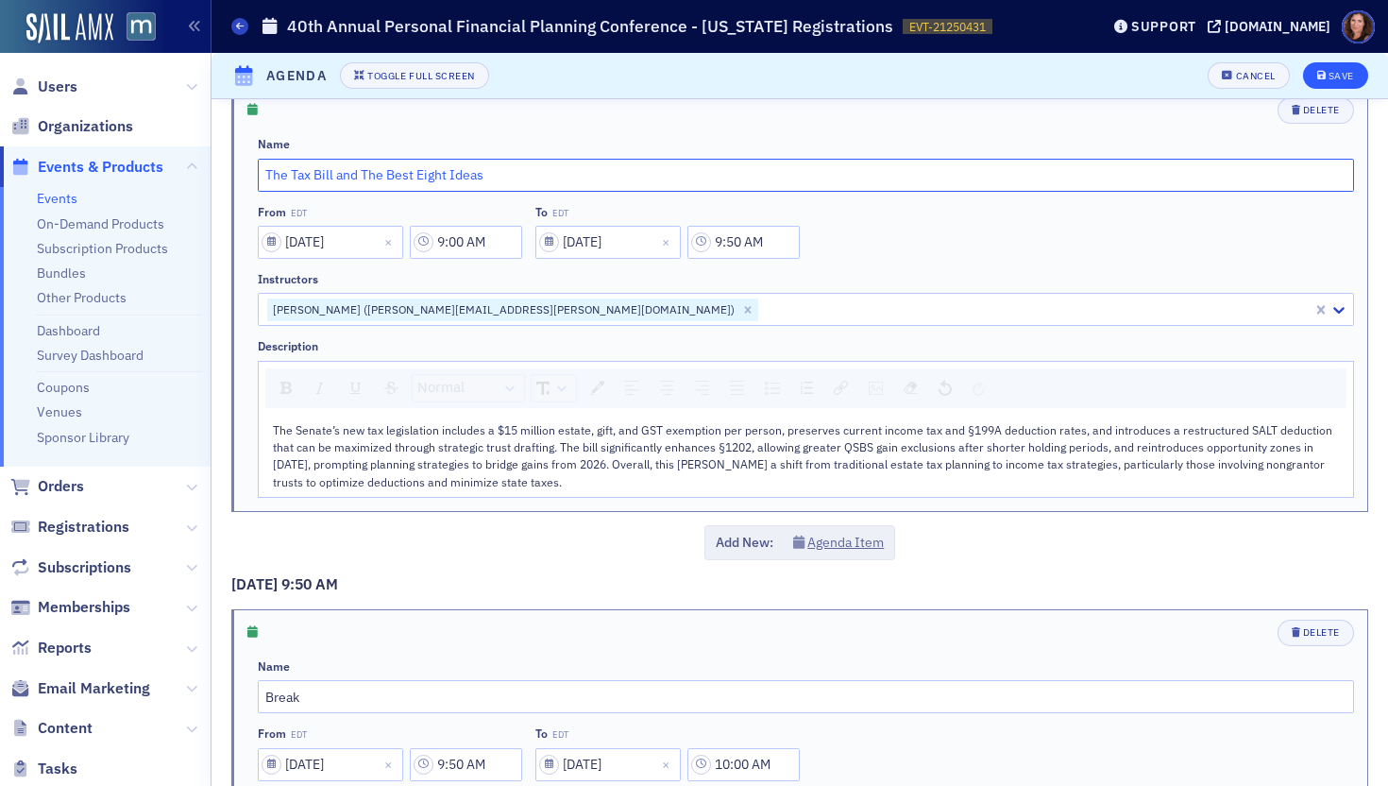
type input "The Tax Bill and The Best Eight Ideas"
drag, startPoint x: 1325, startPoint y: 76, endPoint x: 1332, endPoint y: 86, distance: 12.3
click at [1329, 76] on div "Save" at bounding box center [1341, 76] width 25 height 10
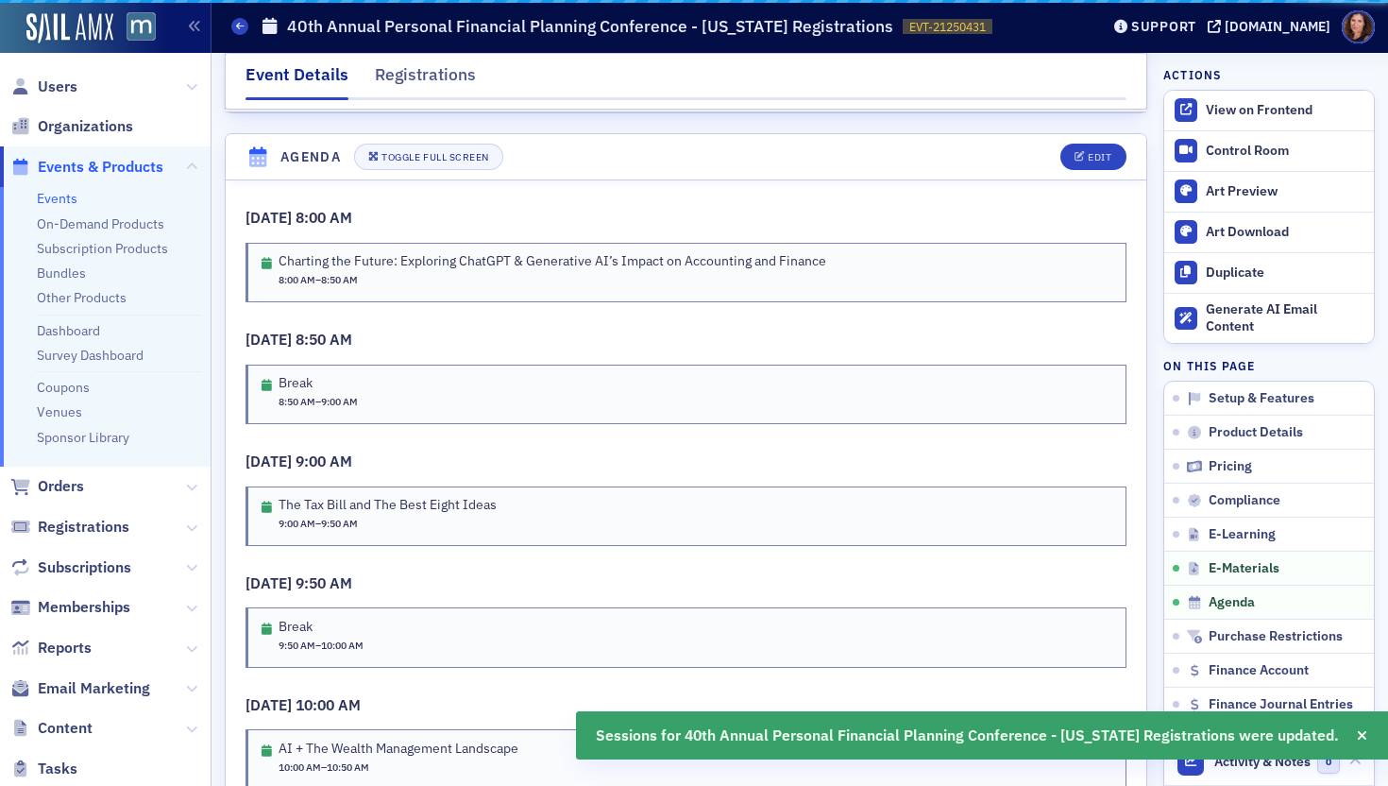
scroll to position [2966, 0]
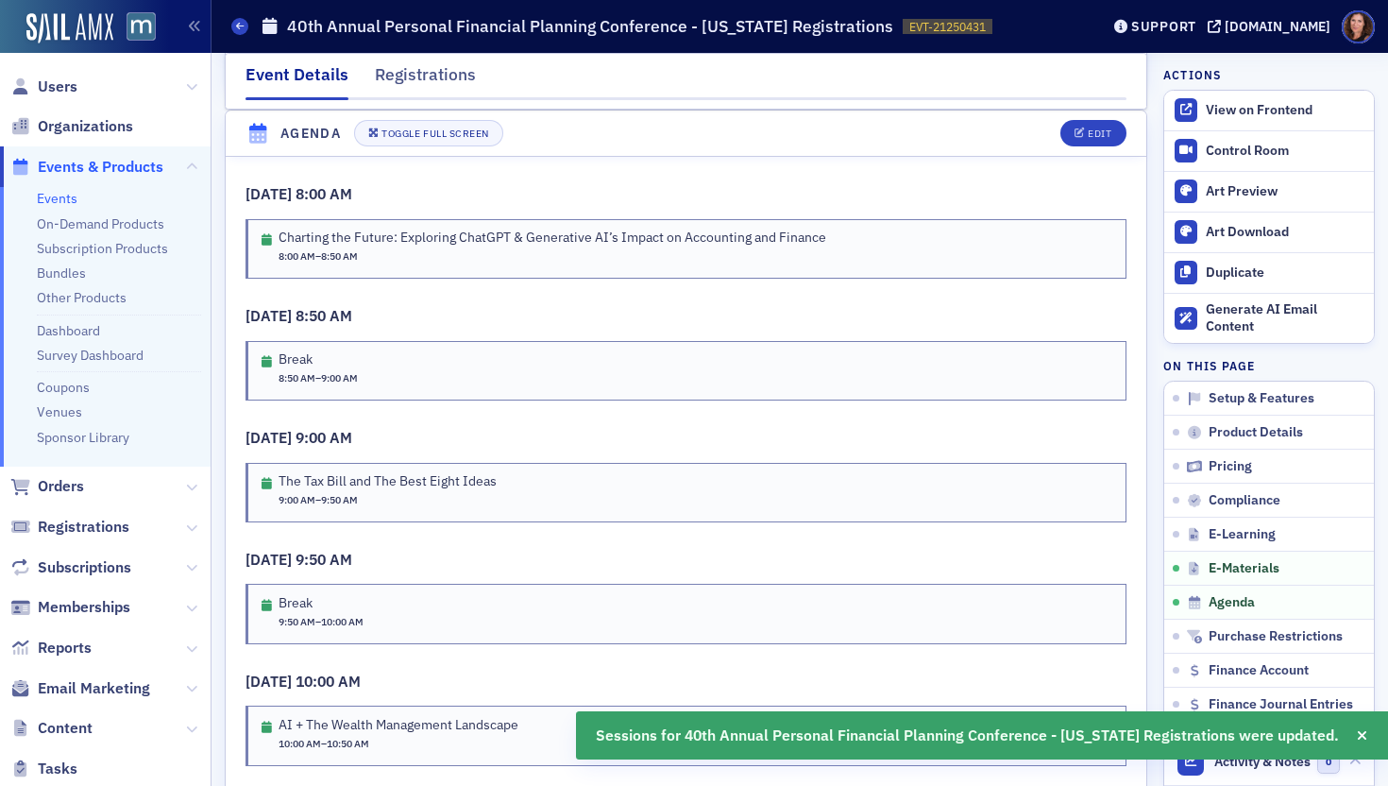
click at [54, 201] on link "Events" at bounding box center [57, 198] width 41 height 17
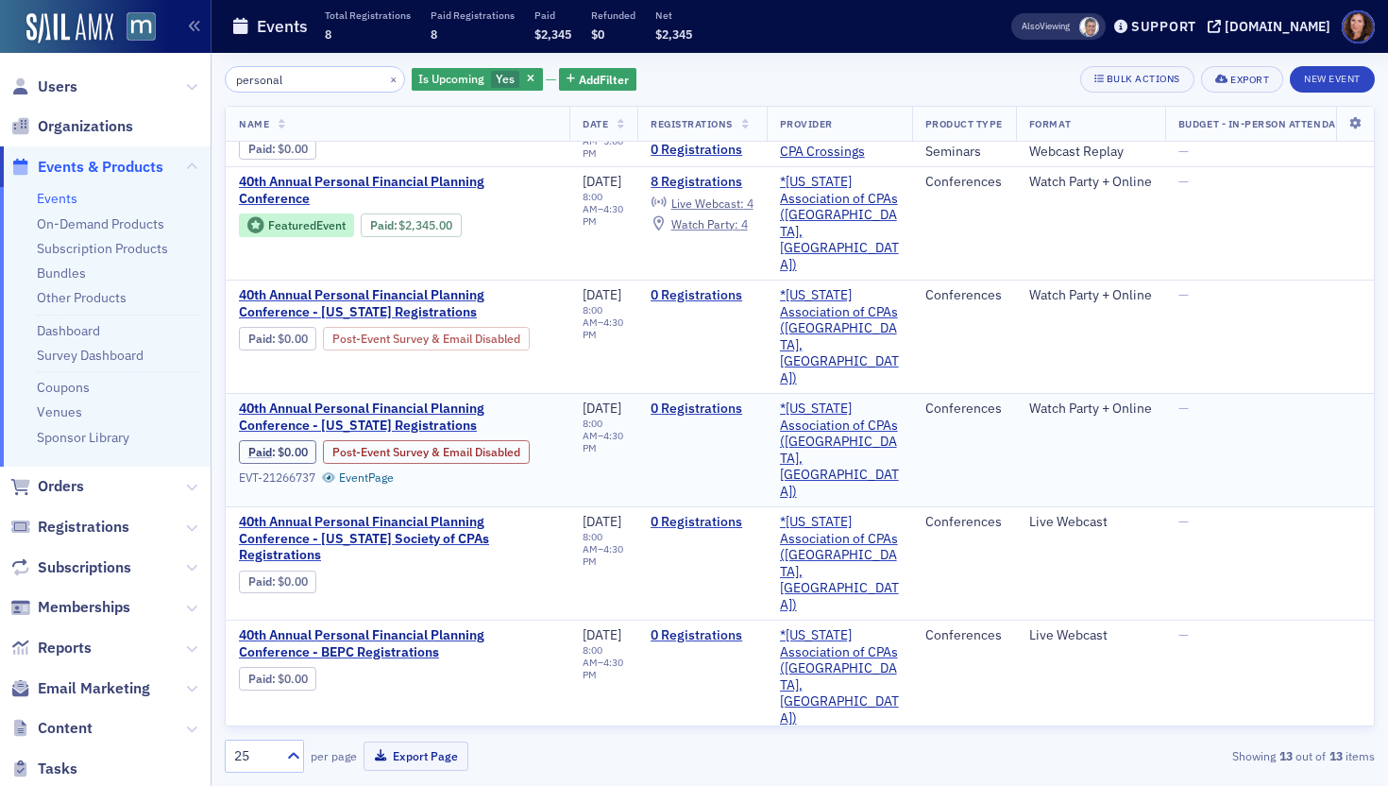
scroll to position [134, 0]
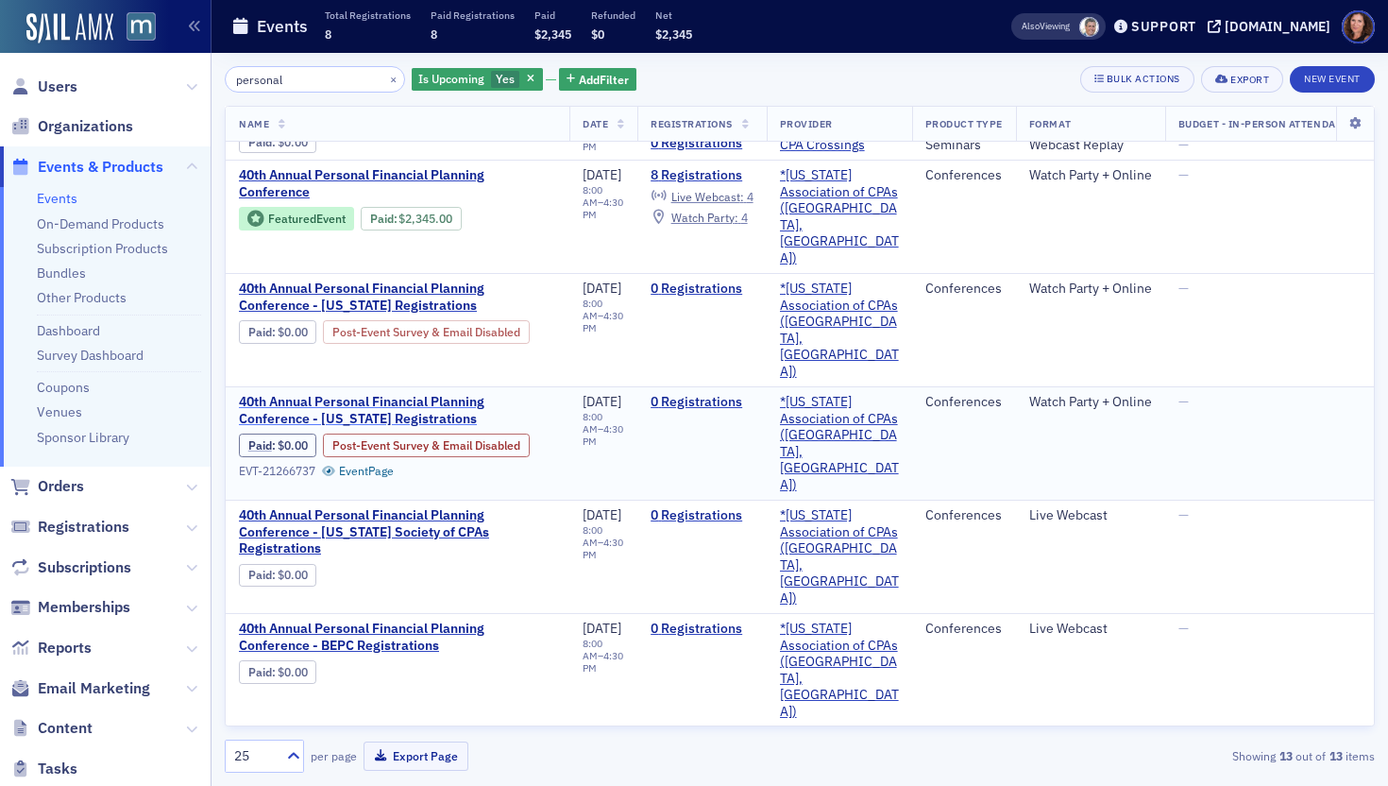
click at [403, 394] on span "40th Annual Personal Financial Planning Conference - Connecticut Registrations" at bounding box center [397, 410] width 317 height 33
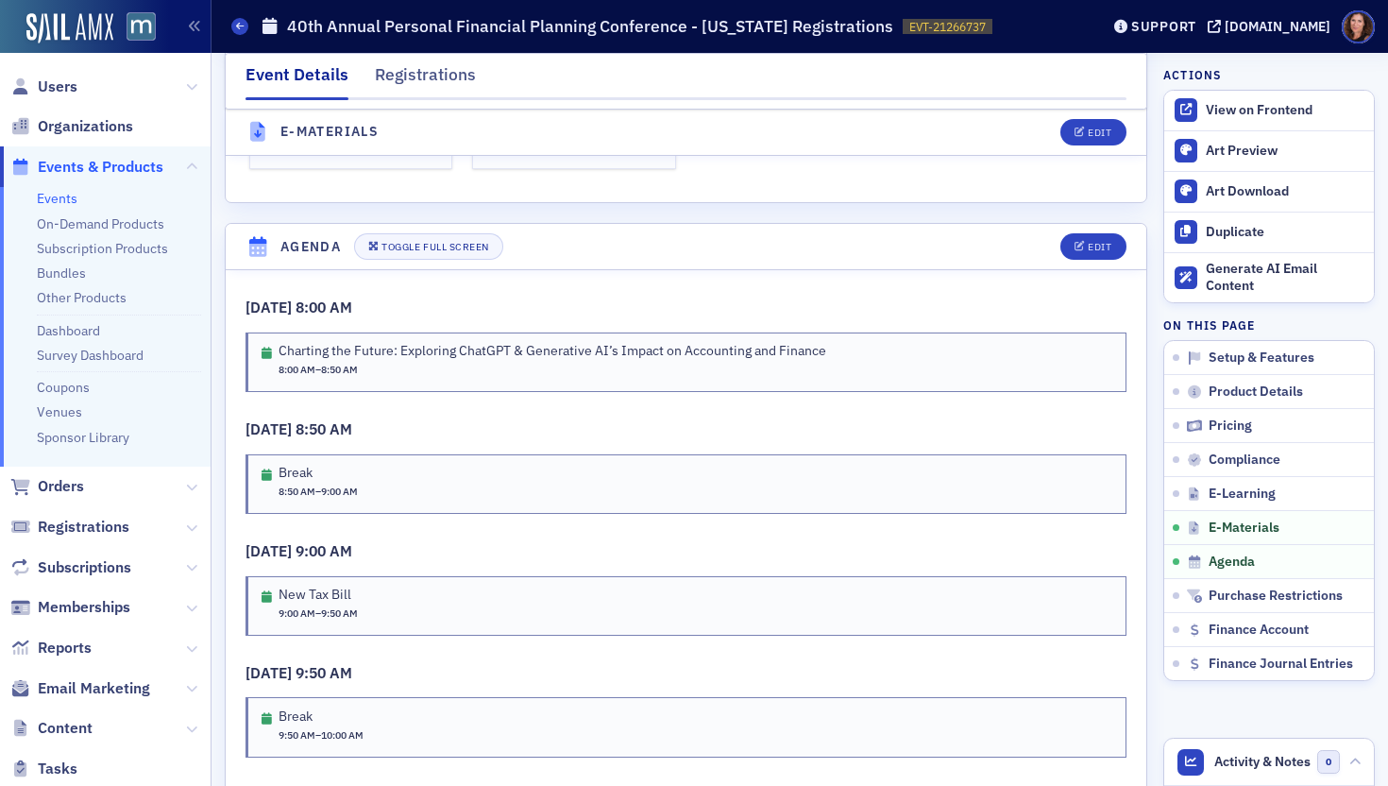
scroll to position [2876, 0]
click at [1088, 242] on div "Edit" at bounding box center [1100, 244] width 24 height 10
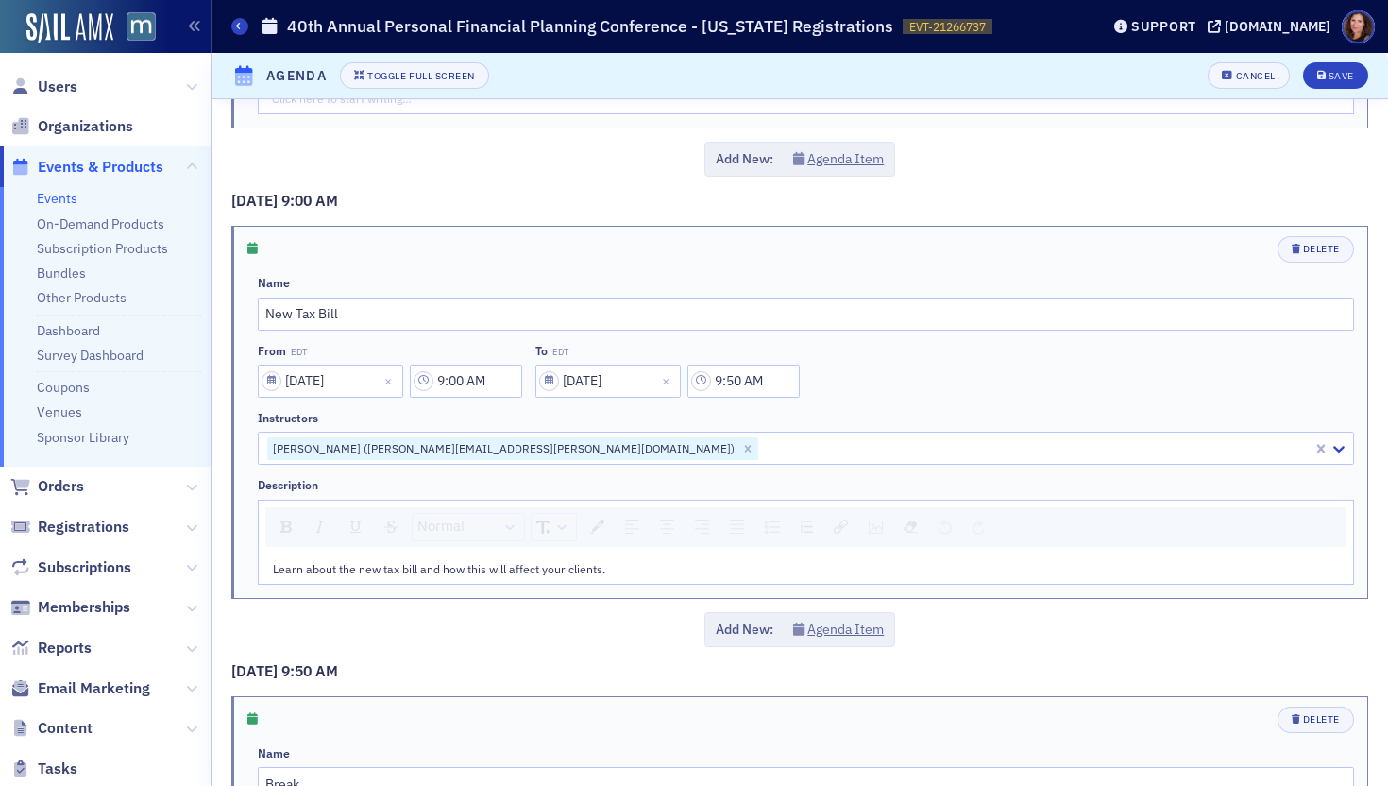
scroll to position [1020, 0]
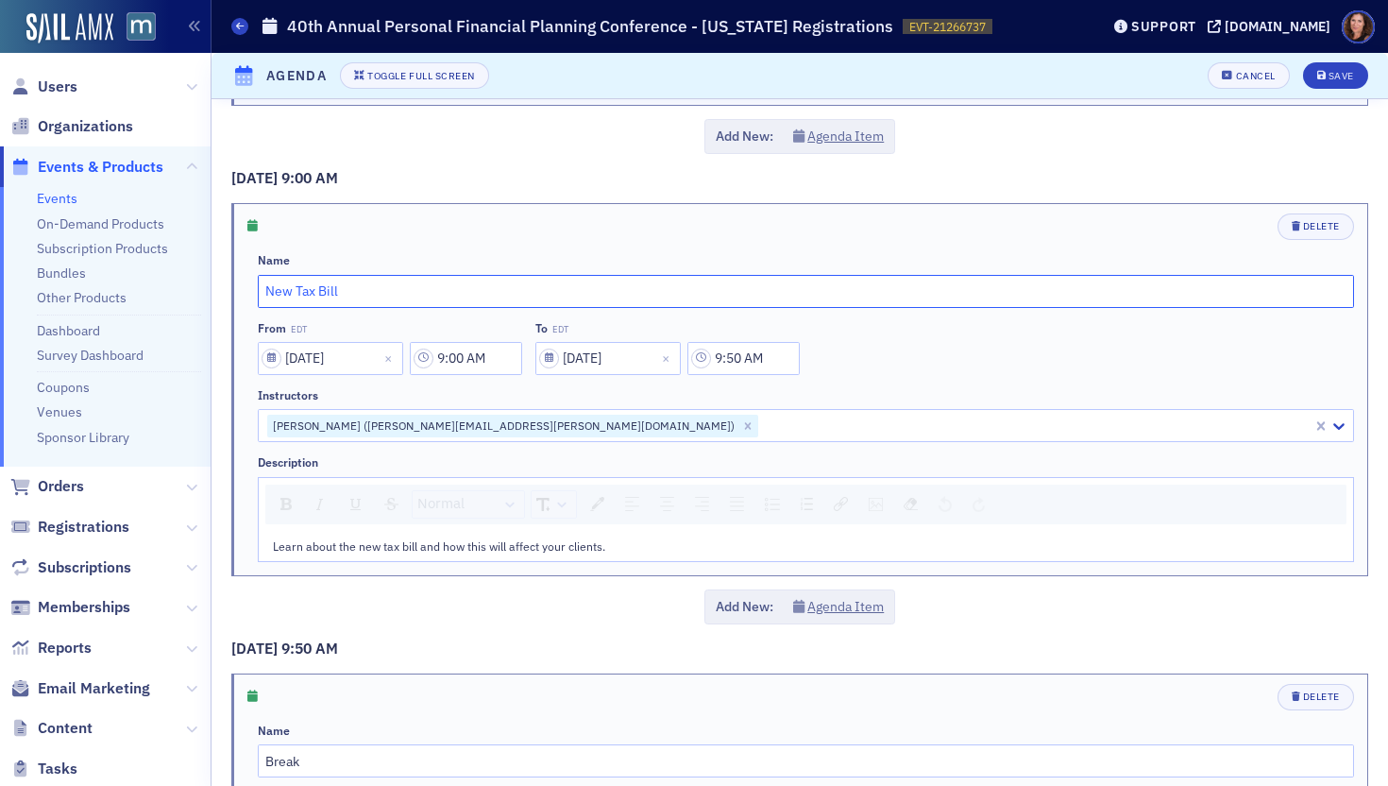
click at [349, 289] on input "New Tax Bill" at bounding box center [806, 291] width 1096 height 33
paste input "The Tax Bill and The Best Eight Ideas"
type input "The Tax Bill and The Best Eight Ideas"
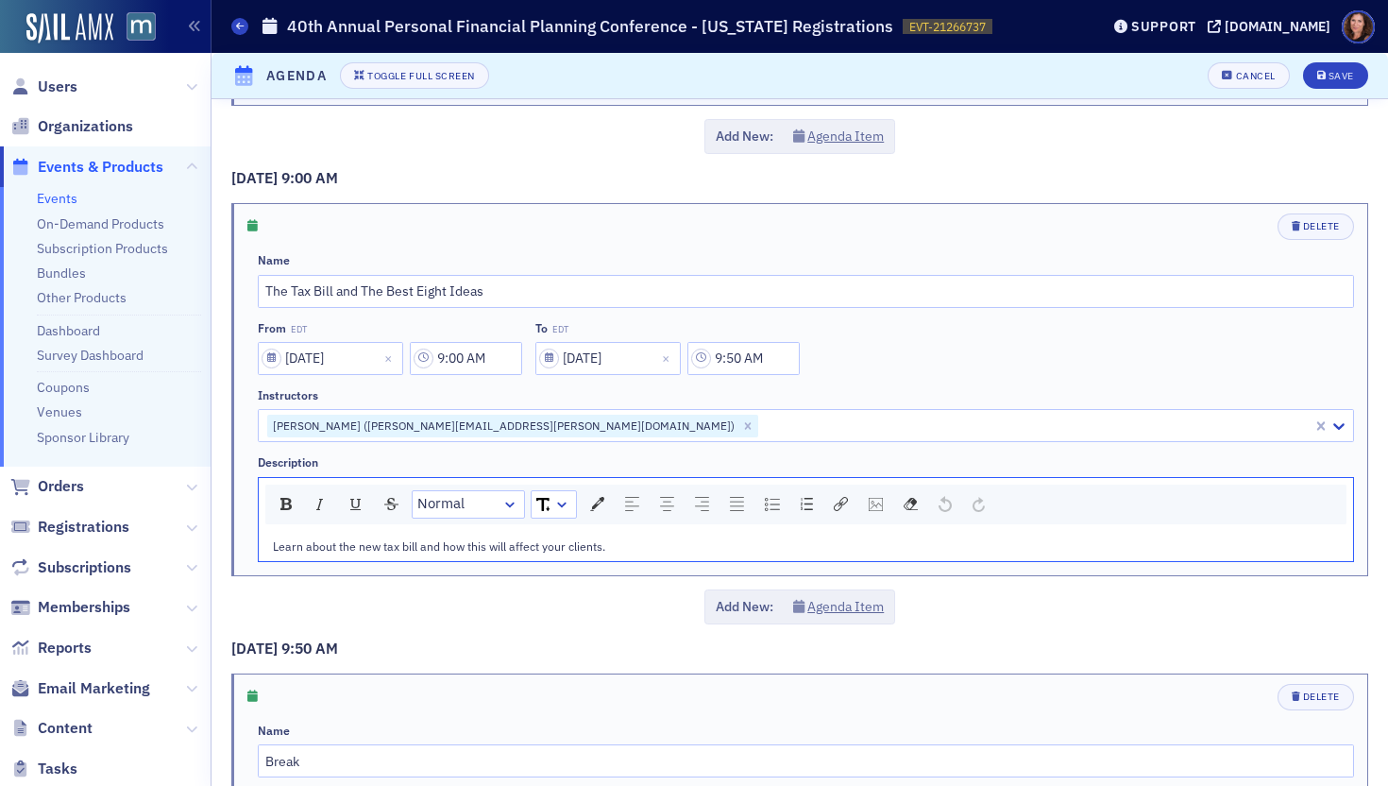
click at [512, 545] on span "Learn about the new tax bill and how this will affect your clients." at bounding box center [439, 545] width 332 height 15
click at [361, 541] on div "rdw-editor" at bounding box center [806, 545] width 1067 height 17
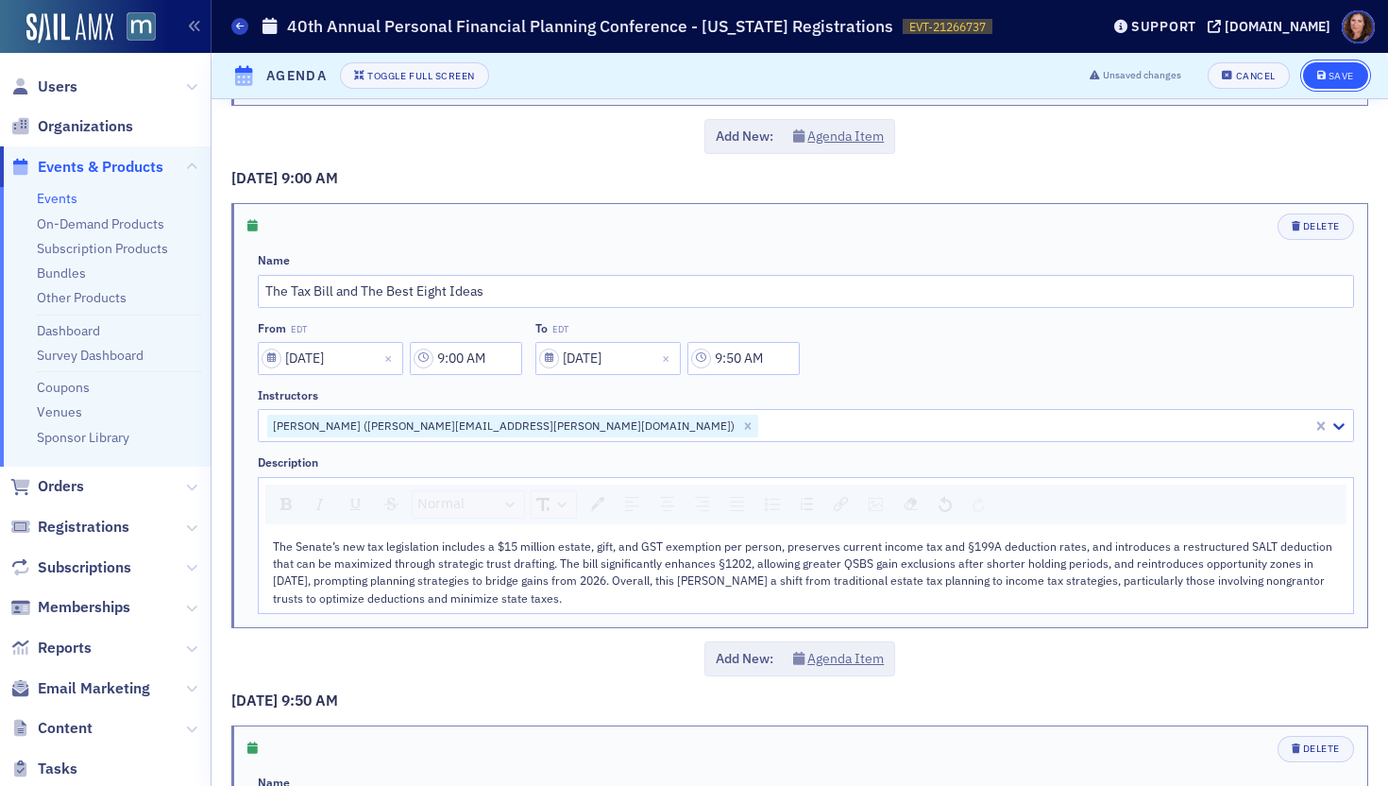
click at [1303, 84] on button "Save" at bounding box center [1335, 75] width 65 height 26
click at [47, 192] on link "Events" at bounding box center [57, 198] width 41 height 17
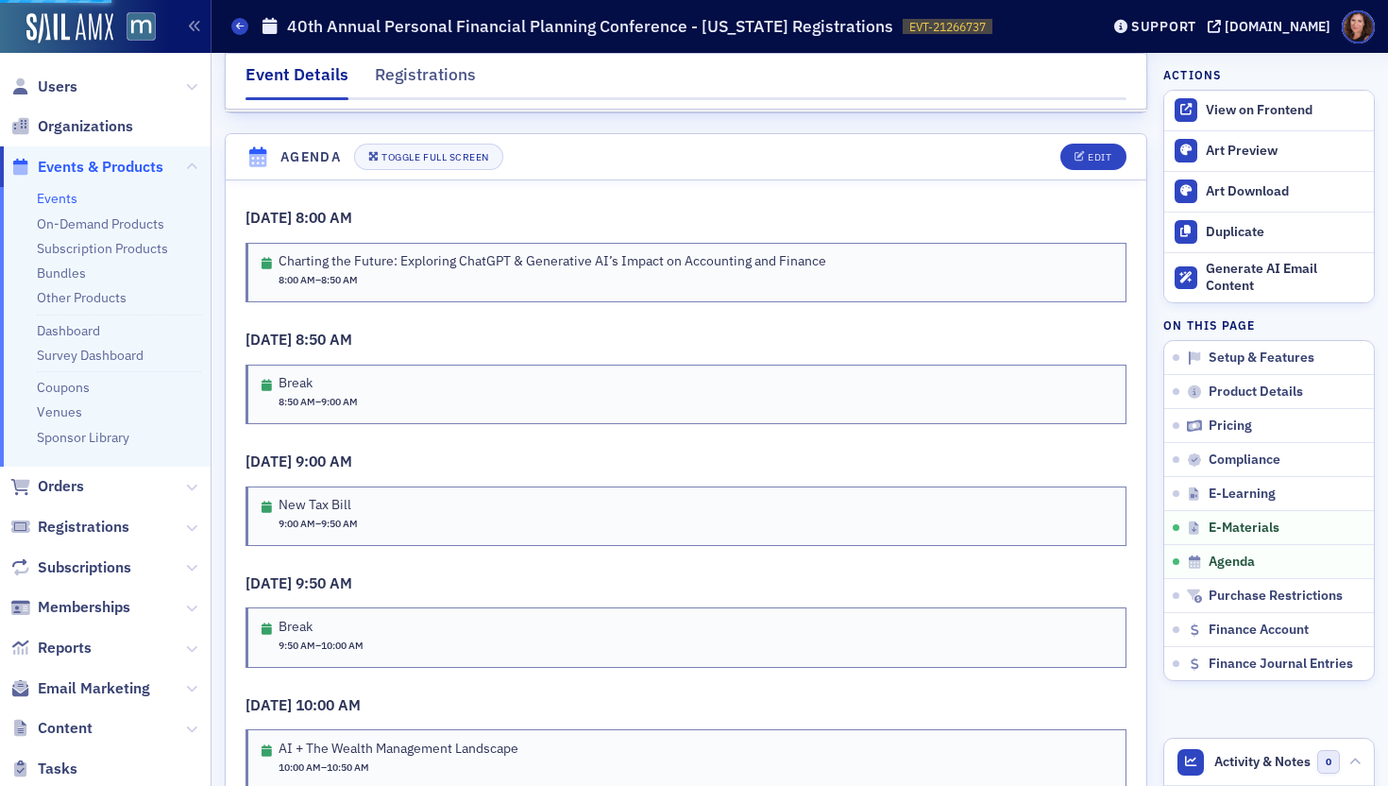
scroll to position [2987, 0]
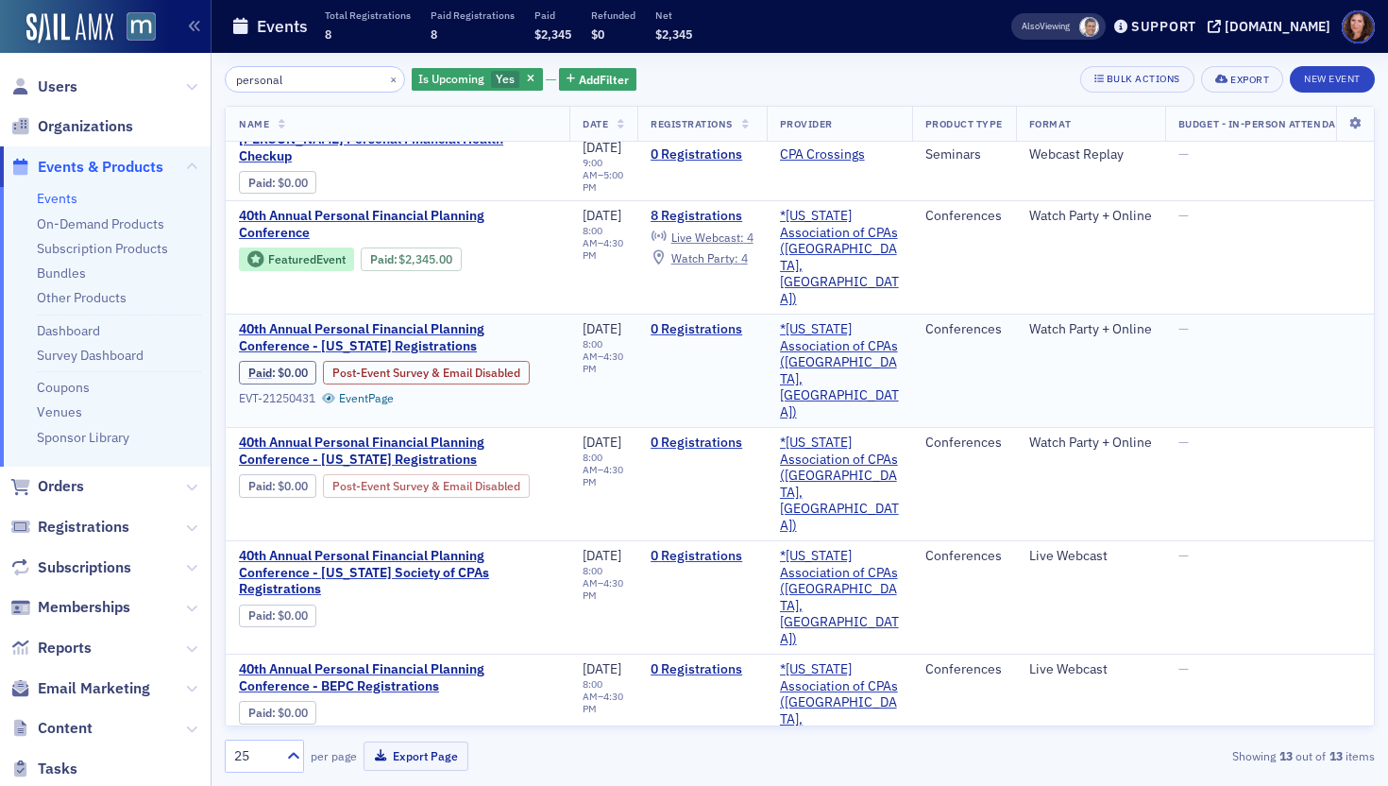
scroll to position [96, 0]
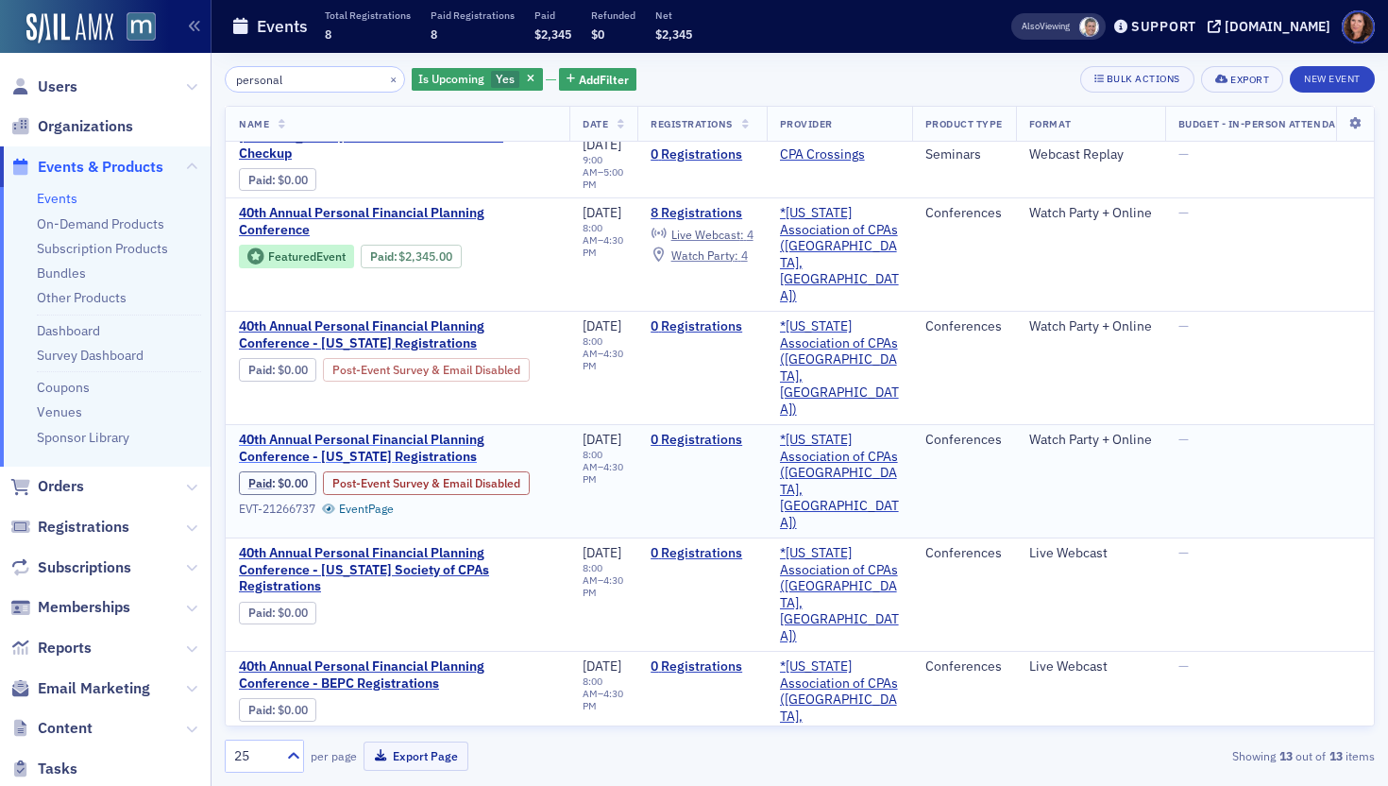
click at [413, 432] on span "40th Annual Personal Financial Planning Conference - Connecticut Registrations" at bounding box center [397, 448] width 317 height 33
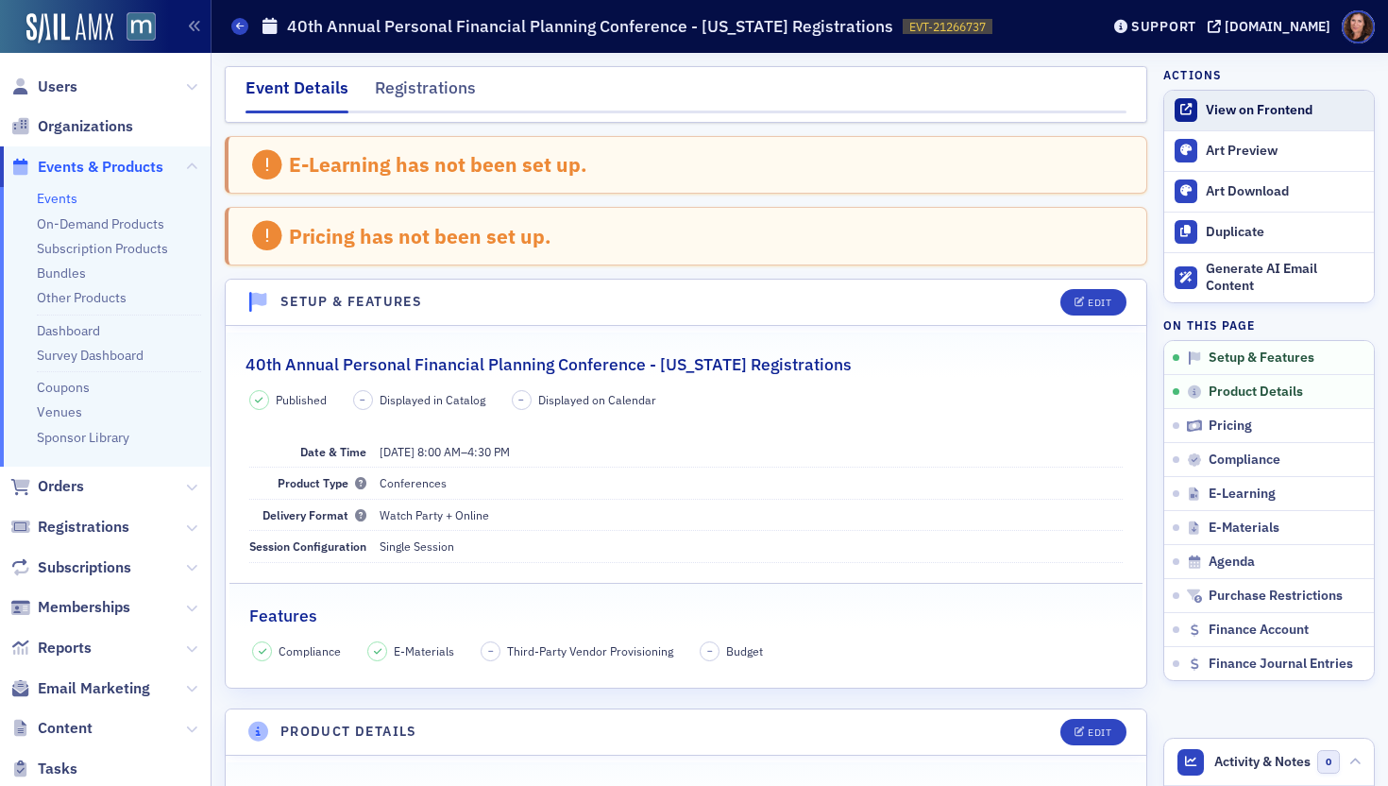
click at [1245, 110] on div "View on Frontend" at bounding box center [1285, 110] width 159 height 17
drag, startPoint x: 62, startPoint y: 195, endPoint x: 389, endPoint y: 255, distance: 332.3
click at [62, 195] on link "Events" at bounding box center [57, 198] width 41 height 17
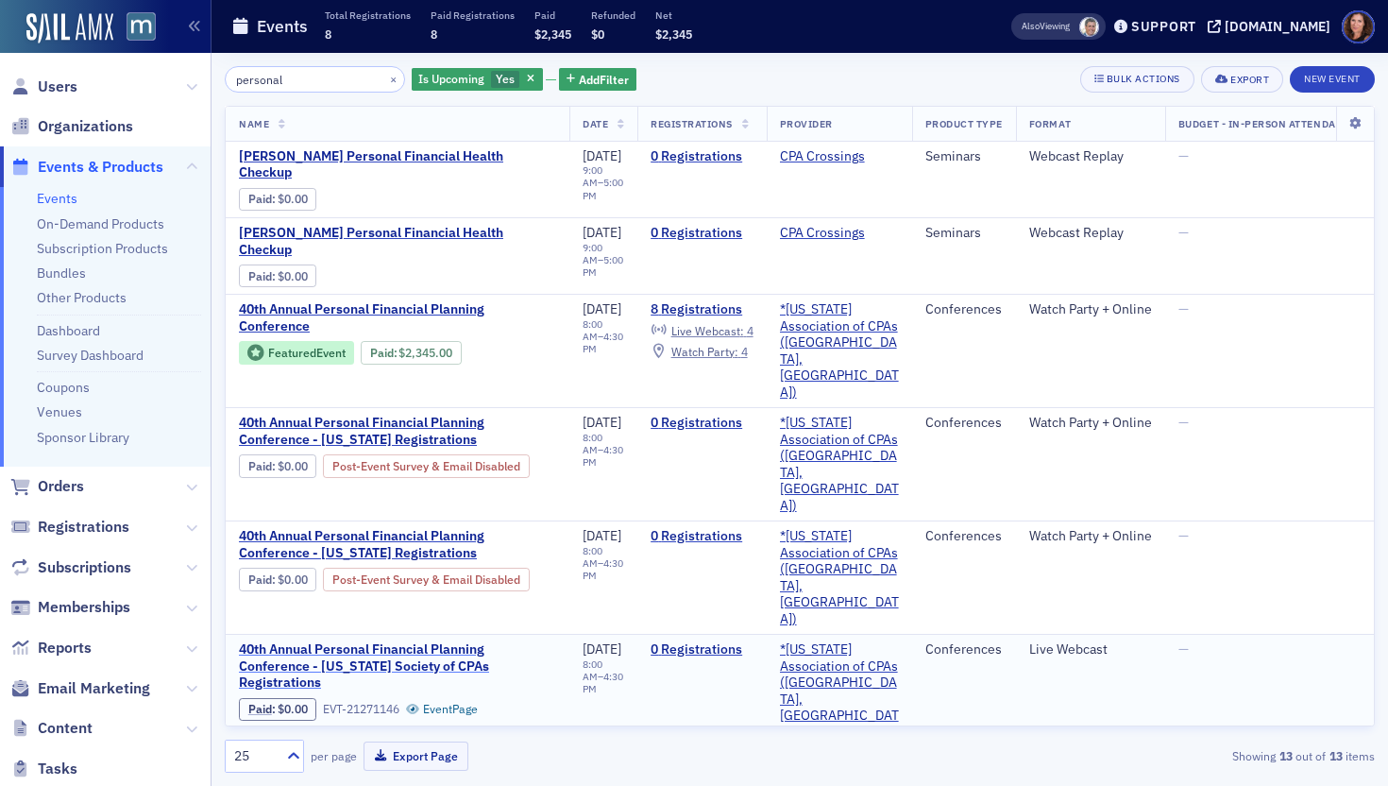
click at [446, 641] on span "40th Annual Personal Financial Planning Conference - Delaware Society of CPAs R…" at bounding box center [397, 666] width 317 height 50
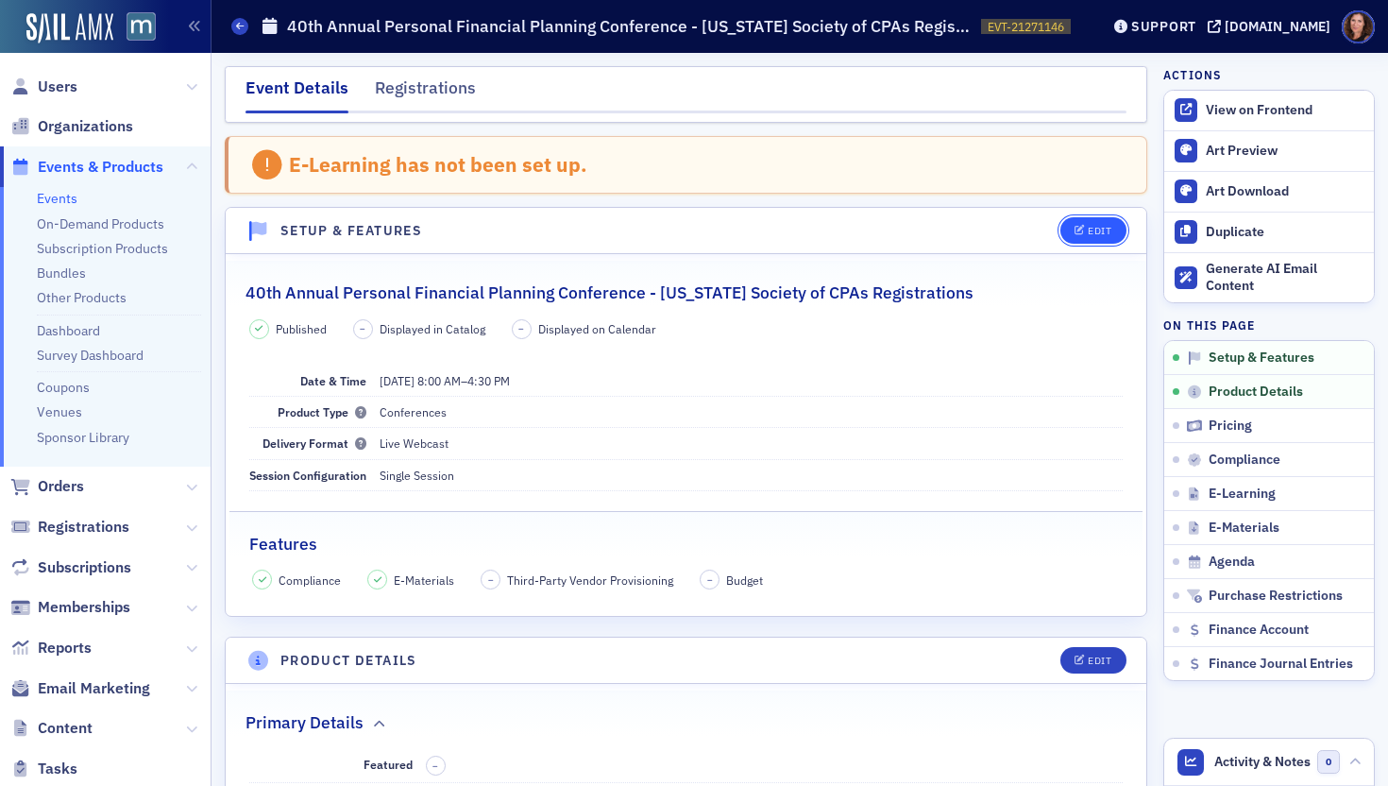
click at [1088, 229] on div "Edit" at bounding box center [1100, 231] width 24 height 10
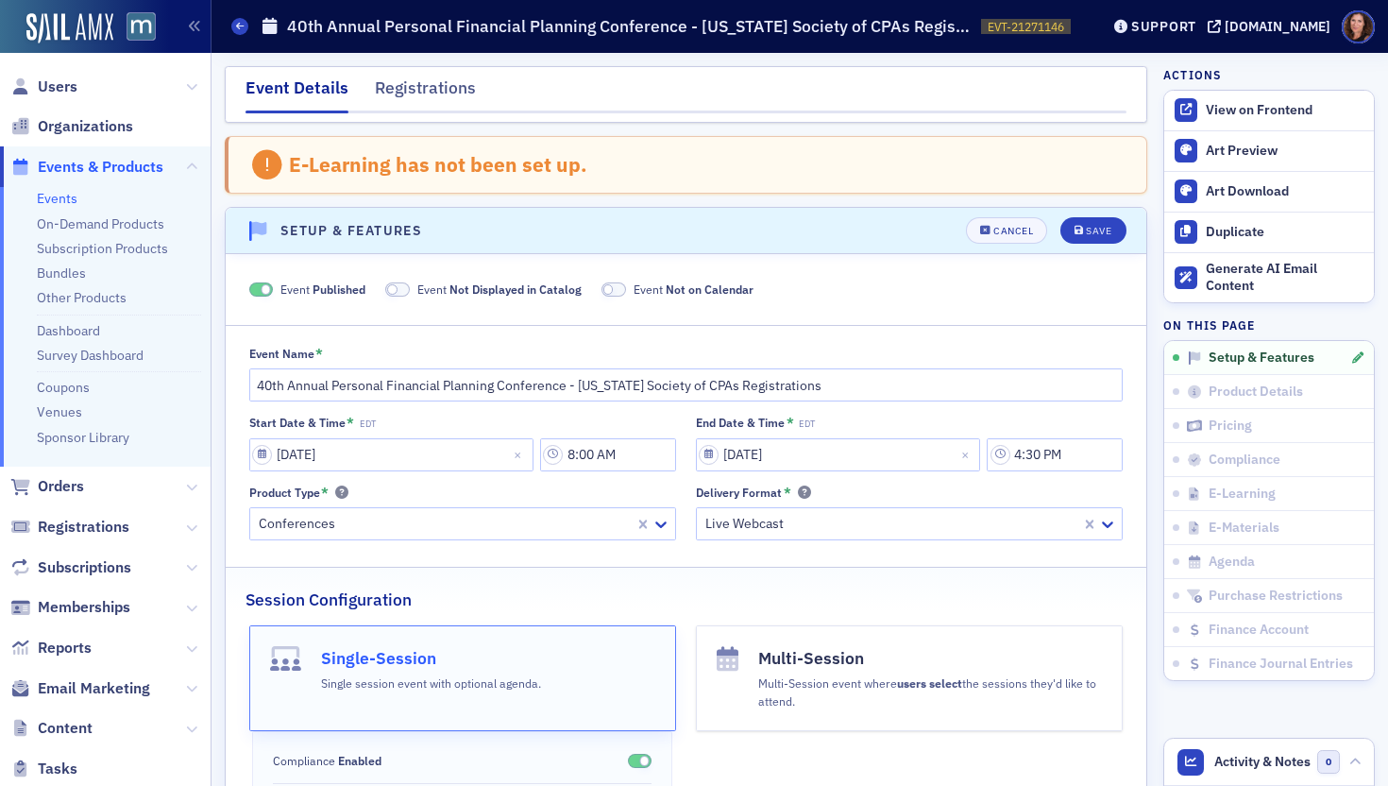
scroll to position [97, 0]
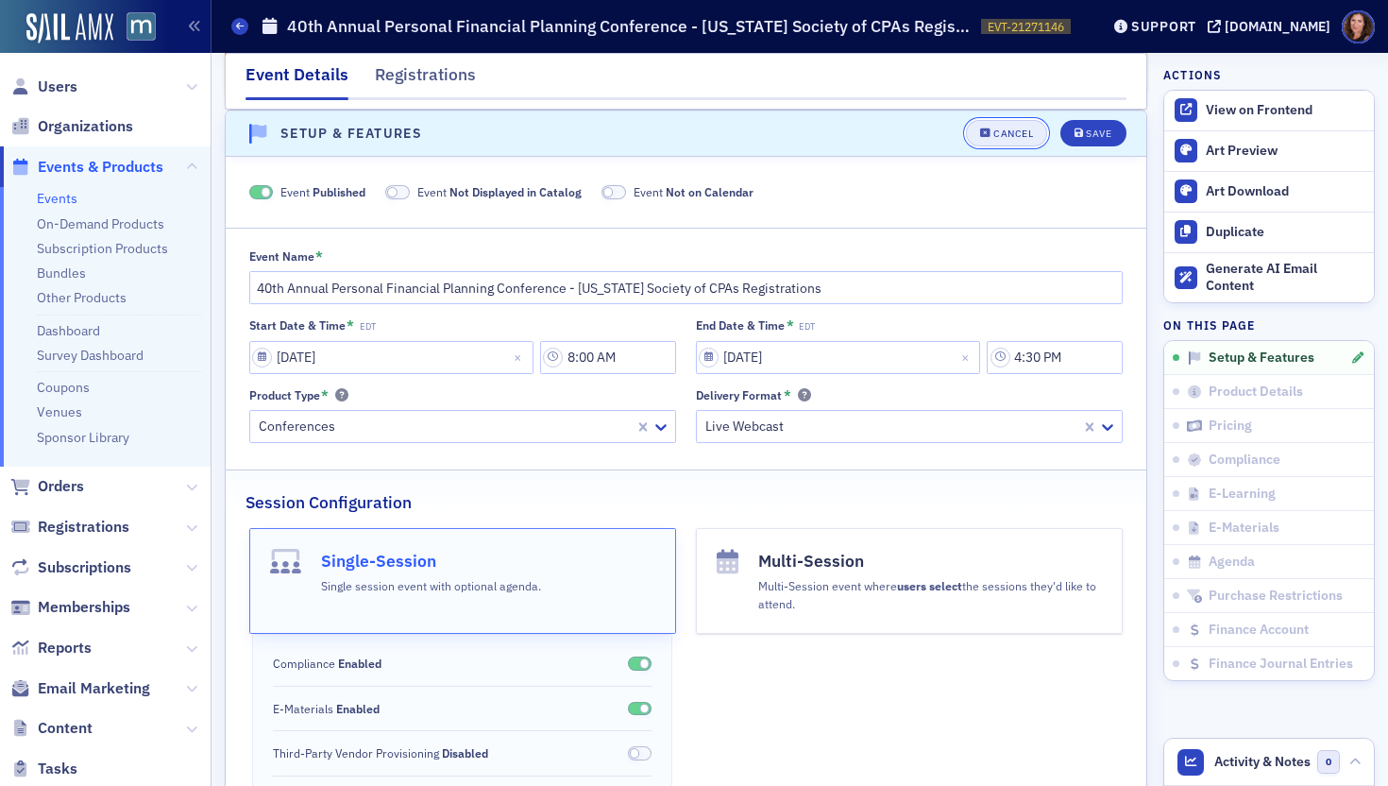
click at [1006, 132] on div "Cancel" at bounding box center [1013, 133] width 40 height 10
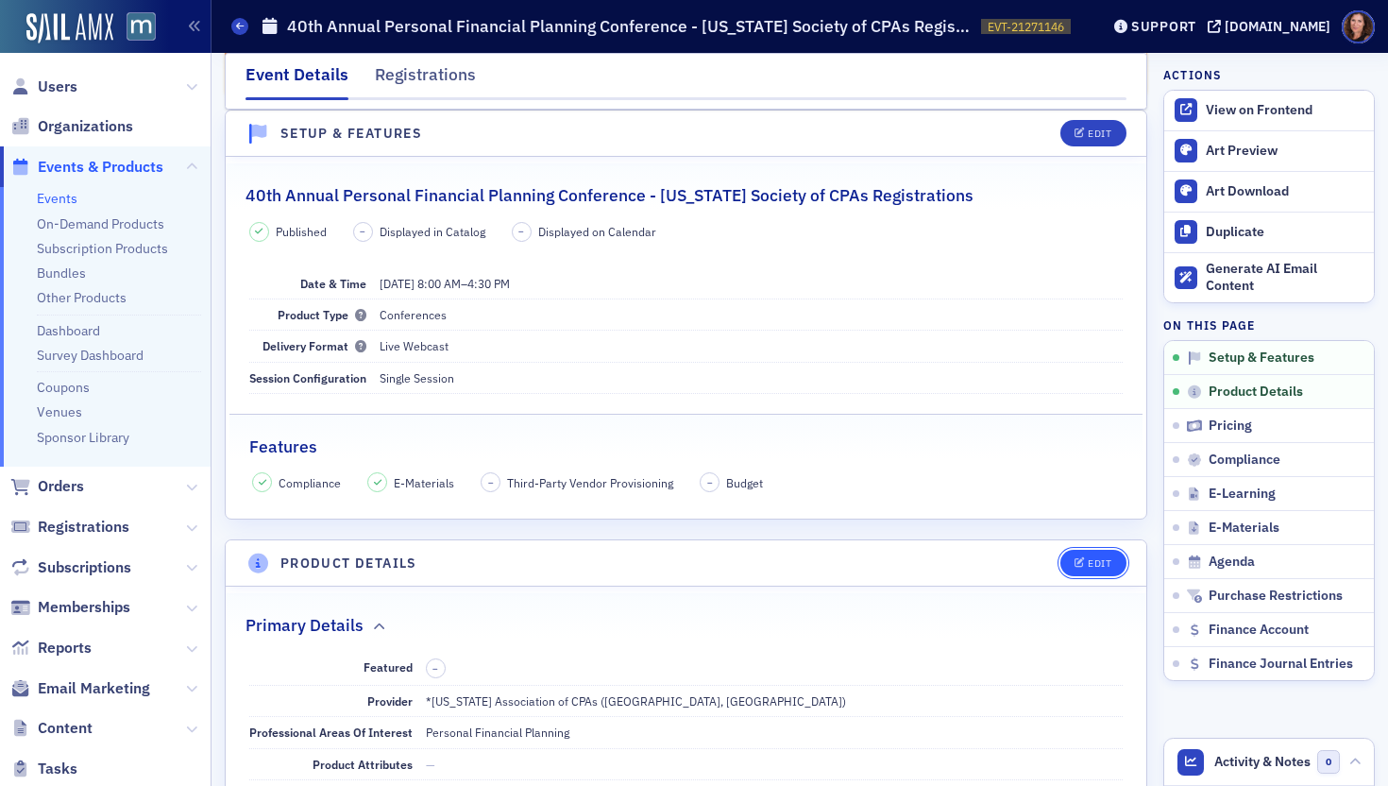
click at [1088, 559] on div "Edit" at bounding box center [1100, 563] width 24 height 10
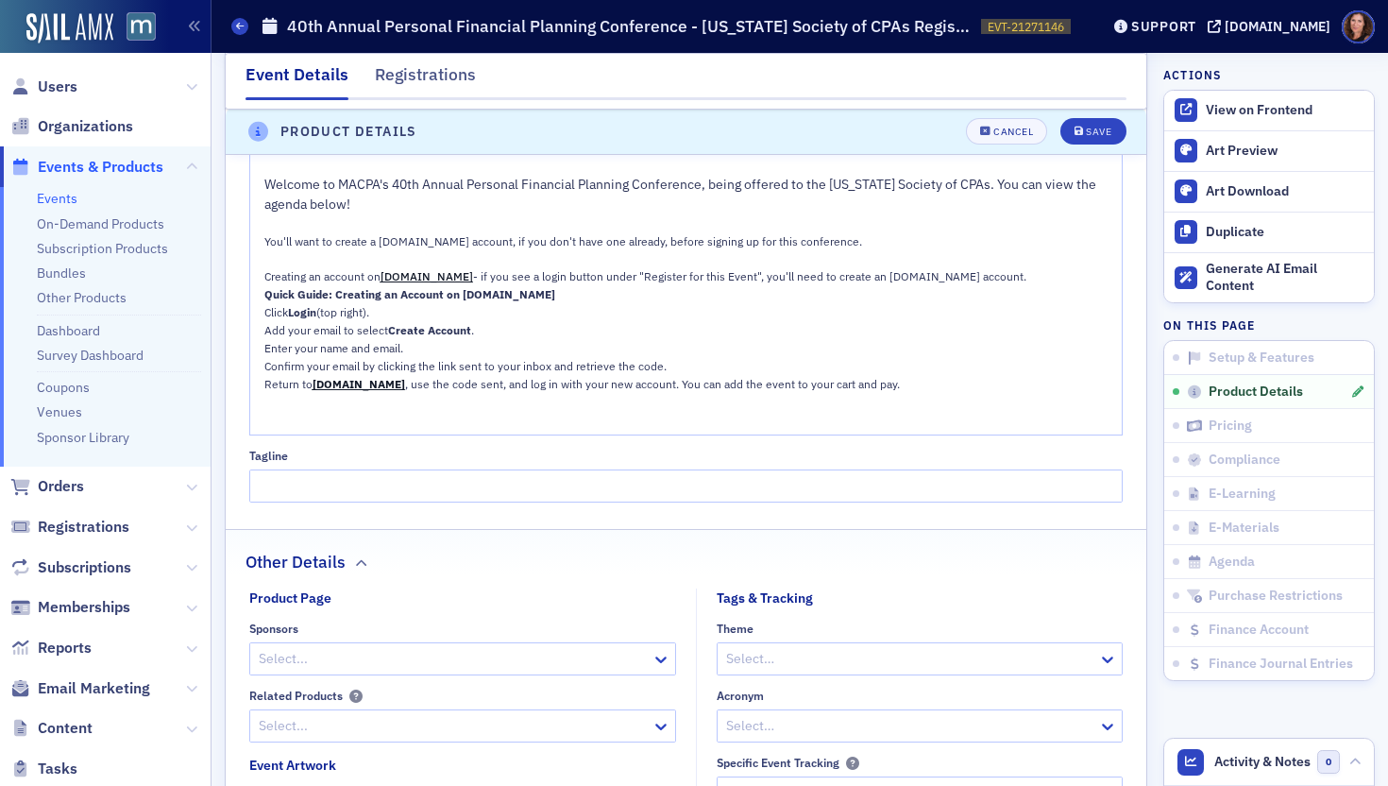
scroll to position [1348, 0]
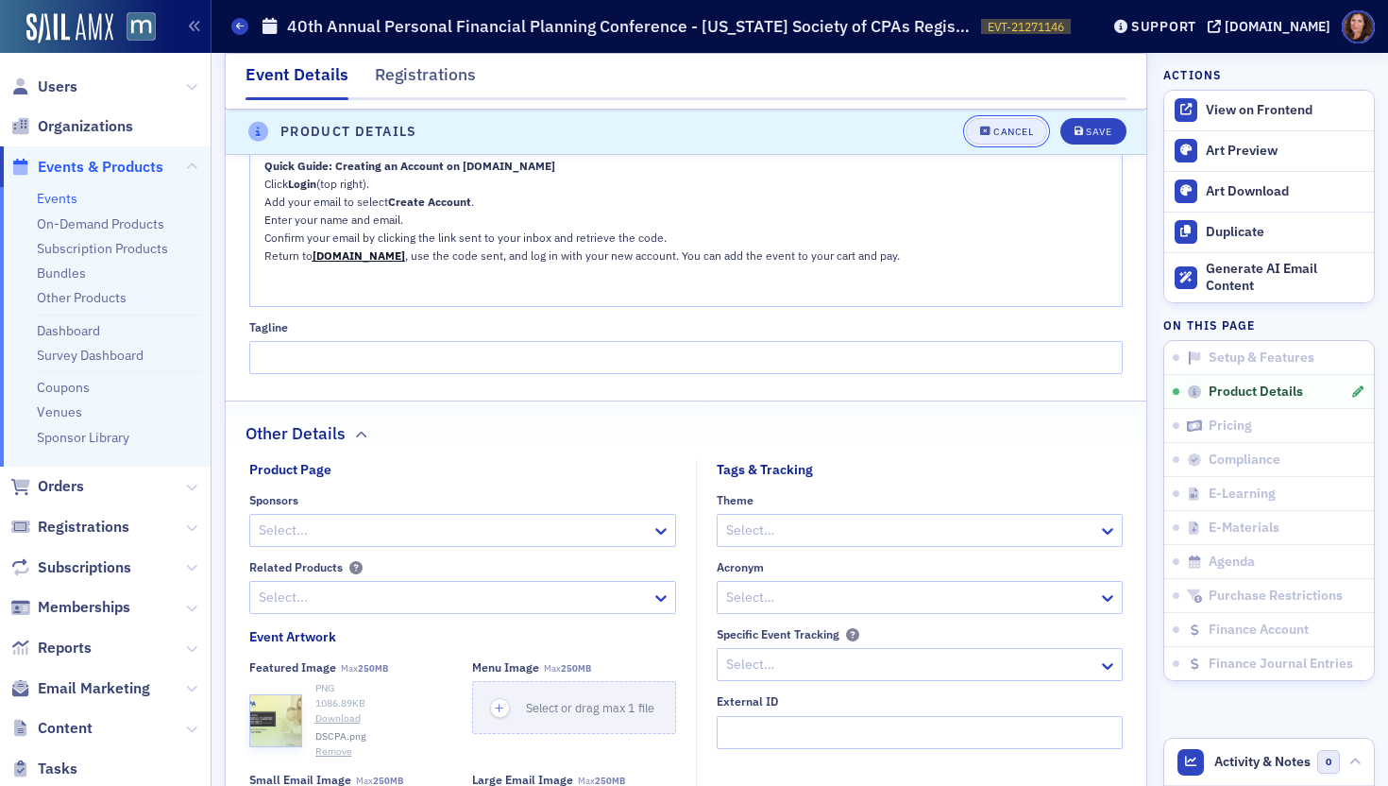
click at [997, 133] on div "Cancel" at bounding box center [1013, 132] width 40 height 10
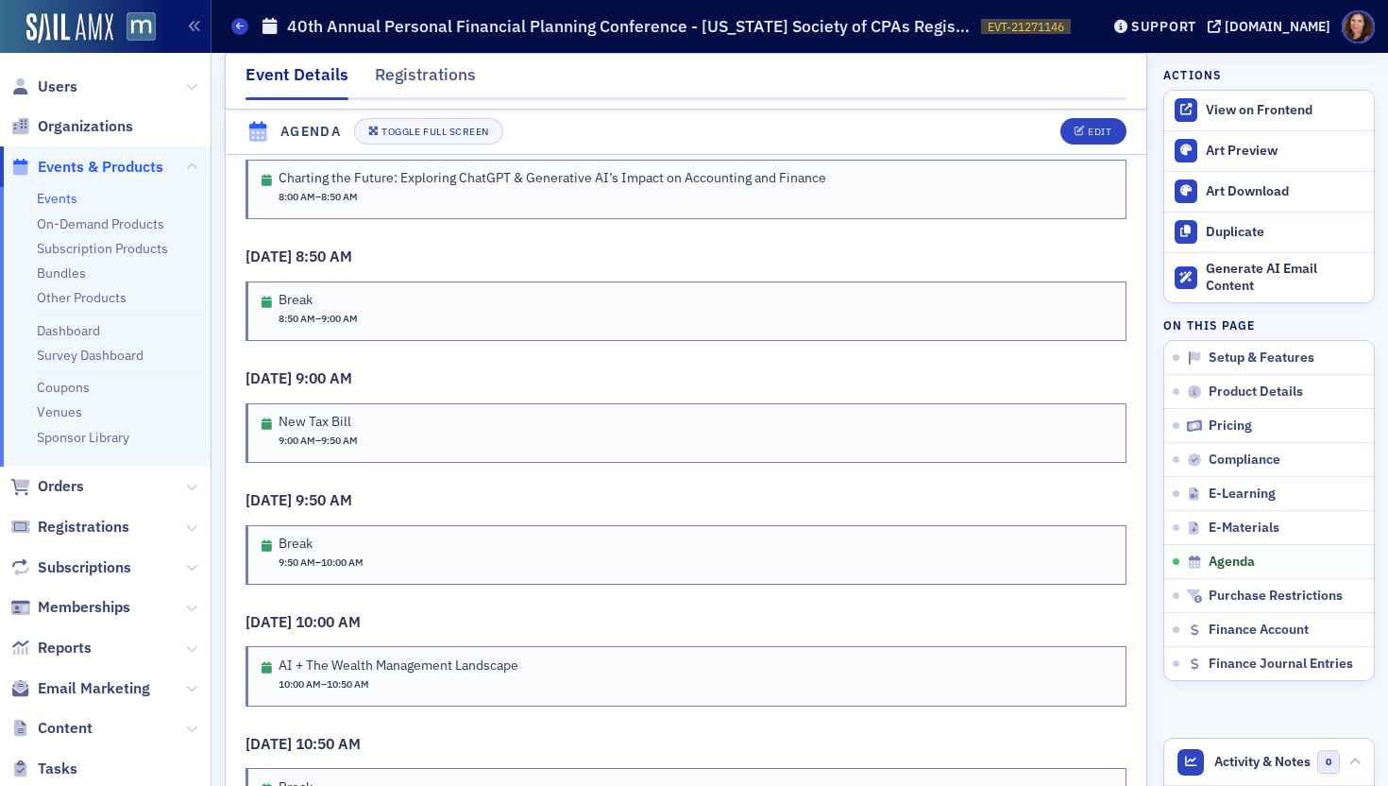
scroll to position [3039, 0]
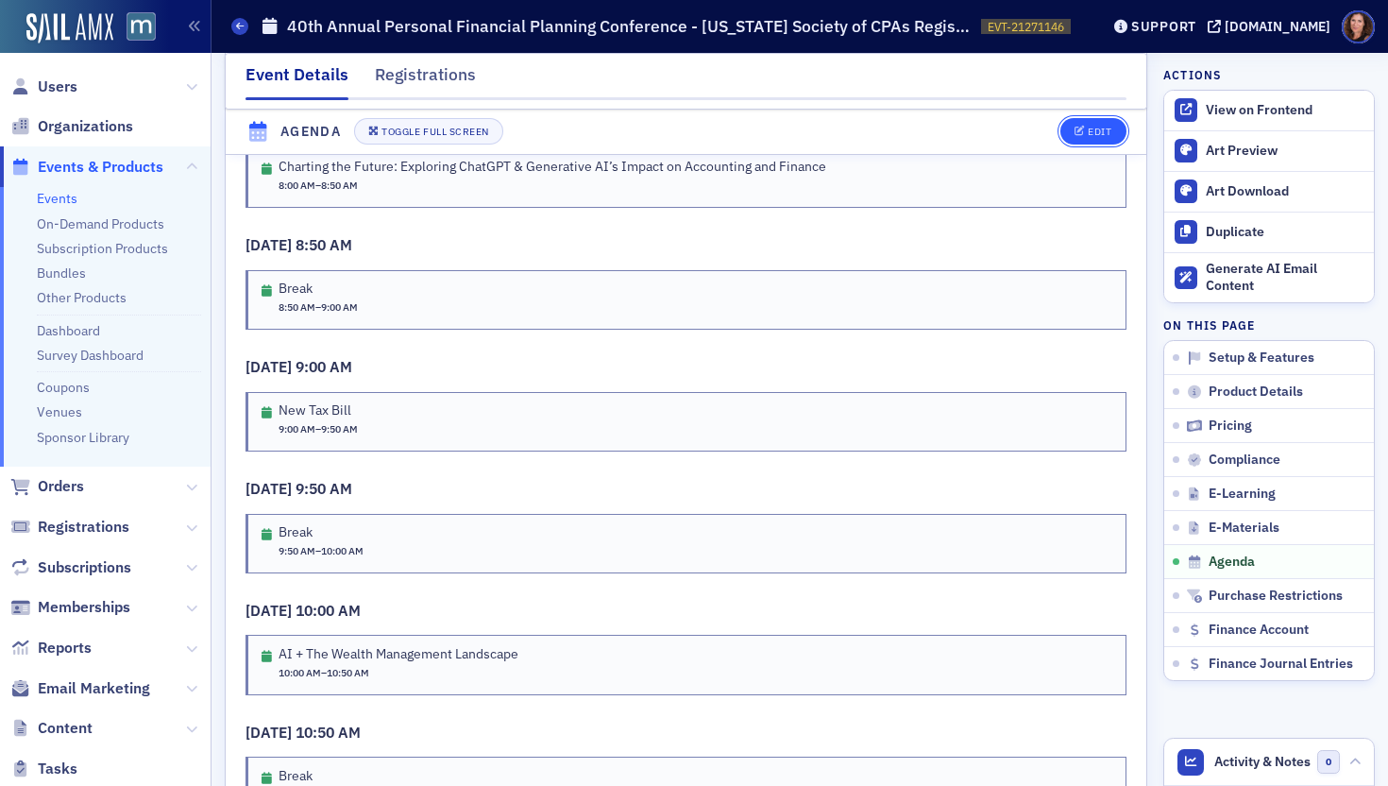
click at [1075, 127] on icon "button" at bounding box center [1080, 132] width 11 height 10
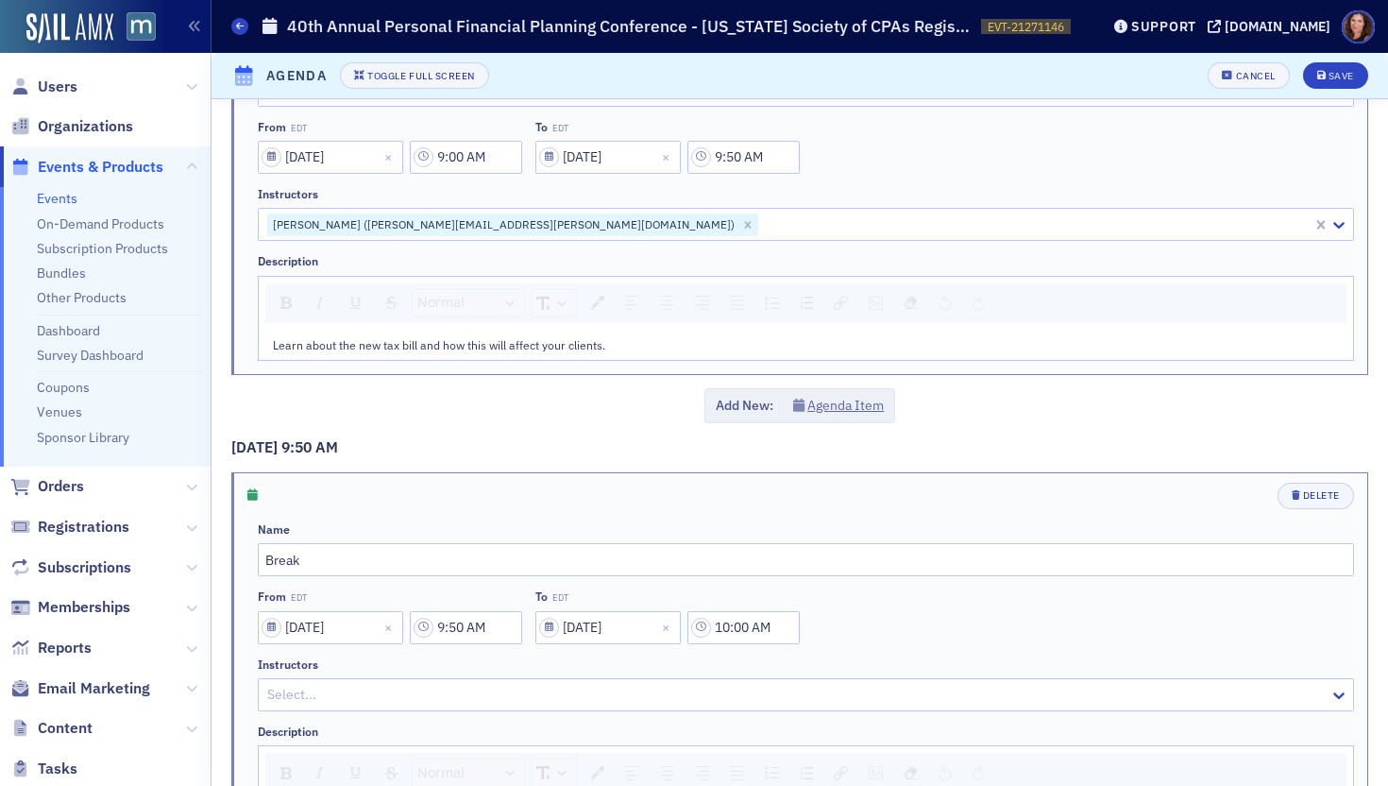
scroll to position [1298, 0]
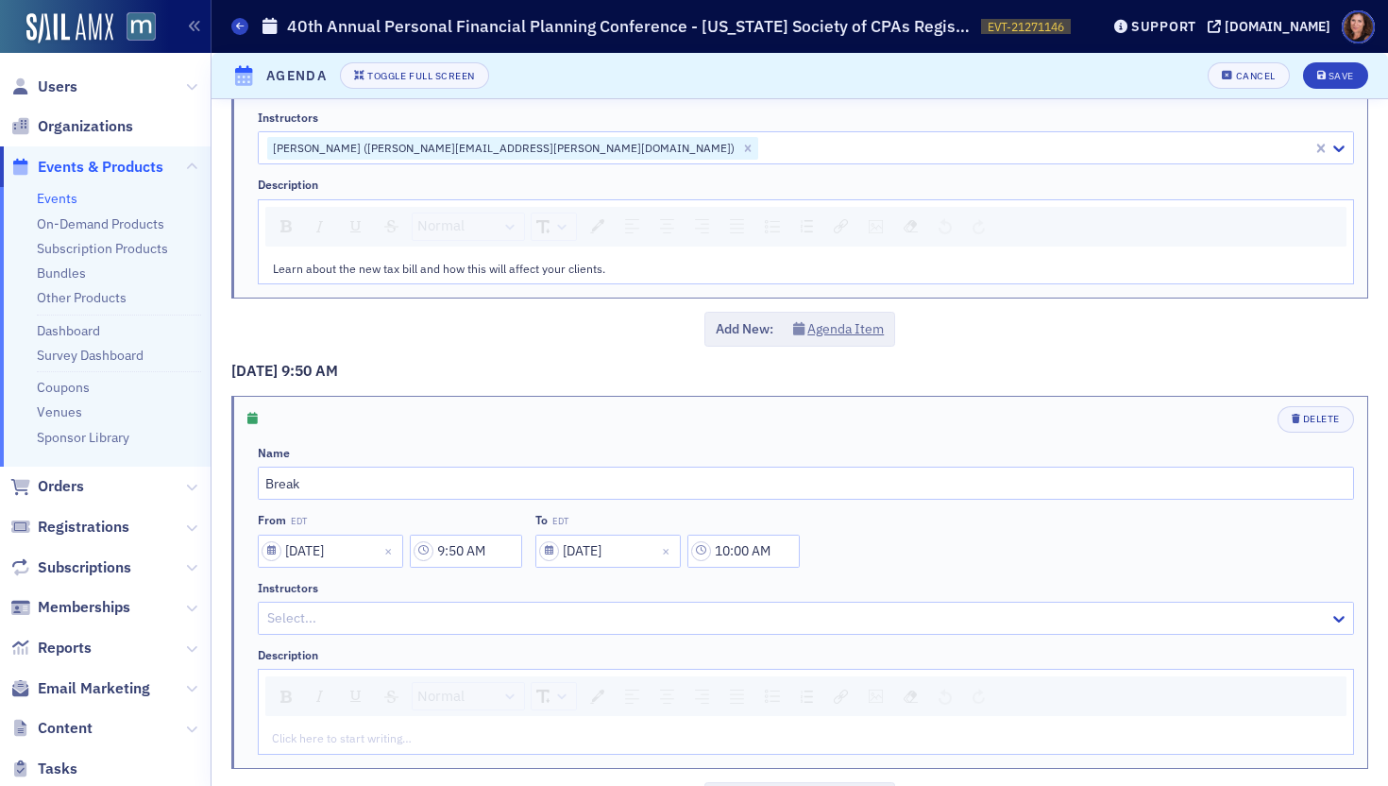
click at [528, 280] on div "Learn about the new tax bill and how this will affect your clients." at bounding box center [806, 268] width 1094 height 30
click at [524, 272] on span "Learn about the new tax bill and how this will affect your clients." at bounding box center [439, 268] width 332 height 15
click at [523, 272] on span "Learn about the new tax bill and how this will affect your clients." at bounding box center [439, 268] width 332 height 15
click at [523, 272] on span "Learn about the new tax bill and how this will affect your clients." at bounding box center [439, 269] width 332 height 15
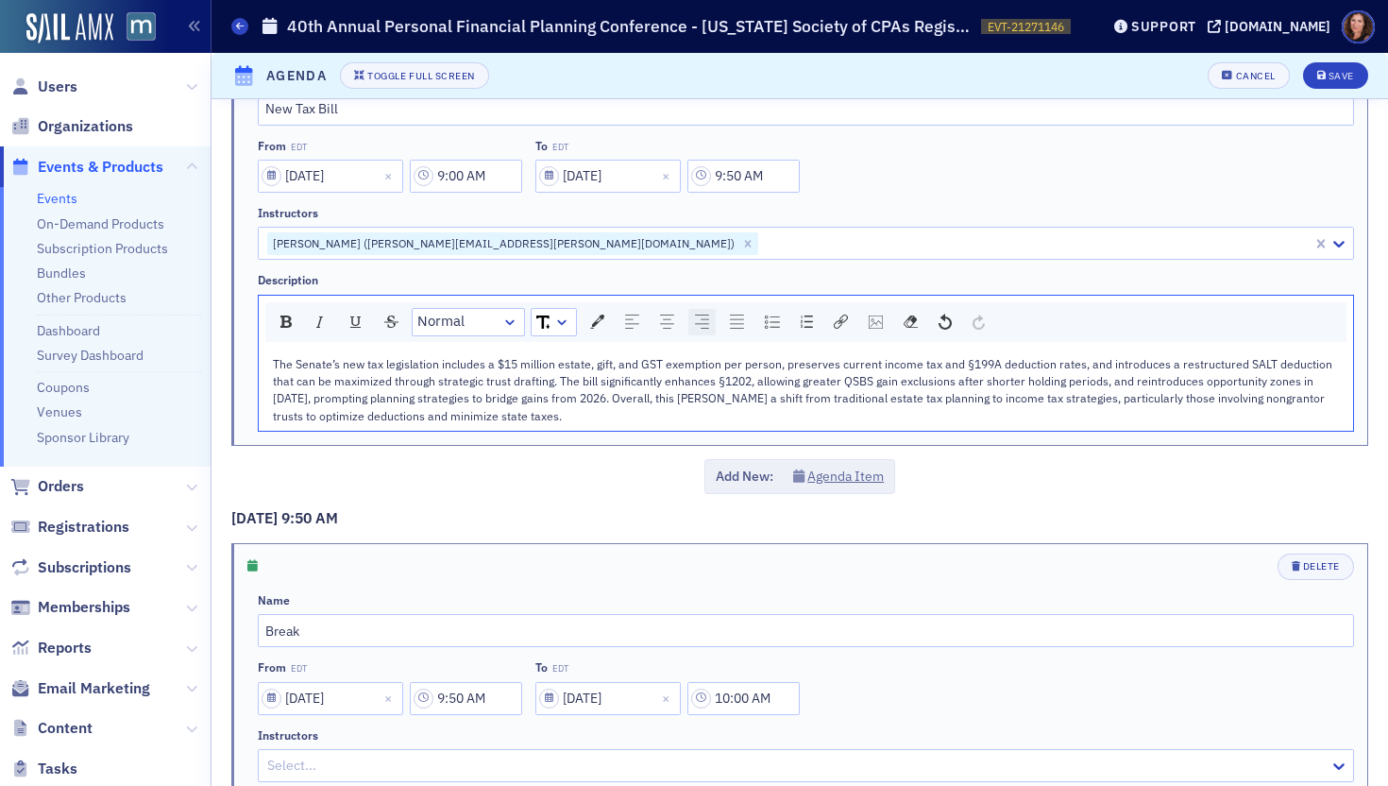
scroll to position [1120, 0]
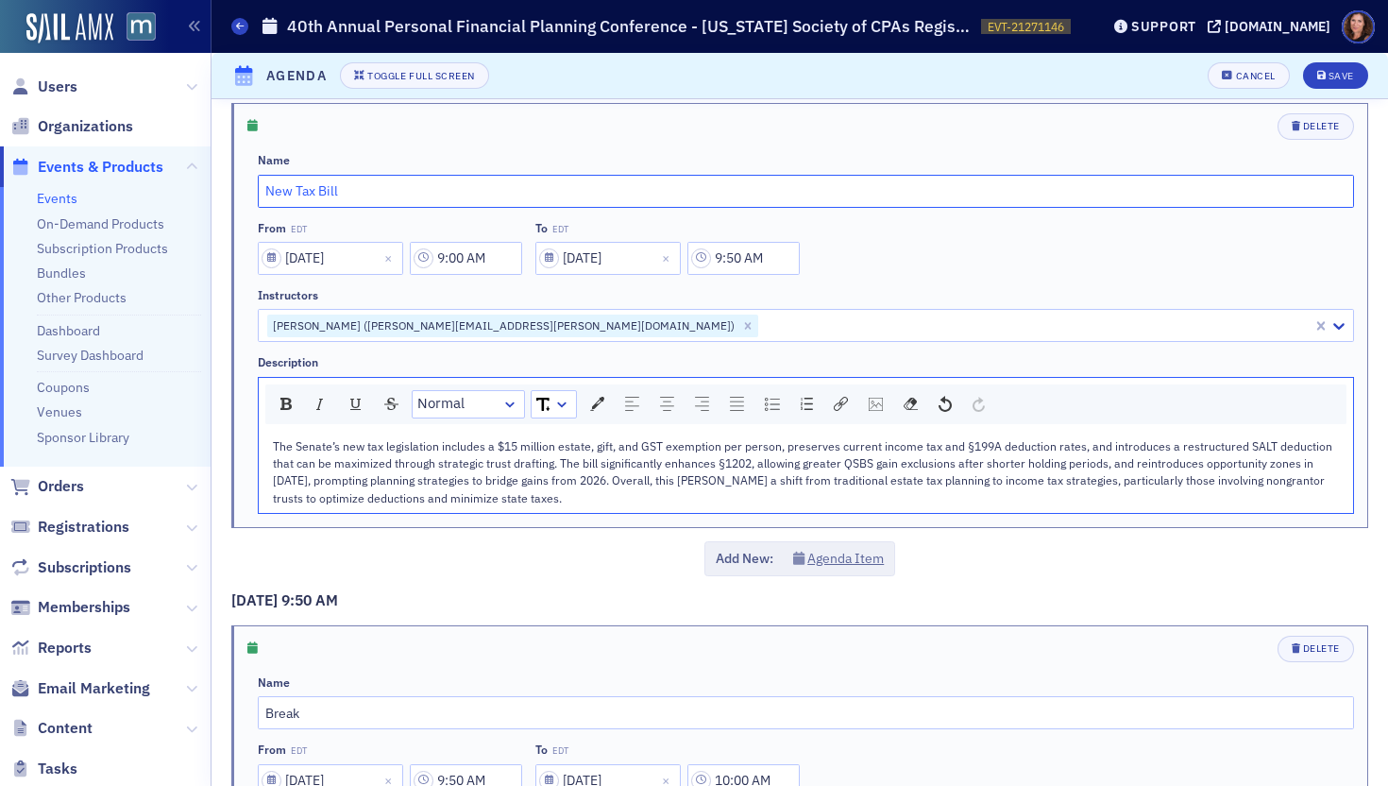
click at [315, 193] on input "New Tax Bill" at bounding box center [806, 191] width 1096 height 33
paste input "The Tax Bill and The Best Eight Ideas"
type input "The Tax Bill and The Best Eight Ideas"
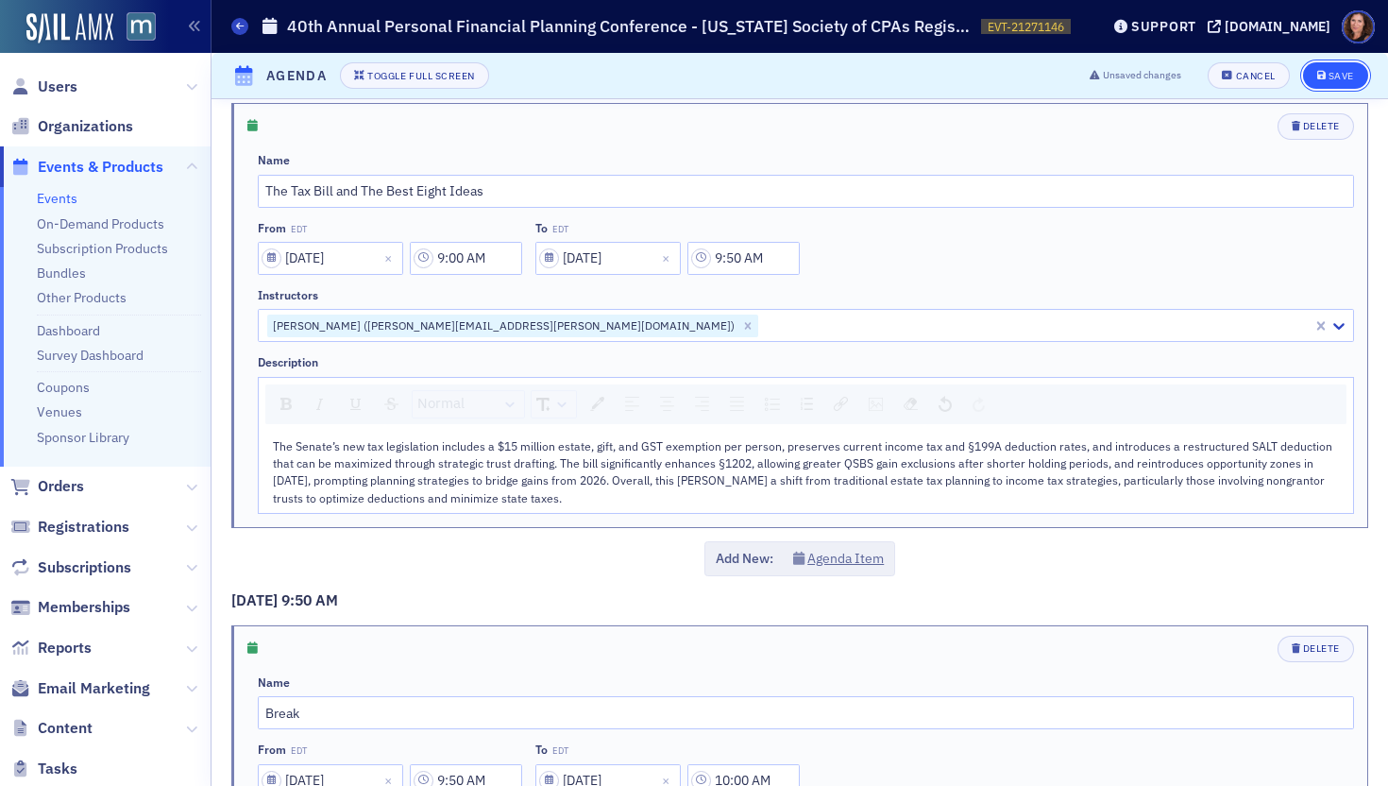
click at [1329, 74] on div "Save" at bounding box center [1341, 76] width 25 height 10
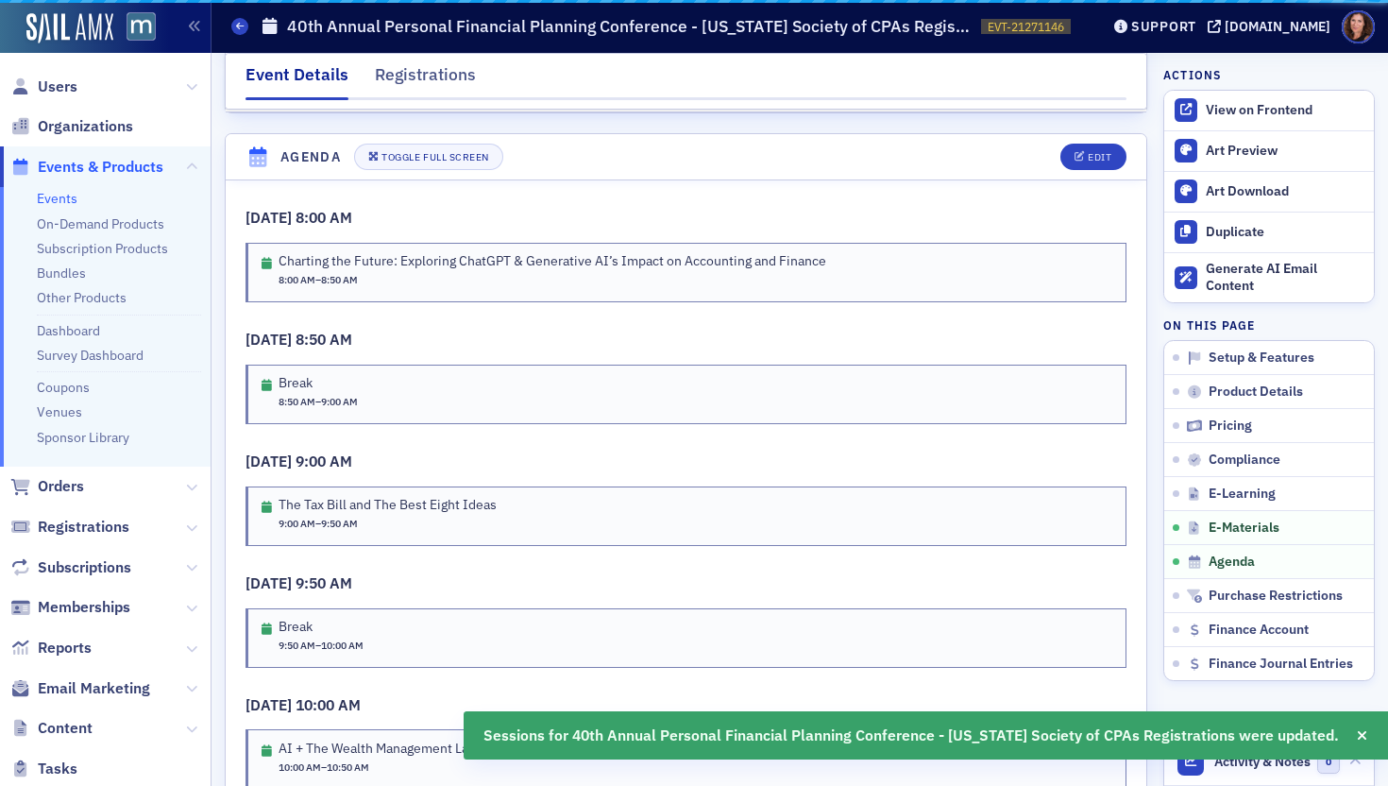
scroll to position [2968, 0]
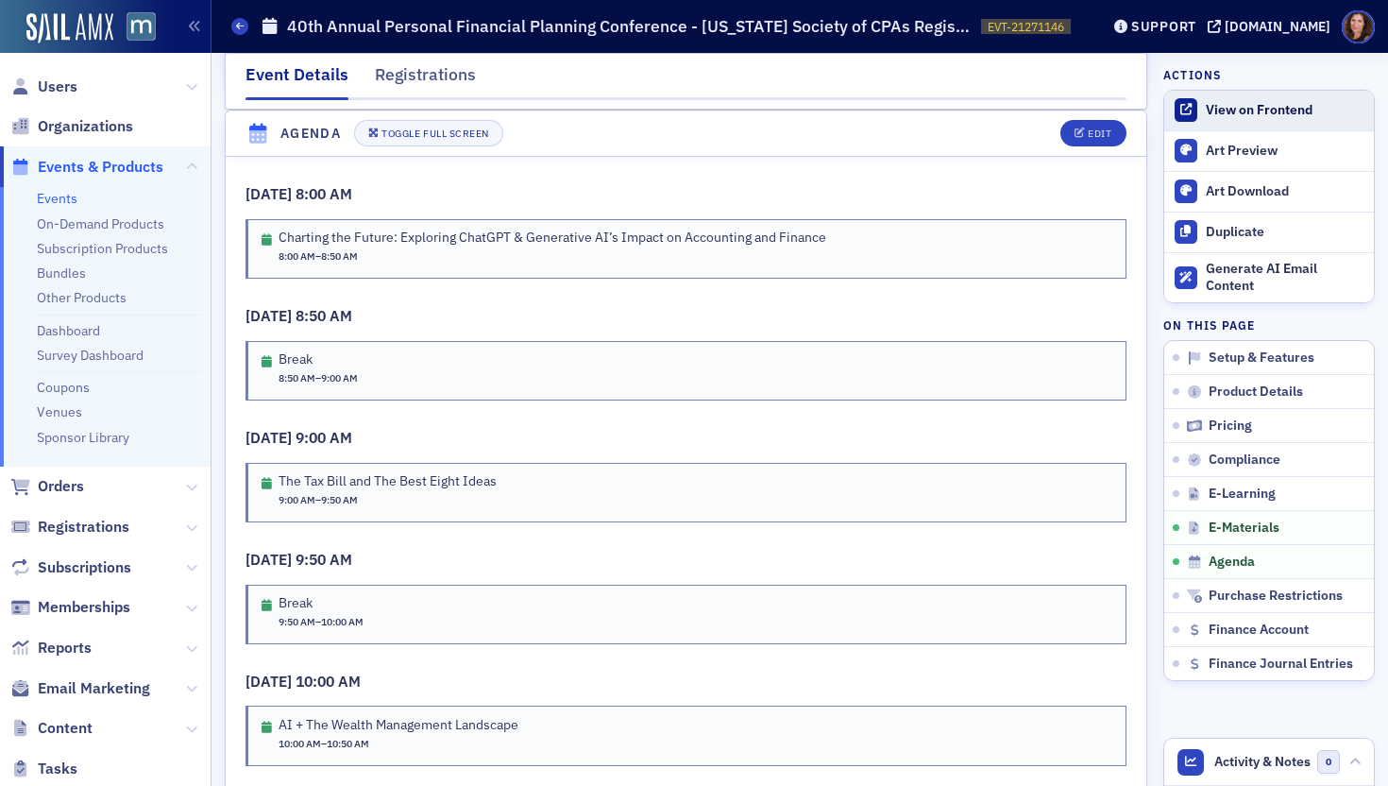
click at [1253, 110] on div "View on Frontend" at bounding box center [1285, 110] width 159 height 17
click at [48, 194] on link "Events" at bounding box center [57, 198] width 41 height 17
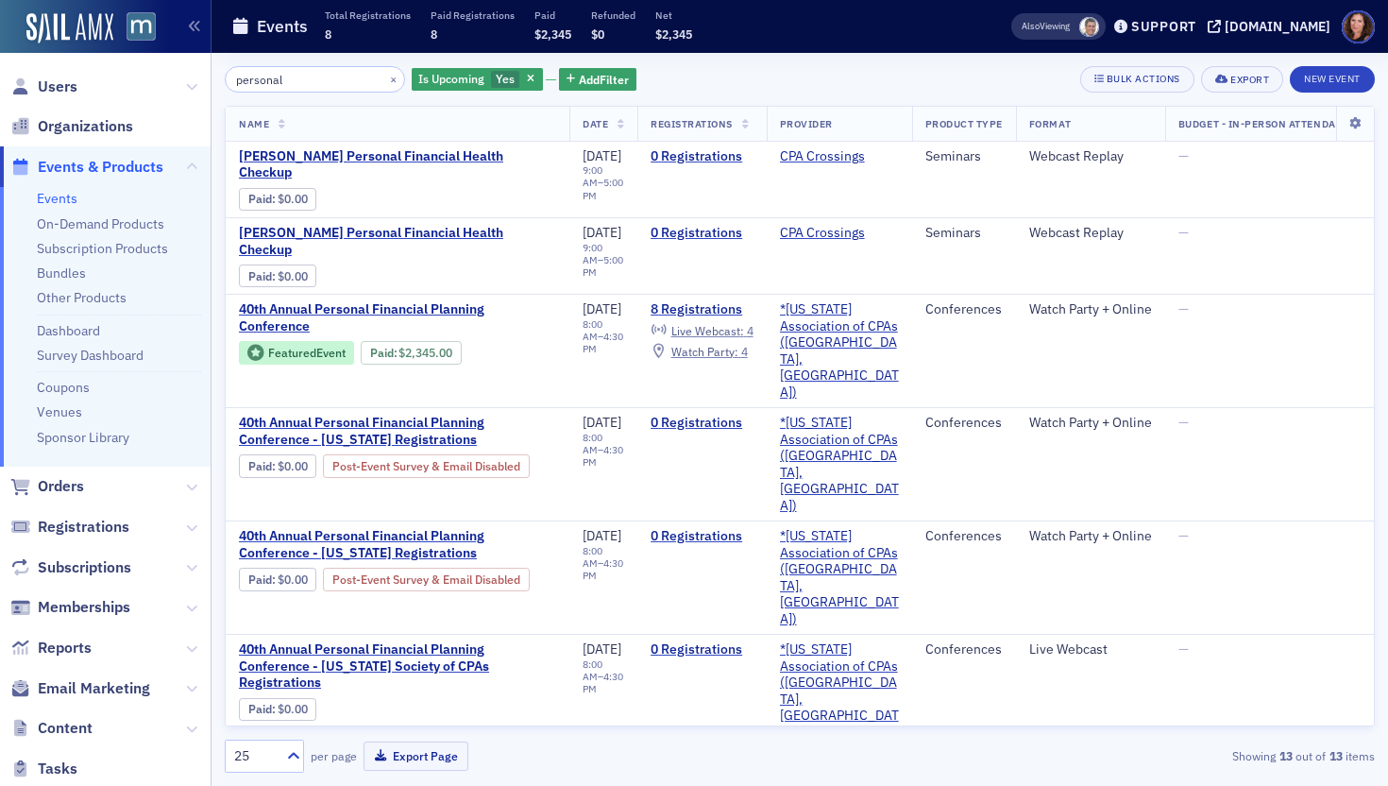
click at [262, 83] on input "personal" at bounding box center [315, 79] width 180 height 26
click at [76, 277] on link "Bundles" at bounding box center [61, 272] width 49 height 17
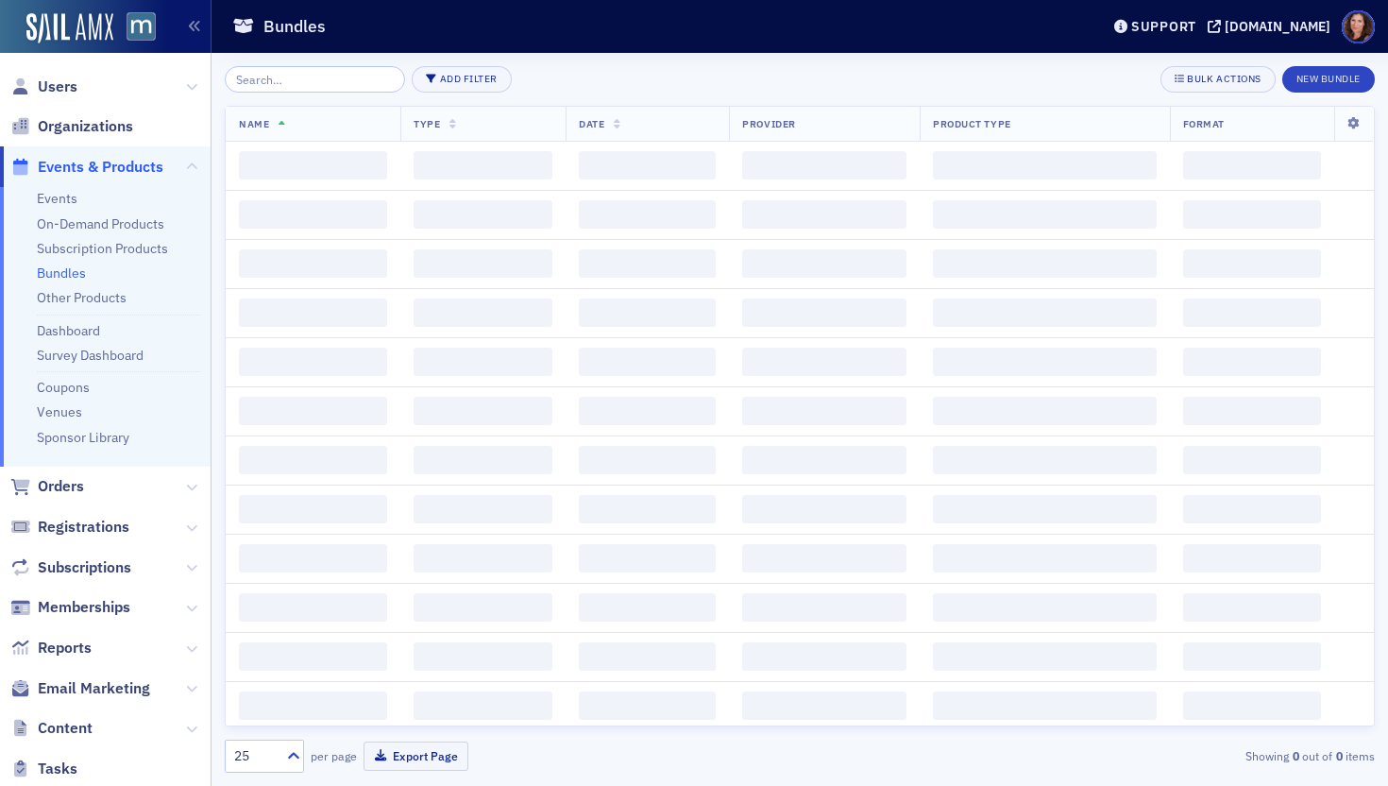
click at [253, 82] on input "search" at bounding box center [315, 79] width 180 height 26
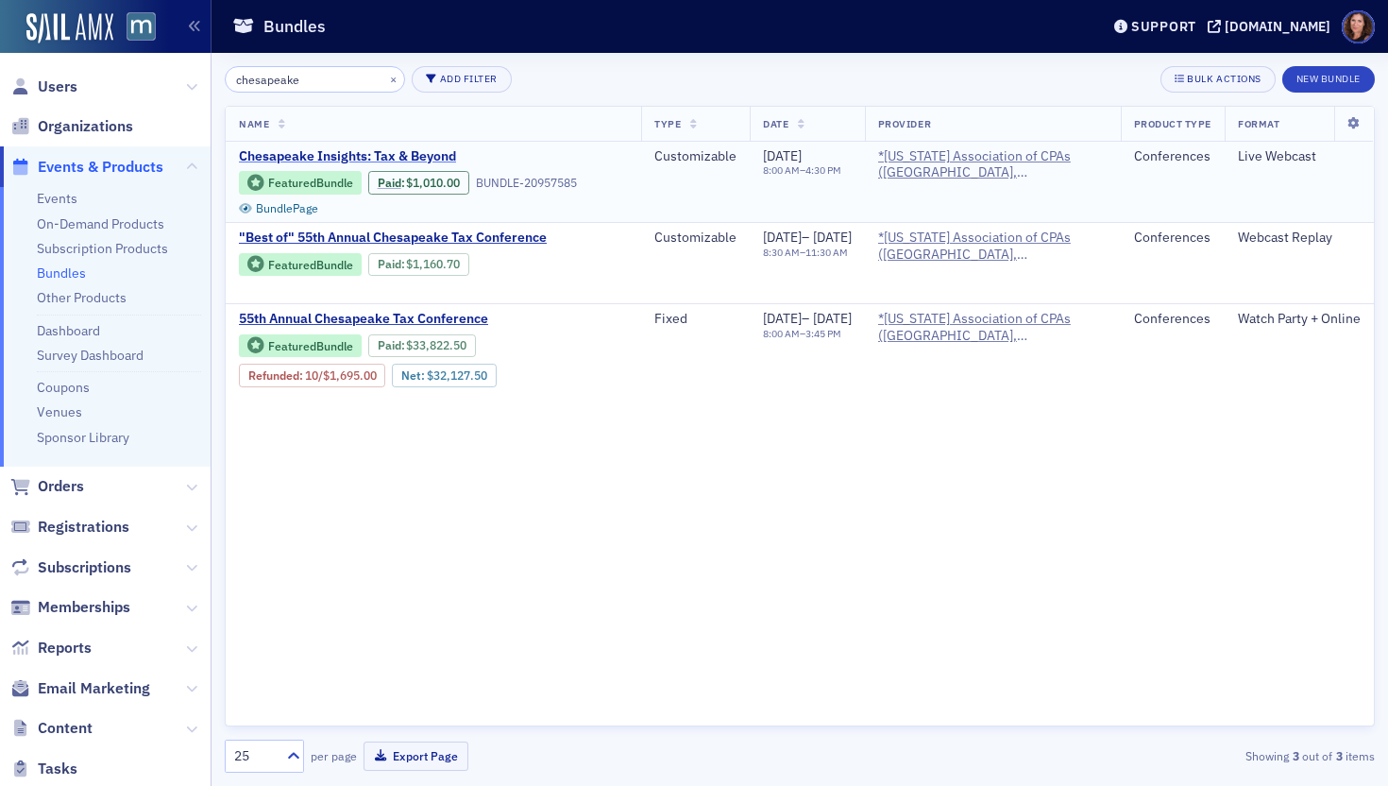
type input "chesapeake"
click at [309, 154] on span "Chesapeake Insights: Tax & Beyond" at bounding box center [397, 156] width 317 height 17
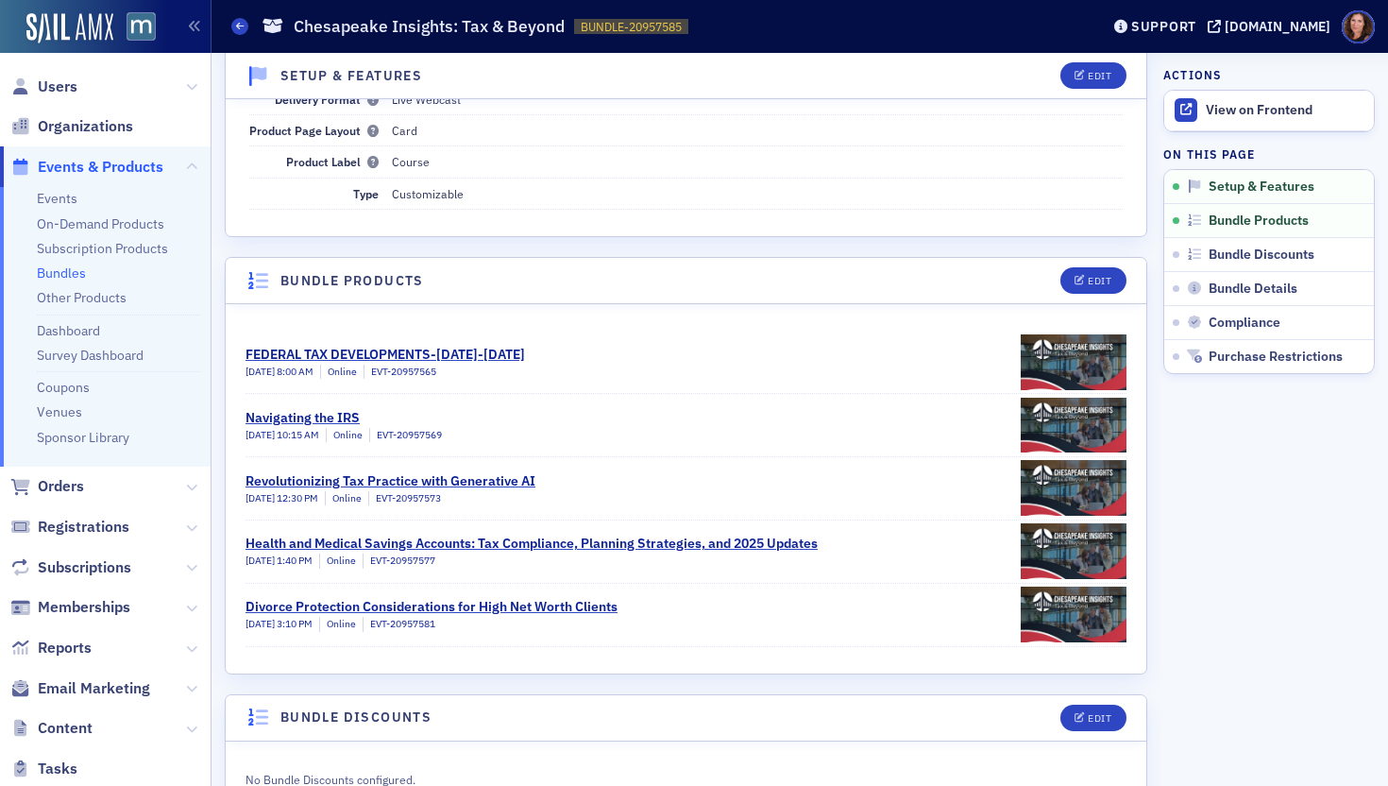
scroll to position [251, 0]
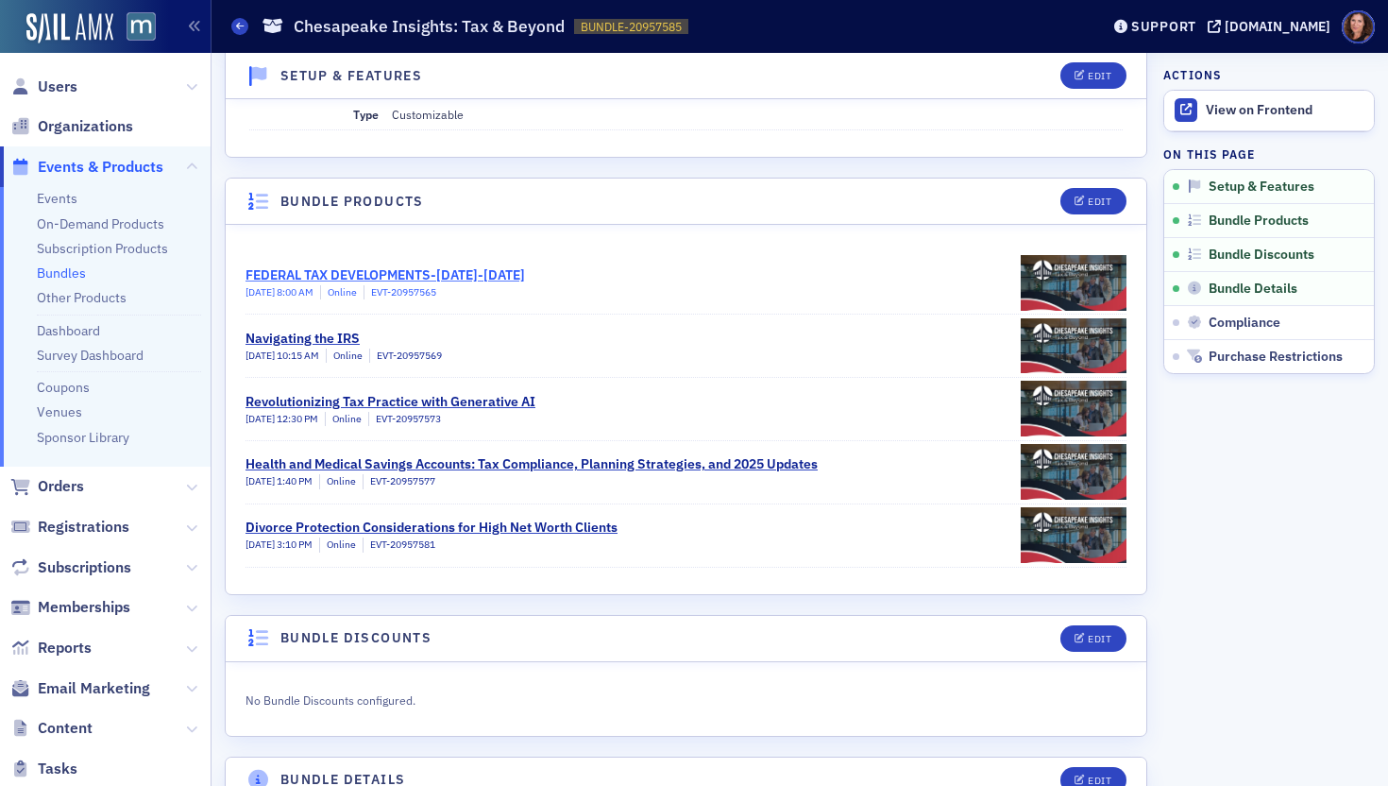
click at [462, 275] on div "FEDERAL TAX DEVELOPMENTS-SEPTEMBER 2024-OCTOBER 2025" at bounding box center [386, 275] width 280 height 20
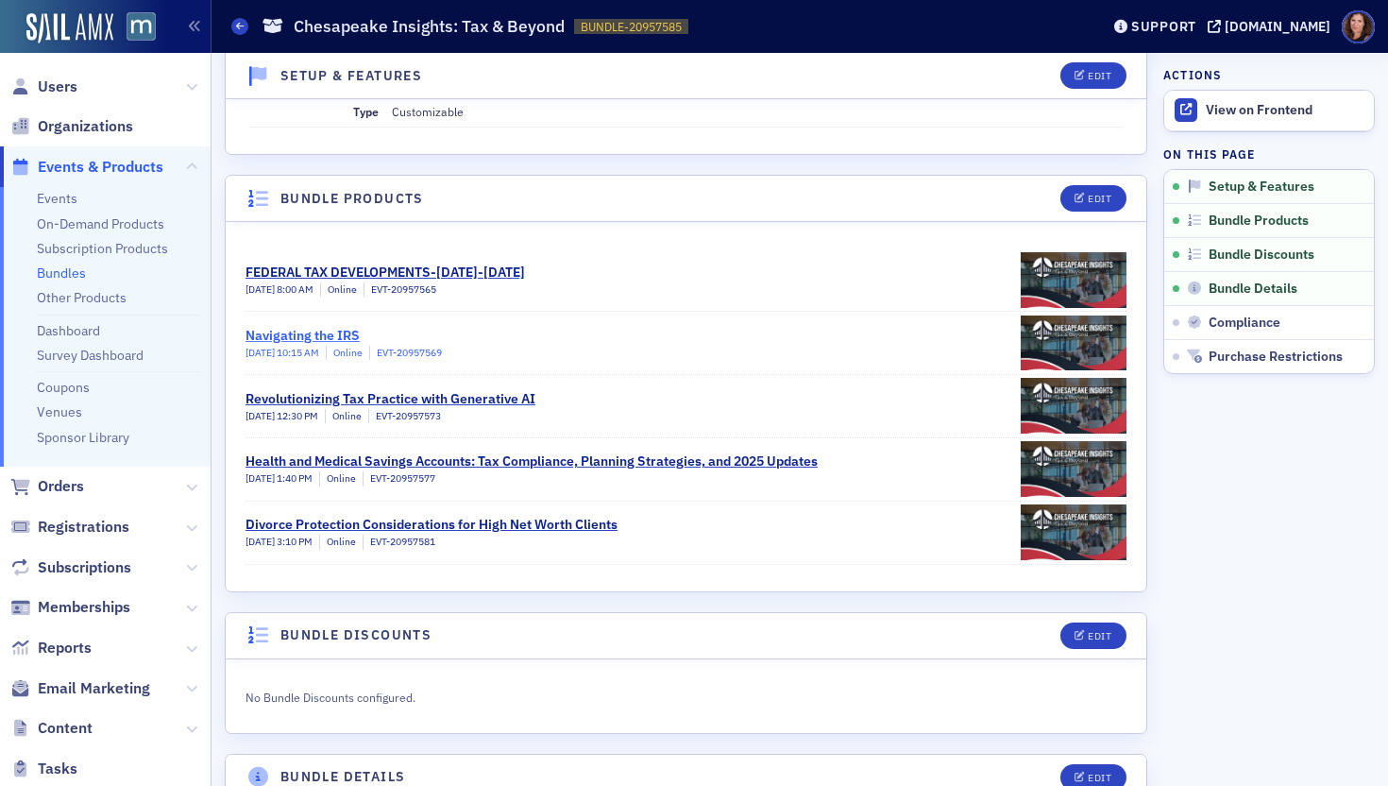
click at [326, 332] on div "Navigating the IRS" at bounding box center [344, 336] width 196 height 20
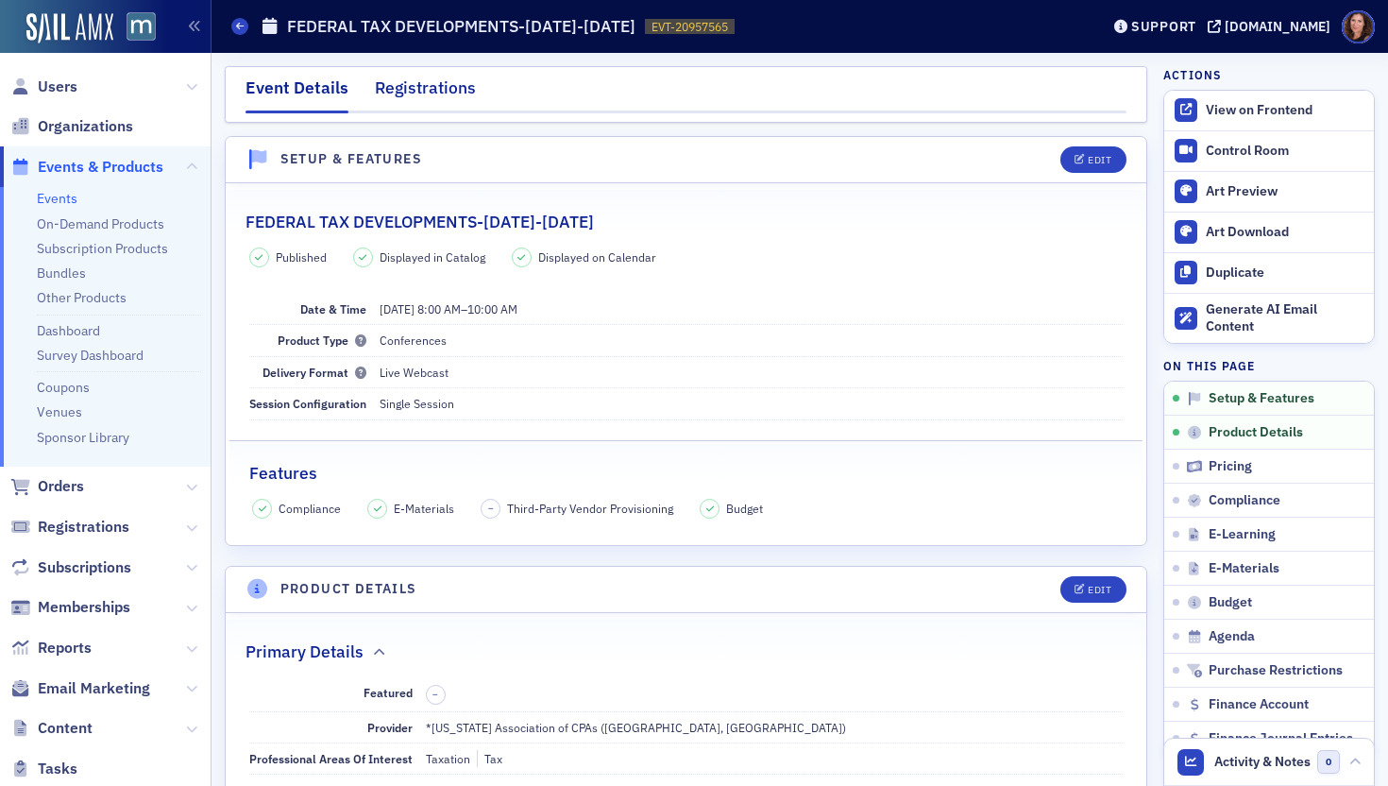
click at [450, 93] on div "Registrations" at bounding box center [425, 93] width 101 height 35
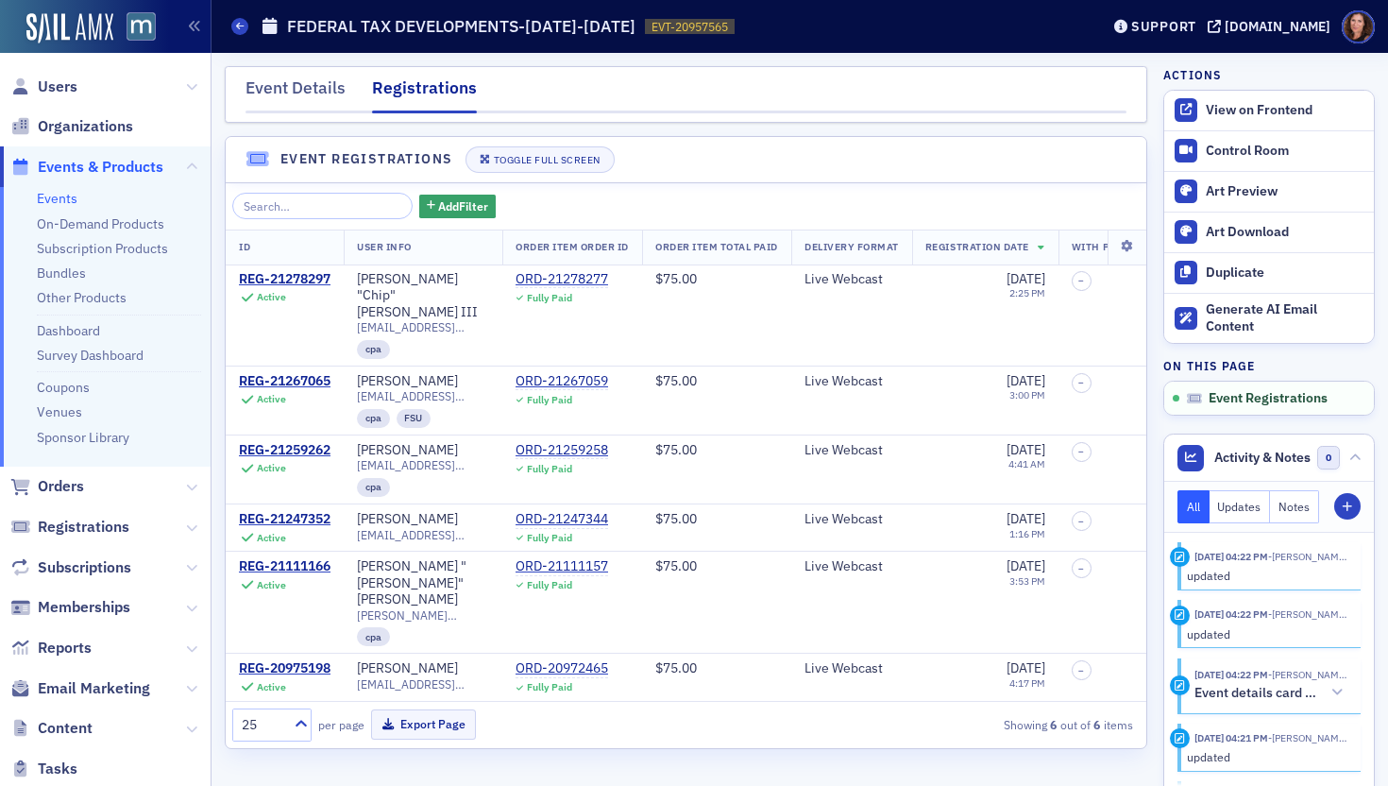
drag, startPoint x: 297, startPoint y: 82, endPoint x: 358, endPoint y: 88, distance: 60.7
click at [297, 82] on div "Event Details" at bounding box center [296, 93] width 100 height 35
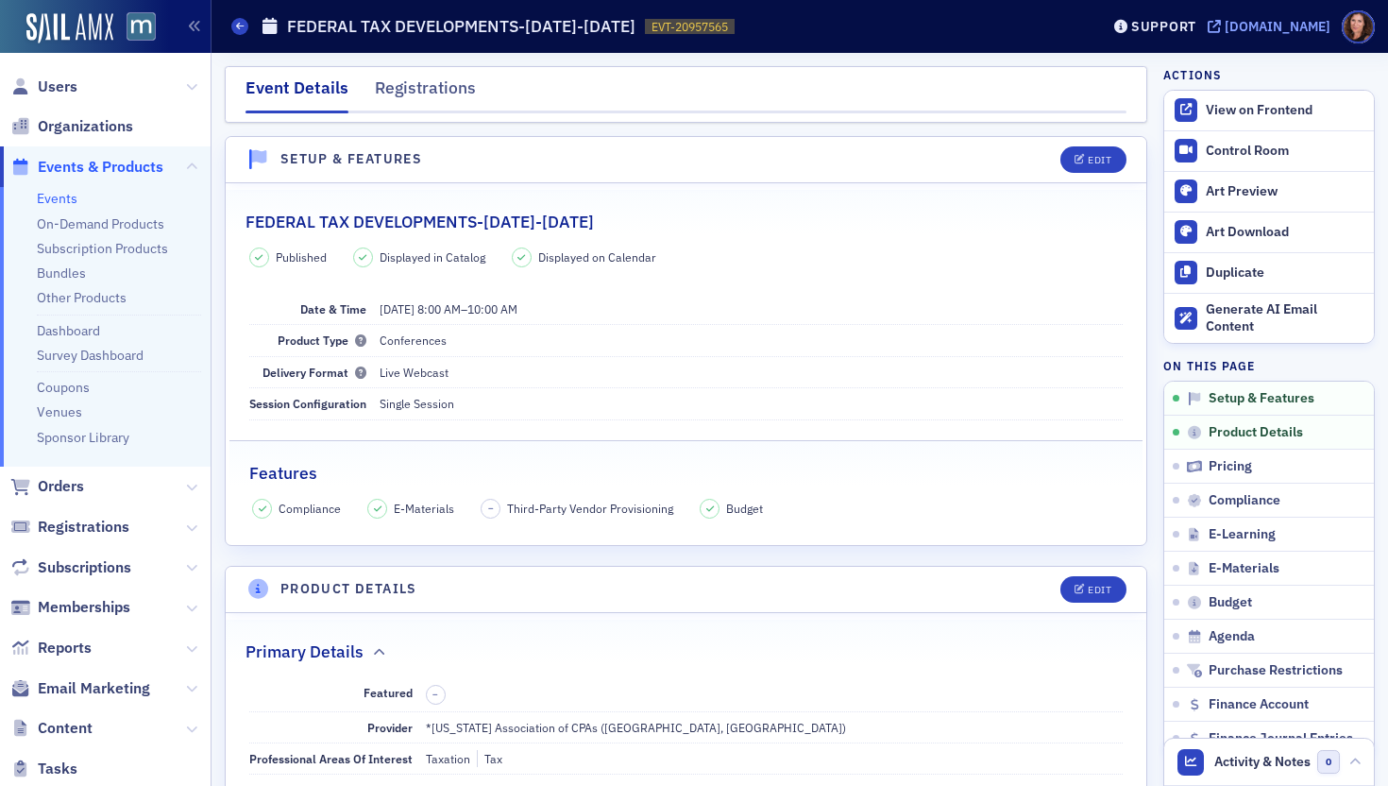
click at [1276, 23] on div "[DOMAIN_NAME]" at bounding box center [1278, 26] width 106 height 17
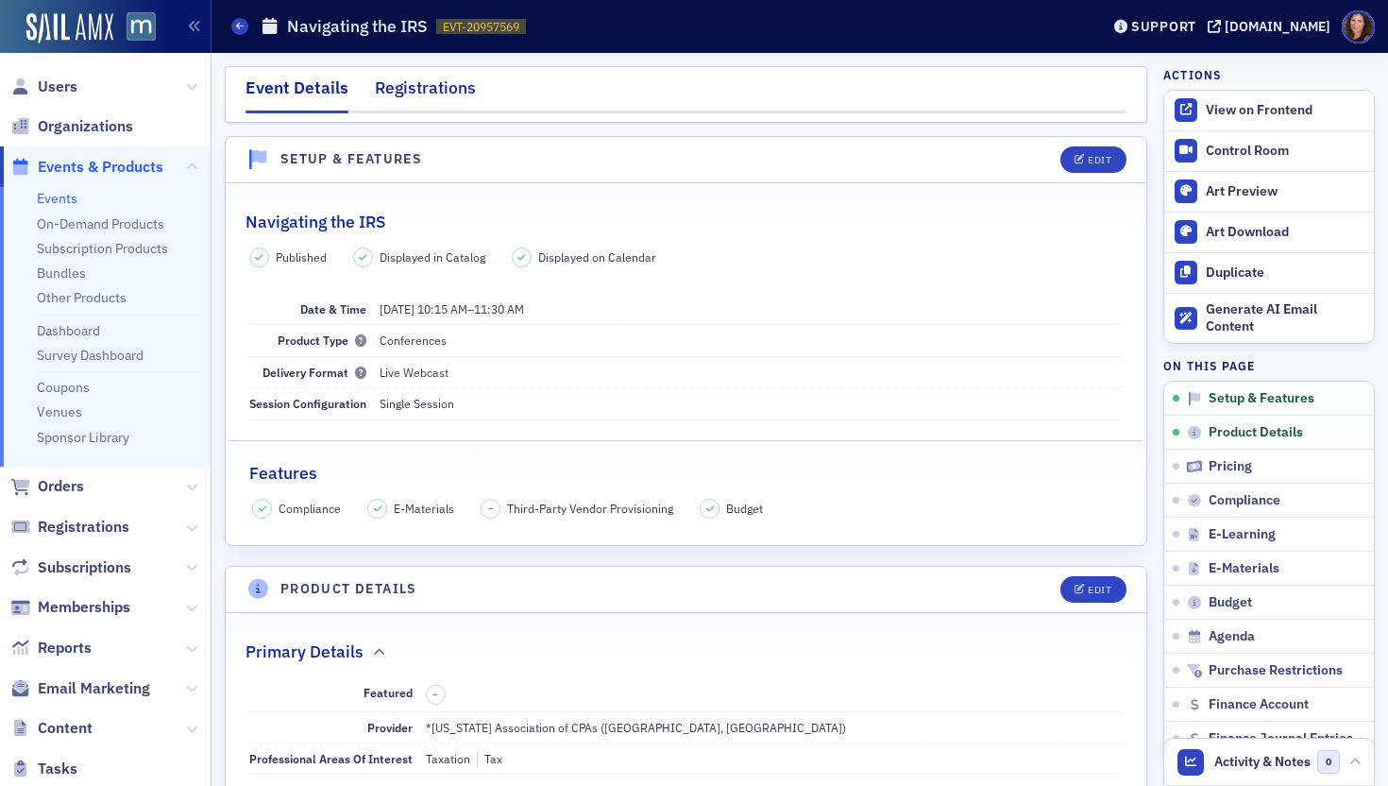
click at [434, 94] on div "Registrations" at bounding box center [425, 93] width 101 height 35
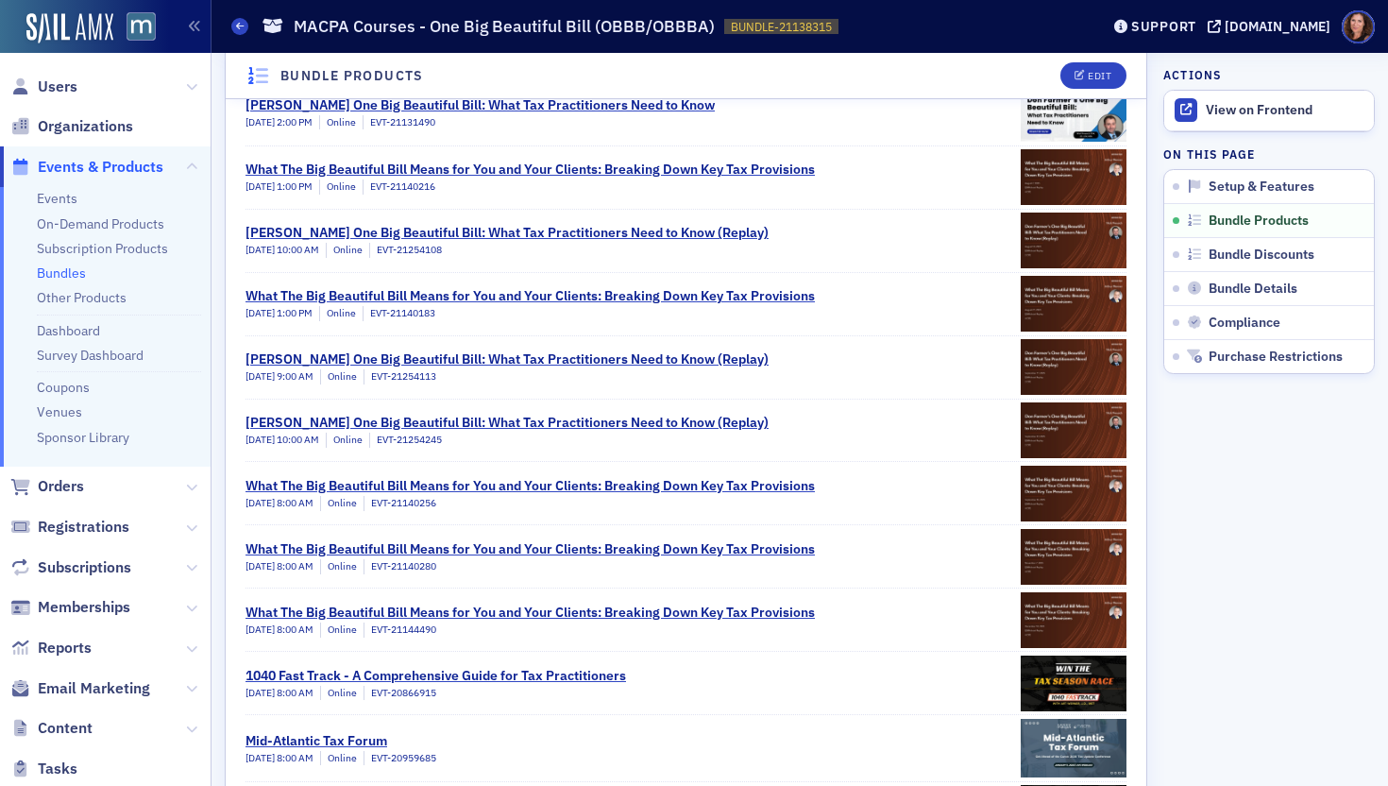
scroll to position [548, 0]
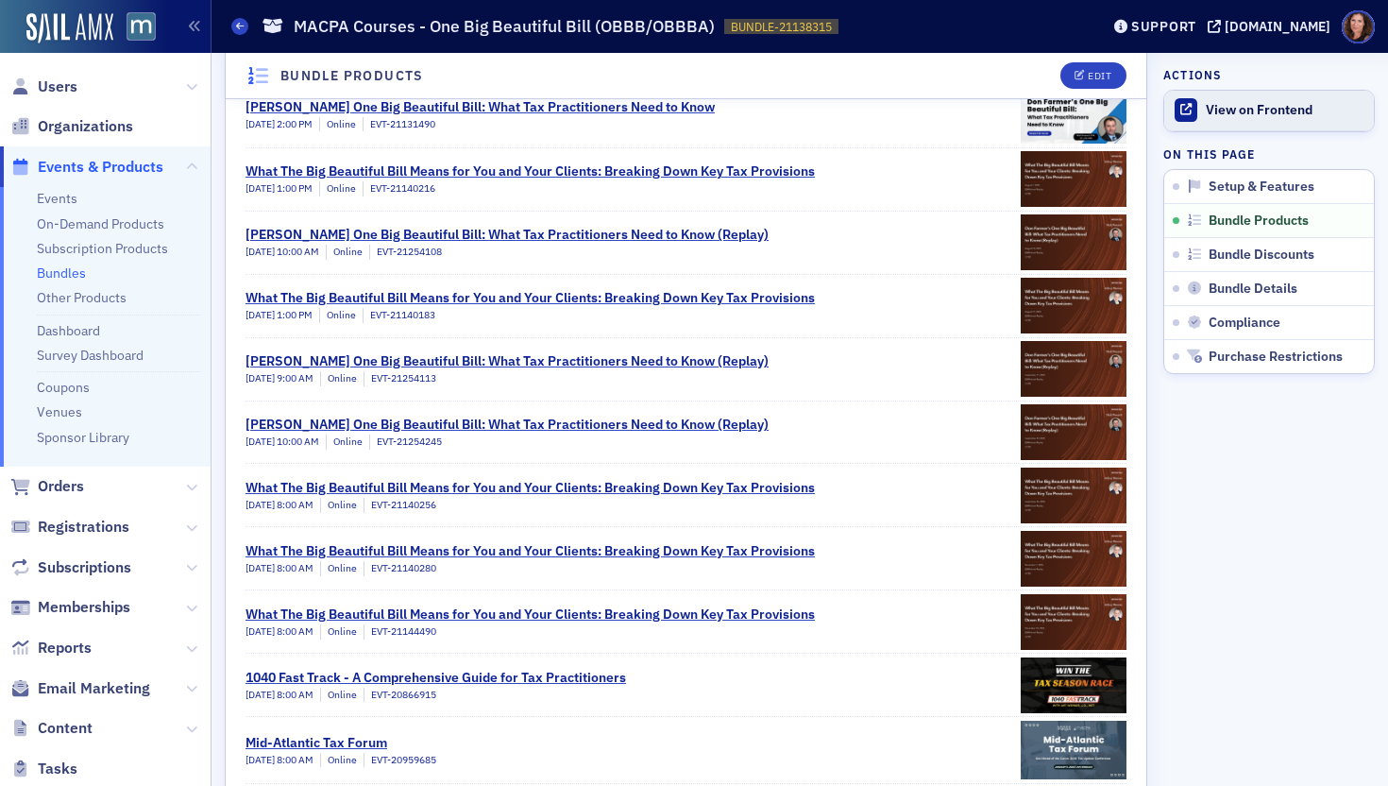
click at [1250, 113] on div "View on Frontend" at bounding box center [1285, 110] width 159 height 17
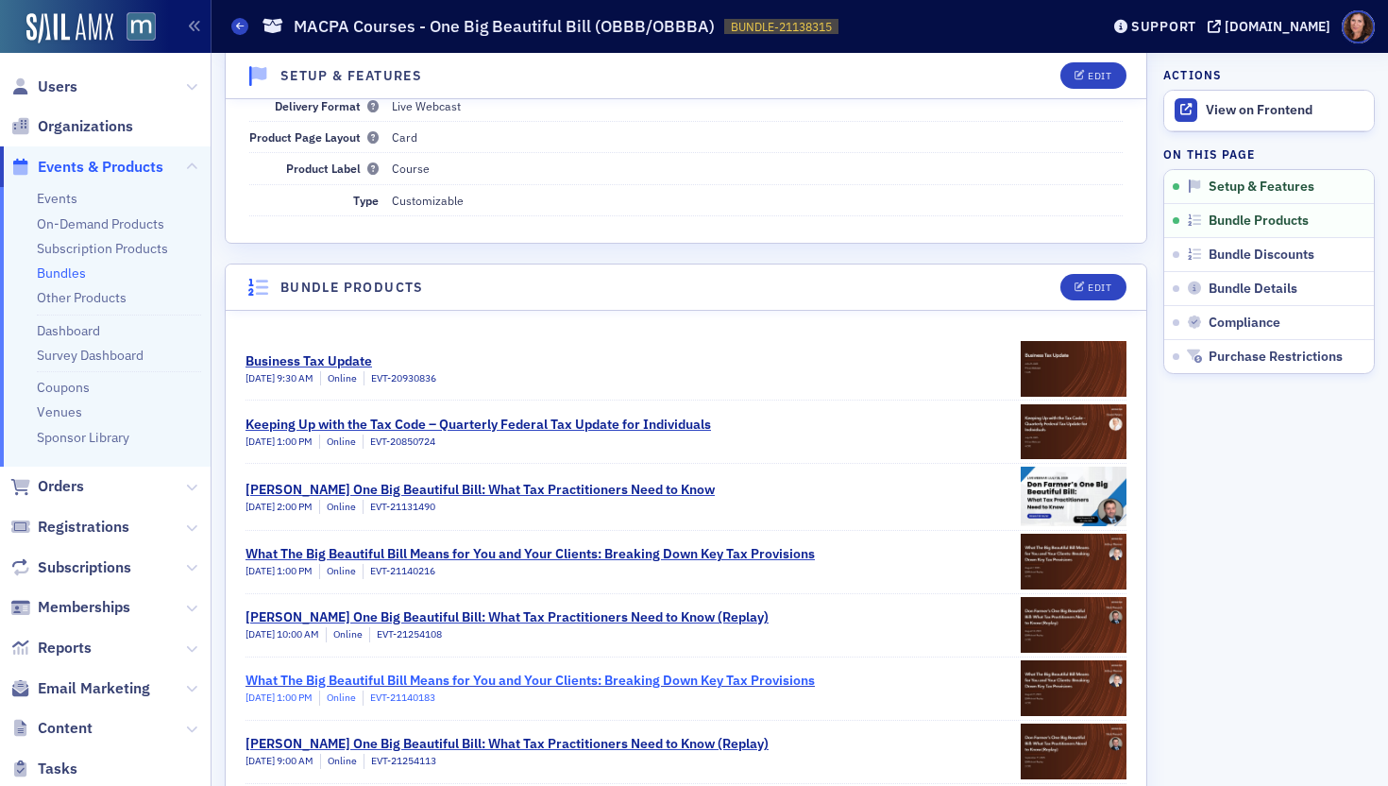
scroll to position [168, 0]
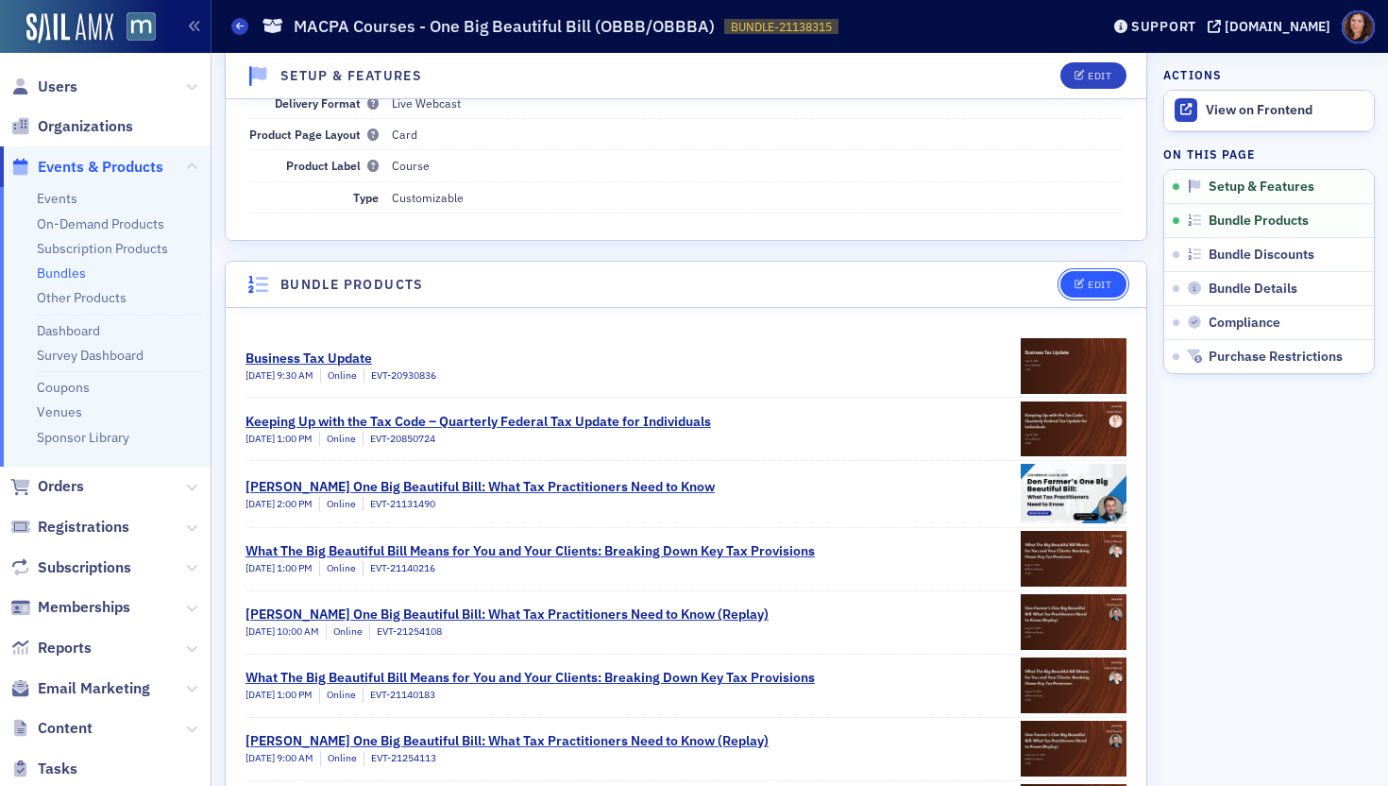
click at [1094, 285] on div "Edit" at bounding box center [1100, 285] width 24 height 10
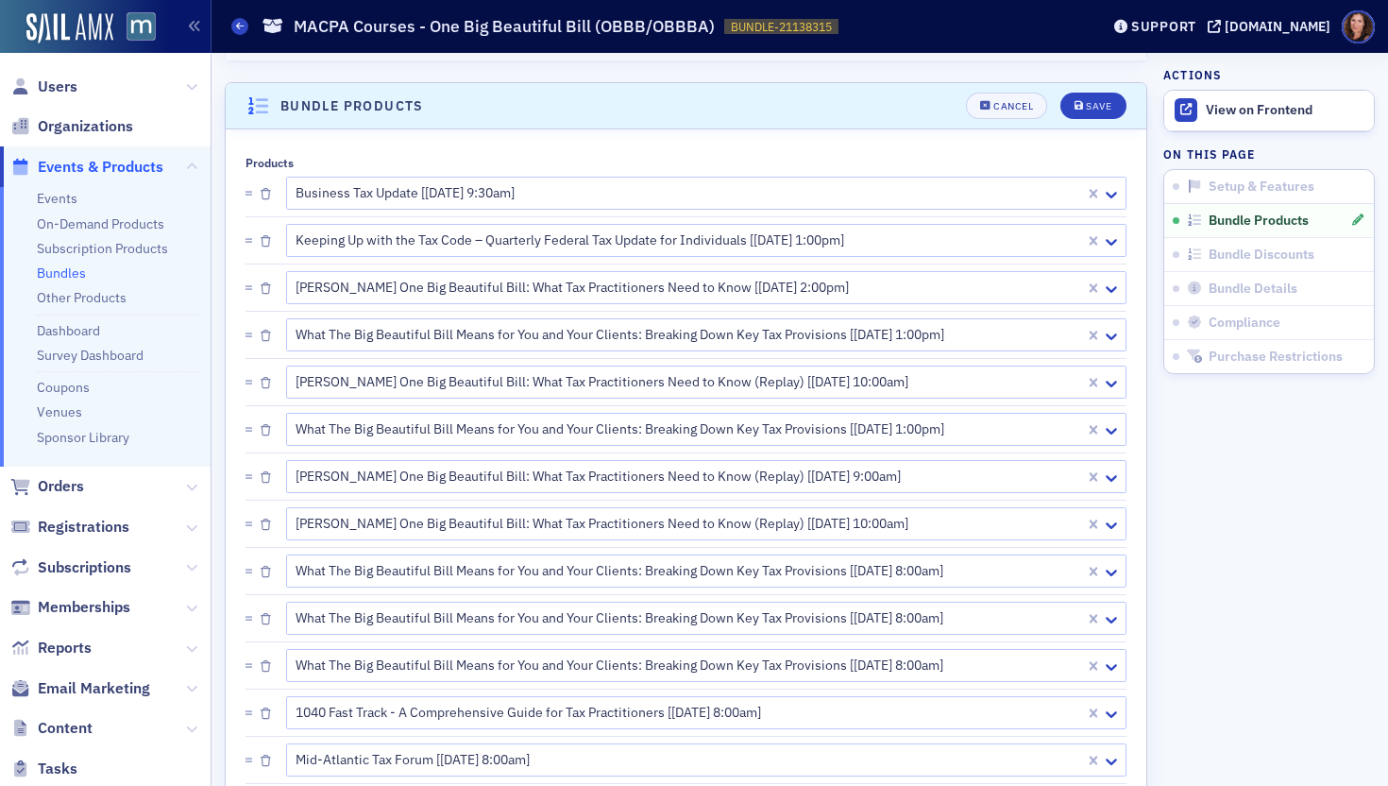
scroll to position [366, 0]
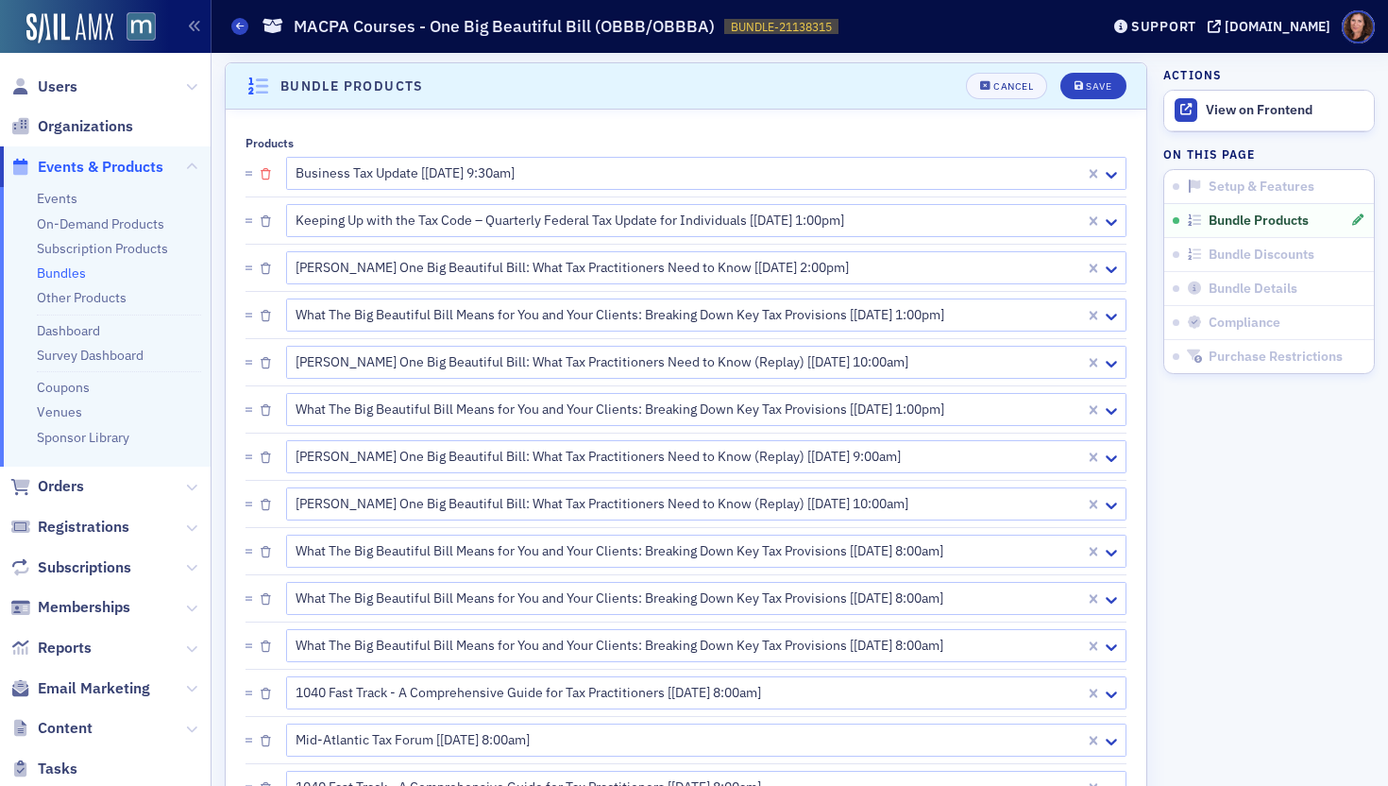
click at [263, 176] on icon "button" at bounding box center [266, 174] width 10 height 11
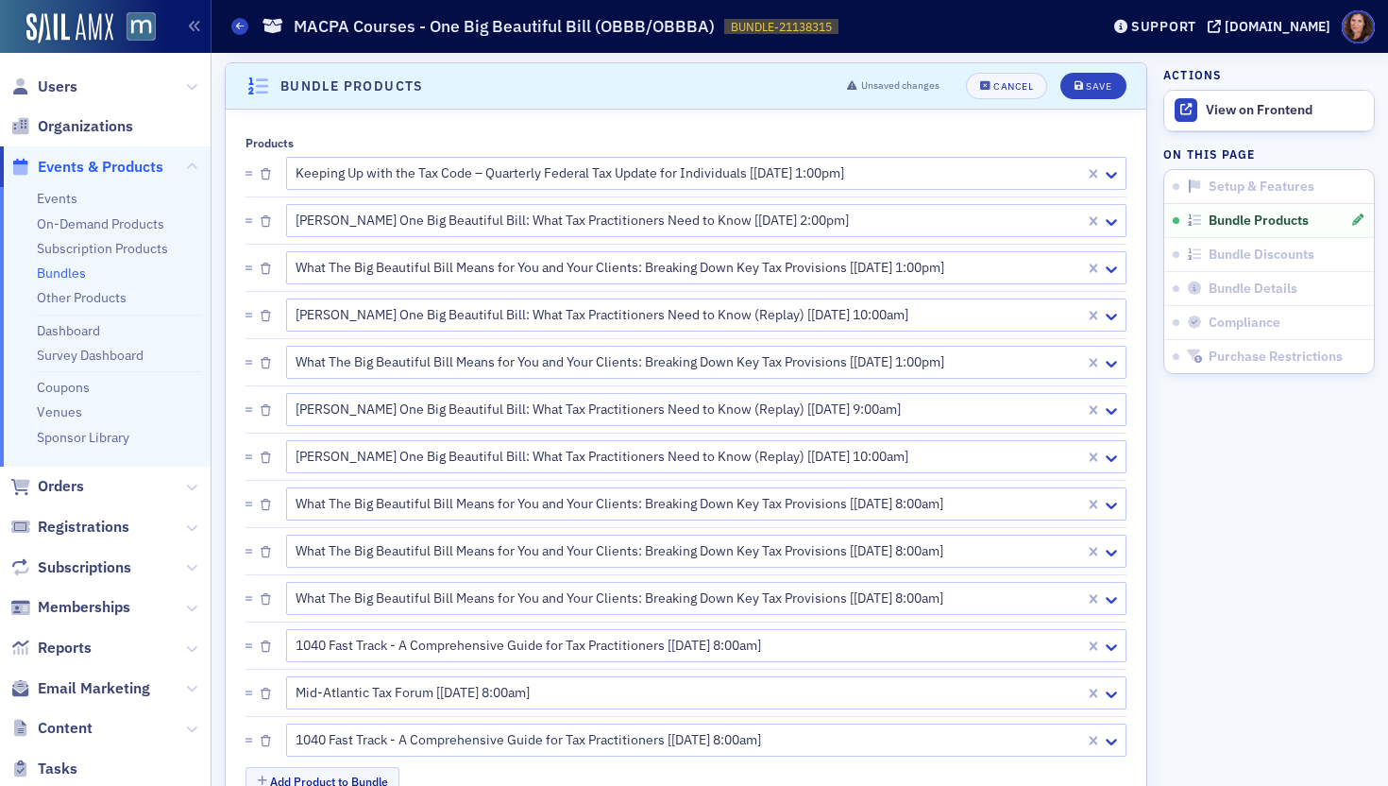
click at [263, 176] on icon "button" at bounding box center [266, 174] width 10 height 11
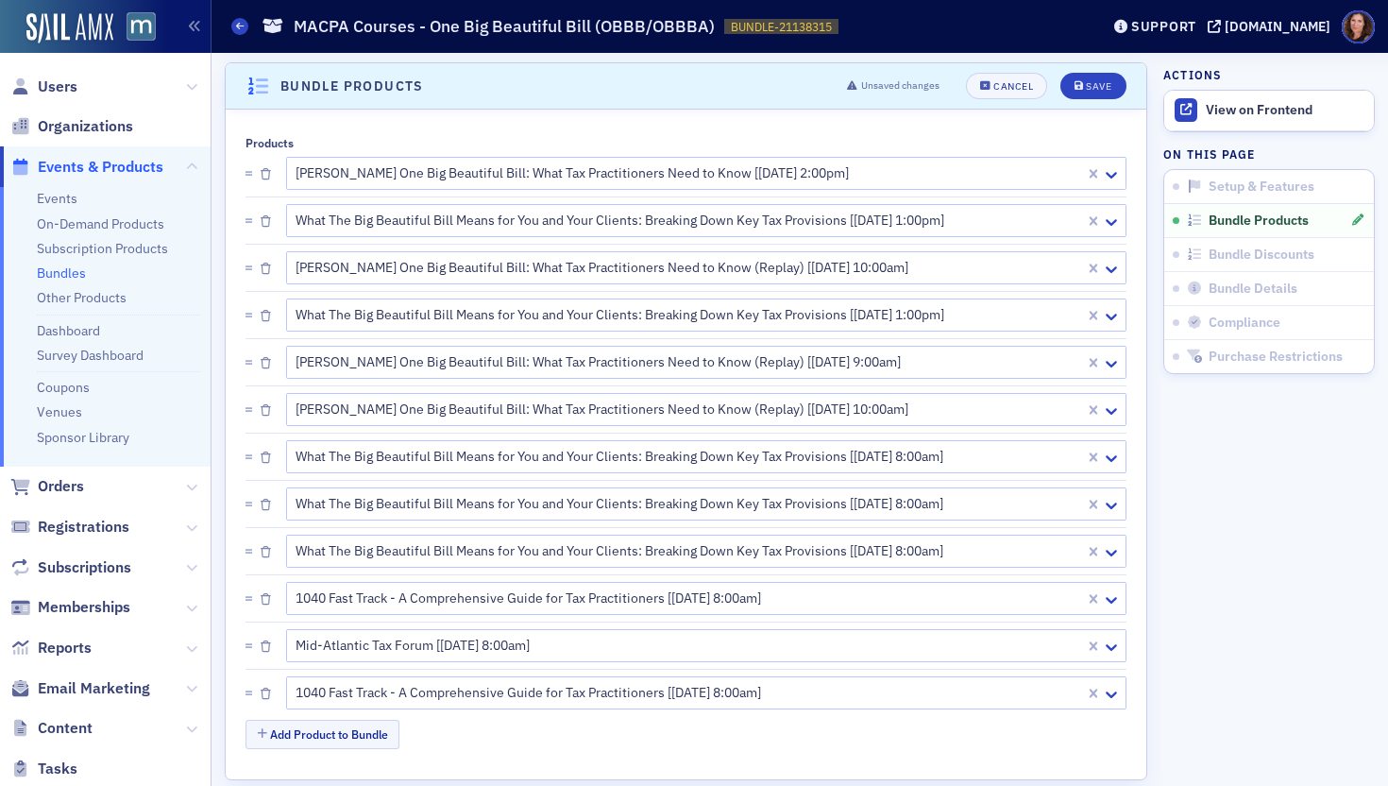
click at [263, 176] on icon "button" at bounding box center [266, 174] width 10 height 11
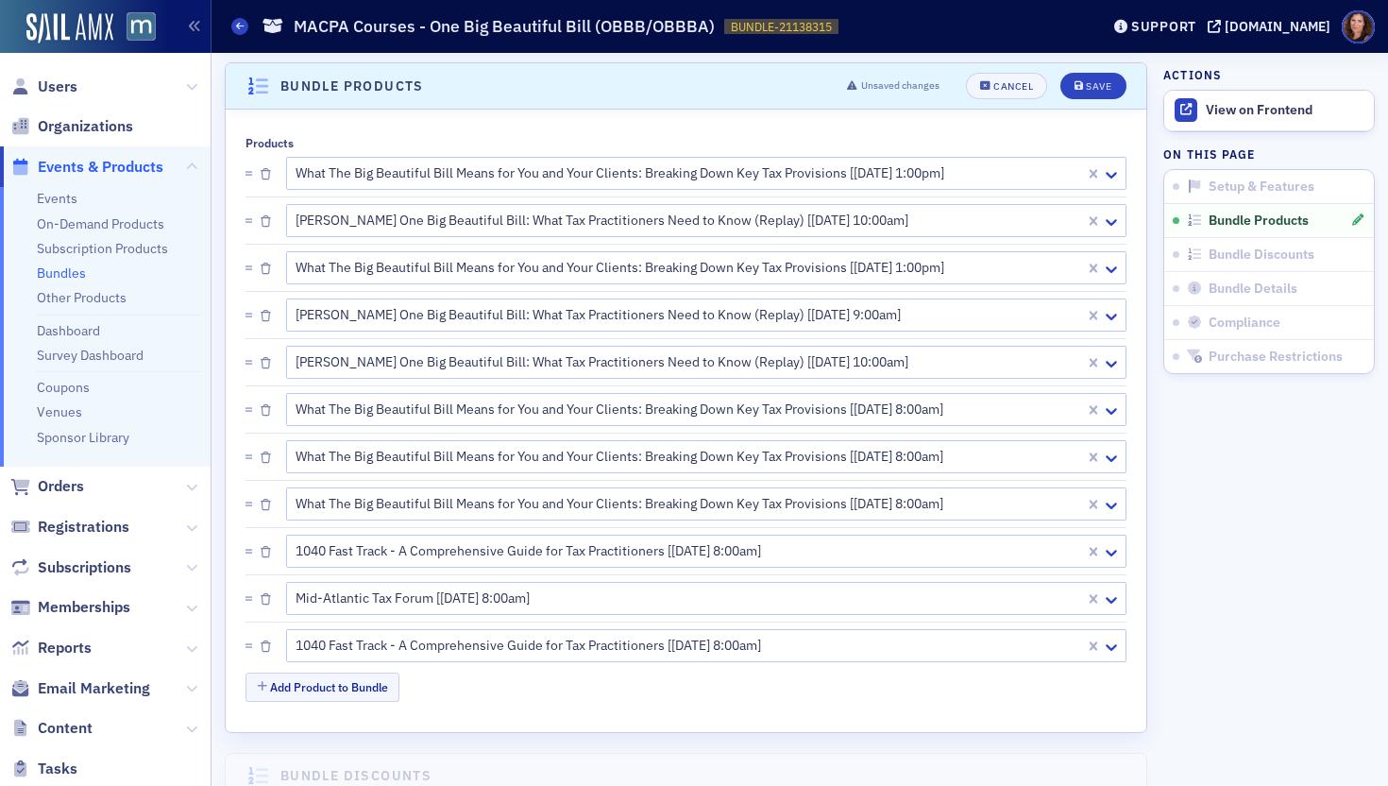
click at [263, 176] on icon "button" at bounding box center [266, 174] width 10 height 11
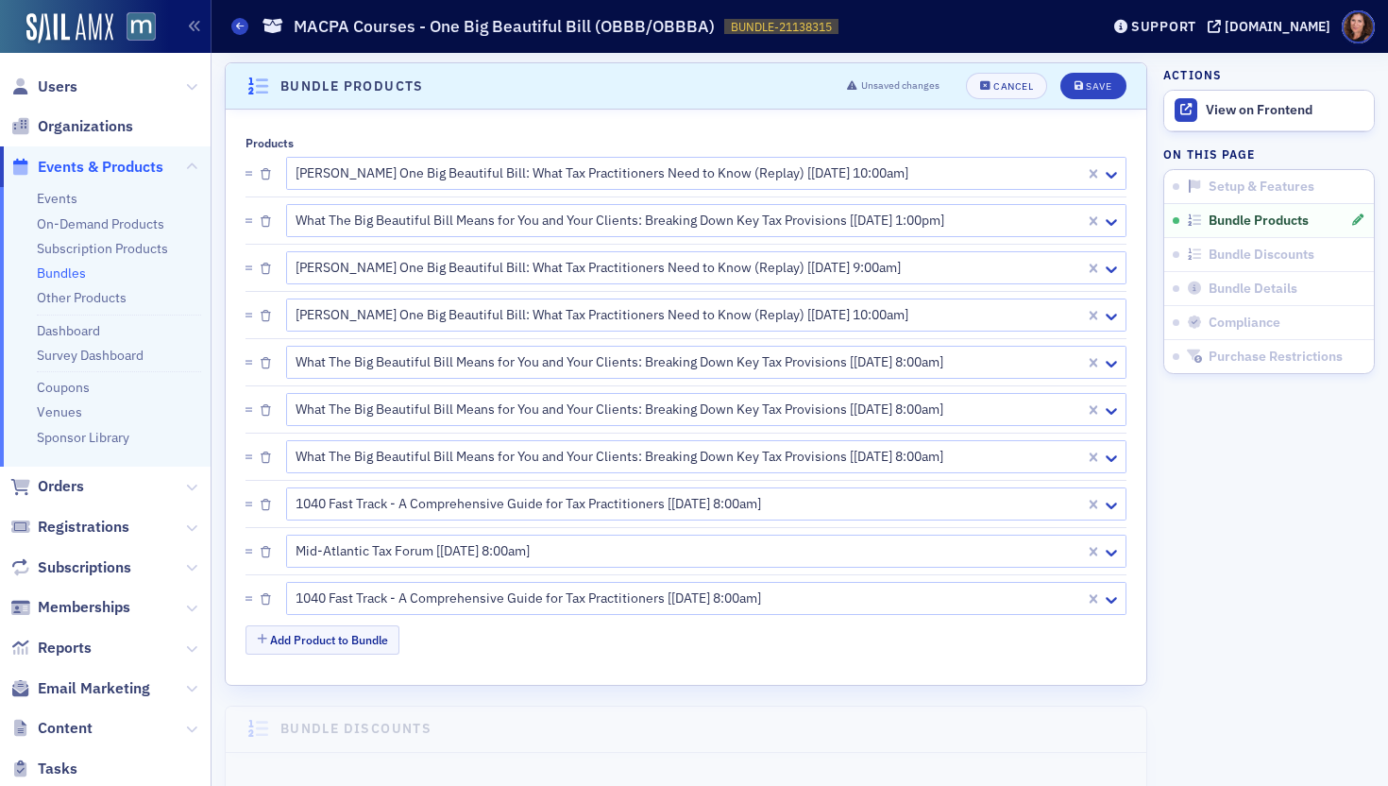
click at [263, 176] on icon "button" at bounding box center [266, 174] width 10 height 11
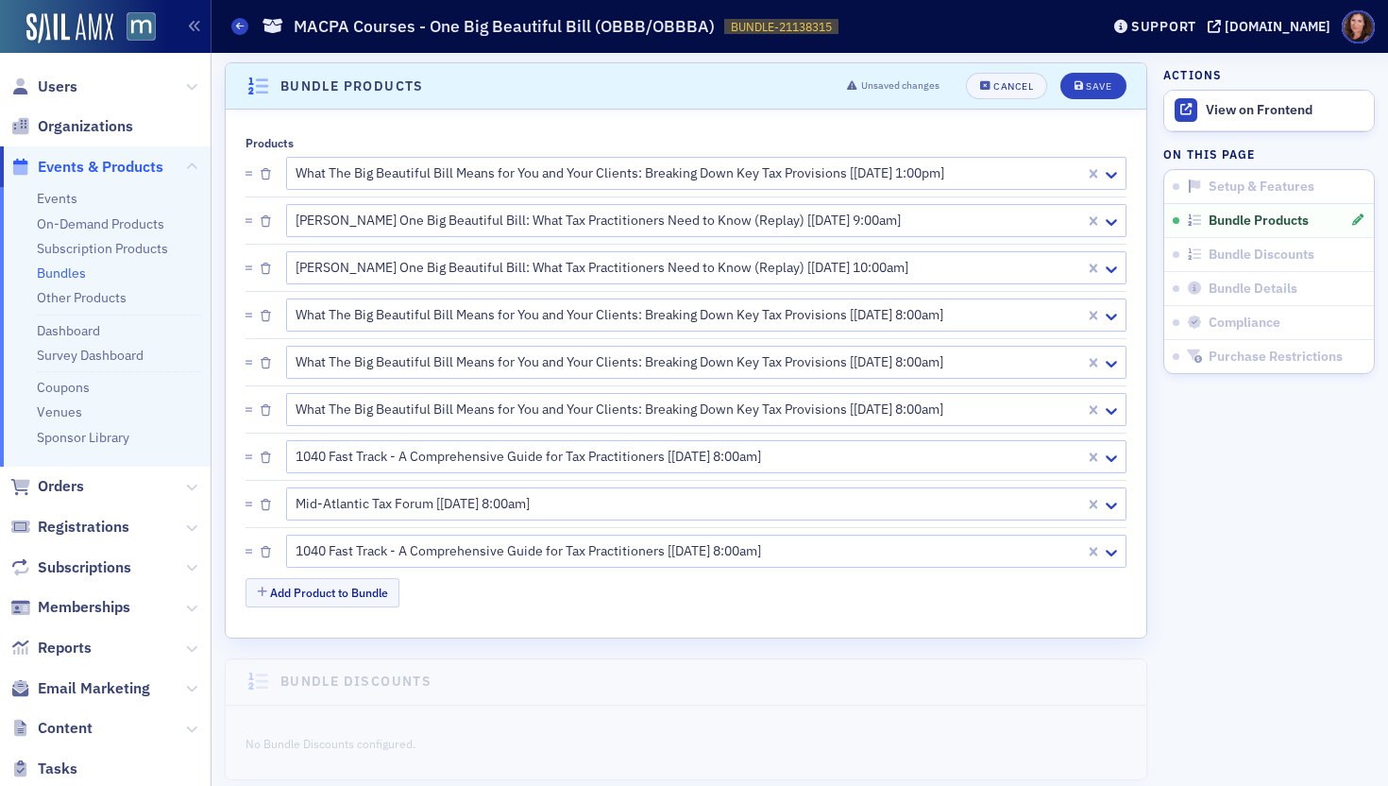
click at [263, 176] on icon "button" at bounding box center [266, 174] width 10 height 11
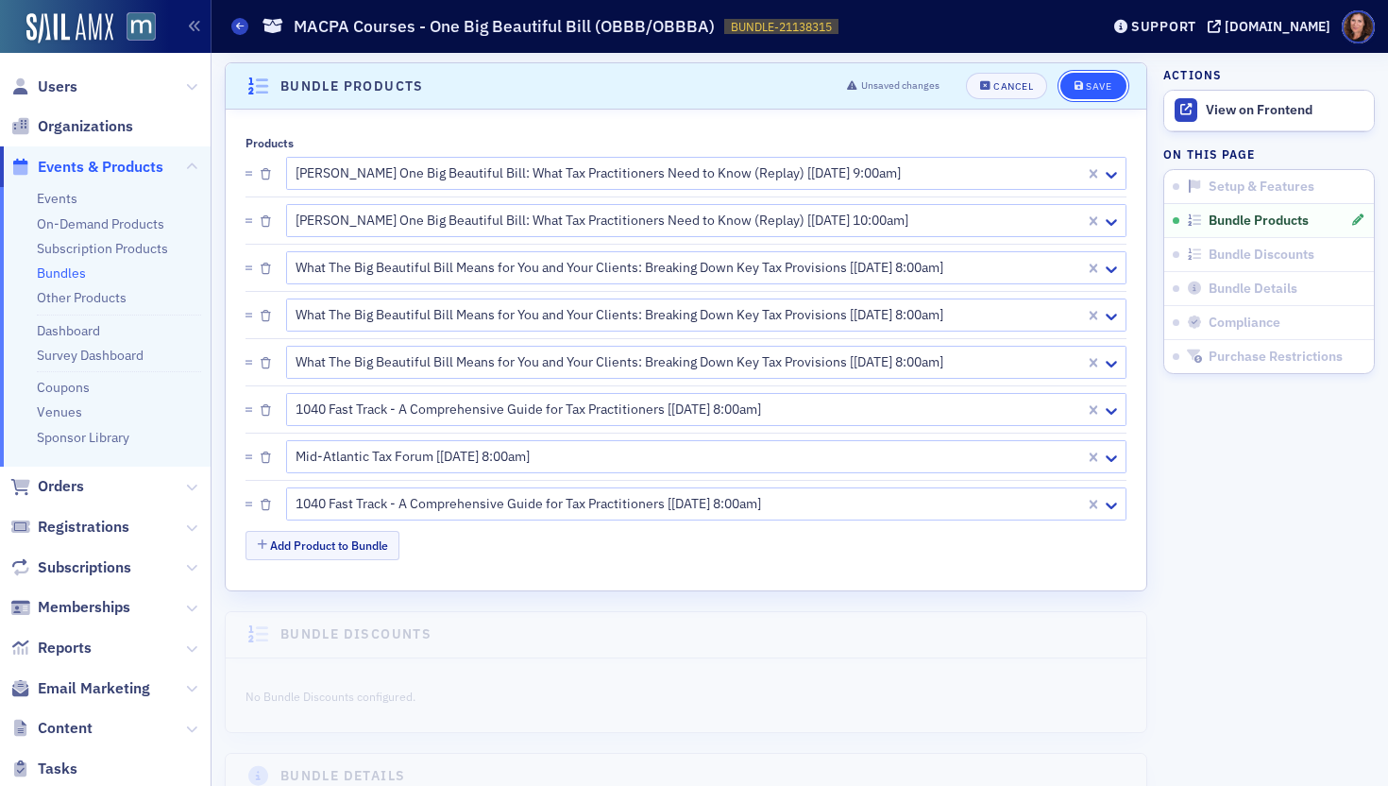
click at [1091, 91] on div "Save" at bounding box center [1098, 86] width 25 height 10
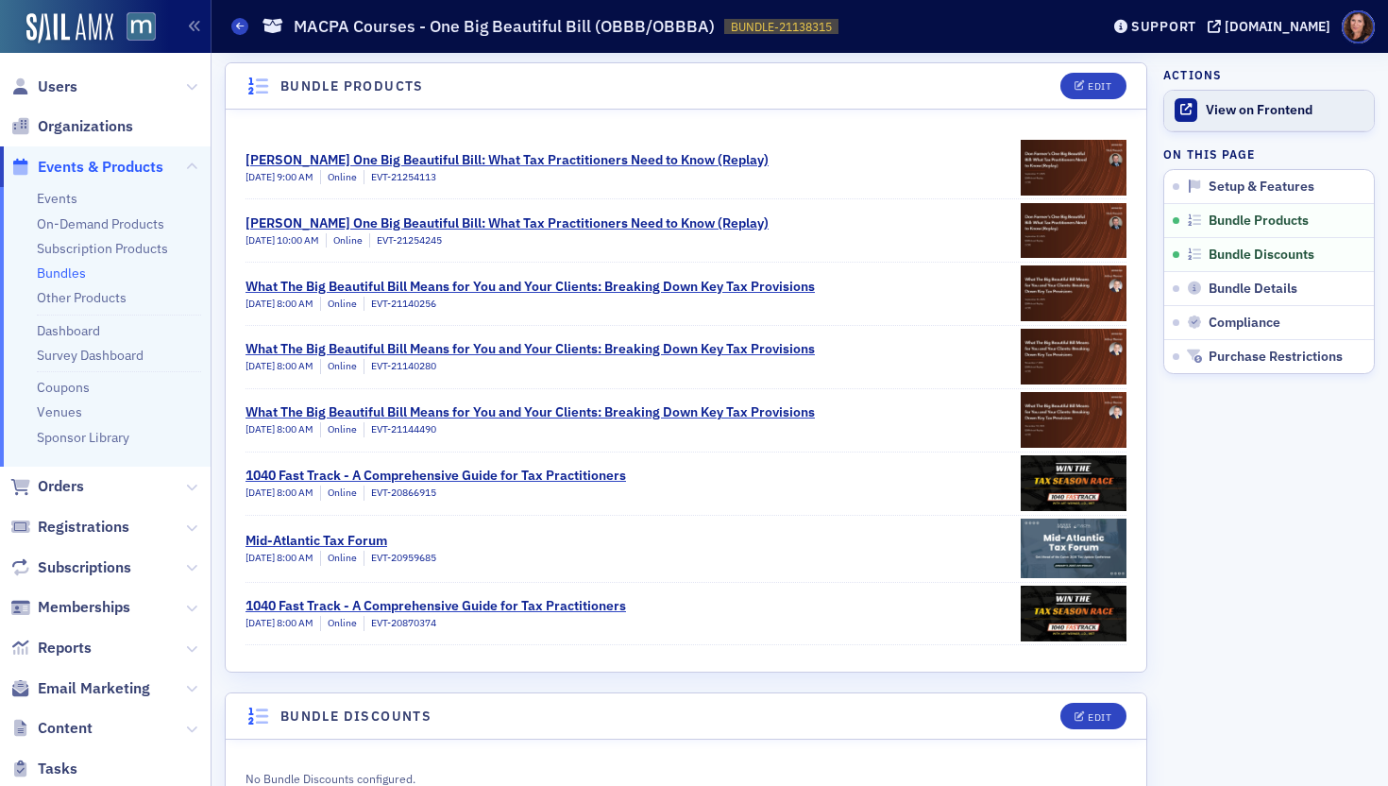
click at [1289, 114] on div "View on Frontend" at bounding box center [1285, 110] width 159 height 17
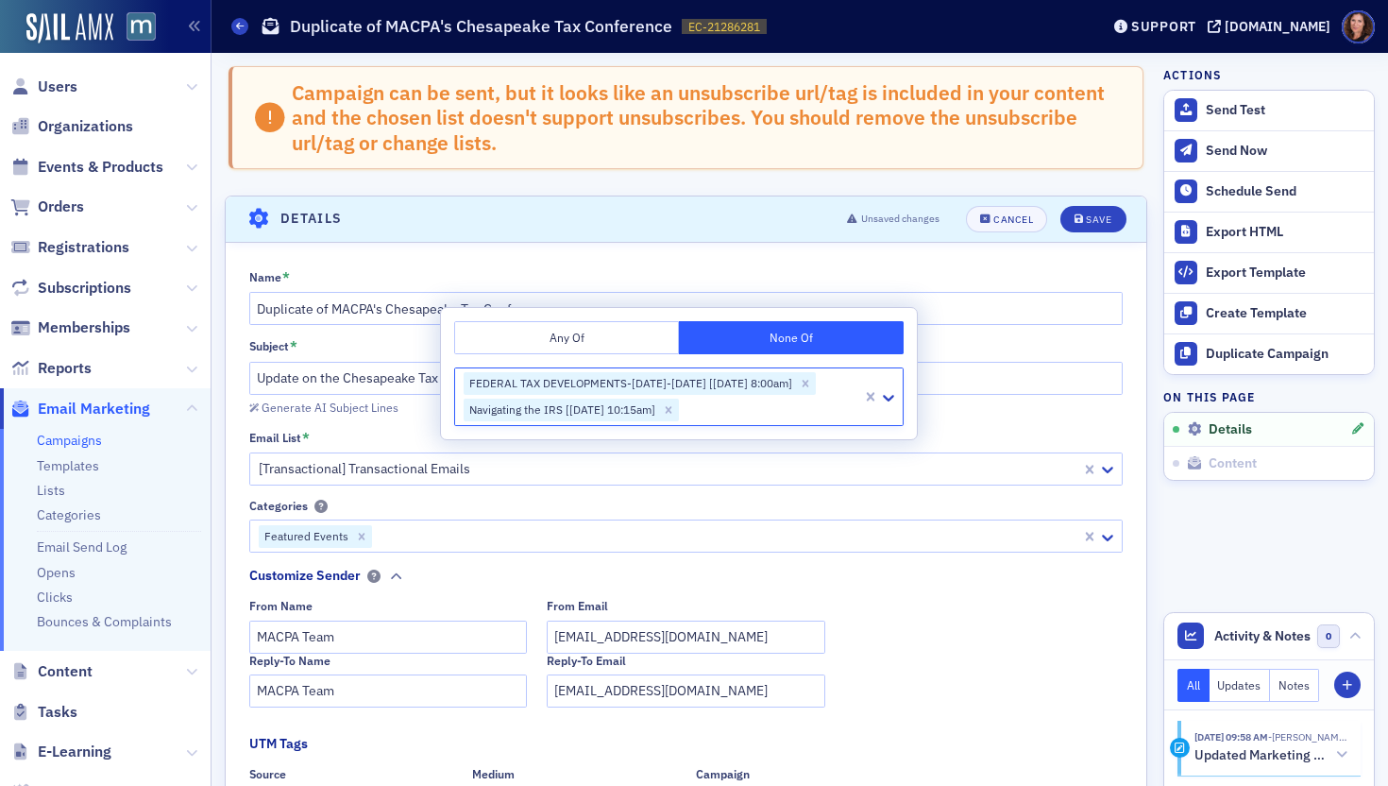
scroll to position [764, 0]
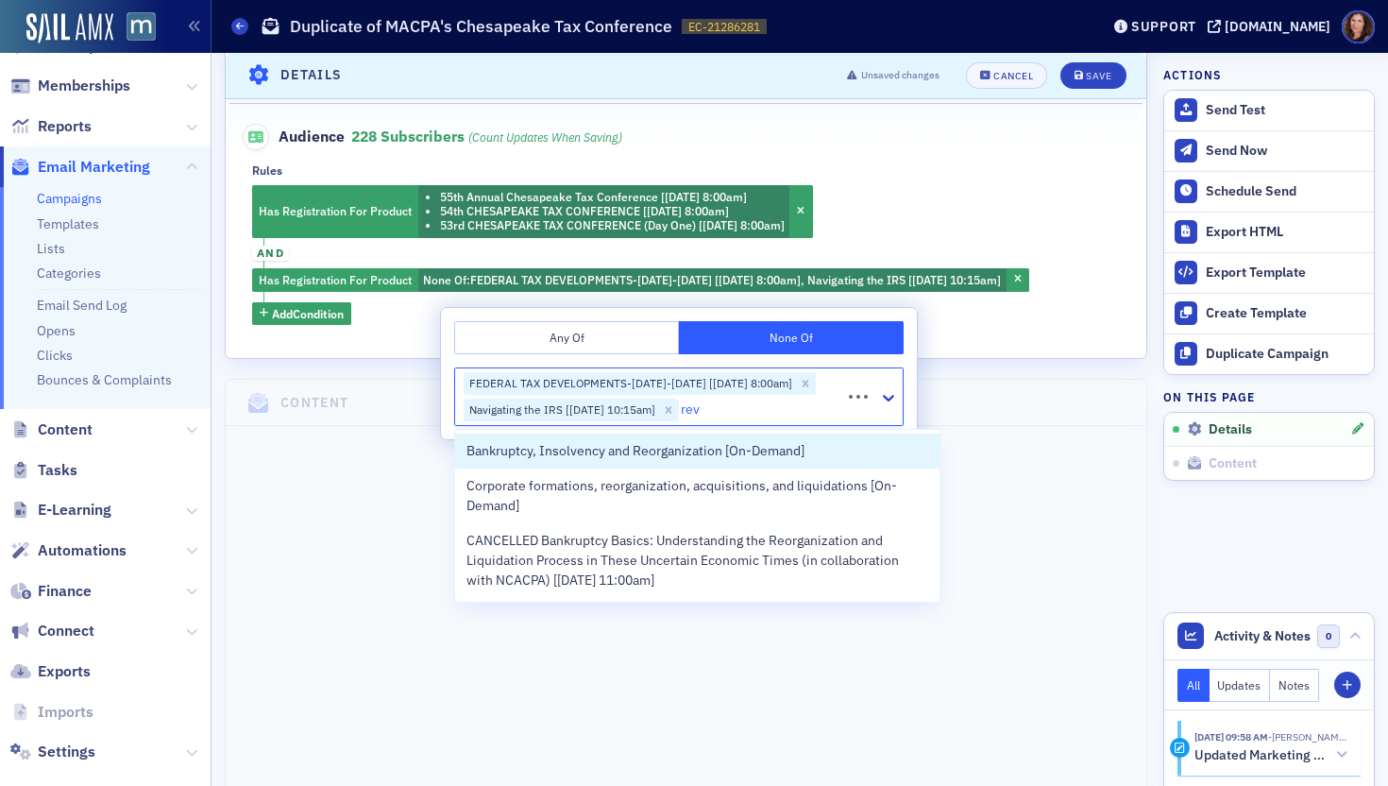
type input "revo"
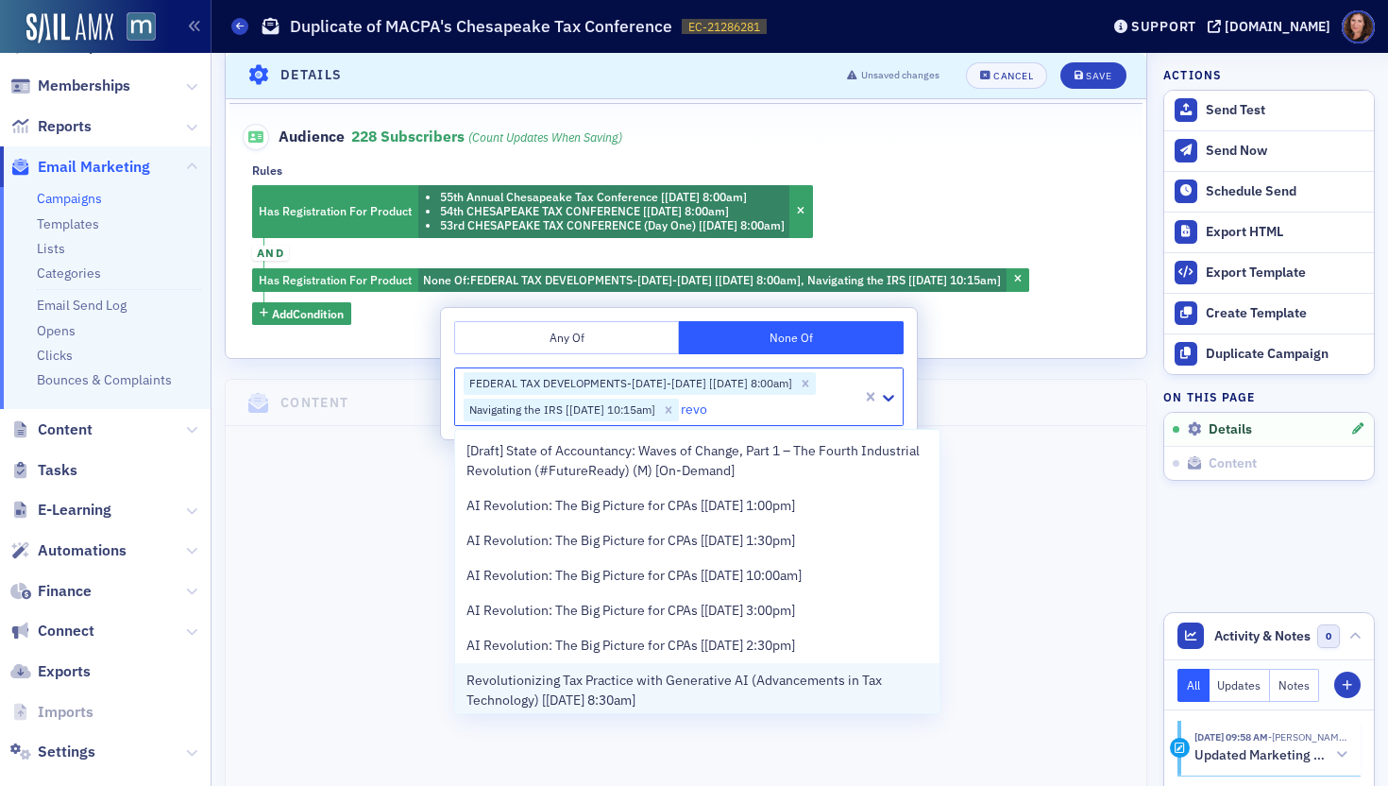
click at [722, 688] on span "Revolutionizing Tax Practice with Generative AI (Advancements in Tax Technology…" at bounding box center [698, 690] width 462 height 40
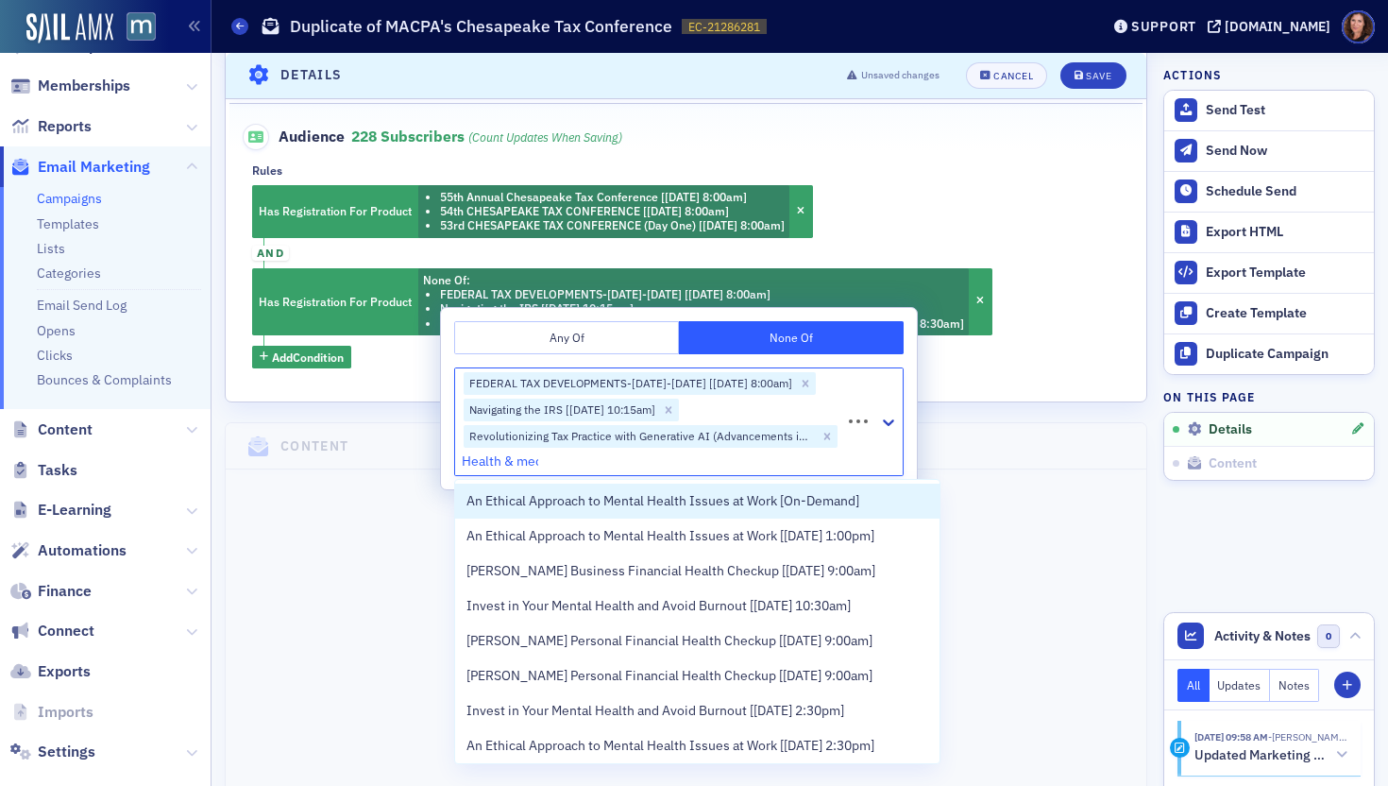
type input "Health & medi"
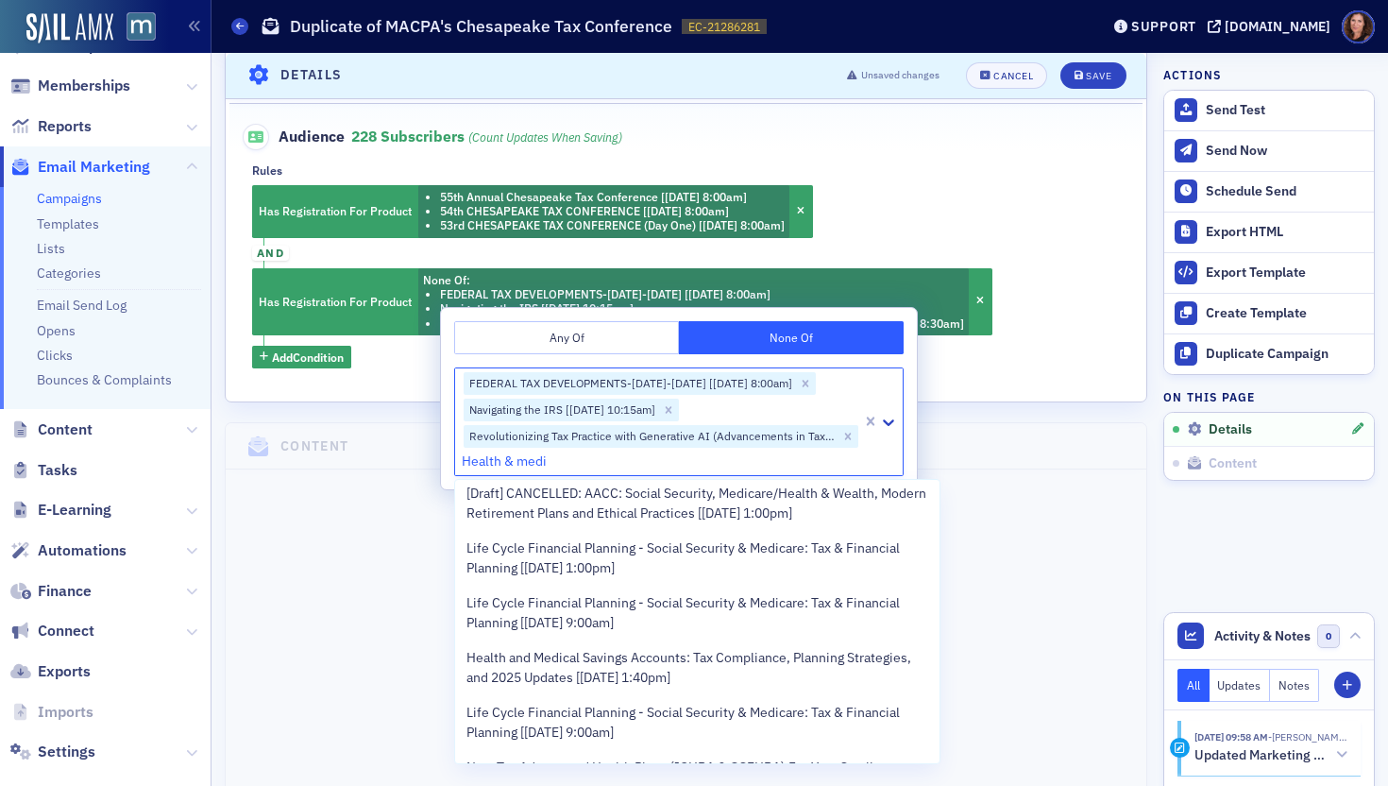
scroll to position [64, 0]
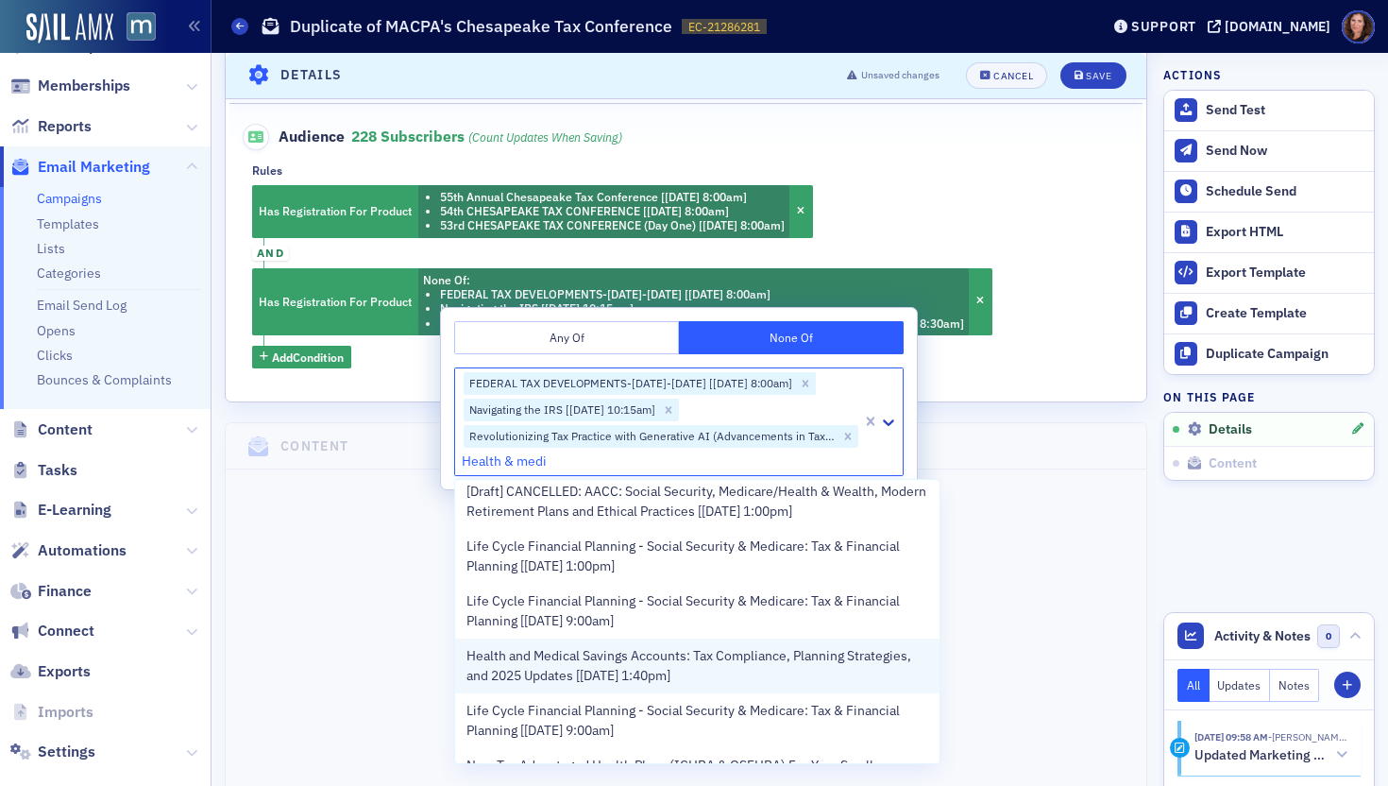
click at [704, 655] on span "Health and Medical Savings Accounts: Tax Compliance, Planning Strategies, and 2…" at bounding box center [698, 666] width 462 height 40
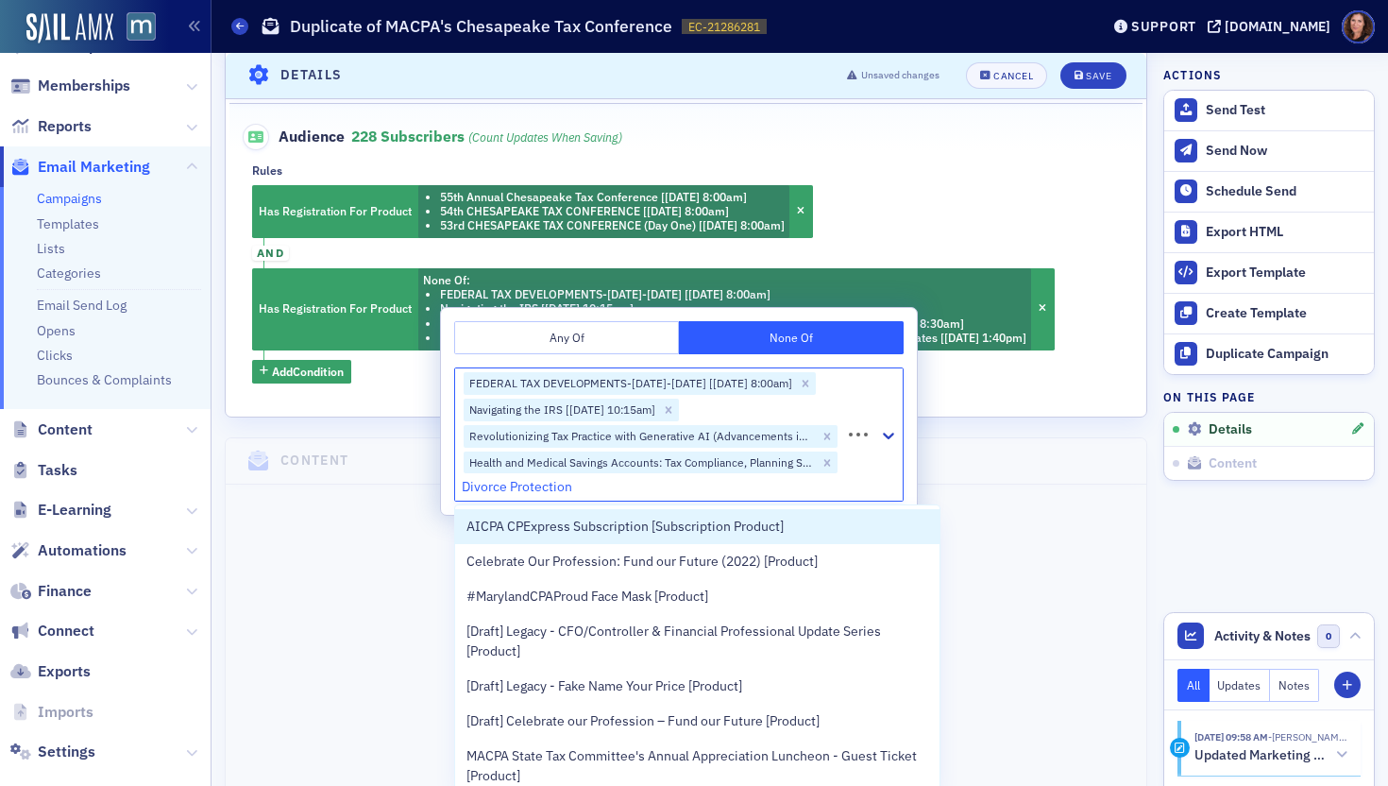
type input "Divorce Protection"
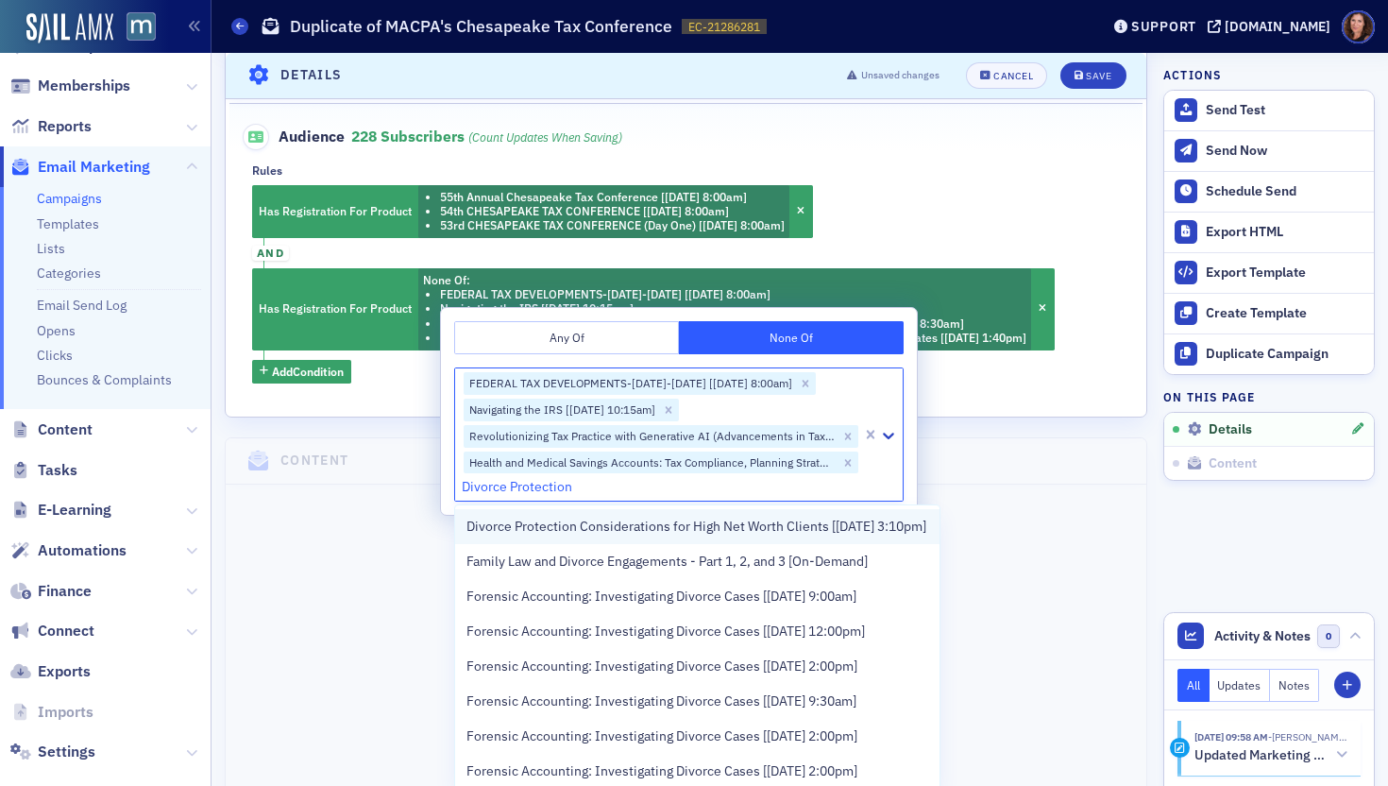
click at [619, 534] on span "Divorce Protection Considerations for High Net Worth Clients [[DATE] 3:10pm]" at bounding box center [697, 527] width 460 height 20
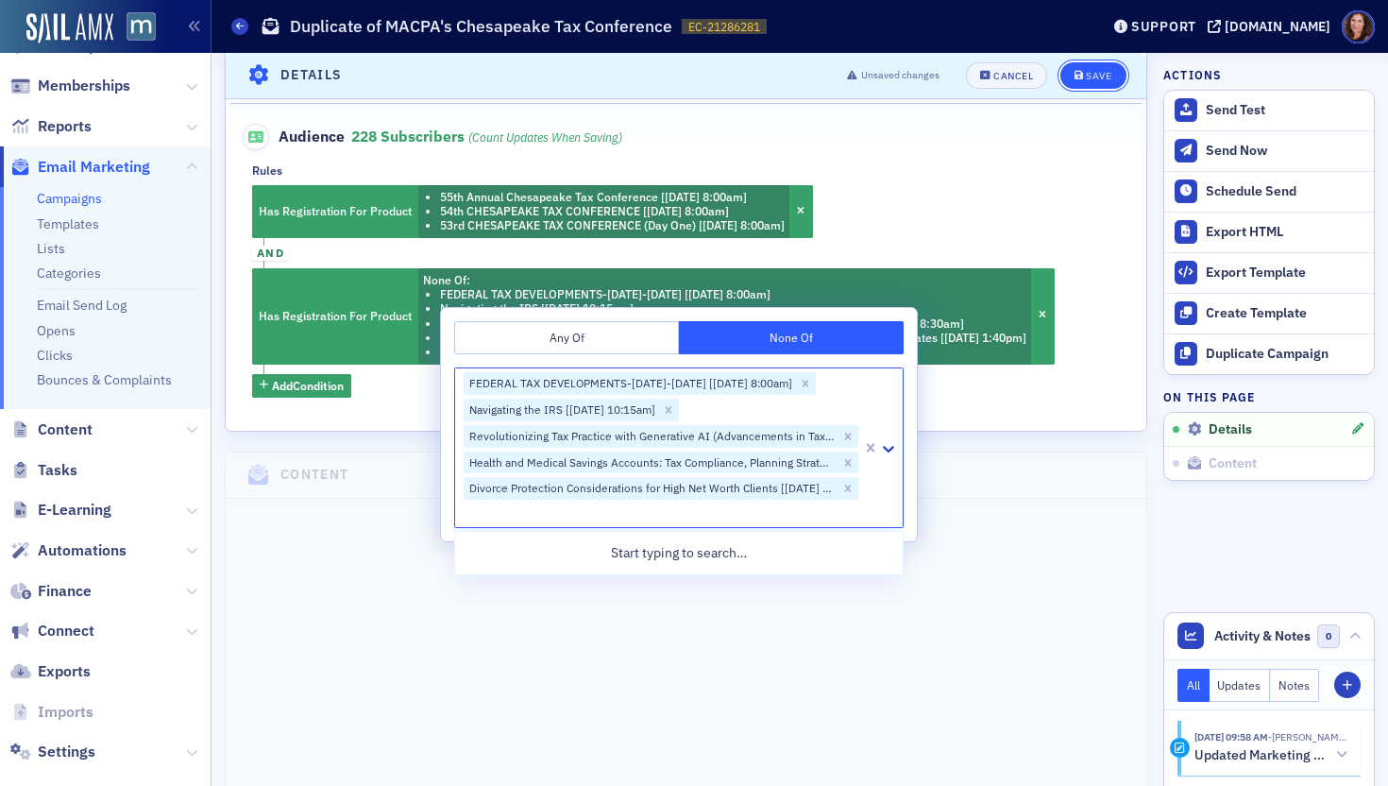
click at [1094, 83] on button "Save" at bounding box center [1092, 75] width 65 height 26
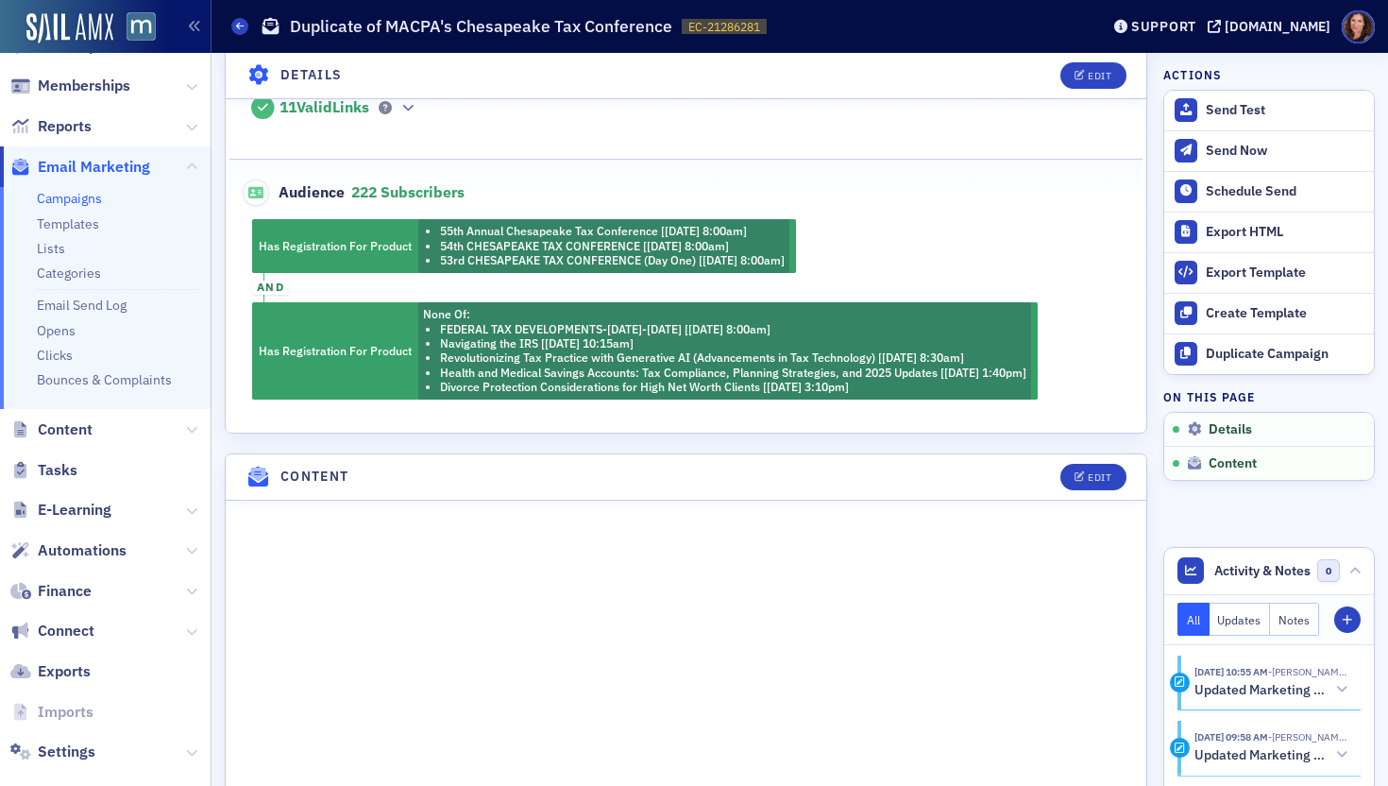
scroll to position [557, 0]
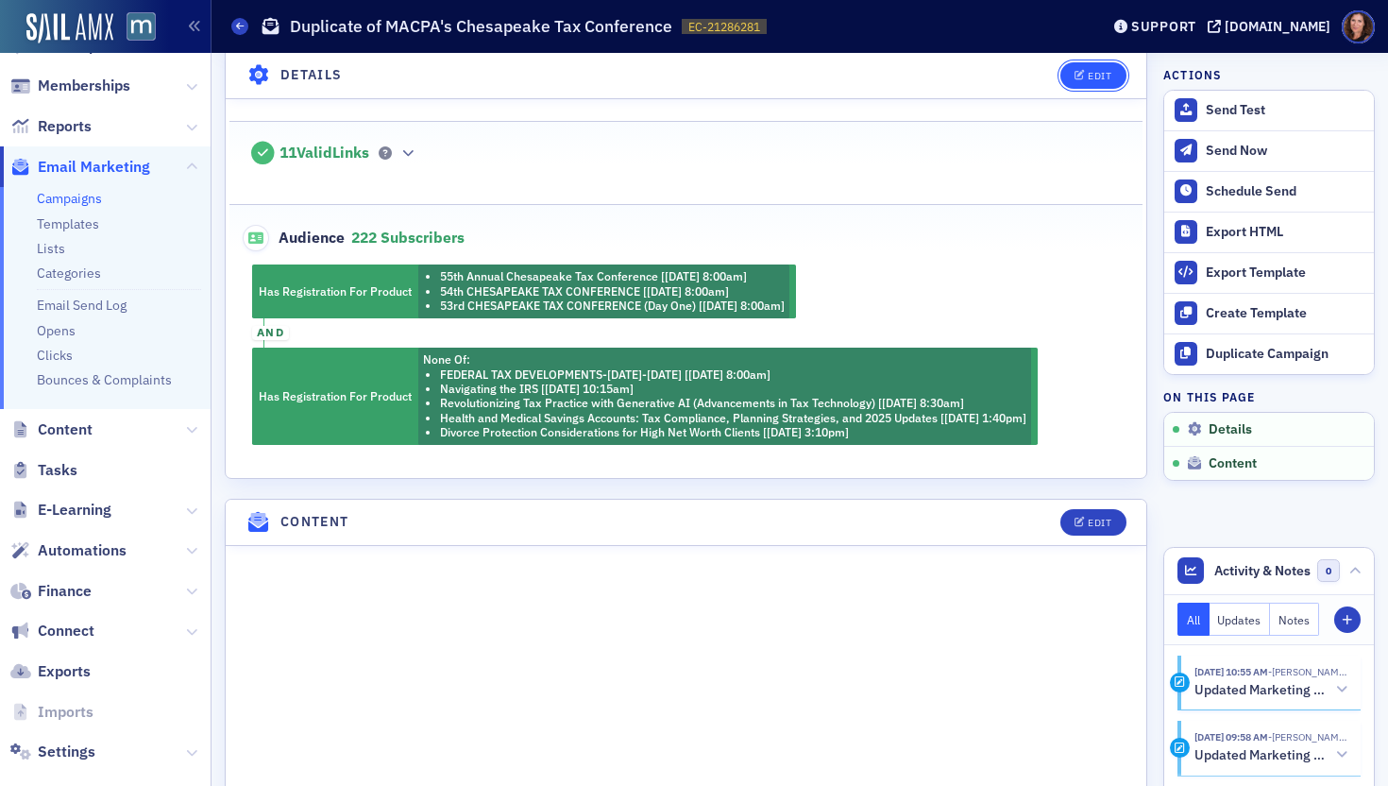
click at [1089, 71] on div "Edit" at bounding box center [1100, 76] width 24 height 10
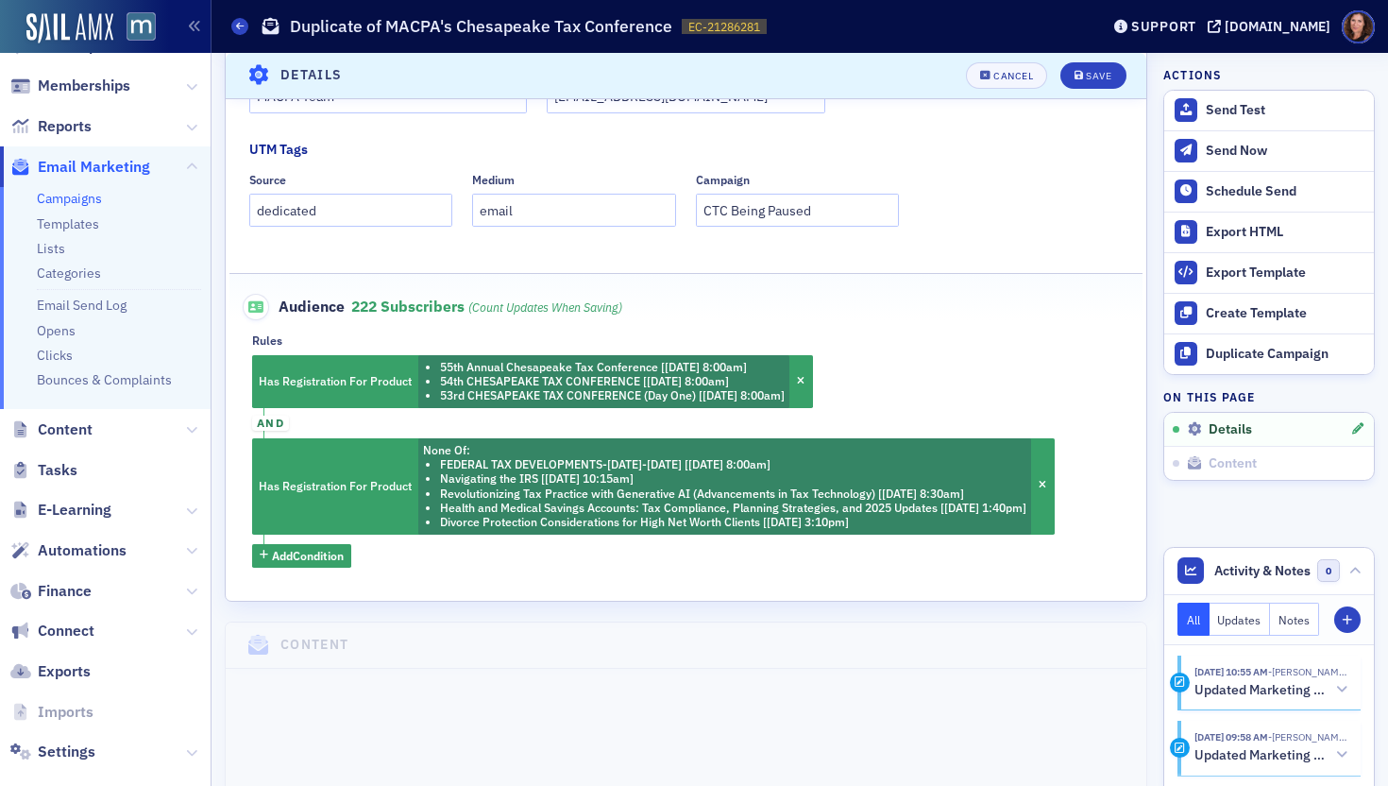
scroll to position [650, 0]
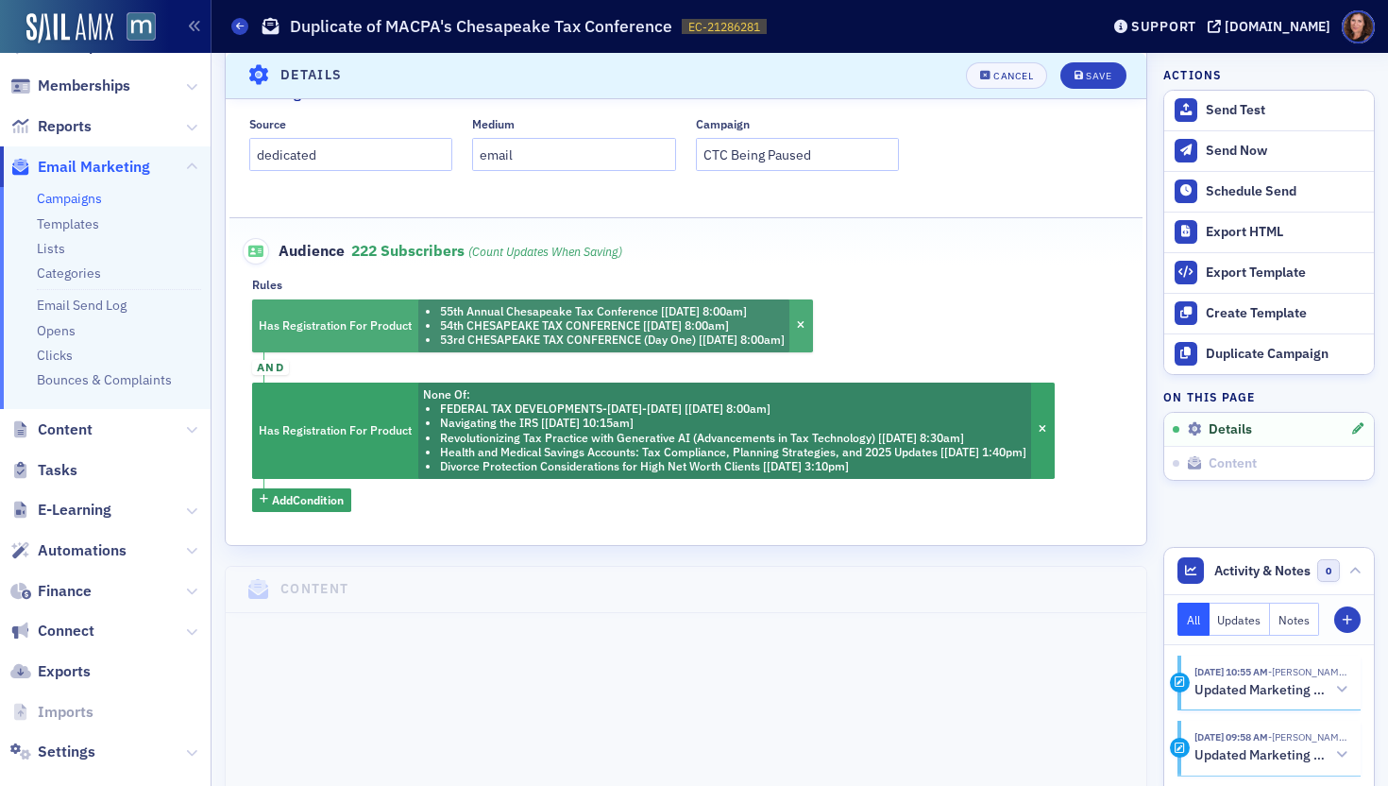
click at [772, 307] on li "55th Annual Chesapeake Tax Conference [[DATE] 8:00am]" at bounding box center [612, 311] width 345 height 14
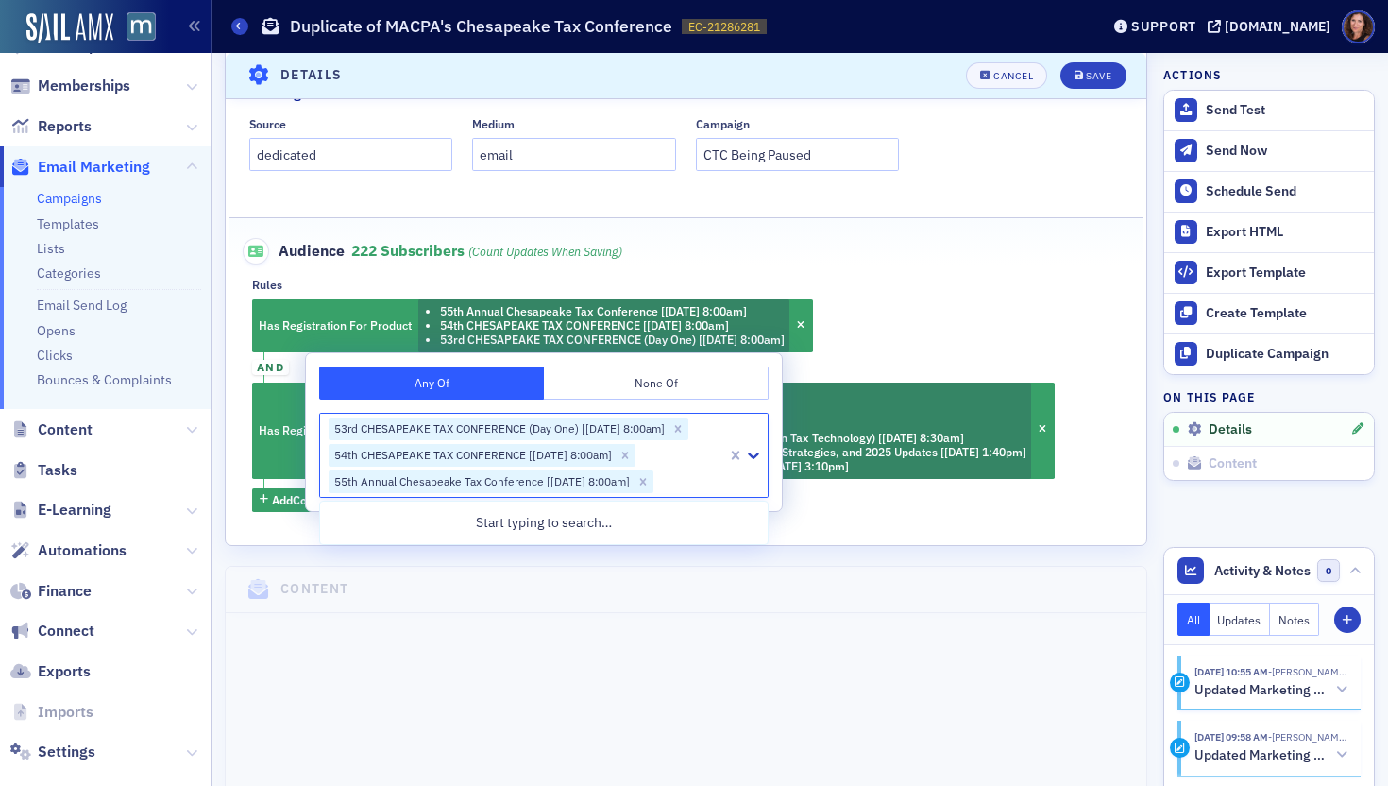
click at [687, 483] on div at bounding box center [690, 481] width 70 height 24
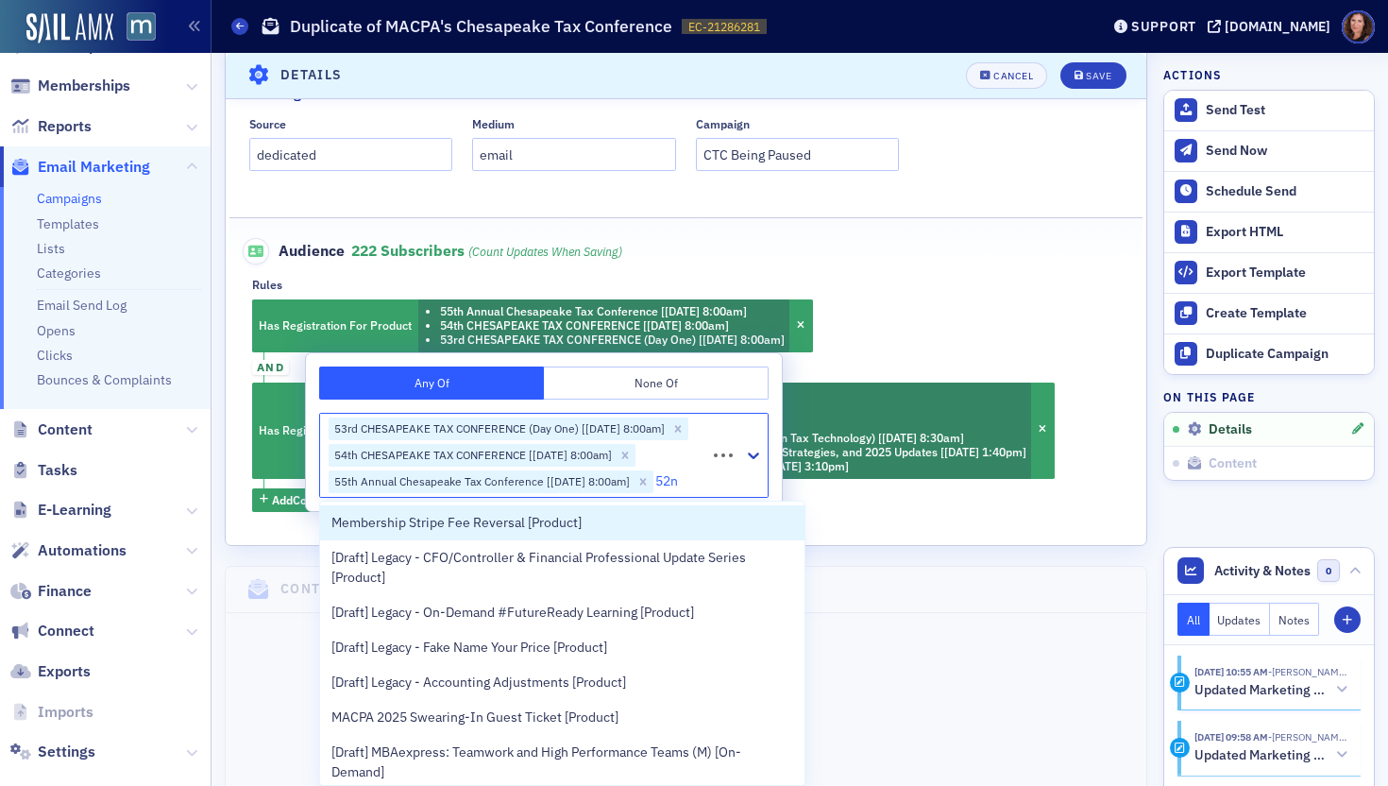
type input "52nd"
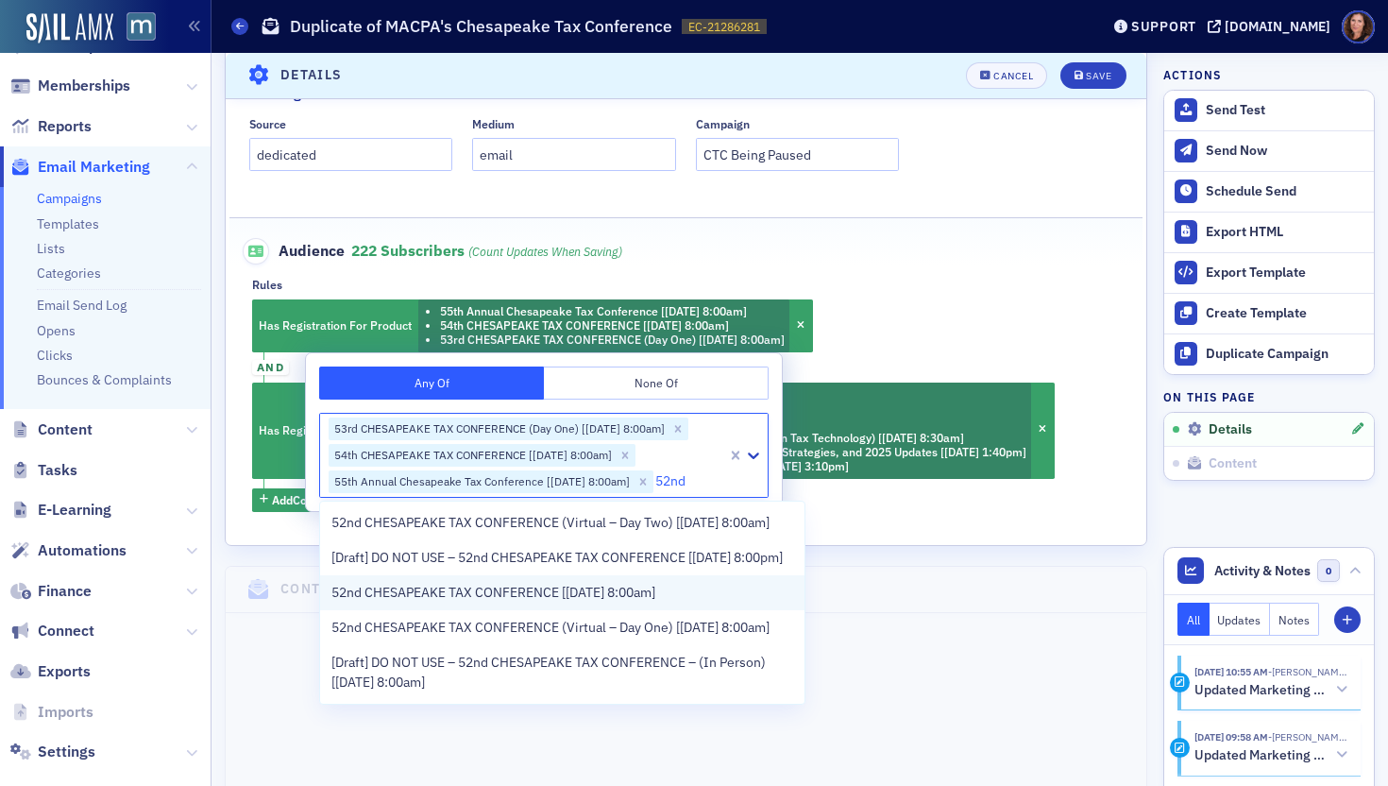
click at [613, 602] on span "52nd CHESAPEAKE TAX CONFERENCE [[DATE] 8:00am]" at bounding box center [493, 593] width 324 height 20
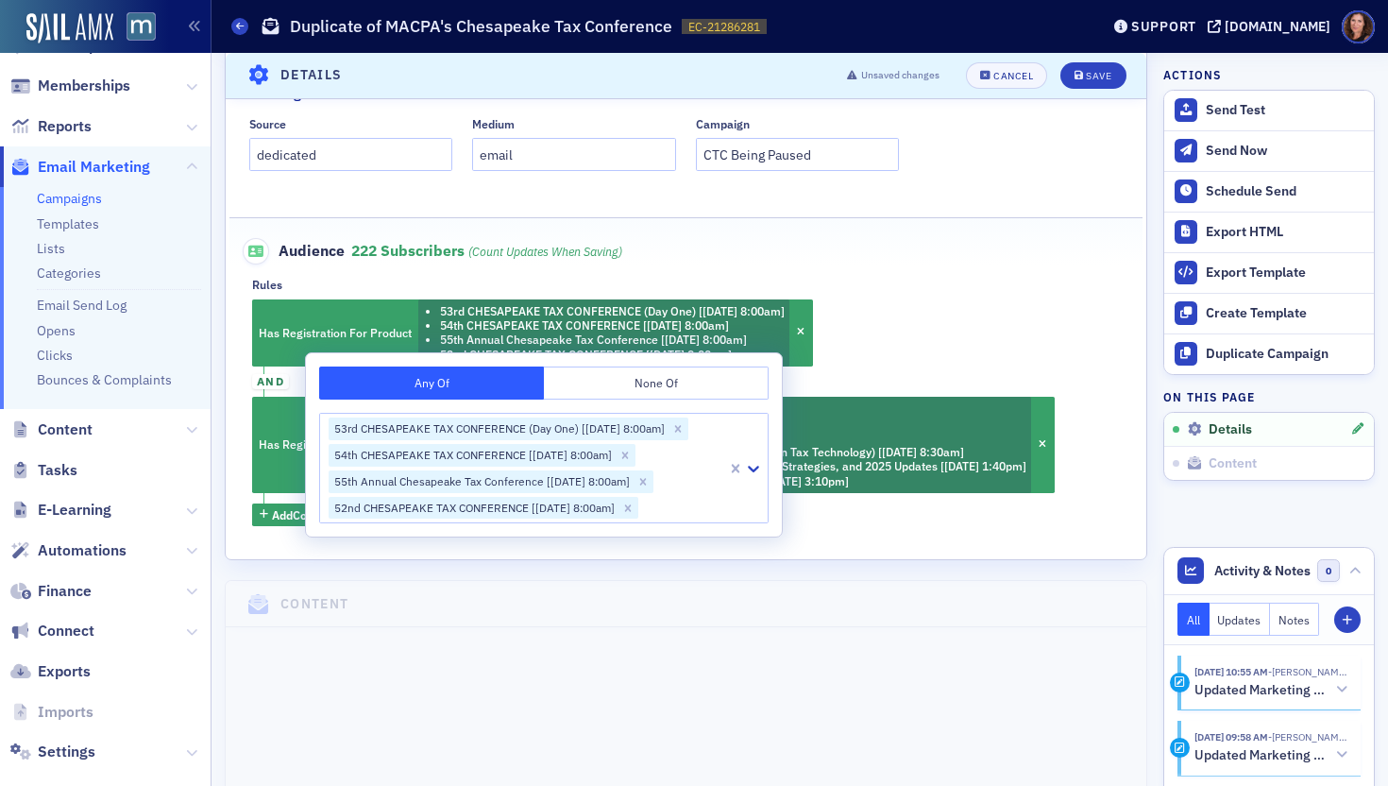
click at [1030, 272] on fieldset "Audience 222 Subscribers (count updates when saving) Rules Has Registration For…" at bounding box center [686, 374] width 914 height 315
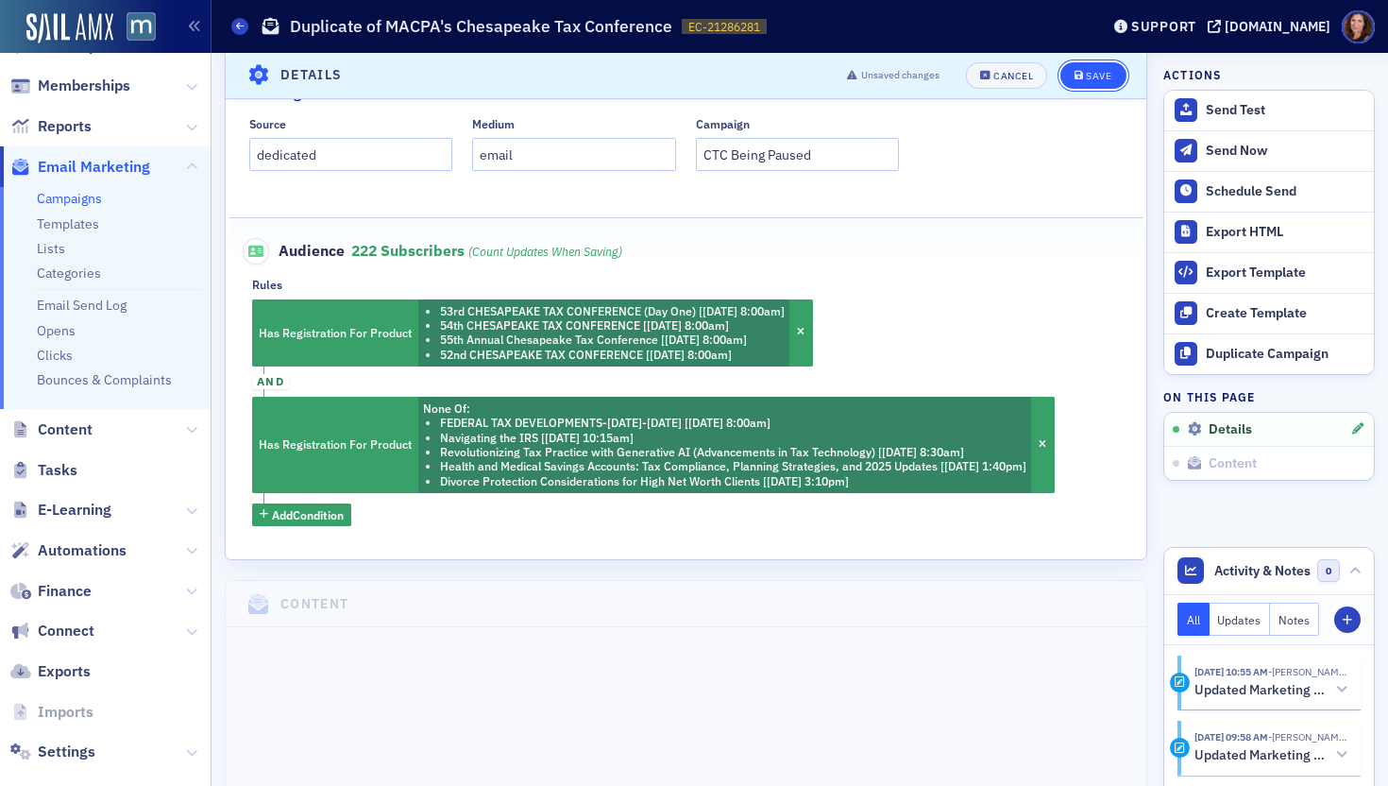
click at [1075, 79] on icon "submit" at bounding box center [1079, 76] width 9 height 10
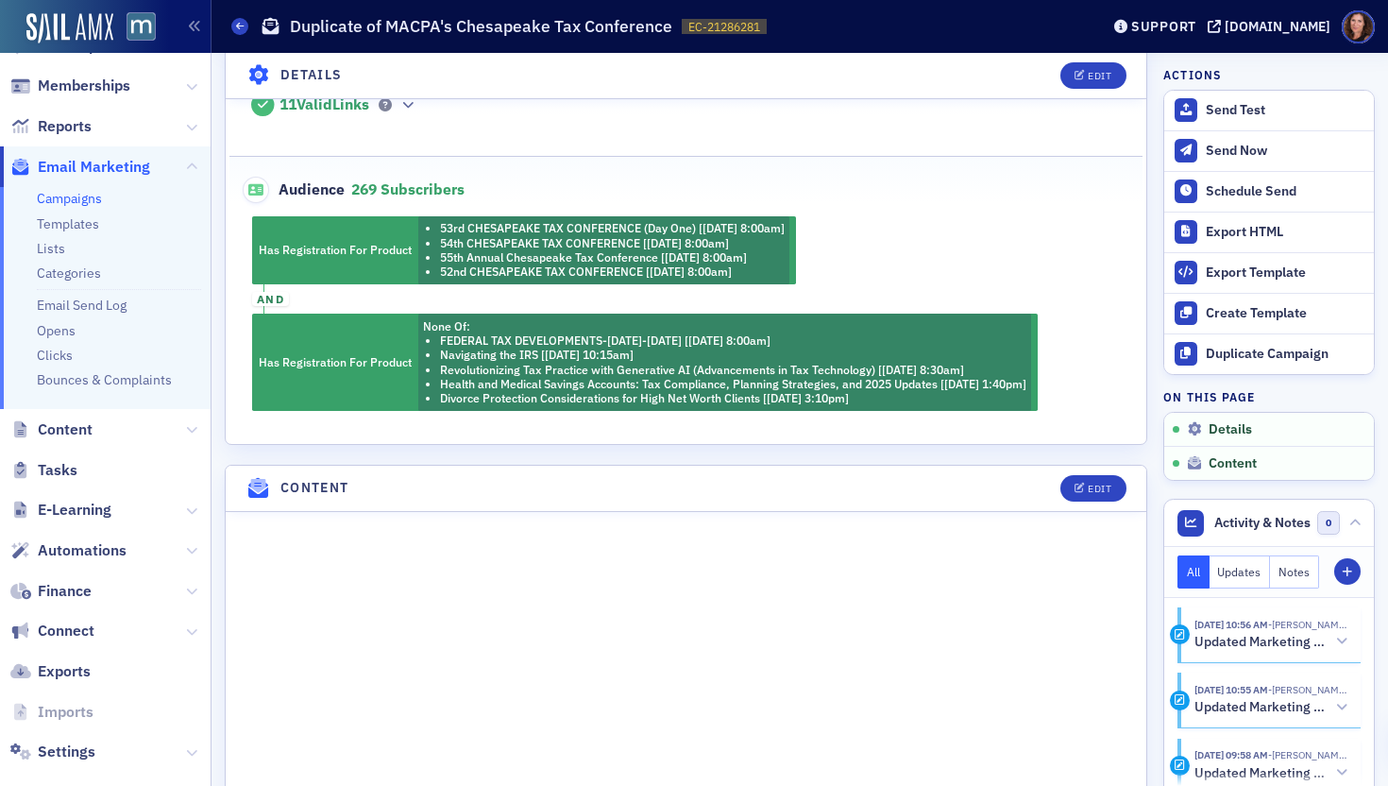
scroll to position [604, 0]
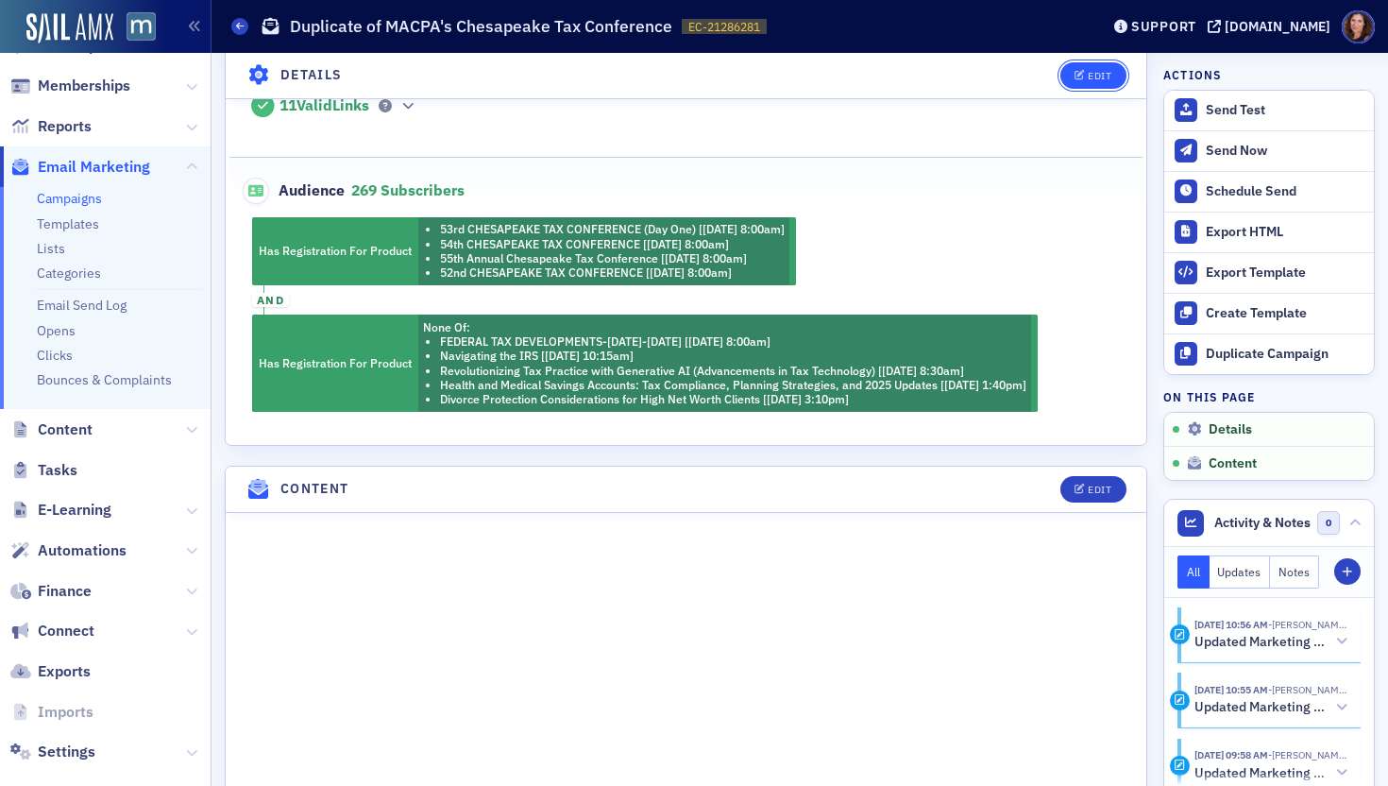
click at [1091, 75] on div "Edit" at bounding box center [1100, 76] width 24 height 10
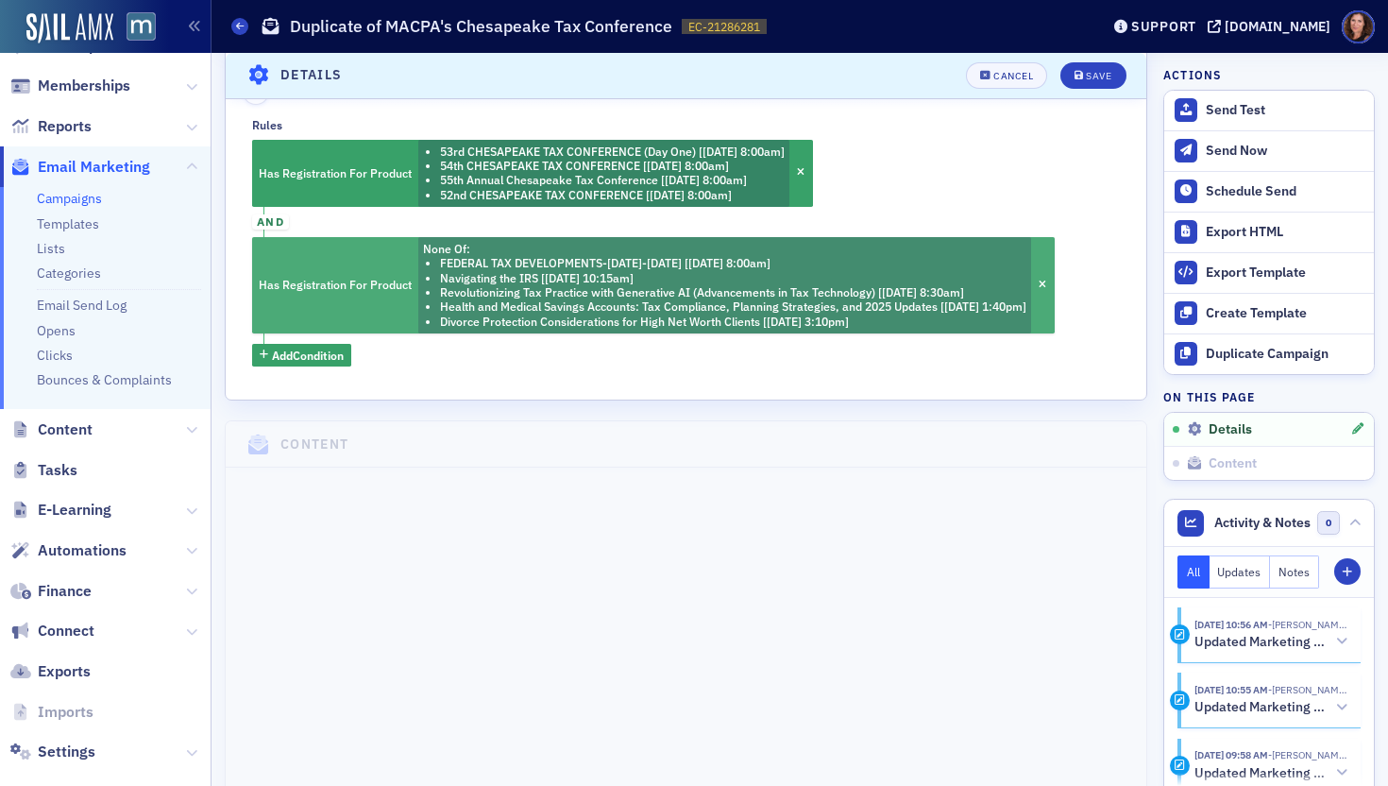
scroll to position [765, 0]
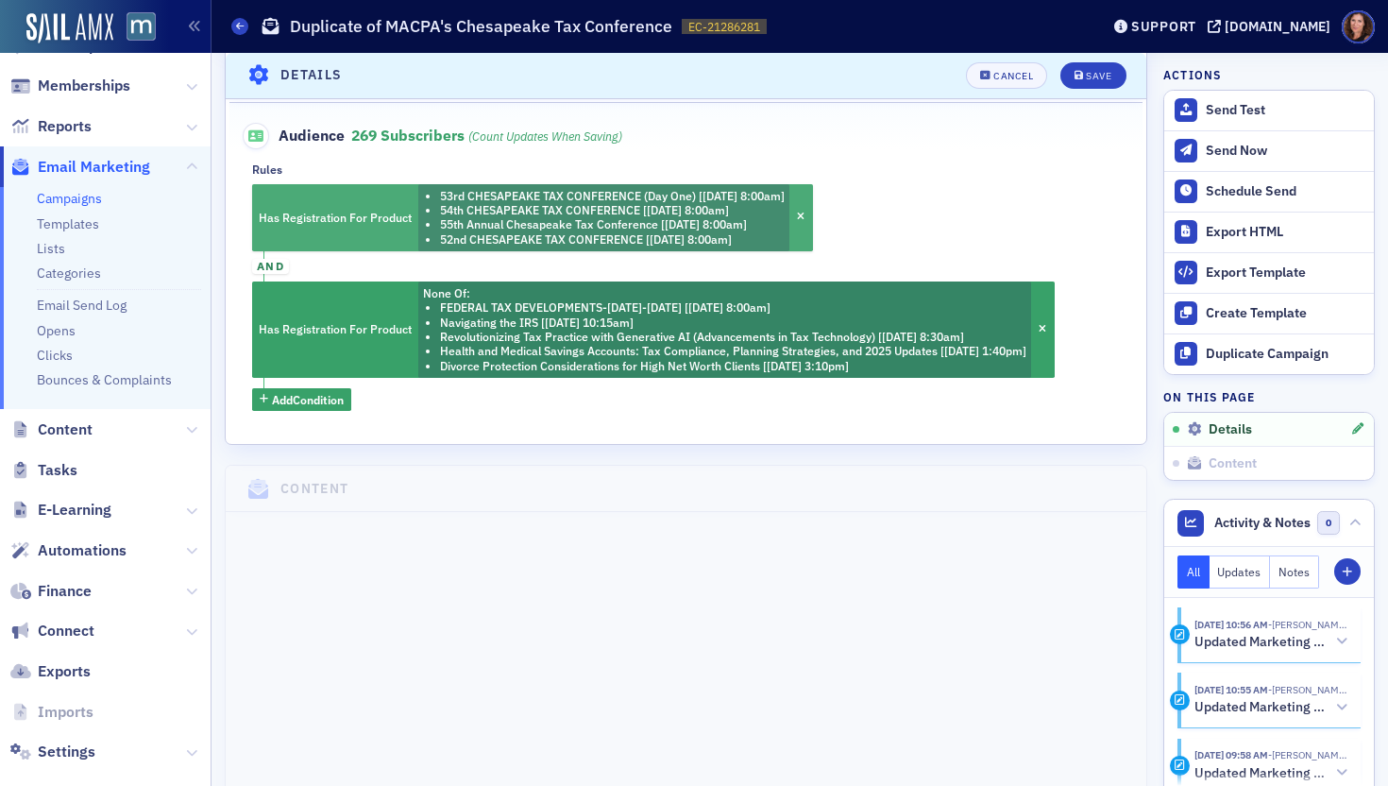
click at [732, 210] on li "54th CHESAPEAKE TAX CONFERENCE [9/19/2023 8:00am]" at bounding box center [612, 210] width 345 height 14
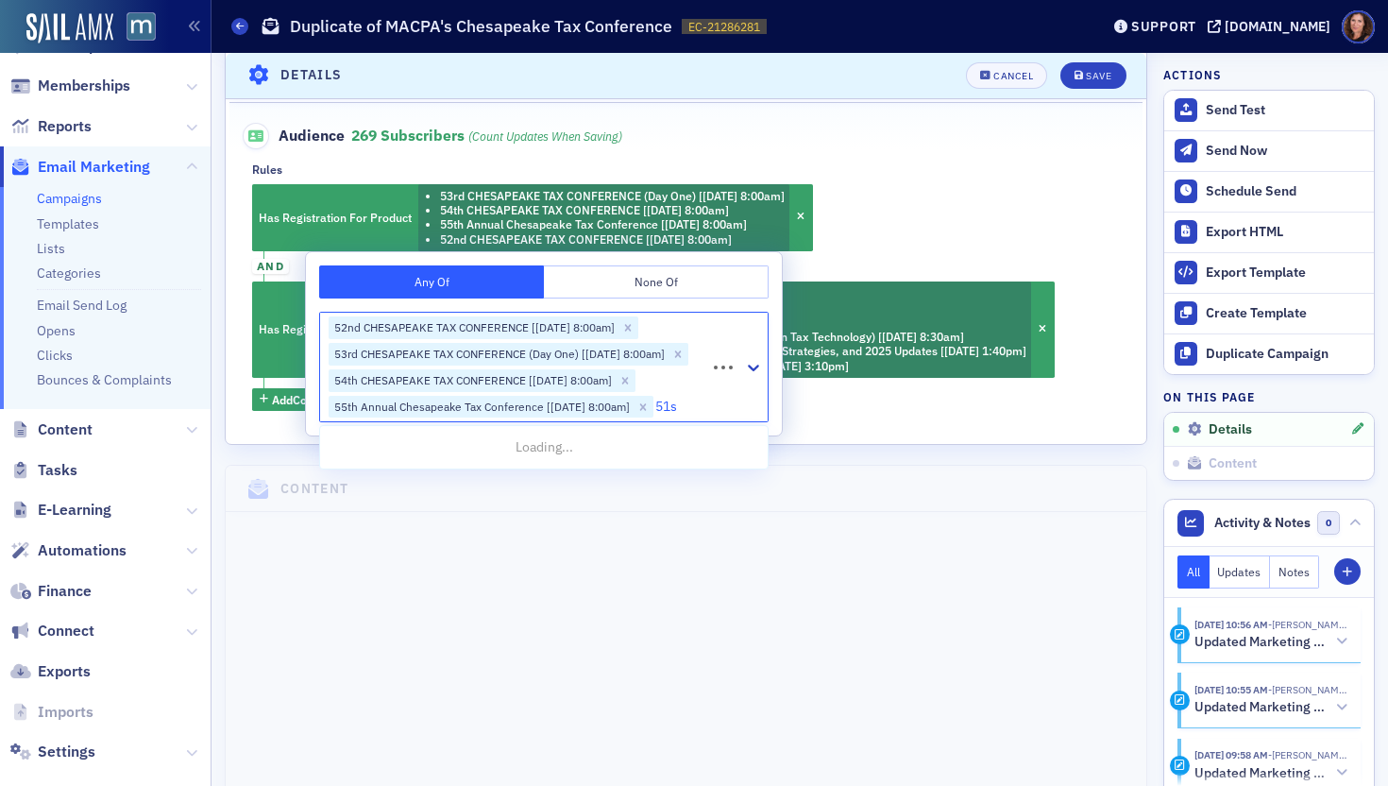
type input "51st"
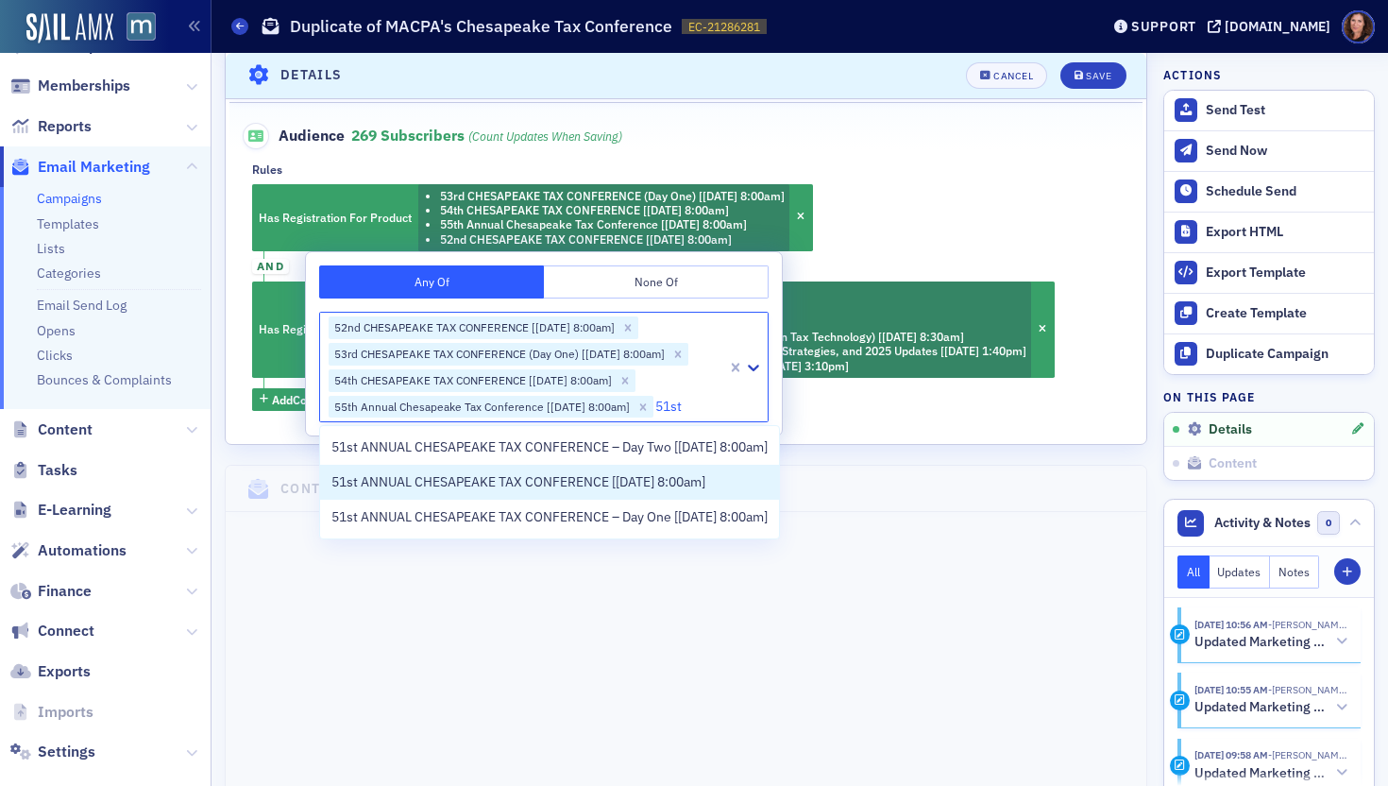
click at [655, 492] on span "51st ANNUAL CHESAPEAKE TAX CONFERENCE [9/22/2020 8:00am]" at bounding box center [518, 482] width 374 height 20
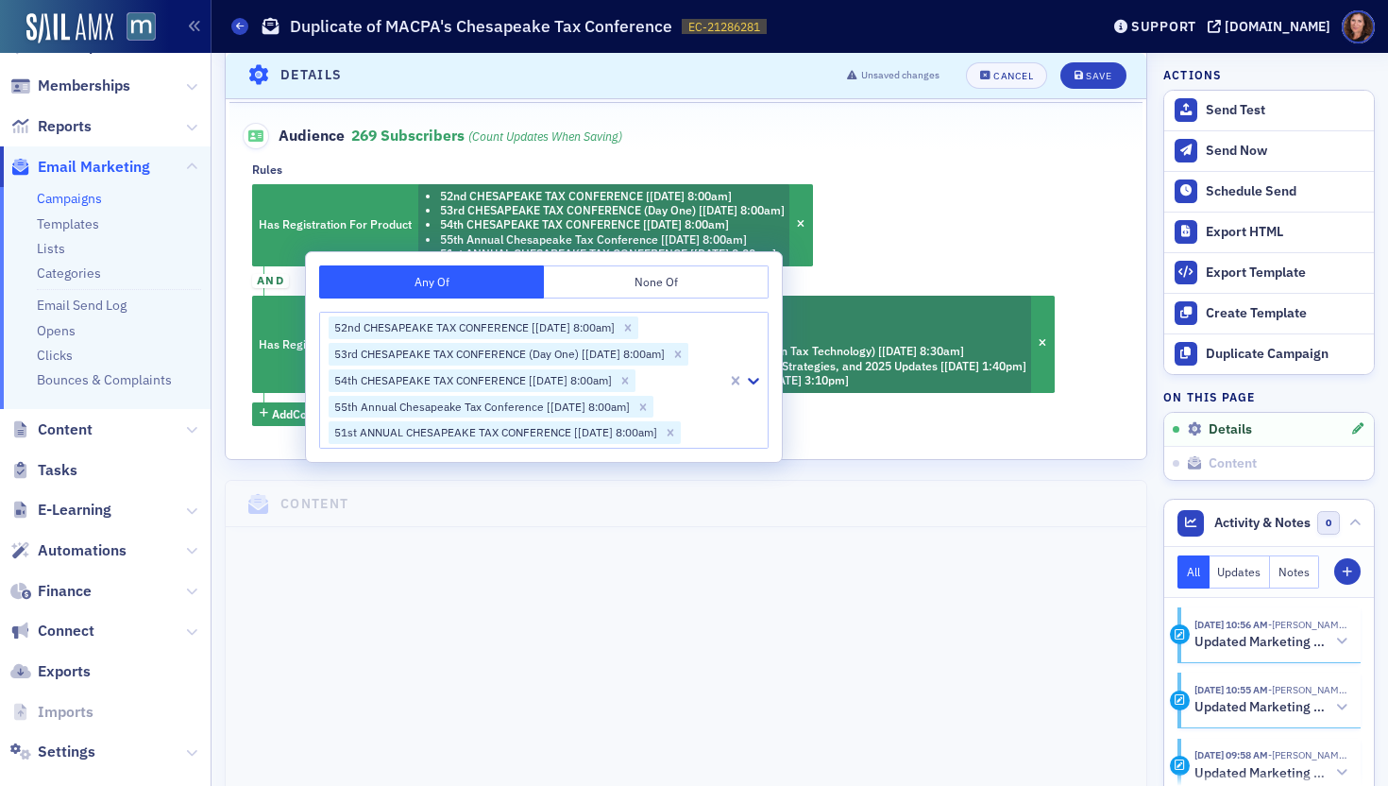
click at [985, 246] on div "Has Registration For Product 52nd CHESAPEAKE TAX CONFERENCE [9/21/2021 8:00am] …" at bounding box center [686, 305] width 868 height 242
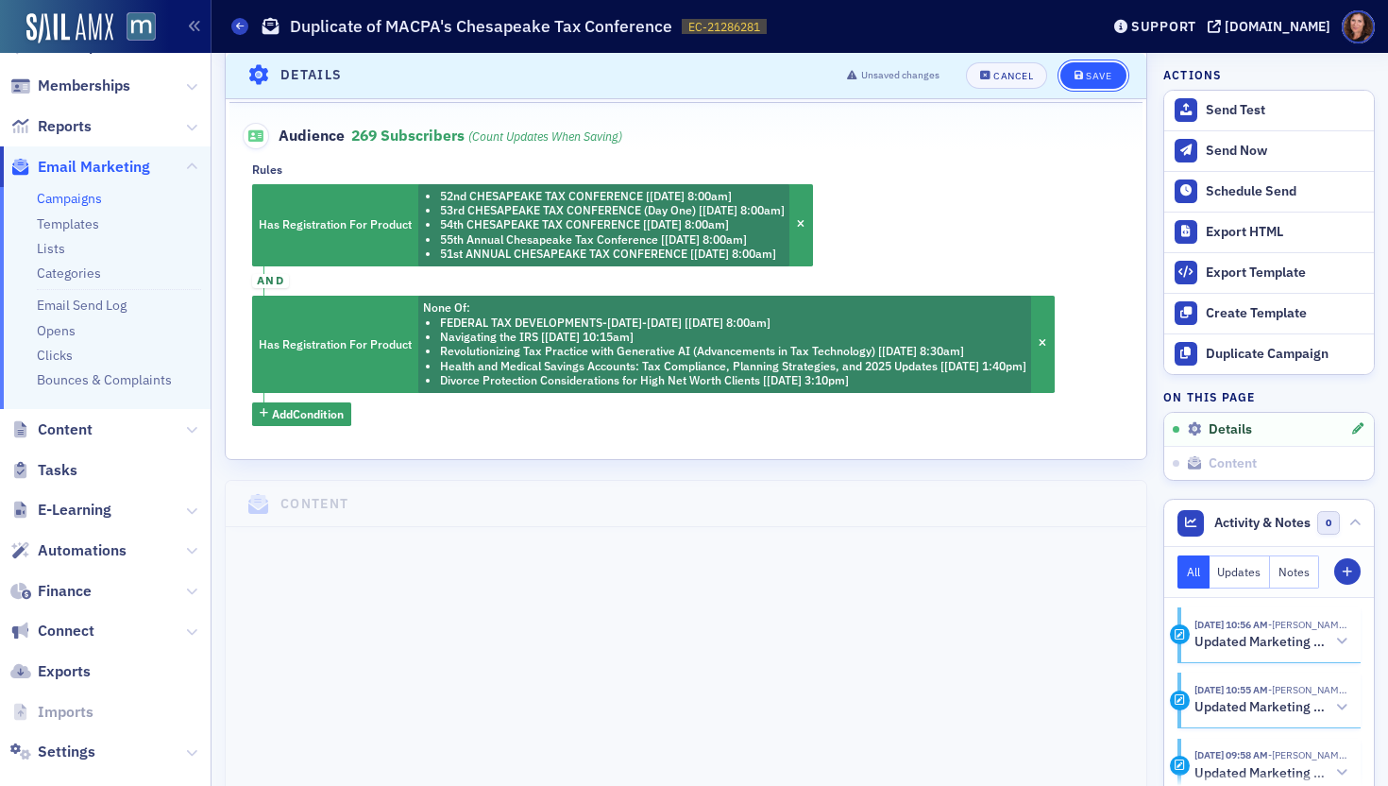
click at [1086, 76] on div "Save" at bounding box center [1098, 76] width 25 height 10
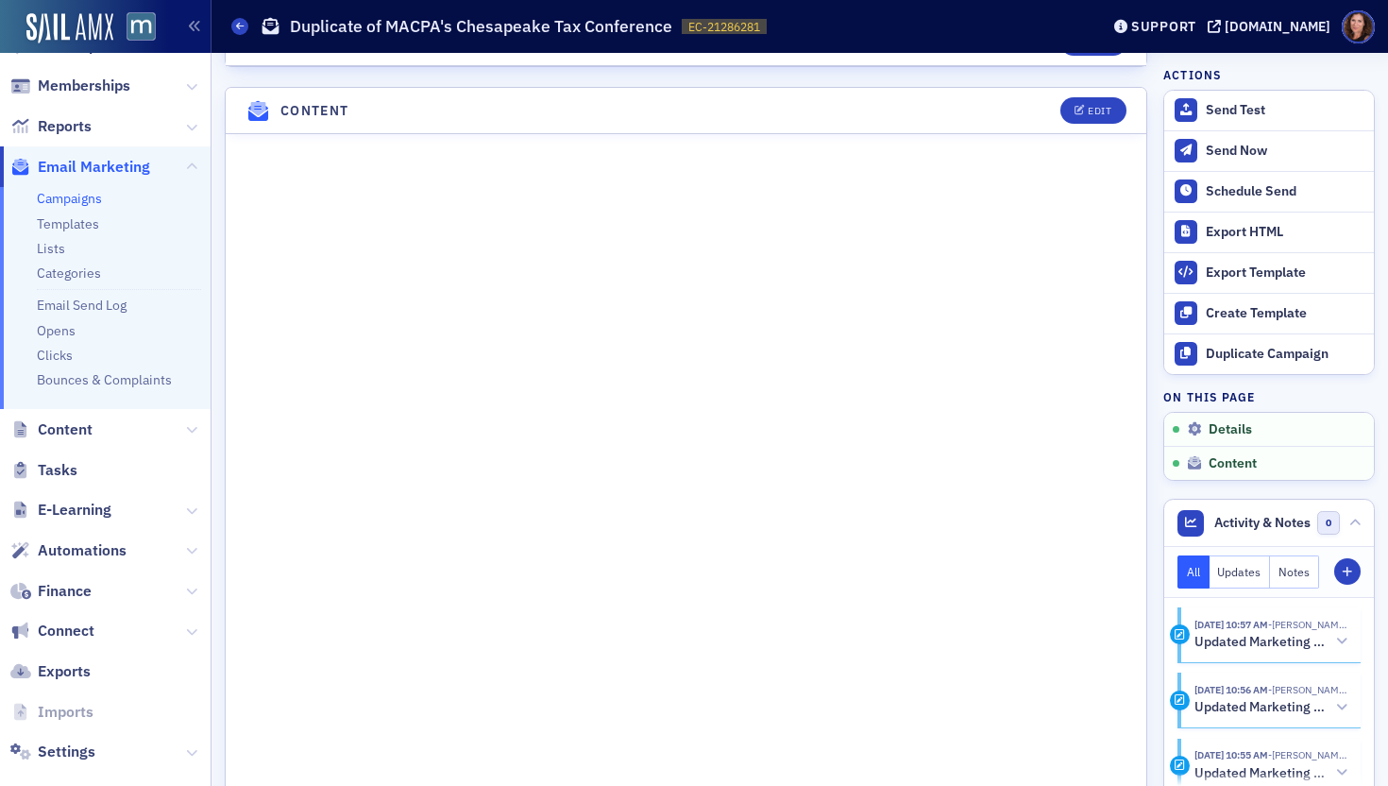
scroll to position [998, 0]
click at [1088, 109] on div "Edit" at bounding box center [1100, 110] width 24 height 10
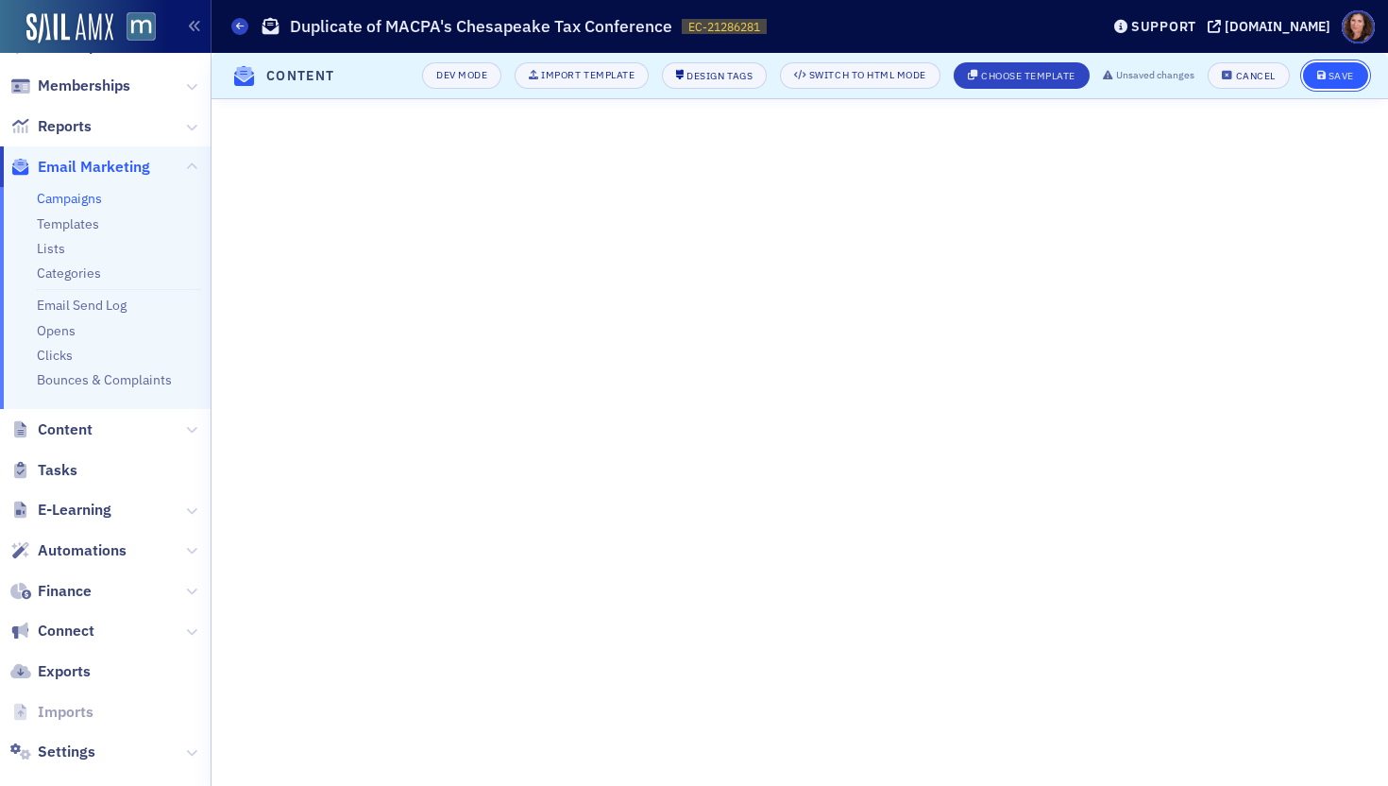
click at [1323, 80] on icon "submit" at bounding box center [1321, 76] width 9 height 10
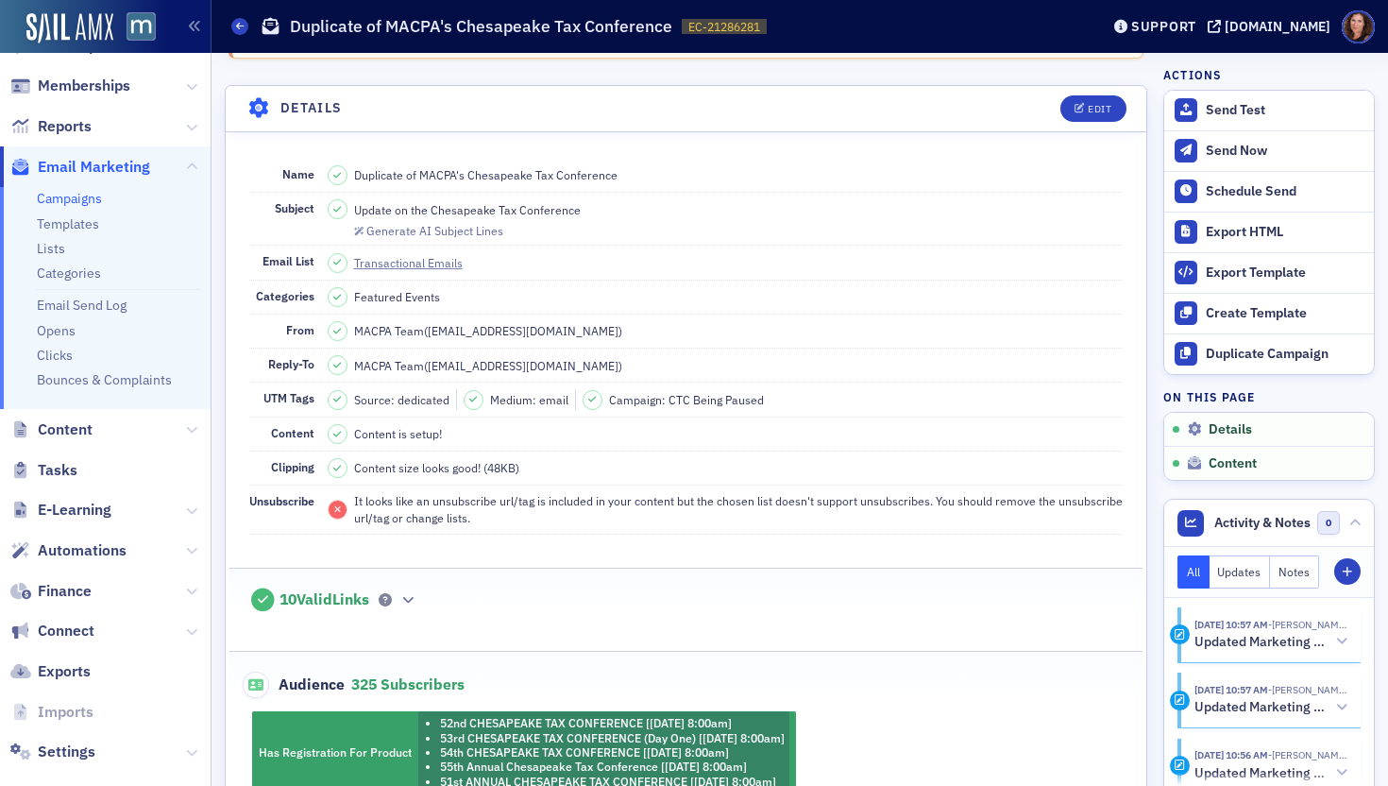
scroll to position [0, 0]
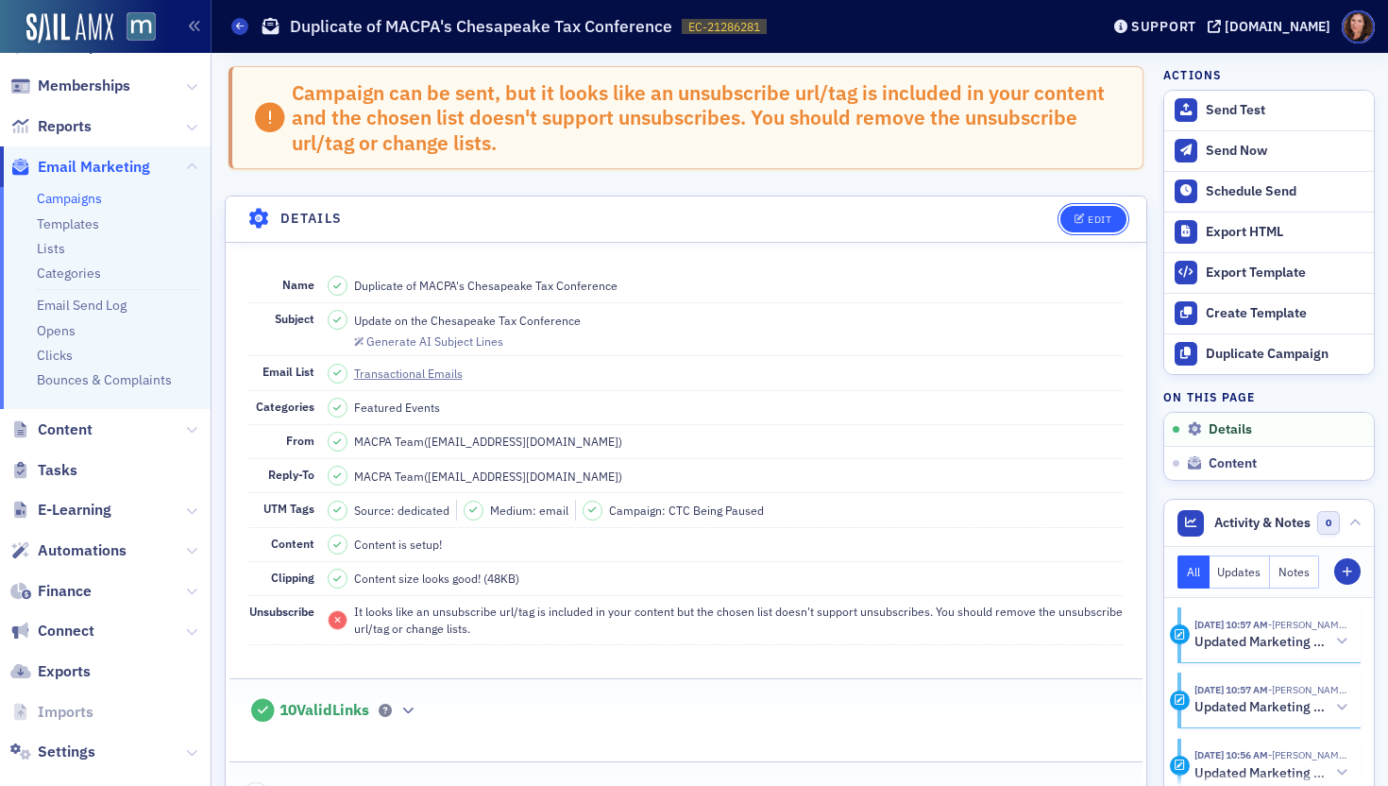
click at [1075, 218] on icon "button" at bounding box center [1080, 219] width 11 height 10
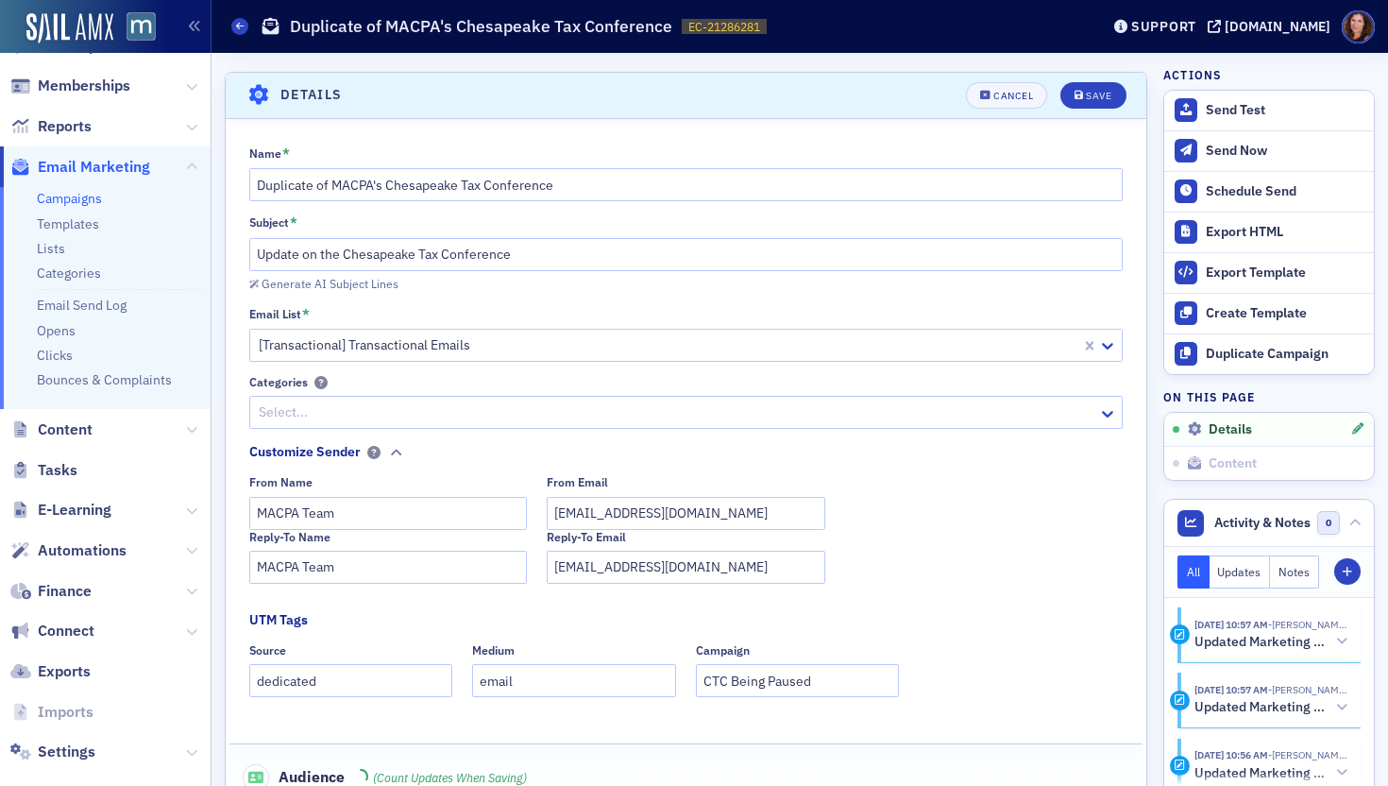
scroll to position [133, 0]
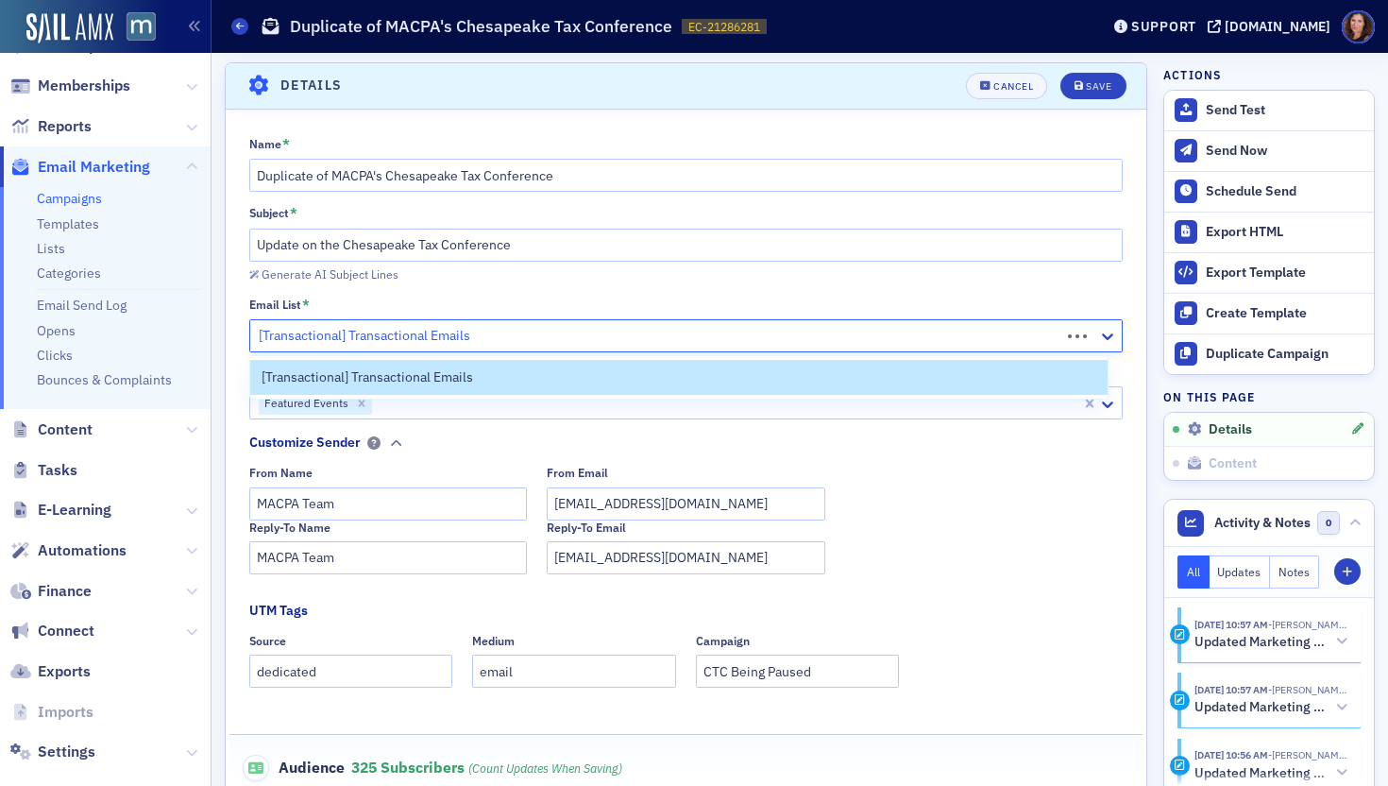
click at [534, 337] on div at bounding box center [658, 336] width 803 height 24
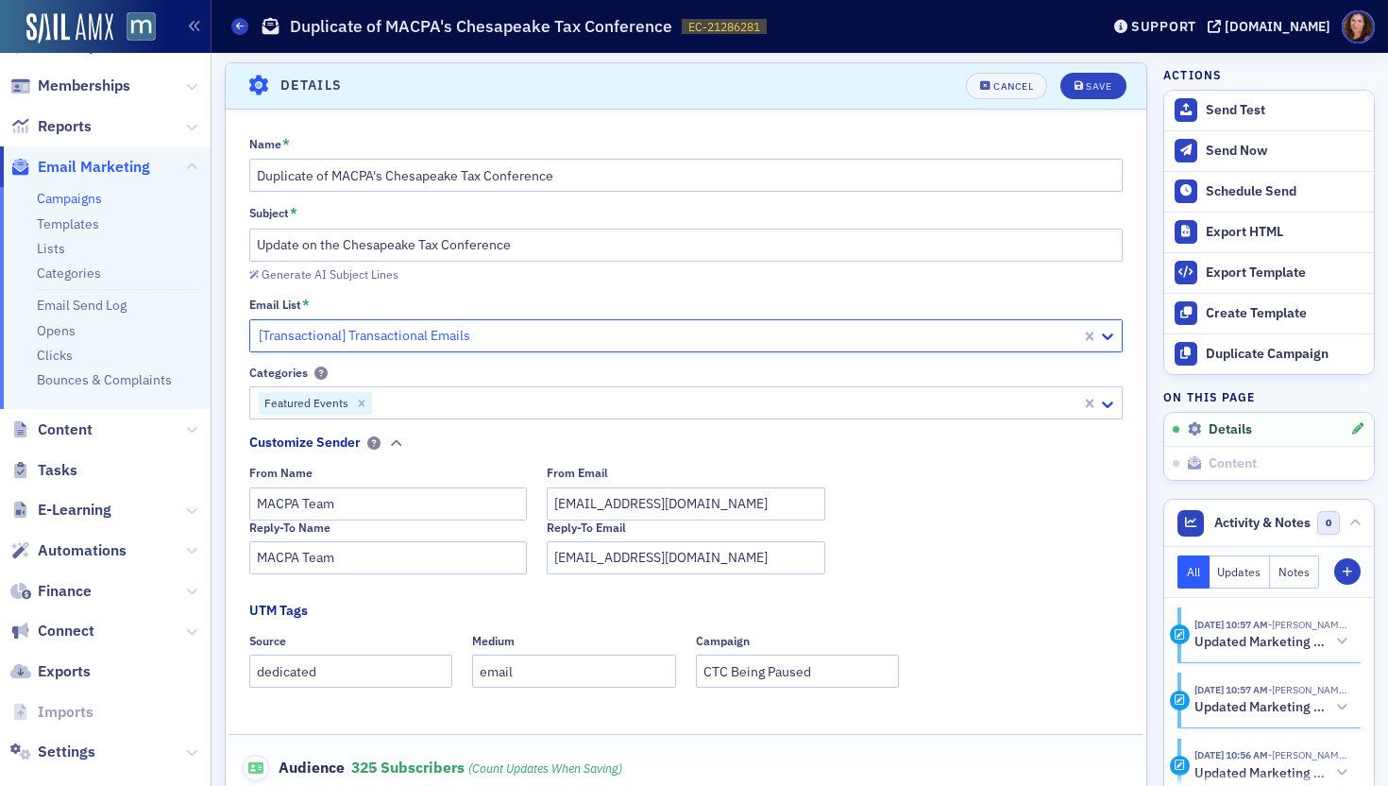
click at [617, 336] on div at bounding box center [668, 336] width 823 height 24
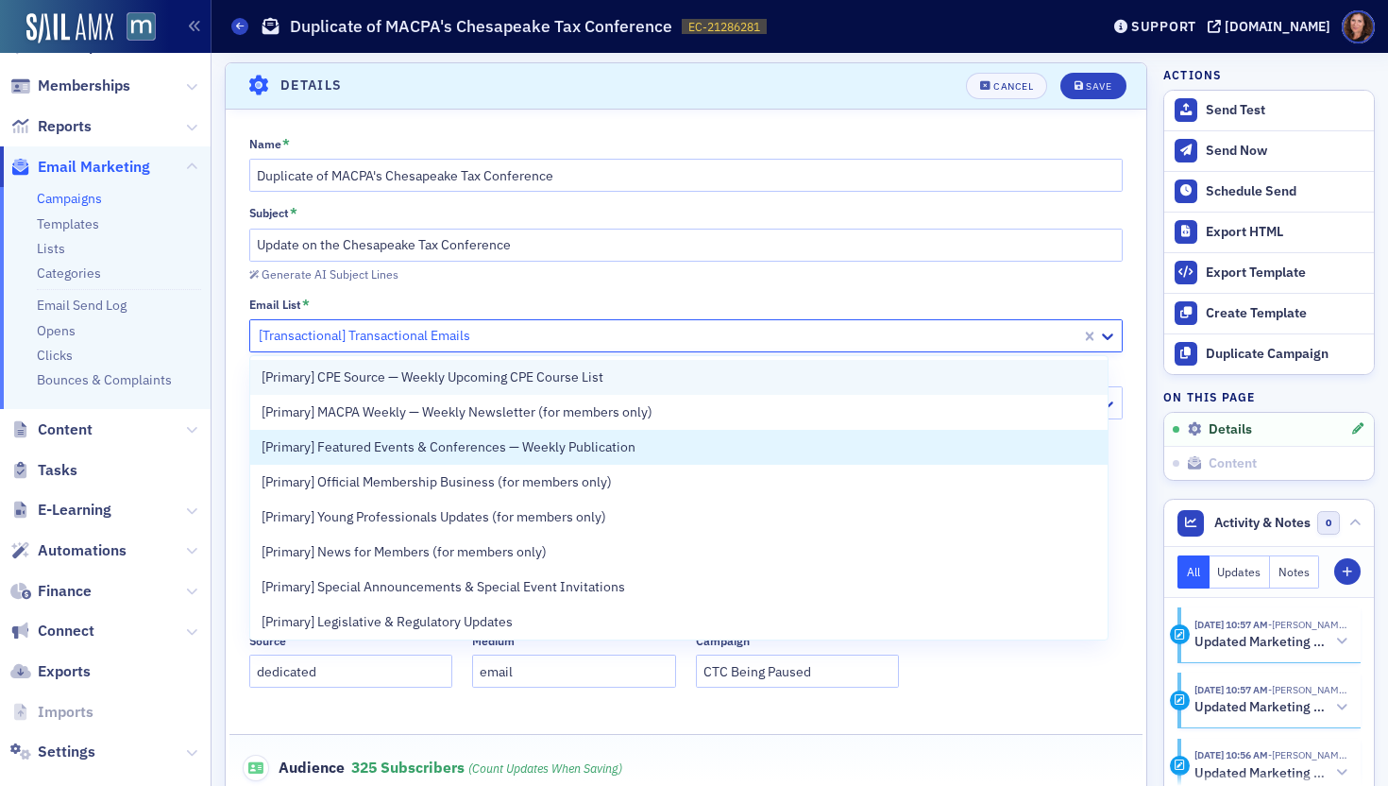
scroll to position [71, 0]
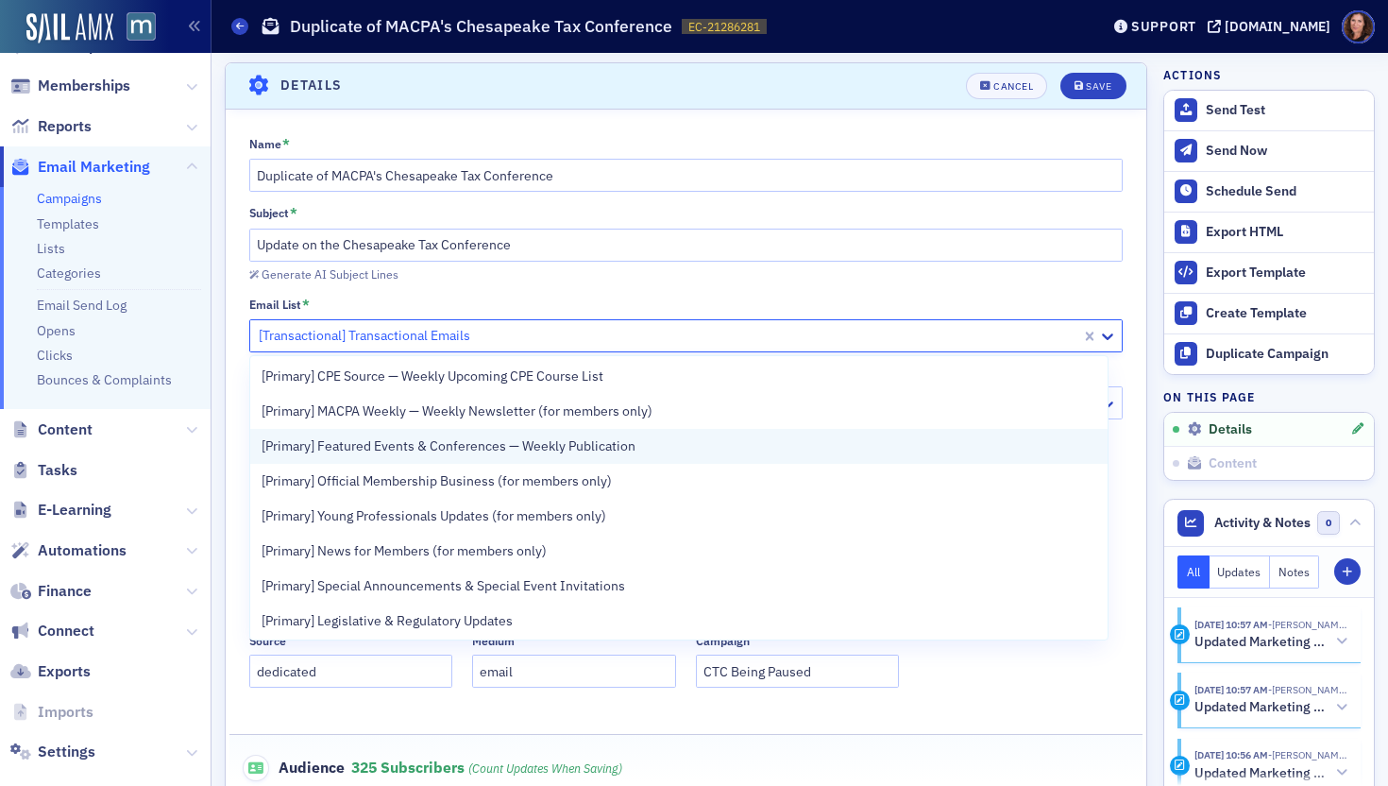
click at [643, 461] on div "[Primary] Featured Events & Conferences — Weekly Publication" at bounding box center [679, 446] width 858 height 35
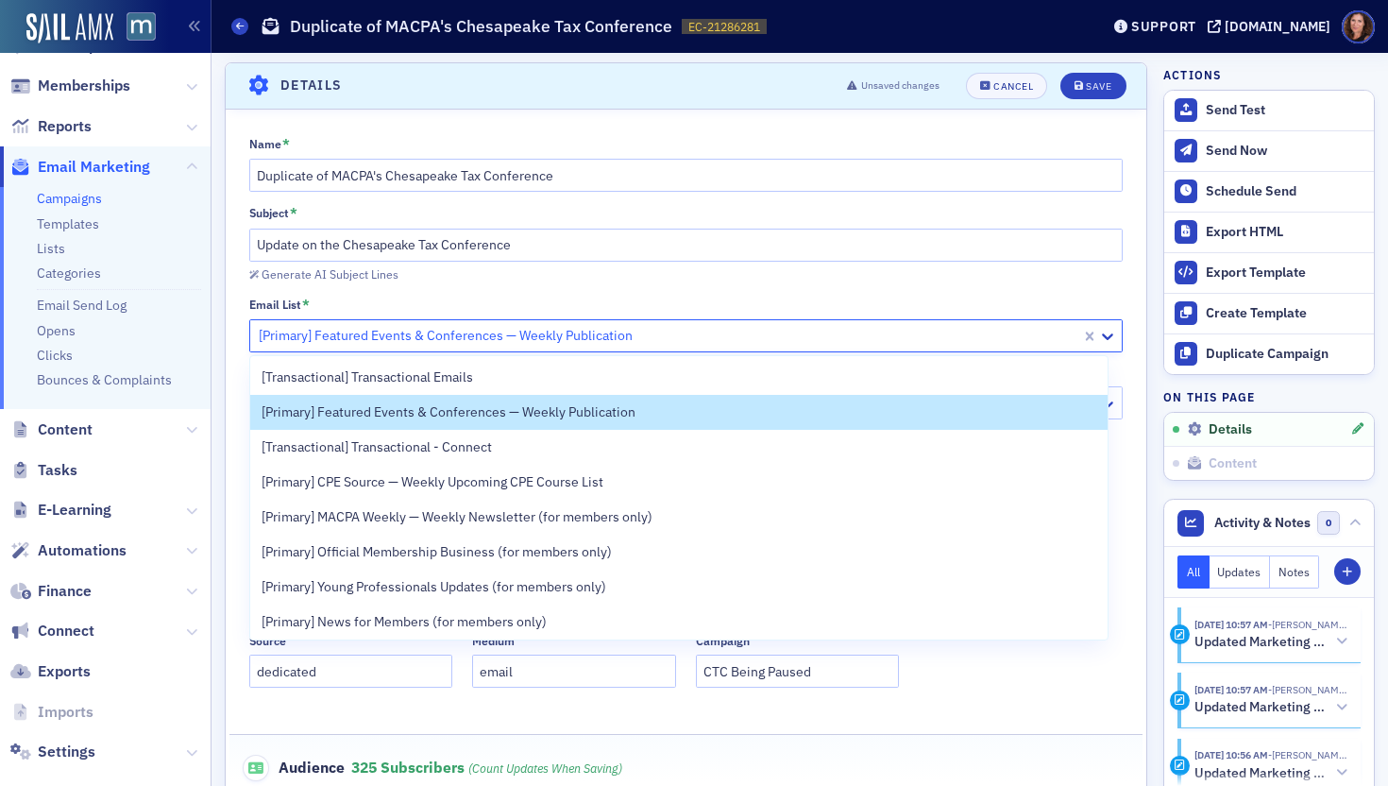
click at [664, 338] on div at bounding box center [668, 336] width 823 height 24
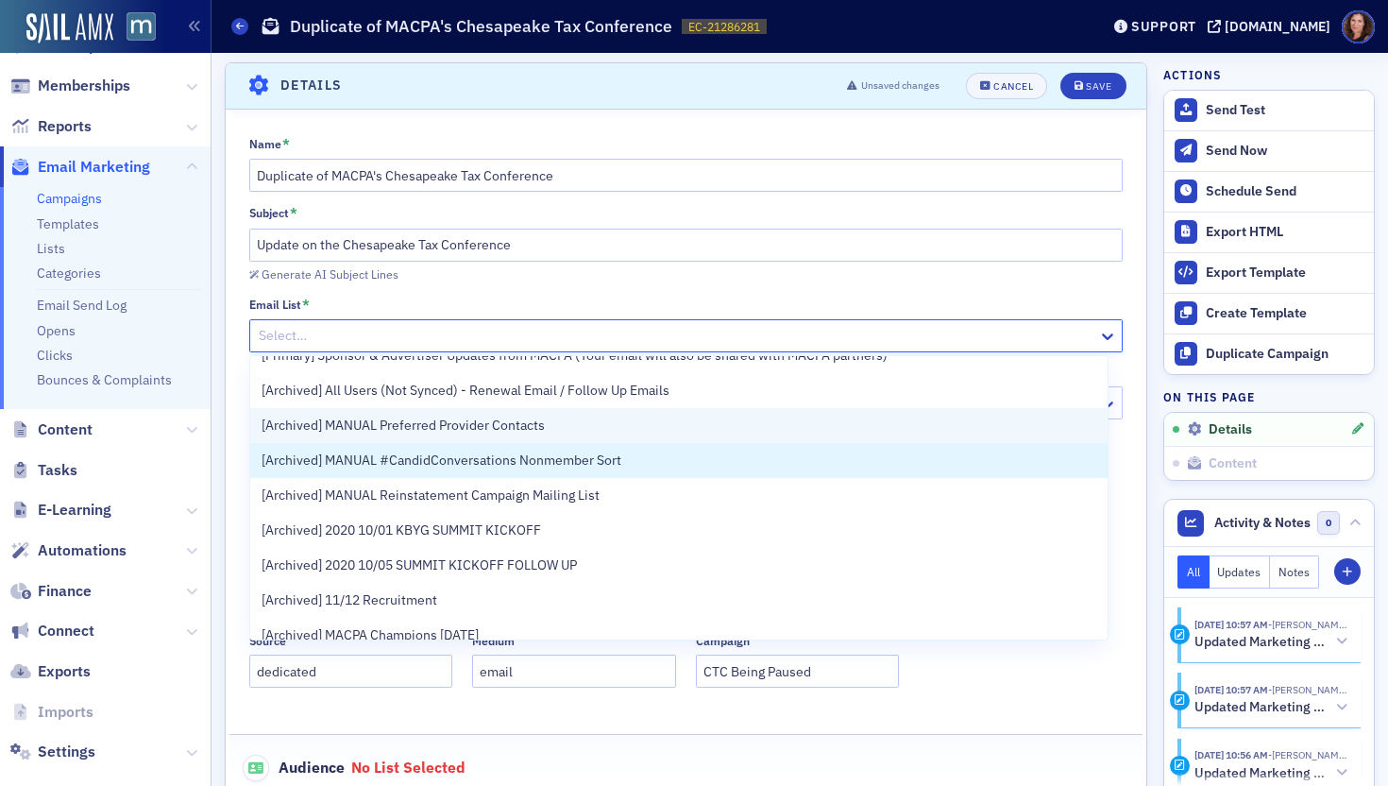
scroll to position [0, 0]
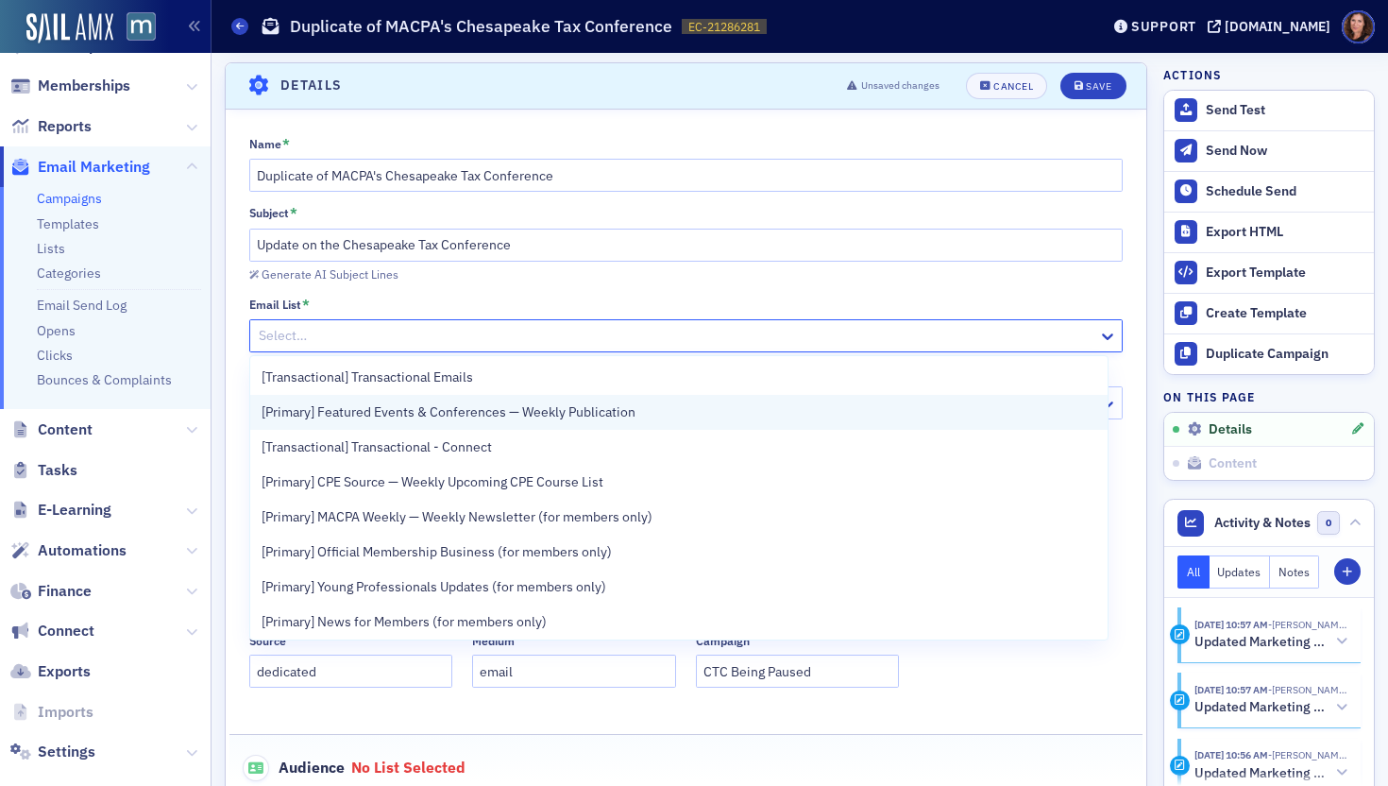
click at [538, 417] on span "[Primary] Featured Events & Conferences — Weekly Publication" at bounding box center [449, 412] width 374 height 20
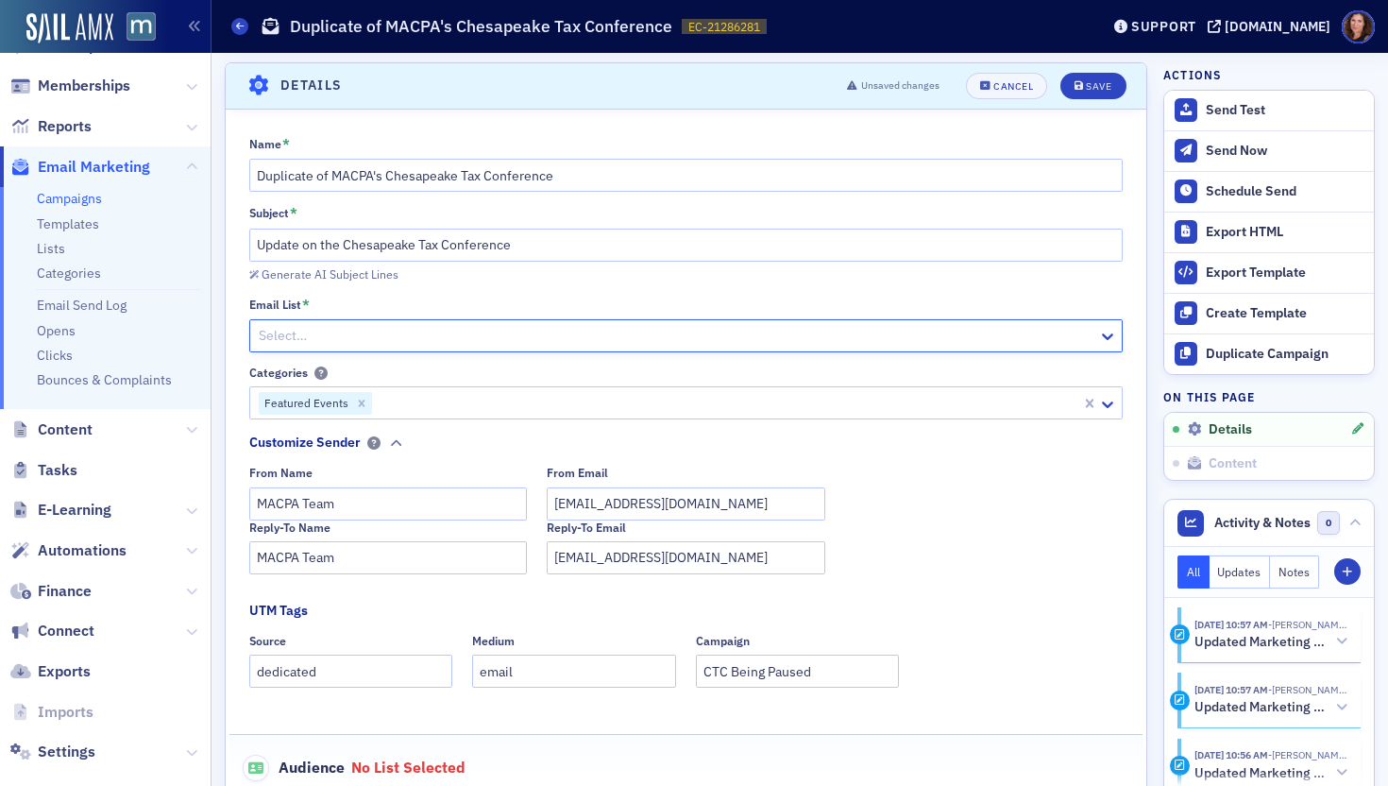
click at [575, 338] on div at bounding box center [677, 336] width 840 height 24
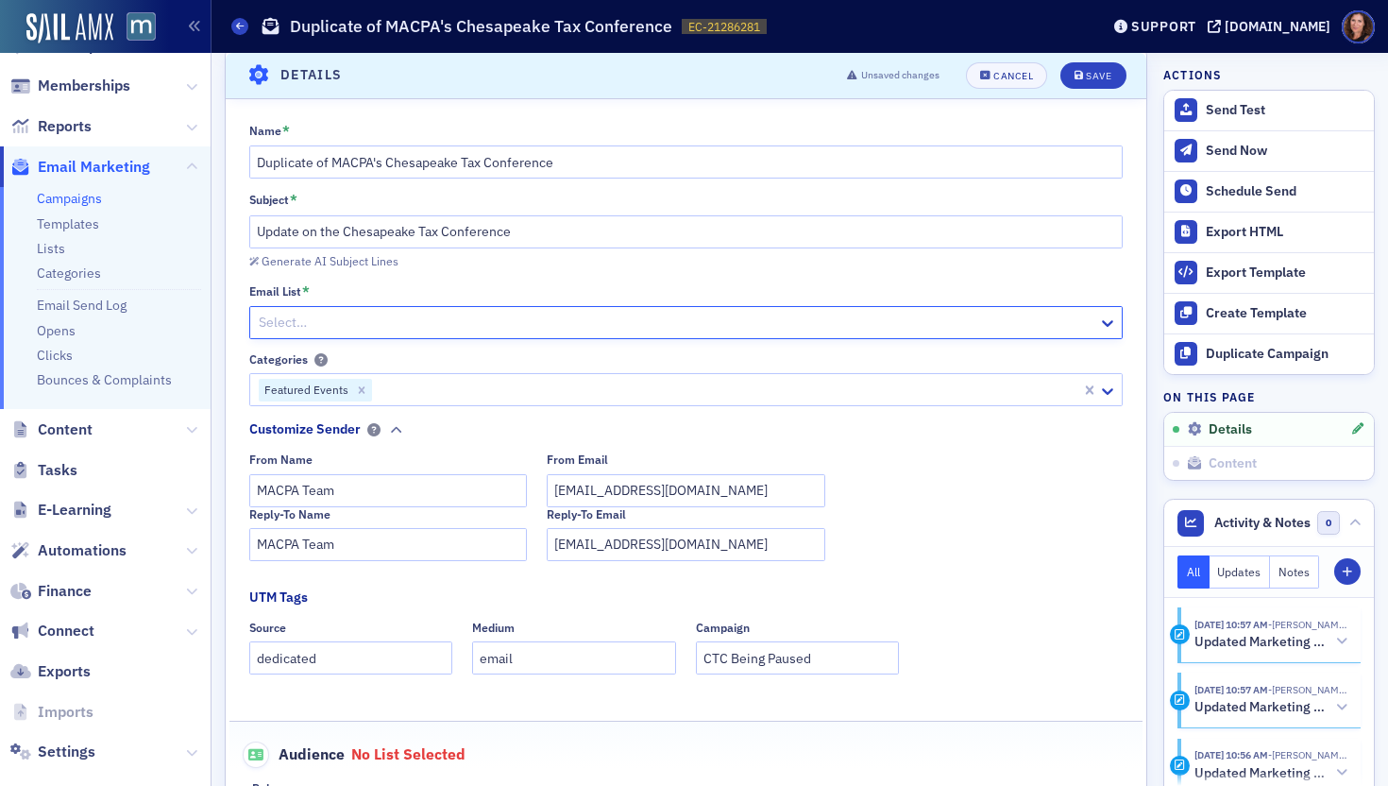
click at [457, 321] on div at bounding box center [677, 323] width 840 height 24
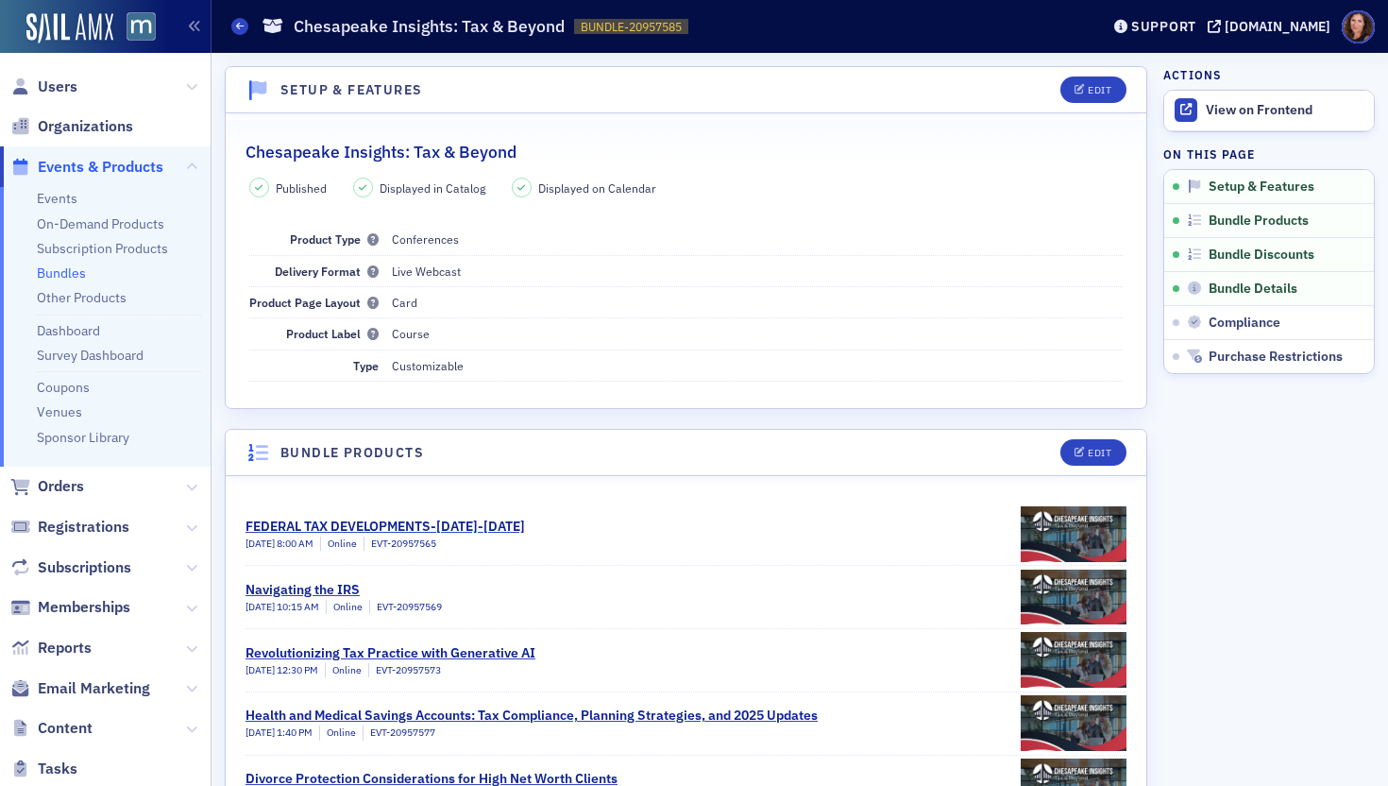
scroll to position [254, 0]
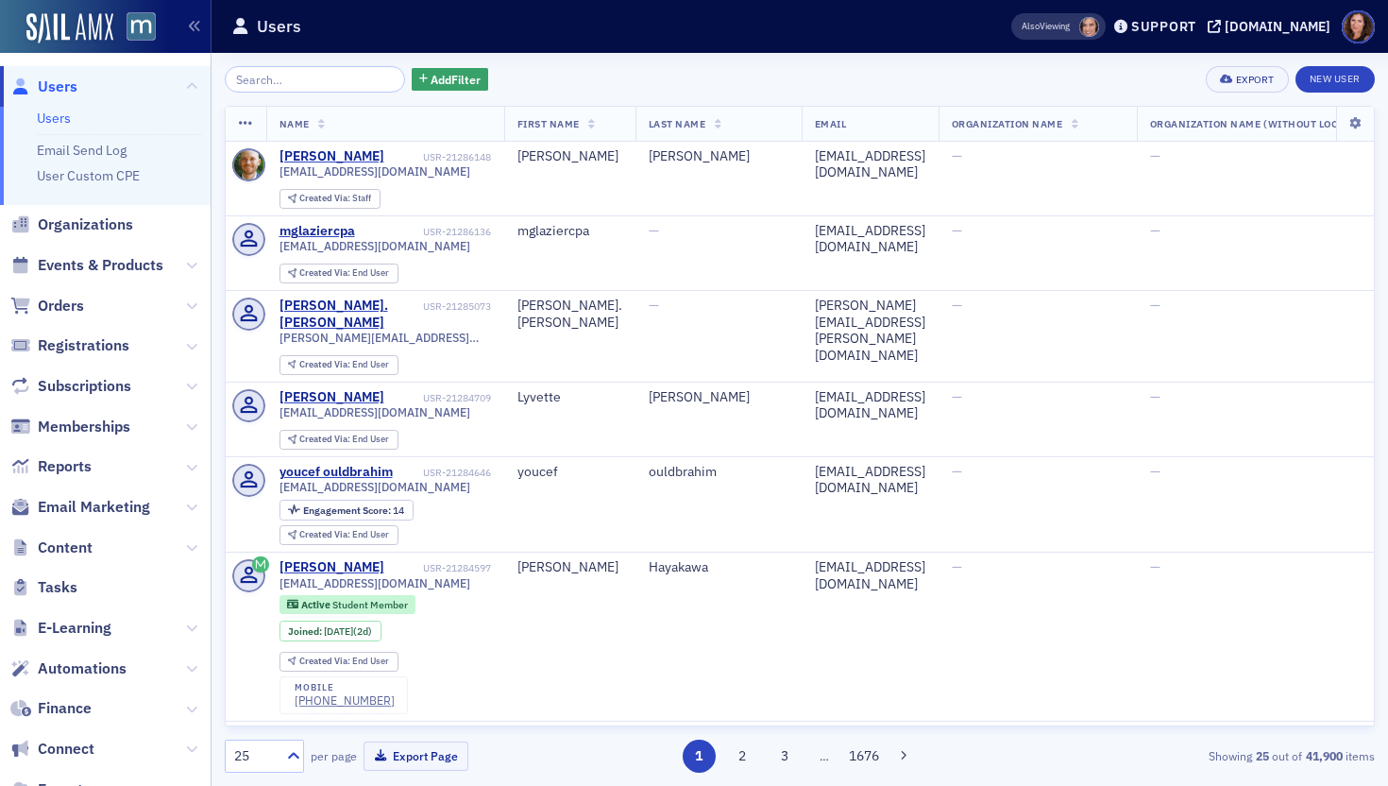
scroll to position [16, 0]
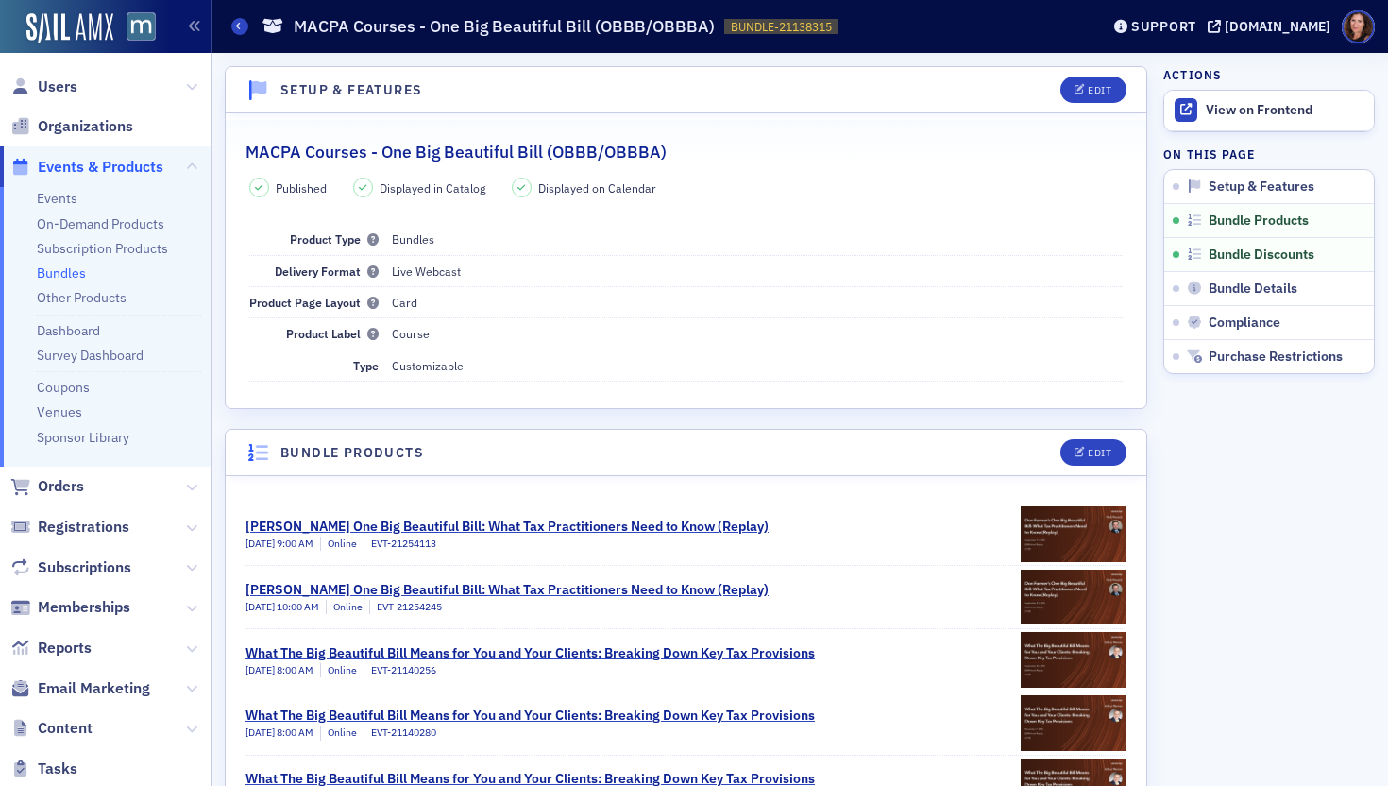
scroll to position [366, 0]
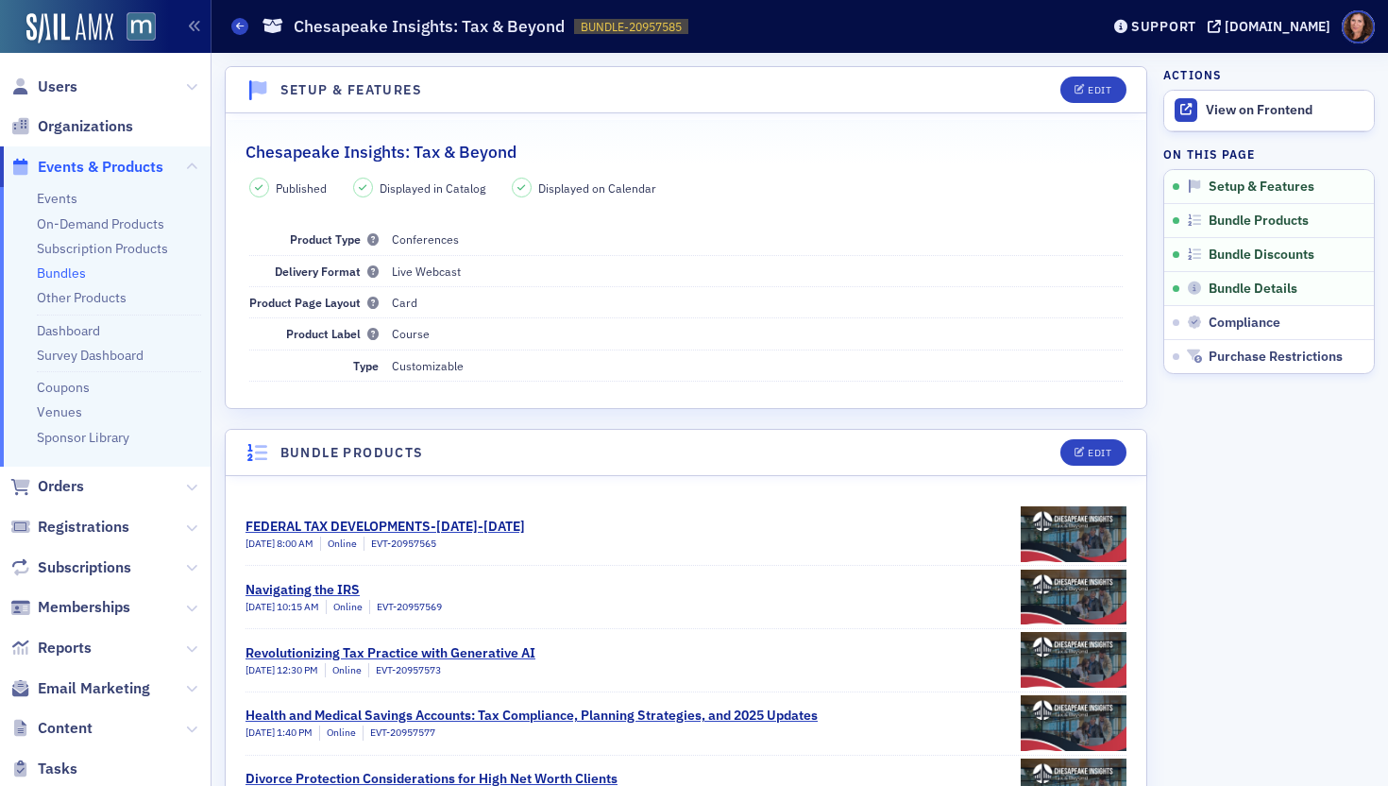
scroll to position [254, 0]
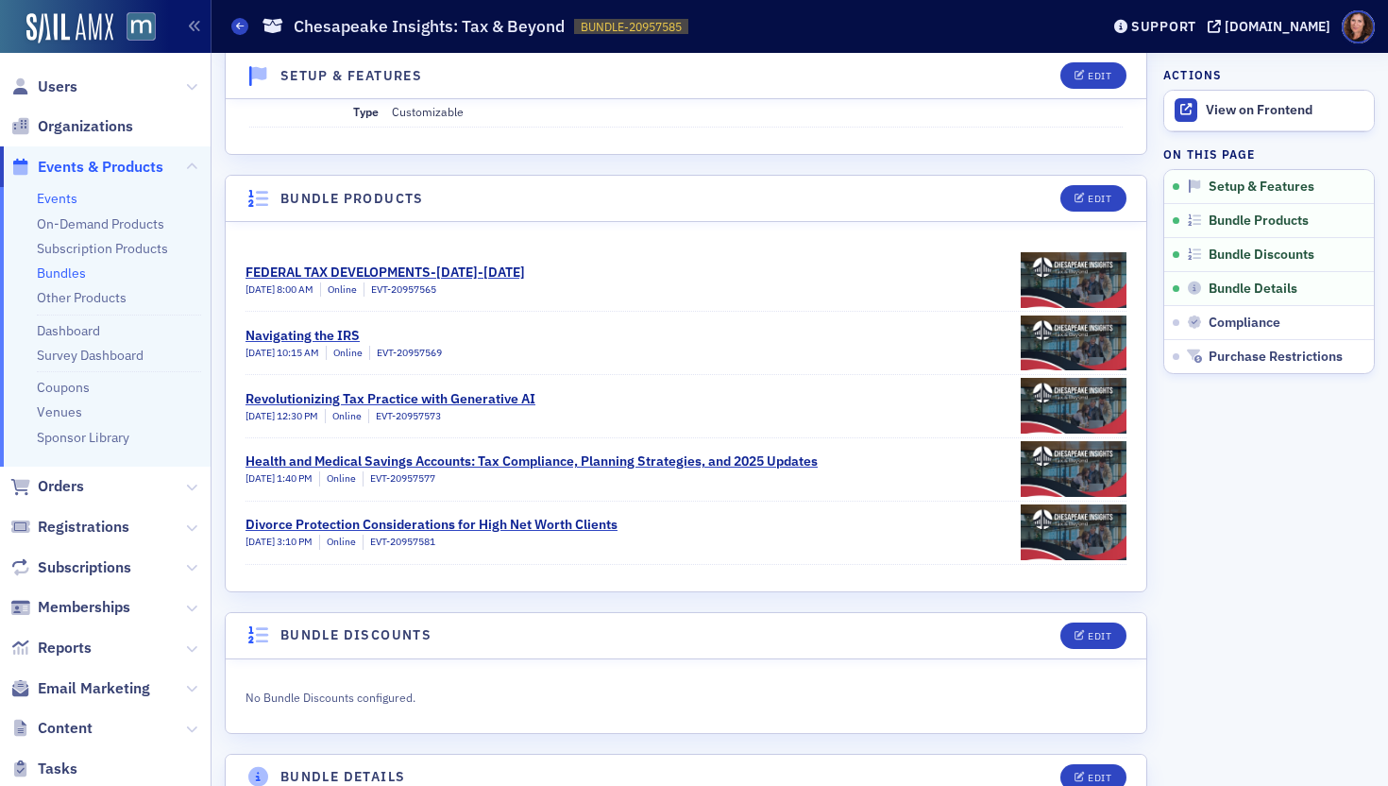
drag, startPoint x: 50, startPoint y: 195, endPoint x: 59, endPoint y: 194, distance: 9.5
click at [51, 195] on link "Events" at bounding box center [57, 198] width 41 height 17
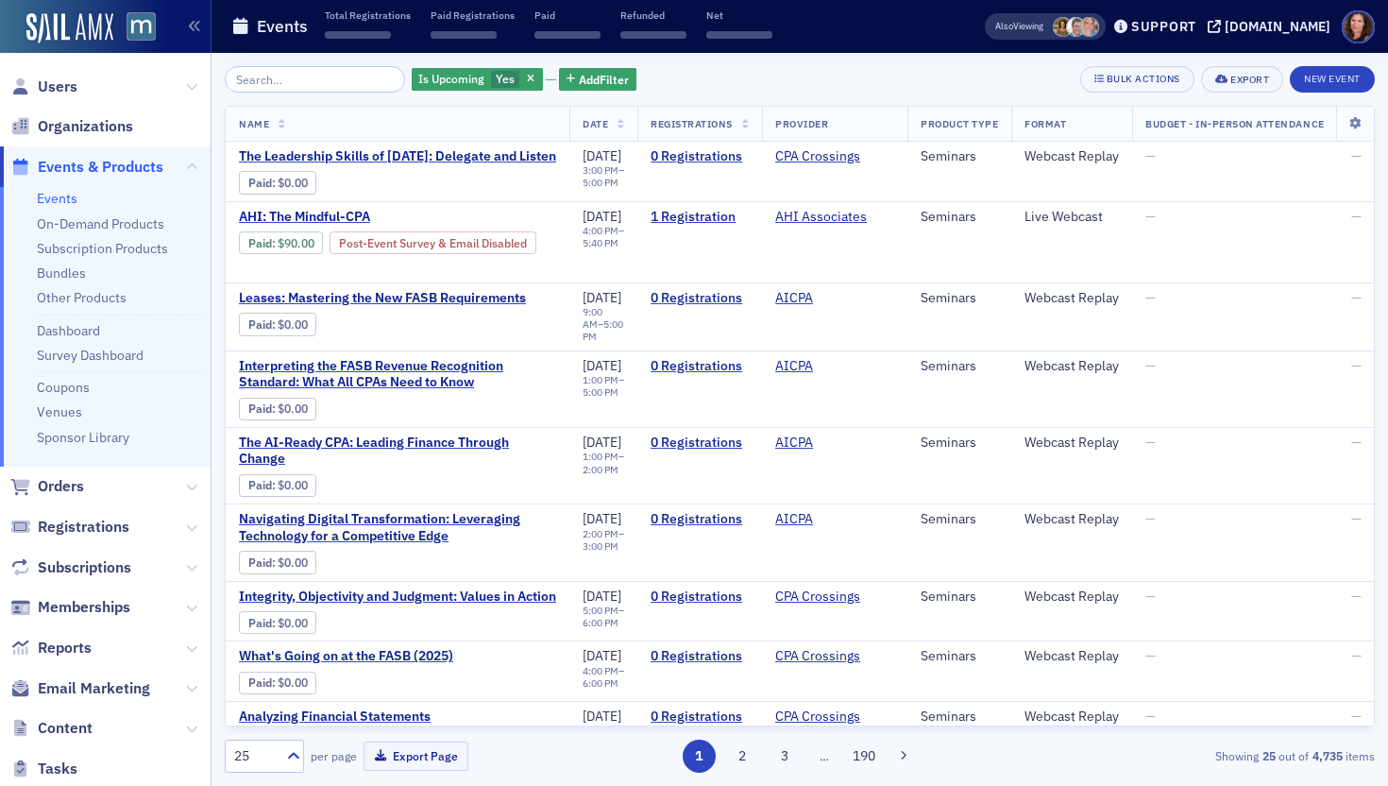
click at [308, 78] on input "search" at bounding box center [315, 79] width 180 height 26
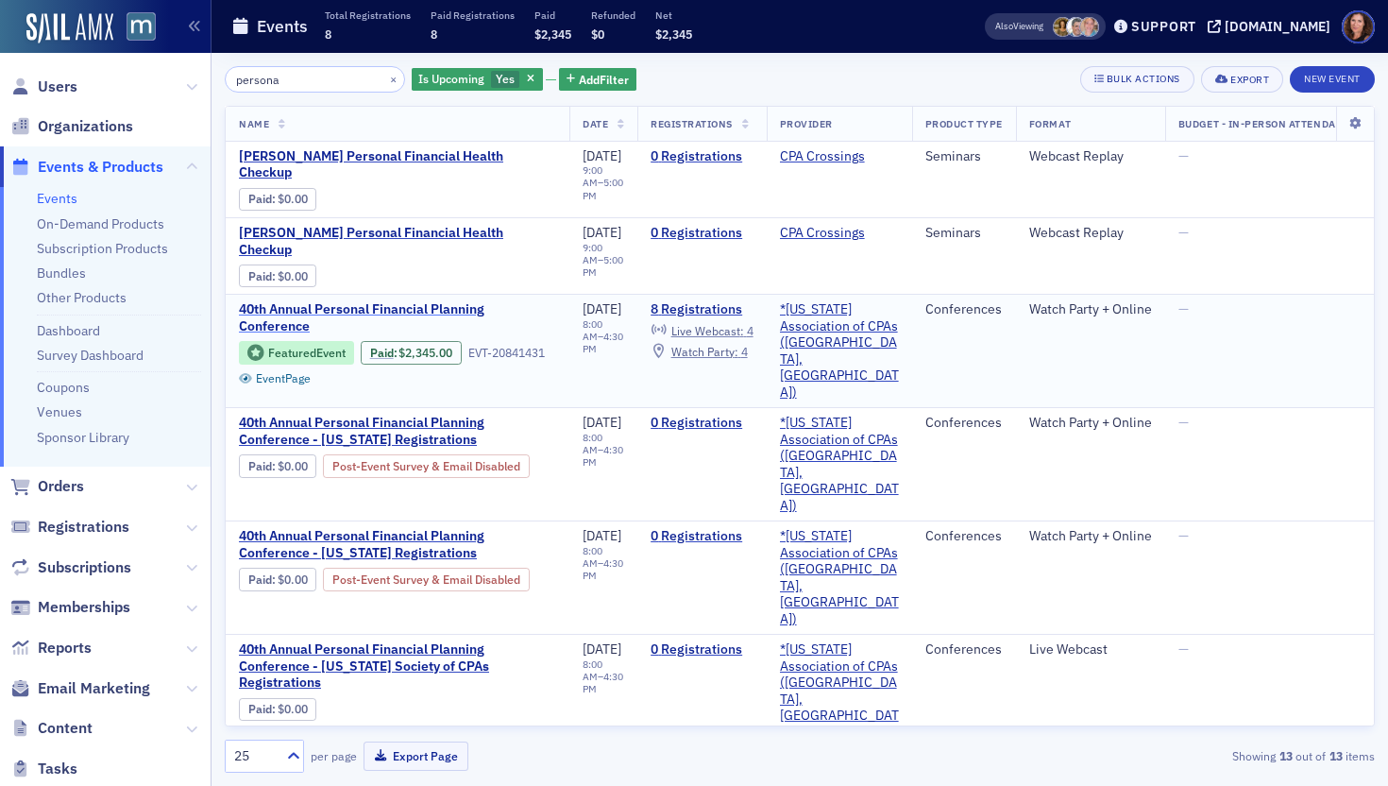
type input "persona"
click at [406, 301] on span "40th Annual Personal Financial Planning Conference" at bounding box center [397, 317] width 317 height 33
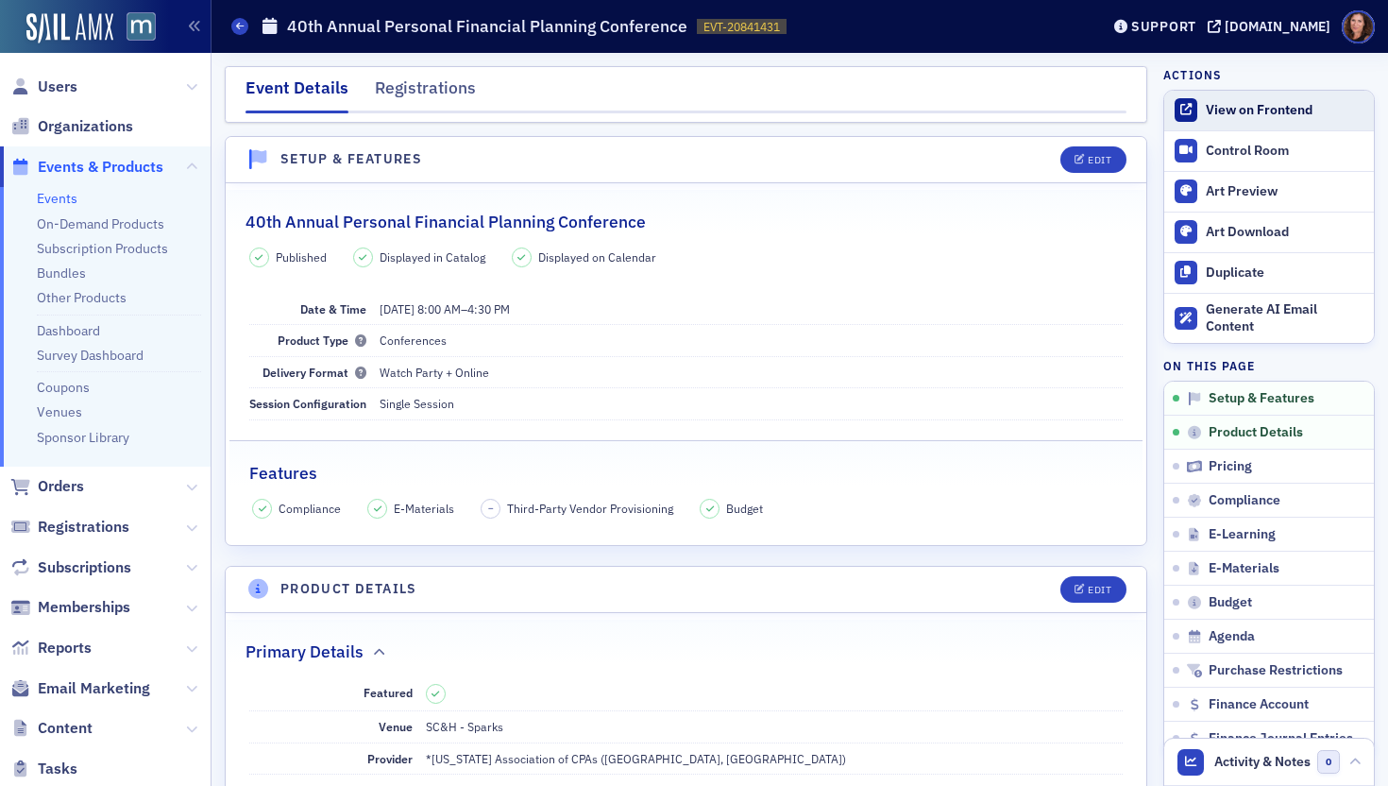
click at [1252, 115] on div "View on Frontend" at bounding box center [1285, 110] width 159 height 17
click at [47, 196] on link "Events" at bounding box center [57, 198] width 41 height 17
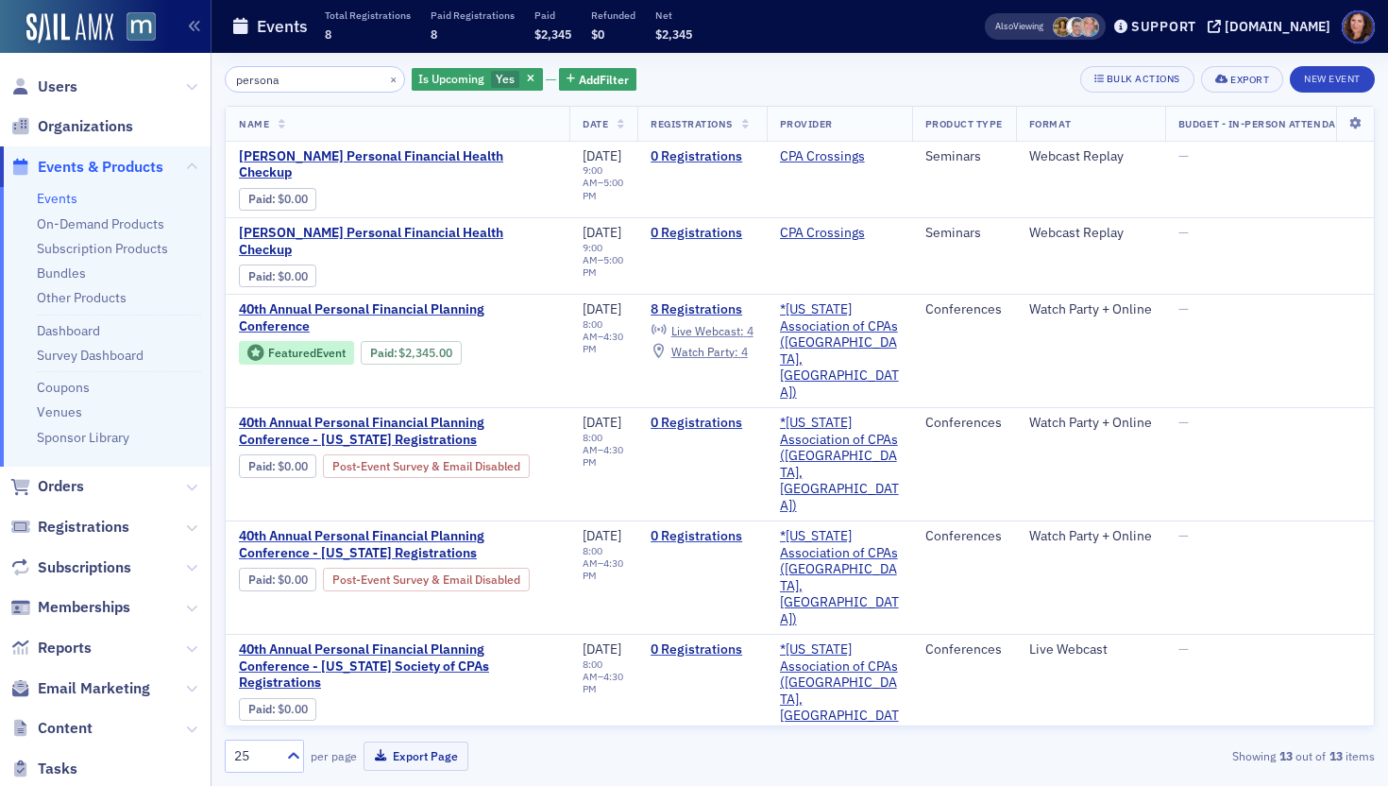
click at [67, 198] on link "Events" at bounding box center [57, 198] width 41 height 17
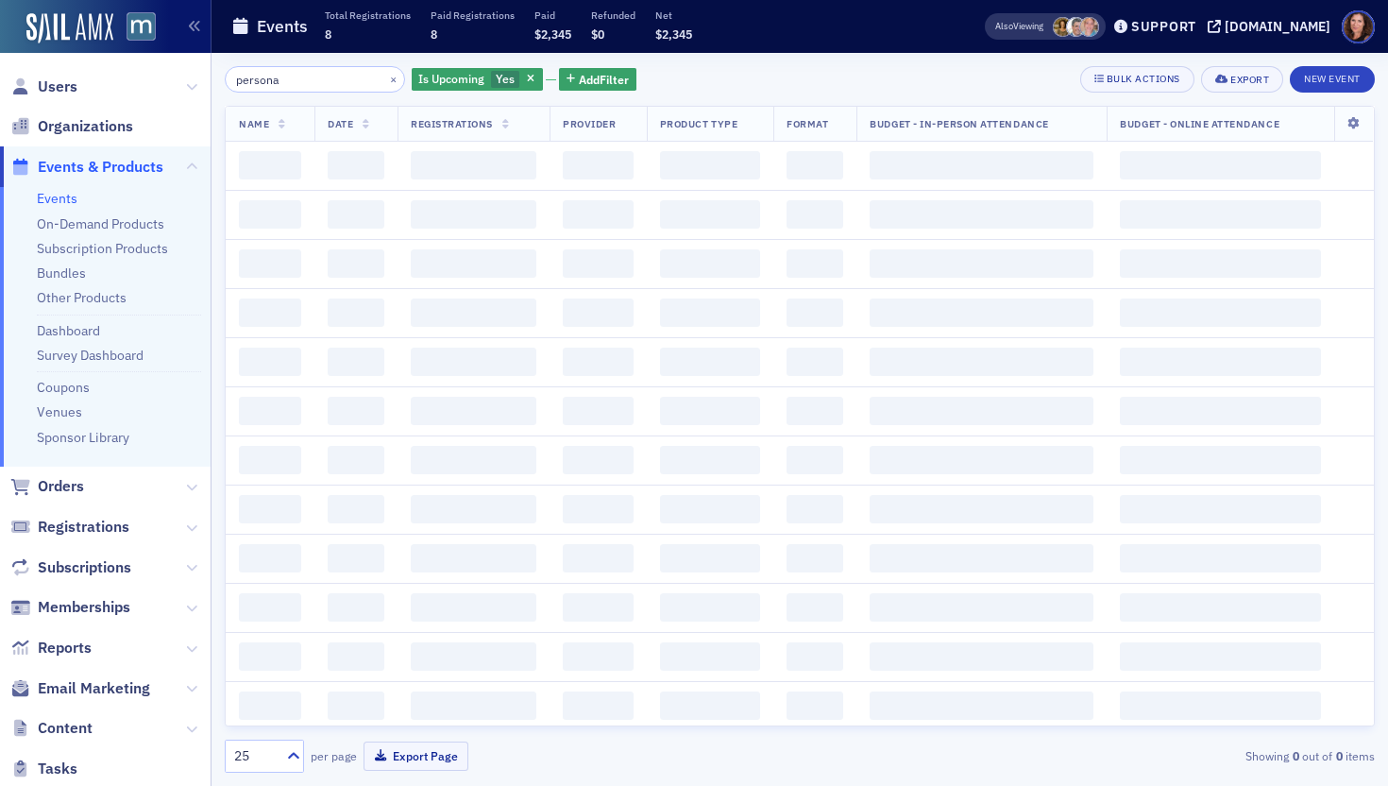
click at [273, 84] on input "persona" at bounding box center [315, 79] width 180 height 26
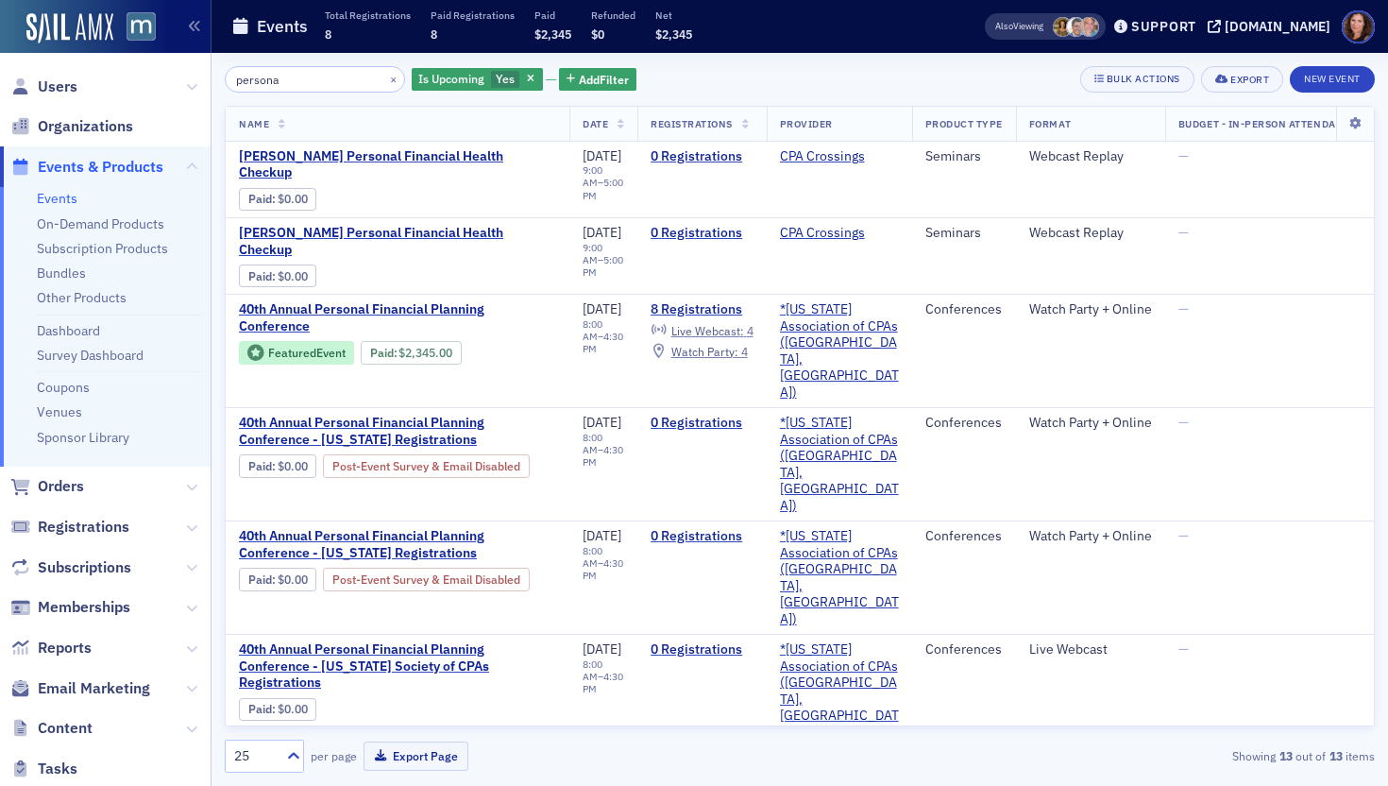
click at [273, 84] on input "persona" at bounding box center [315, 79] width 180 height 26
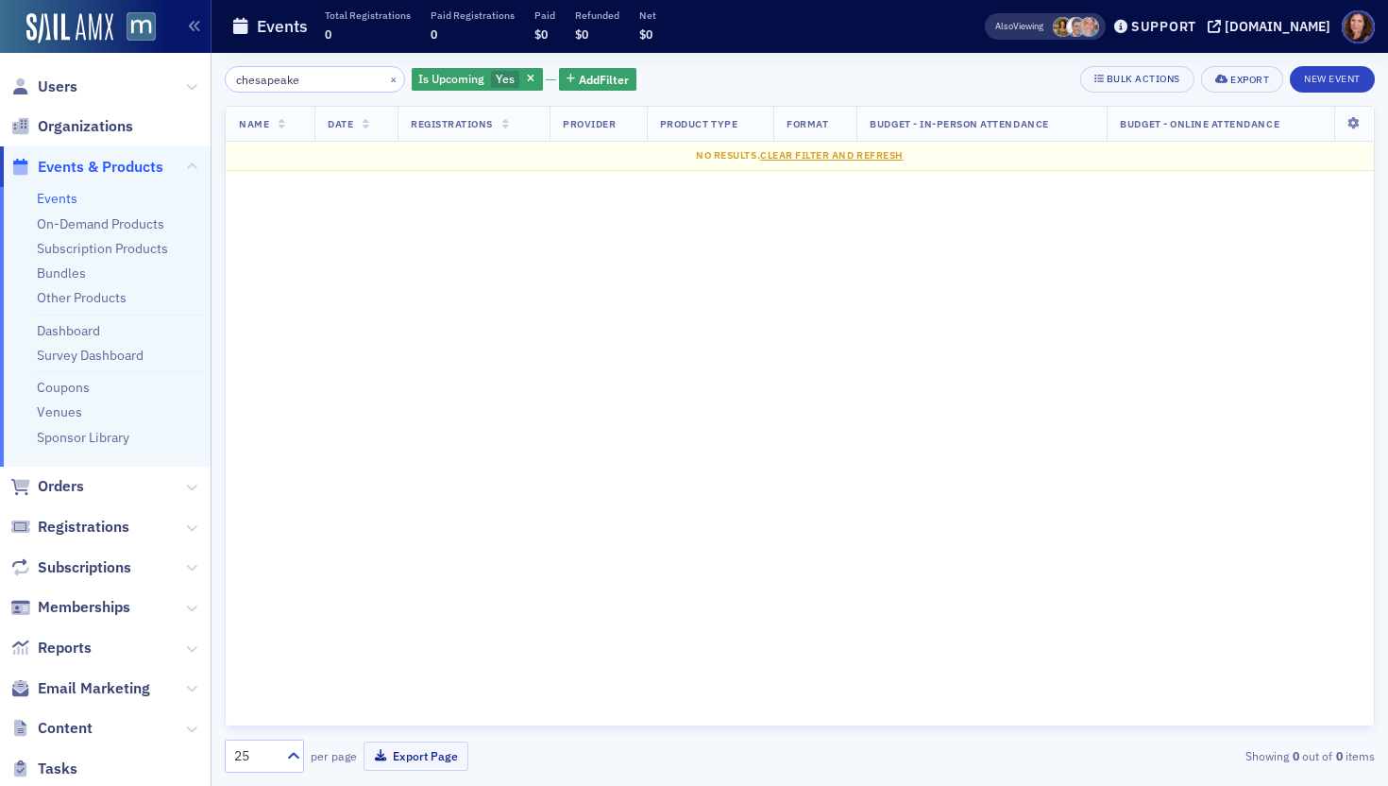
click at [281, 83] on input "chesapeake" at bounding box center [315, 79] width 180 height 26
type input "chesapeake"
click at [82, 681] on span "Email Marketing" at bounding box center [94, 688] width 112 height 21
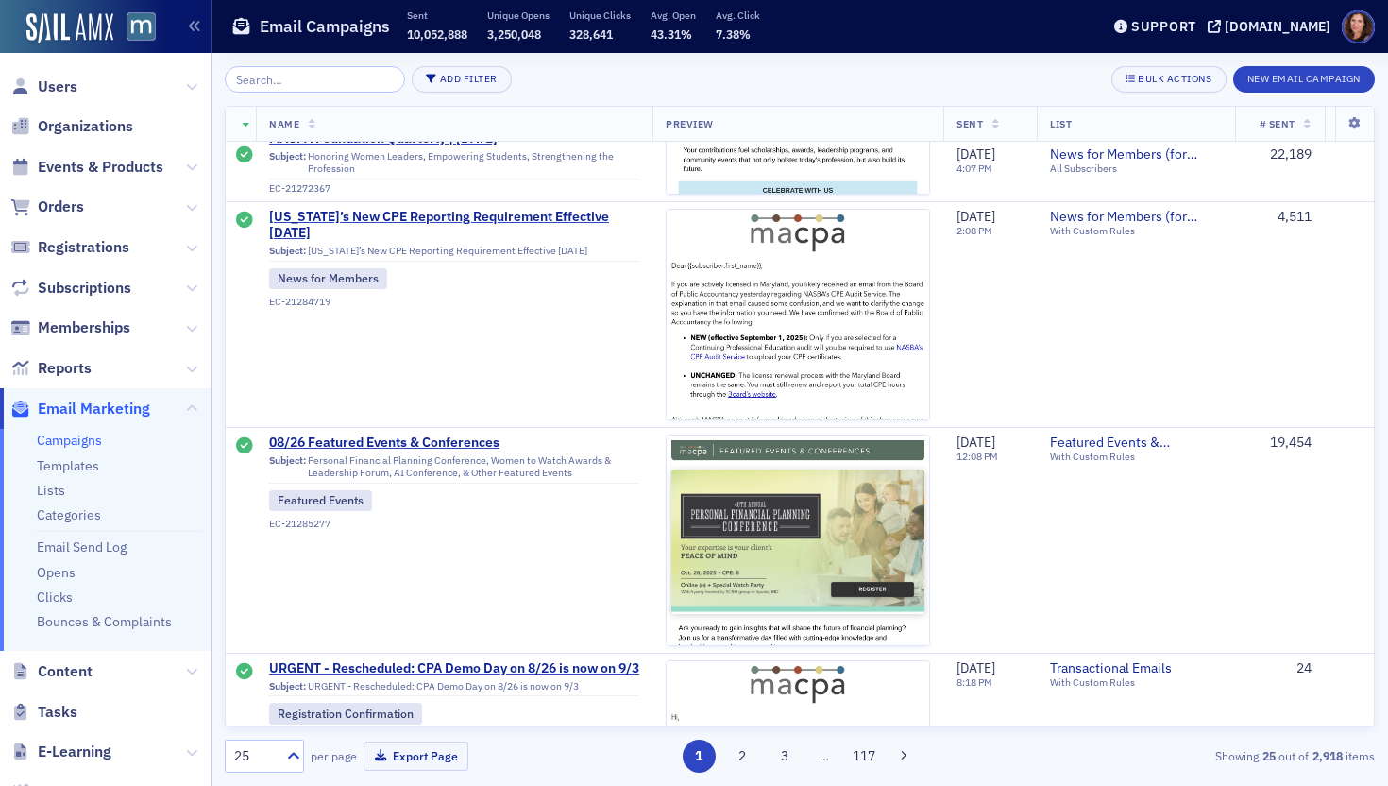
scroll to position [1075, 0]
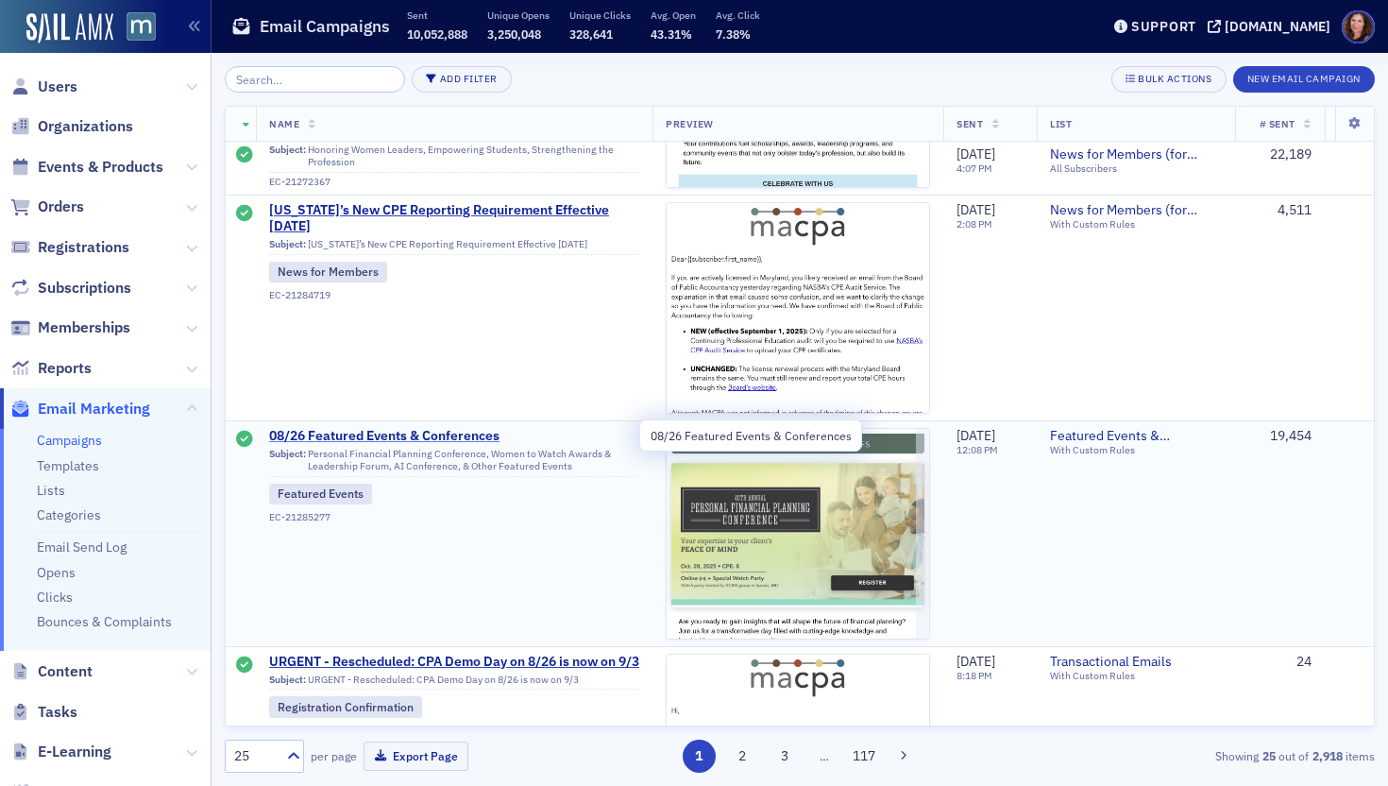
click at [418, 431] on span "08/26 Featured Events & Conferences" at bounding box center [454, 436] width 370 height 17
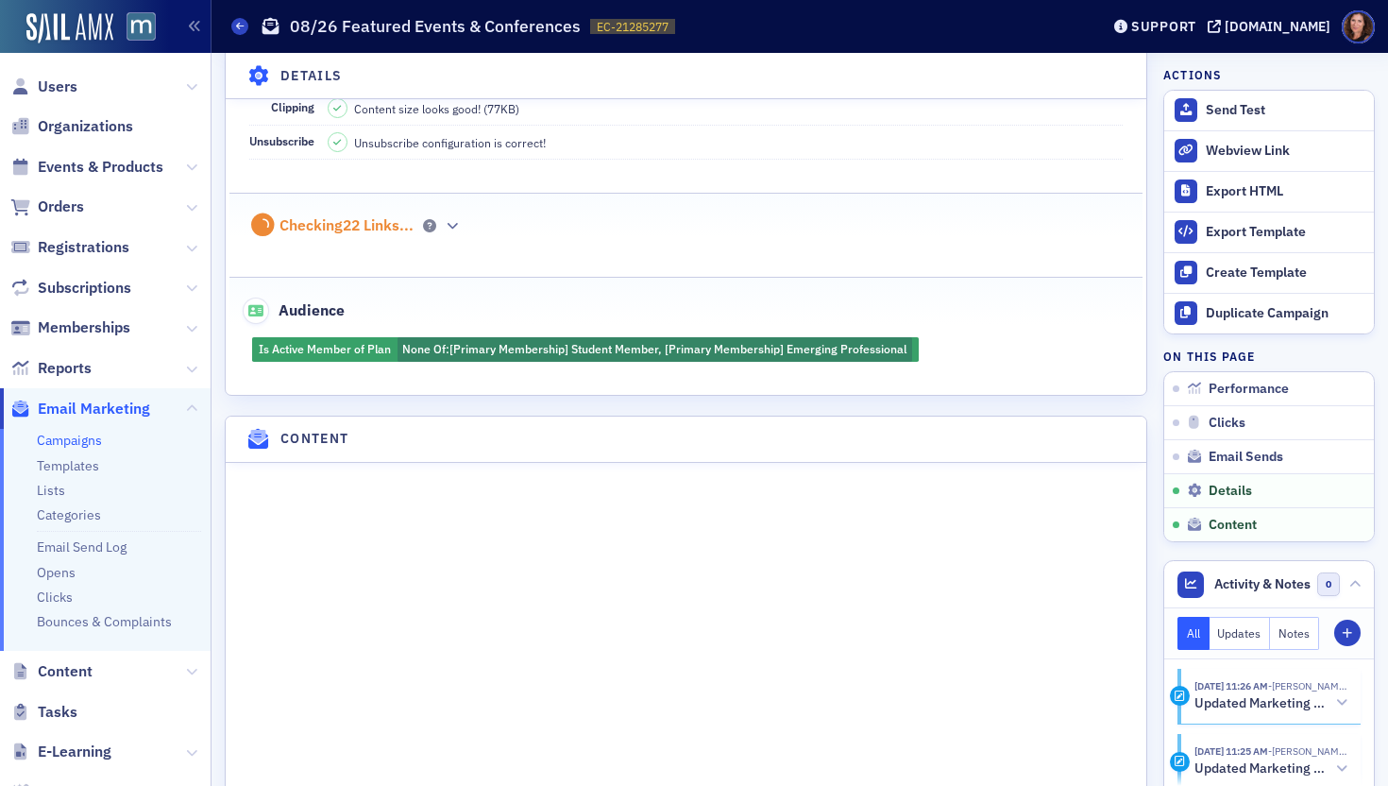
scroll to position [2093, 0]
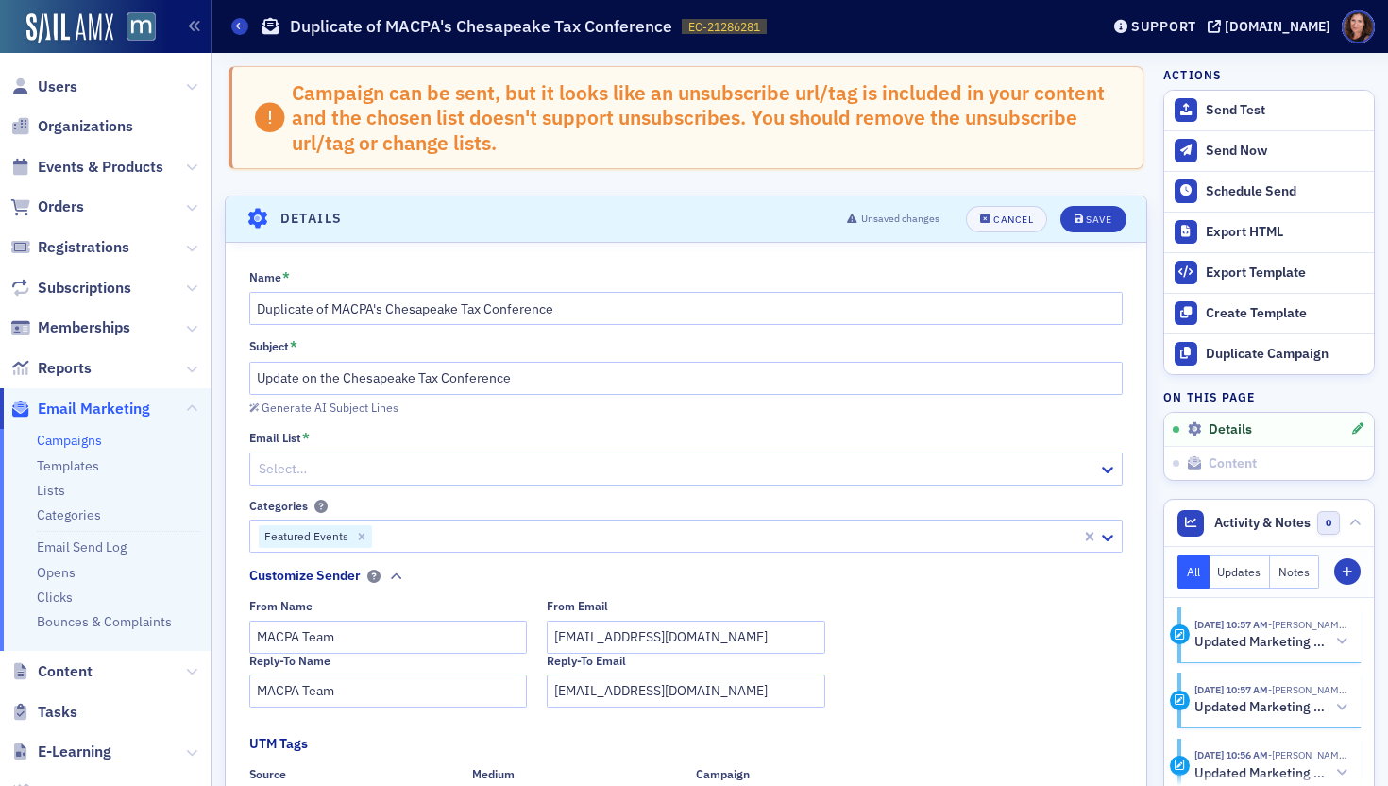
scroll to position [146, 0]
